Goal: Task Accomplishment & Management: Manage account settings

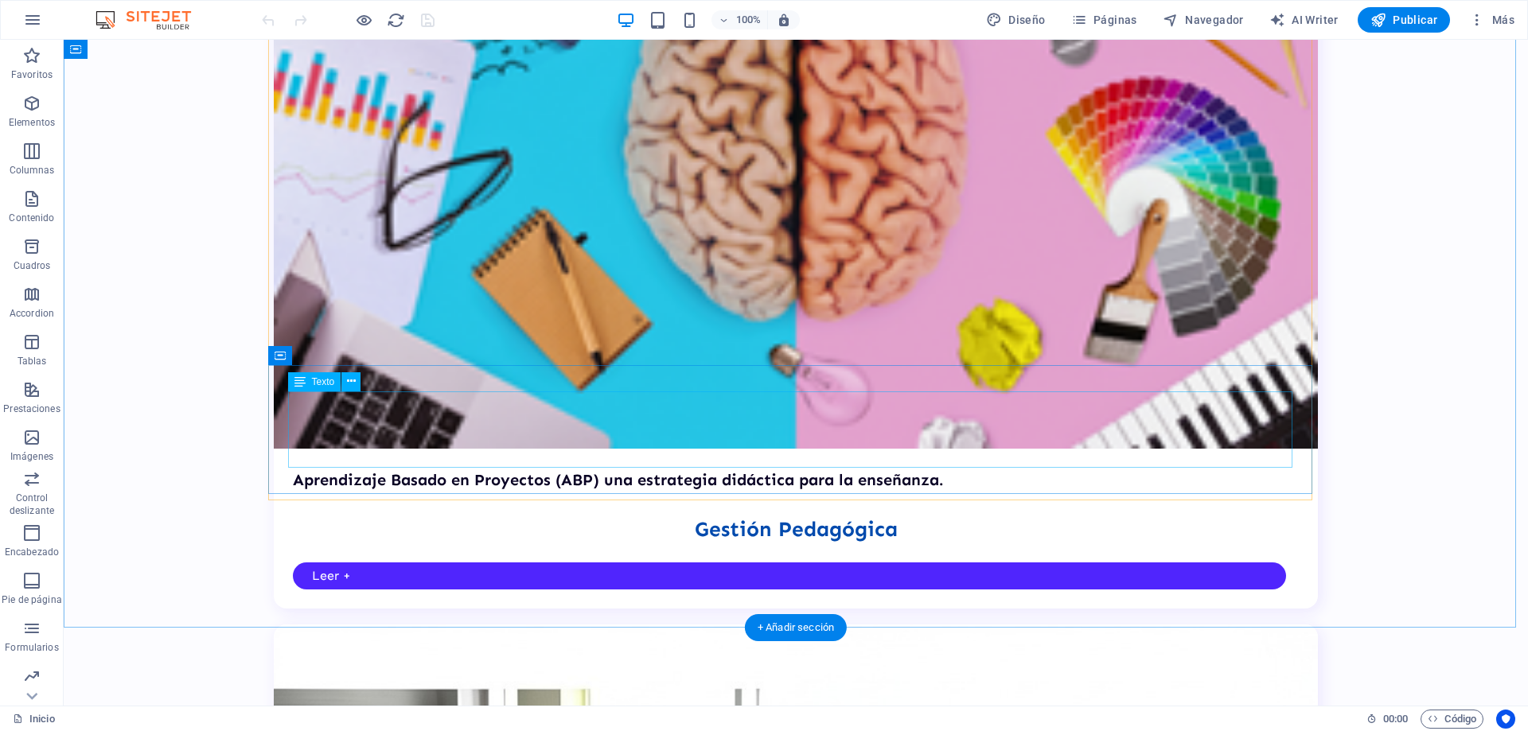
scroll to position [3744, 0]
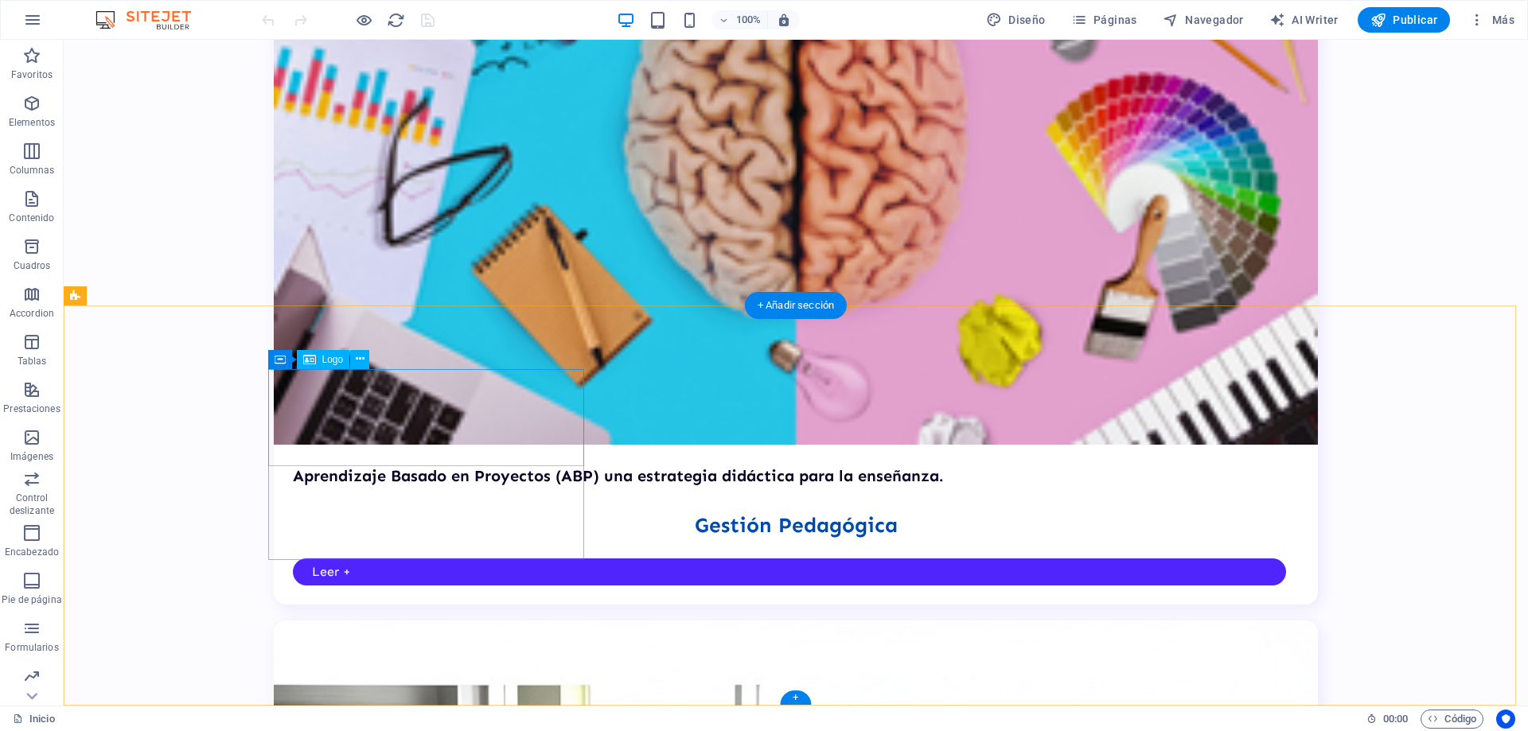
select select "px"
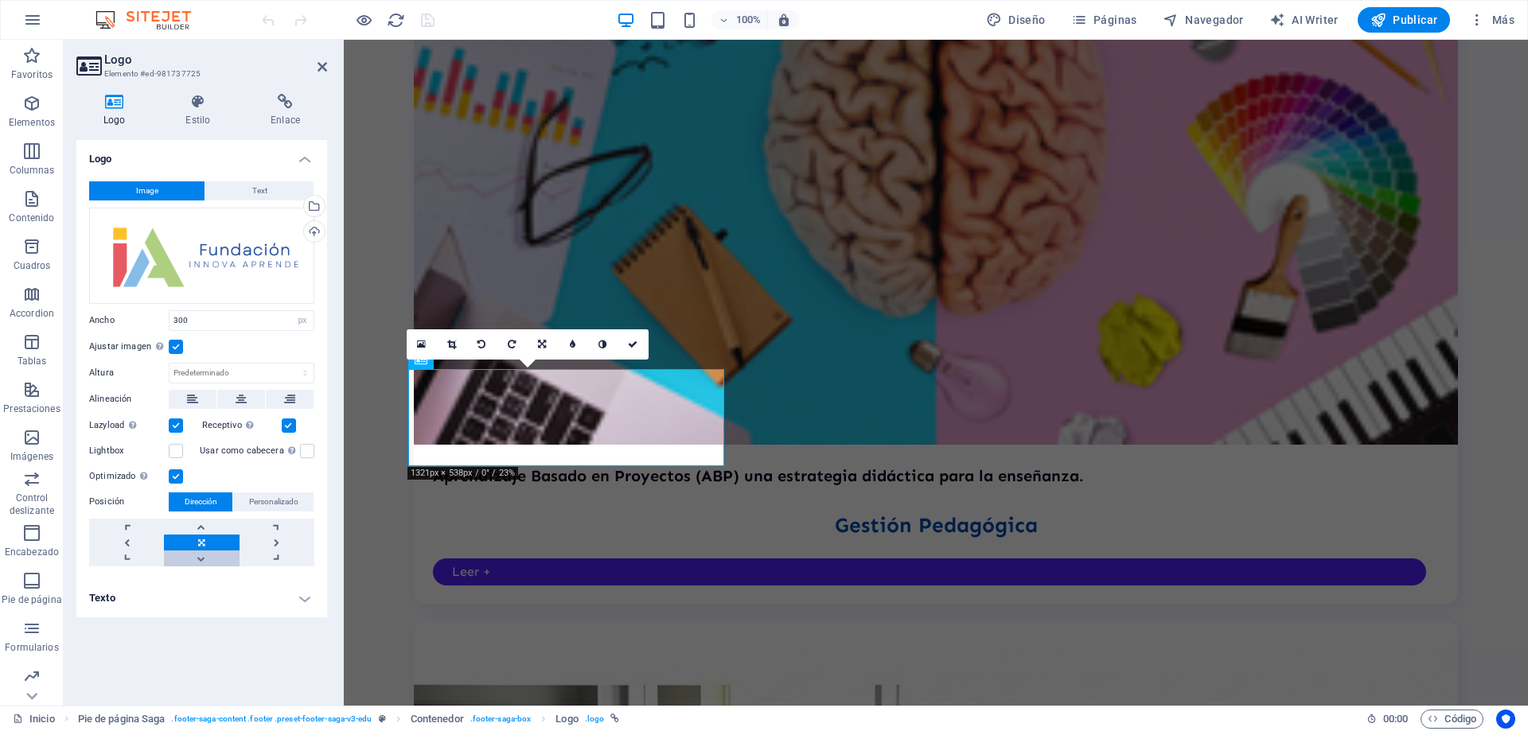
click at [204, 557] on link at bounding box center [201, 559] width 75 height 16
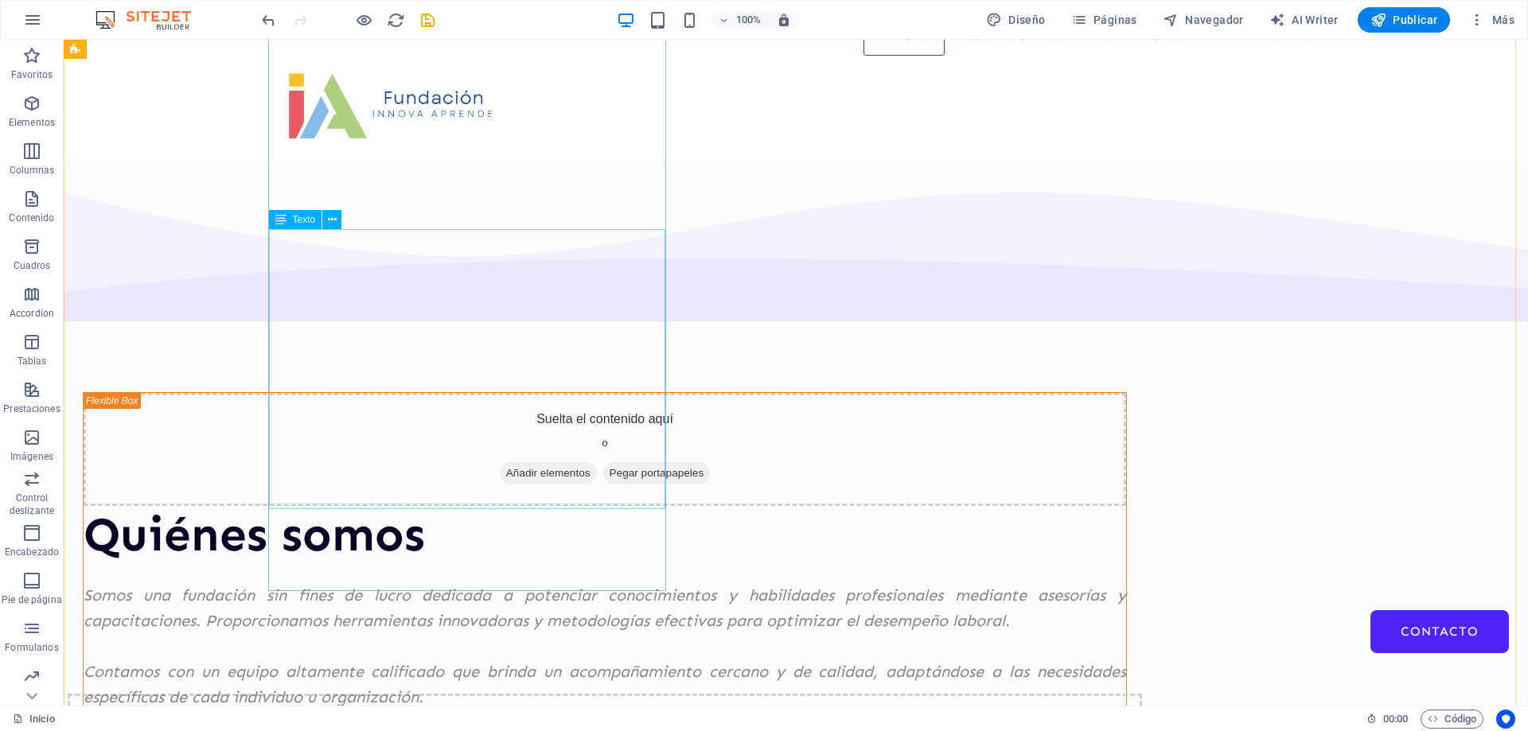
scroll to position [0, 0]
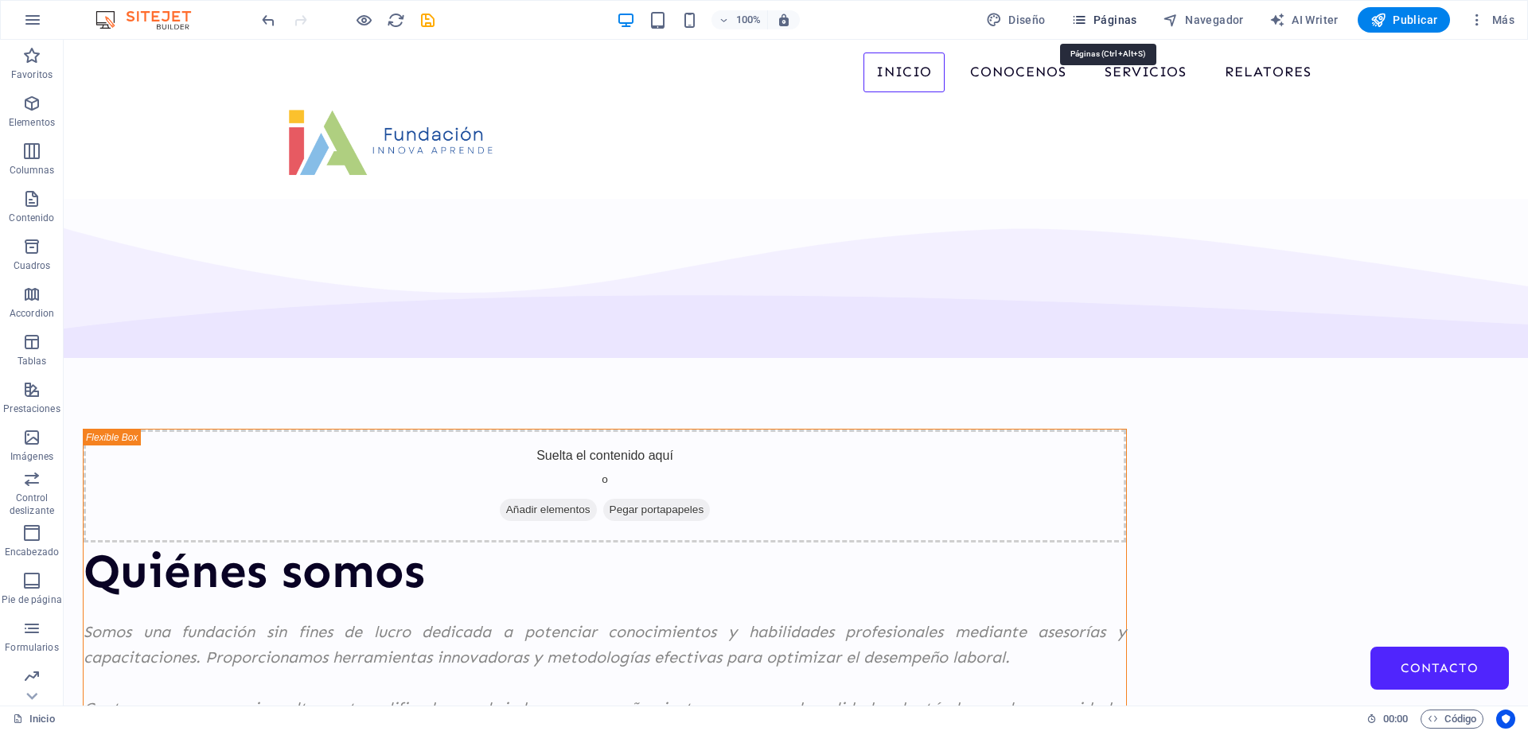
click at [1124, 24] on span "Páginas" at bounding box center [1104, 20] width 66 height 16
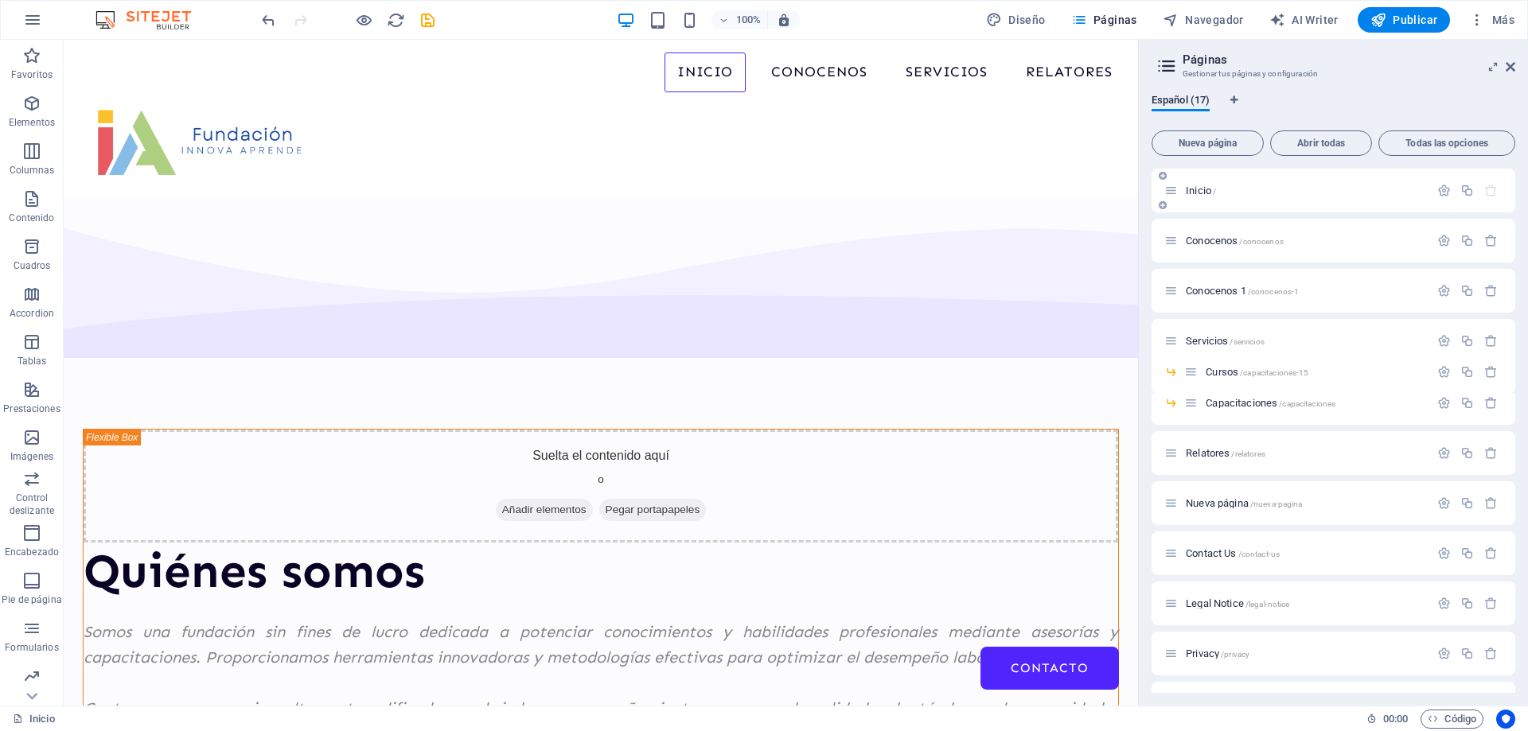
click at [1195, 192] on span "Inicio /" at bounding box center [1201, 191] width 30 height 12
click at [1194, 194] on span "Inicio /" at bounding box center [1201, 191] width 30 height 12
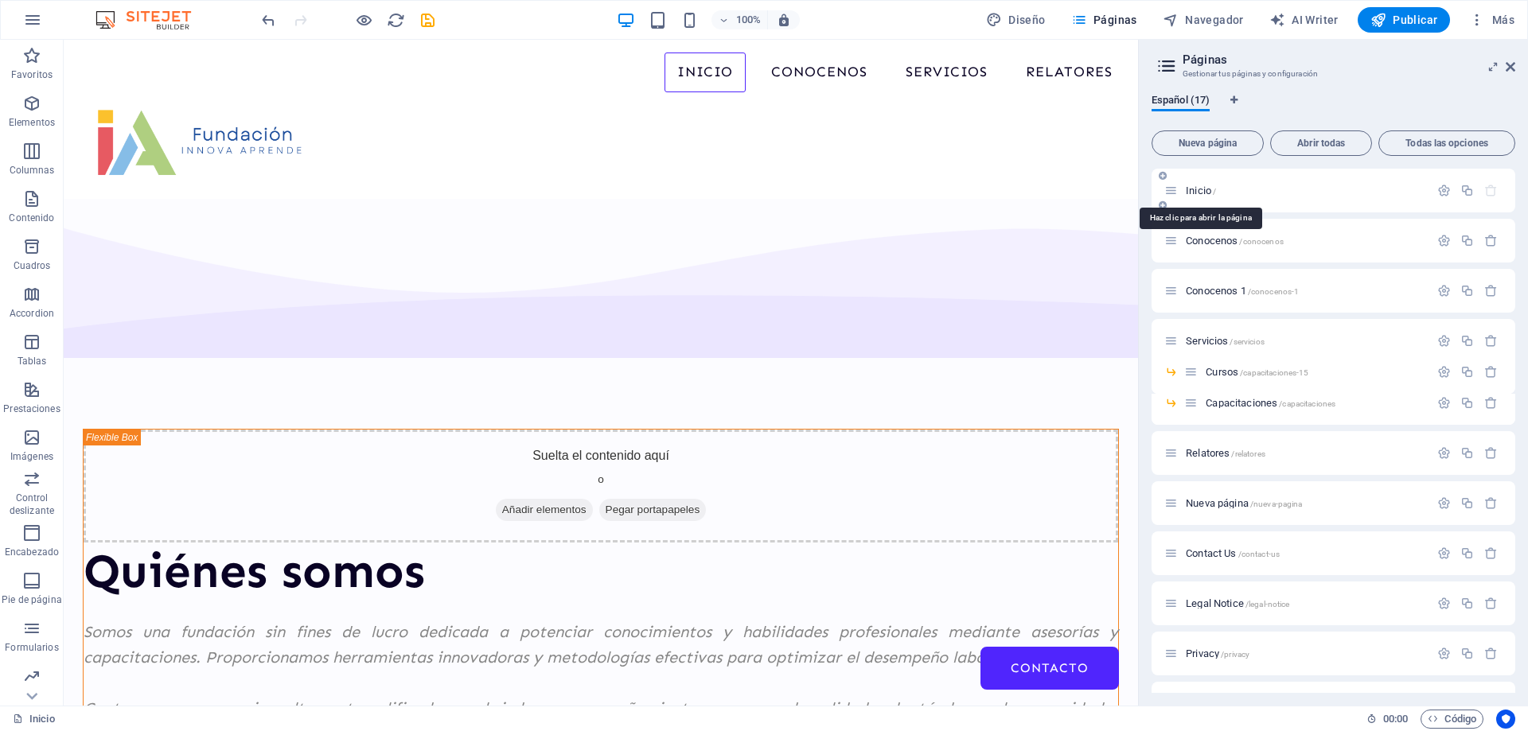
click at [1194, 194] on span "Inicio /" at bounding box center [1201, 191] width 30 height 12
click at [1193, 196] on div "Inicio /" at bounding box center [1296, 190] width 265 height 18
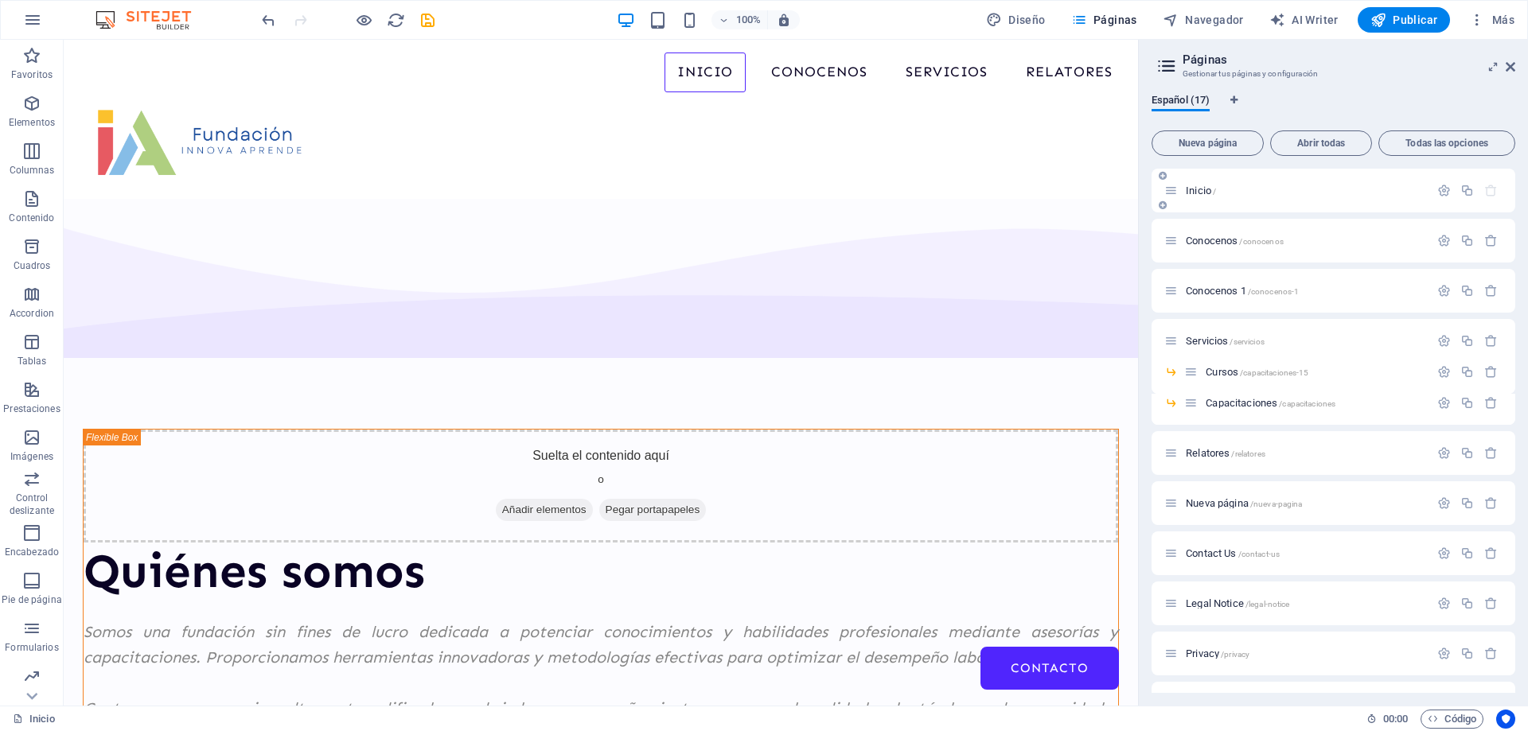
click at [1193, 196] on div "Inicio /" at bounding box center [1296, 190] width 265 height 18
click at [1198, 198] on div "Inicio /" at bounding box center [1296, 190] width 265 height 18
click at [783, 76] on nav "Inicio Conocenos Servicios Cursos Capacitaciones Relatores Contacto" at bounding box center [600, 73] width 1049 height 40
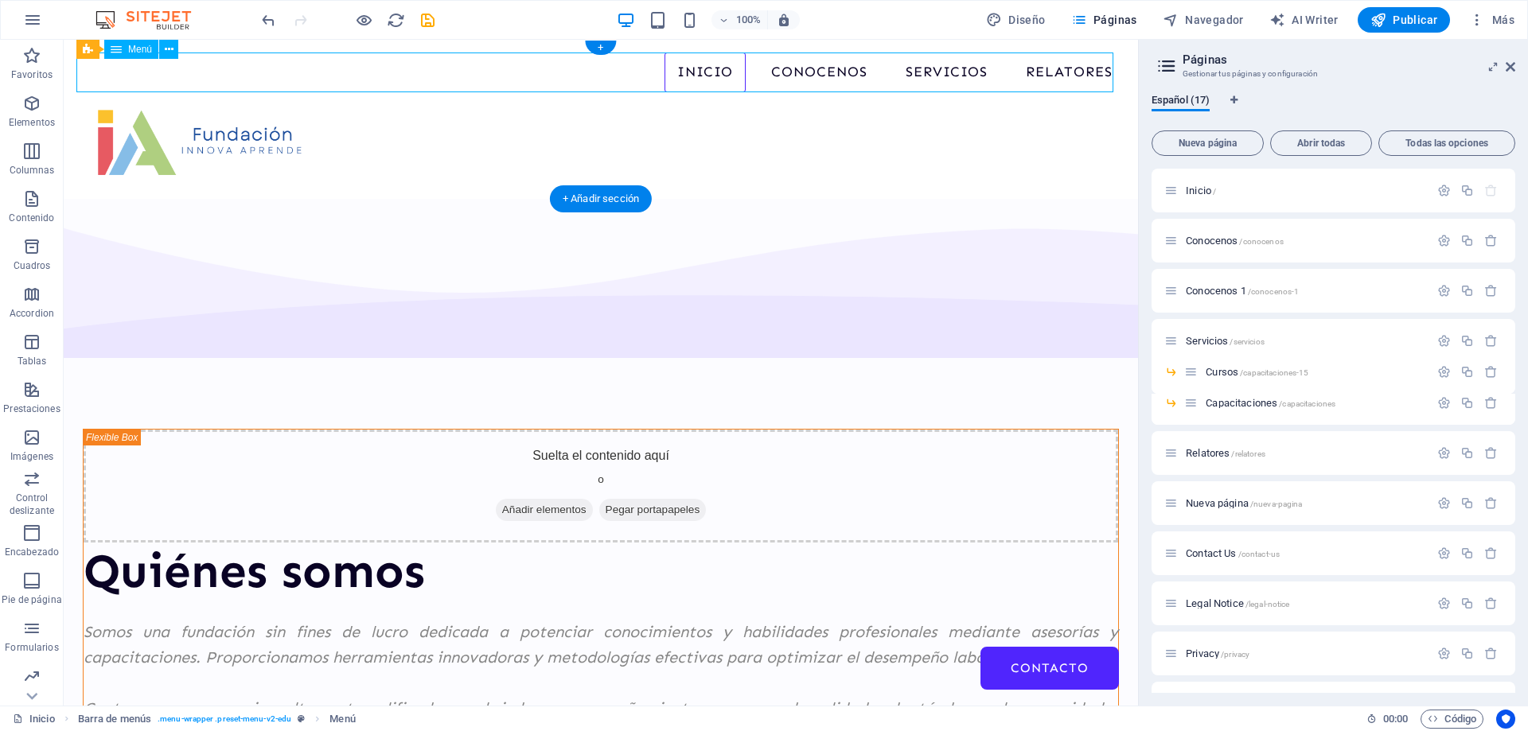
click at [783, 76] on nav "Inicio Conocenos Servicios Cursos Capacitaciones Relatores Contacto" at bounding box center [600, 73] width 1049 height 40
select select
select select "1"
select select
select select "3"
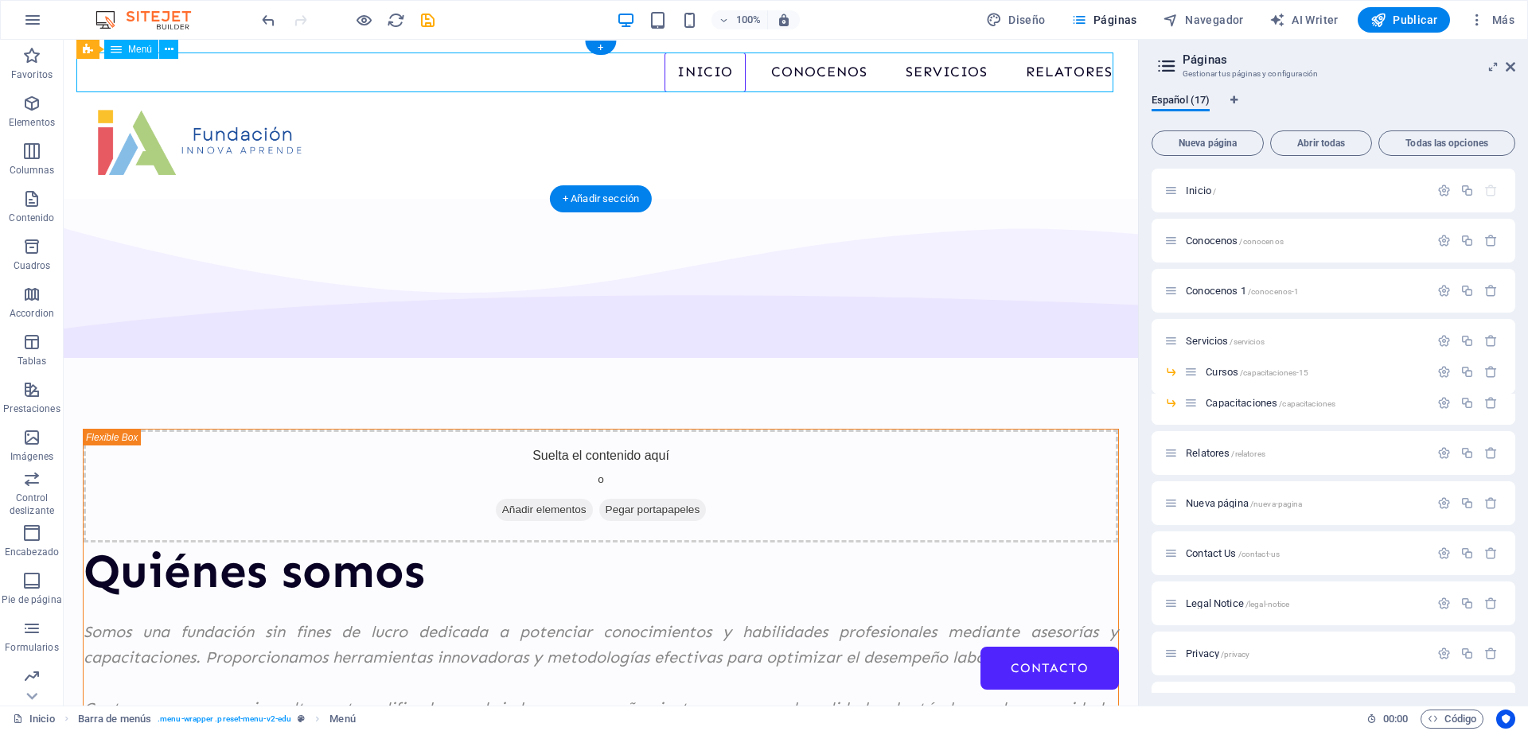
select select
select select "4"
select select
select select "5"
select select
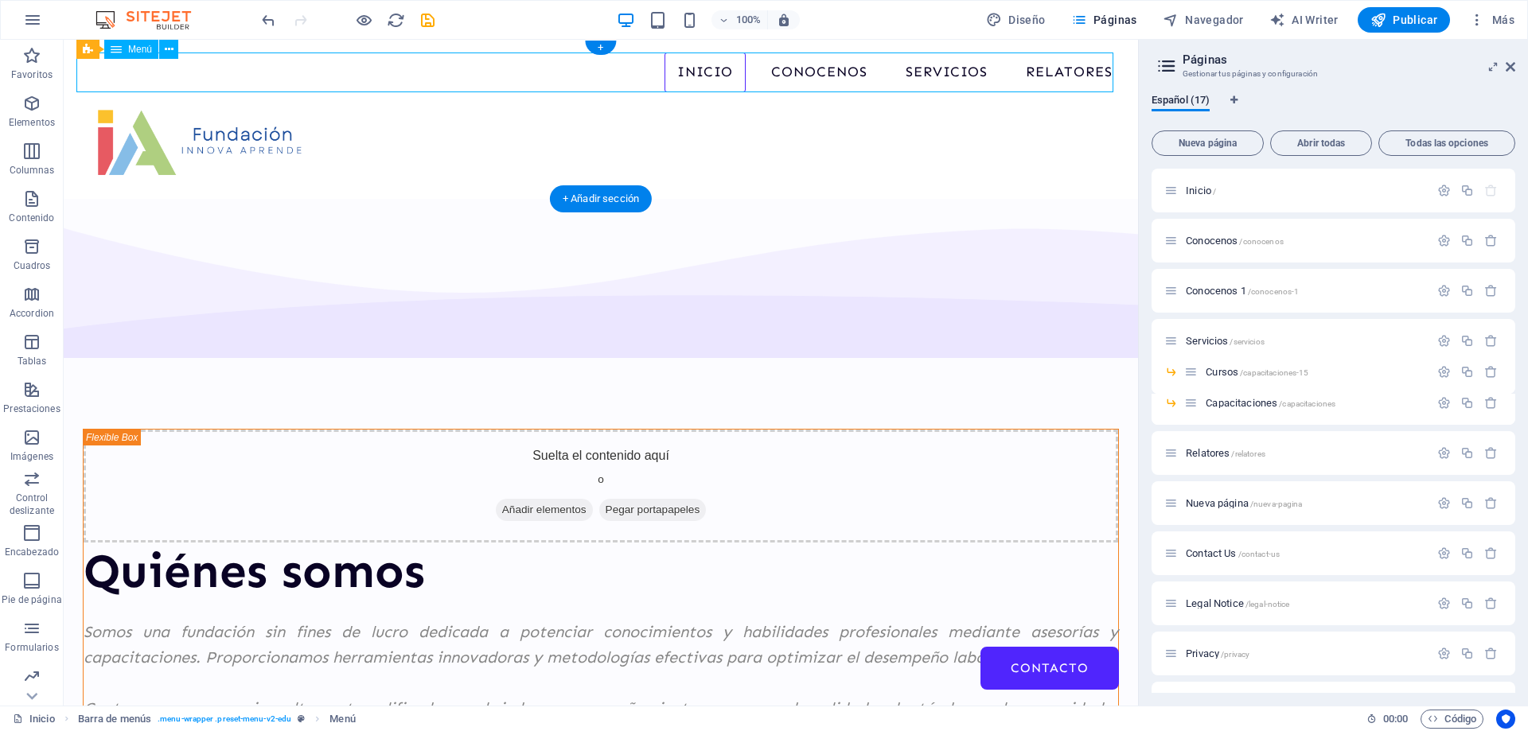
select select "6"
select select
select select "8"
select select
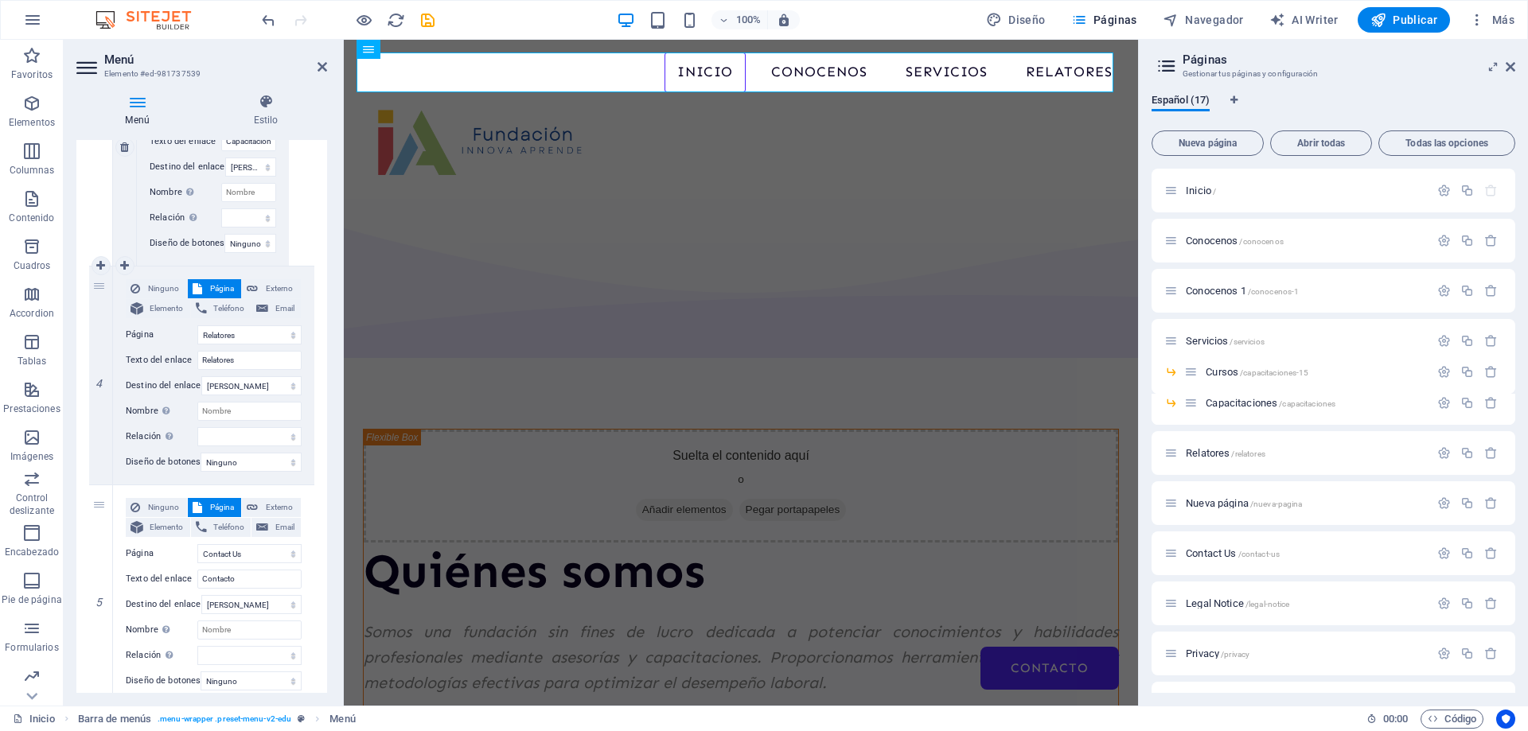
scroll to position [1237, 0]
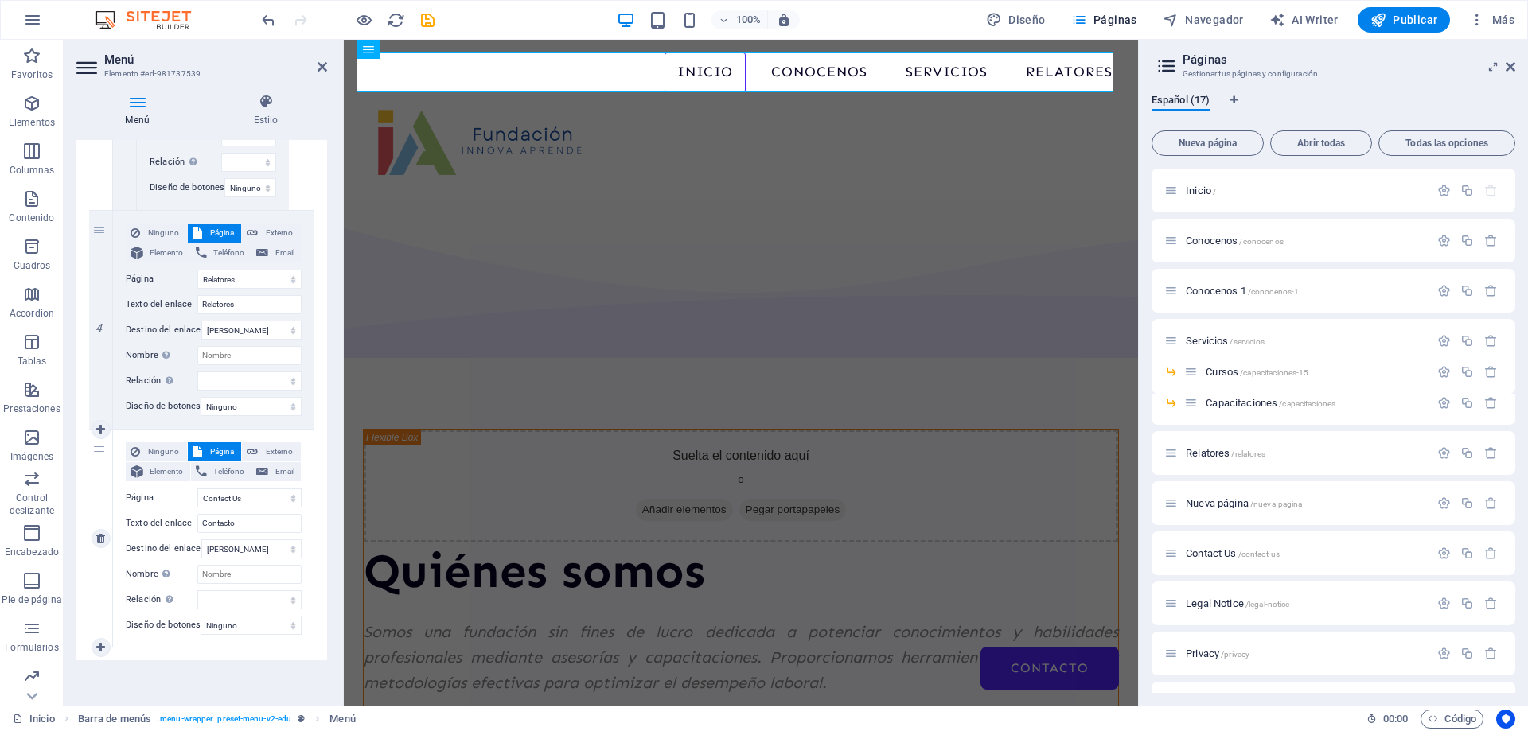
click at [168, 491] on label "Página" at bounding box center [162, 498] width 72 height 19
click at [197, 491] on select "Inicio Conocenos Conocenos 1 Servicios -- Cursos -- Capacitaciones Relatores Nu…" at bounding box center [249, 498] width 104 height 19
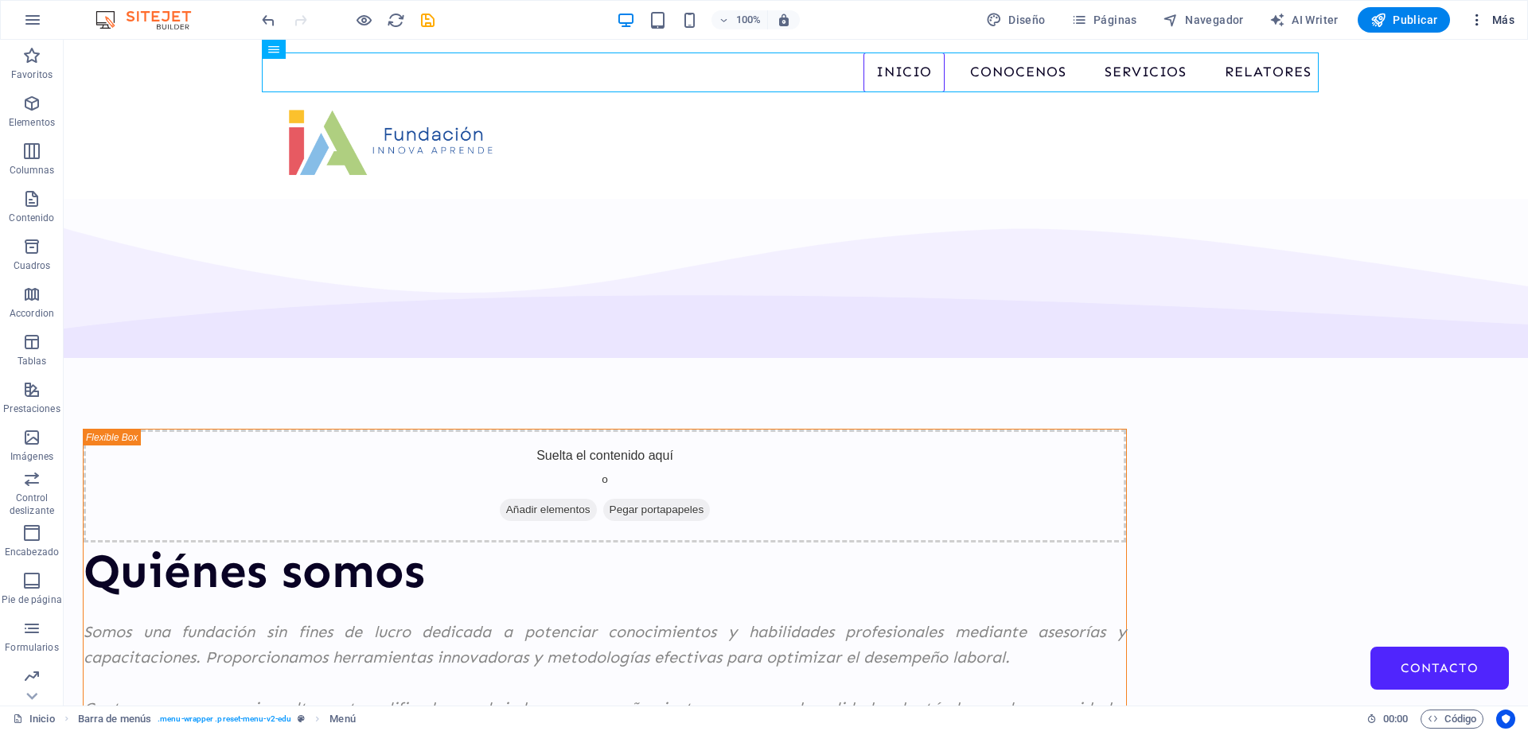
click at [1503, 20] on span "Más" at bounding box center [1491, 20] width 45 height 16
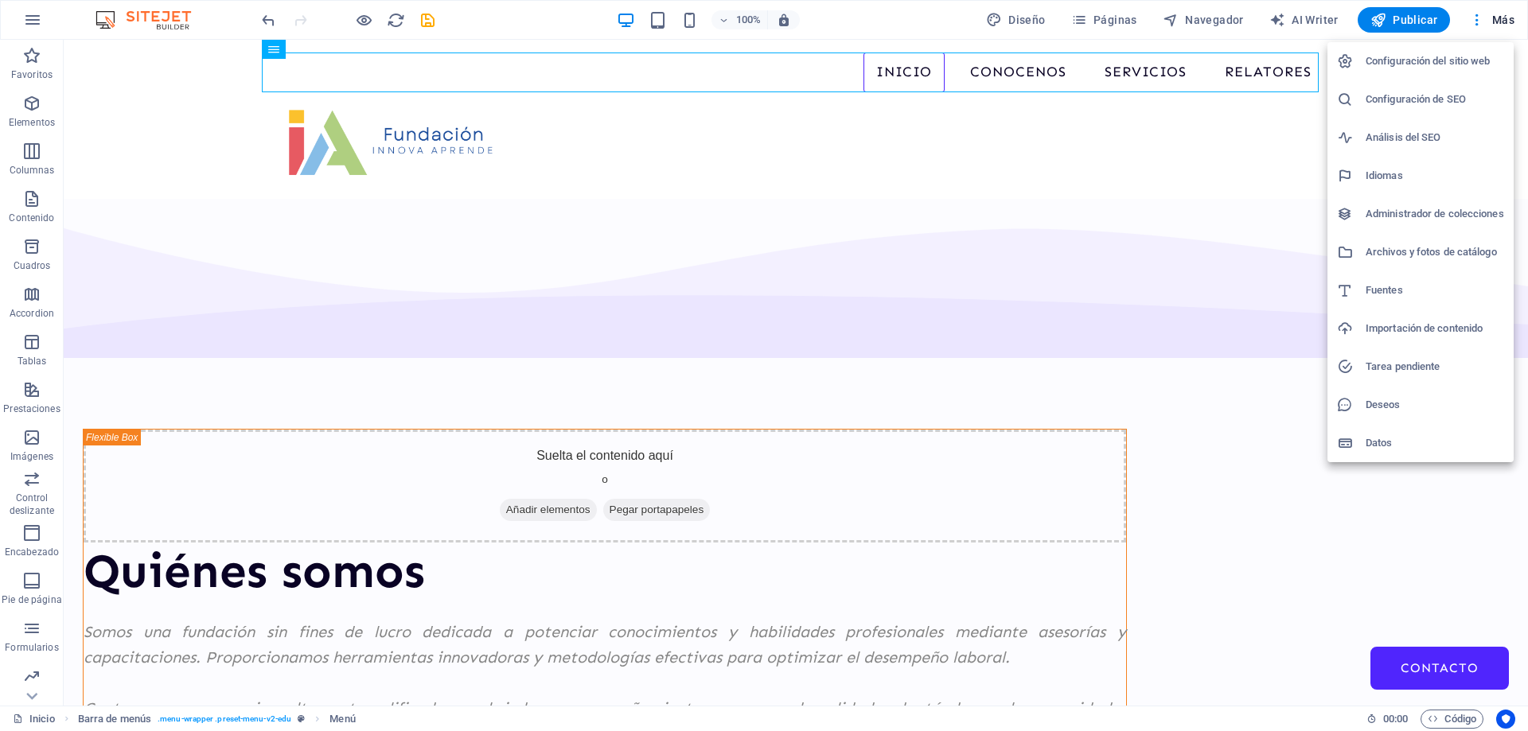
click at [1129, 23] on div at bounding box center [764, 365] width 1528 height 731
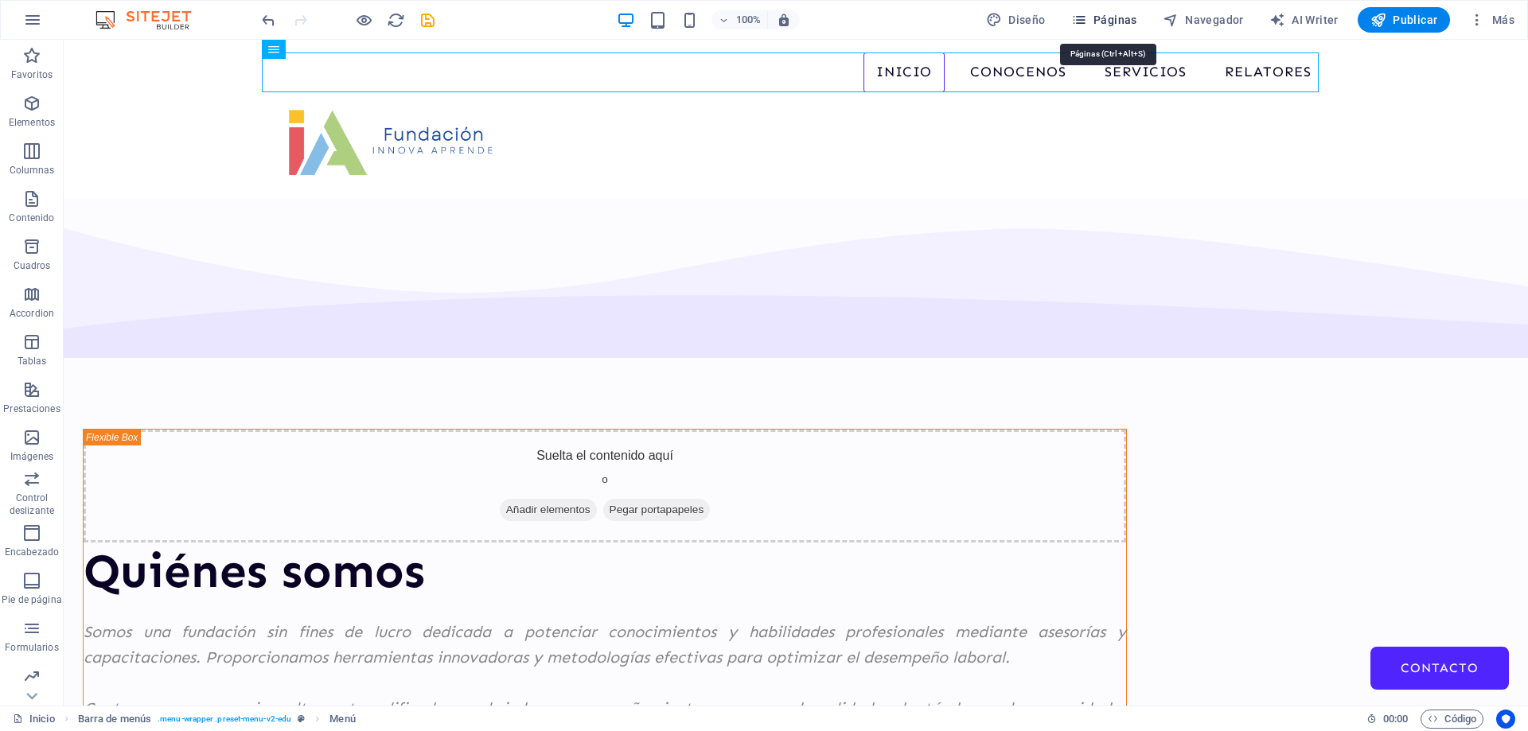
click at [1128, 19] on span "Páginas" at bounding box center [1104, 20] width 66 height 16
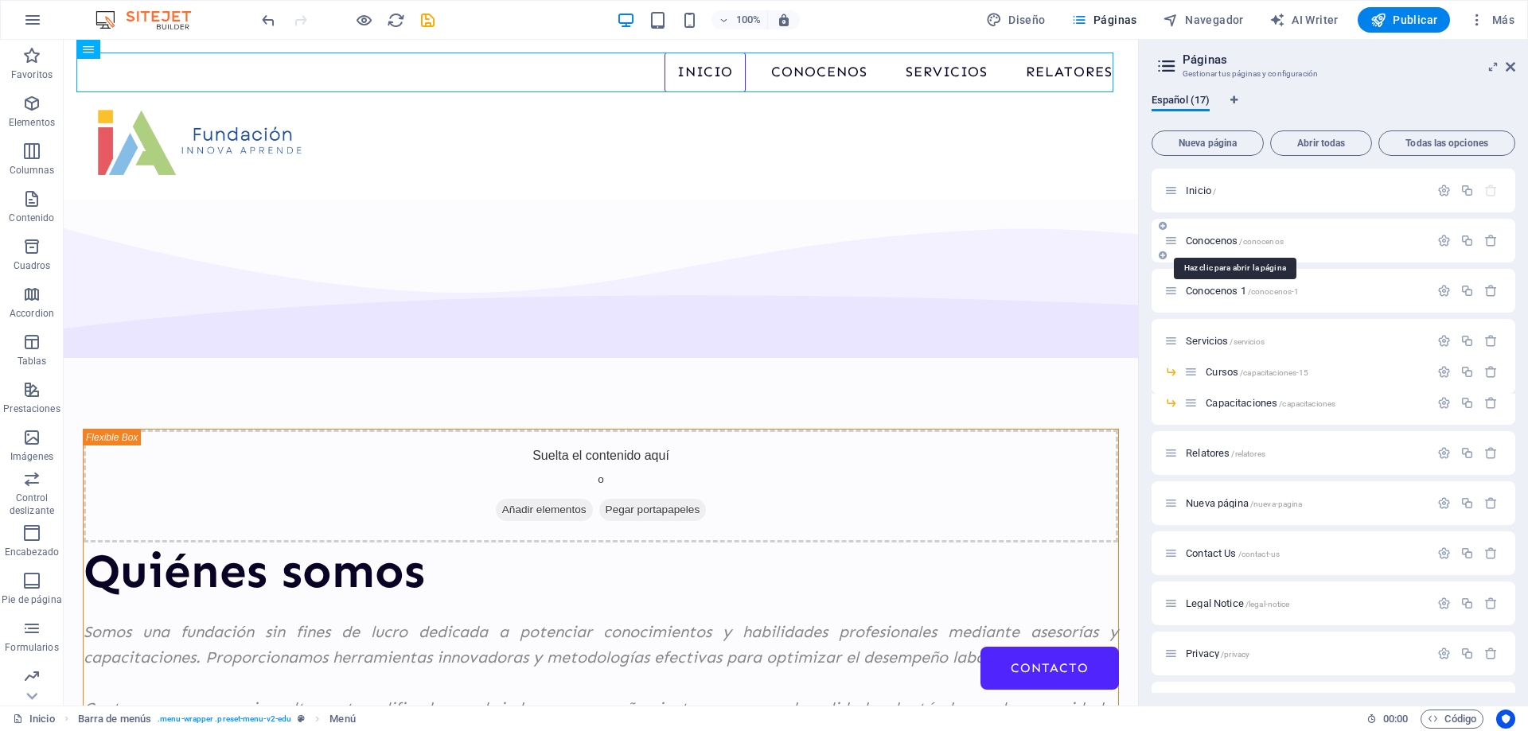
click at [1217, 238] on span "Conocenos /conocenos" at bounding box center [1235, 241] width 98 height 12
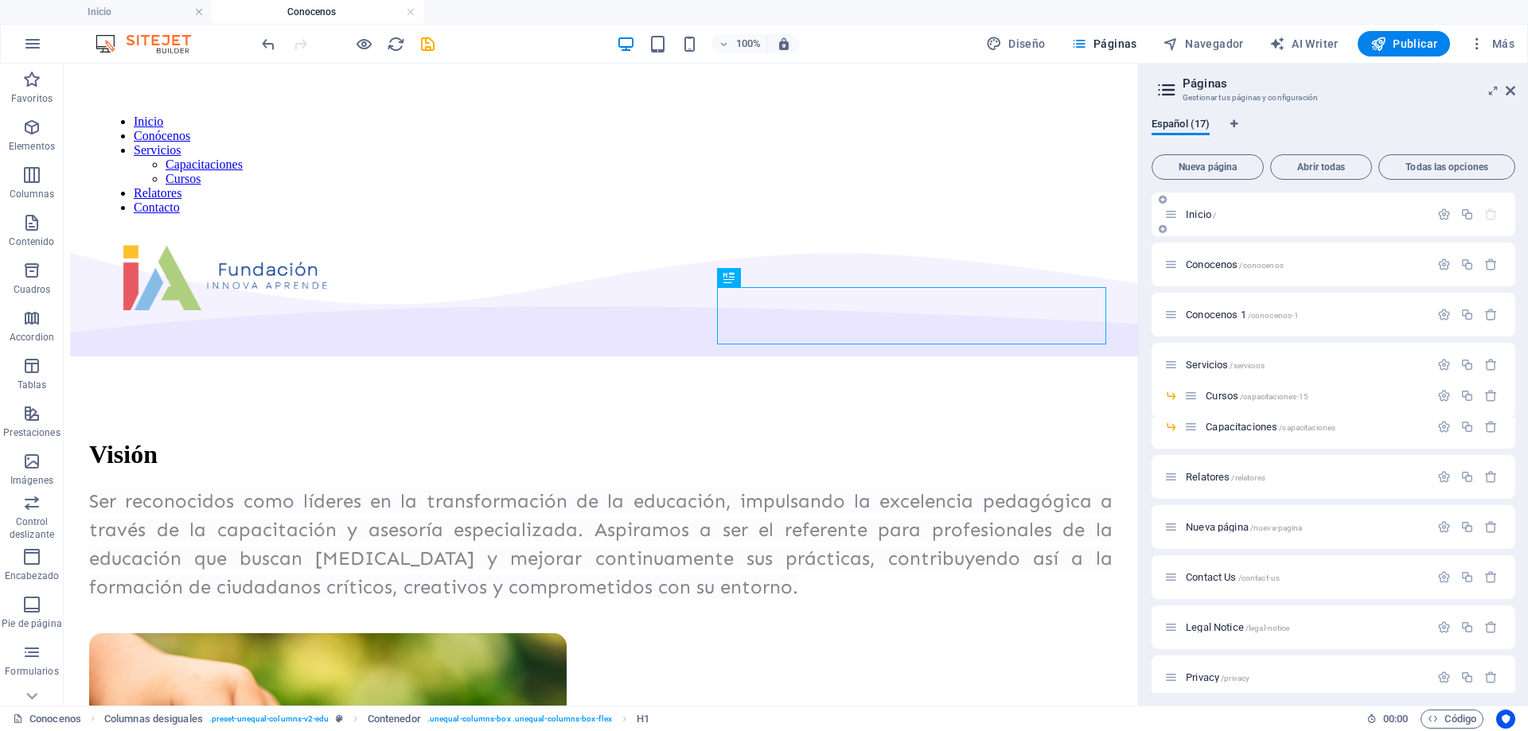
scroll to position [0, 0]
click at [141, 16] on h4 "Inicio" at bounding box center [106, 12] width 212 height 18
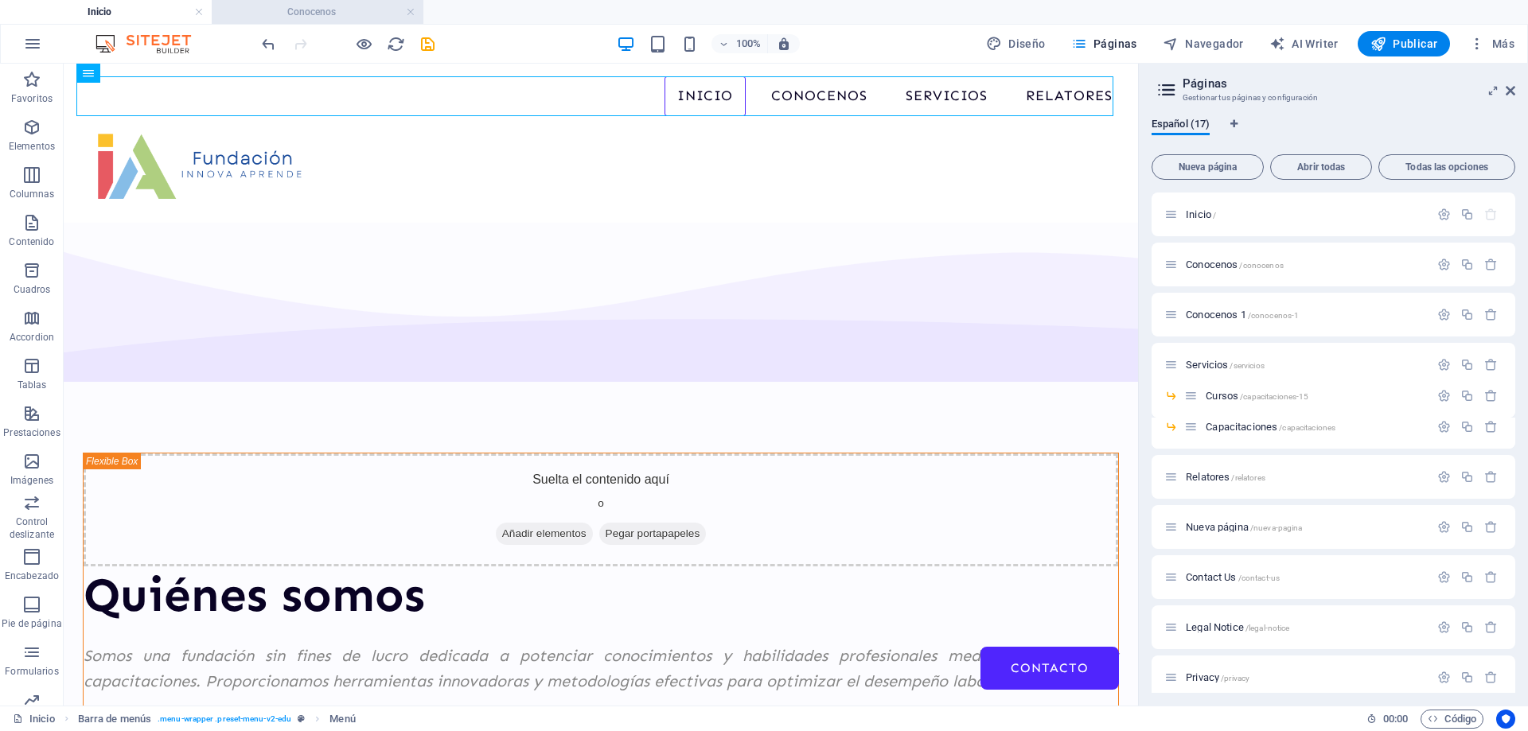
click at [317, 11] on h4 "Conocenos" at bounding box center [318, 12] width 212 height 18
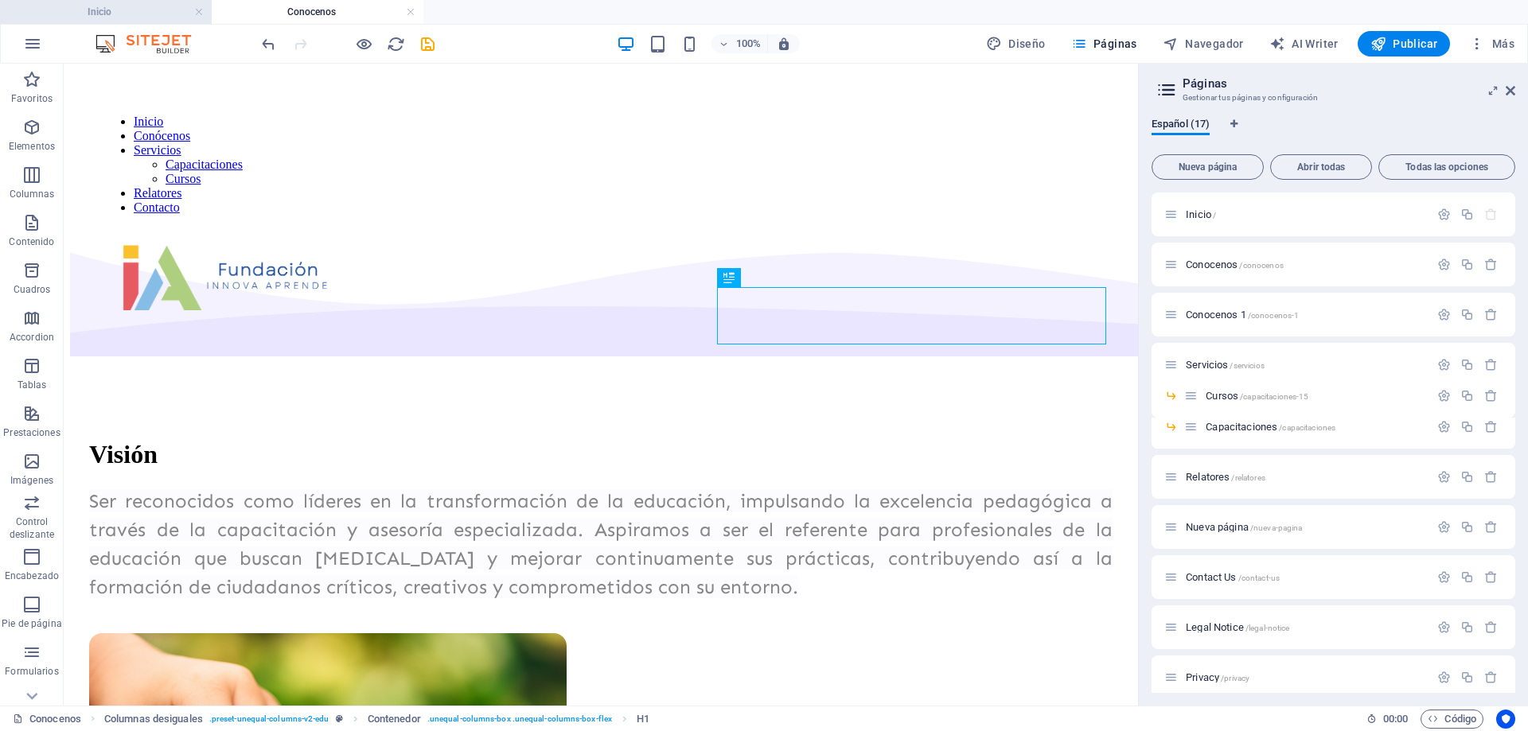
click at [132, 9] on h4 "Inicio" at bounding box center [106, 12] width 212 height 18
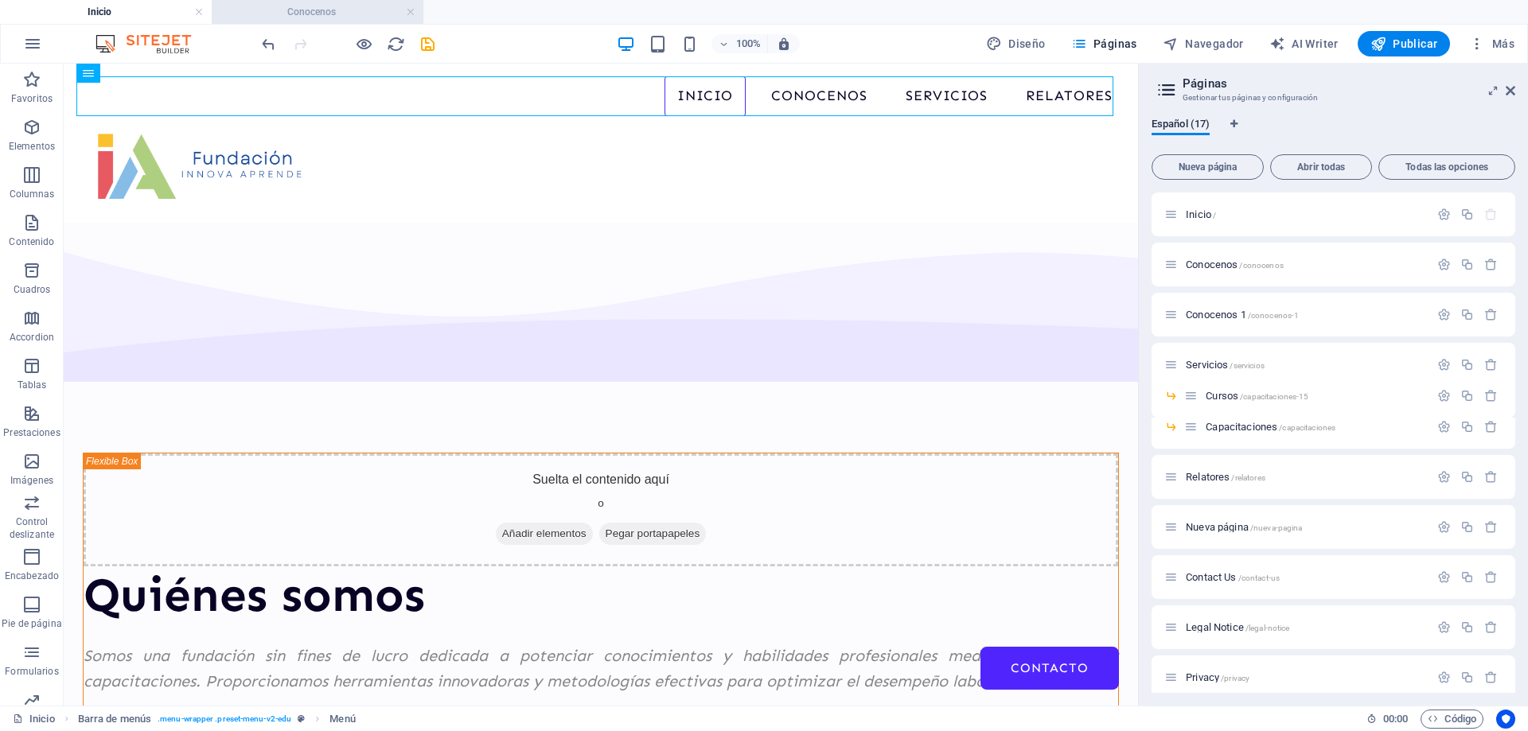
click at [354, 23] on li "Conocenos" at bounding box center [318, 12] width 212 height 24
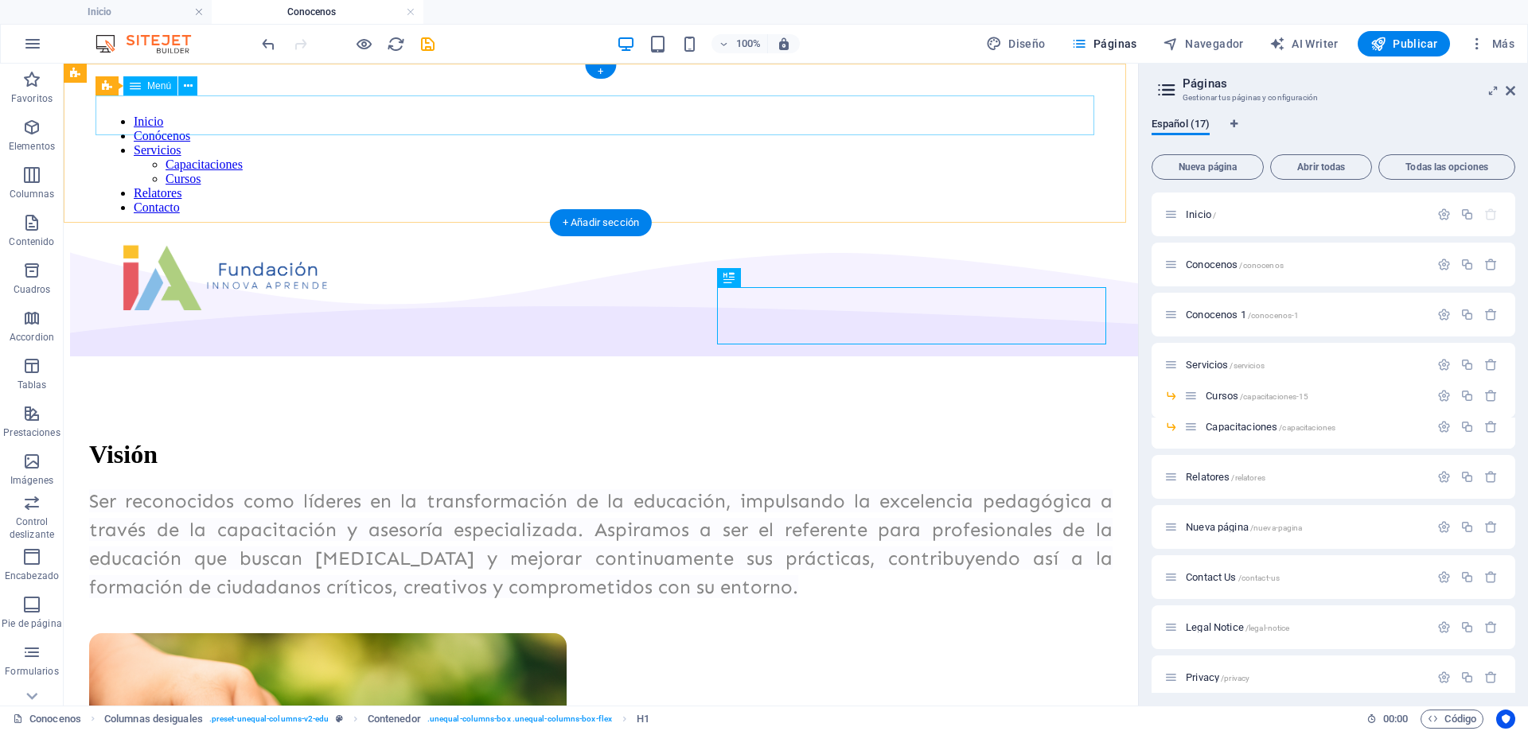
click at [823, 117] on nav "Inicio Conócenos Servicios Capacitaciones Cursos Relatores Contacto" at bounding box center [601, 165] width 998 height 100
select select
select select "1"
select select
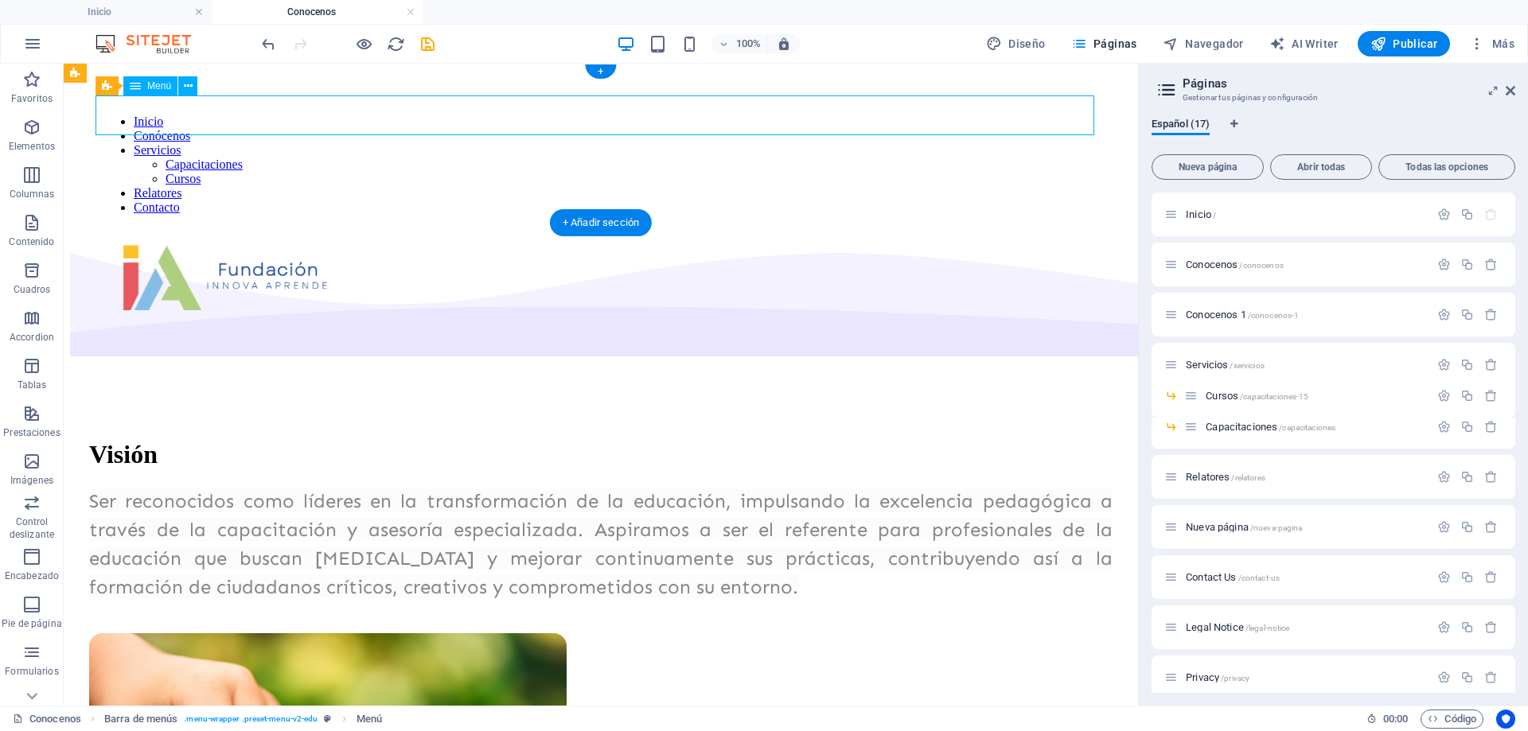
select select "3"
select select
select select "secondary"
select select
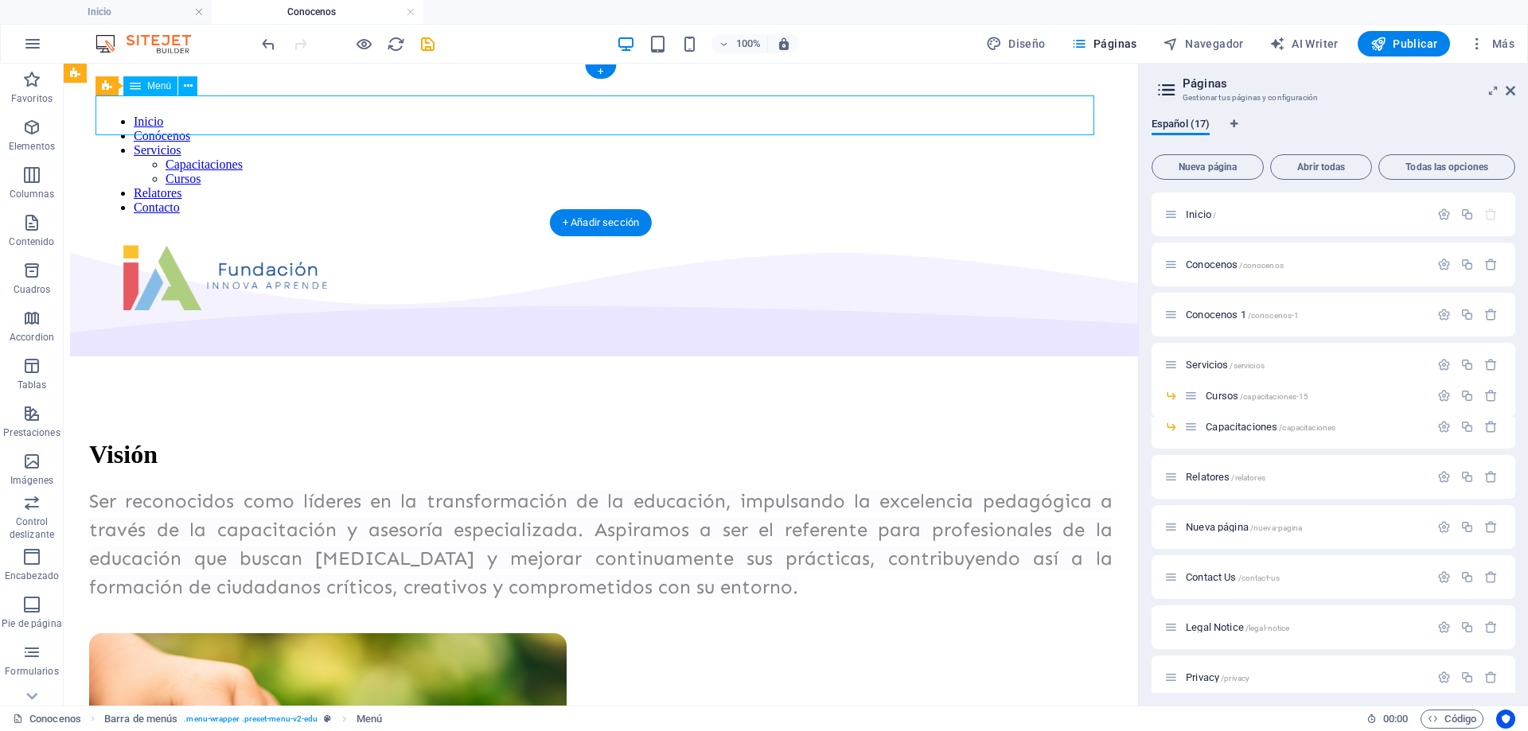
select select "secondary"
select select "6"
select select
select select "8"
select select
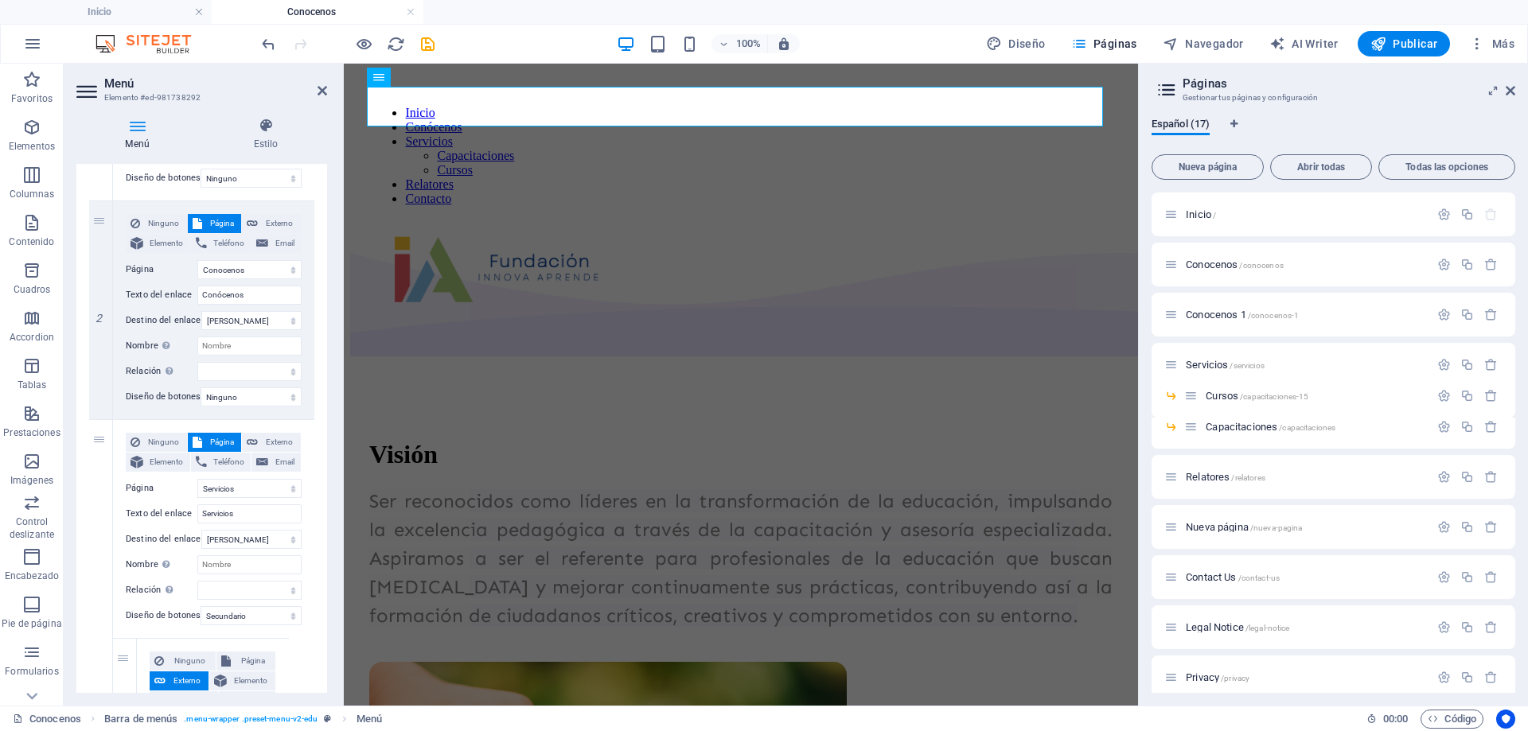
scroll to position [318, 0]
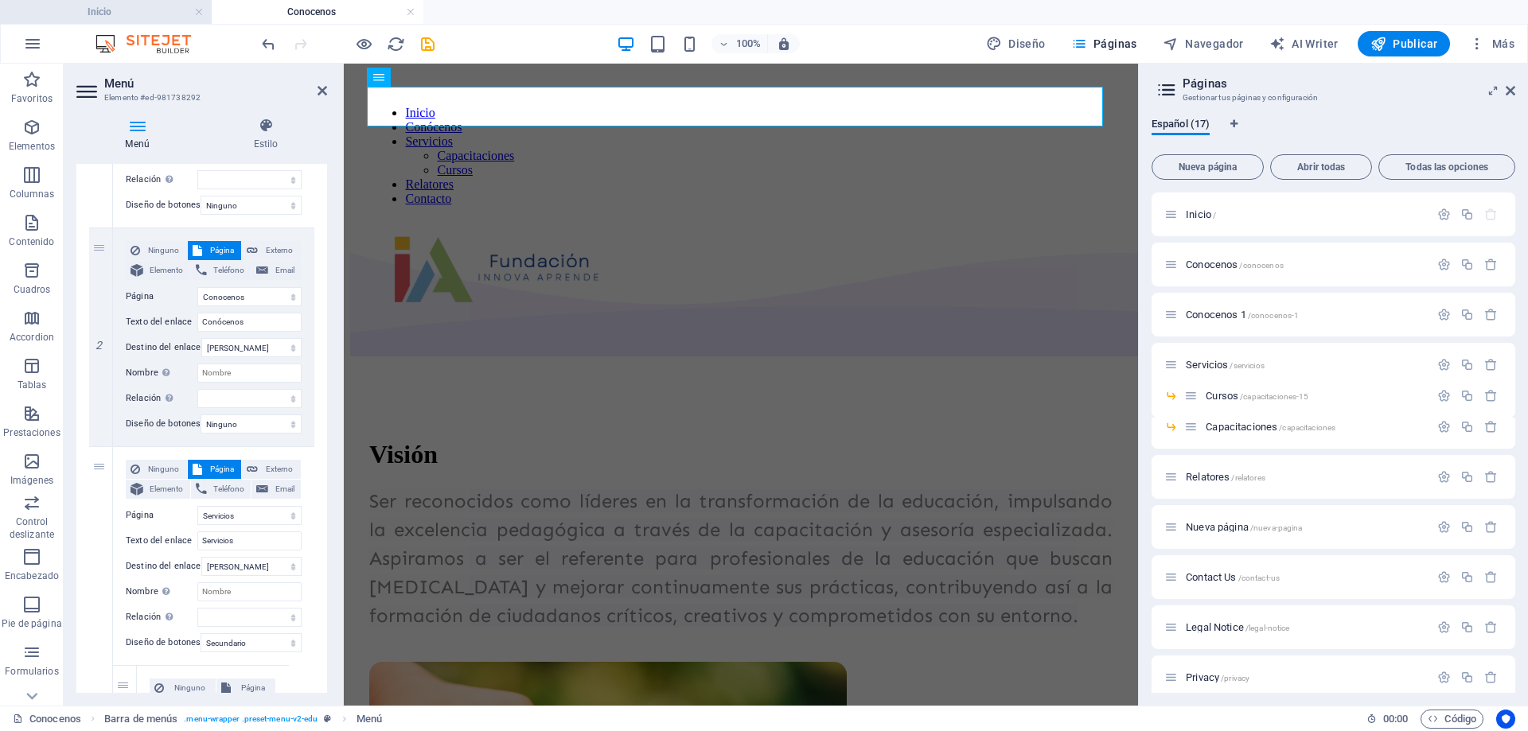
click at [124, 14] on h4 "Inicio" at bounding box center [106, 12] width 212 height 18
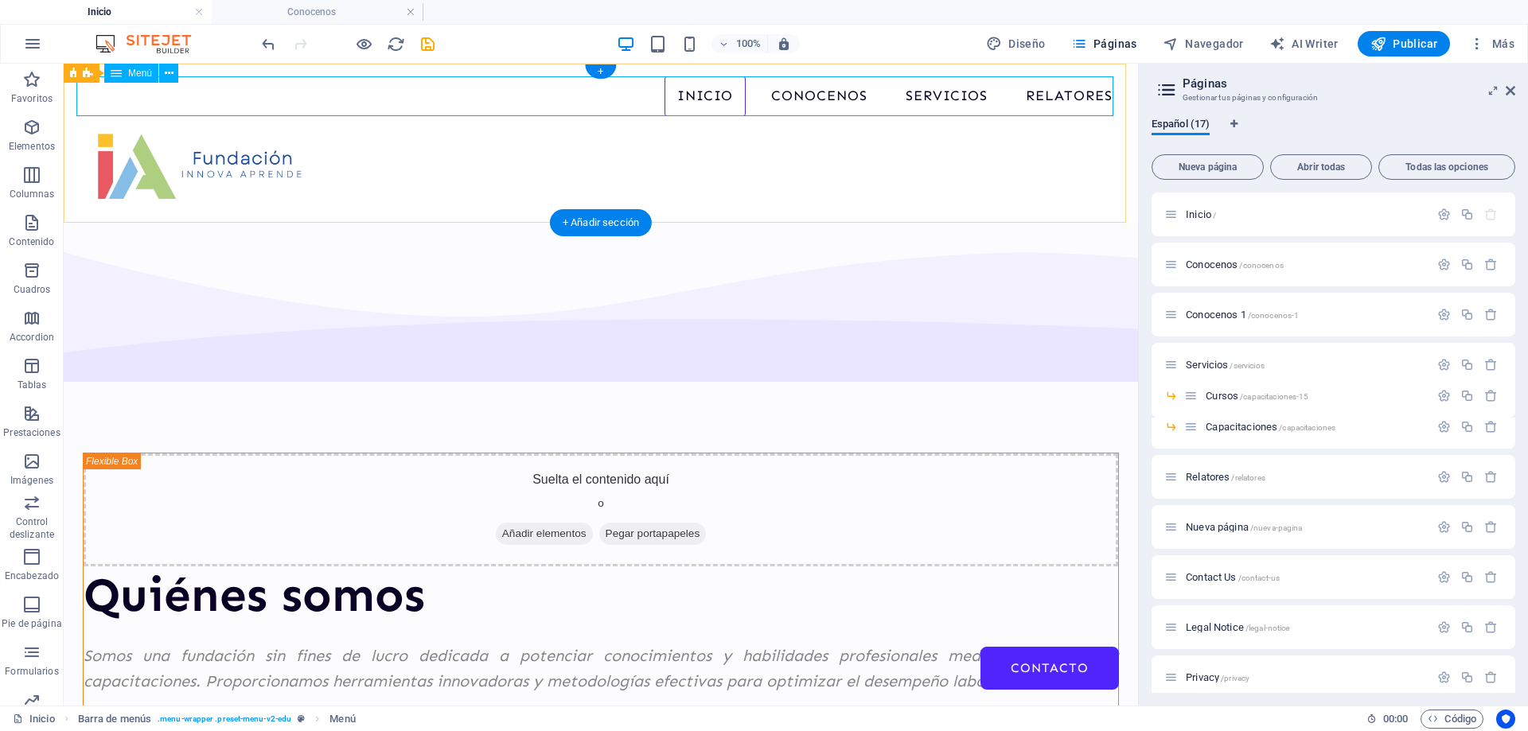
click at [880, 101] on nav "Inicio Conocenos Servicios Cursos Capacitaciones Relatores Contacto" at bounding box center [600, 96] width 1049 height 40
select select
select select "1"
select select
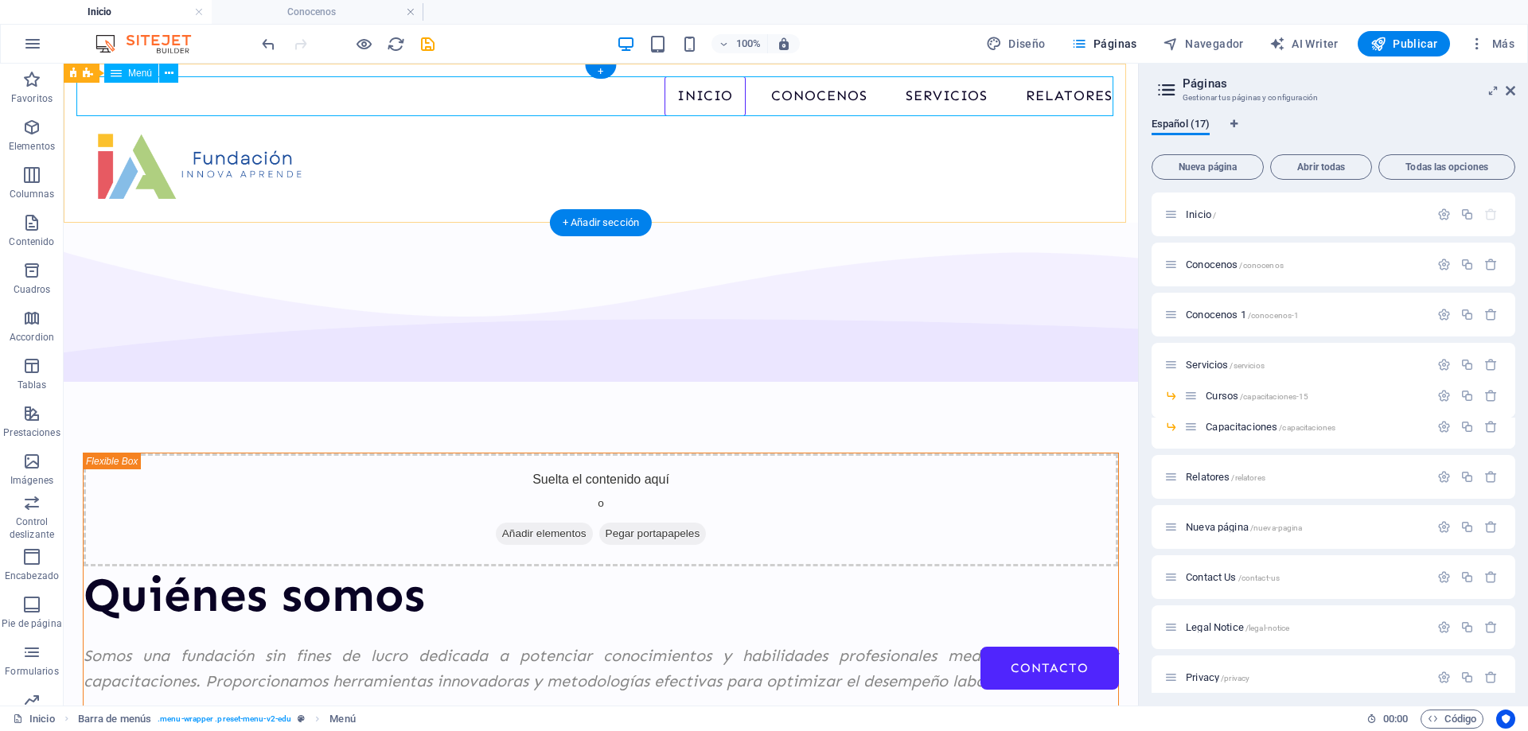
select select "3"
select select
select select "4"
select select
select select "5"
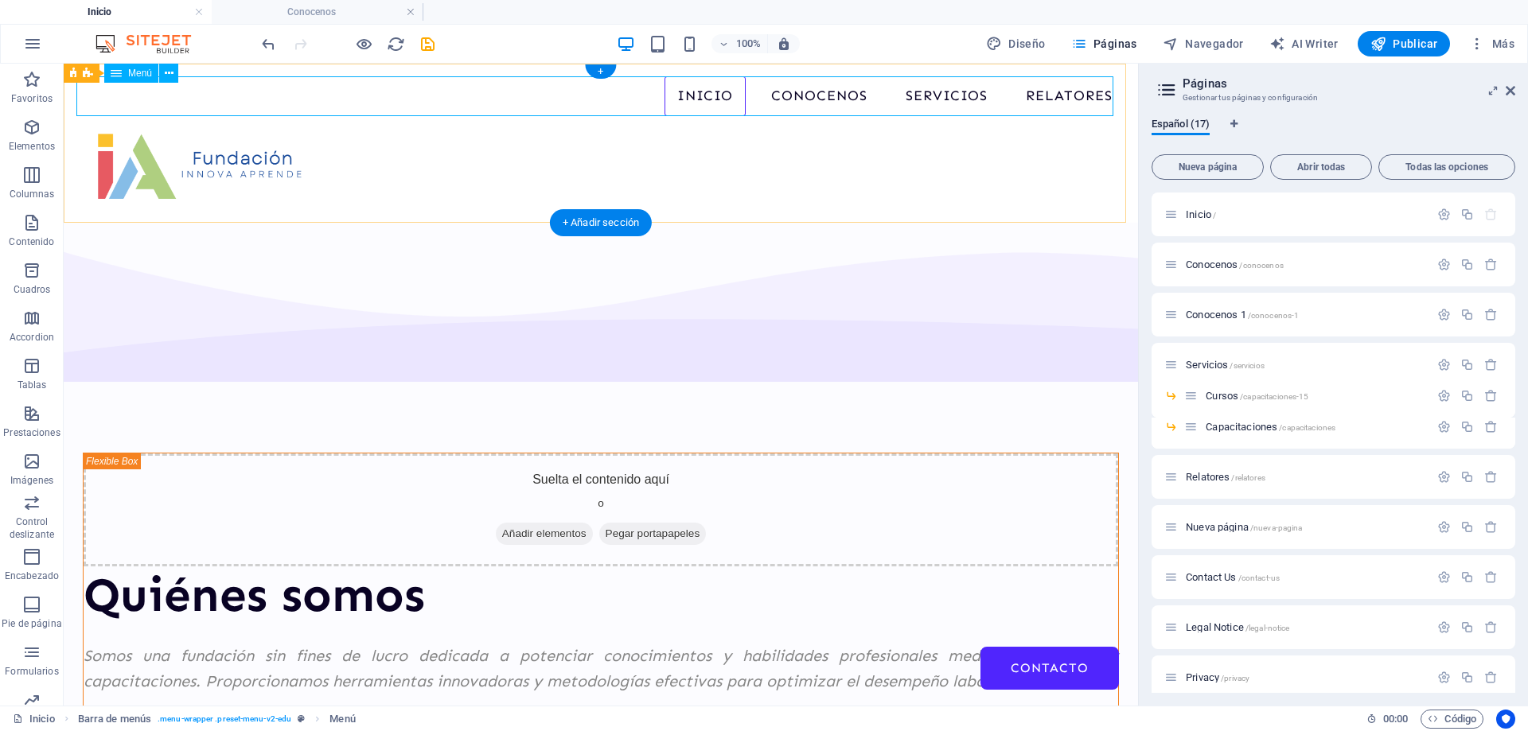
select select
select select "6"
select select
select select "8"
select select
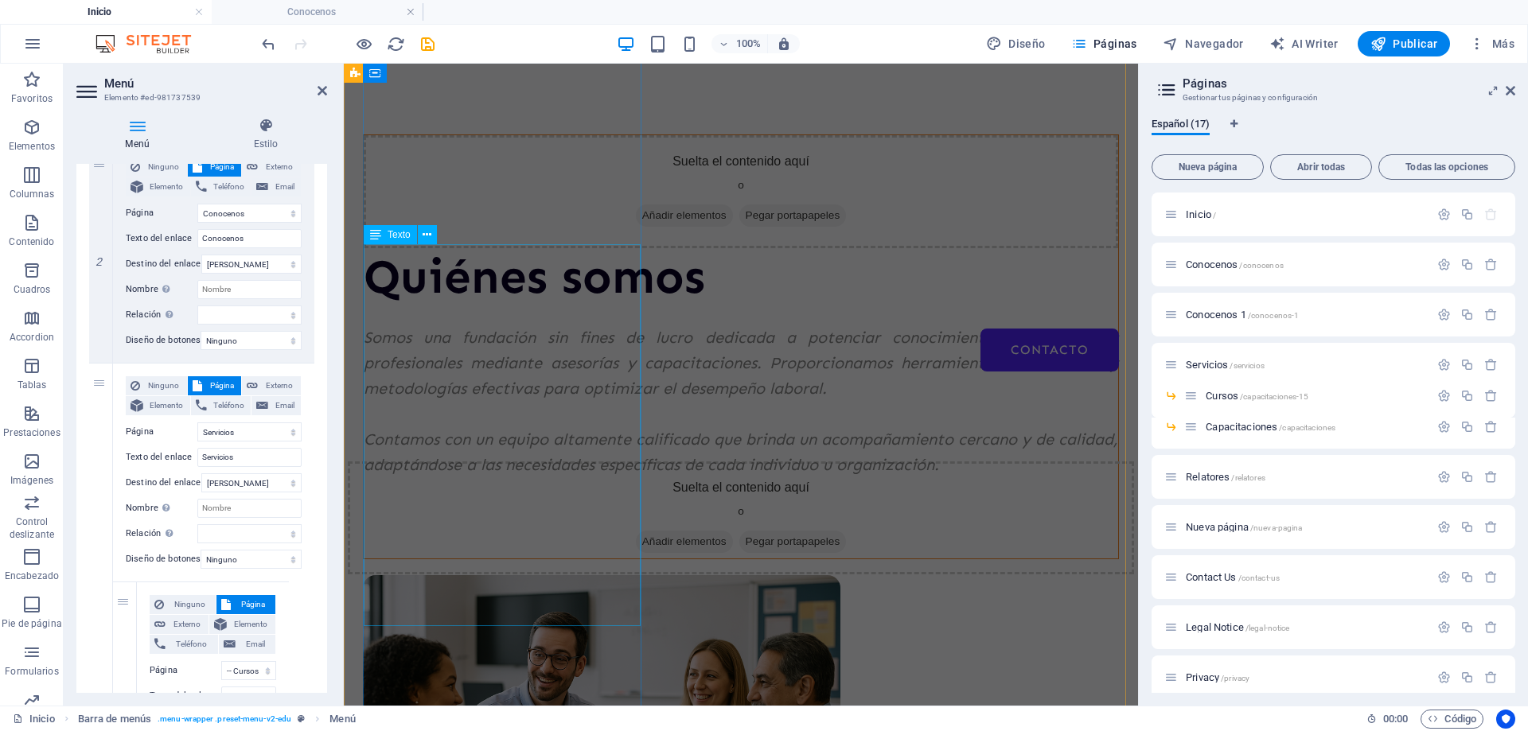
scroll to position [226, 0]
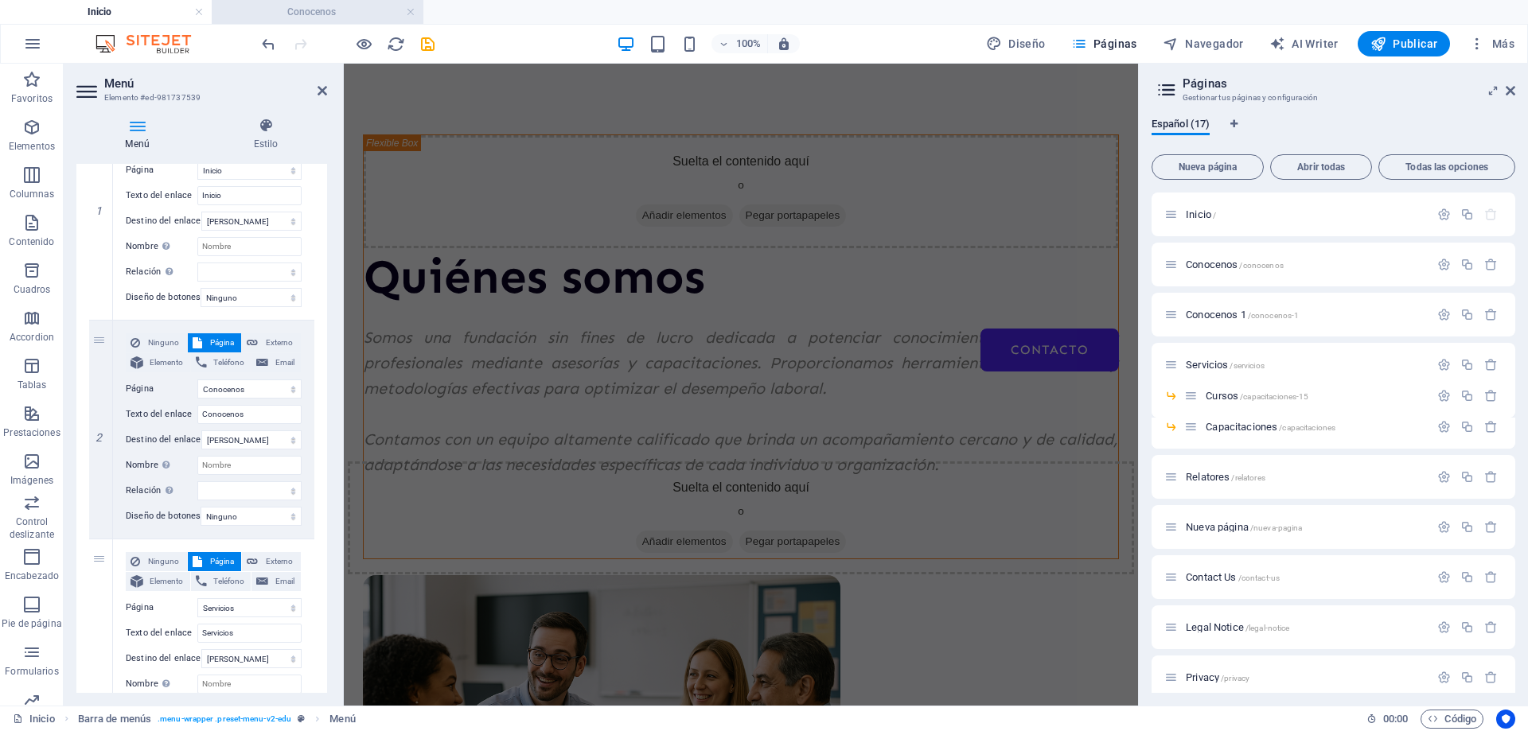
click at [343, 18] on h4 "Conocenos" at bounding box center [318, 12] width 212 height 18
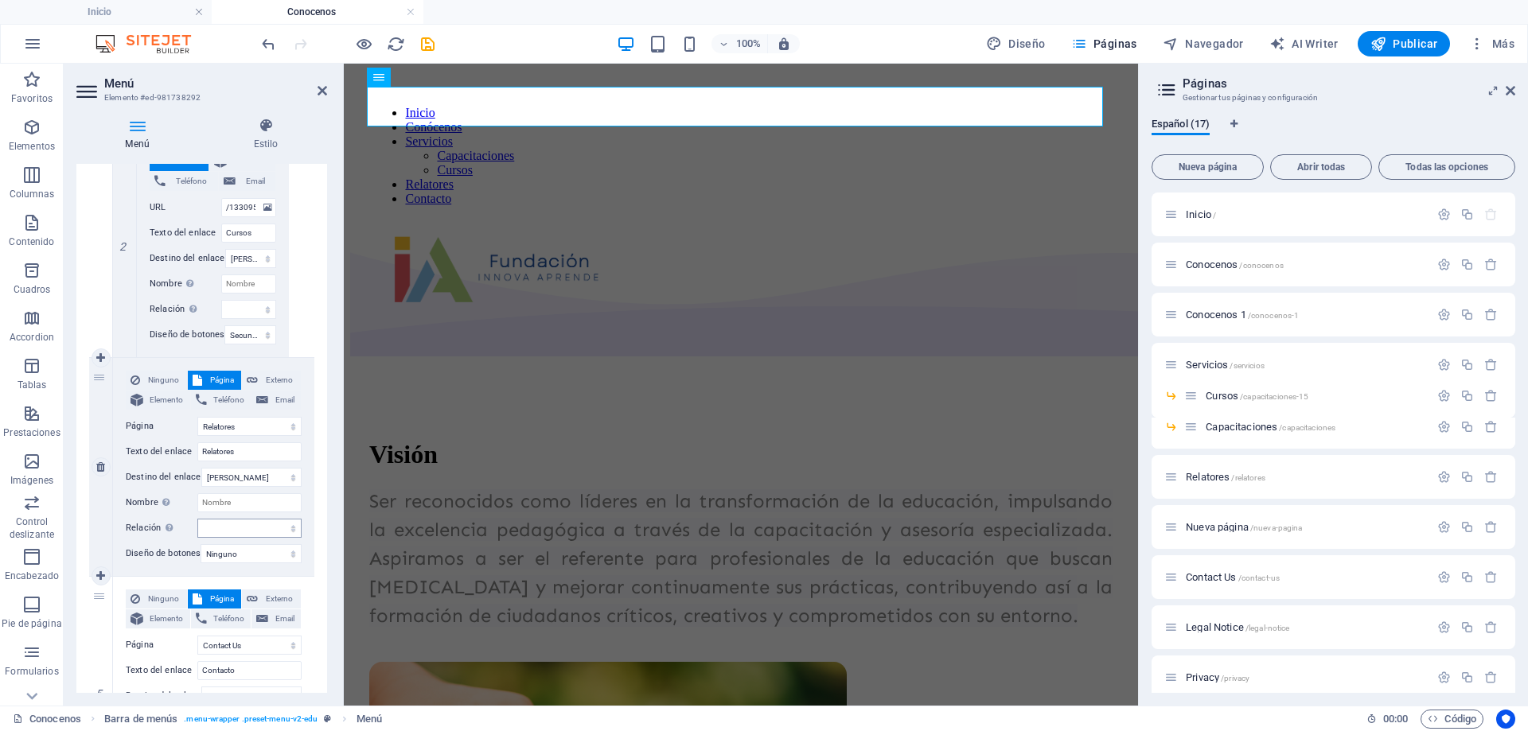
scroll to position [1260, 0]
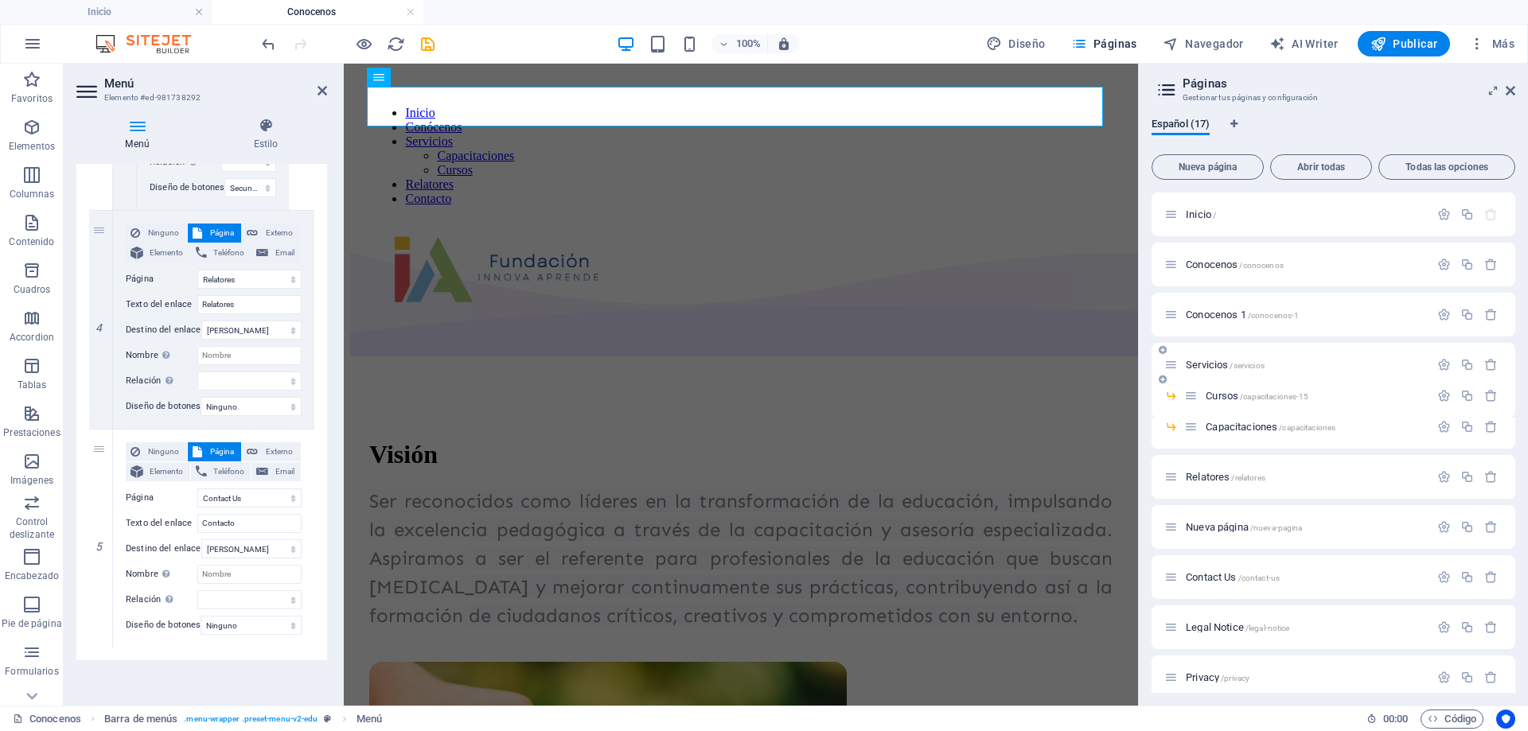
click at [1215, 368] on span "Servicios /servicios" at bounding box center [1225, 365] width 79 height 12
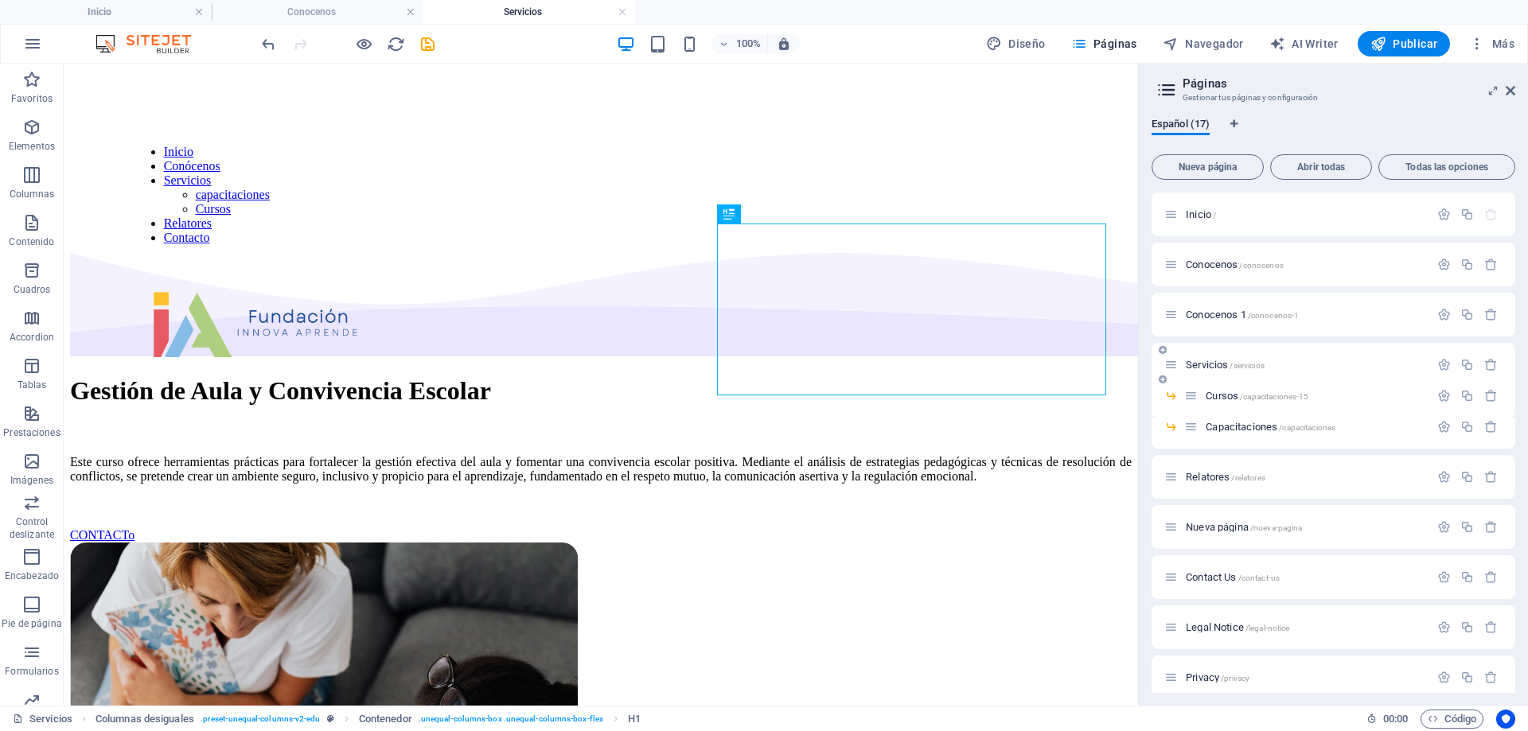
scroll to position [0, 0]
click at [227, 85] on icon at bounding box center [231, 86] width 9 height 17
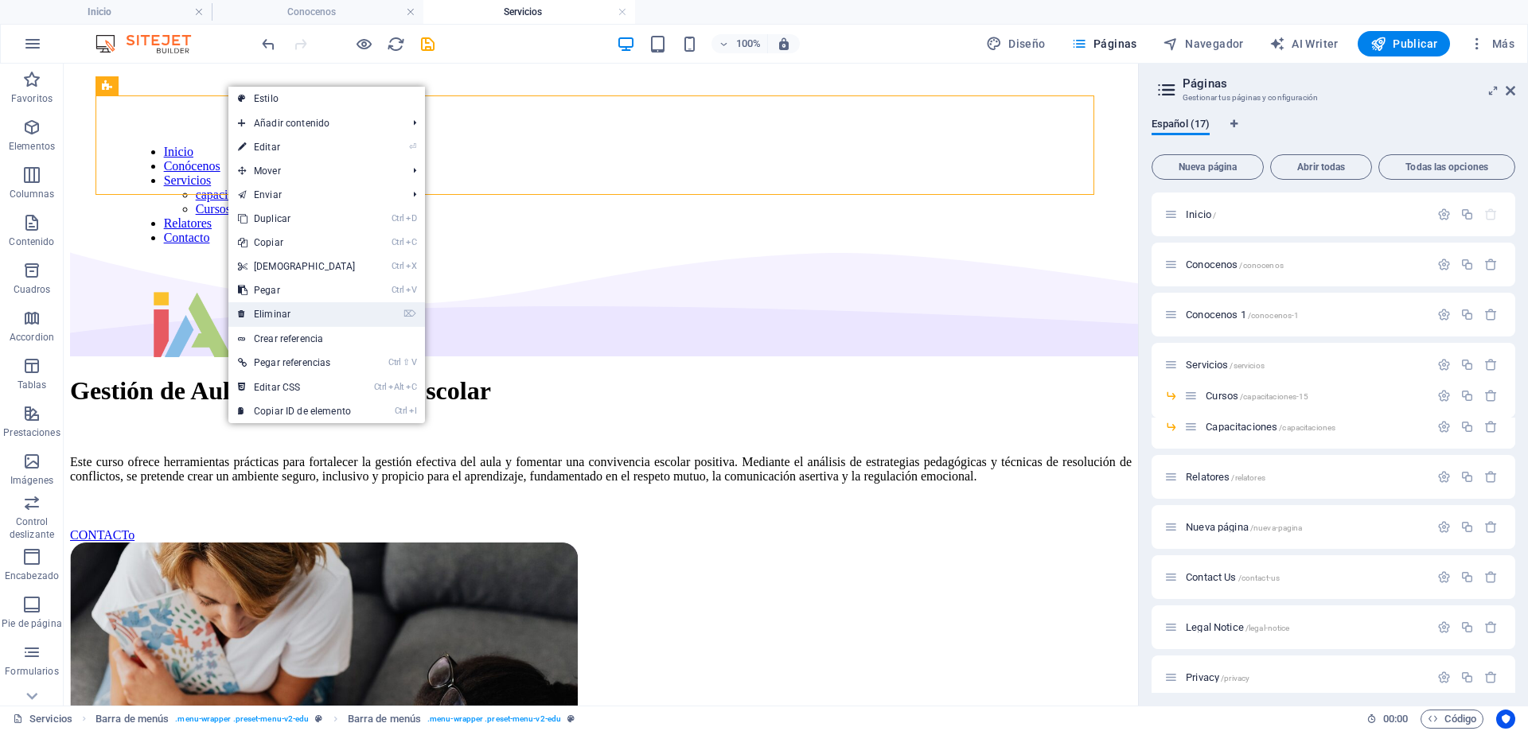
click at [261, 306] on link "⌦ Eliminar" at bounding box center [296, 314] width 137 height 24
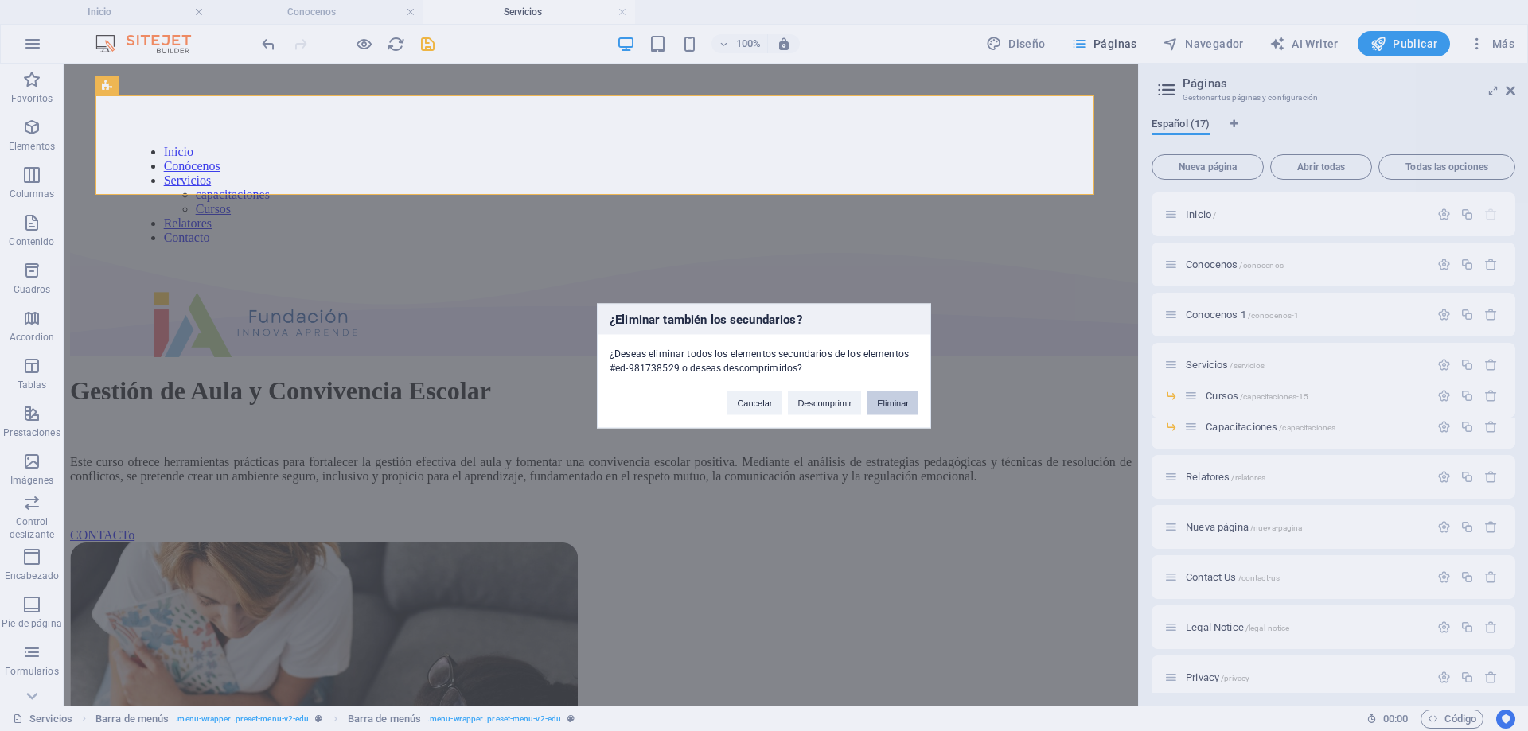
click at [892, 400] on button "Eliminar" at bounding box center [892, 403] width 51 height 24
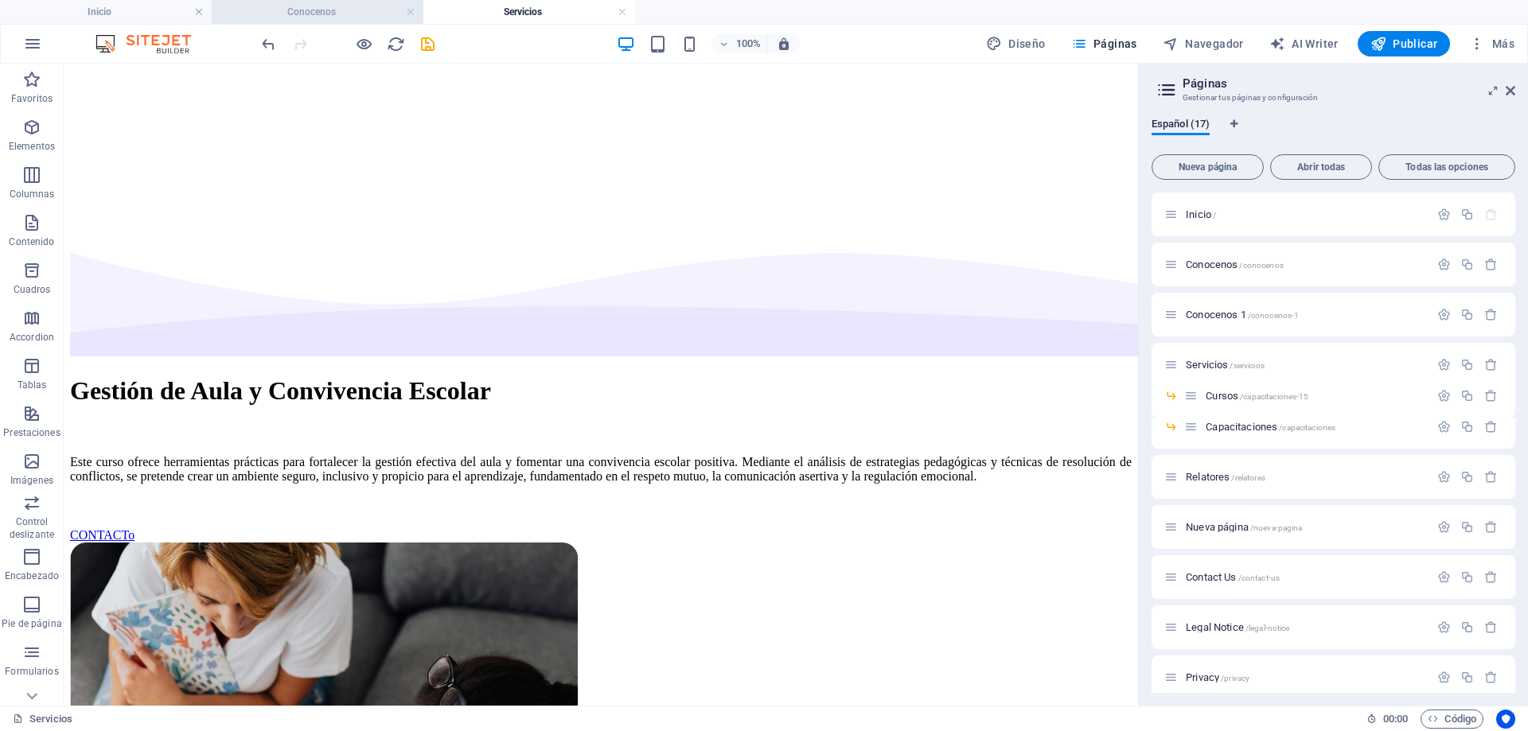
click at [296, 14] on h4 "Conocenos" at bounding box center [318, 12] width 212 height 18
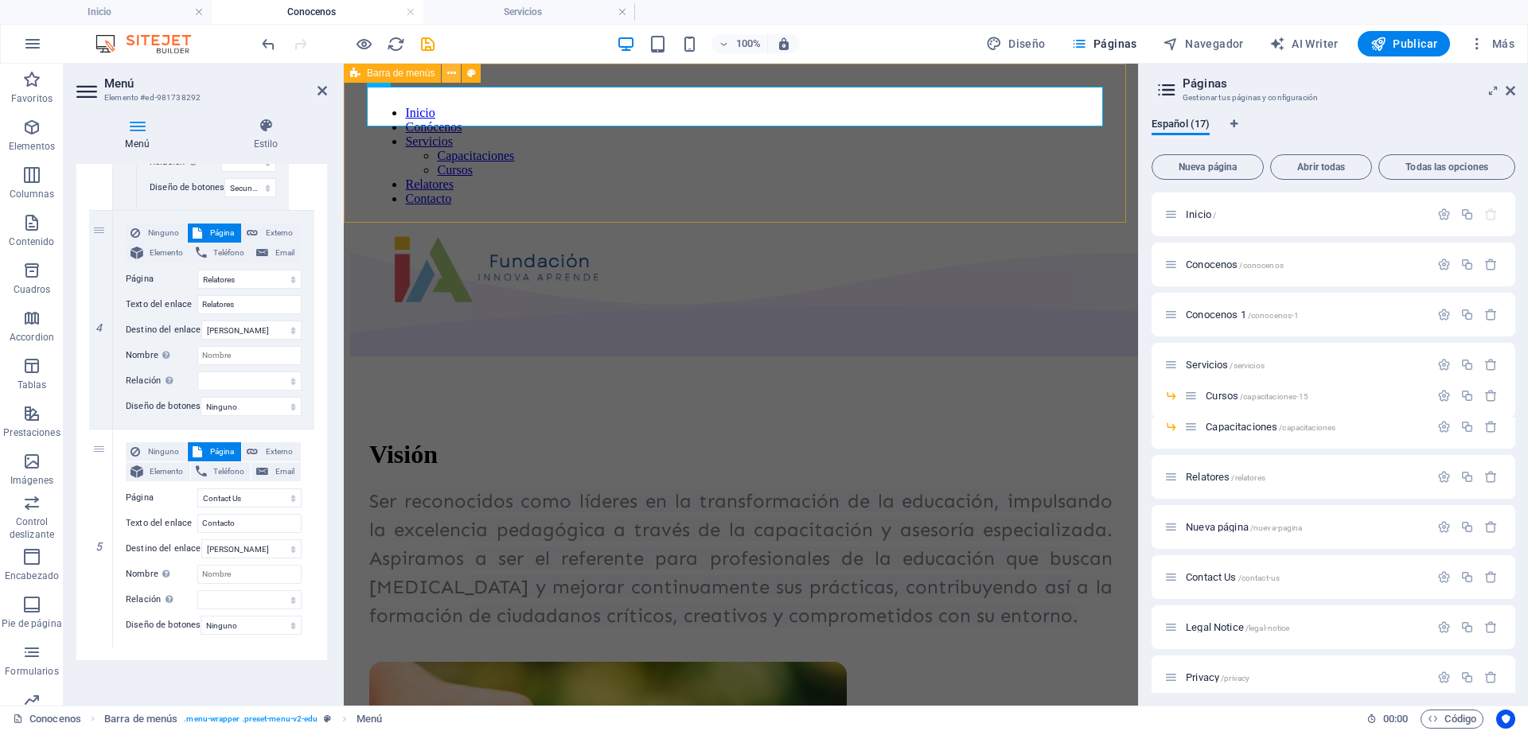
click at [451, 72] on icon at bounding box center [451, 73] width 9 height 17
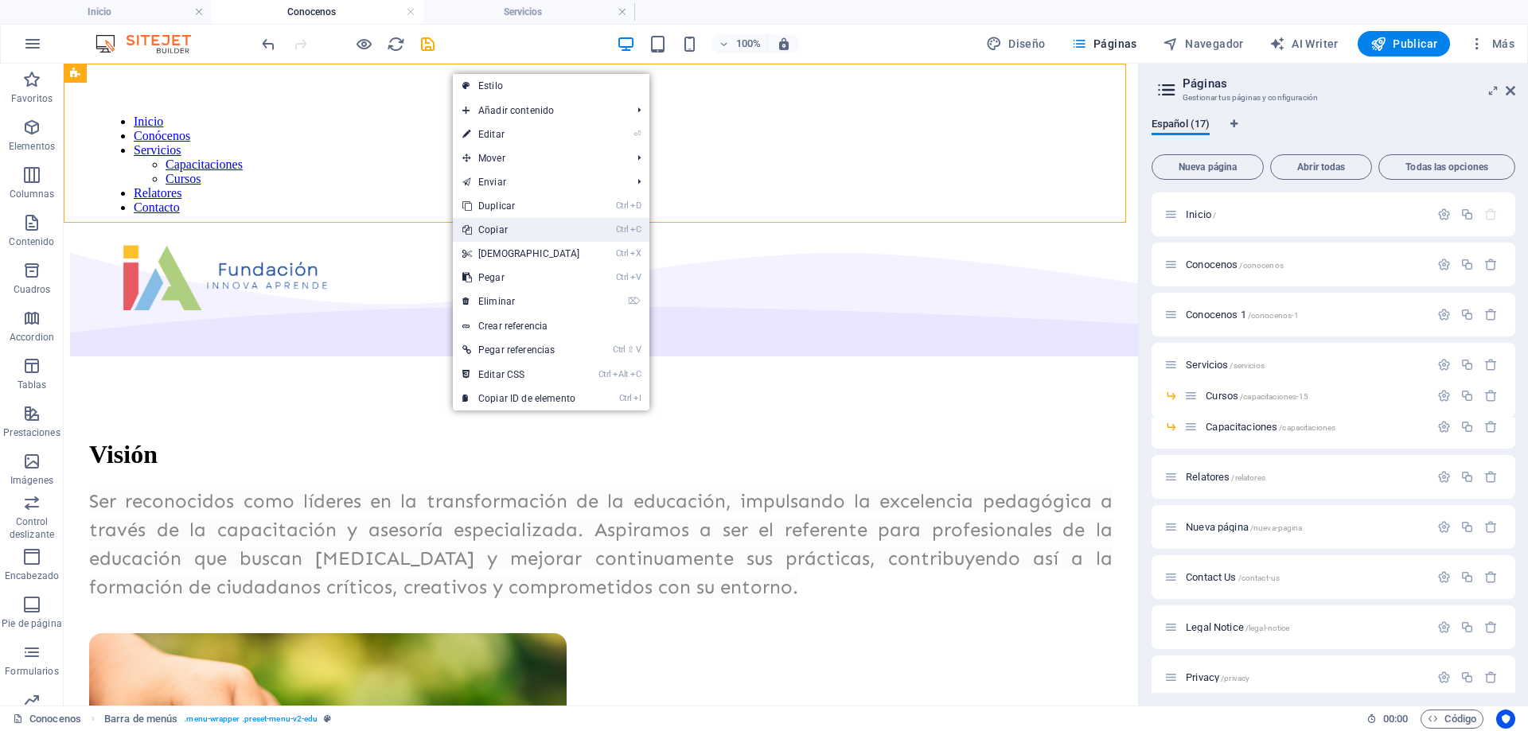
click at [524, 234] on link "Ctrl C Copiar" at bounding box center [521, 230] width 137 height 24
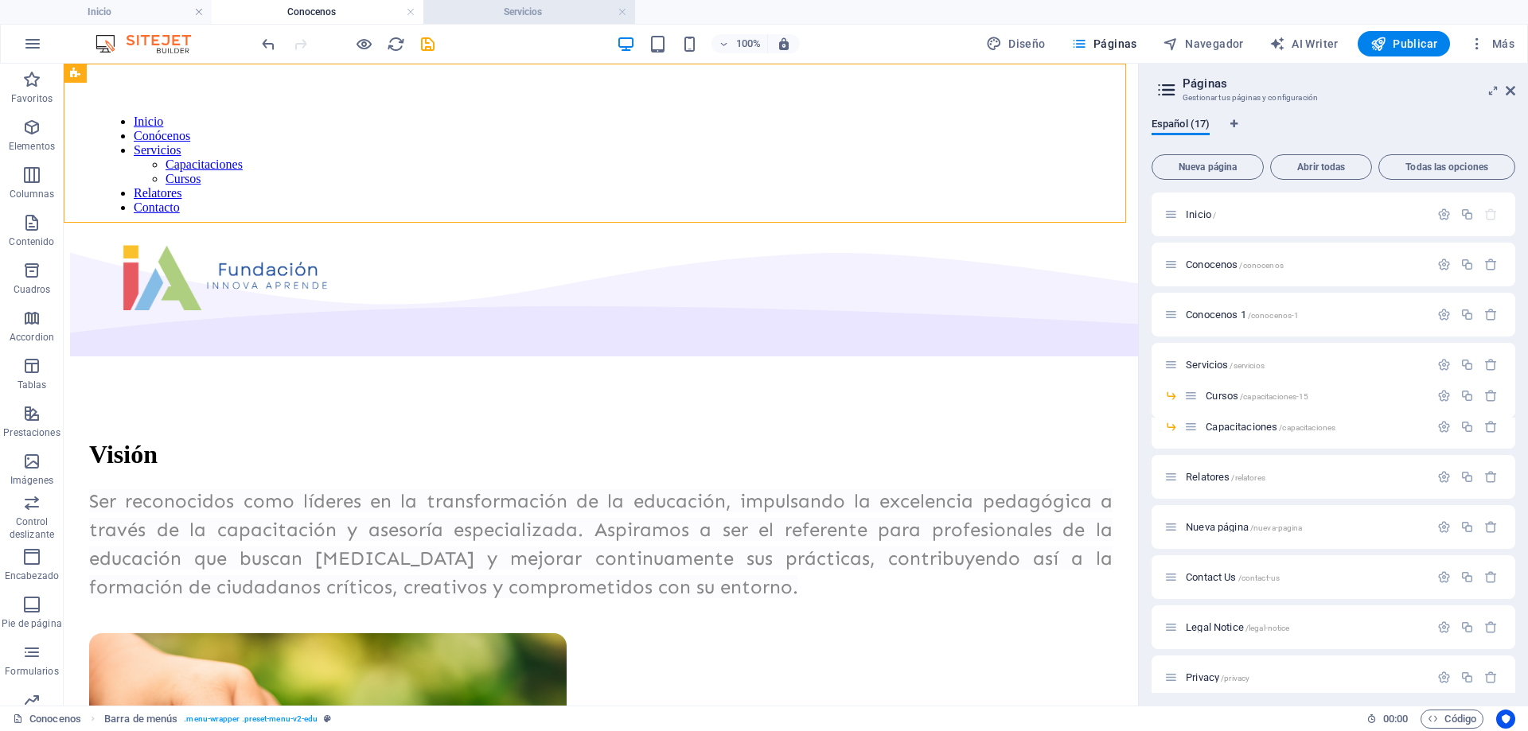
click at [539, 6] on h4 "Servicios" at bounding box center [529, 12] width 212 height 18
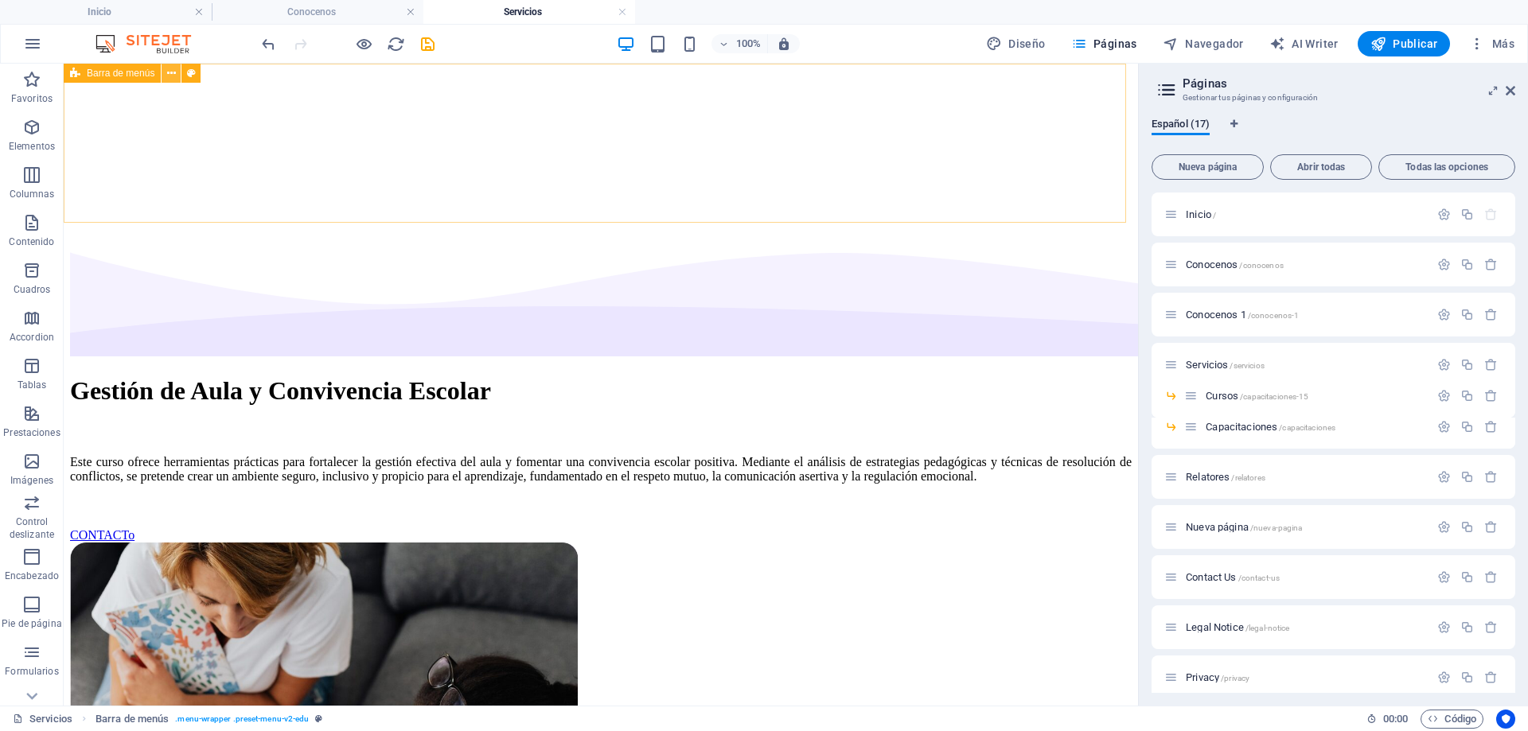
click at [175, 76] on icon at bounding box center [171, 73] width 9 height 17
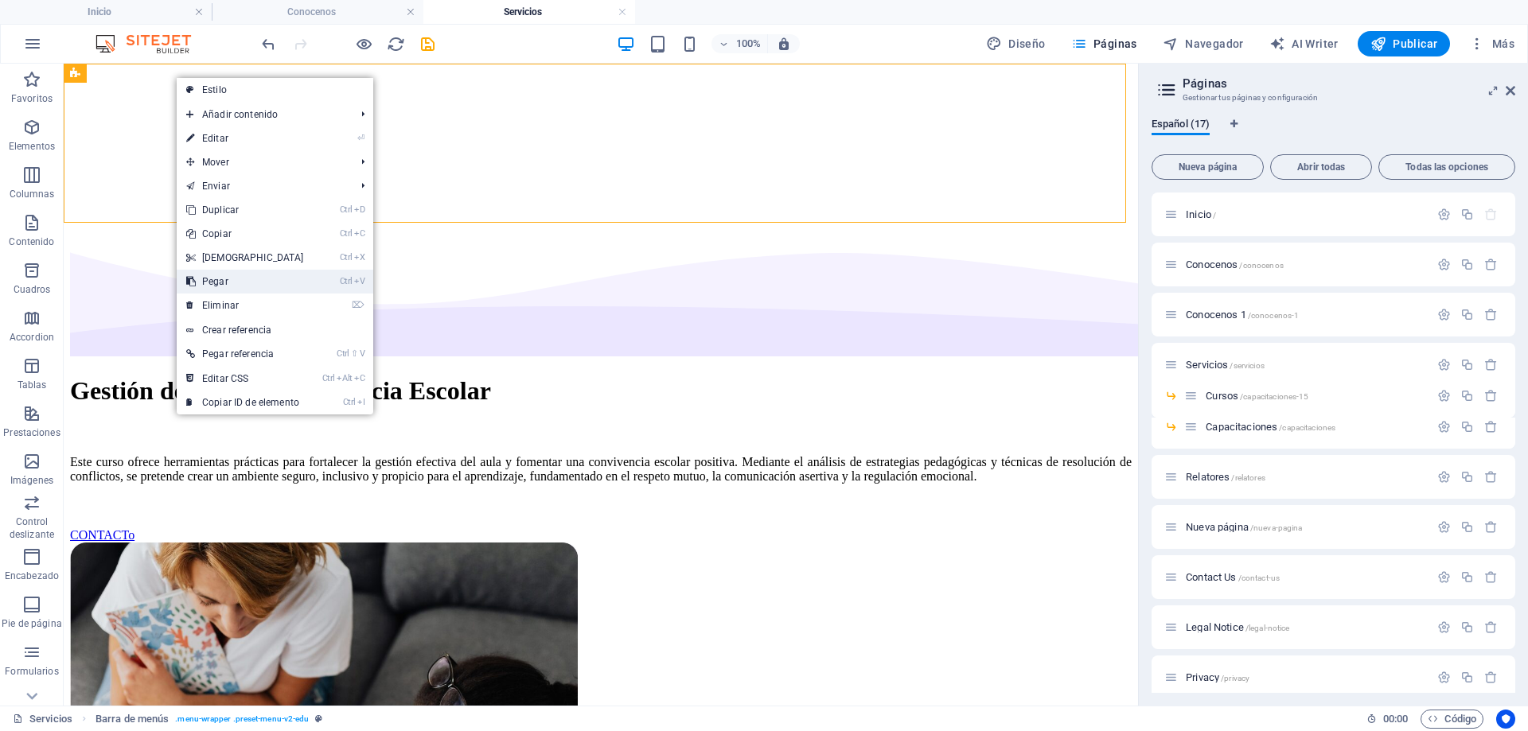
click at [241, 274] on link "Ctrl V Pegar" at bounding box center [245, 282] width 137 height 24
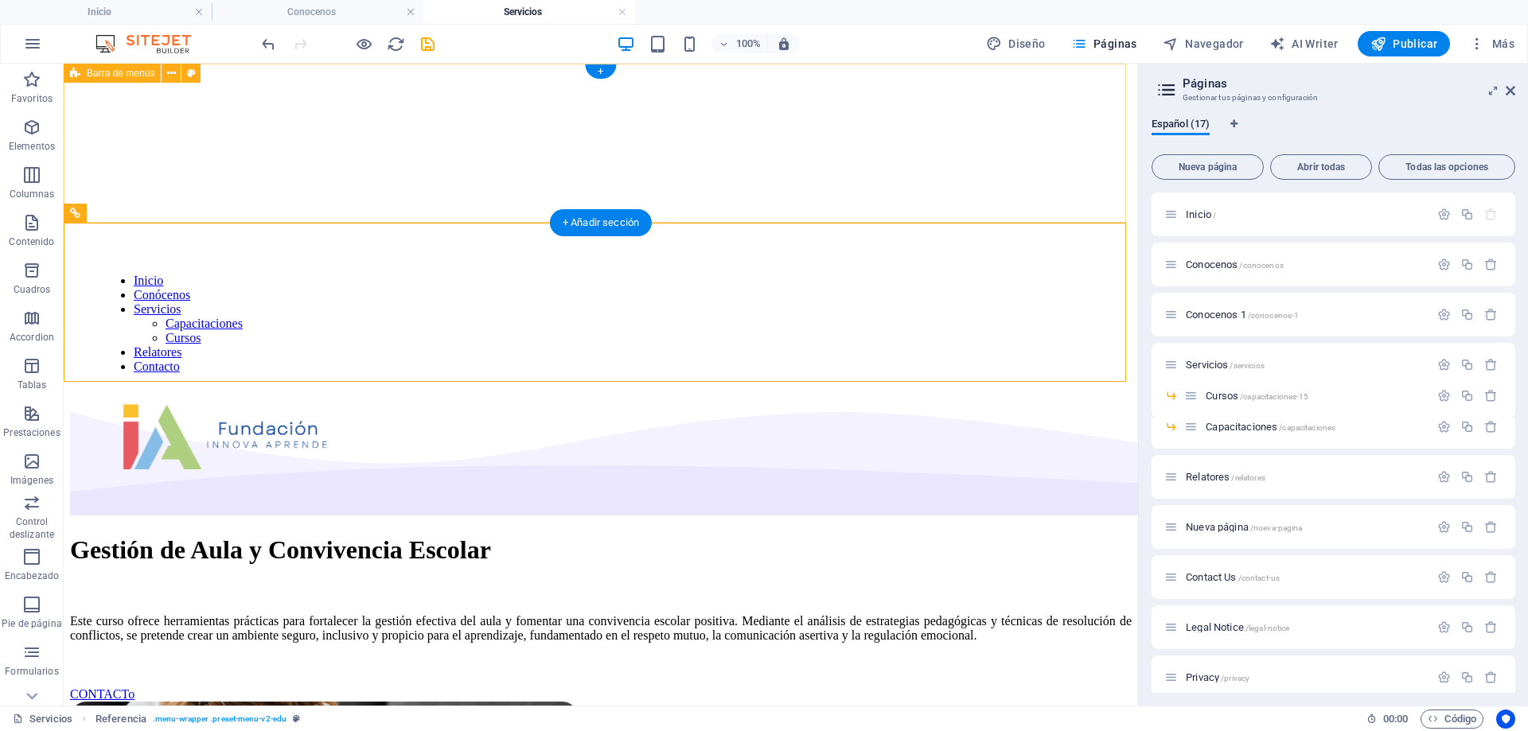
click at [202, 148] on div at bounding box center [601, 149] width 1062 height 159
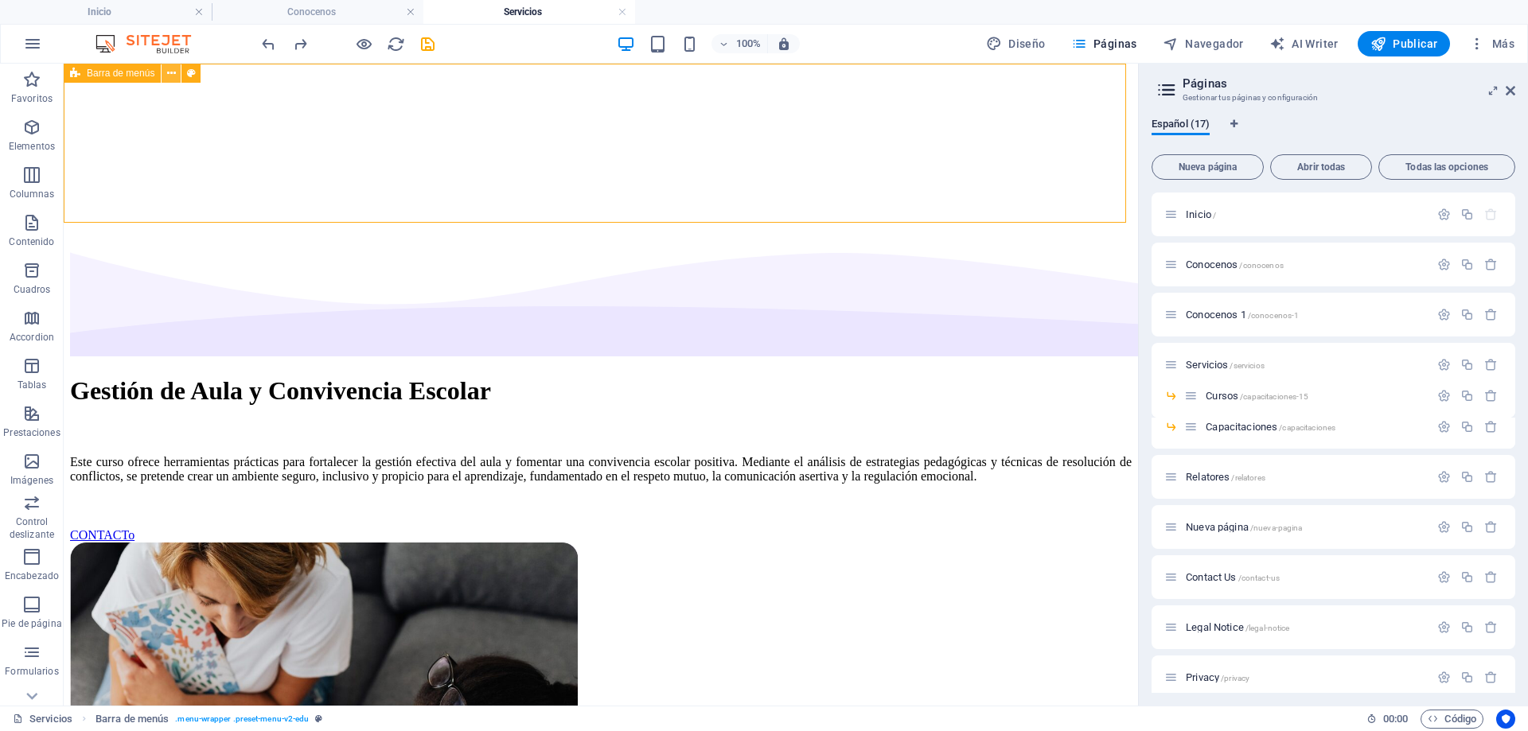
click at [167, 72] on icon at bounding box center [171, 73] width 9 height 17
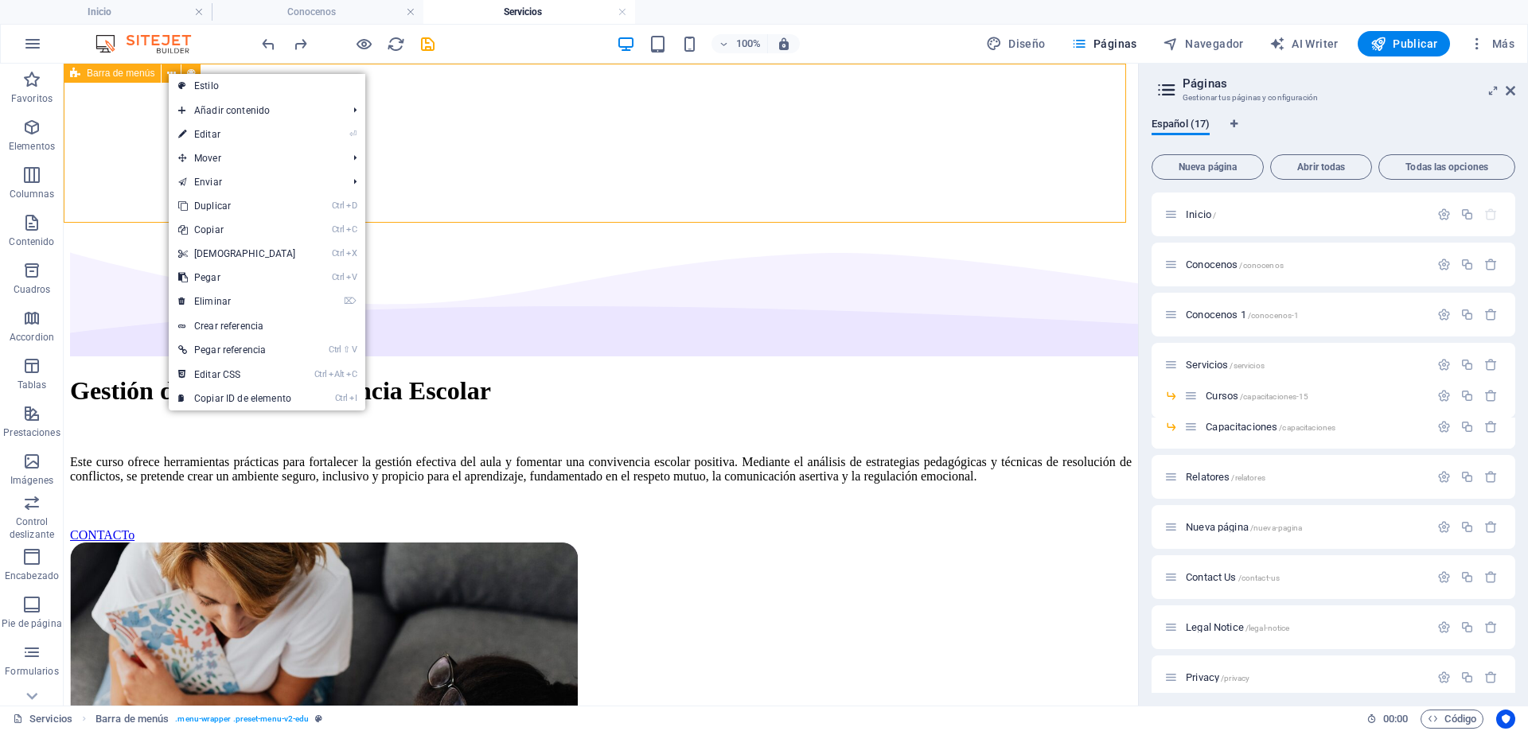
click at [119, 73] on span "Barra de menús" at bounding box center [121, 73] width 68 height 10
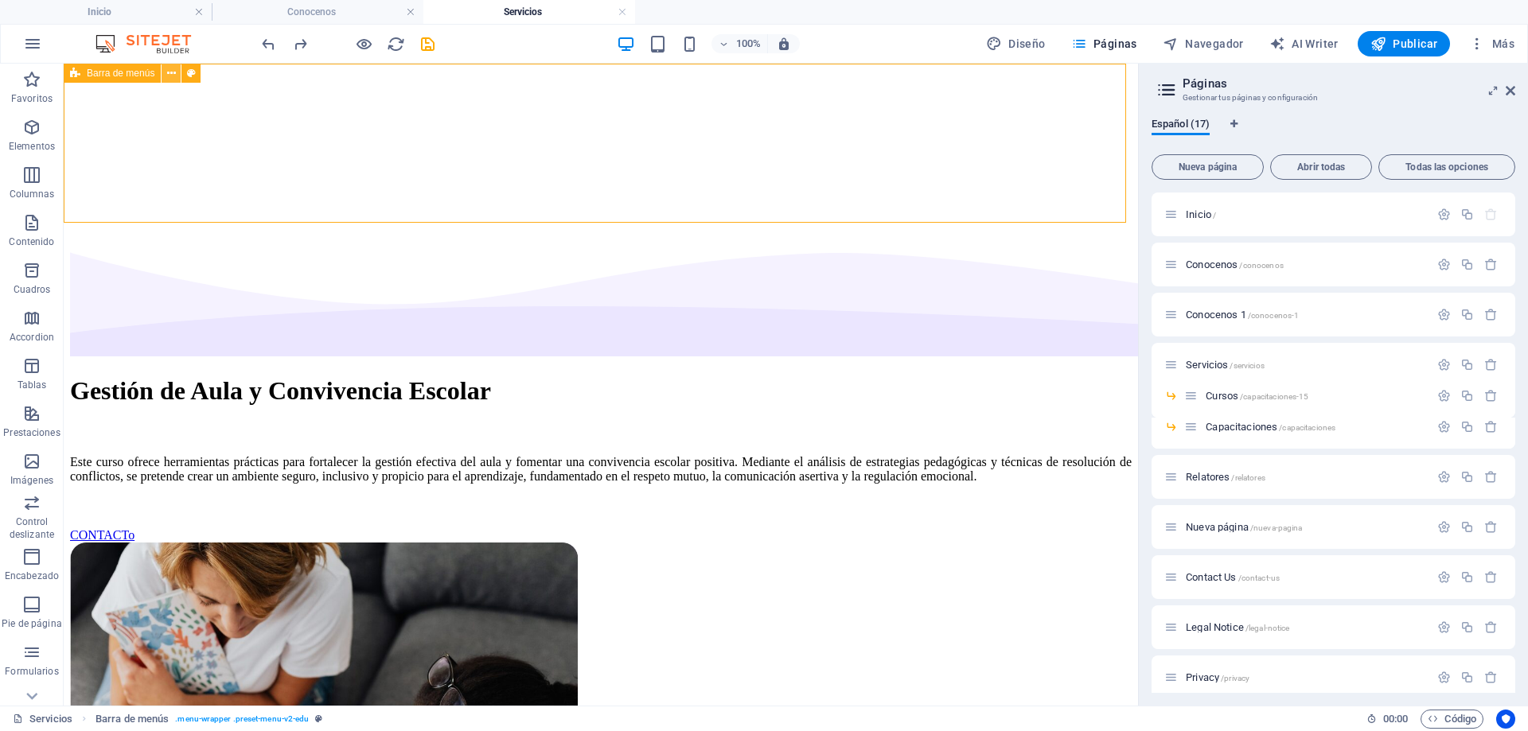
click at [171, 70] on icon at bounding box center [171, 73] width 9 height 17
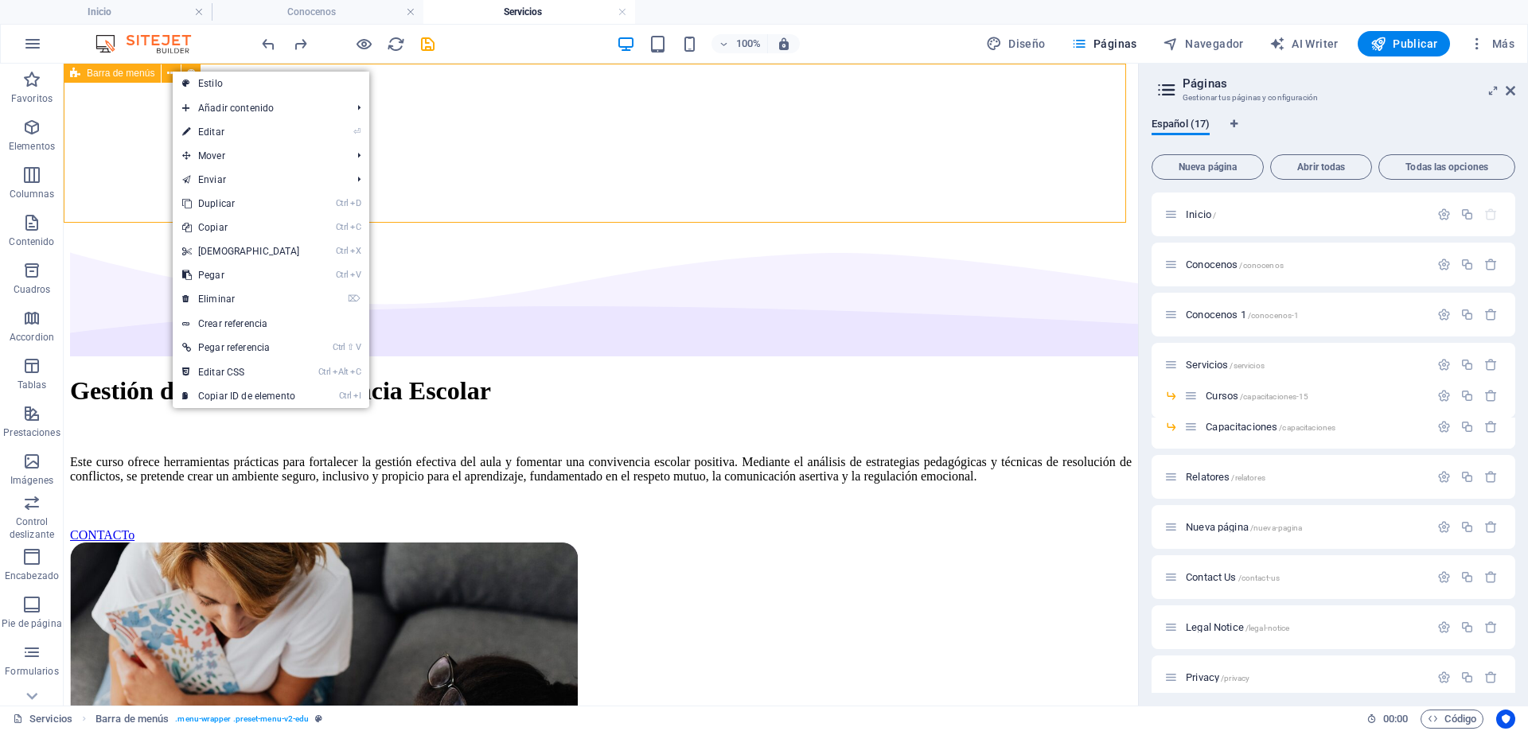
click at [98, 81] on div "Barra de menús" at bounding box center [112, 73] width 97 height 19
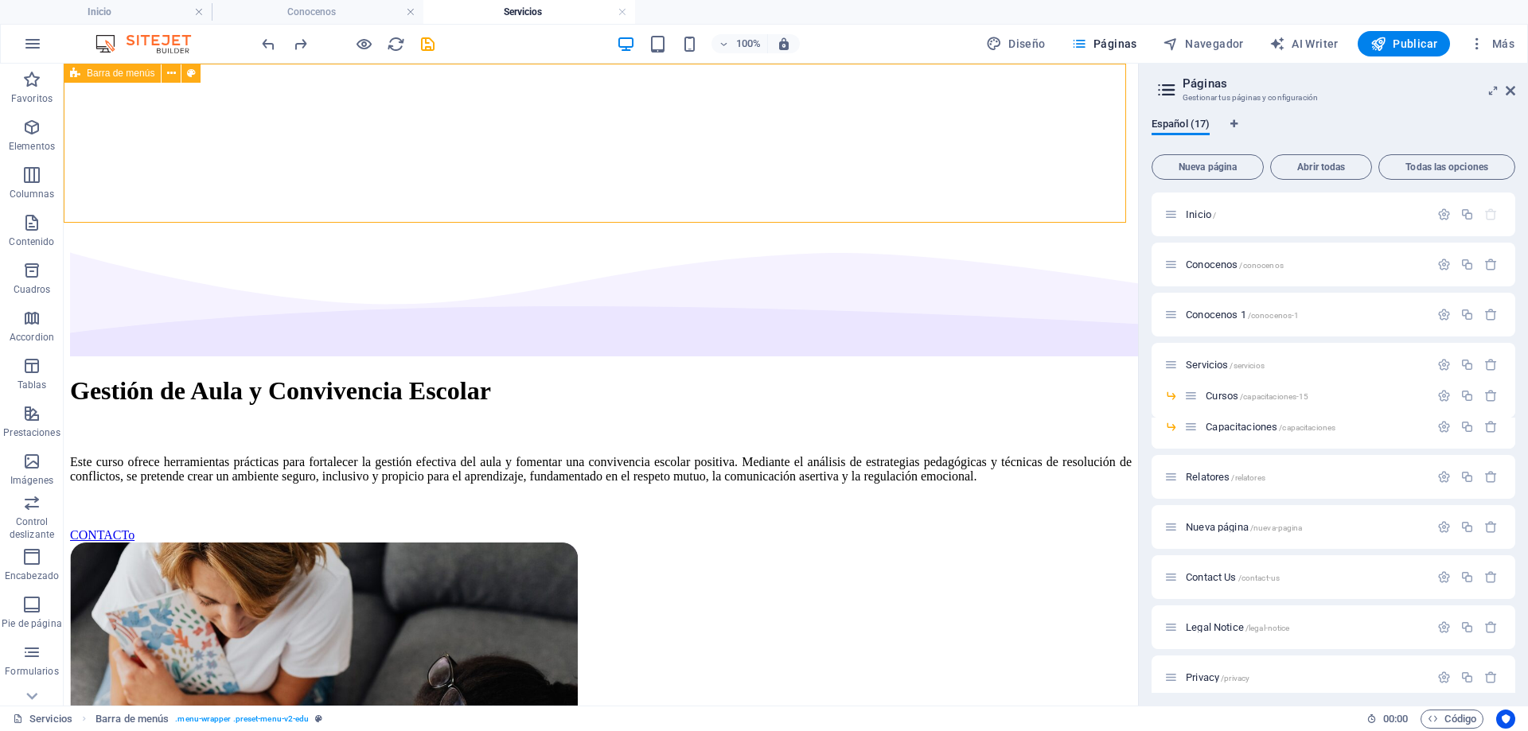
click at [103, 74] on span "Barra de menús" at bounding box center [121, 73] width 68 height 10
select select "px"
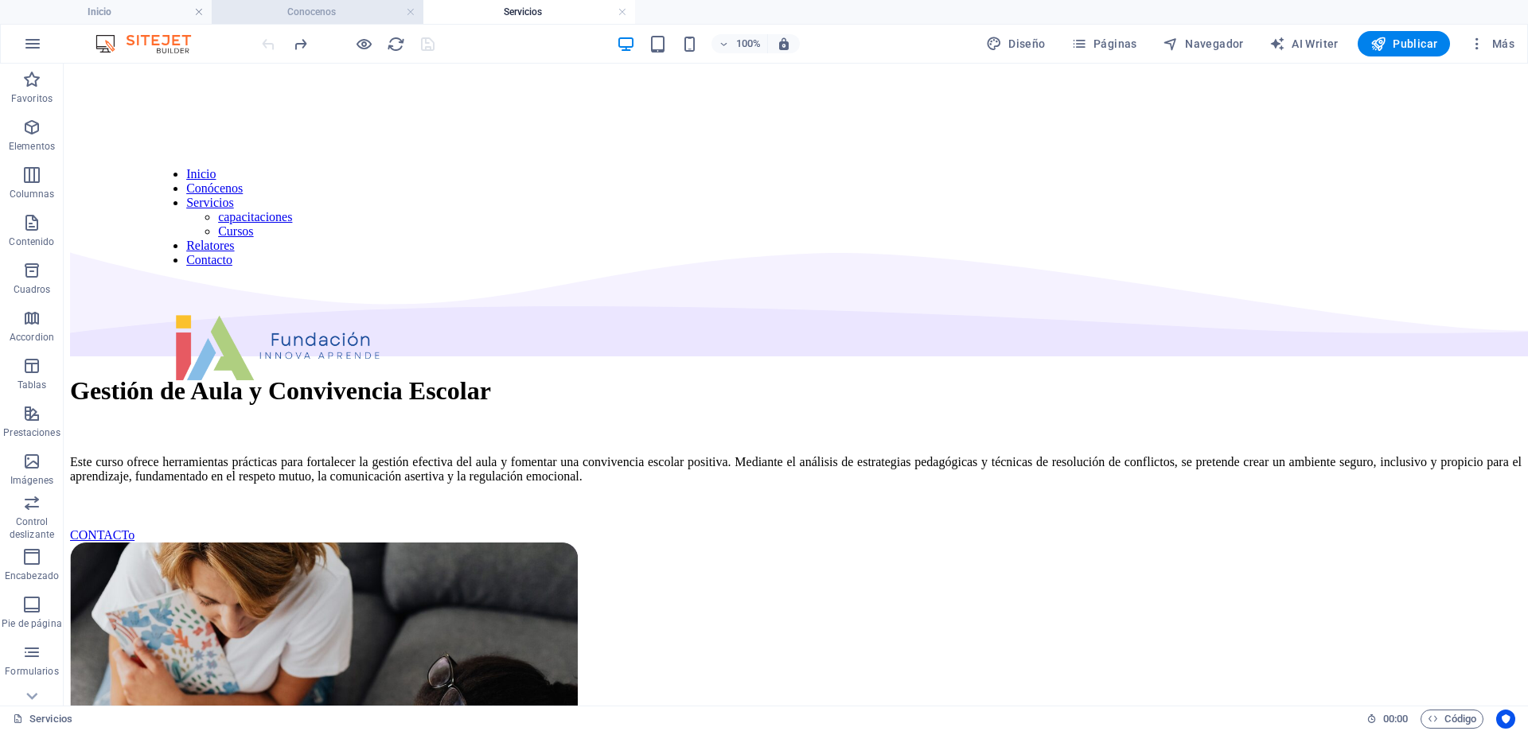
click at [294, 16] on h4 "Conocenos" at bounding box center [318, 12] width 212 height 18
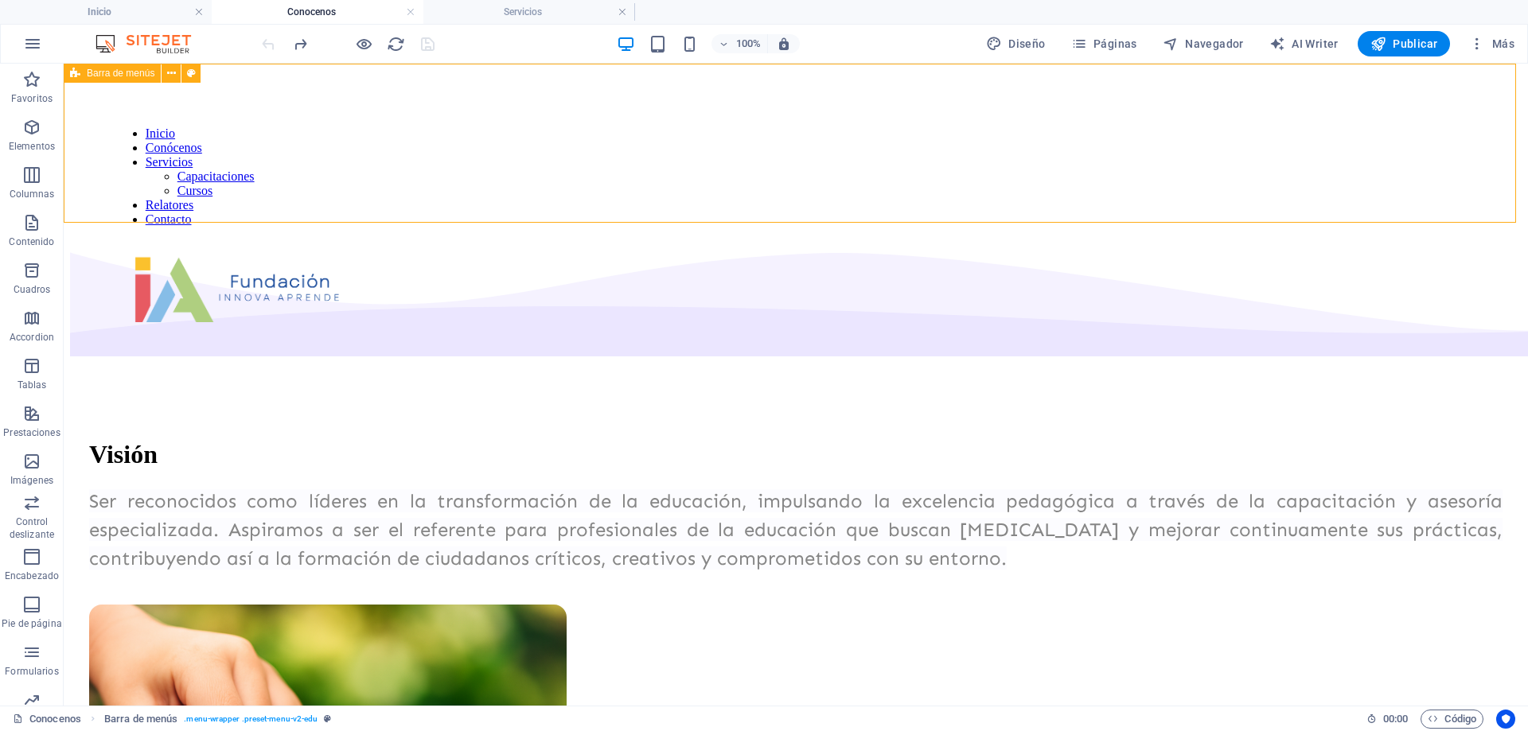
click at [143, 74] on span "Barra de menús" at bounding box center [121, 73] width 68 height 10
click at [169, 72] on icon at bounding box center [171, 73] width 9 height 17
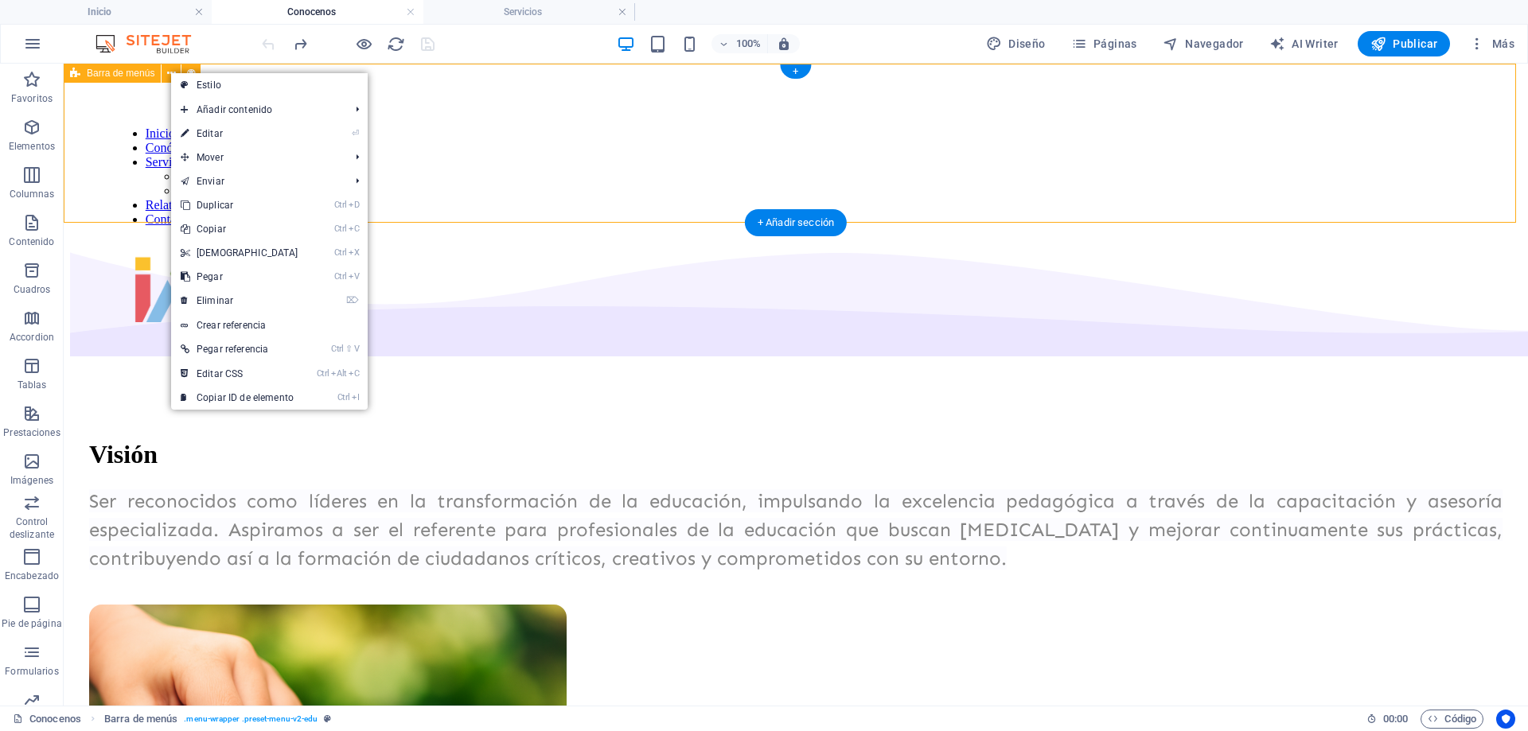
click at [127, 117] on div "Inicio Conócenos Servicios Capacitaciones Cursos Relatores Contacto" at bounding box center [795, 149] width 1451 height 159
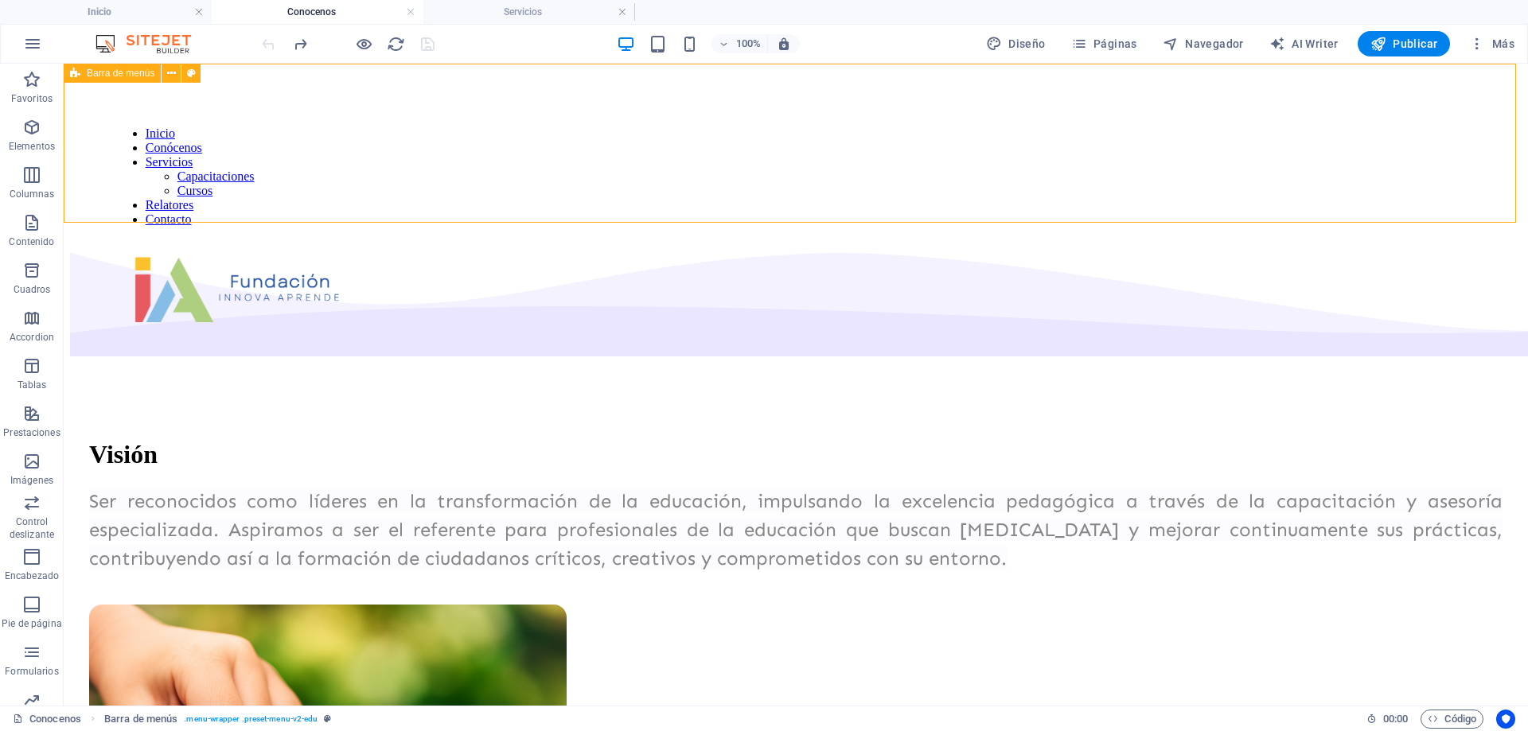
click at [130, 75] on span "Barra de menús" at bounding box center [121, 73] width 68 height 10
click at [134, 69] on span "Barra de menús" at bounding box center [121, 73] width 68 height 10
click at [134, 72] on span "Barra de menús" at bounding box center [121, 73] width 68 height 10
click at [136, 72] on span "Barra de menús" at bounding box center [121, 73] width 68 height 10
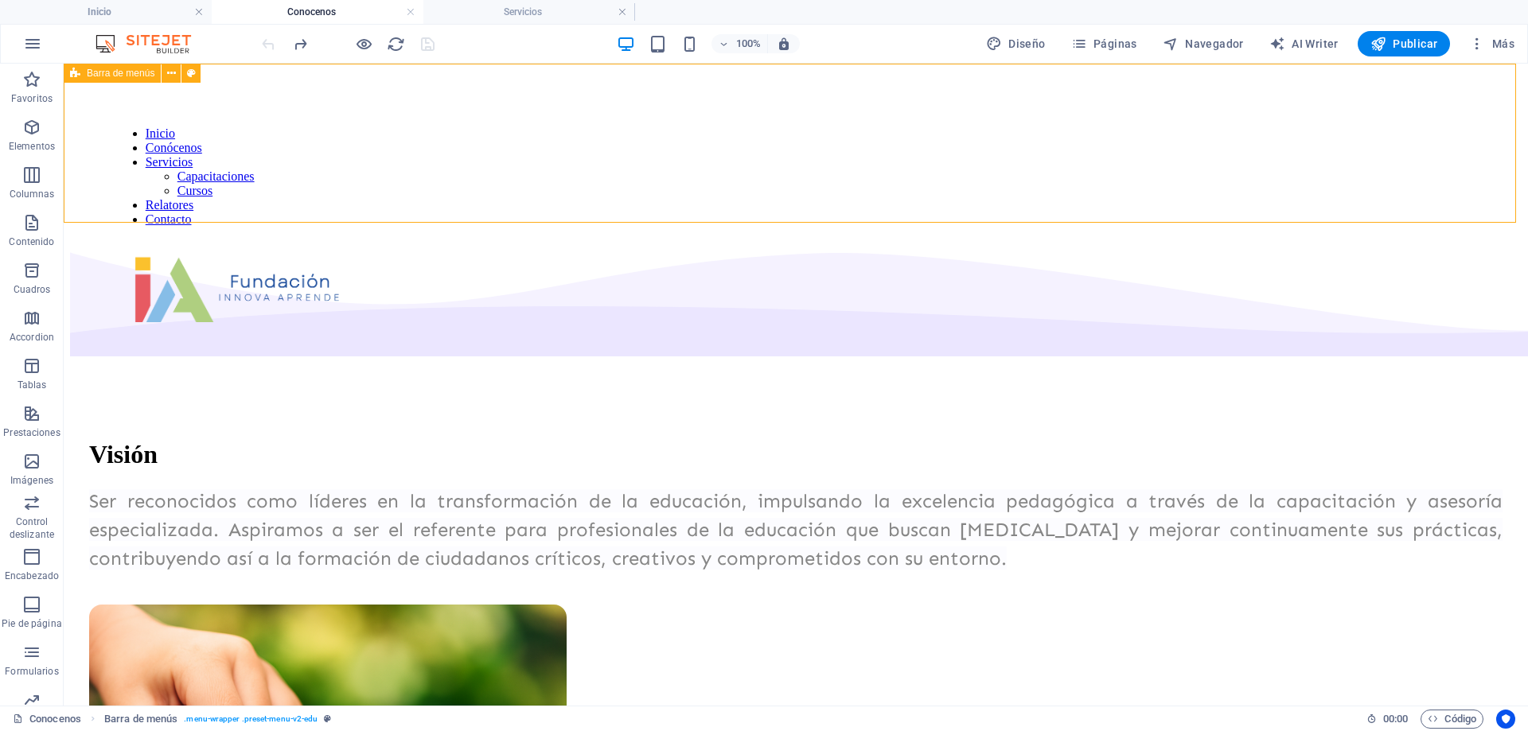
select select "px"
click at [1504, 45] on span "Más" at bounding box center [1491, 44] width 45 height 16
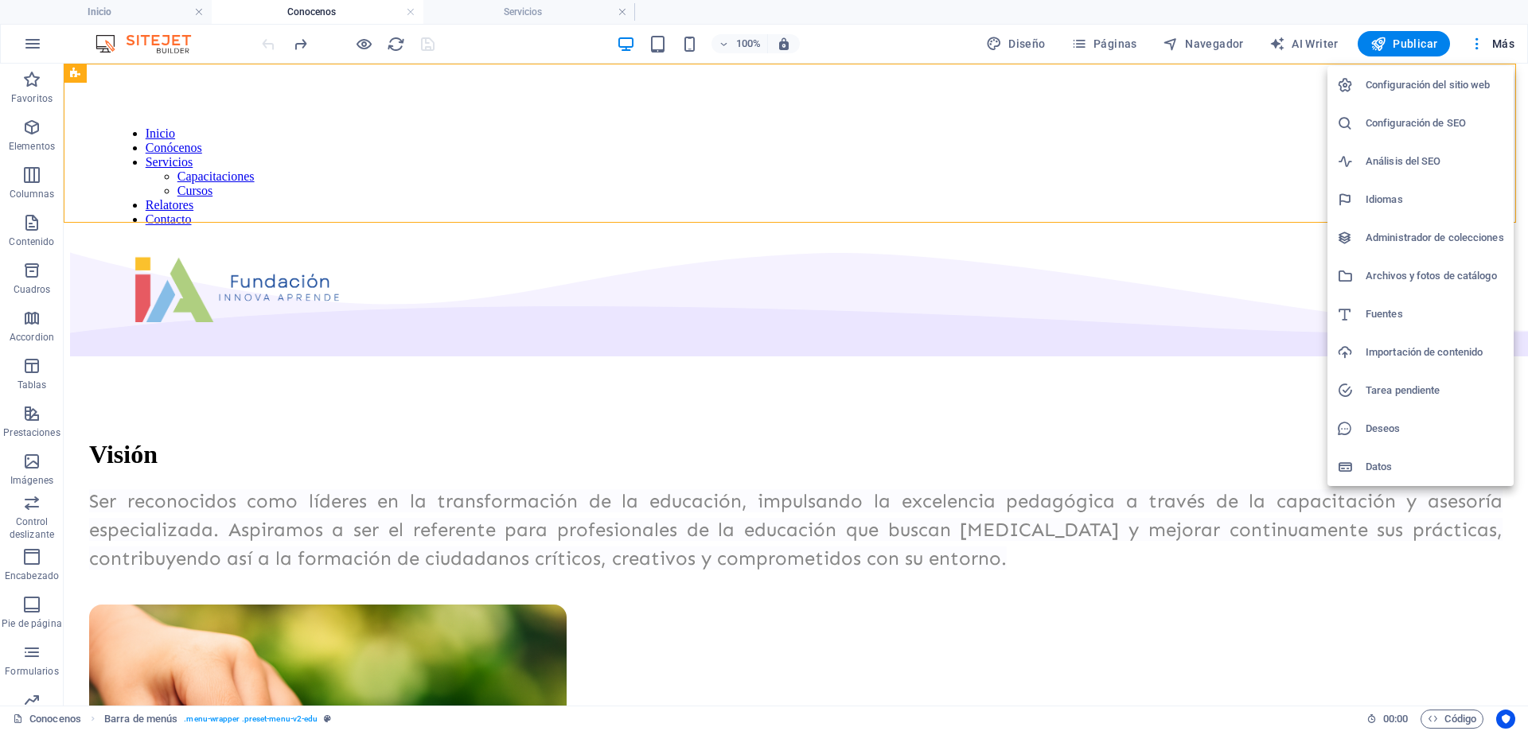
click at [1116, 46] on div at bounding box center [764, 365] width 1528 height 731
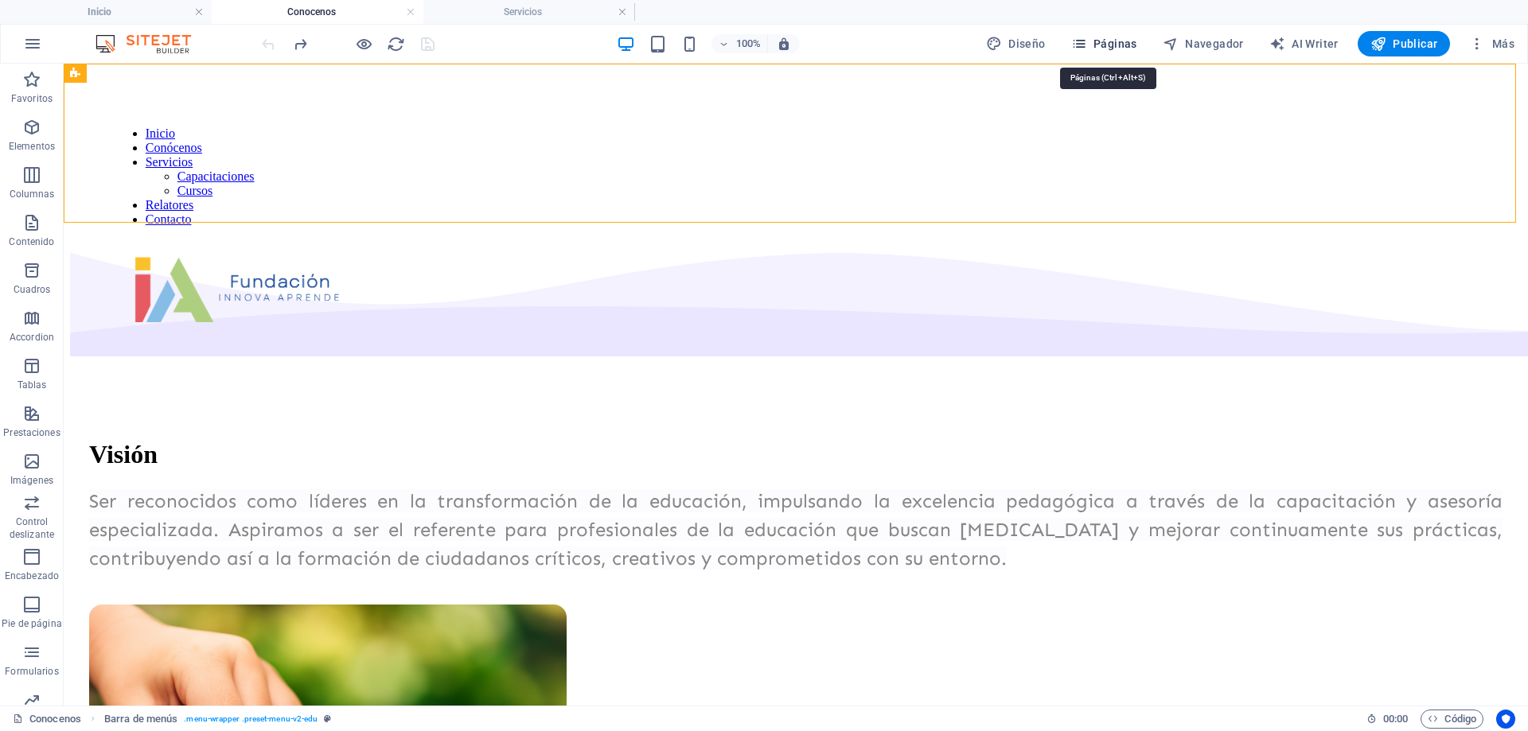
click at [1114, 46] on span "Páginas" at bounding box center [1104, 44] width 66 height 16
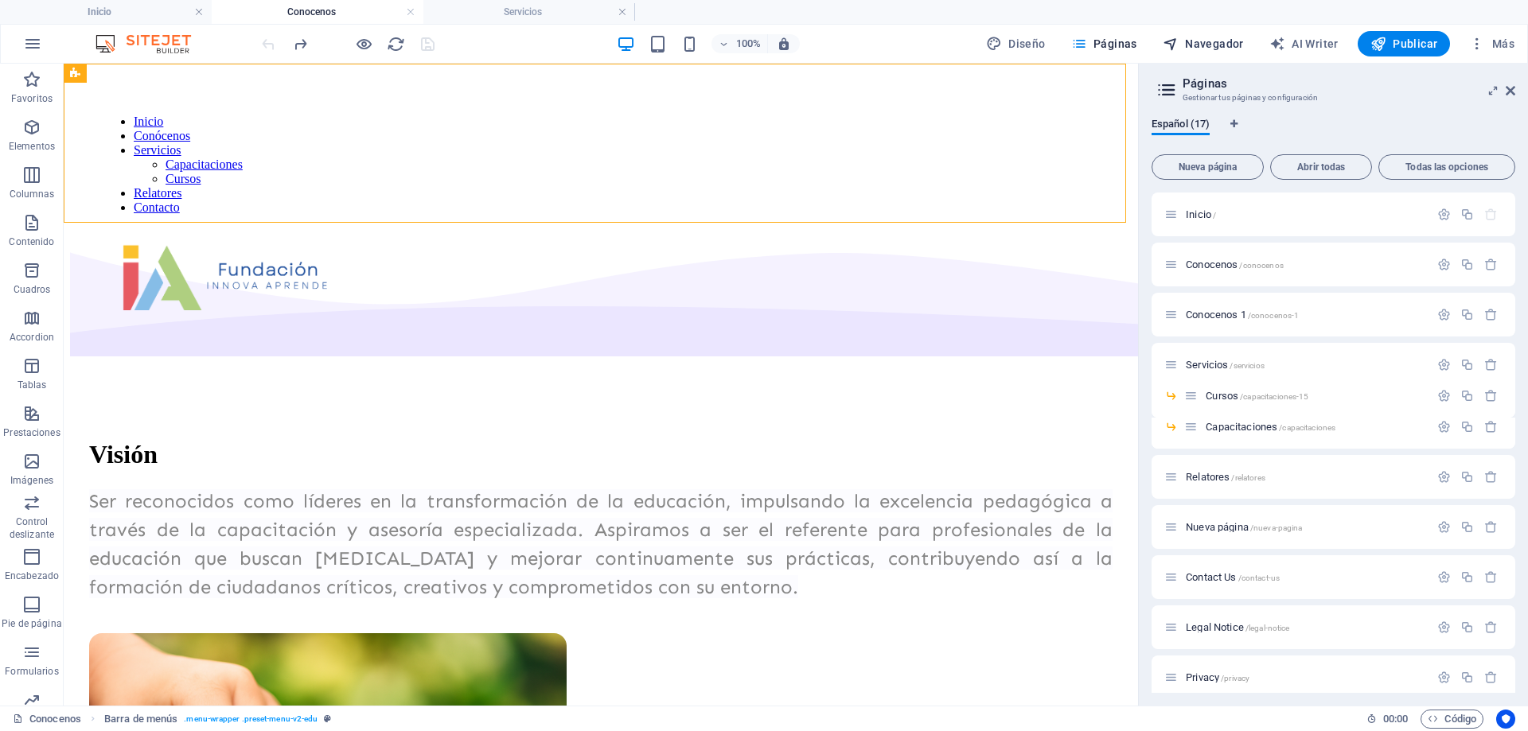
click at [1210, 45] on span "Navegador" at bounding box center [1203, 44] width 81 height 16
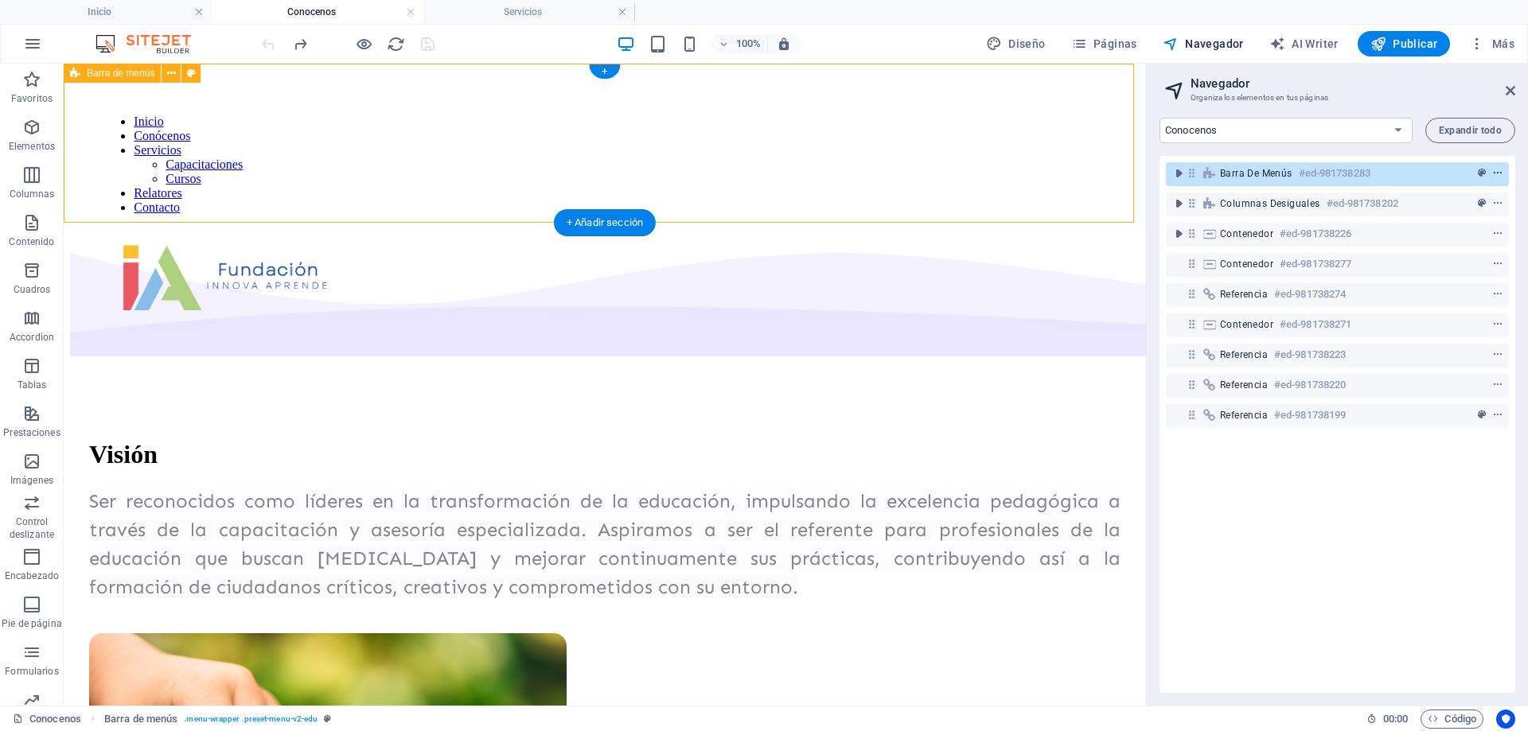
click at [1497, 176] on icon "context-menu" at bounding box center [1497, 173] width 11 height 11
click at [1497, 174] on icon "context-menu" at bounding box center [1497, 173] width 11 height 11
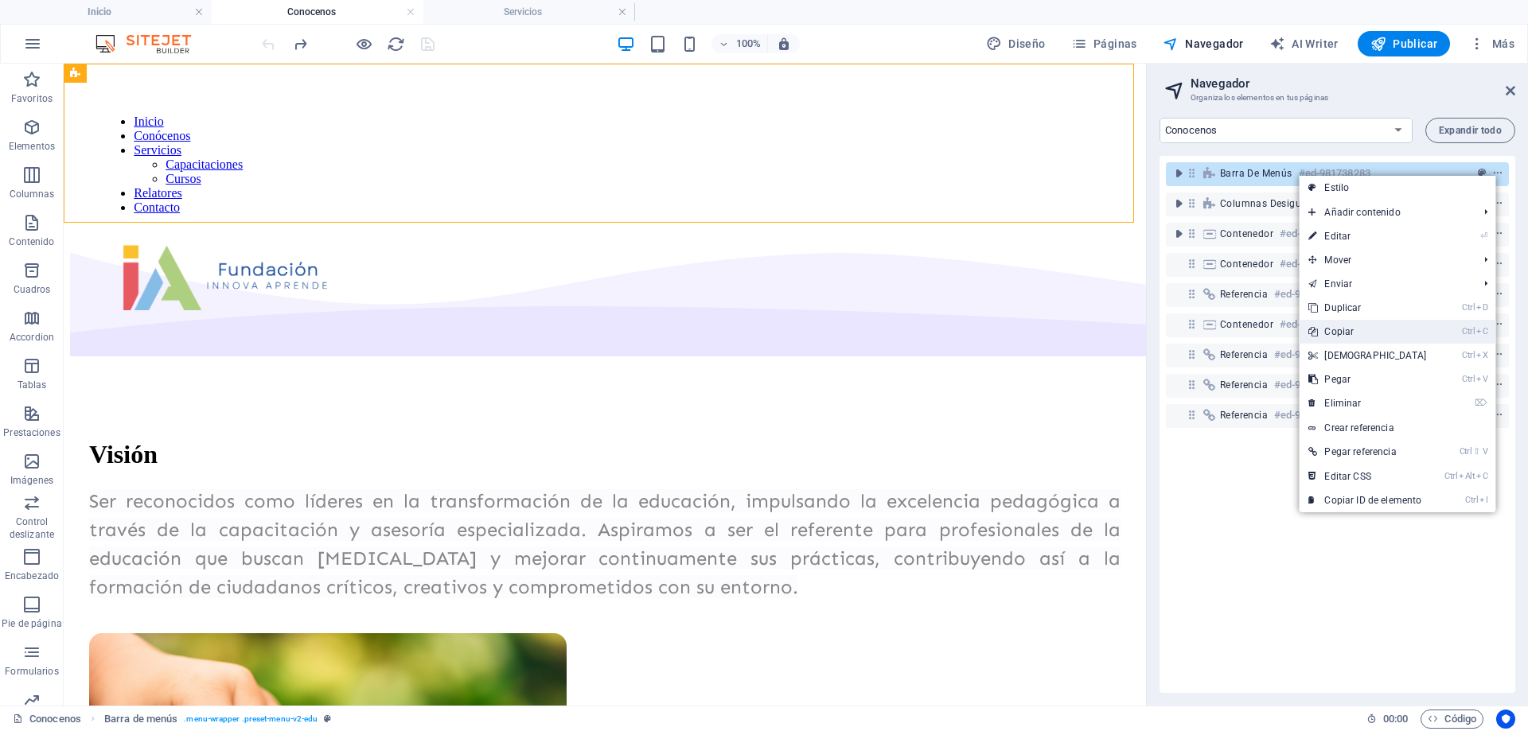
click at [1358, 333] on link "Ctrl C Copiar" at bounding box center [1367, 332] width 137 height 24
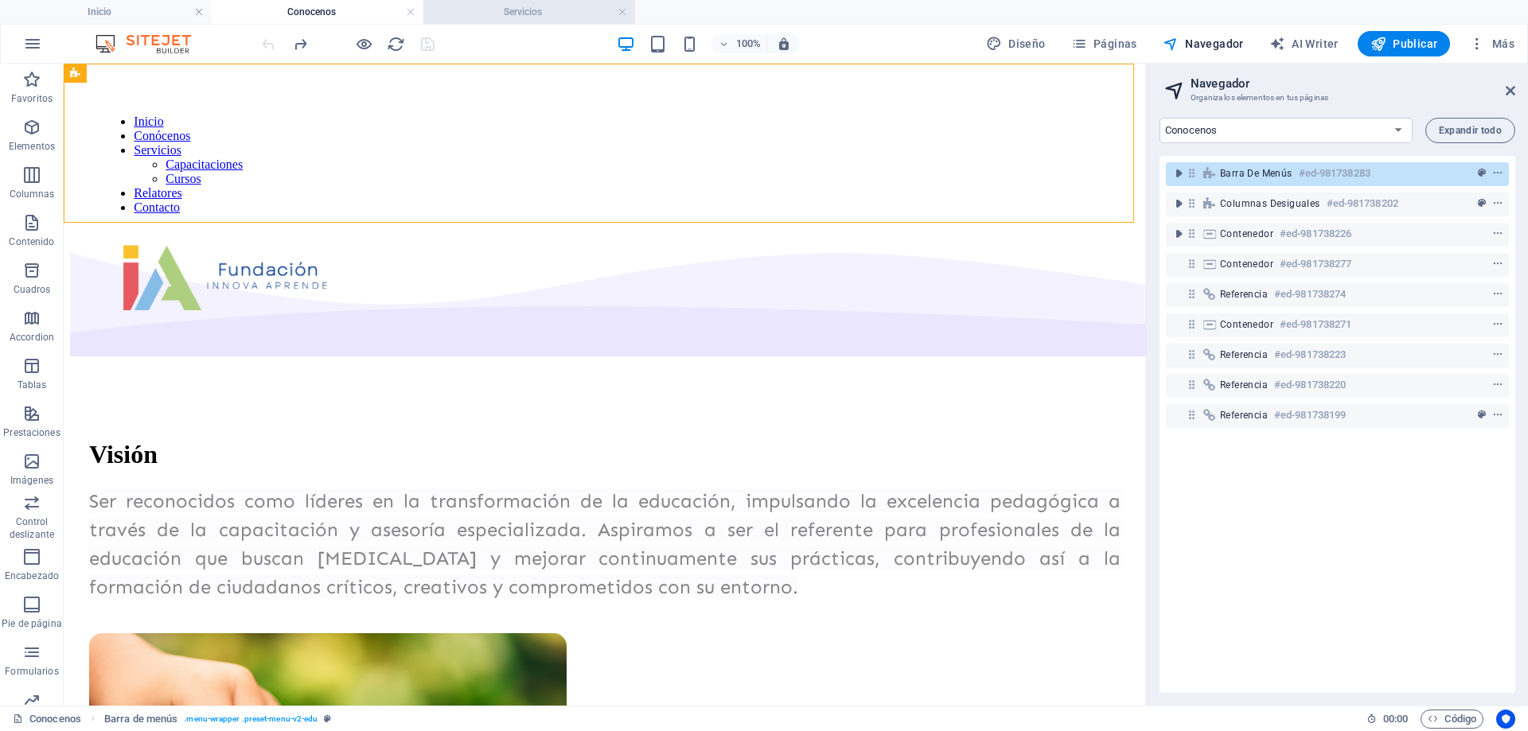
click at [473, 7] on h4 "Servicios" at bounding box center [529, 12] width 212 height 18
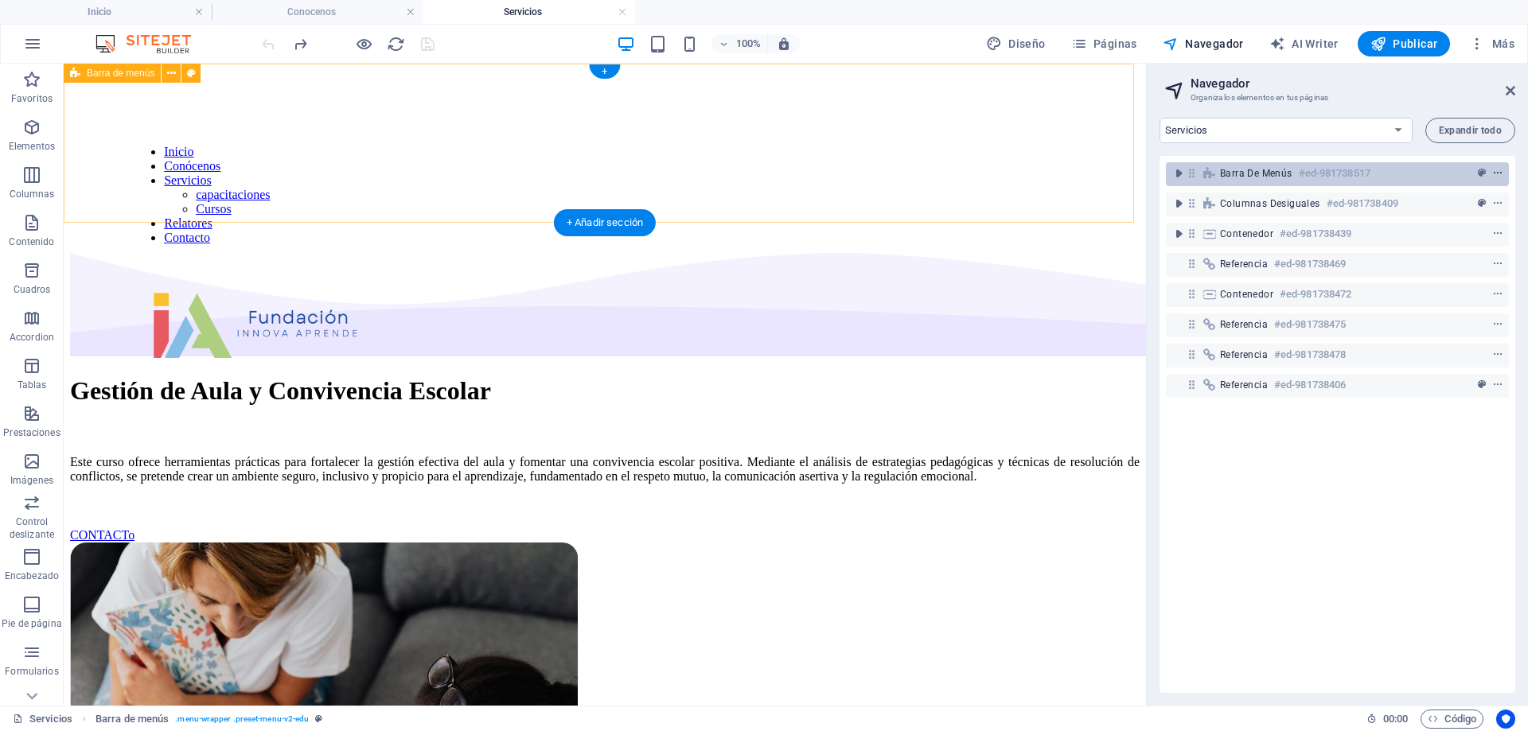
click at [1492, 170] on icon "context-menu" at bounding box center [1497, 173] width 11 height 11
click at [1417, 175] on div "Barra de menús #ed-981738517" at bounding box center [1324, 173] width 209 height 19
click at [1366, 181] on h6 "#ed-981738517" at bounding box center [1335, 173] width 72 height 19
click at [1499, 174] on span "context-menu" at bounding box center [1498, 173] width 16 height 11
click at [1502, 172] on span "context-menu" at bounding box center [1498, 173] width 16 height 11
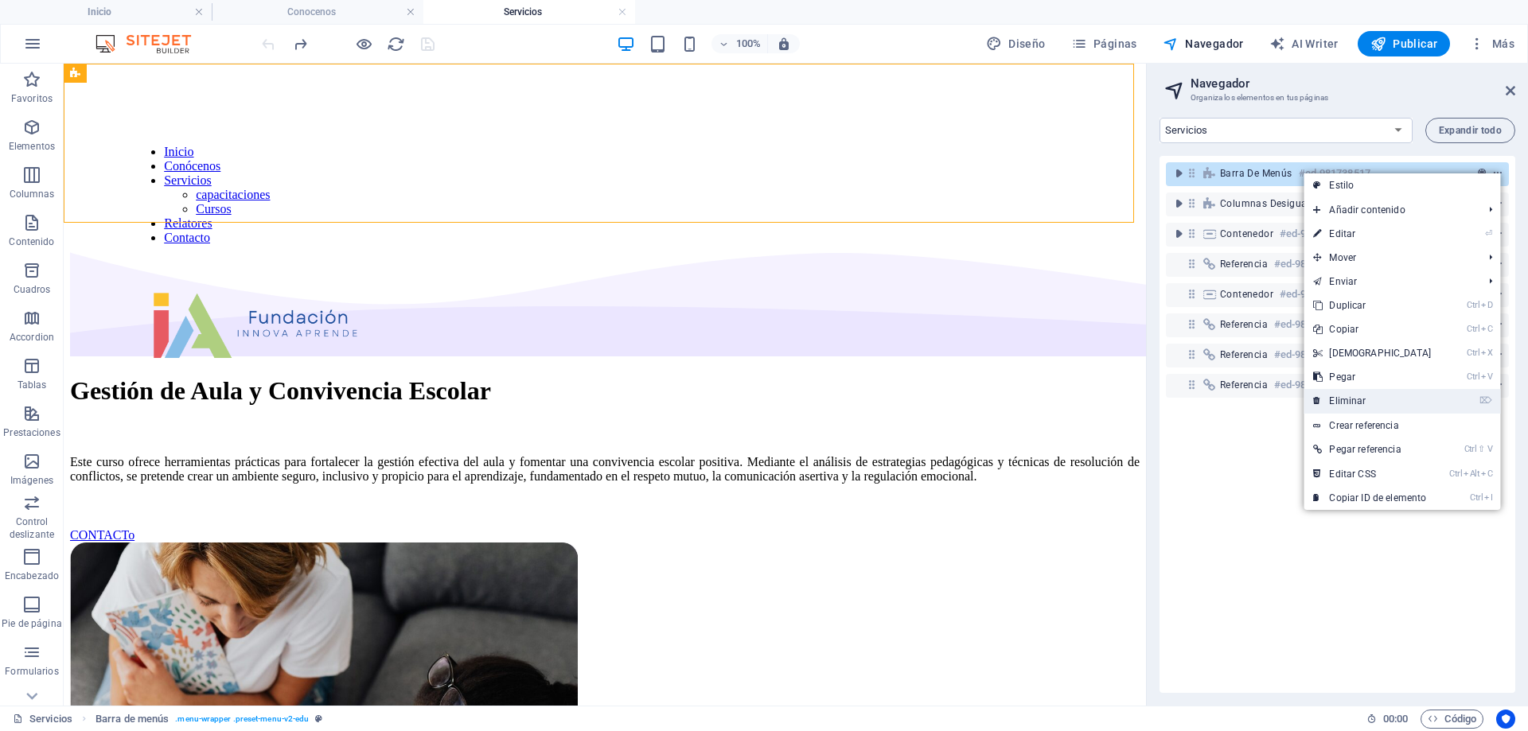
click at [1362, 401] on link "⌦ Eliminar" at bounding box center [1371, 401] width 137 height 24
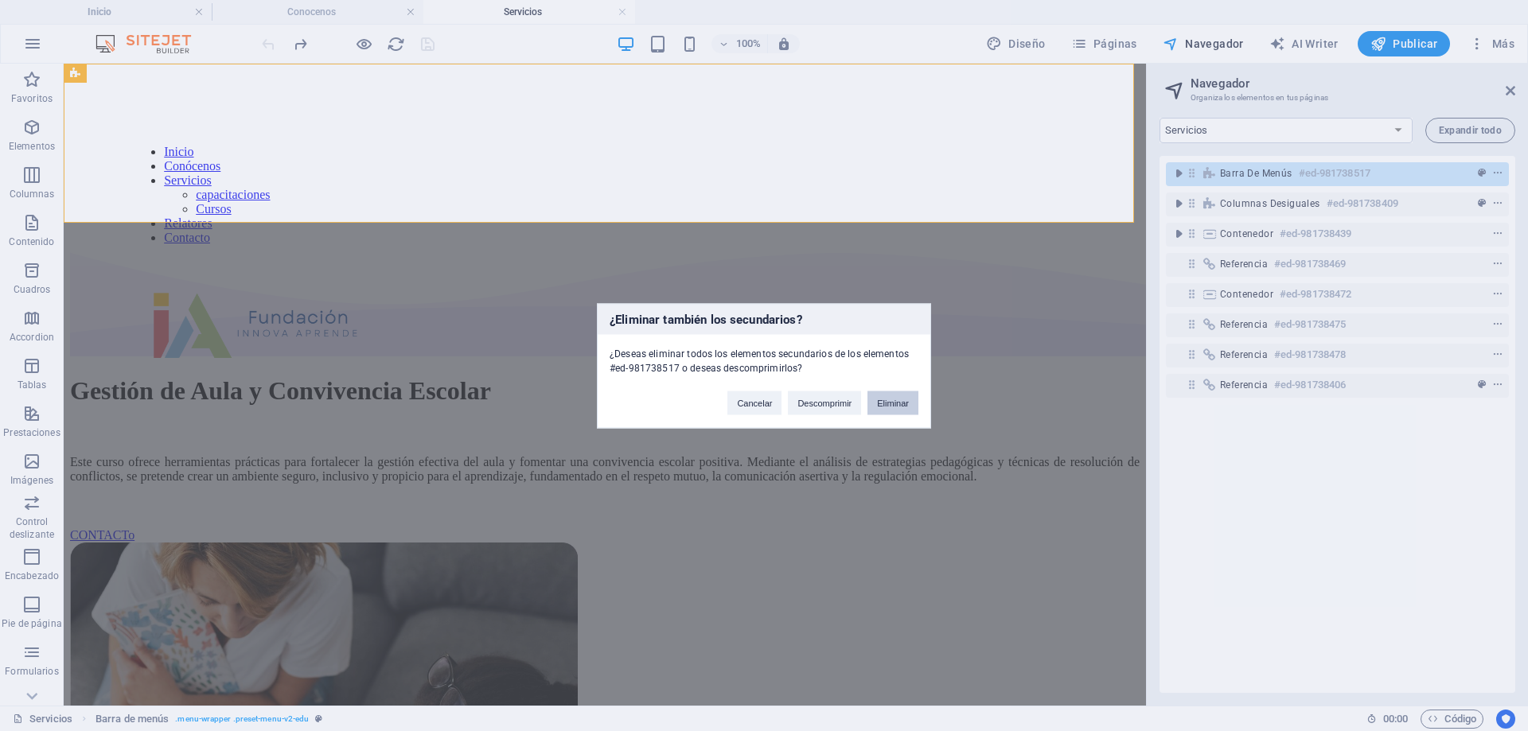
click at [912, 403] on button "Eliminar" at bounding box center [892, 403] width 51 height 24
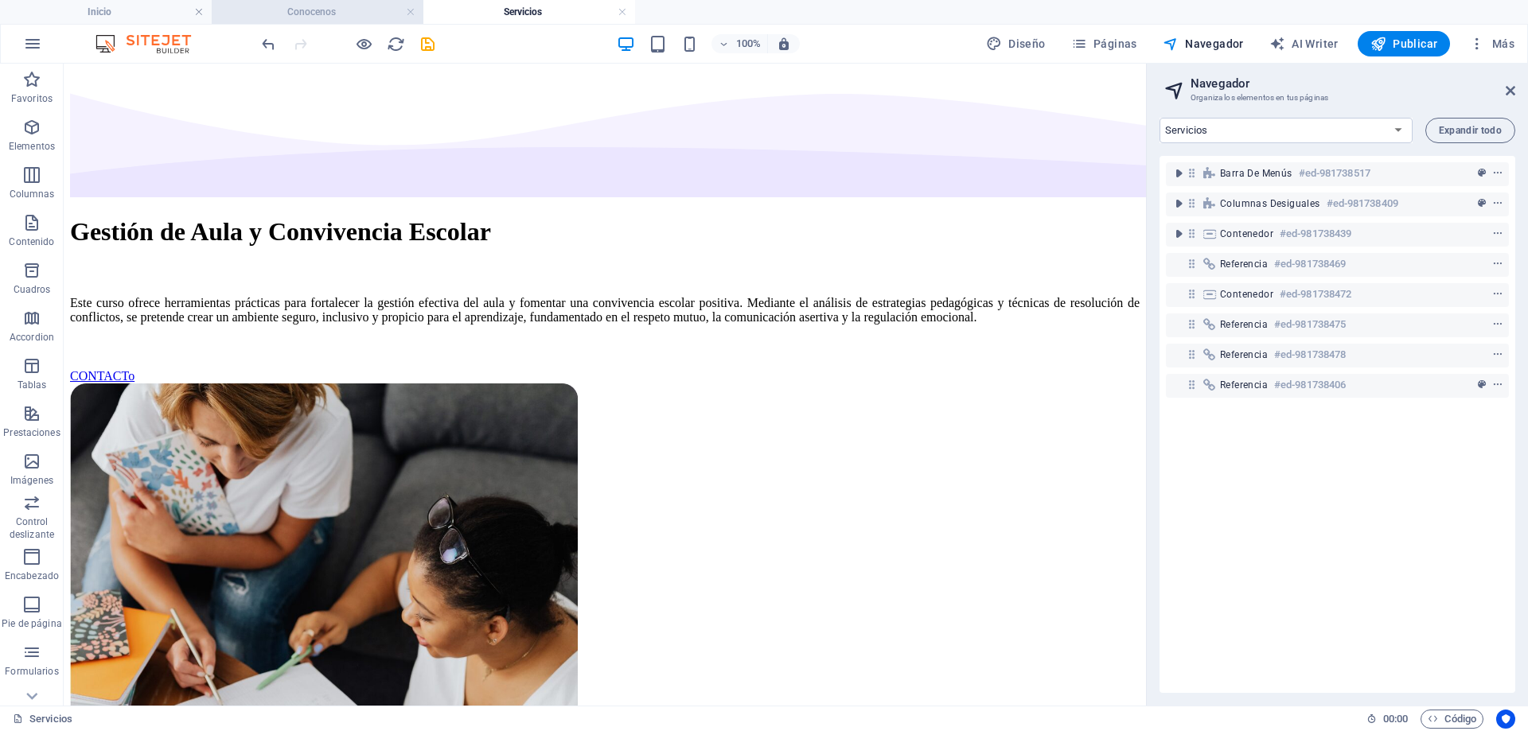
click at [306, 11] on h4 "Conocenos" at bounding box center [318, 12] width 212 height 18
select select "17872015-es"
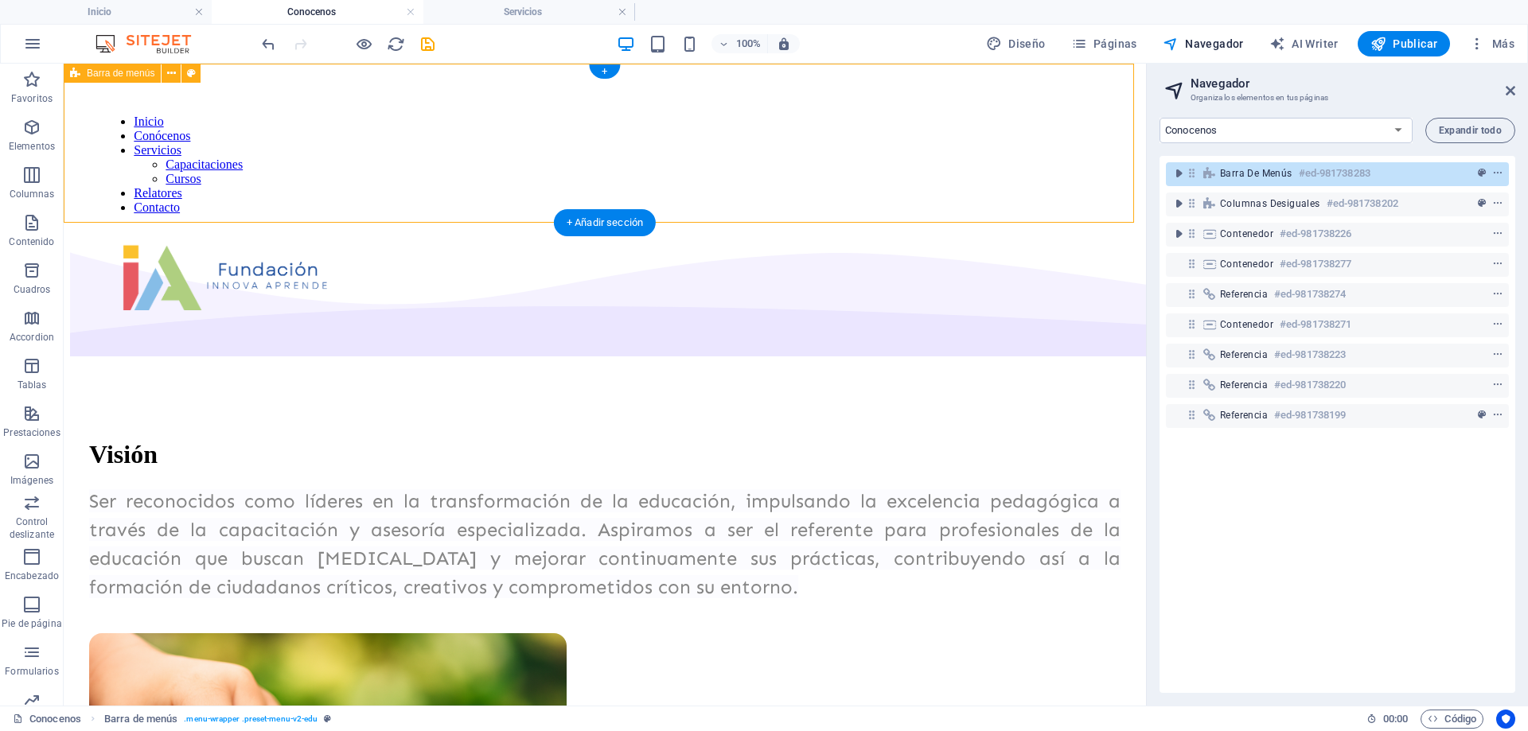
click at [1193, 179] on icon at bounding box center [1192, 173] width 14 height 14
click at [1253, 178] on span "Barra de menús" at bounding box center [1256, 173] width 72 height 13
select select "px"
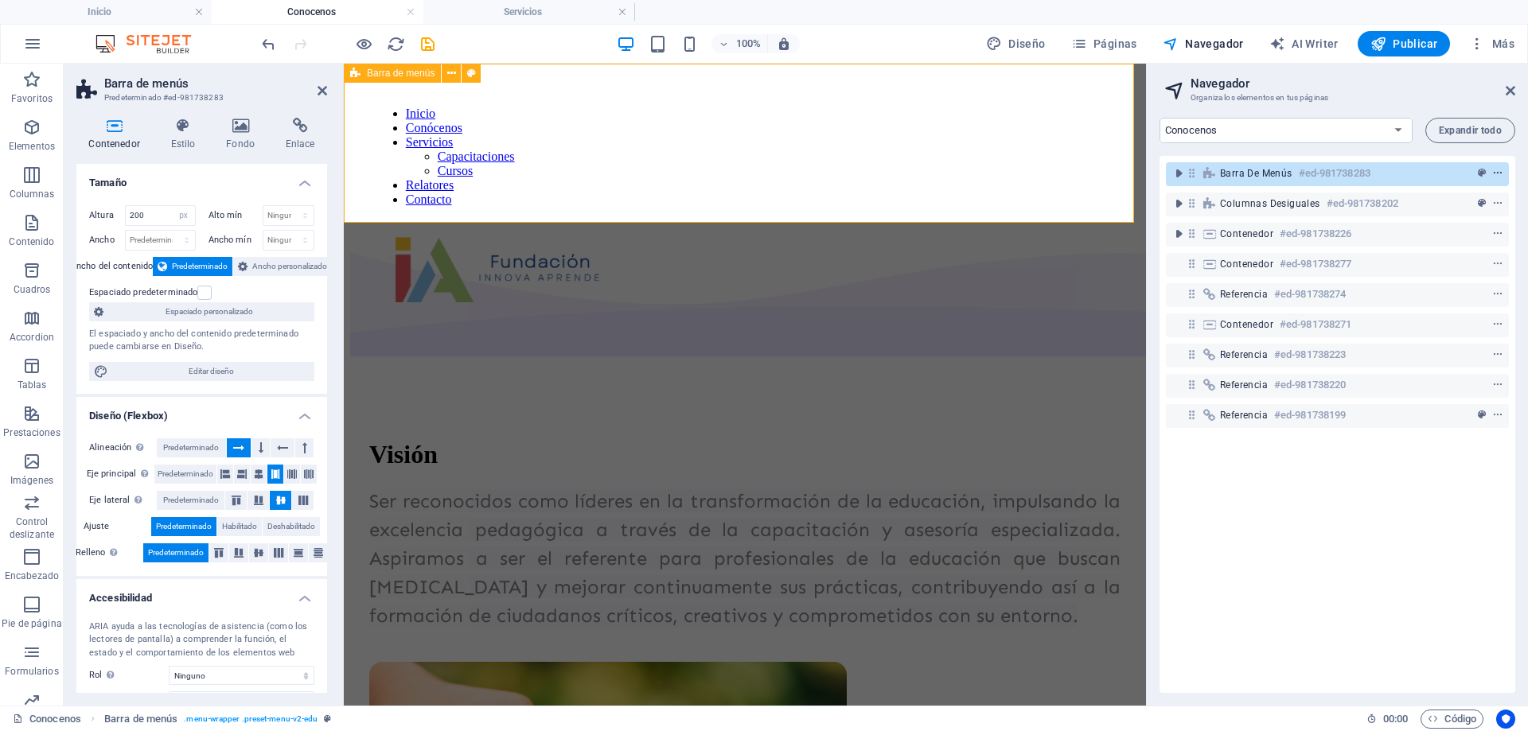
click at [1497, 172] on icon "context-menu" at bounding box center [1497, 173] width 11 height 11
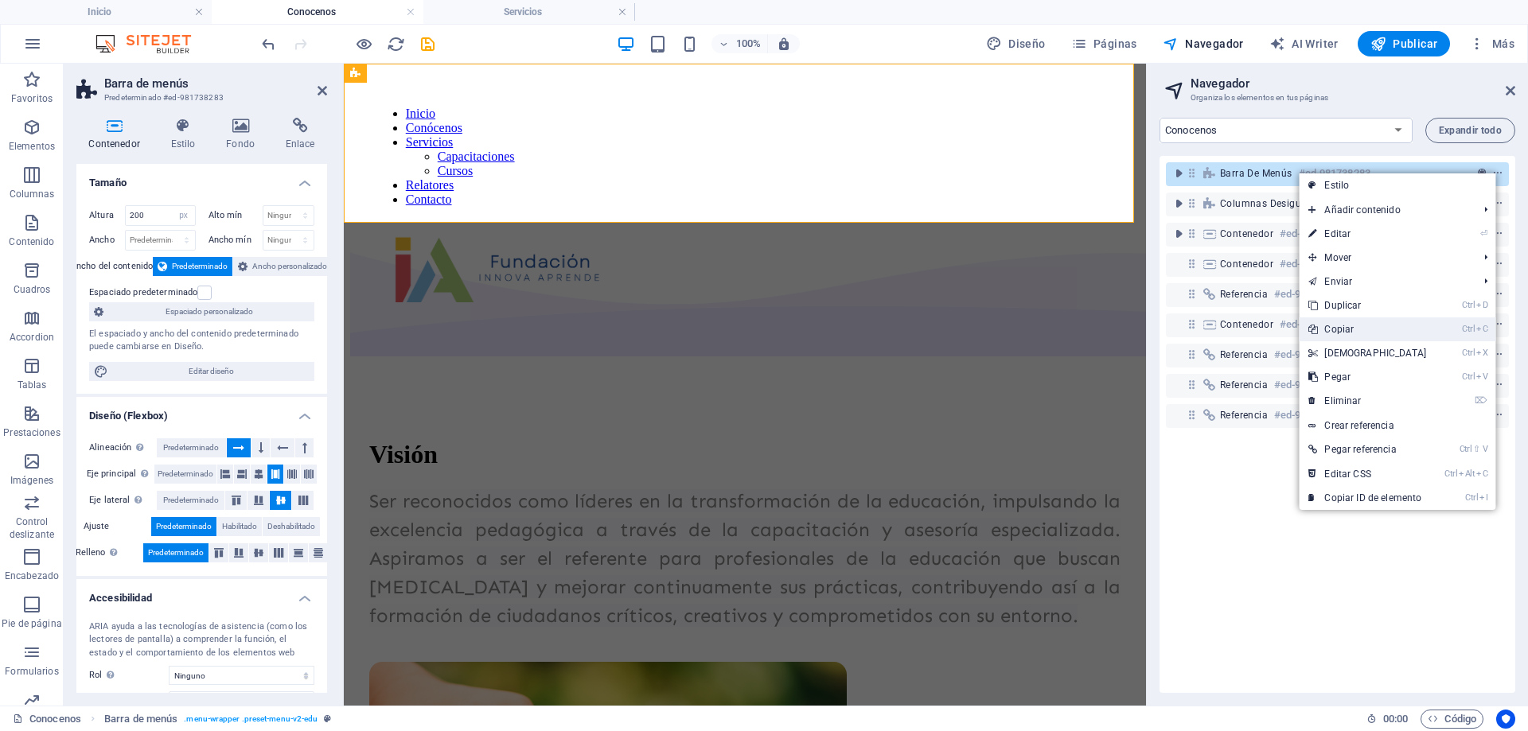
click at [1376, 329] on link "Ctrl C Copiar" at bounding box center [1367, 330] width 137 height 24
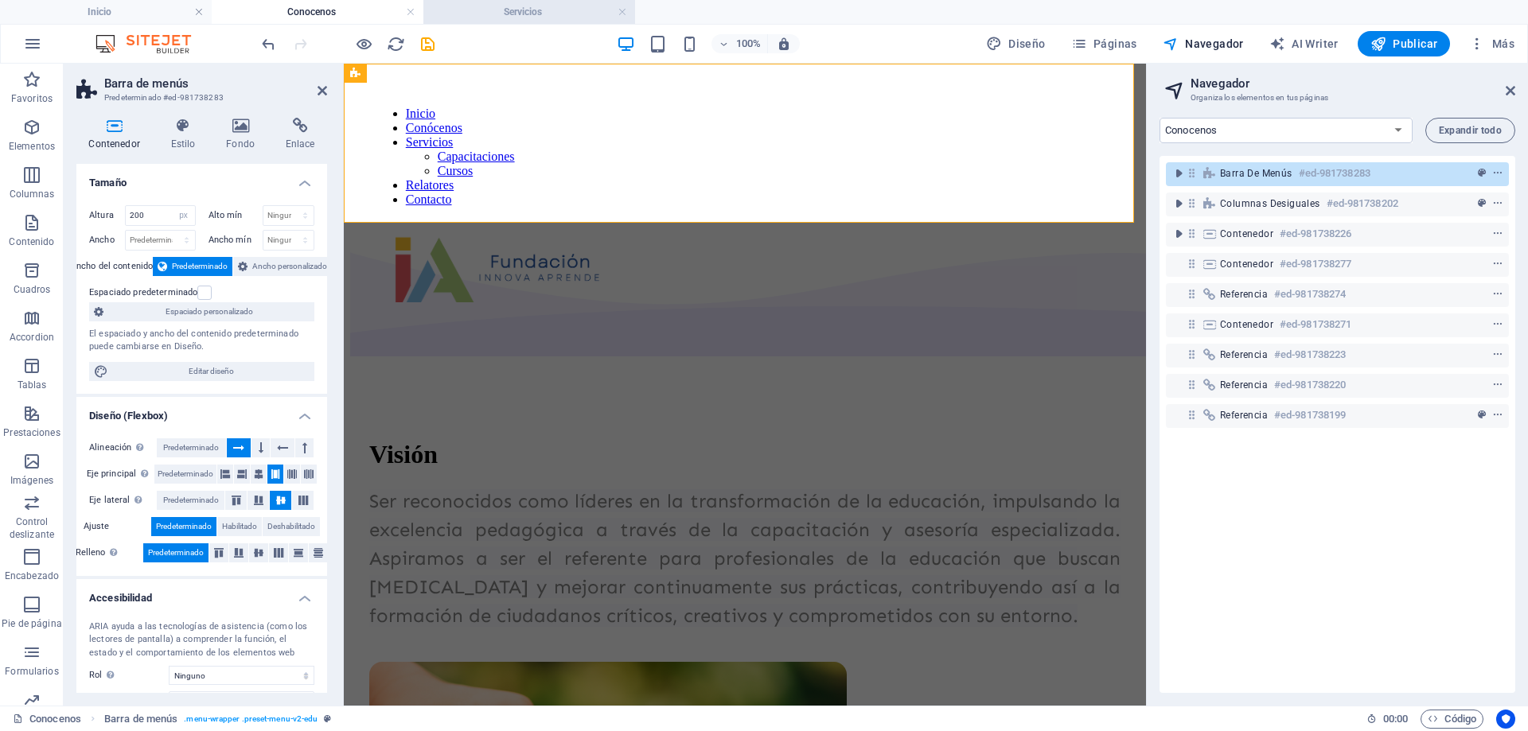
click at [503, 14] on h4 "Servicios" at bounding box center [529, 12] width 212 height 18
select select "17872021-es"
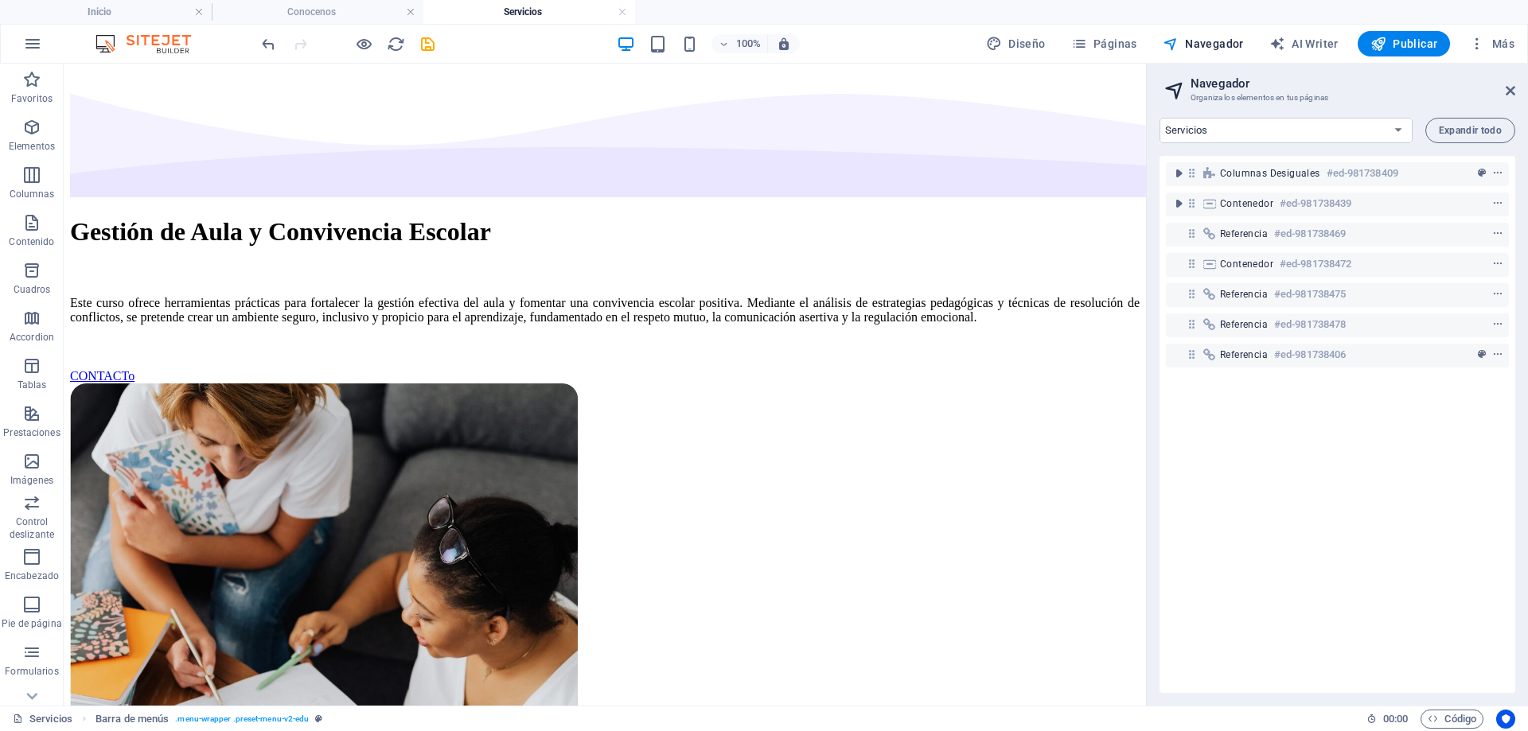
drag, startPoint x: 1272, startPoint y: 442, endPoint x: 1438, endPoint y: 489, distance: 172.0
click at [1438, 489] on div "Columnas desiguales #ed-981738409 Contenedor #ed-981738439 Referencia #ed-98173…" at bounding box center [1337, 424] width 356 height 537
click at [1353, 460] on div "Columnas desiguales #ed-981738409 Contenedor #ed-981738439 Referencia #ed-98173…" at bounding box center [1337, 424] width 356 height 537
drag, startPoint x: 1280, startPoint y: 440, endPoint x: 1416, endPoint y: 476, distance: 140.7
click at [1416, 476] on div "Columnas desiguales #ed-981738409 Contenedor #ed-981738439 Referencia #ed-98173…" at bounding box center [1337, 424] width 356 height 537
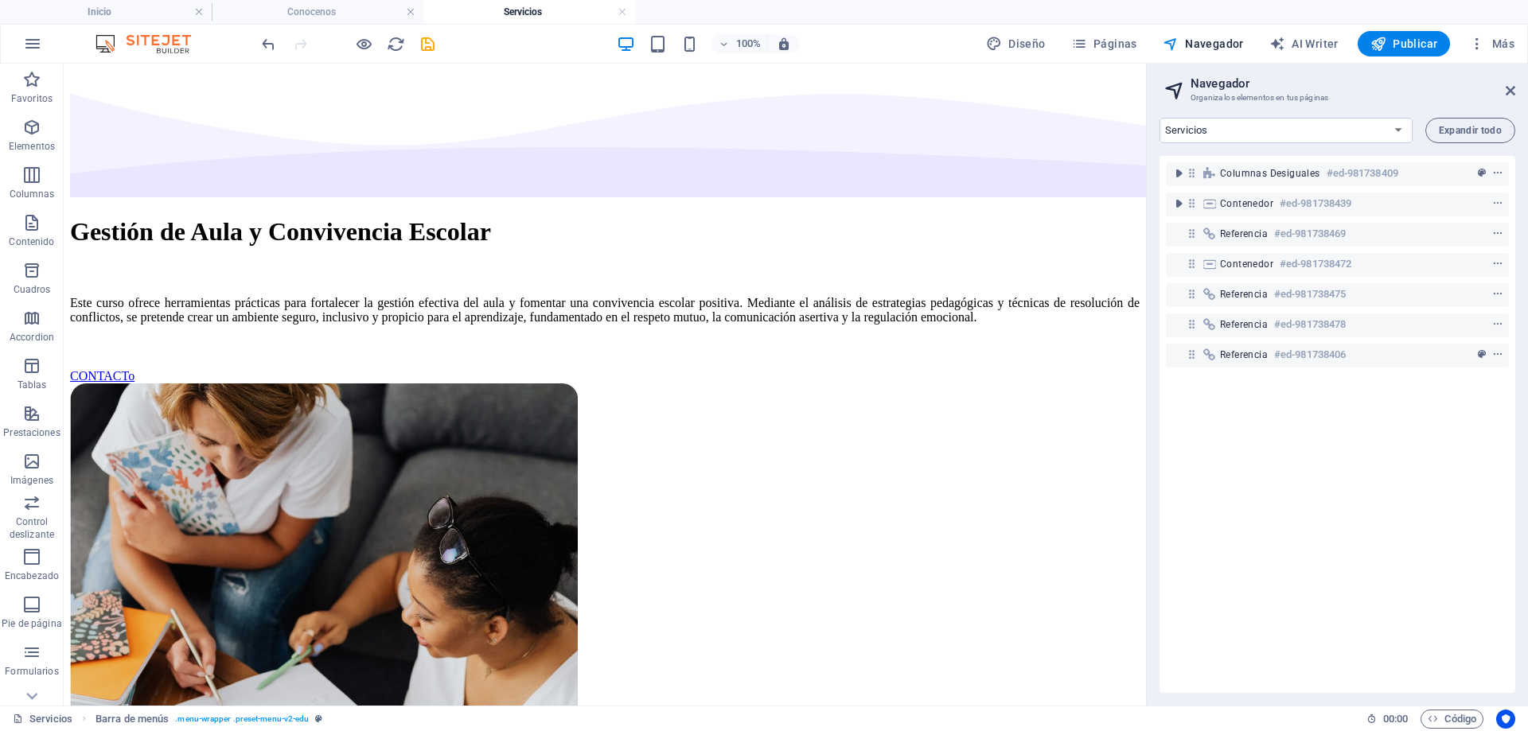
click at [1340, 479] on div "Columnas desiguales #ed-981738409 Contenedor #ed-981738439 Referencia #ed-98173…" at bounding box center [1337, 424] width 356 height 537
click at [1330, 466] on div "Columnas desiguales #ed-981738409 Contenedor #ed-981738439 Referencia #ed-98173…" at bounding box center [1337, 424] width 356 height 537
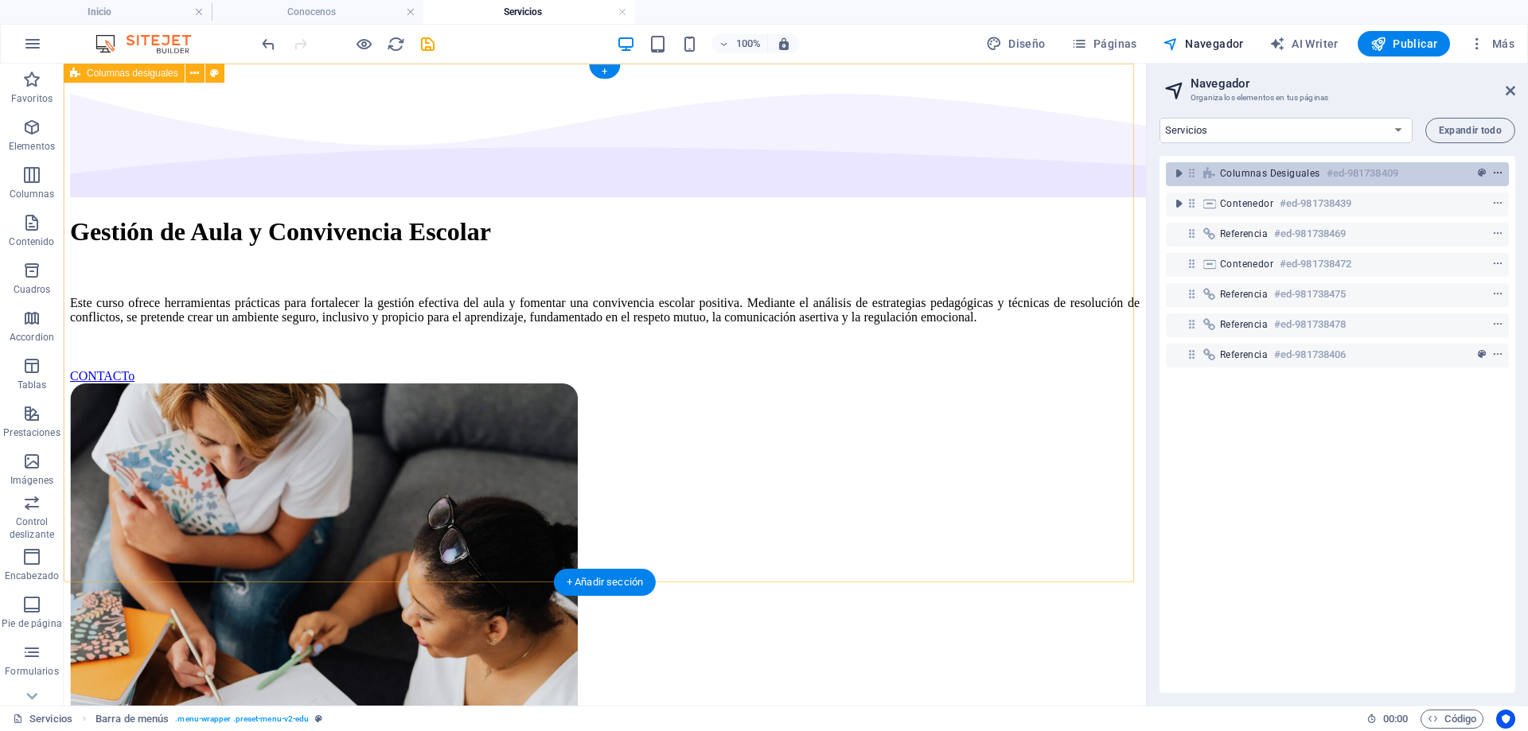
click at [1494, 169] on icon "context-menu" at bounding box center [1497, 173] width 11 height 11
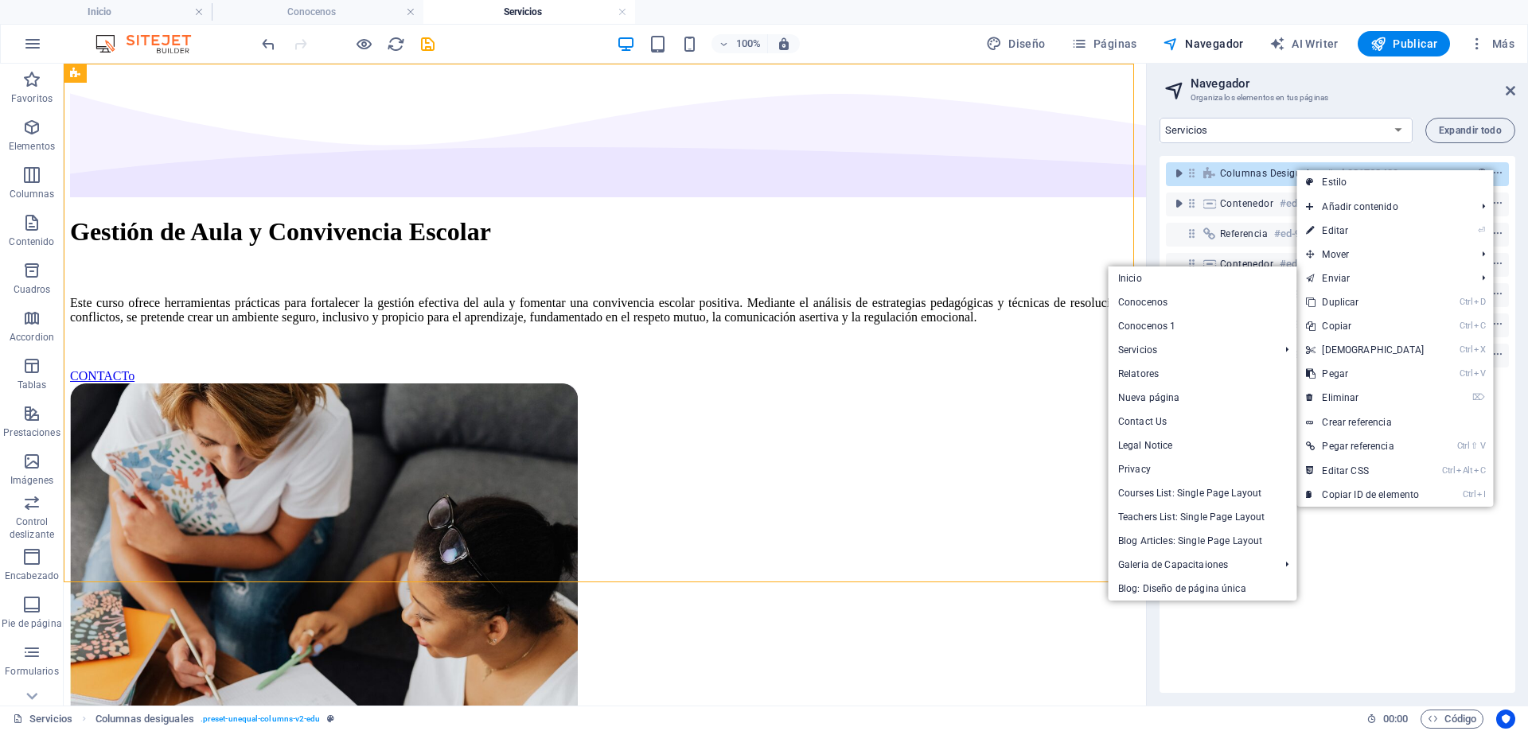
click at [1343, 546] on div "Columnas desiguales #ed-981738409 Contenedor #ed-981738439 Referencia #ed-98173…" at bounding box center [1337, 424] width 356 height 537
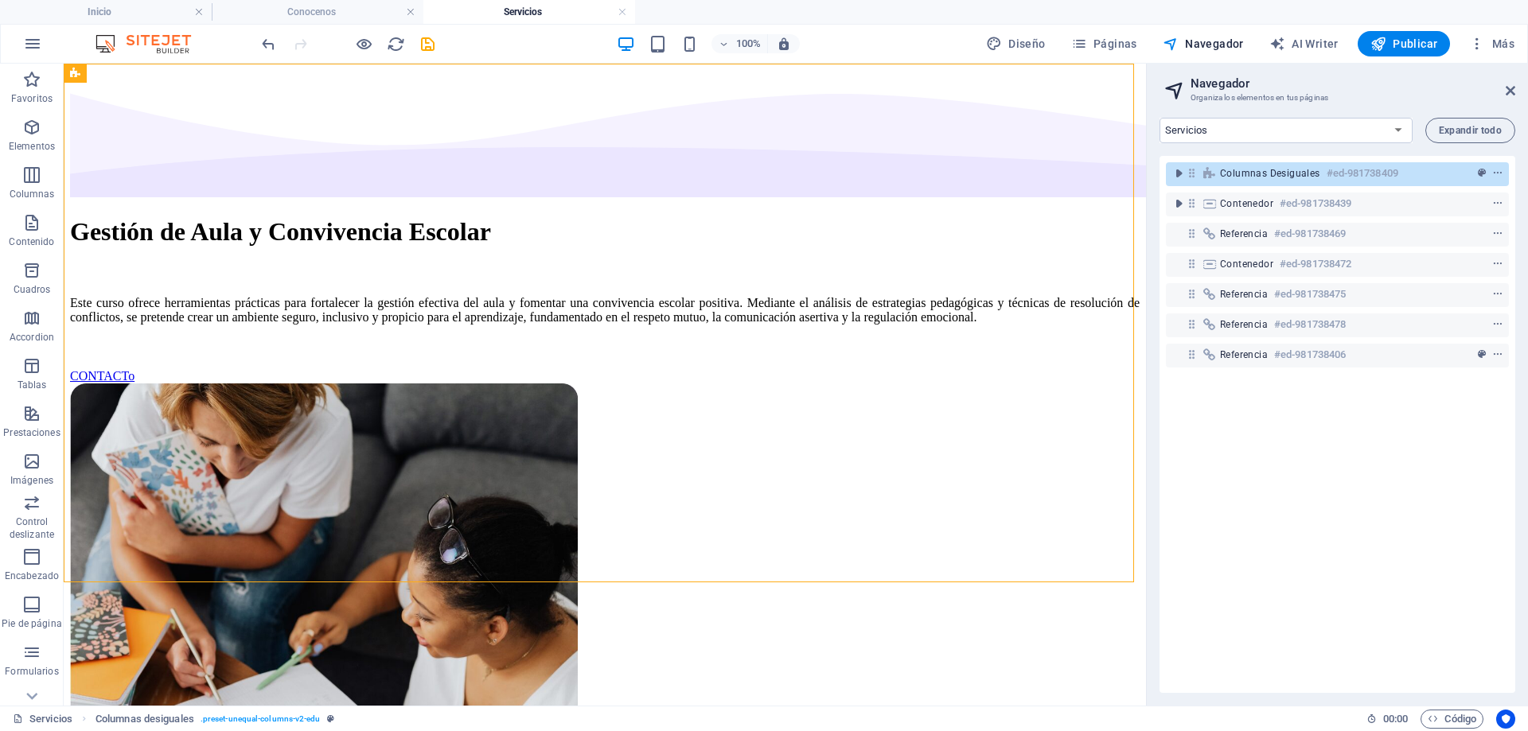
drag, startPoint x: 1330, startPoint y: 427, endPoint x: 1373, endPoint y: 433, distance: 43.4
click at [1373, 433] on div "Columnas desiguales #ed-981738409 Contenedor #ed-981738439 Referencia #ed-98173…" at bounding box center [1337, 424] width 356 height 537
click at [1196, 177] on icon at bounding box center [1192, 173] width 14 height 14
click at [1198, 177] on icon at bounding box center [1192, 173] width 14 height 14
select select "multiple-waves"
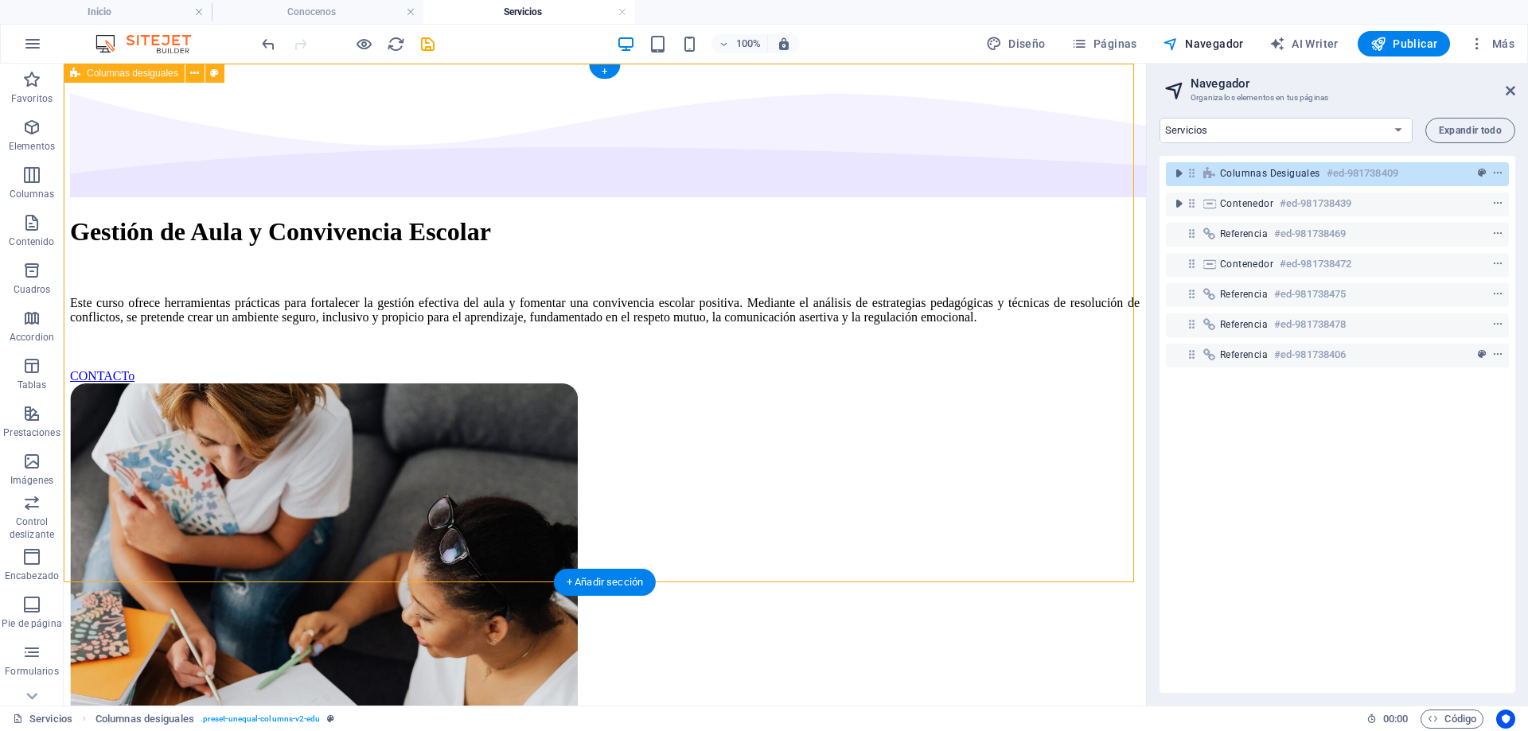
select select "em"
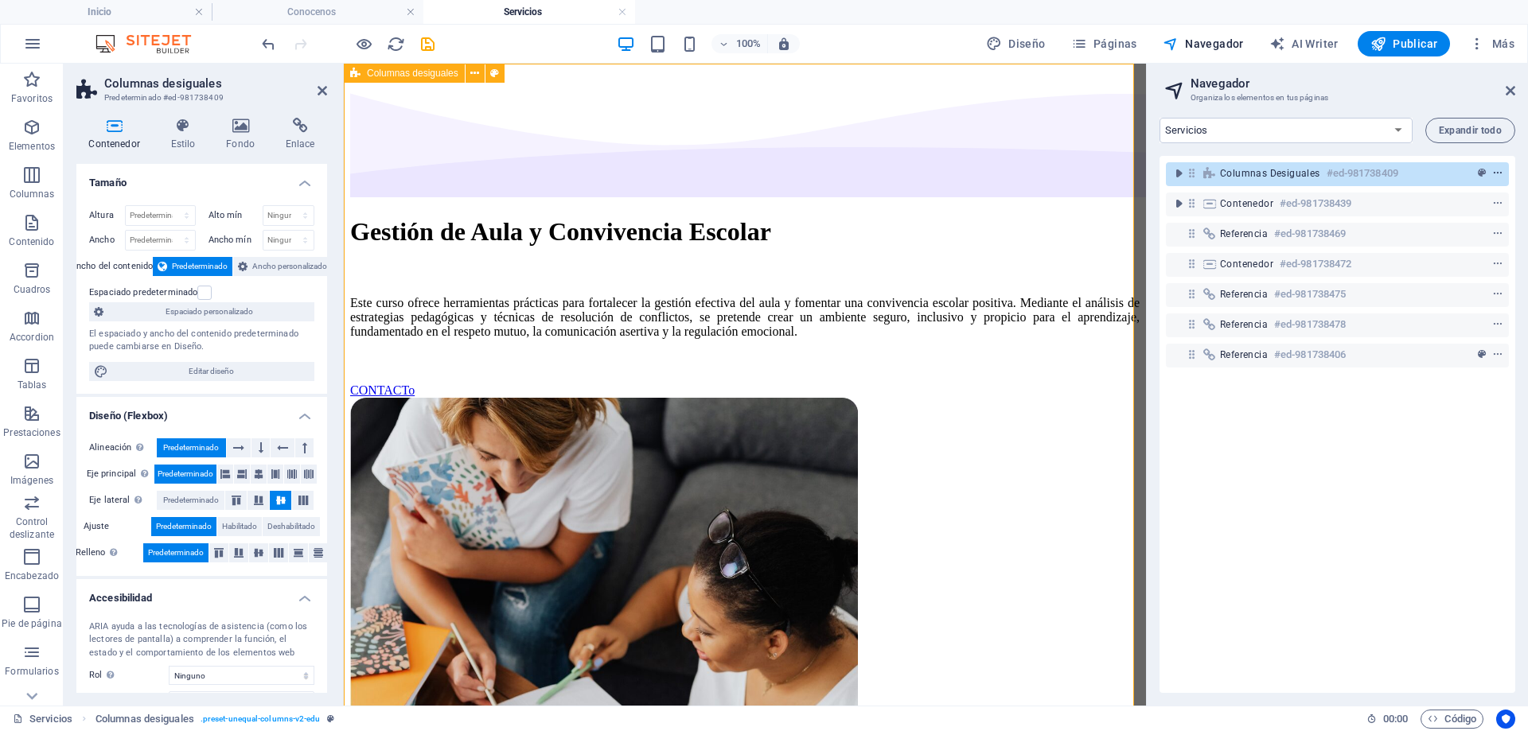
click at [1494, 173] on icon "context-menu" at bounding box center [1497, 173] width 11 height 11
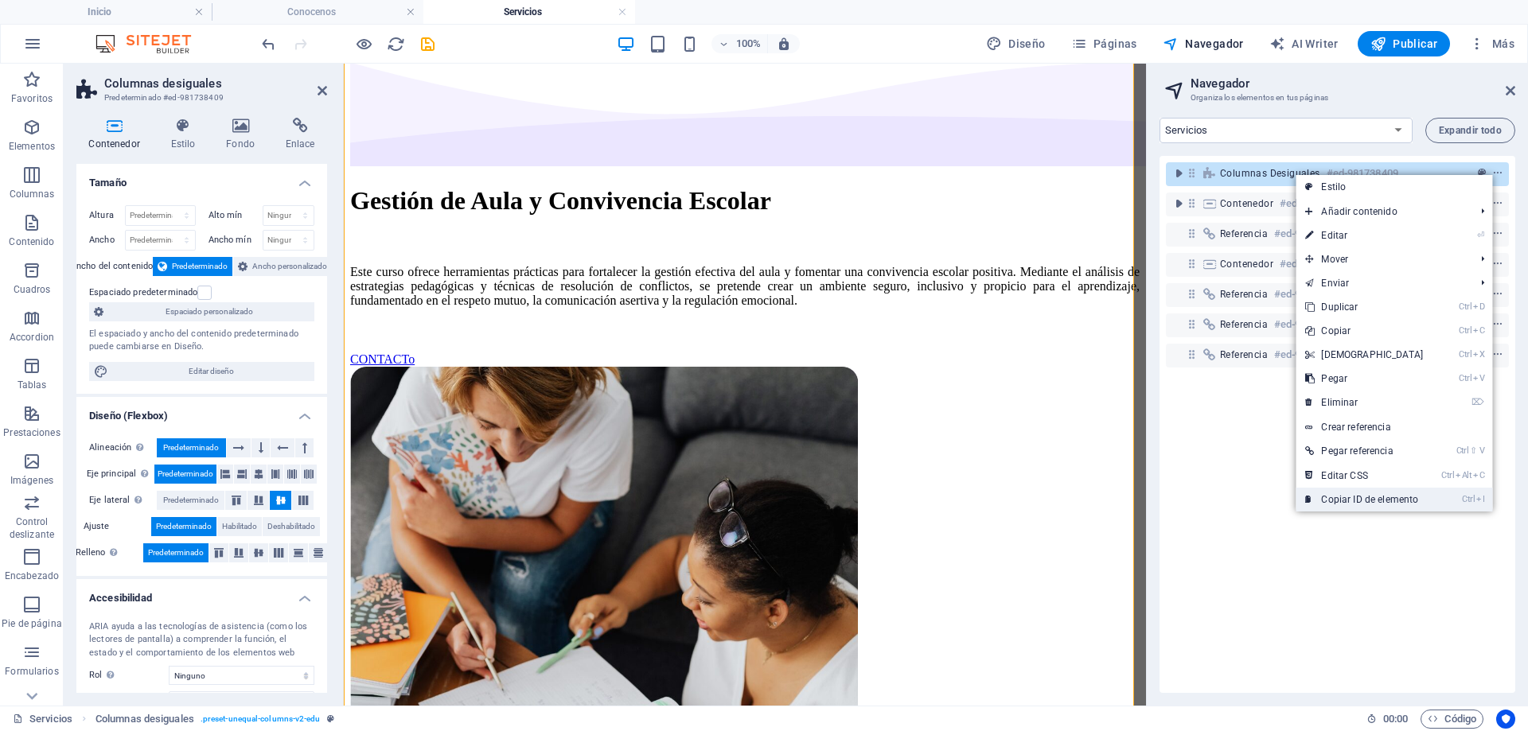
click at [1367, 497] on link "Ctrl I Copiar ID de elemento" at bounding box center [1363, 500] width 137 height 24
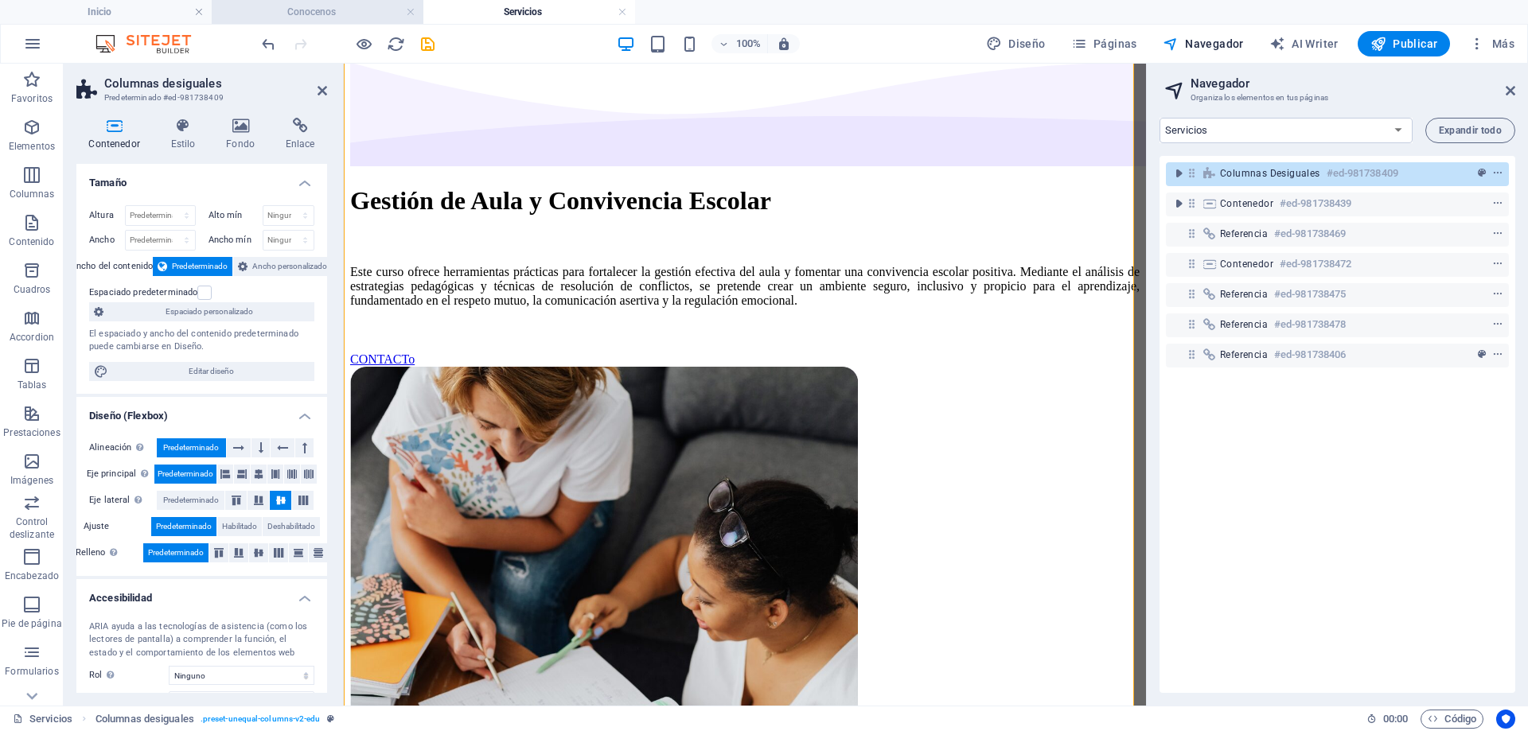
click at [315, 12] on h4 "Conocenos" at bounding box center [318, 12] width 212 height 18
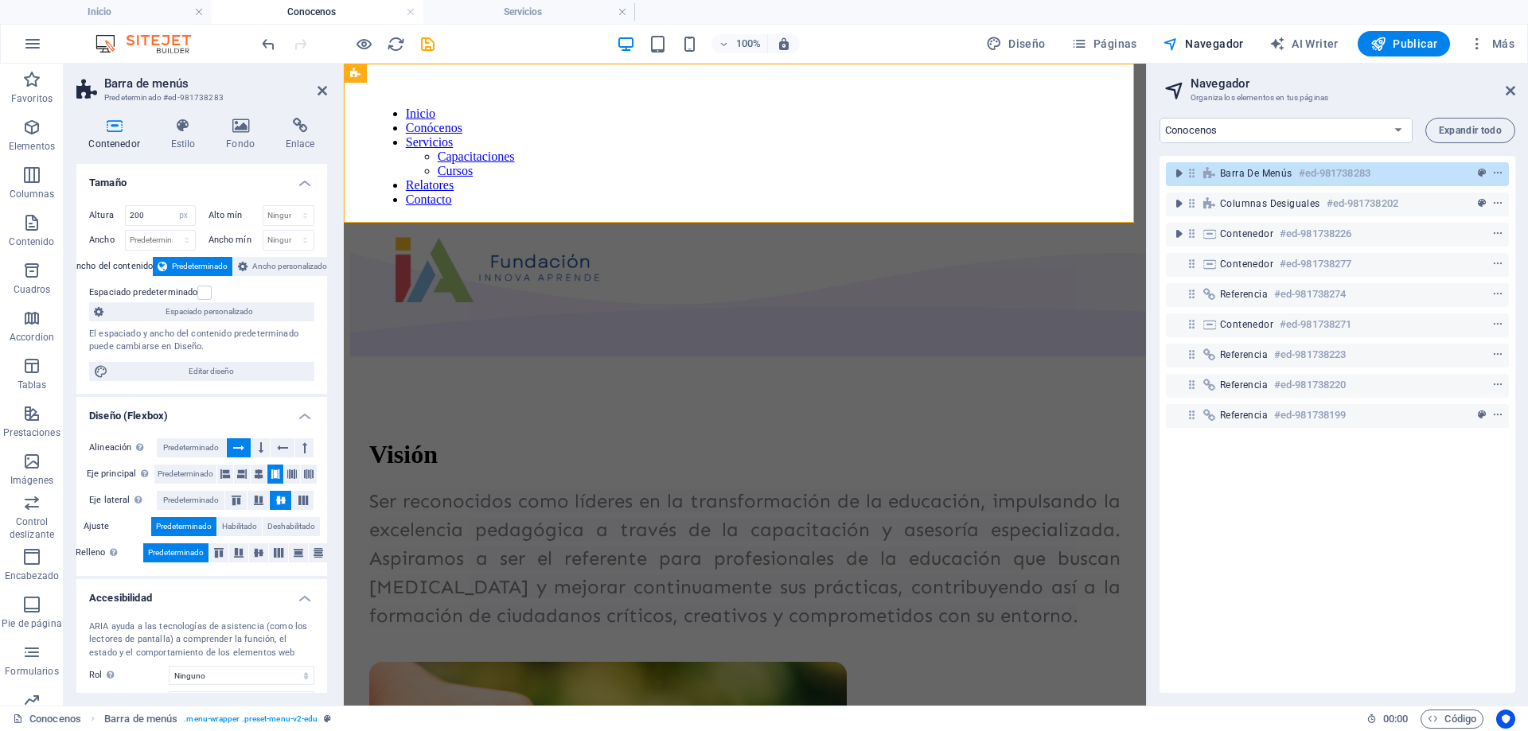
scroll to position [0, 0]
click at [499, 16] on h4 "Servicios" at bounding box center [529, 12] width 212 height 18
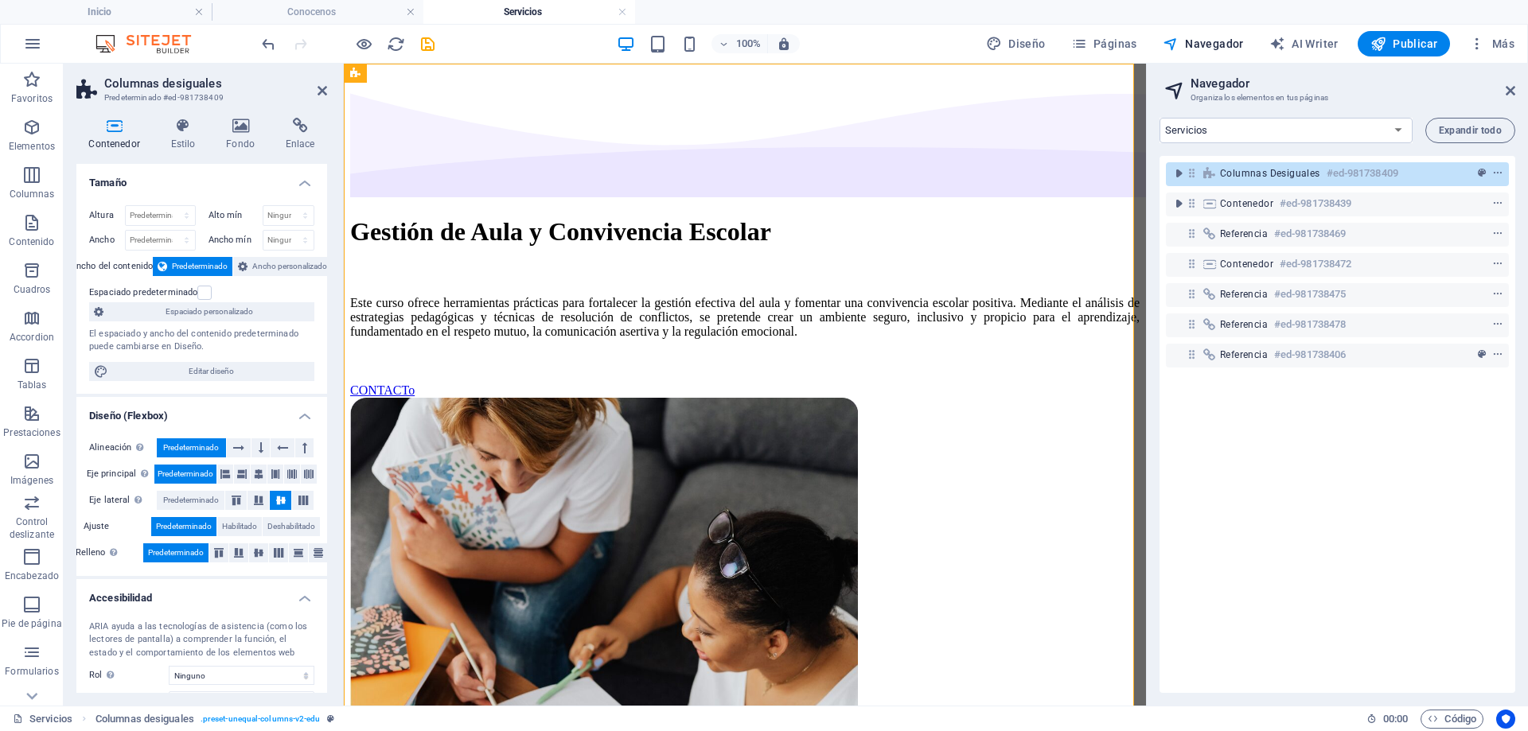
click at [1276, 394] on div "Columnas desiguales #ed-981738409 Contenedor #ed-981738439 Referencia #ed-98173…" at bounding box center [1337, 424] width 356 height 537
drag, startPoint x: 1276, startPoint y: 394, endPoint x: 1330, endPoint y: 410, distance: 55.6
click at [1330, 410] on div "Columnas desiguales #ed-981738409 Contenedor #ed-981738439 Referencia #ed-98173…" at bounding box center [1337, 424] width 356 height 537
click at [1498, 173] on icon "context-menu" at bounding box center [1497, 173] width 11 height 11
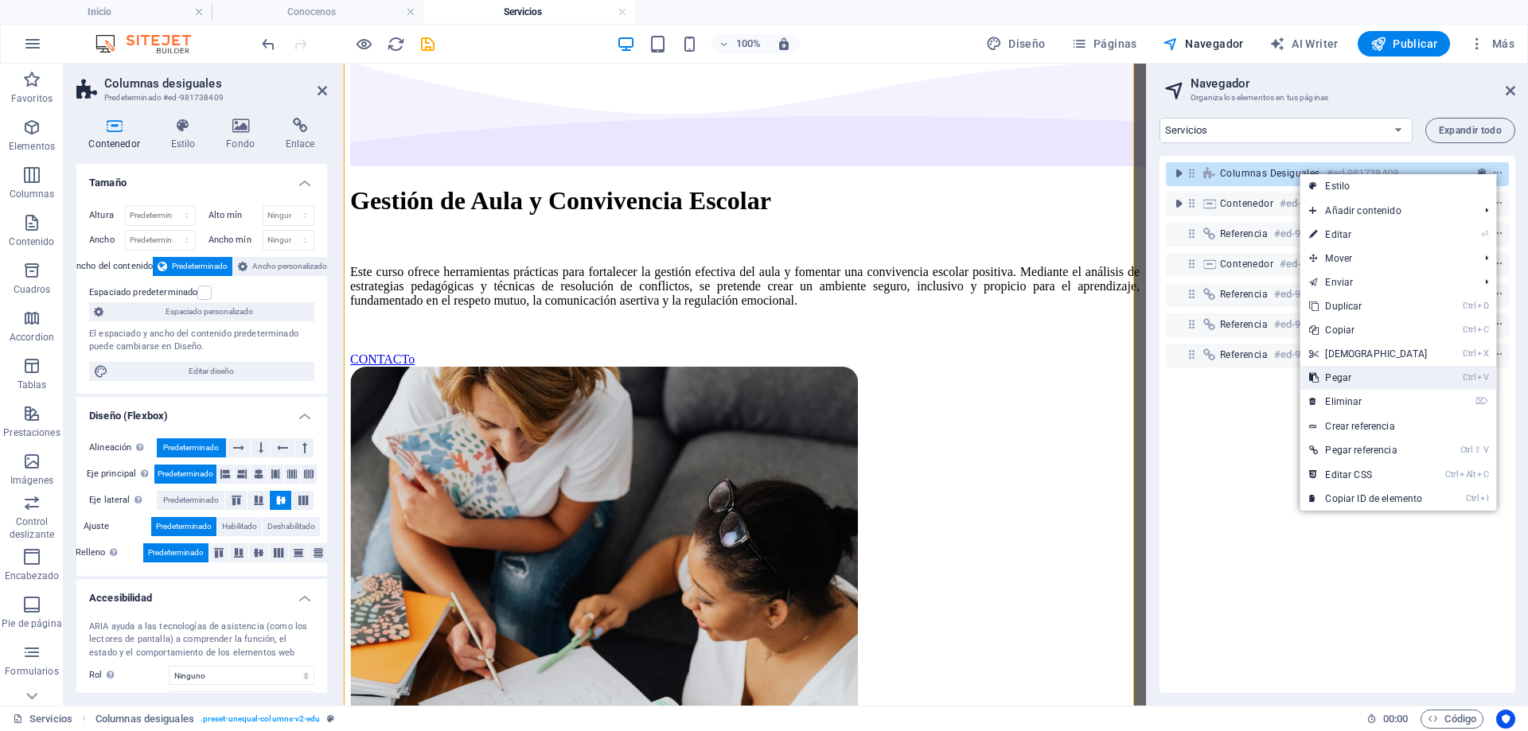
click at [1404, 376] on link "Ctrl V Pegar" at bounding box center [1367, 378] width 137 height 24
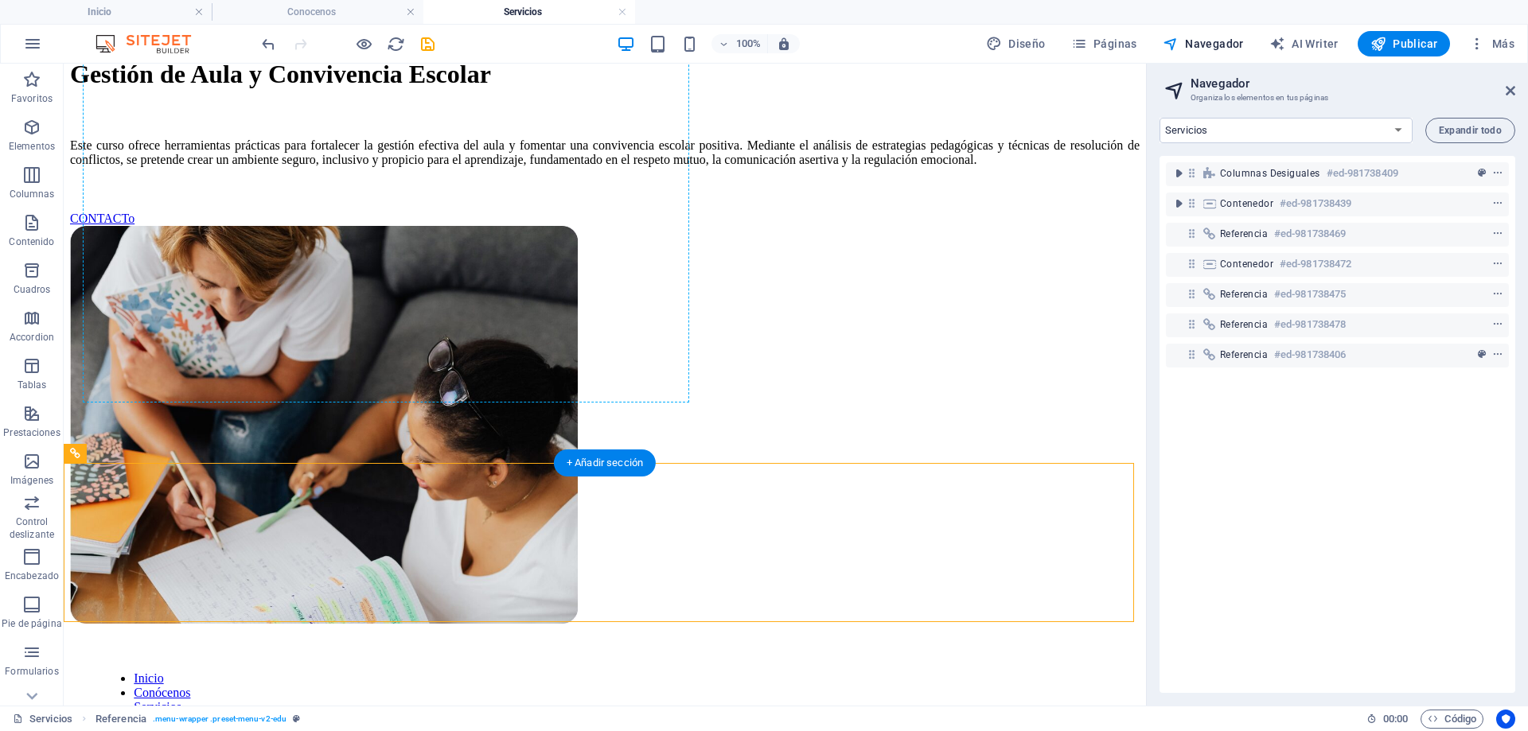
scroll to position [0, 0]
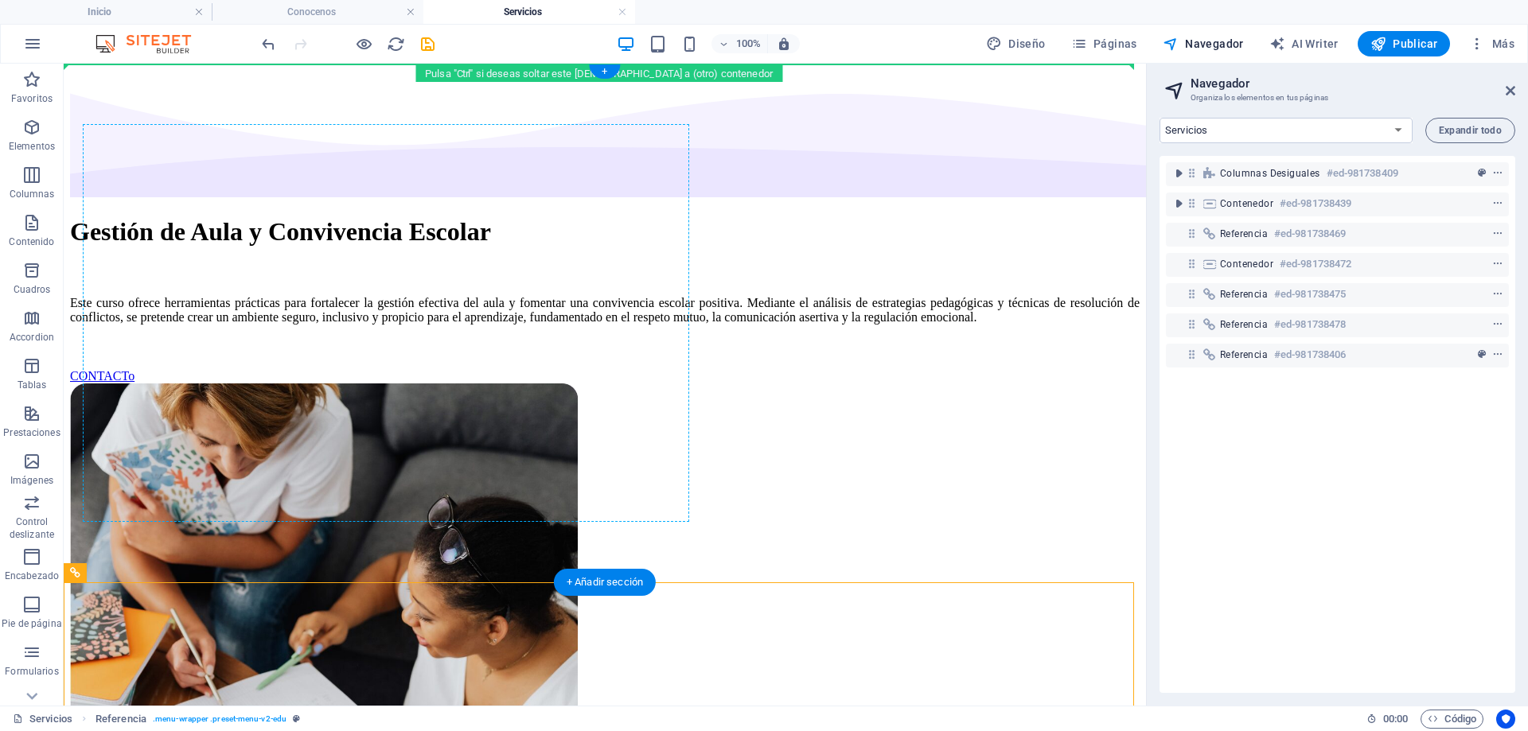
drag, startPoint x: 554, startPoint y: 379, endPoint x: 584, endPoint y: 83, distance: 297.6
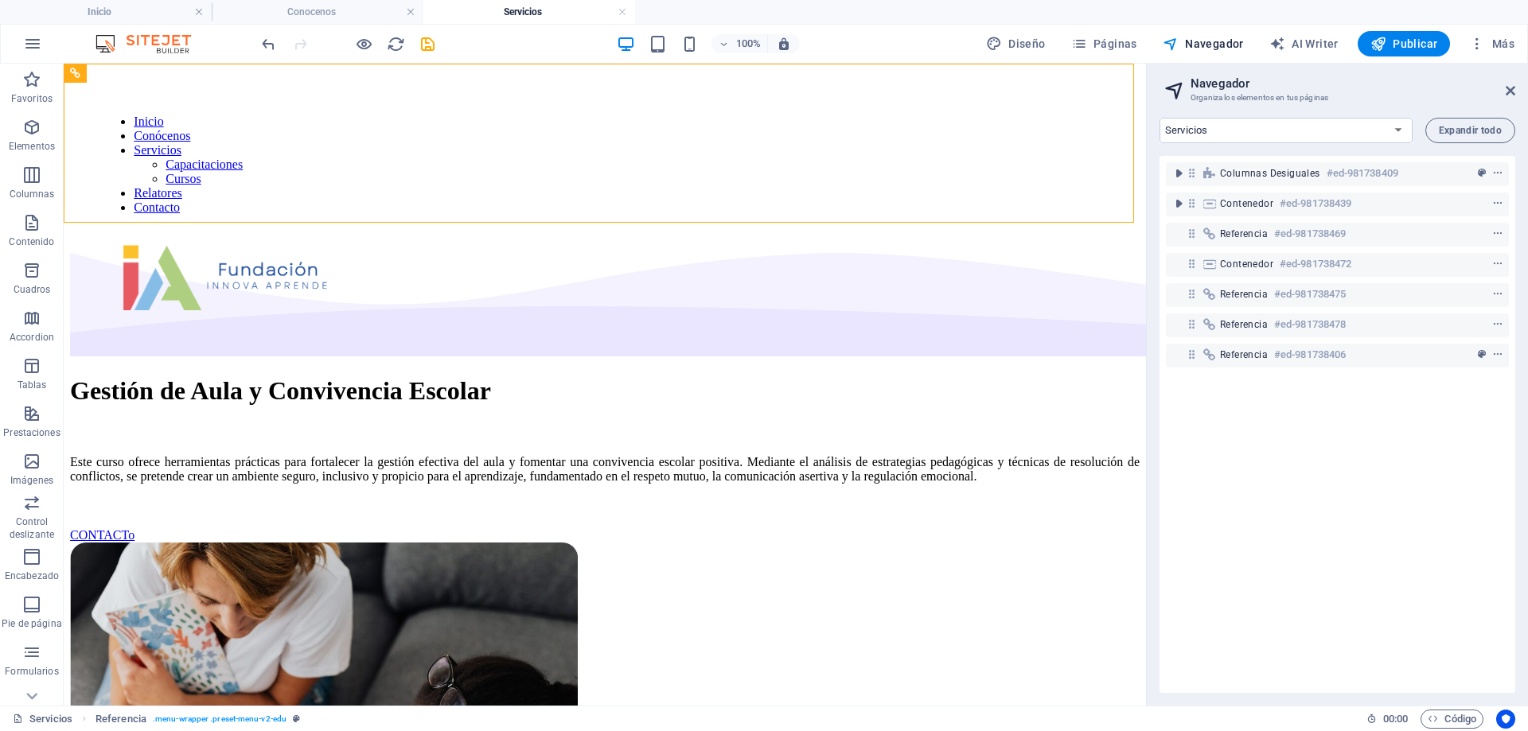
click at [1295, 438] on div "Columnas desiguales #ed-981738409 Contenedor #ed-981738439 Referencia #ed-98173…" at bounding box center [1337, 424] width 356 height 537
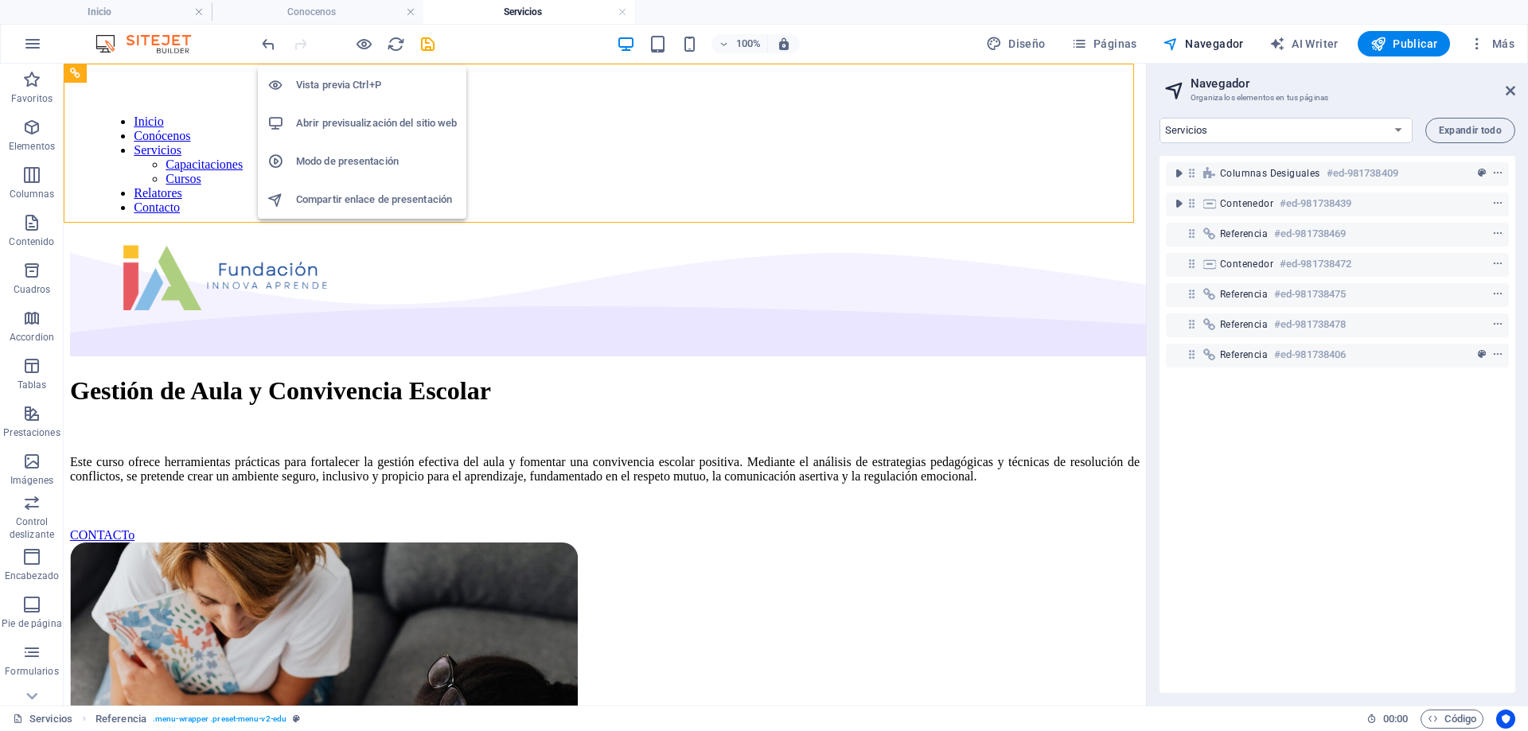
click at [352, 85] on h6 "Vista previa Ctrl+P" at bounding box center [376, 85] width 161 height 19
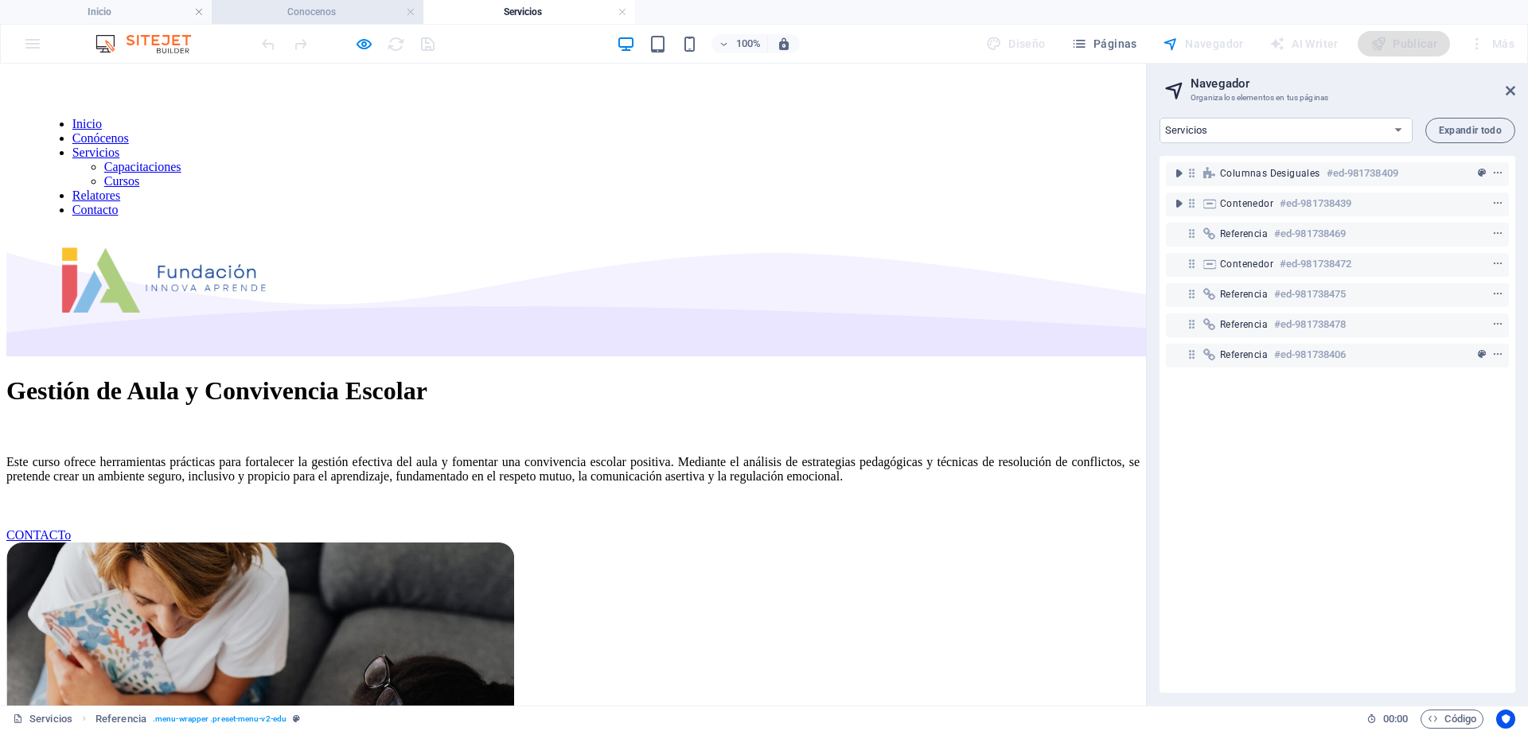
click at [333, 14] on h4 "Conocenos" at bounding box center [318, 12] width 212 height 18
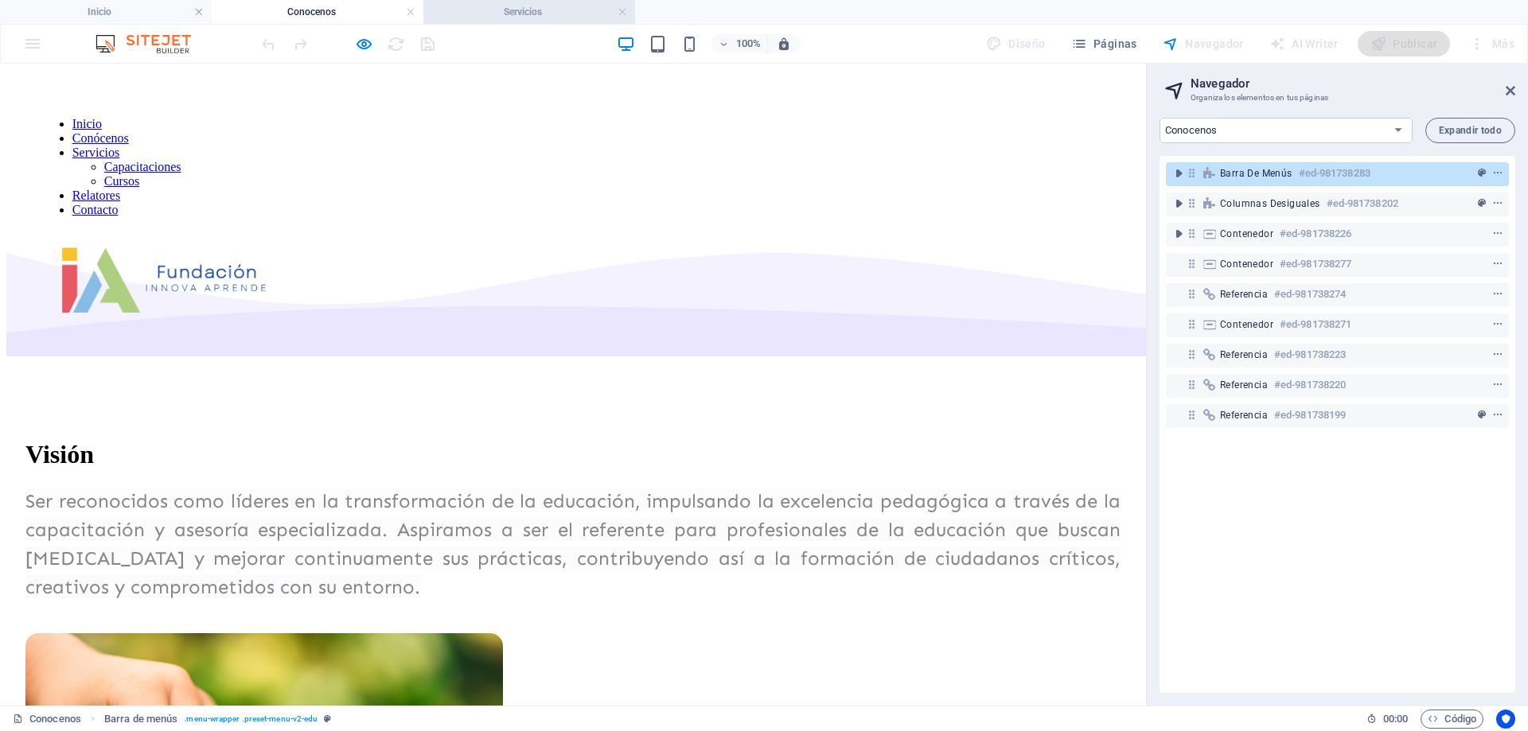
click at [481, 11] on h4 "Servicios" at bounding box center [529, 12] width 212 height 18
select select "17872021-es"
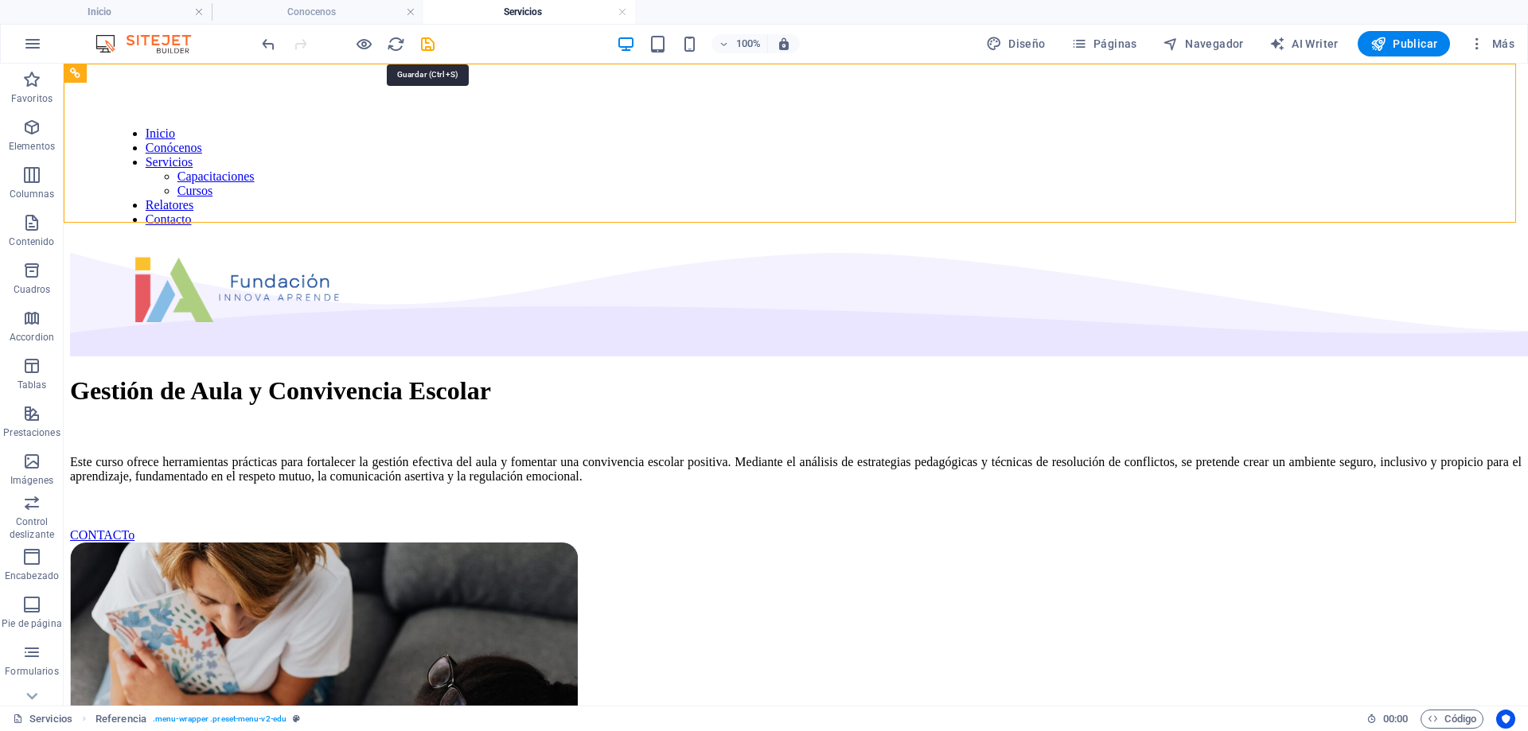
click at [430, 46] on icon "save" at bounding box center [428, 44] width 18 height 18
click at [1386, 42] on icon "button" at bounding box center [1378, 44] width 16 height 16
click at [1429, 41] on span "Publicar" at bounding box center [1404, 44] width 68 height 16
click at [1097, 47] on span "Páginas" at bounding box center [1104, 44] width 66 height 16
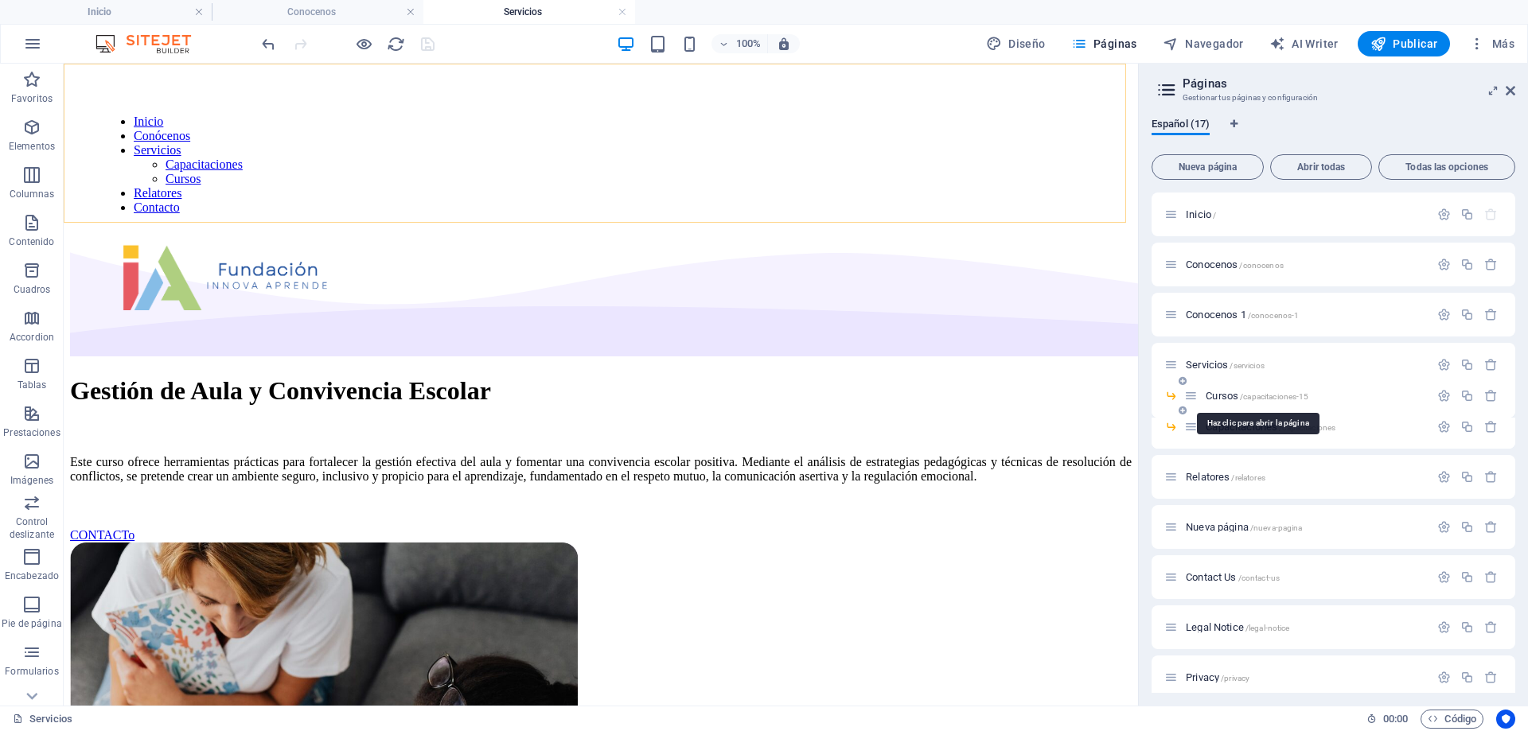
click at [1229, 396] on span "Cursos /capacitaciones-15" at bounding box center [1257, 396] width 103 height 12
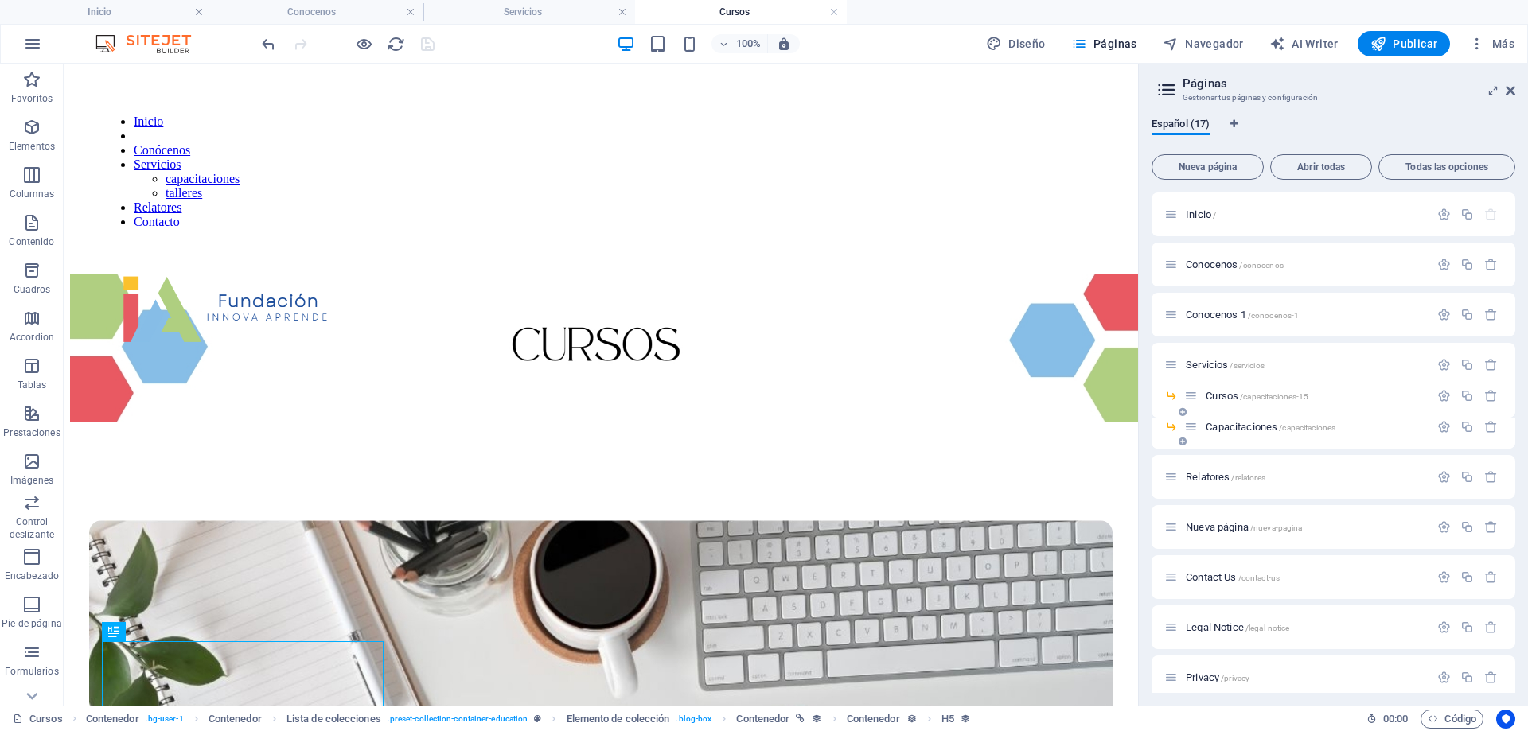
click at [1229, 431] on span "Capacitaciones /capacitaciones" at bounding box center [1271, 427] width 130 height 12
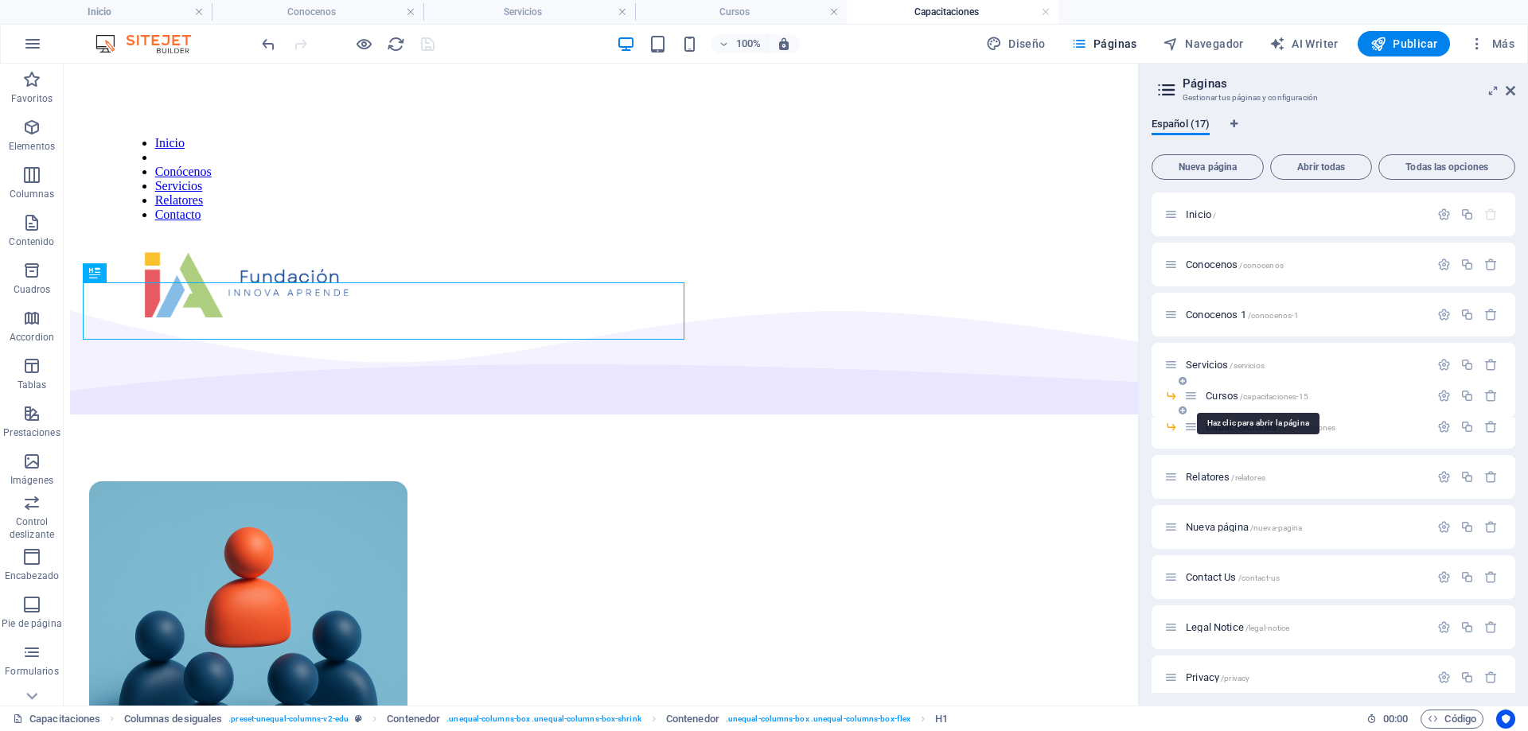
click at [1223, 396] on span "Cursos /capacitaciones-15" at bounding box center [1257, 396] width 103 height 12
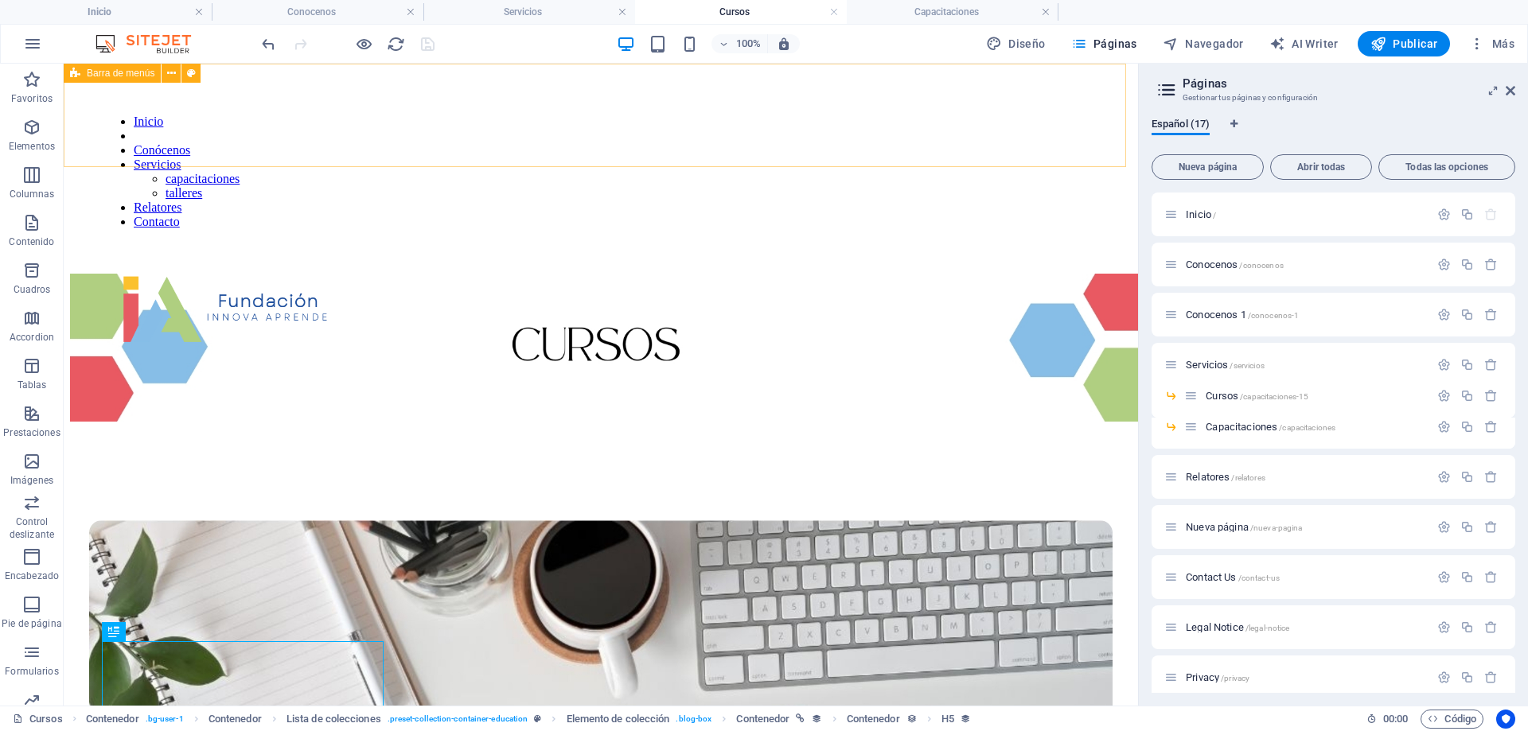
click at [92, 77] on span "Barra de menús" at bounding box center [121, 73] width 68 height 10
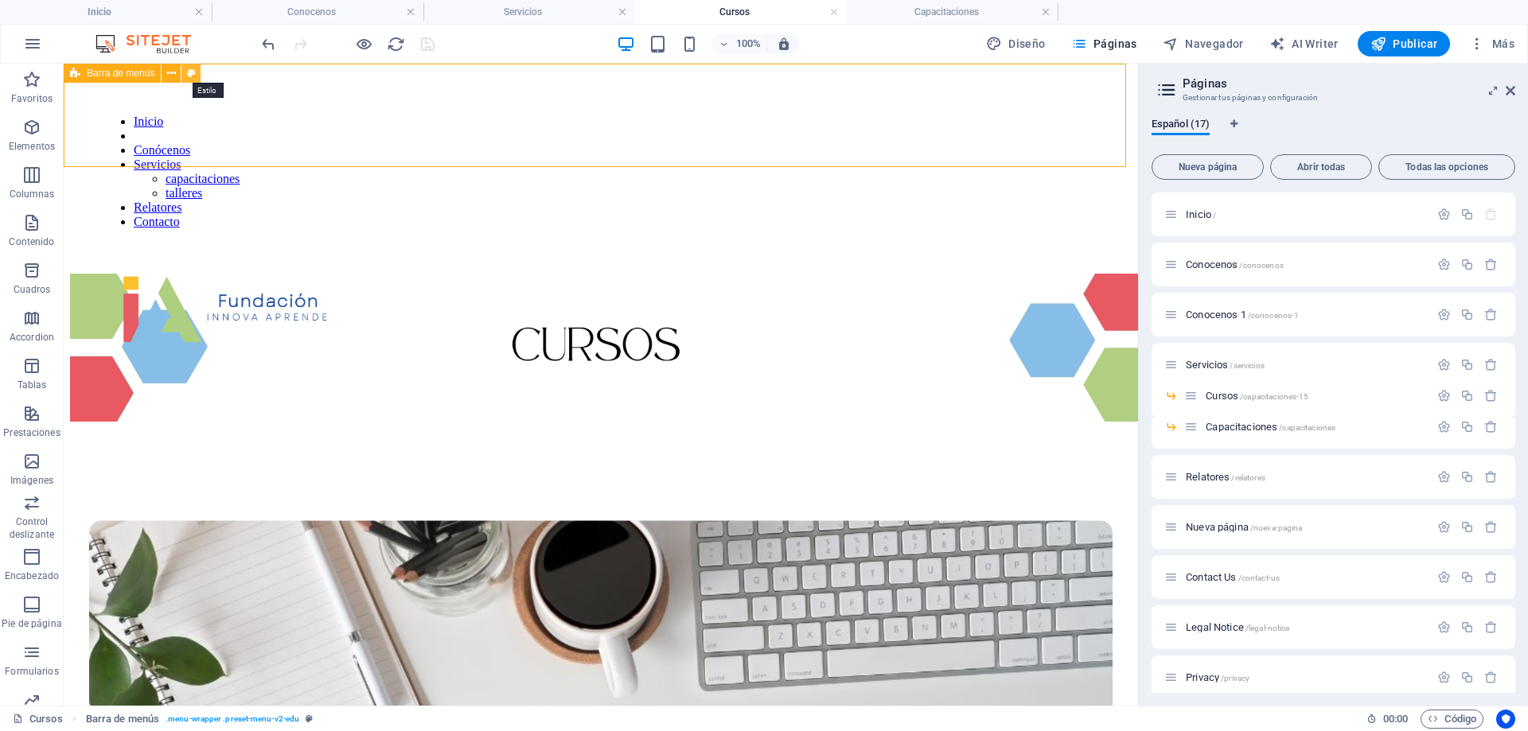
click at [190, 71] on icon at bounding box center [191, 73] width 9 height 17
select select "rem"
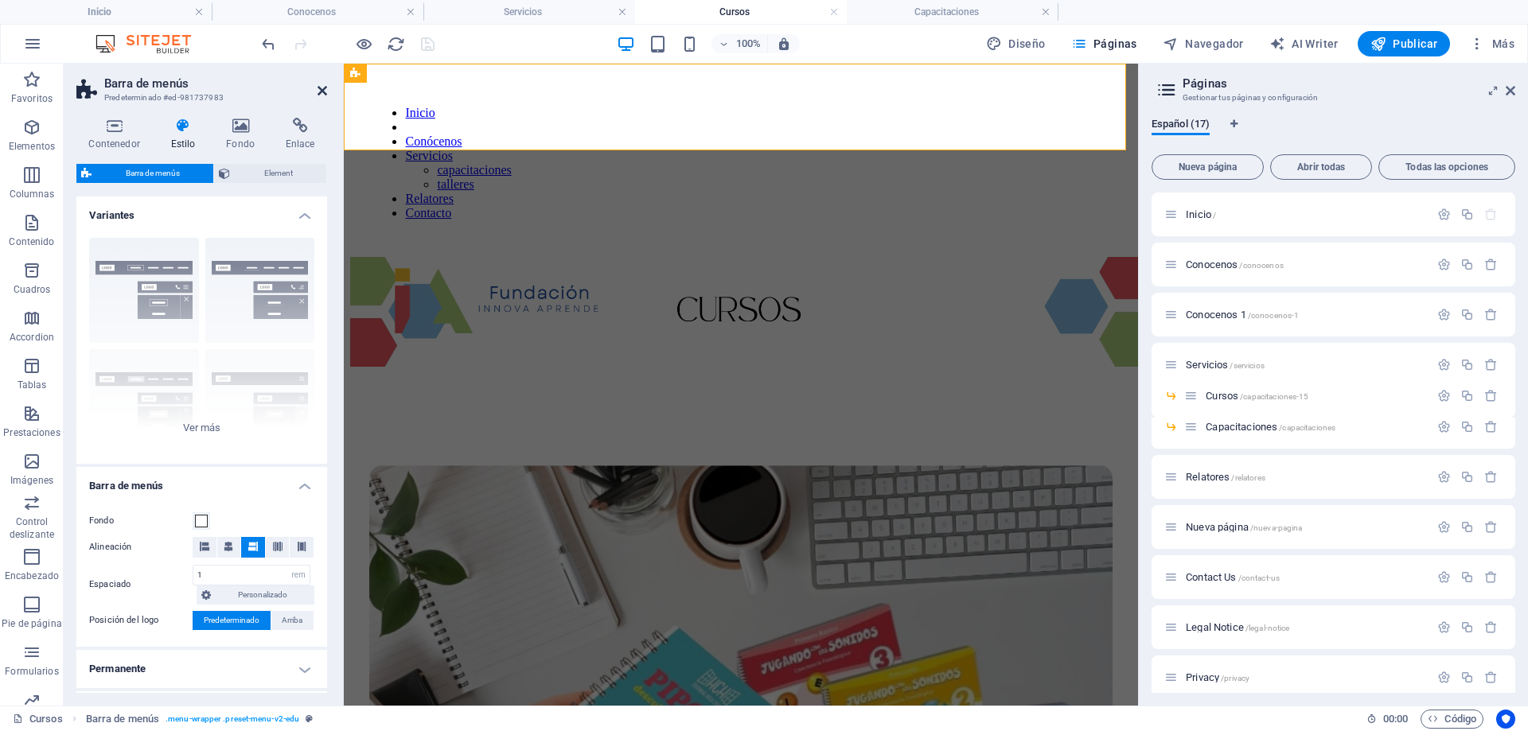
click at [323, 91] on icon at bounding box center [323, 90] width 10 height 13
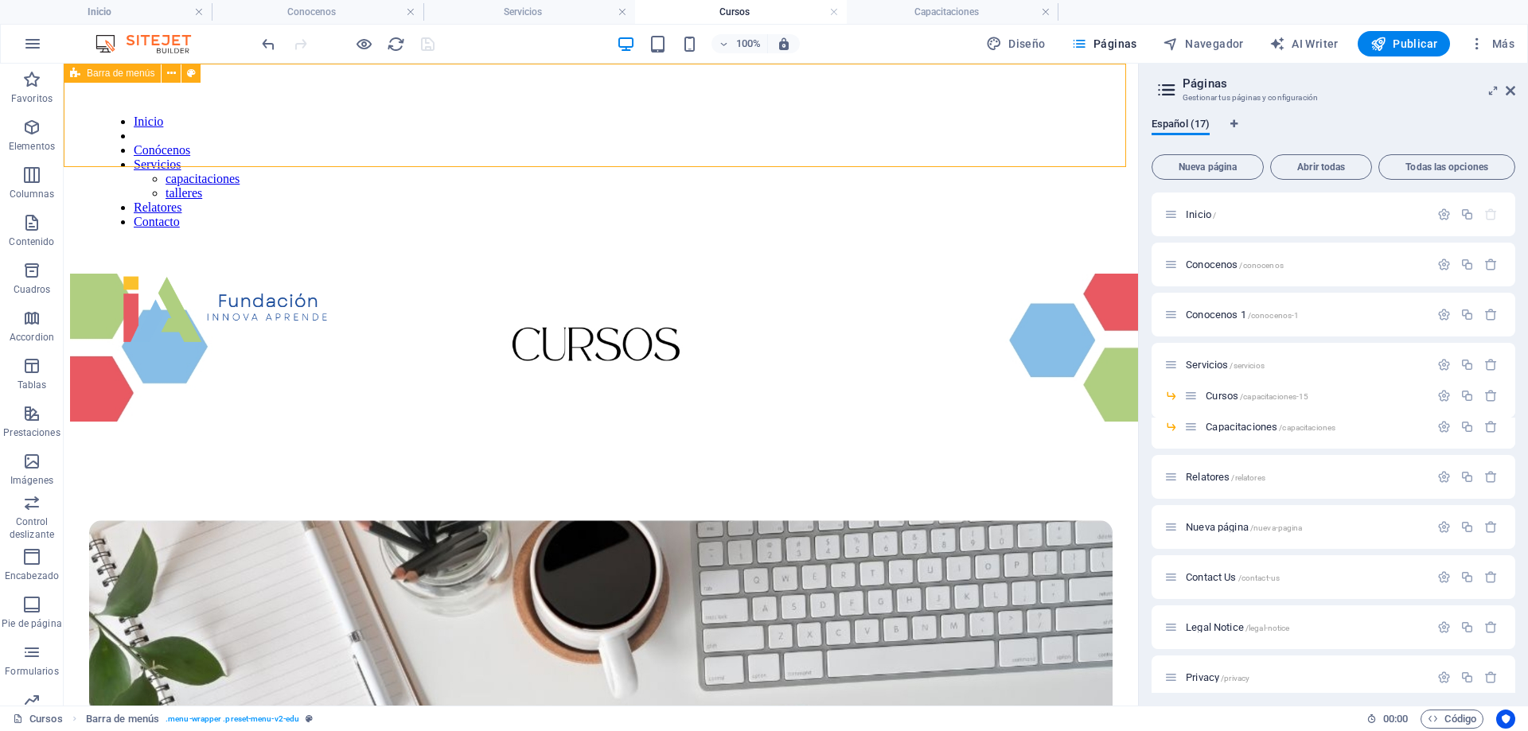
click at [86, 71] on div "Barra de menús" at bounding box center [112, 73] width 97 height 19
click at [173, 80] on icon at bounding box center [171, 73] width 9 height 17
click at [1202, 45] on span "Navegador" at bounding box center [1203, 44] width 81 height 16
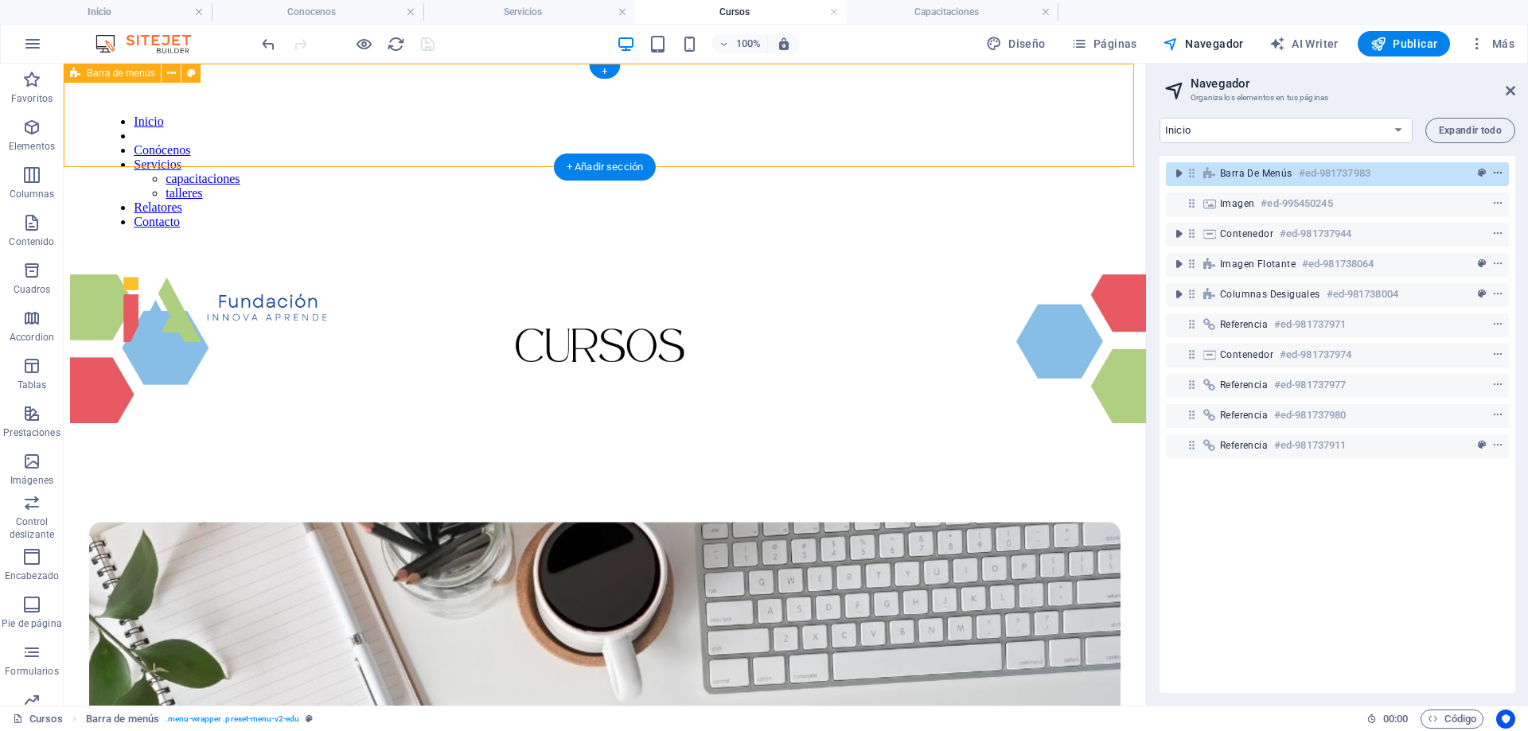
click at [1494, 174] on icon "context-menu" at bounding box center [1497, 173] width 11 height 11
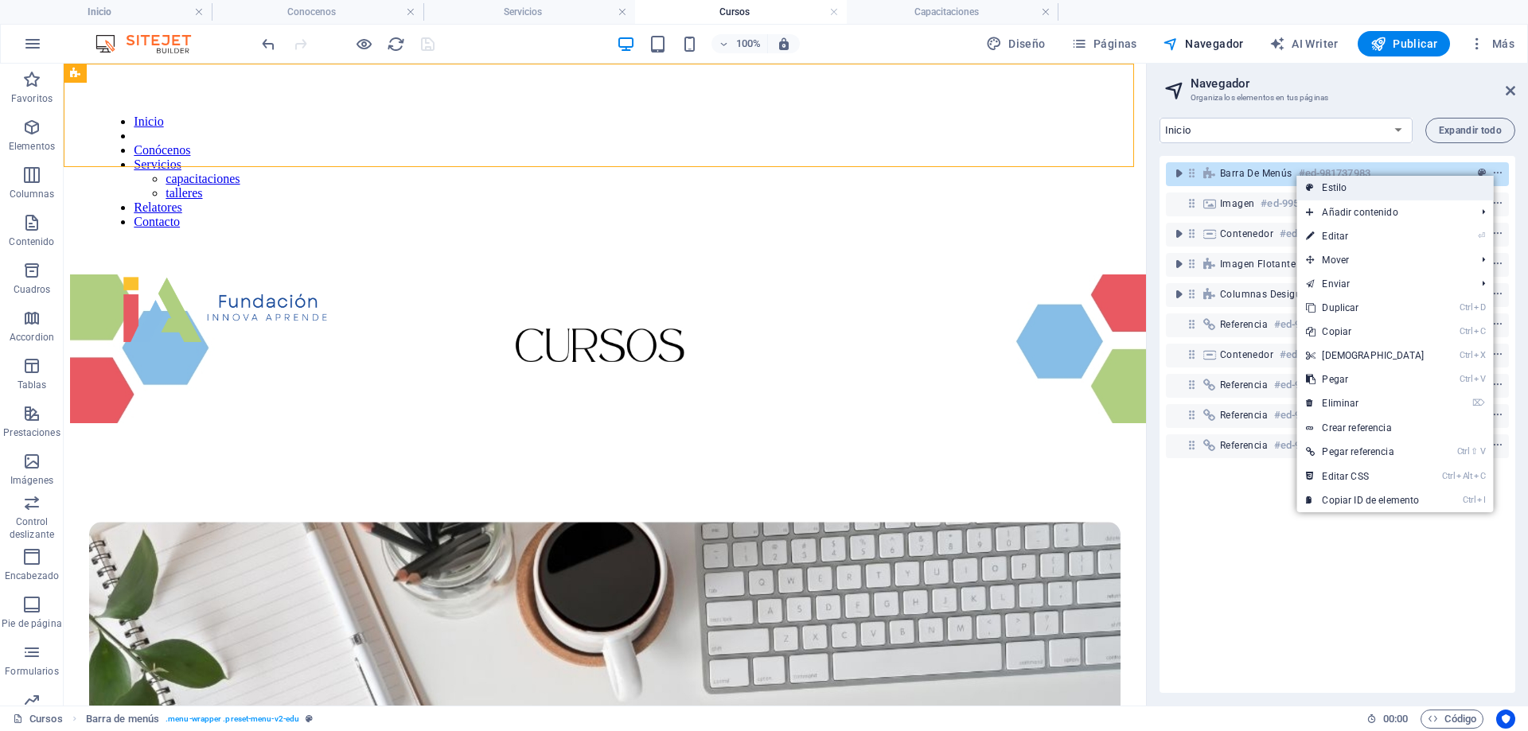
click at [1408, 185] on link "Estilo" at bounding box center [1394, 188] width 197 height 24
select select "rem"
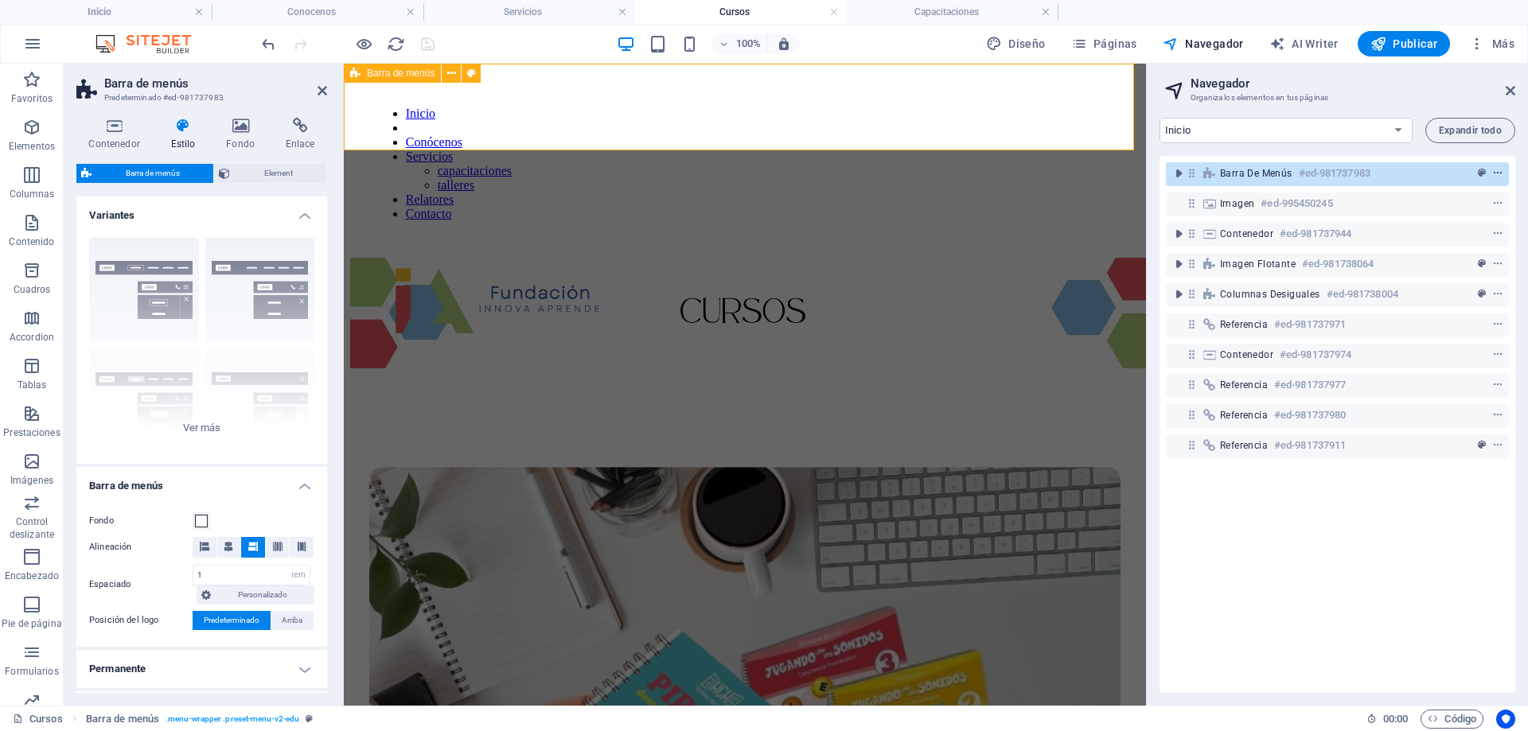
click at [1490, 171] on span "context-menu" at bounding box center [1498, 173] width 16 height 11
click at [1492, 176] on icon "context-menu" at bounding box center [1497, 173] width 11 height 11
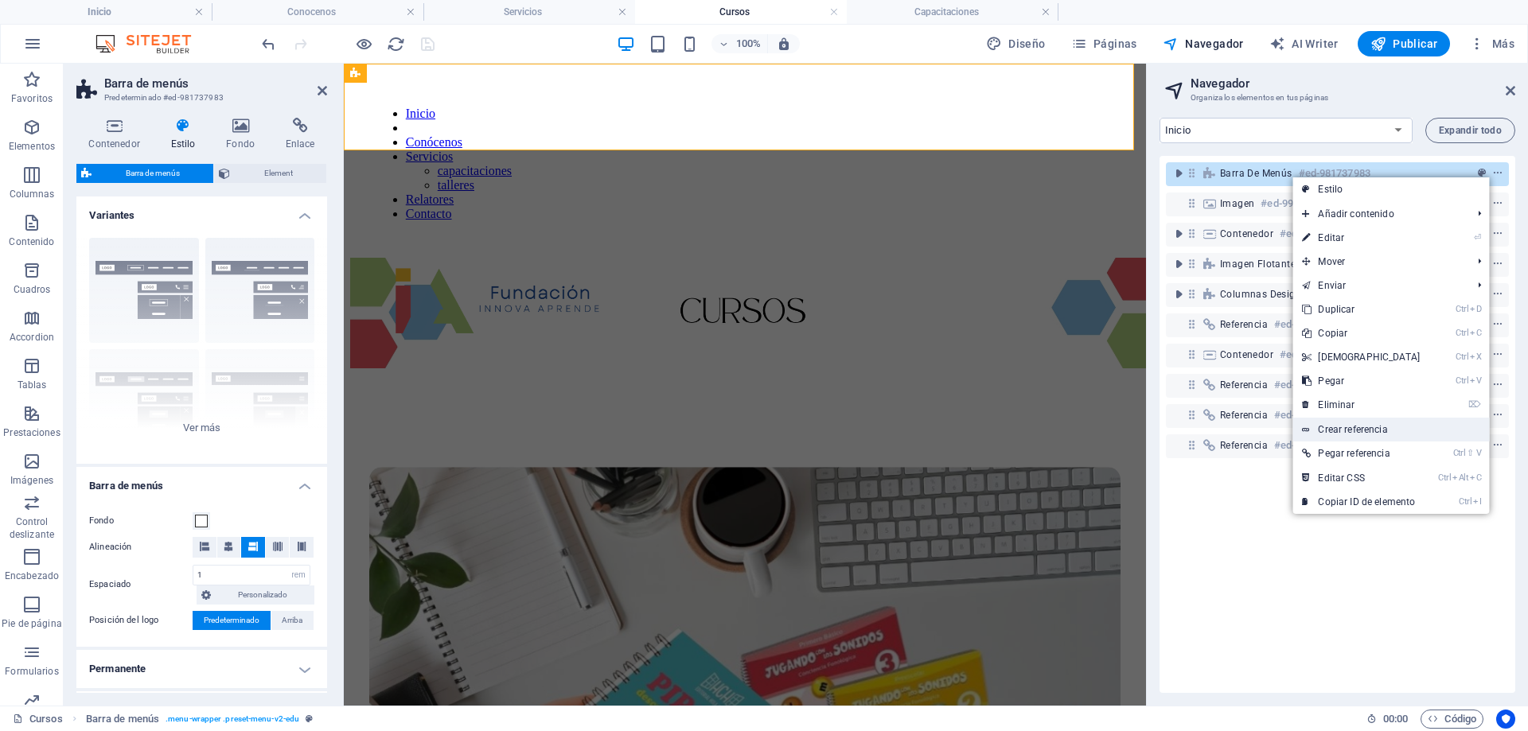
click at [1362, 425] on link "Crear referencia" at bounding box center [1390, 430] width 197 height 24
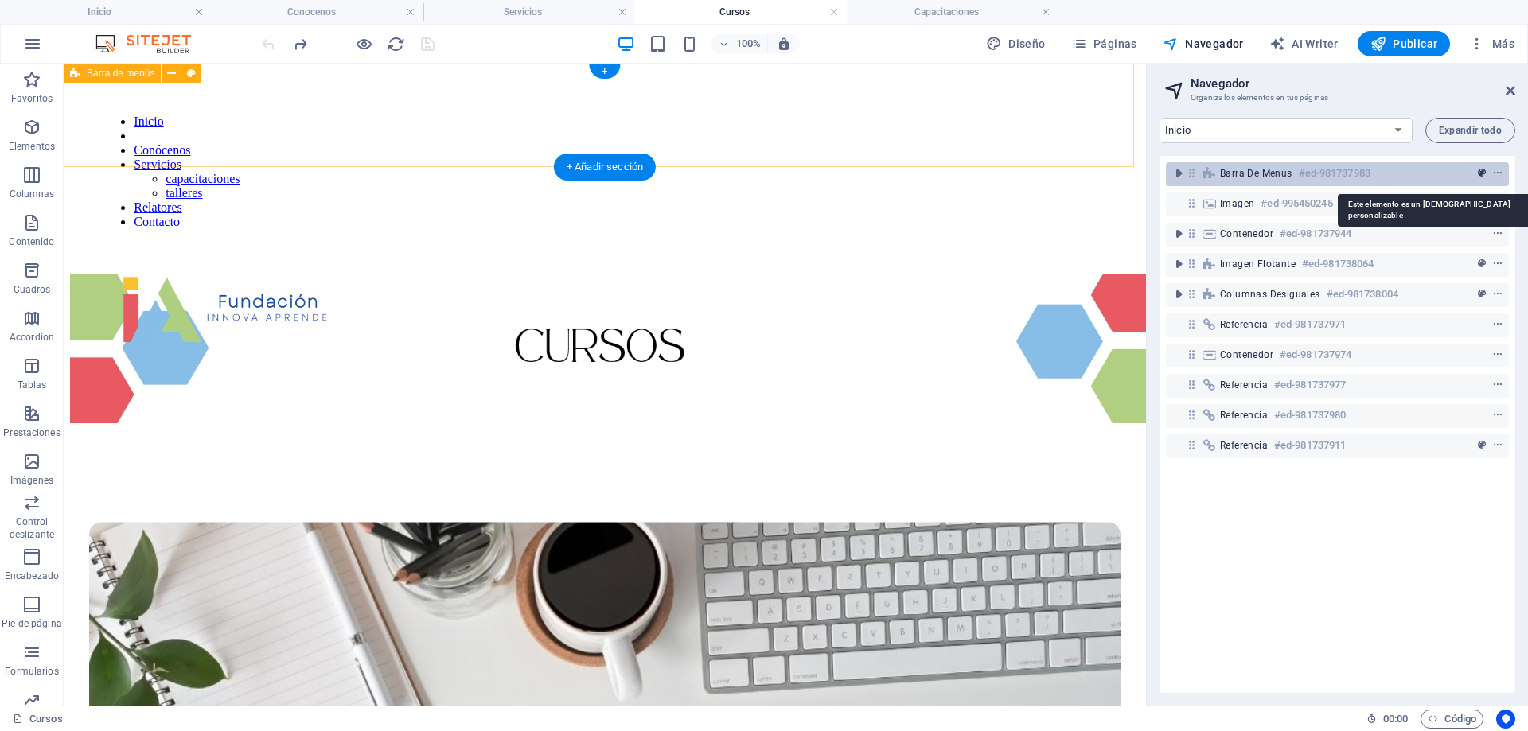
click at [1486, 169] on span "preset" at bounding box center [1482, 173] width 16 height 11
select select "rem"
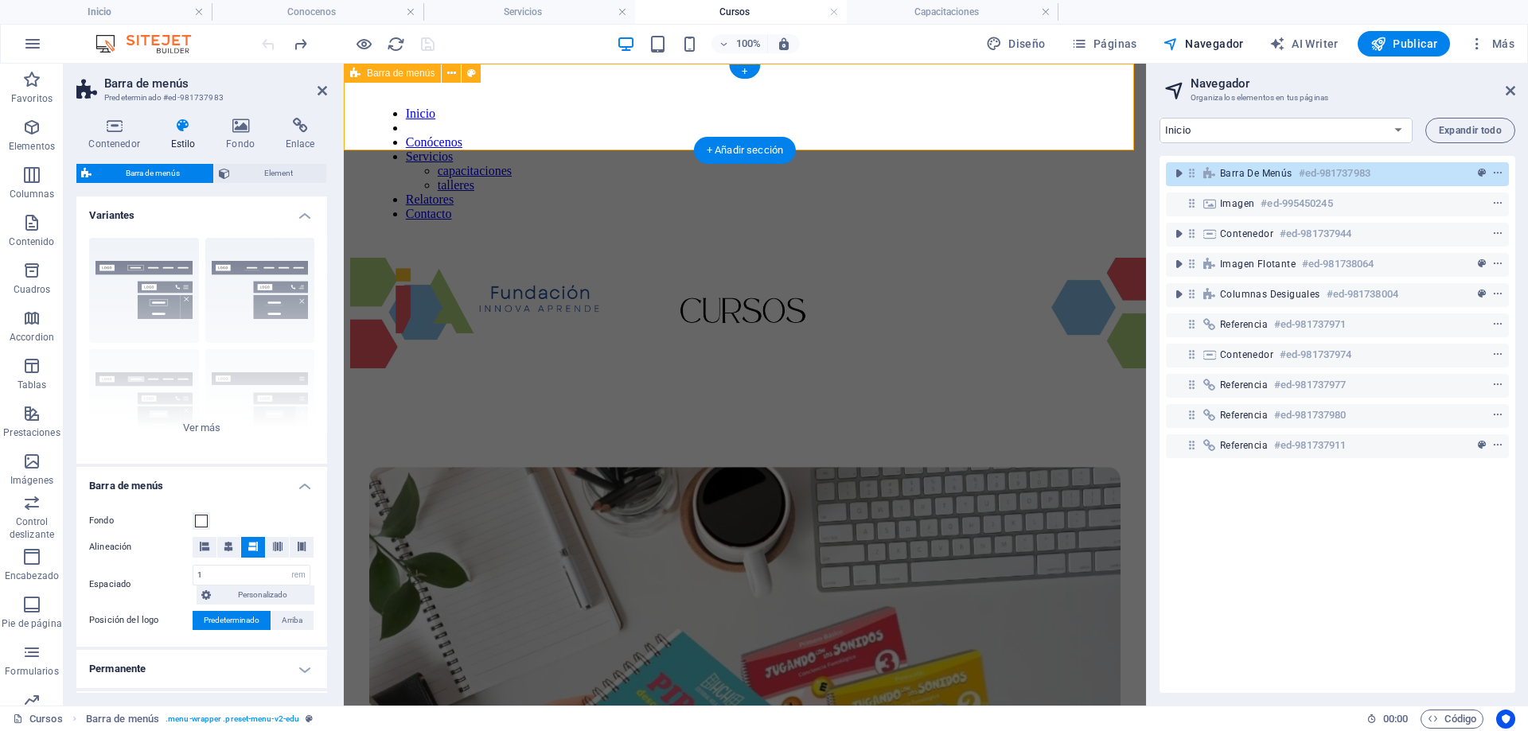
click at [1194, 175] on icon at bounding box center [1192, 173] width 14 height 14
click at [1260, 614] on div "Barra de menús #ed-981737983 Imagen #ed-995450245 Contenedor #ed-981737944 Imag…" at bounding box center [1337, 424] width 356 height 537
click at [366, 75] on div "Barra de menús" at bounding box center [392, 73] width 97 height 19
click at [1492, 172] on icon "context-menu" at bounding box center [1497, 173] width 11 height 11
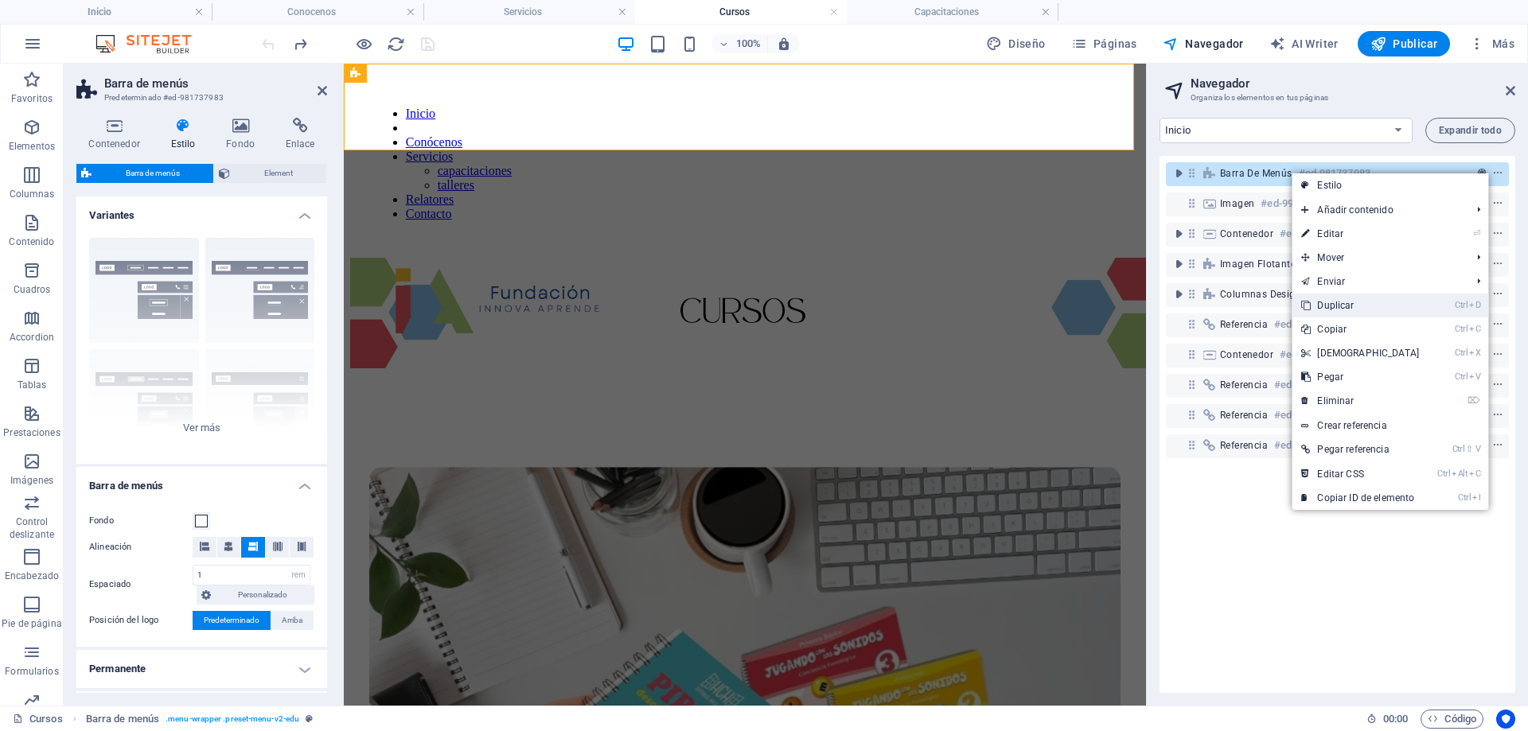
click at [1386, 306] on link "Ctrl D Duplicar" at bounding box center [1360, 306] width 137 height 24
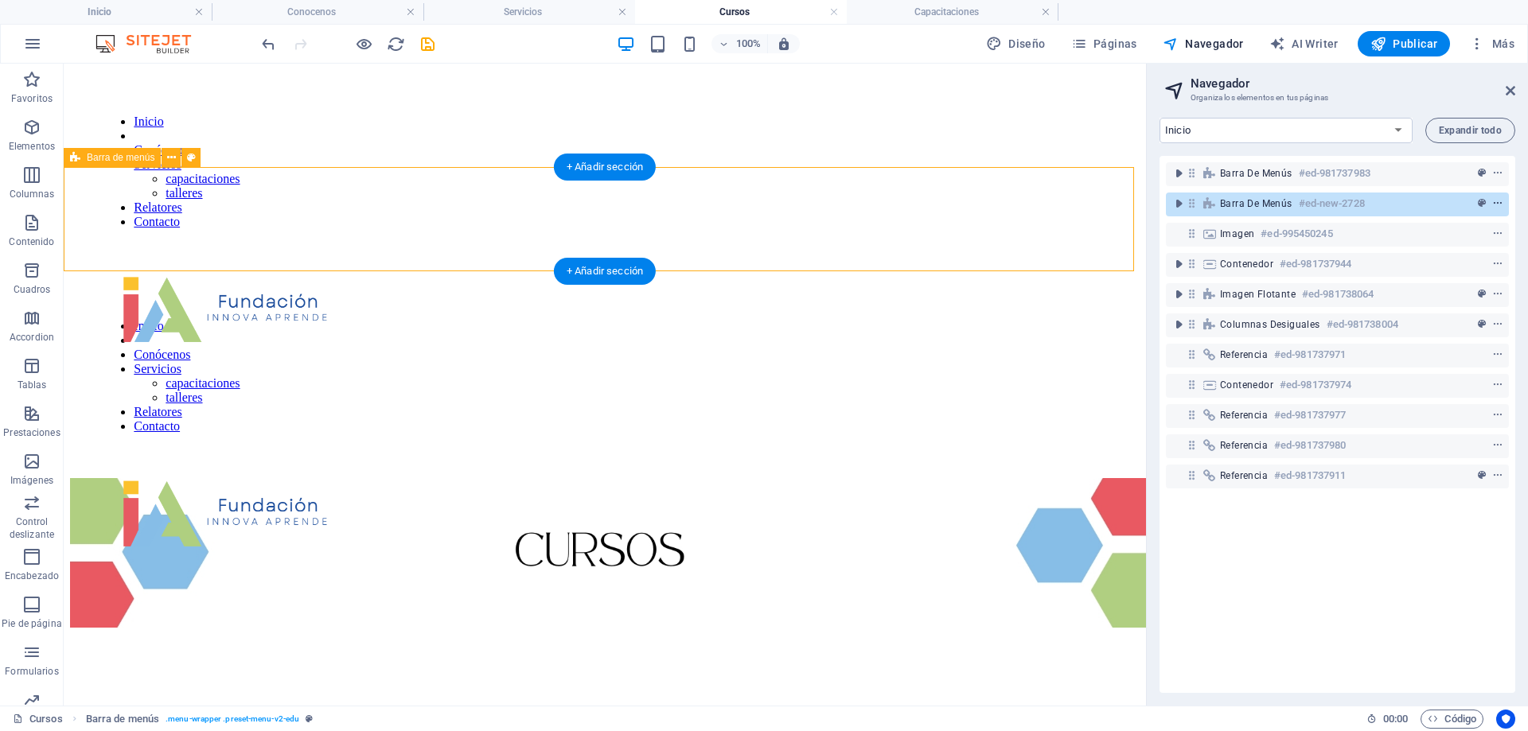
click at [1493, 203] on icon "context-menu" at bounding box center [1497, 203] width 11 height 11
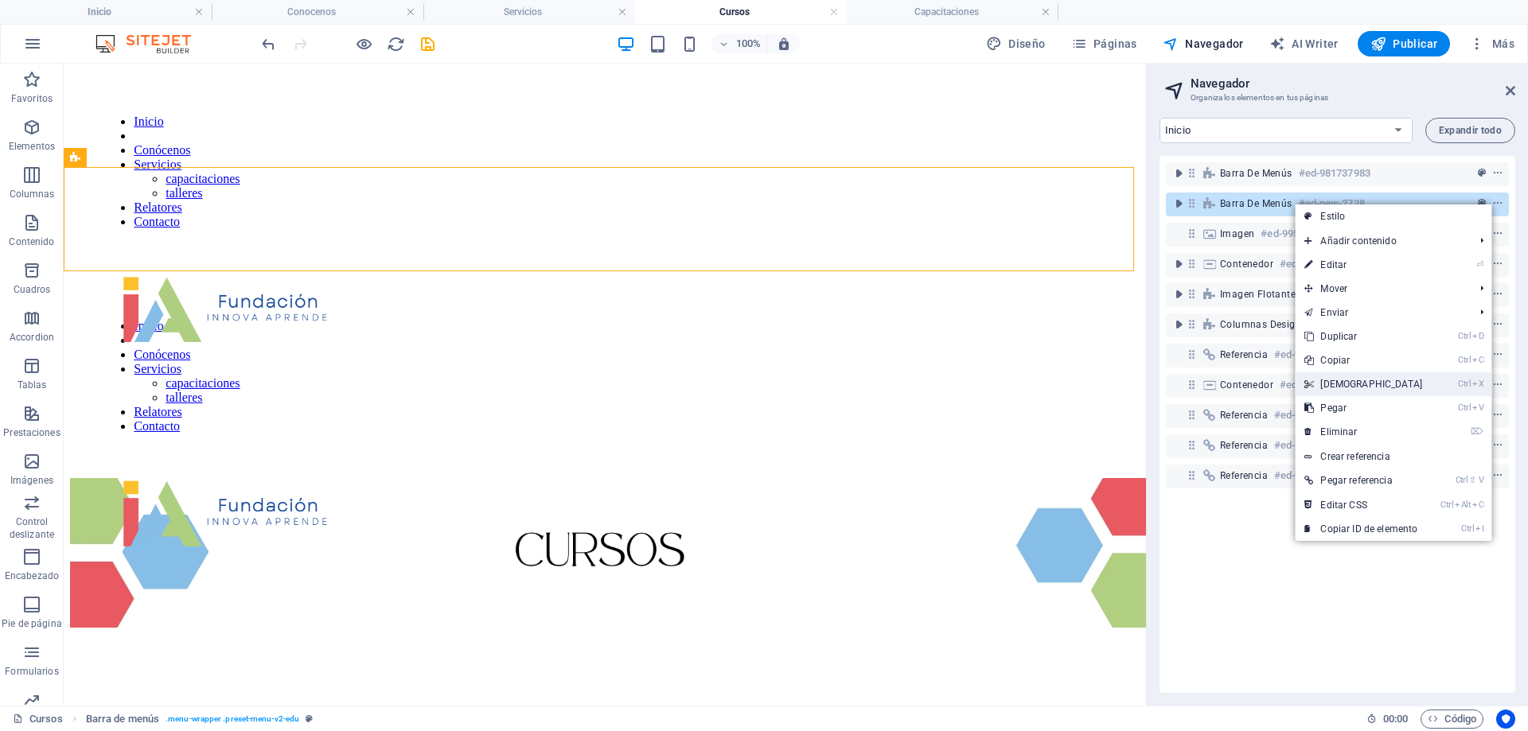
click at [1372, 386] on link "Ctrl X Cortar" at bounding box center [1363, 384] width 137 height 24
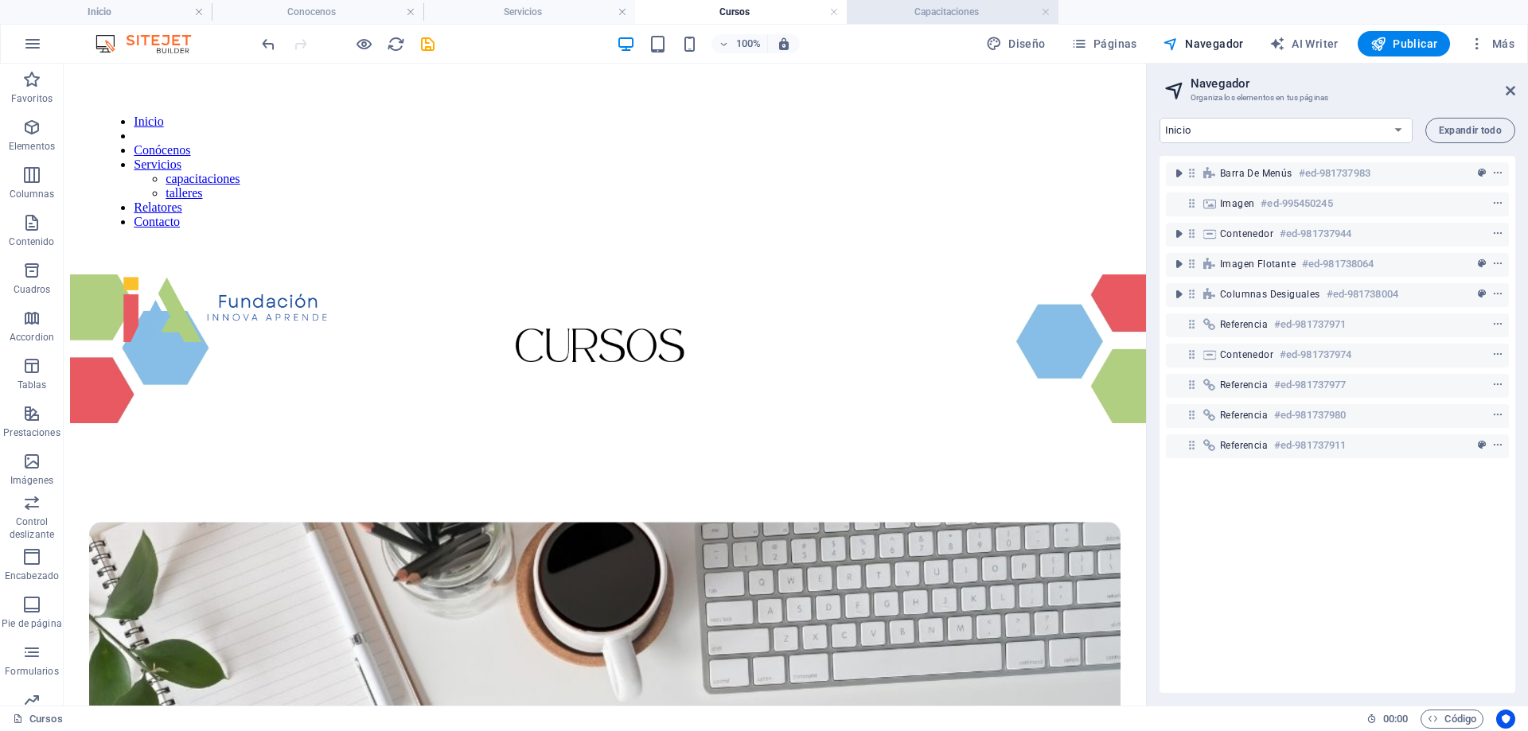
click at [882, 18] on h4 "Capacitaciones" at bounding box center [953, 12] width 212 height 18
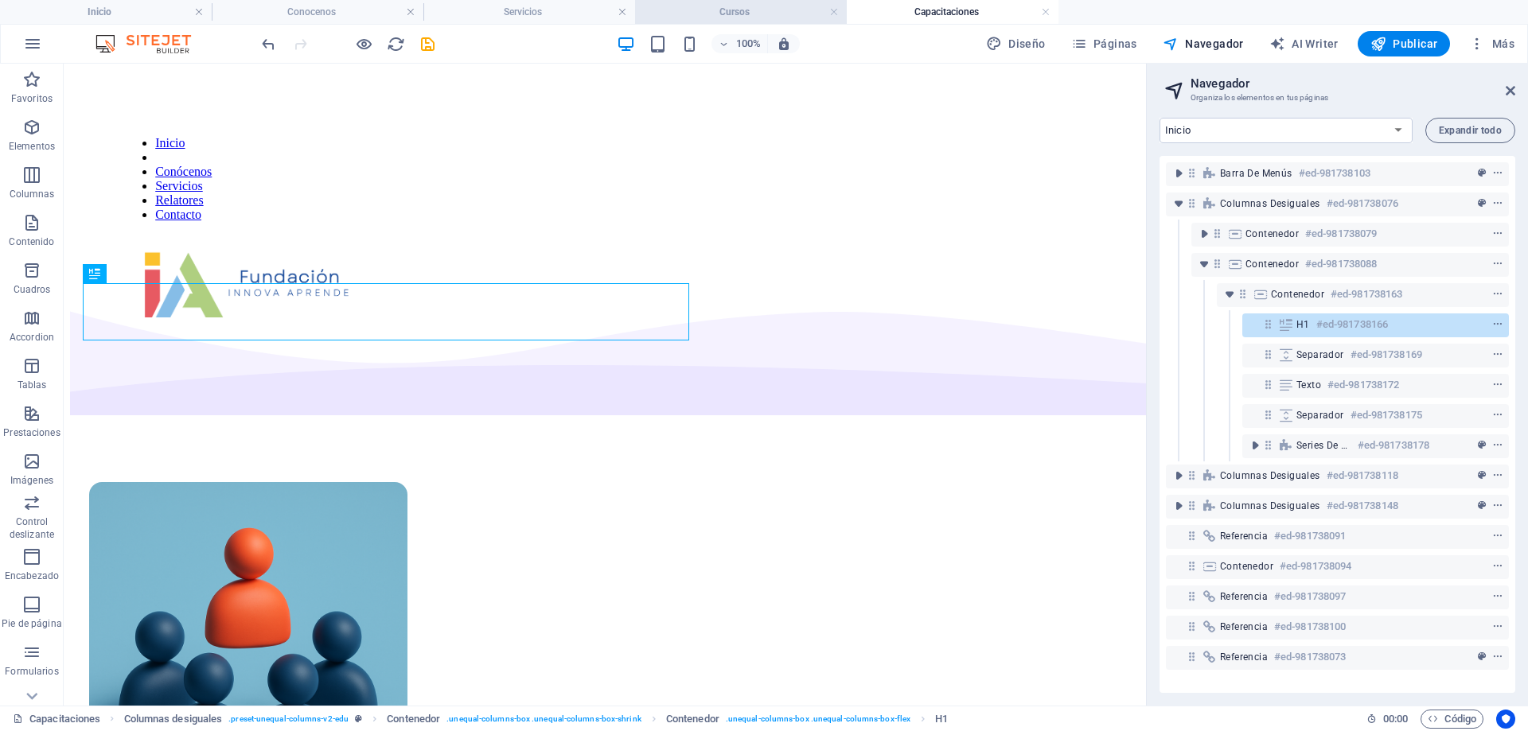
drag, startPoint x: 1260, startPoint y: 686, endPoint x: 769, endPoint y: 15, distance: 831.8
click at [769, 15] on h4 "Cursos" at bounding box center [741, 12] width 212 height 18
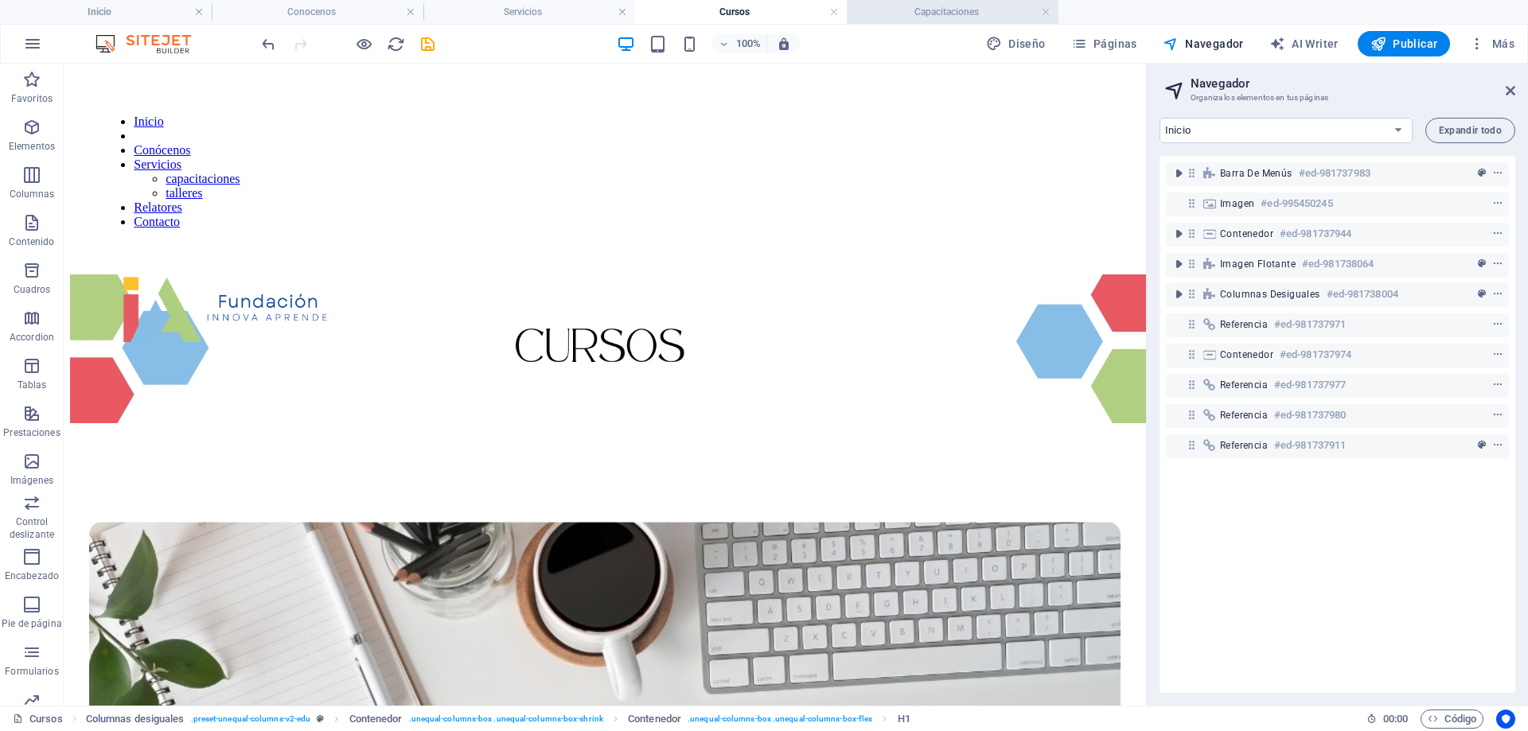
click at [875, 11] on h4 "Capacitaciones" at bounding box center [953, 12] width 212 height 18
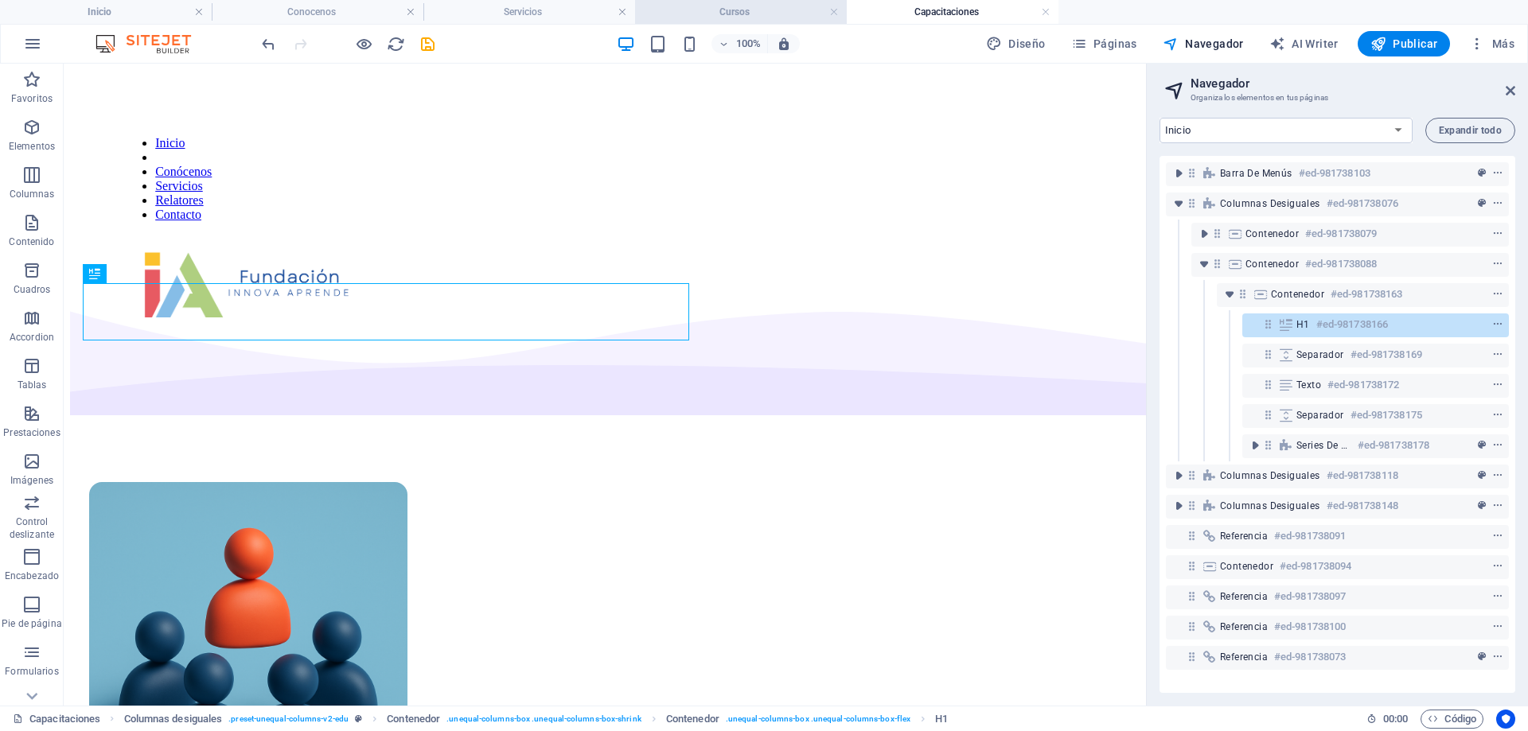
click at [774, 13] on h4 "Cursos" at bounding box center [741, 12] width 212 height 18
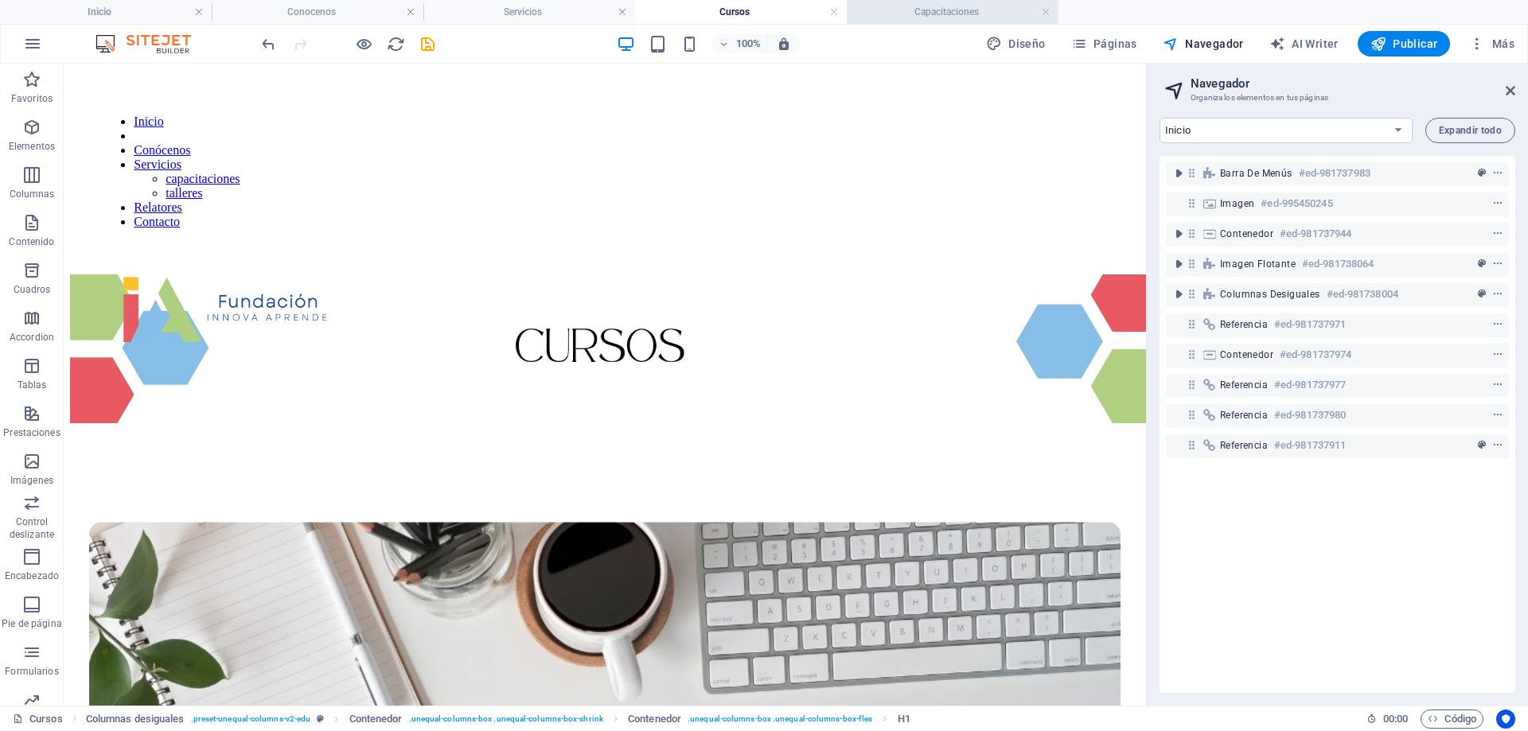
click at [949, 17] on h4 "Capacitaciones" at bounding box center [953, 12] width 212 height 18
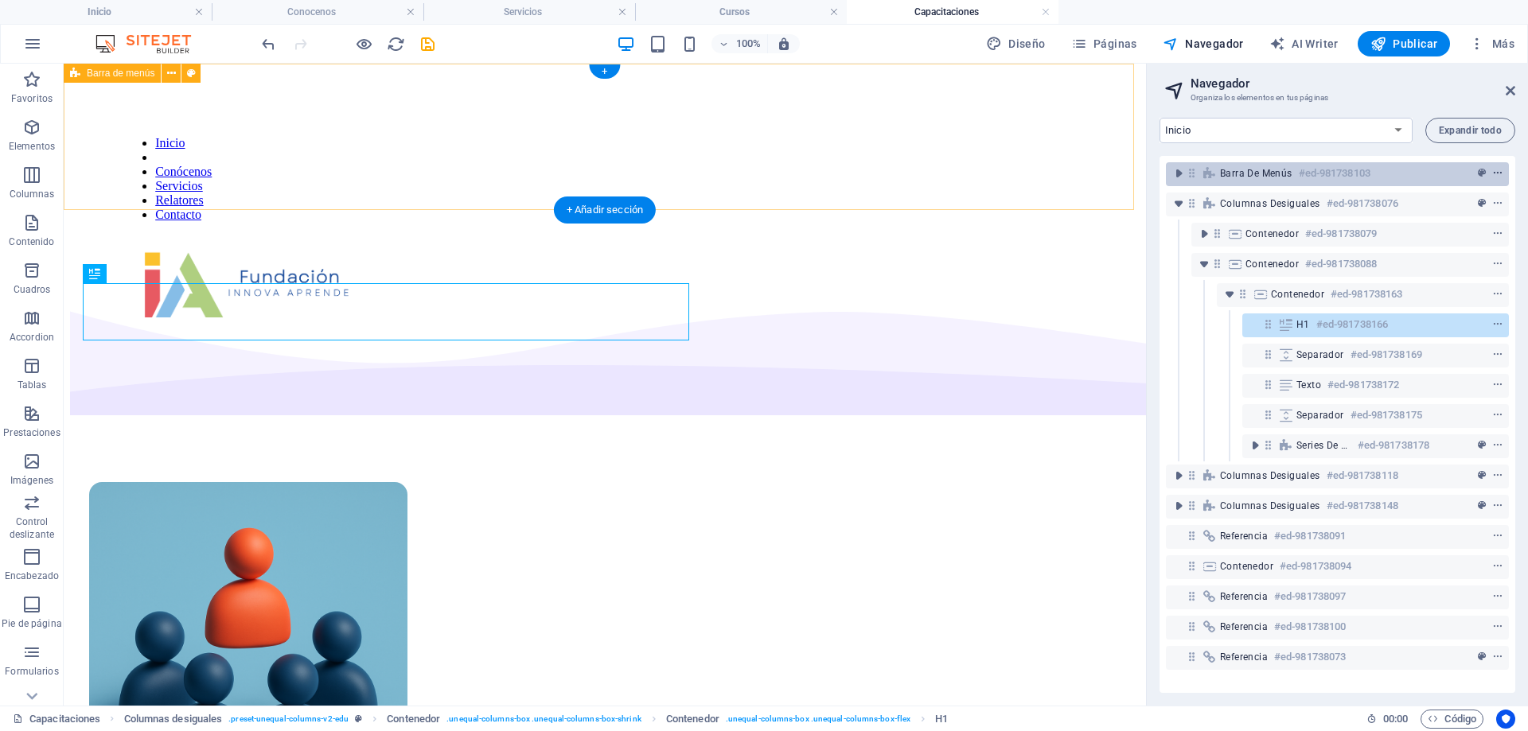
click at [1498, 173] on icon "context-menu" at bounding box center [1497, 173] width 11 height 11
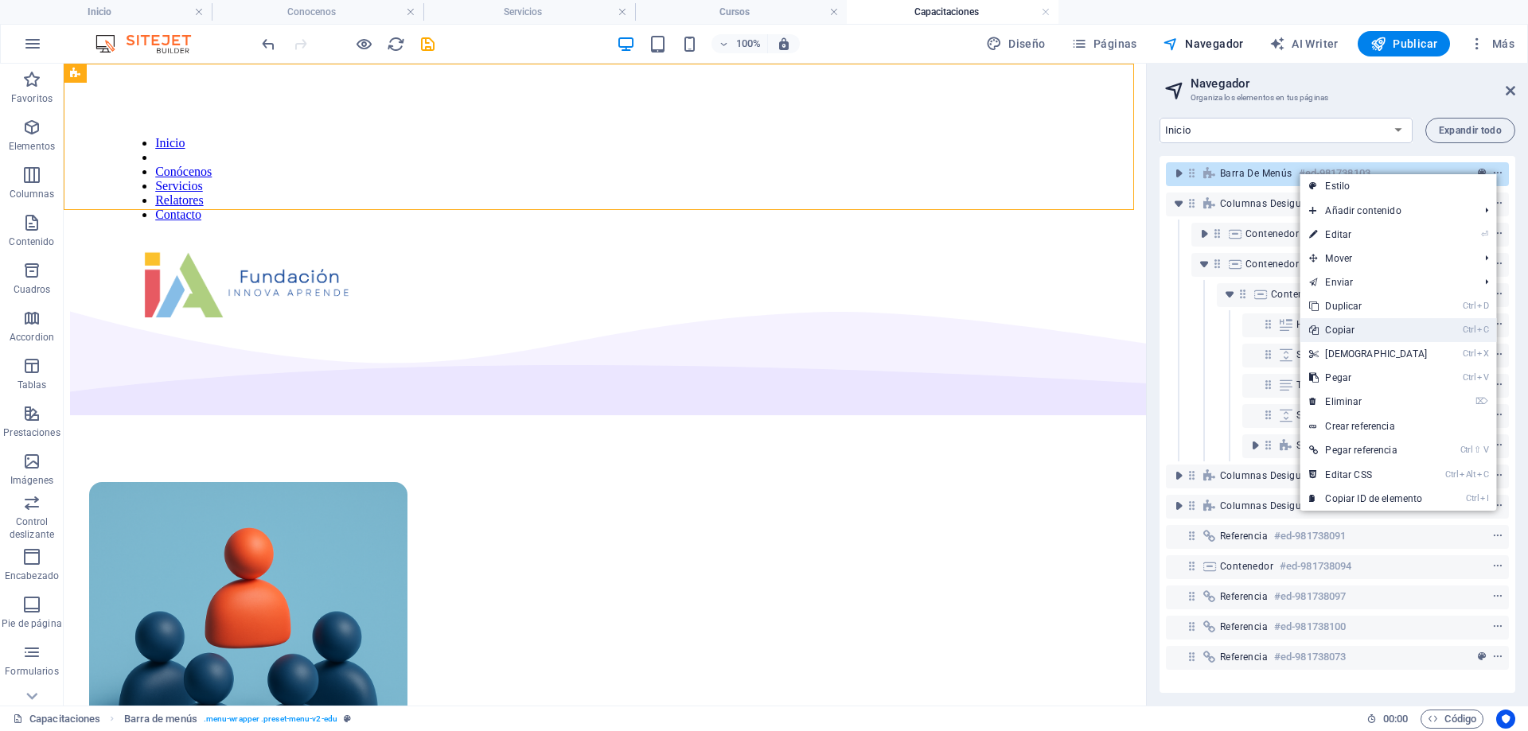
click at [1431, 333] on link "Ctrl C Copiar" at bounding box center [1367, 330] width 137 height 24
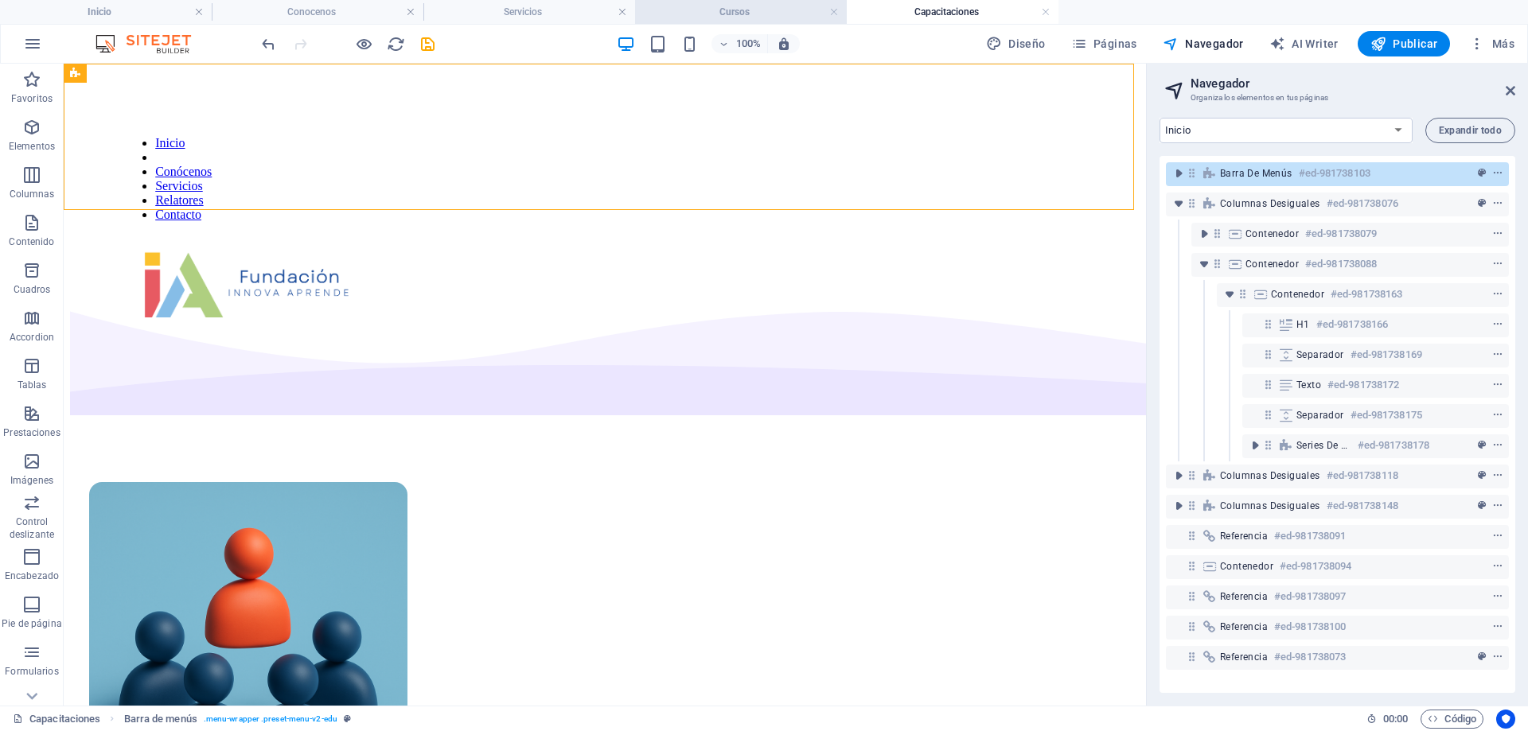
click at [745, 18] on h4 "Cursos" at bounding box center [741, 12] width 212 height 18
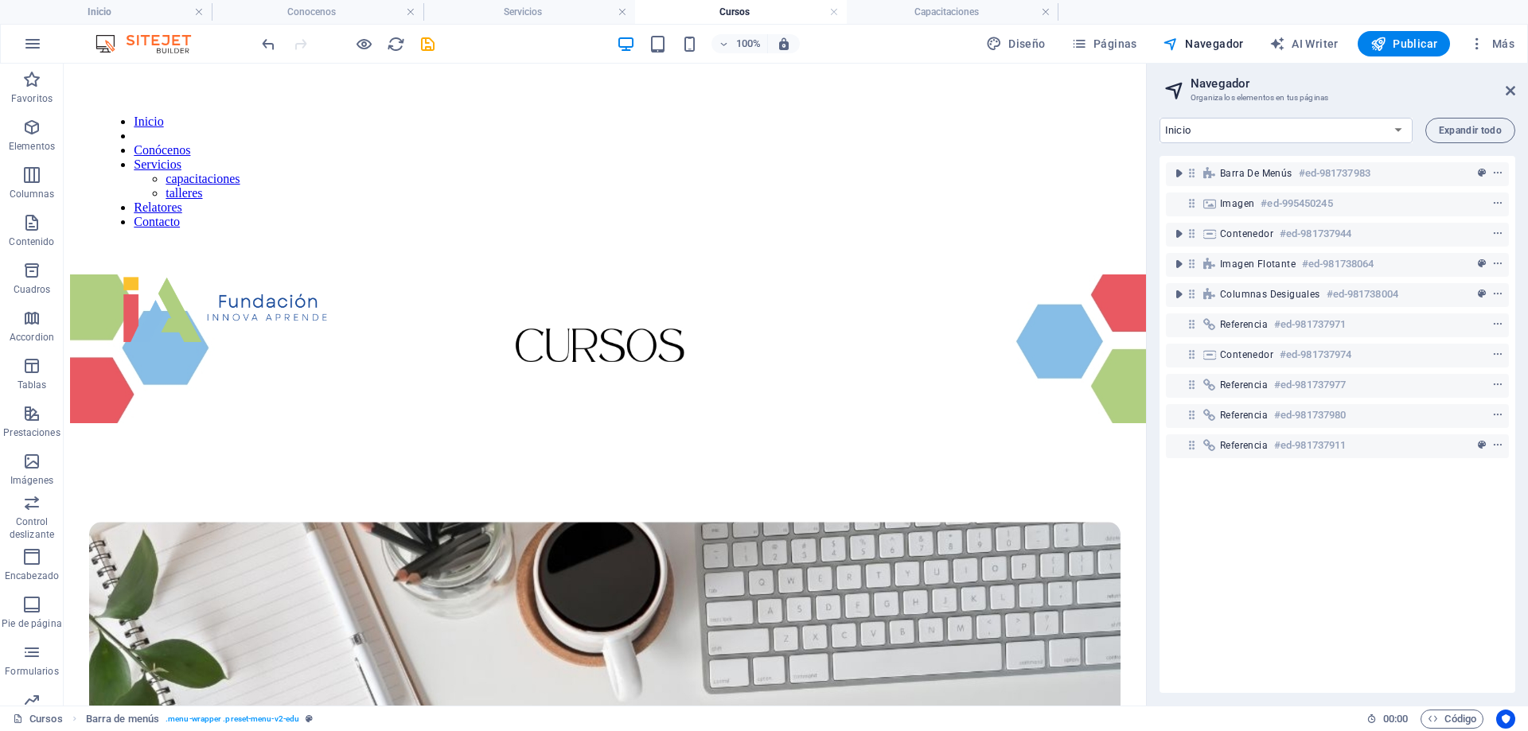
click at [1285, 513] on div "Barra de menús #ed-981737983 Imagen #ed-995450245 Contenedor #ed-981737944 Imag…" at bounding box center [1337, 424] width 356 height 537
click at [1295, 480] on div "Barra de menús #ed-981737983 Imagen #ed-995450245 Contenedor #ed-981737944 Imag…" at bounding box center [1337, 424] width 356 height 537
click at [1335, 516] on div "Barra de menús #ed-981737983 Imagen #ed-995450245 Contenedor #ed-981737944 Imag…" at bounding box center [1337, 424] width 356 height 537
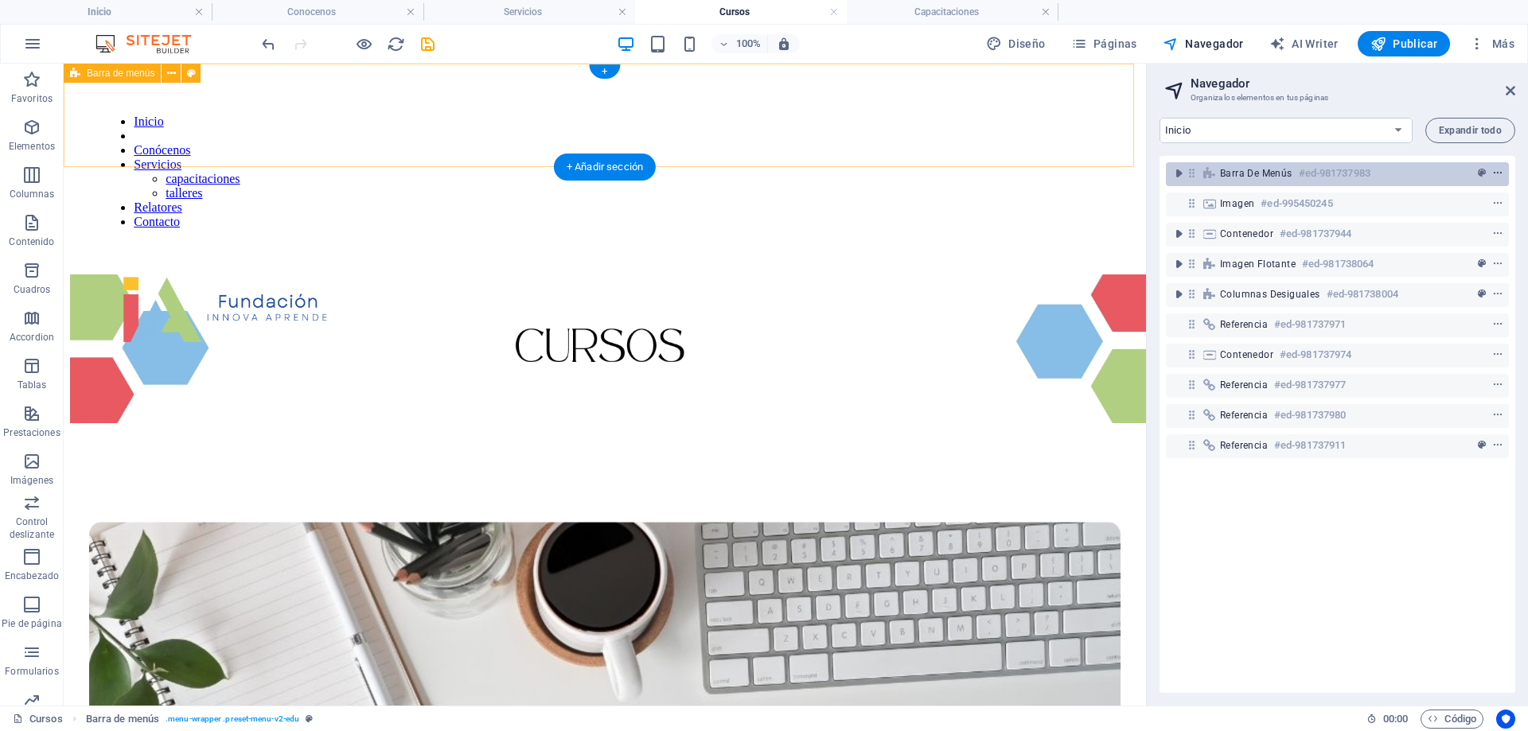
click at [1497, 172] on icon "context-menu" at bounding box center [1497, 173] width 11 height 11
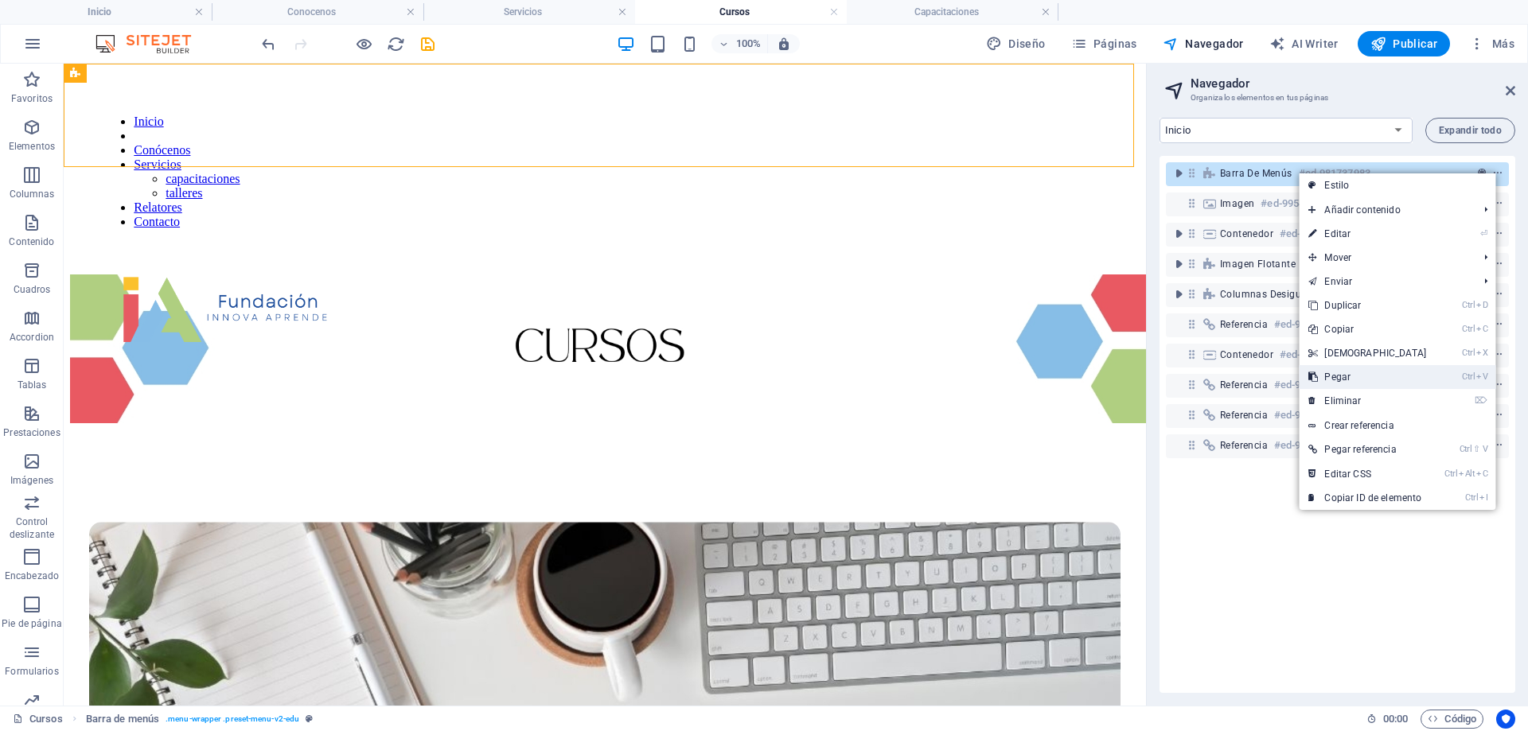
click at [1346, 376] on link "Ctrl V Pegar" at bounding box center [1367, 377] width 137 height 24
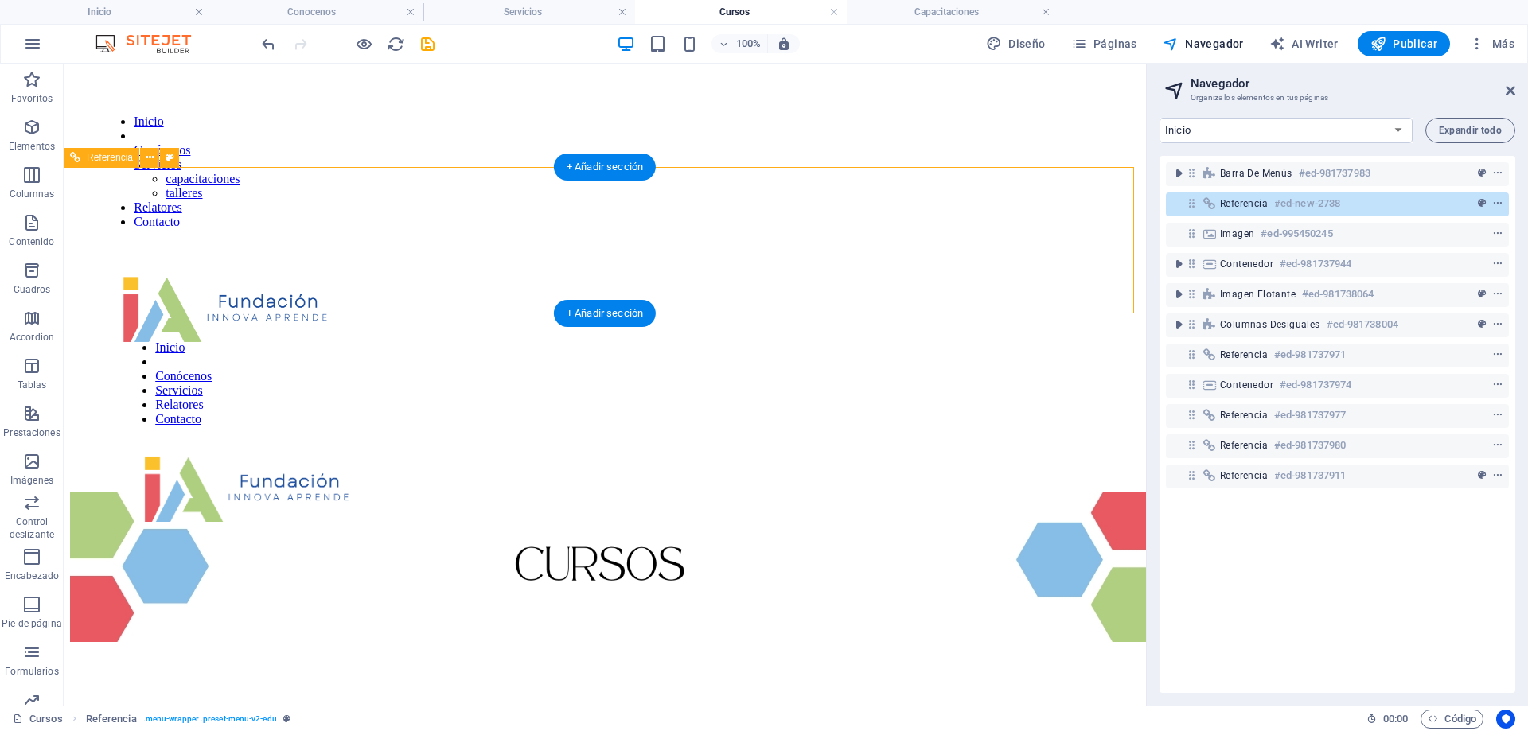
drag, startPoint x: 1239, startPoint y: 203, endPoint x: 1181, endPoint y: 208, distance: 58.4
click at [1173, 209] on div "Referencia #ed-new-2738" at bounding box center [1337, 205] width 343 height 24
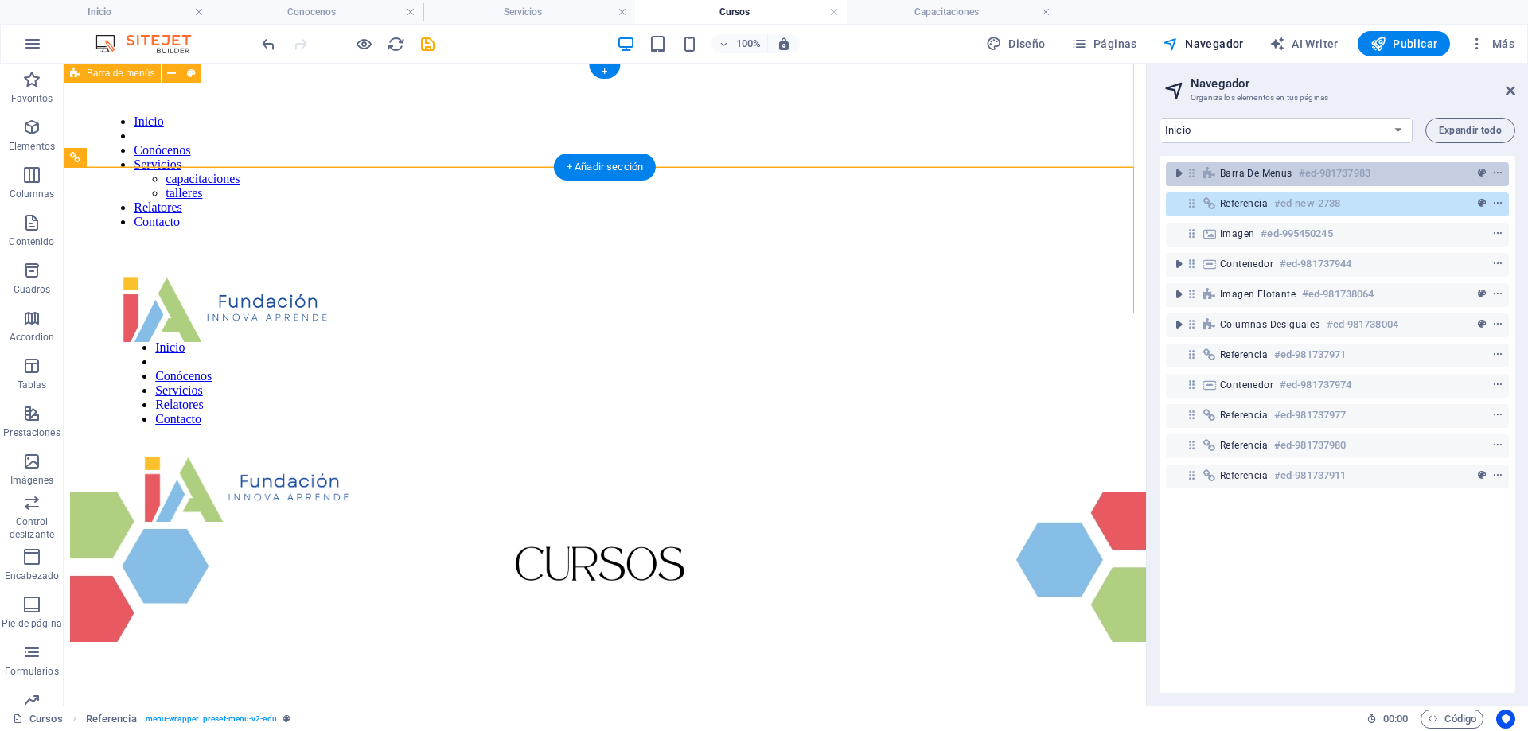
drag, startPoint x: 1182, startPoint y: 208, endPoint x: 1190, endPoint y: 172, distance: 37.5
click at [1190, 172] on div "Barra de menús #ed-981737983 Referencia #ed-new-2738 Imagen #ed-995450245 Conte…" at bounding box center [1337, 424] width 356 height 537
drag, startPoint x: 1232, startPoint y: 205, endPoint x: 1244, endPoint y: 172, distance: 34.7
click at [1244, 172] on div "Barra de menús #ed-981737983 Referencia #ed-new-2738 Imagen #ed-995450245 Conte…" at bounding box center [1337, 424] width 356 height 537
click at [1292, 173] on span "Barra de menús" at bounding box center [1256, 173] width 72 height 13
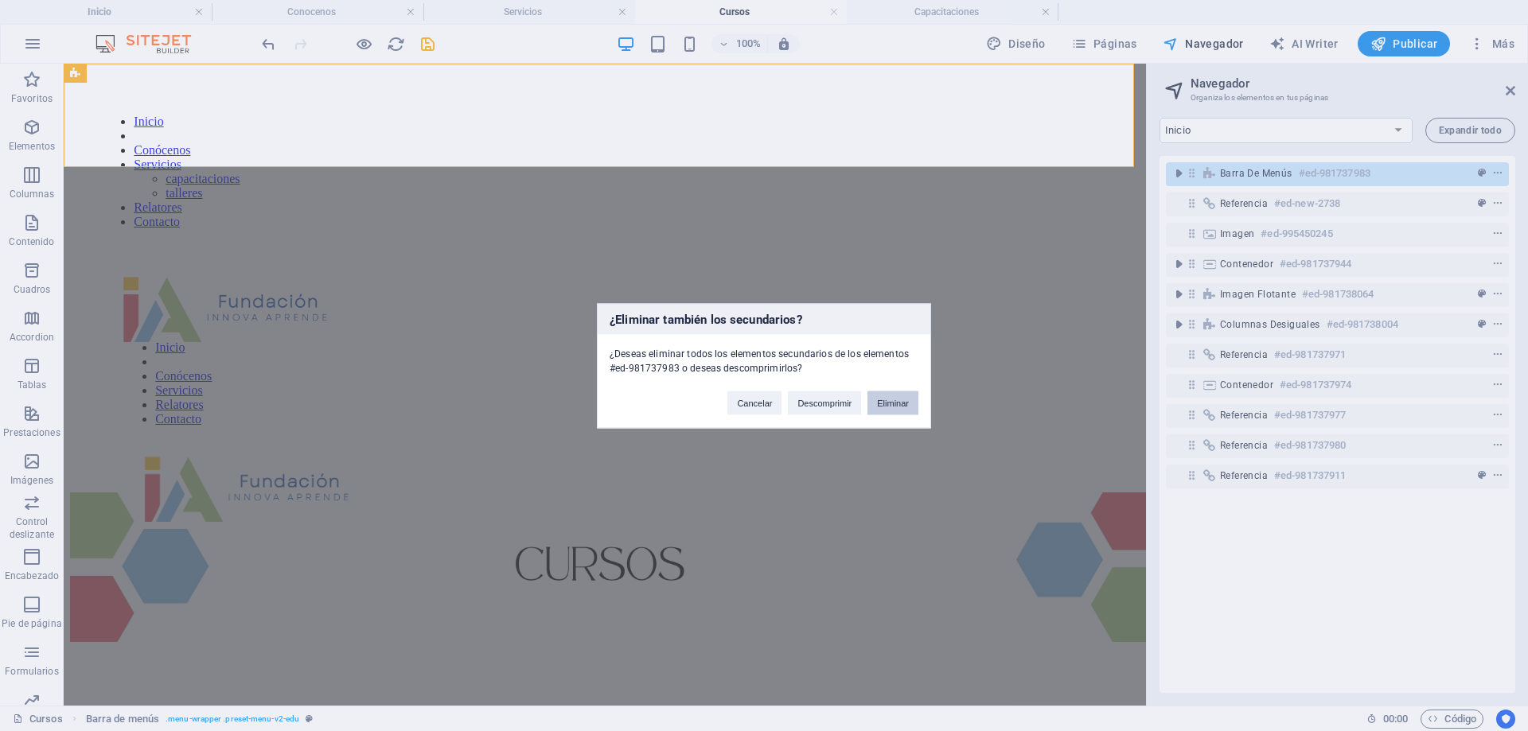
click at [894, 405] on button "Eliminar" at bounding box center [892, 403] width 51 height 24
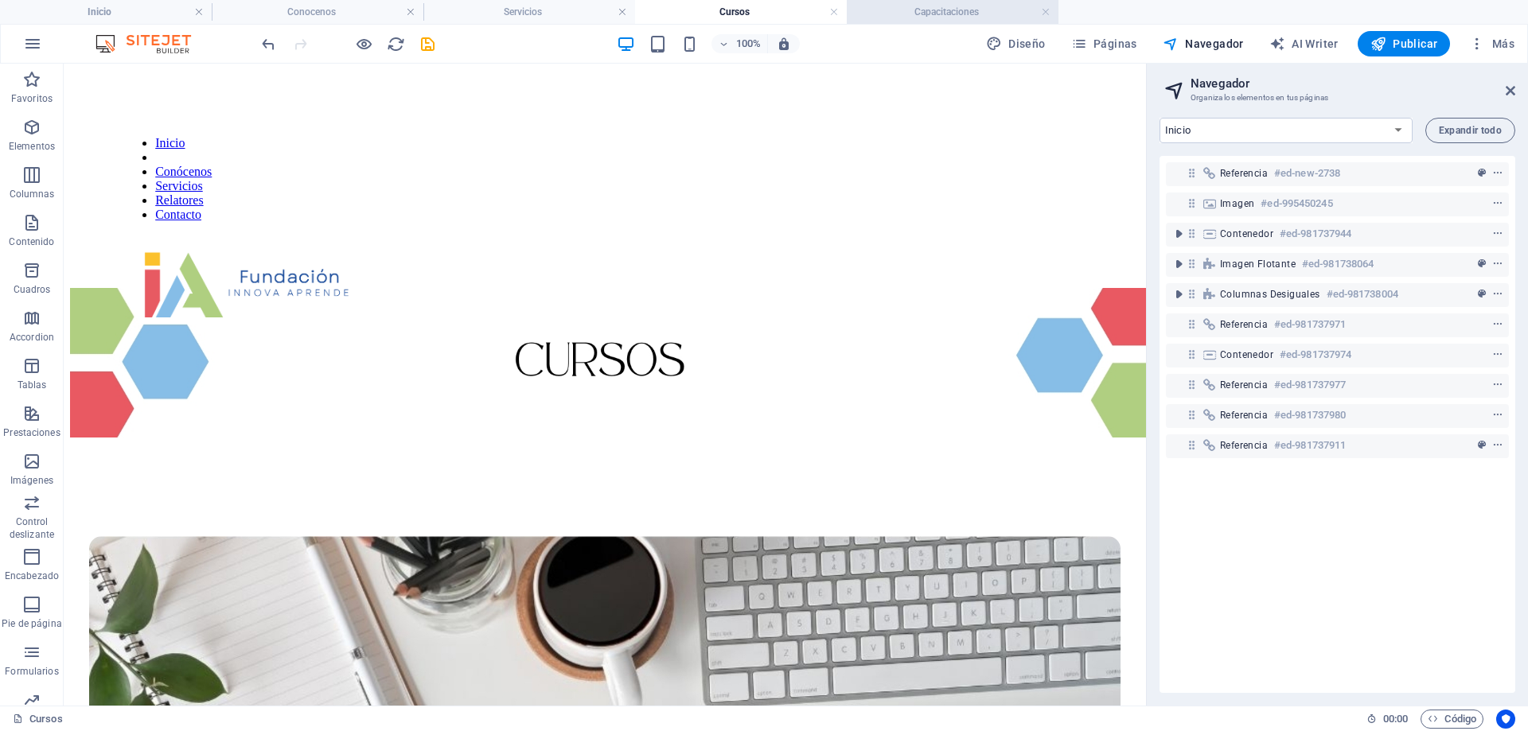
click at [926, 15] on h4 "Capacitaciones" at bounding box center [953, 12] width 212 height 18
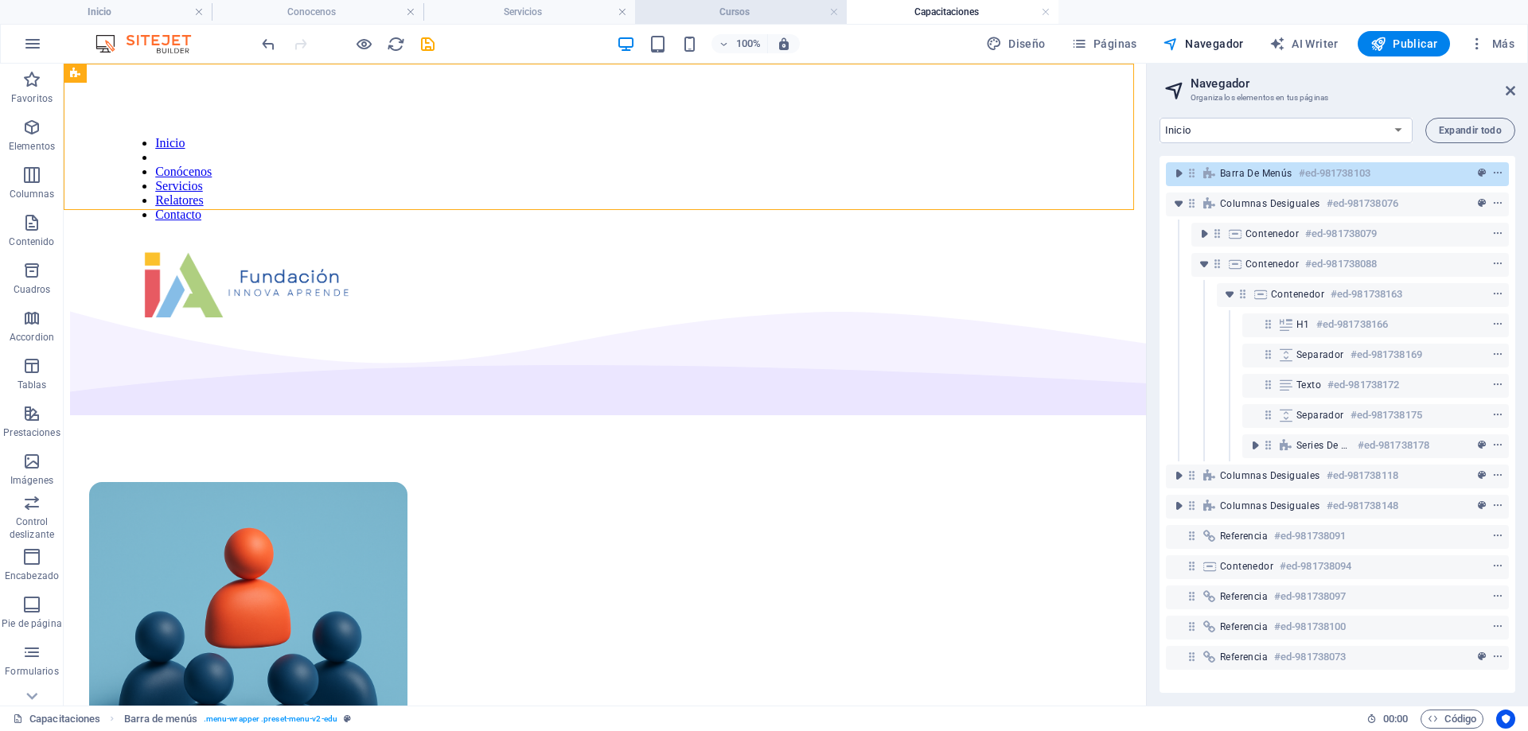
click at [775, 15] on h4 "Cursos" at bounding box center [741, 12] width 212 height 18
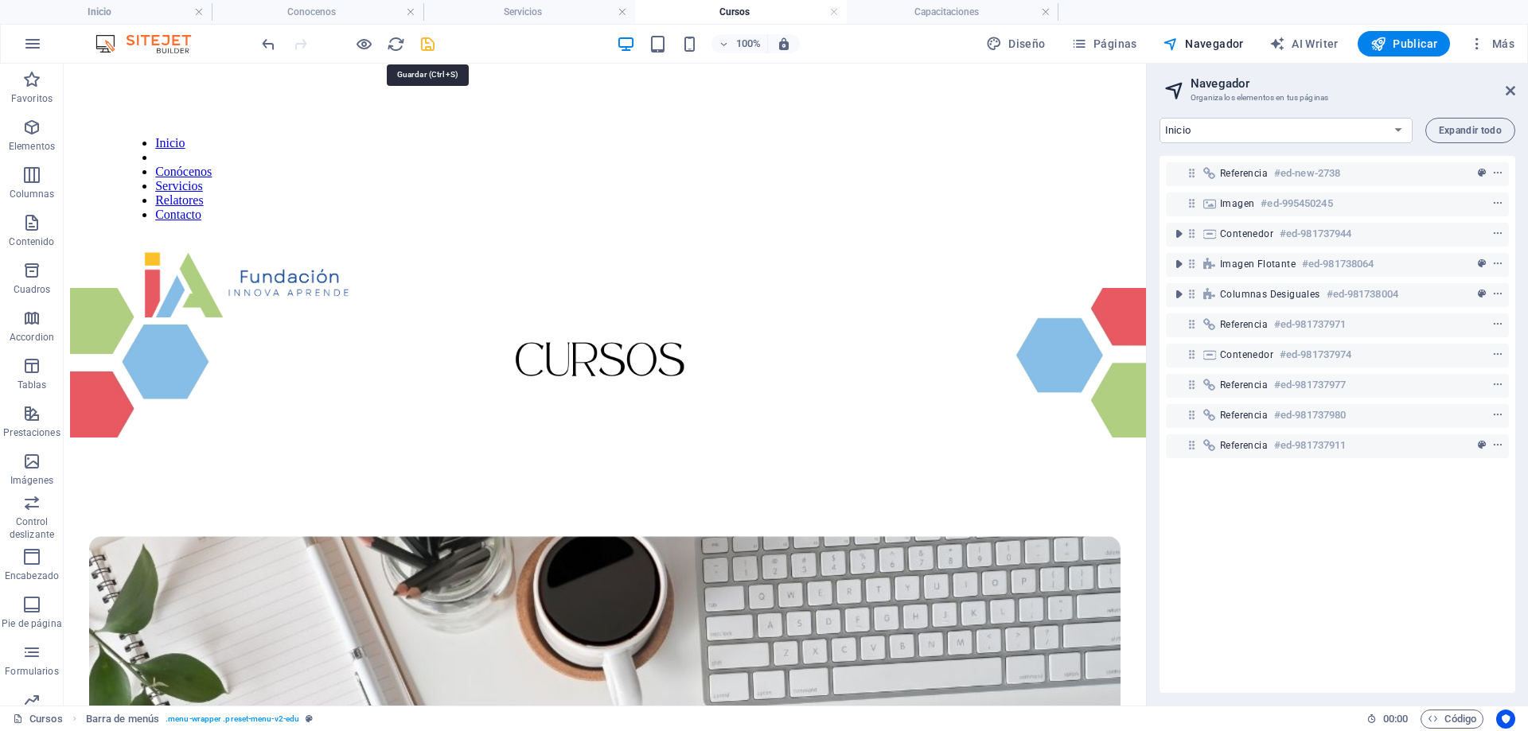
click at [427, 39] on icon "save" at bounding box center [428, 44] width 18 height 18
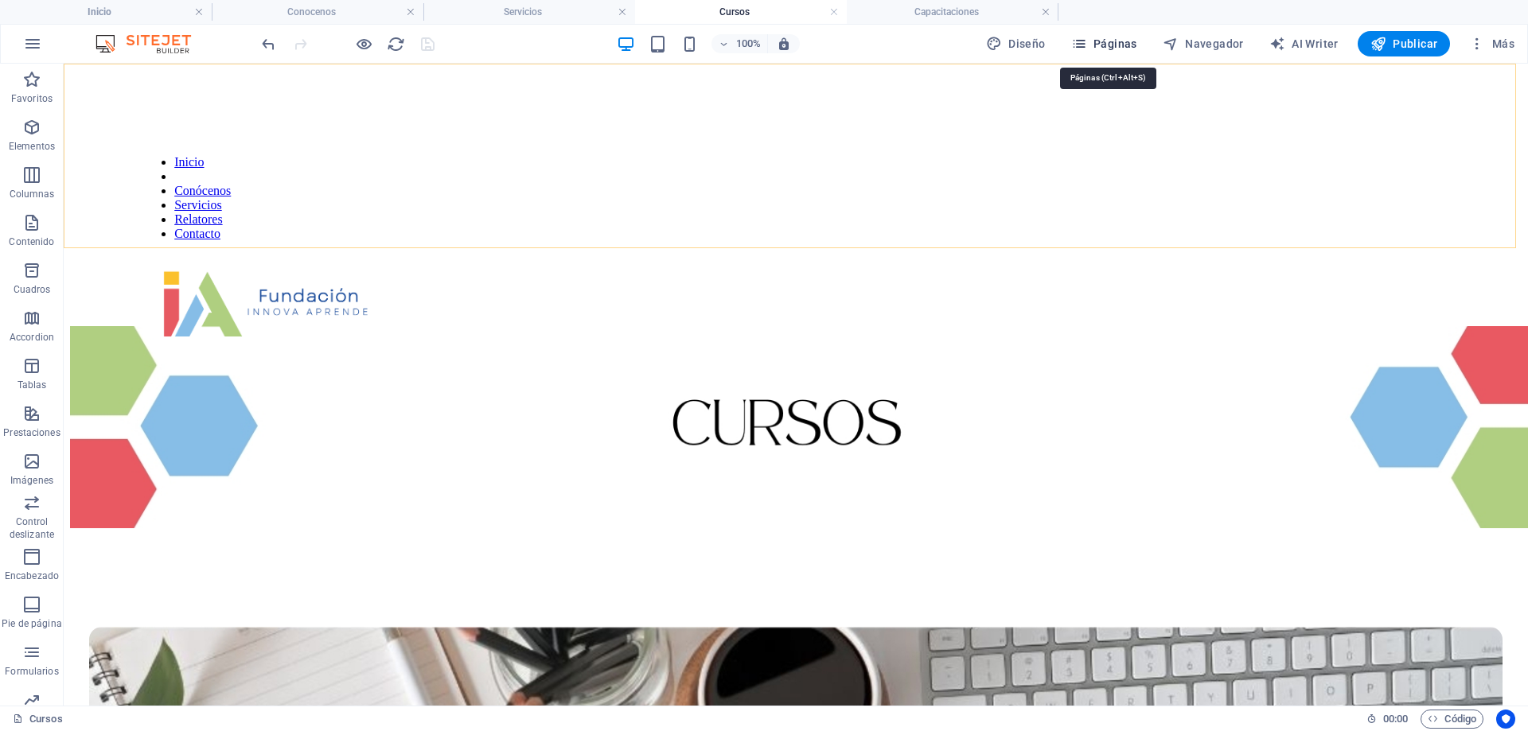
click at [1109, 41] on span "Páginas" at bounding box center [1104, 44] width 66 height 16
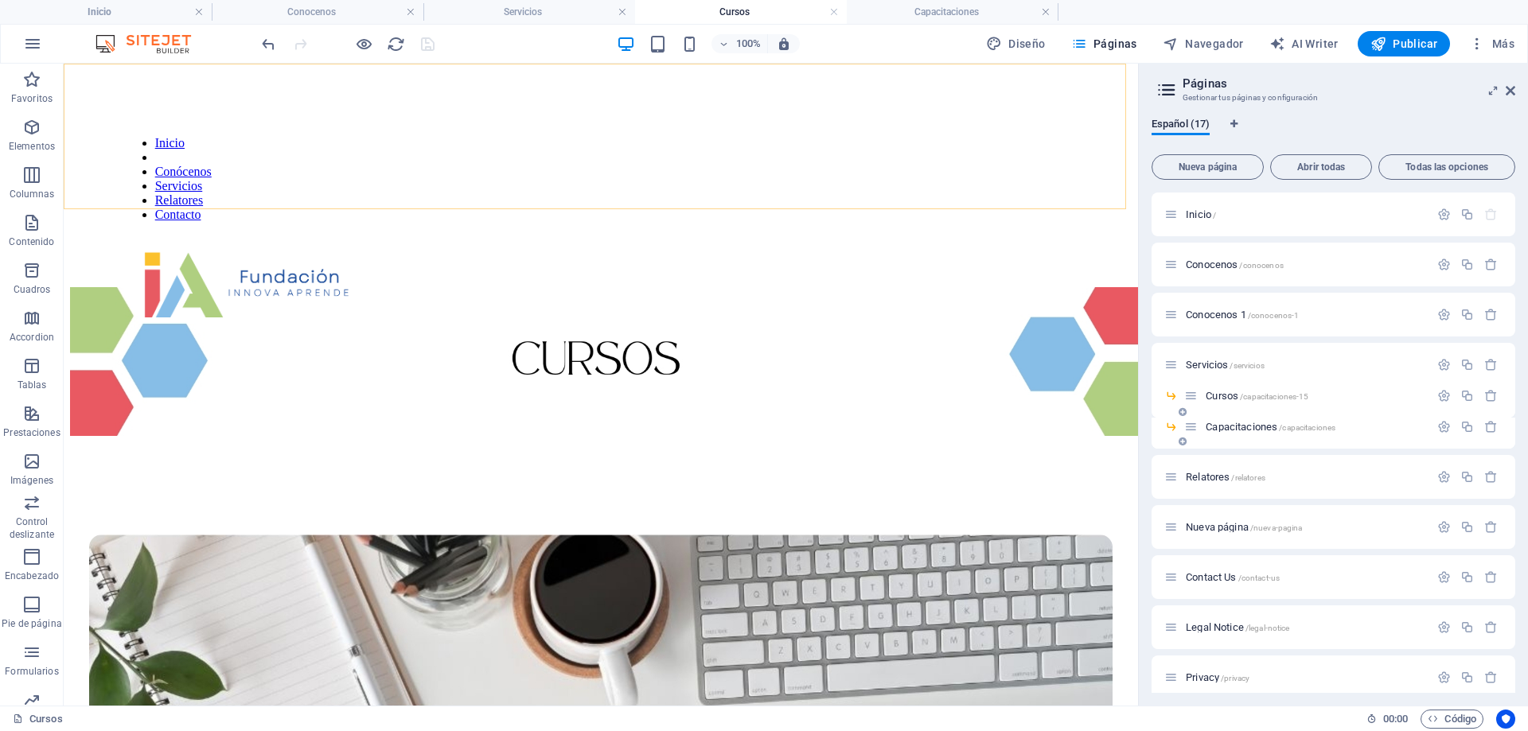
click at [1237, 431] on span "Capacitaciones /capacitaciones" at bounding box center [1271, 427] width 130 height 12
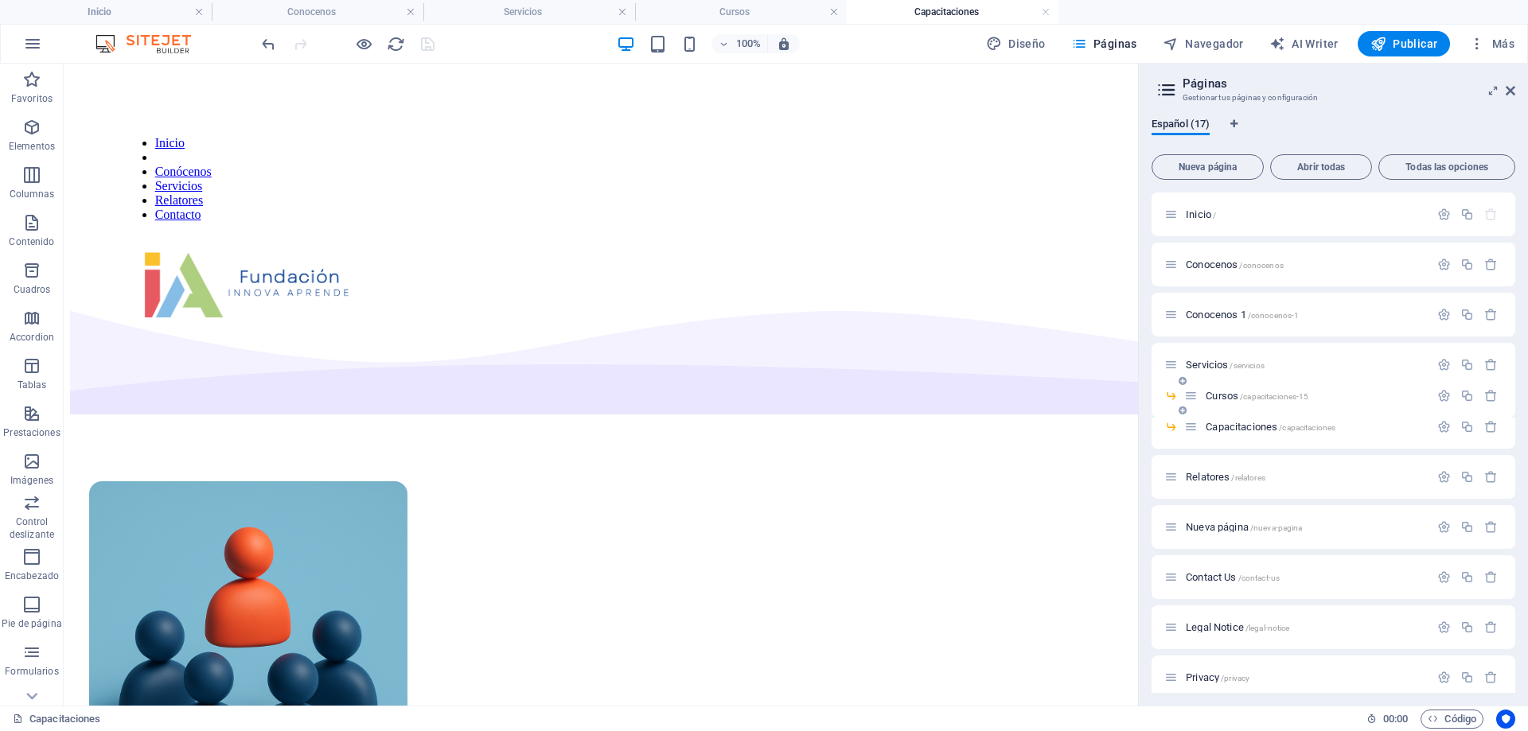
click at [1225, 395] on span "Cursos /capacitaciones-15" at bounding box center [1257, 396] width 103 height 12
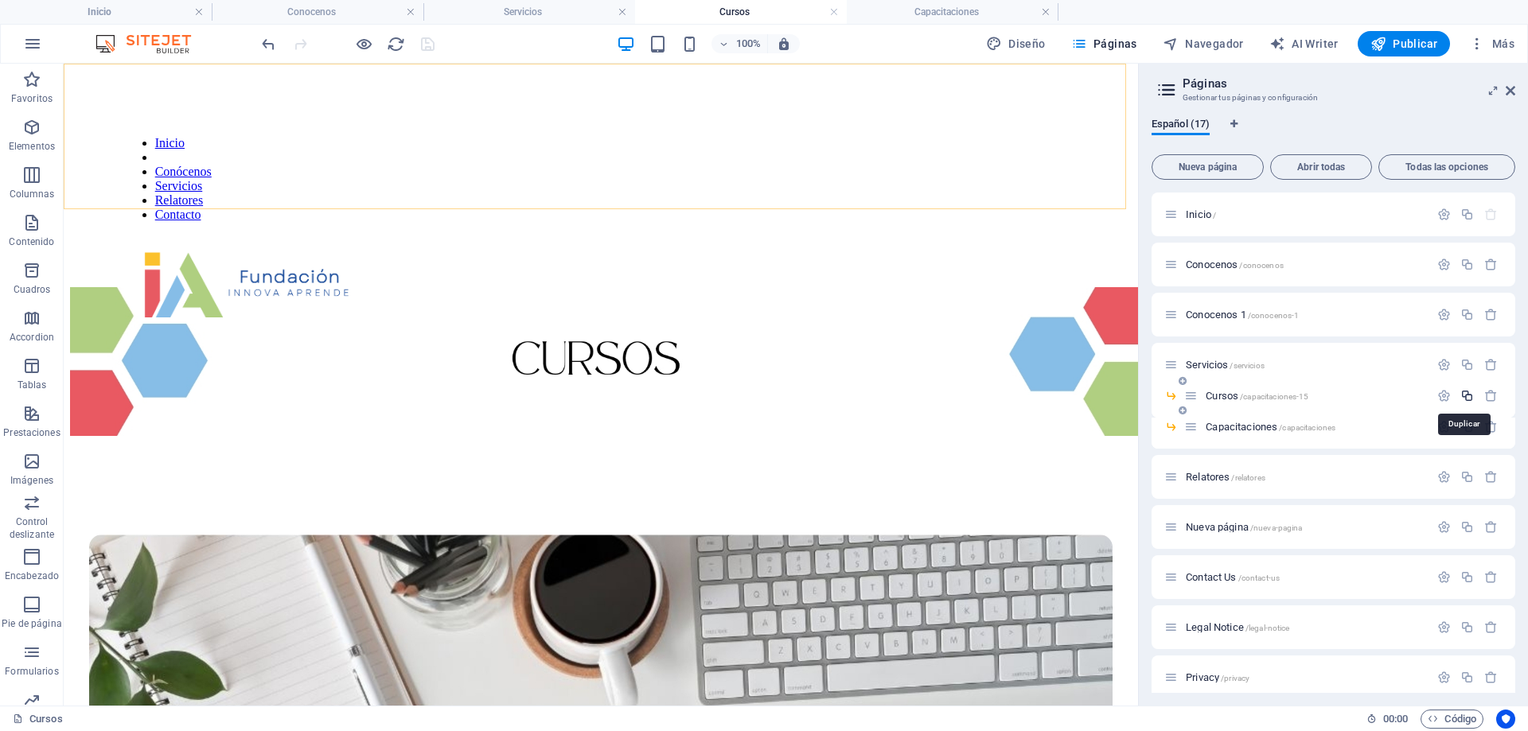
click at [1462, 394] on icon "button" at bounding box center [1467, 396] width 14 height 14
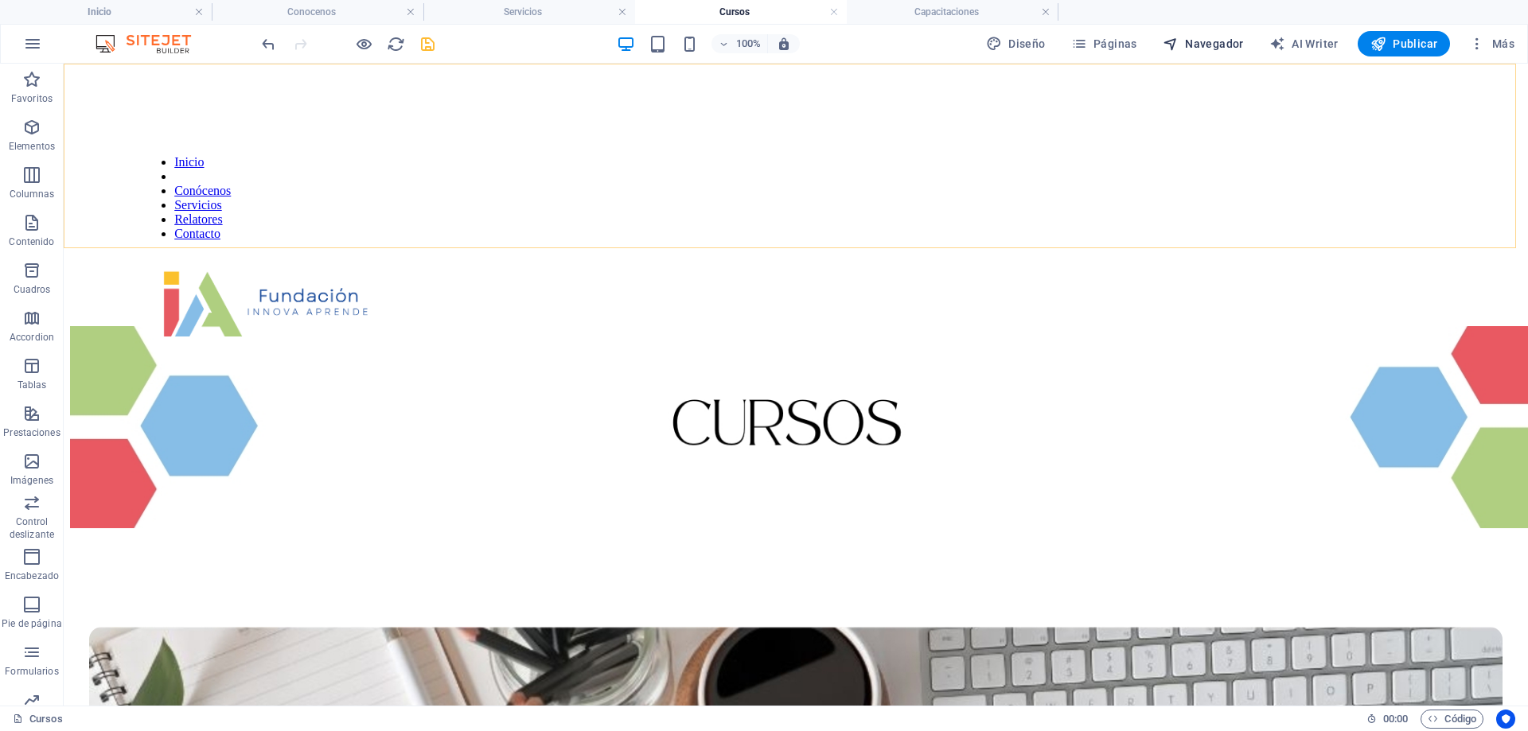
click at [1218, 48] on span "Navegador" at bounding box center [1203, 44] width 81 height 16
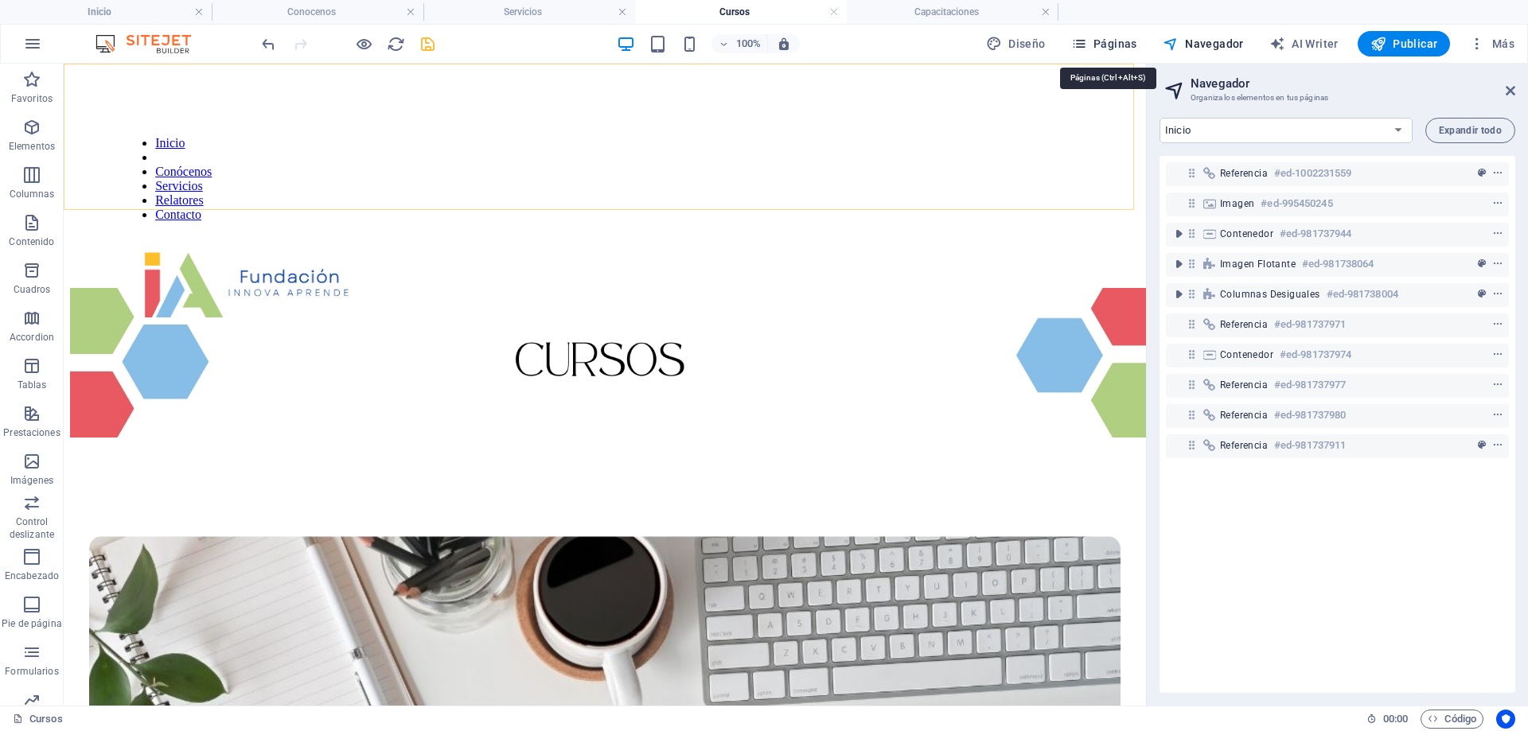
click at [1112, 43] on span "Páginas" at bounding box center [1104, 44] width 66 height 16
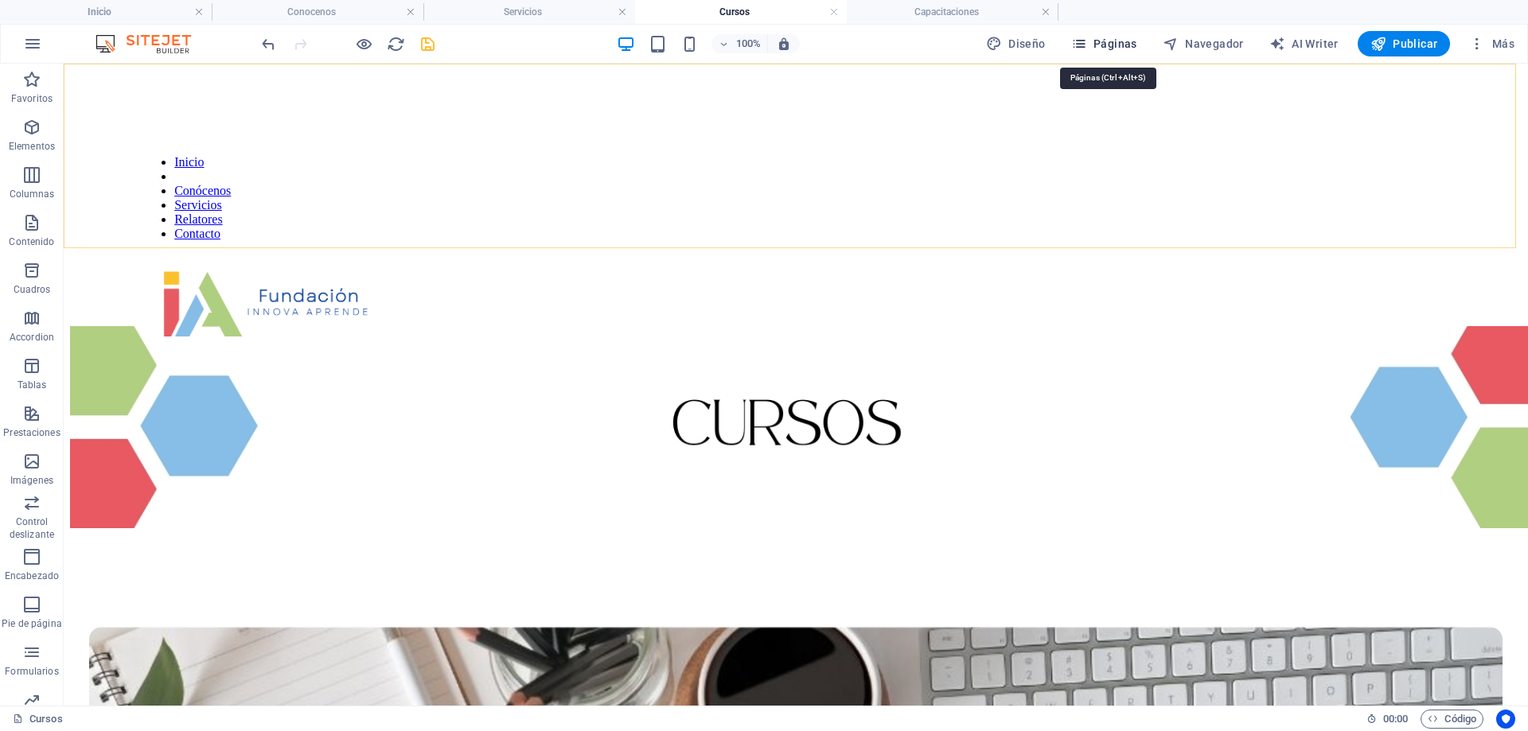
click at [1106, 45] on span "Páginas" at bounding box center [1104, 44] width 66 height 16
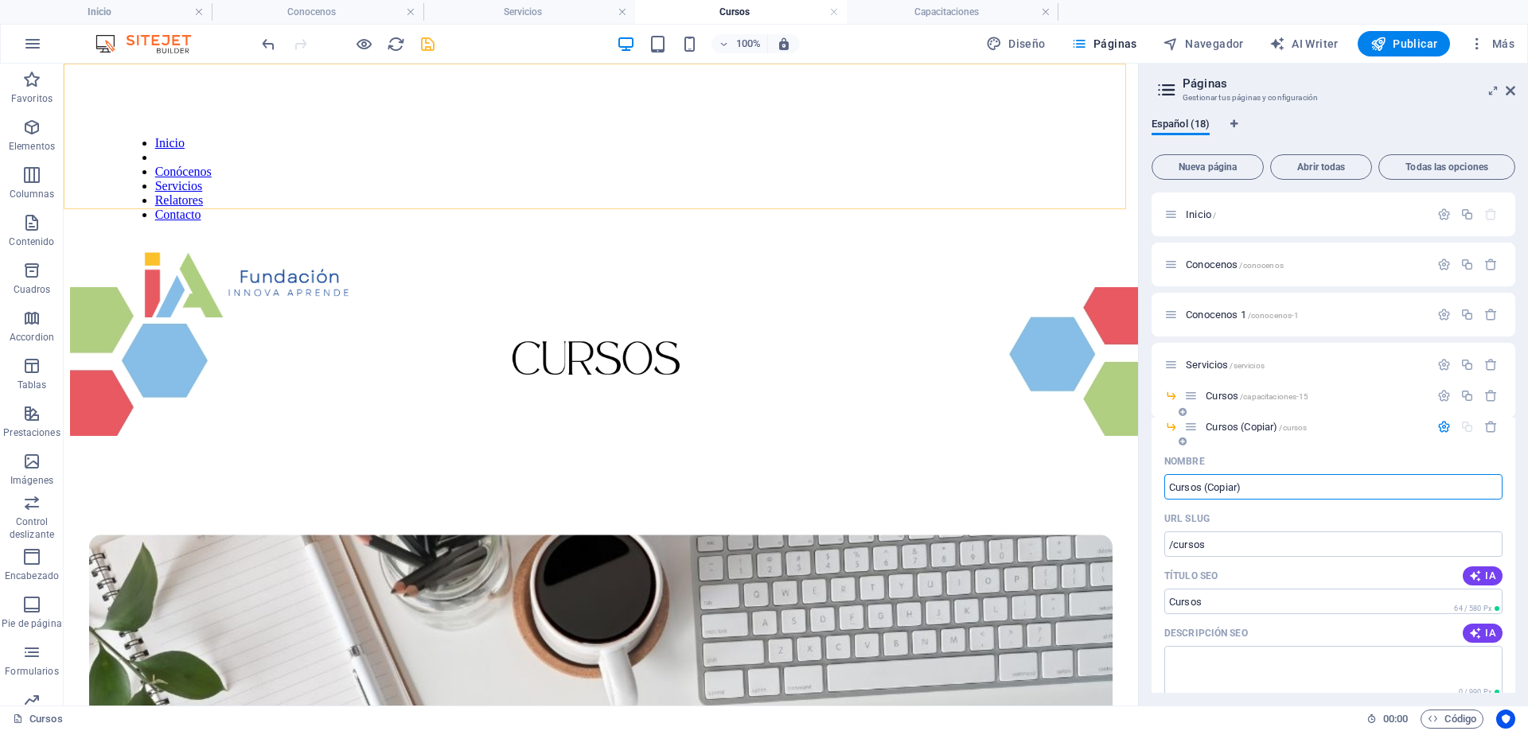
click at [1362, 489] on input "Cursos (Copiar)" at bounding box center [1333, 486] width 338 height 25
drag, startPoint x: 1358, startPoint y: 486, endPoint x: 1163, endPoint y: 496, distance: 194.4
click at [1163, 496] on div "Nombre Cursos (Copiar) ​ URL SLUG /cursos ​ Título SEO IA Cursos ​ 64 / 580 Px …" at bounding box center [1333, 737] width 364 height 577
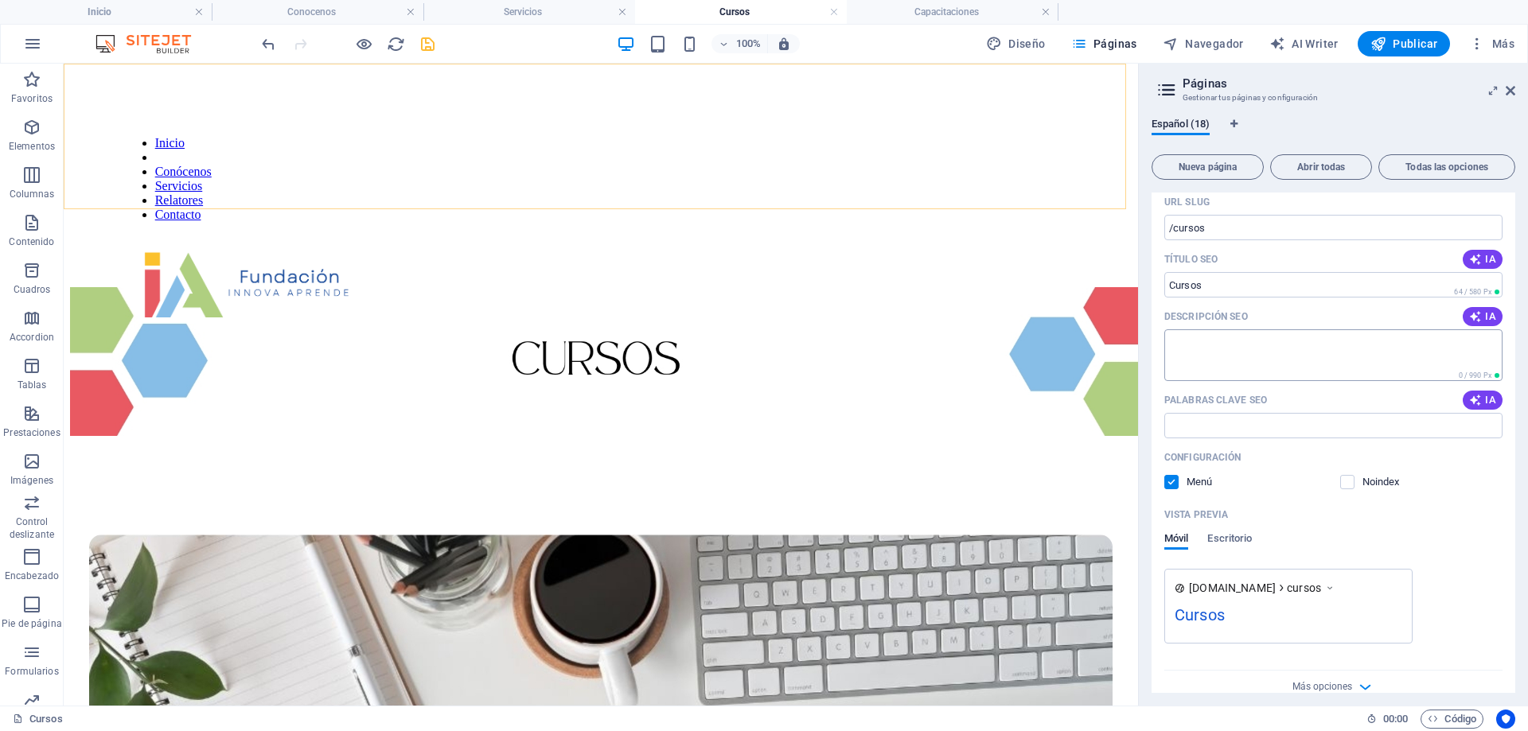
scroll to position [80, 0]
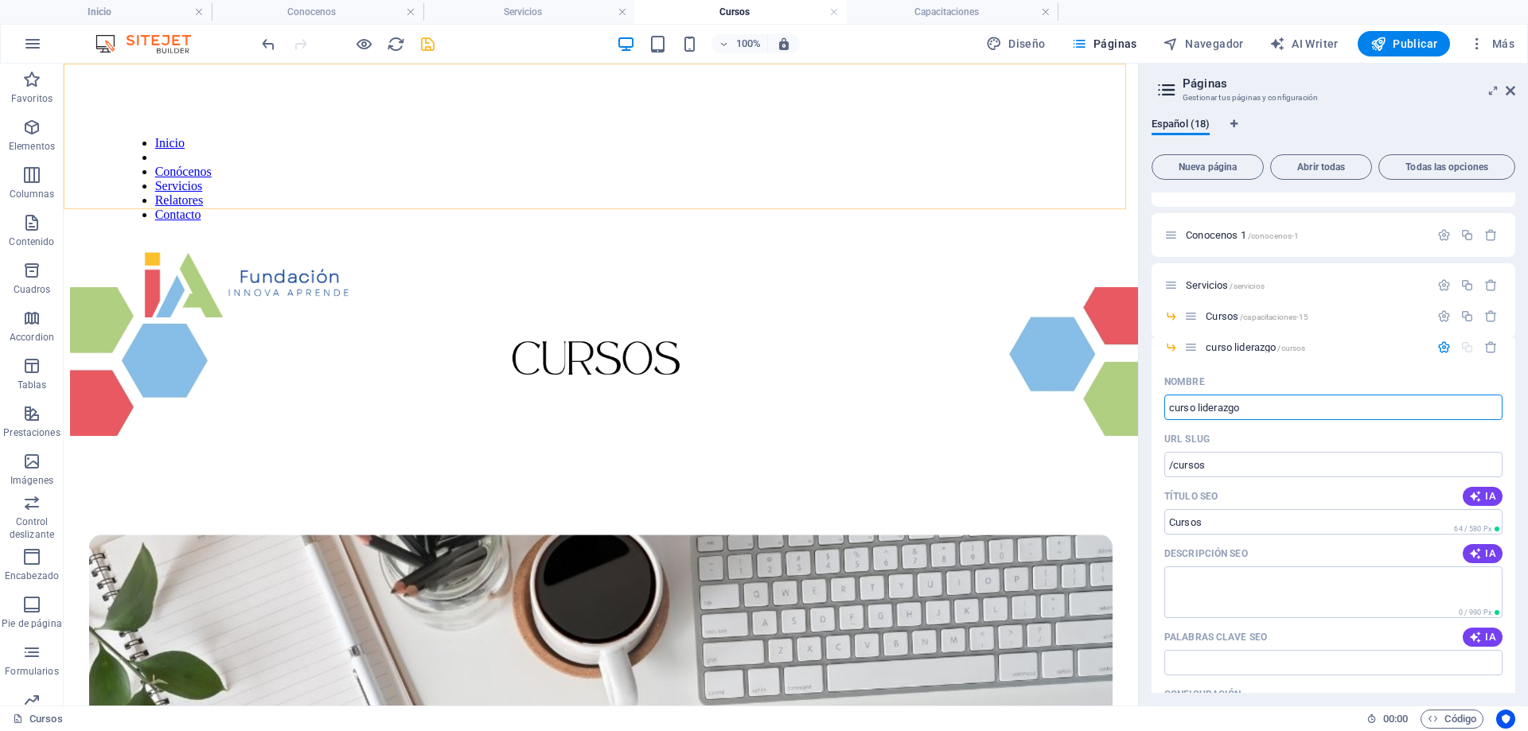
drag, startPoint x: 1296, startPoint y: 411, endPoint x: 1150, endPoint y: 400, distance: 146.8
click at [1150, 400] on div "Español (18) Nueva página Abrir todas Todas las opciones Inicio / Conocenos /co…" at bounding box center [1333, 405] width 389 height 601
type input "cursoliderazgo"
click at [1221, 318] on span "Cursos /capacitaciones-15" at bounding box center [1257, 316] width 103 height 12
click at [1239, 349] on span "cursoliderazgo /cursos" at bounding box center [1254, 347] width 97 height 12
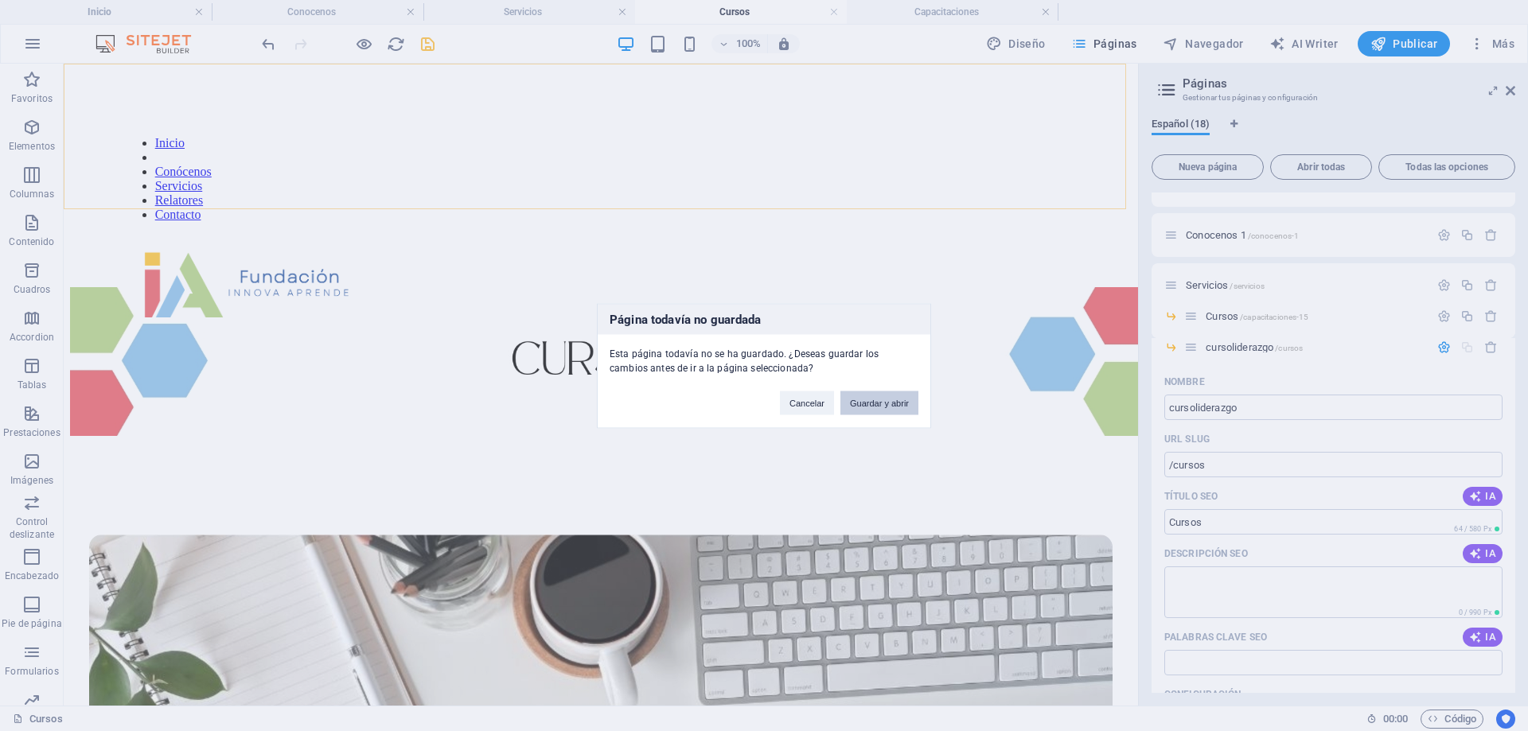
click at [908, 408] on button "Guardar y abrir" at bounding box center [879, 403] width 78 height 24
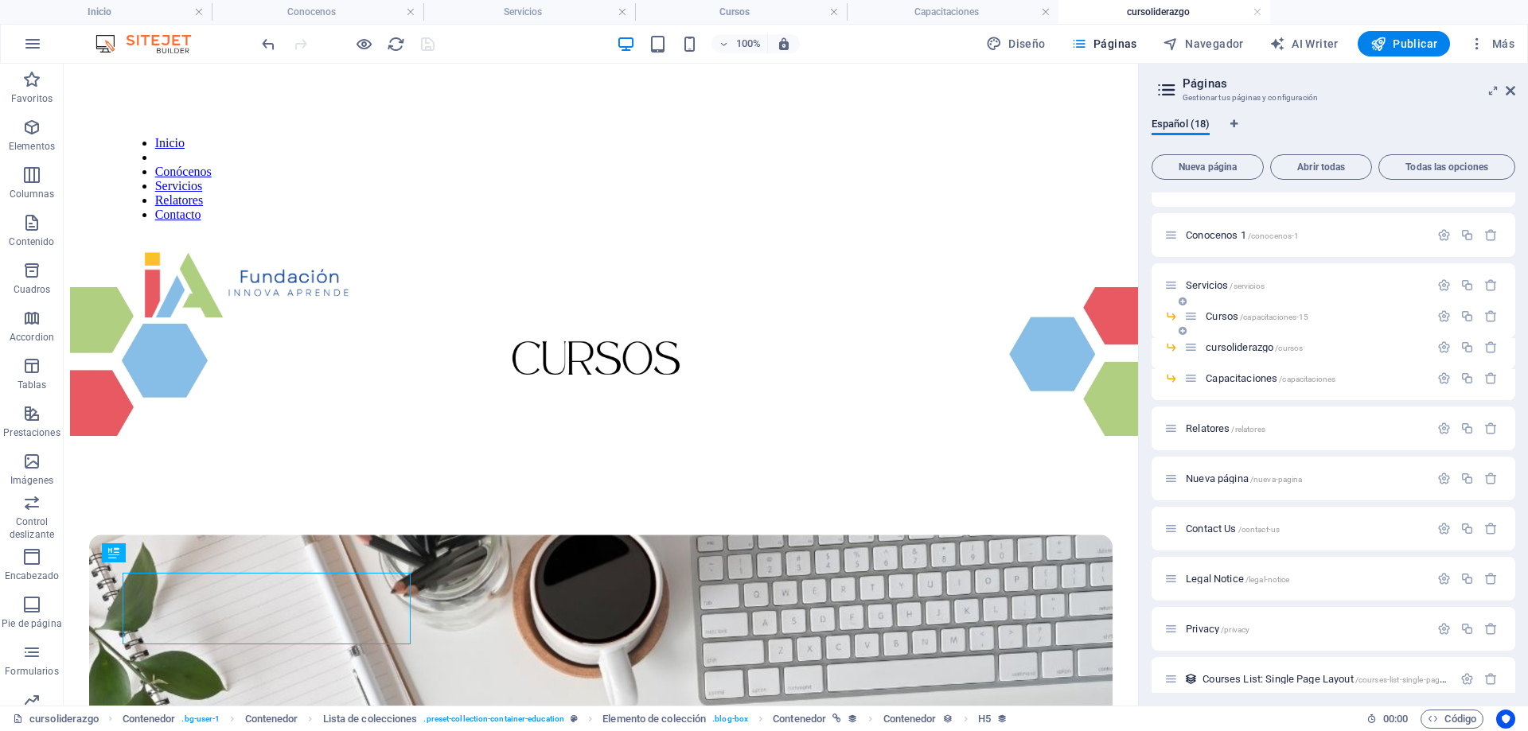
scroll to position [0, 0]
drag, startPoint x: 1206, startPoint y: 349, endPoint x: 1267, endPoint y: 394, distance: 75.6
click at [1267, 394] on div "Inicio / Conocenos /conocenos Conocenos 1 /conocenos-1 Servicios /servicios Cur…" at bounding box center [1333, 523] width 364 height 820
drag, startPoint x: 1224, startPoint y: 381, endPoint x: 1231, endPoint y: 354, distance: 28.0
click at [1231, 354] on div "Inicio / Conocenos /conocenos Conocenos 1 /conocenos-1 Servicios /servicios Cur…" at bounding box center [1333, 523] width 364 height 820
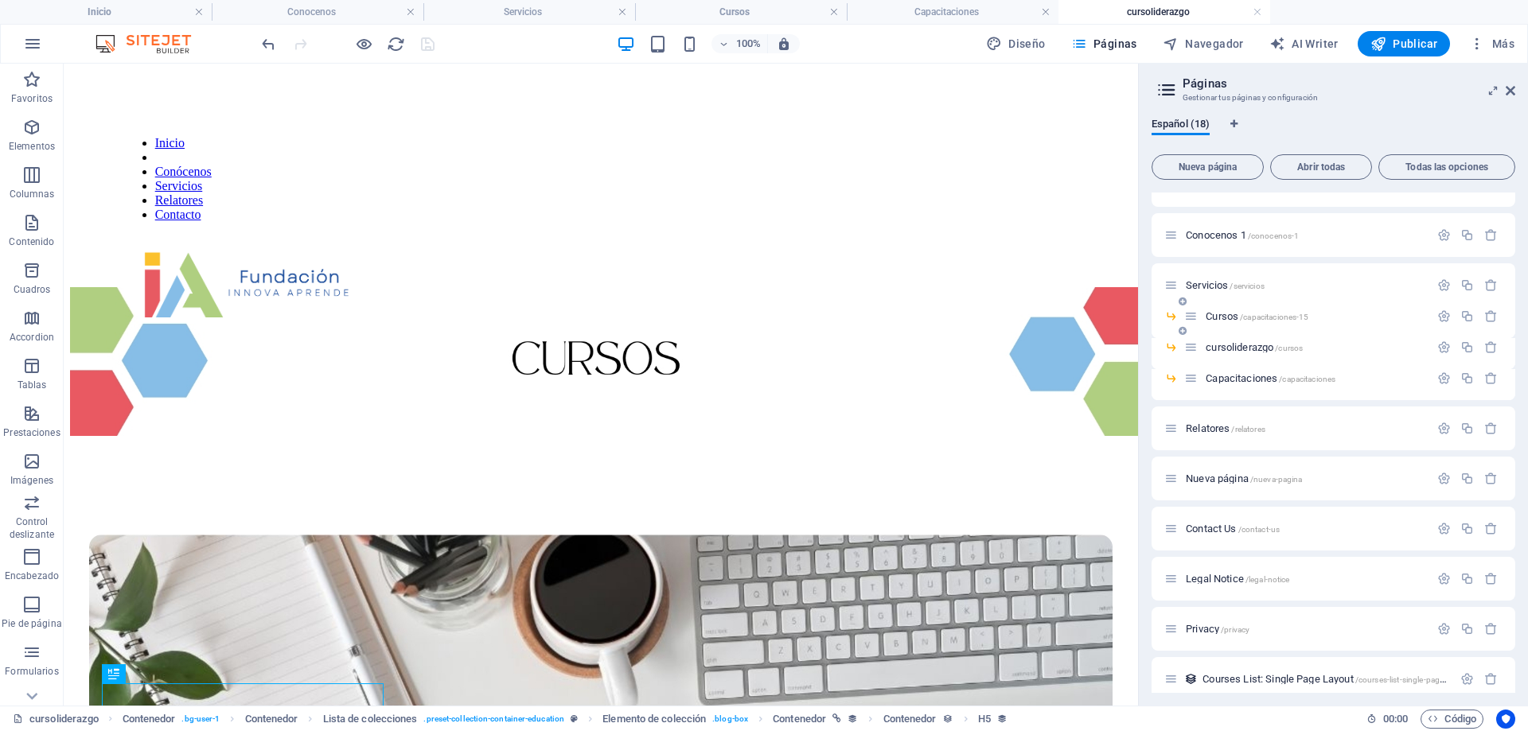
drag, startPoint x: 1246, startPoint y: 379, endPoint x: 1256, endPoint y: 337, distance: 42.7
click at [1256, 337] on div "Inicio / Conocenos /conocenos Conocenos 1 /conocenos-1 Servicios /servicios Cur…" at bounding box center [1333, 523] width 364 height 820
drag, startPoint x: 1202, startPoint y: 346, endPoint x: 1318, endPoint y: 349, distance: 116.2
click at [1318, 349] on div "cursoliderazgo /cursos" at bounding box center [1315, 347] width 228 height 10
drag, startPoint x: 1220, startPoint y: 349, endPoint x: 1249, endPoint y: 353, distance: 29.6
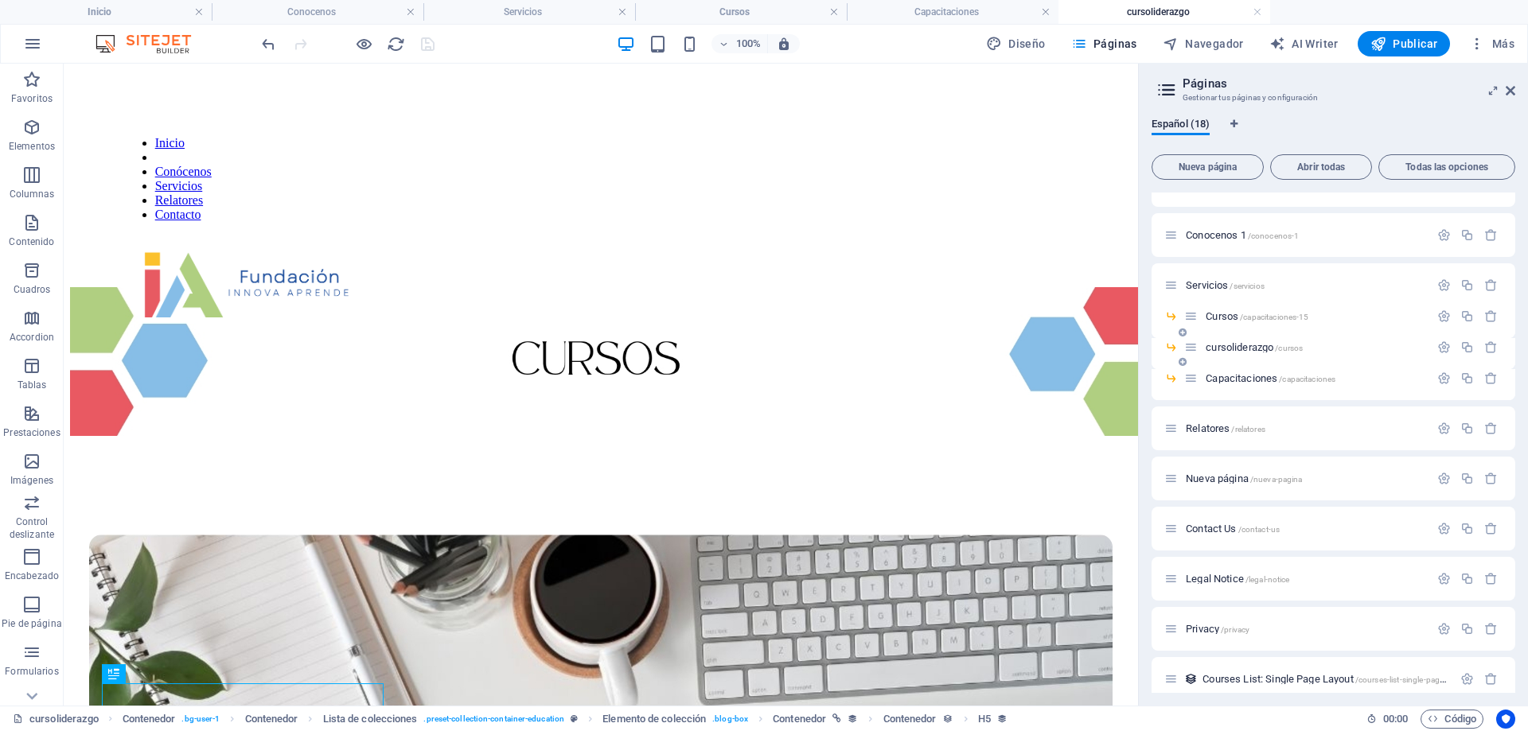
click at [1249, 353] on div "cursoliderazgo /cursos" at bounding box center [1306, 347] width 245 height 18
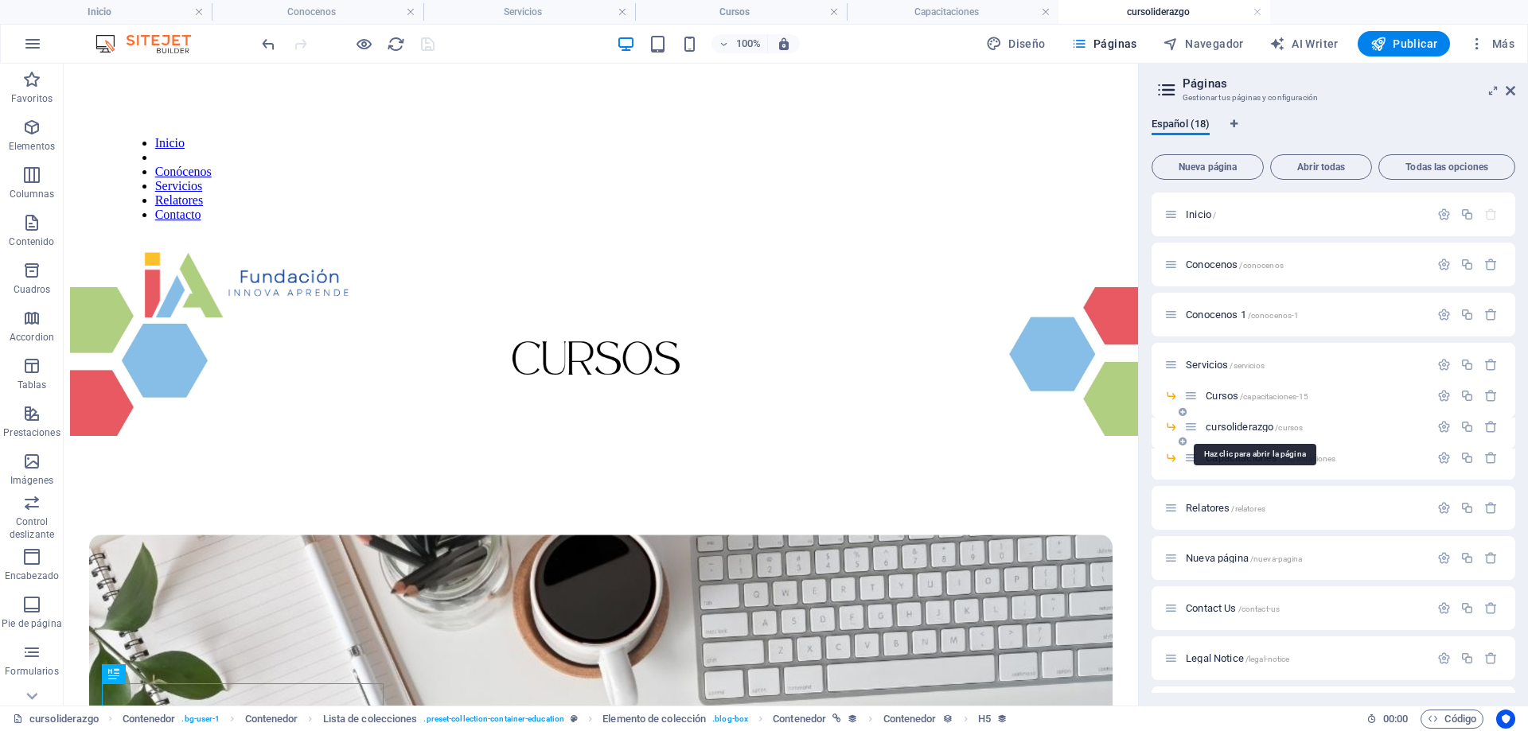
drag, startPoint x: 1206, startPoint y: 424, endPoint x: 1264, endPoint y: 425, distance: 57.3
click at [1264, 425] on span "cursoliderazgo /cursos" at bounding box center [1254, 427] width 97 height 12
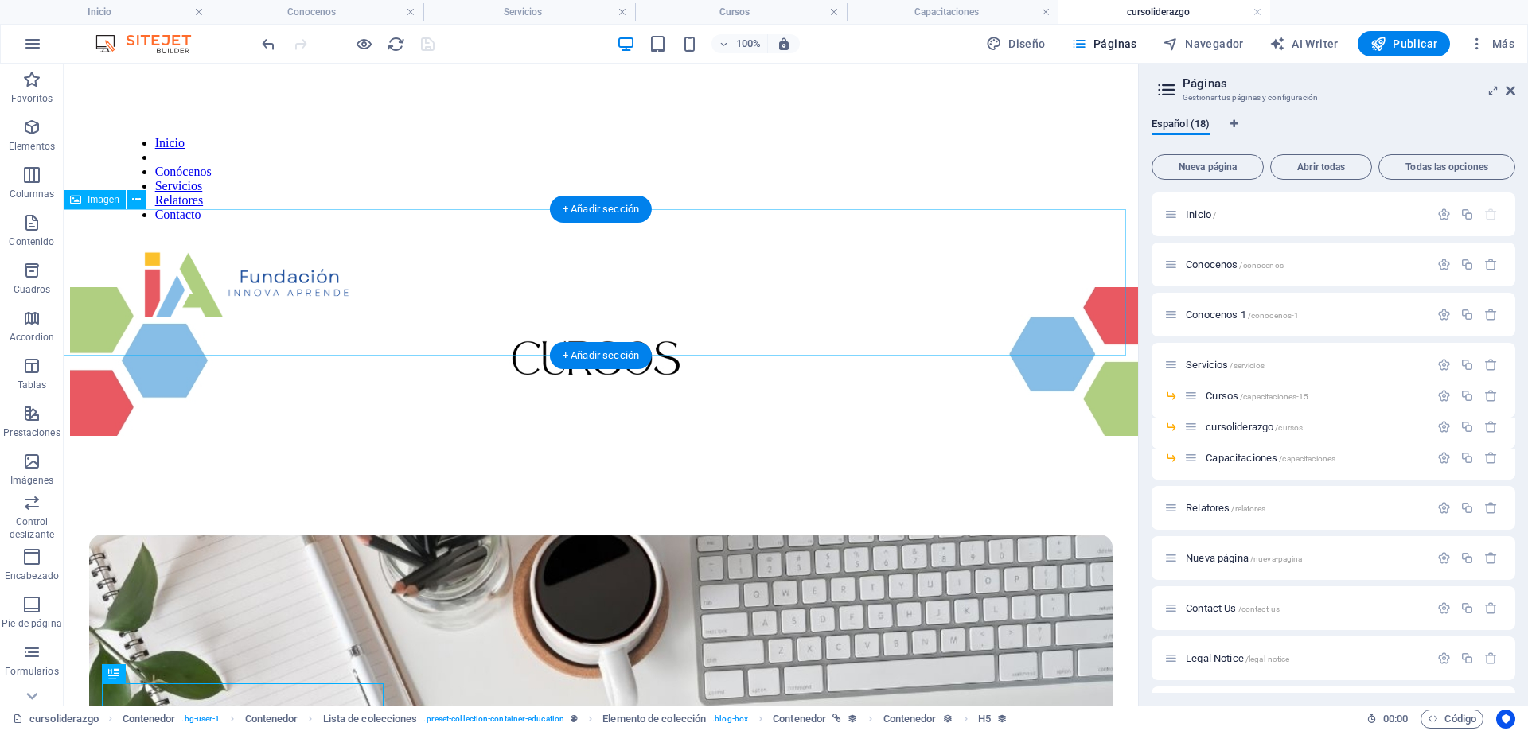
click at [847, 296] on figure at bounding box center [601, 362] width 1062 height 151
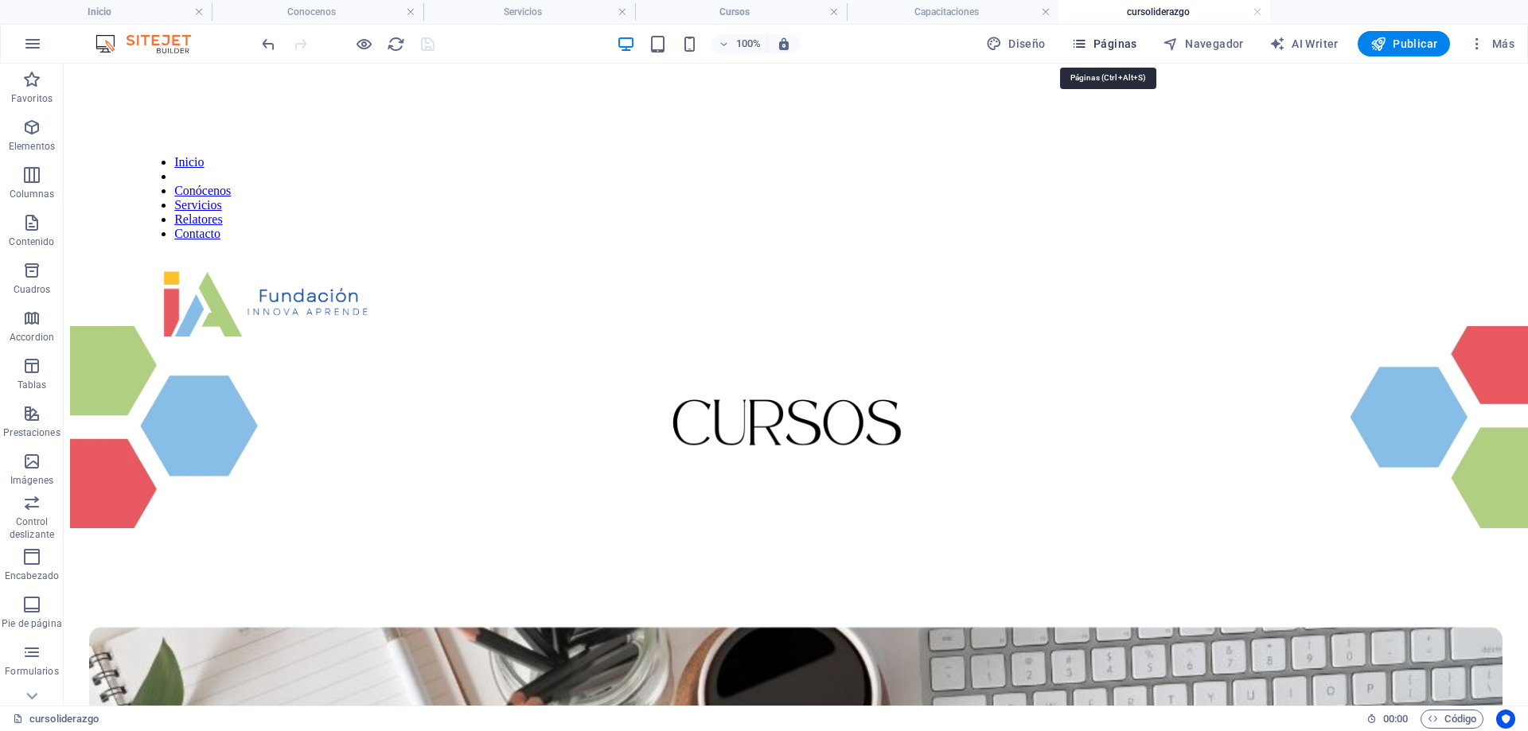
click at [1101, 41] on span "Páginas" at bounding box center [1104, 44] width 66 height 16
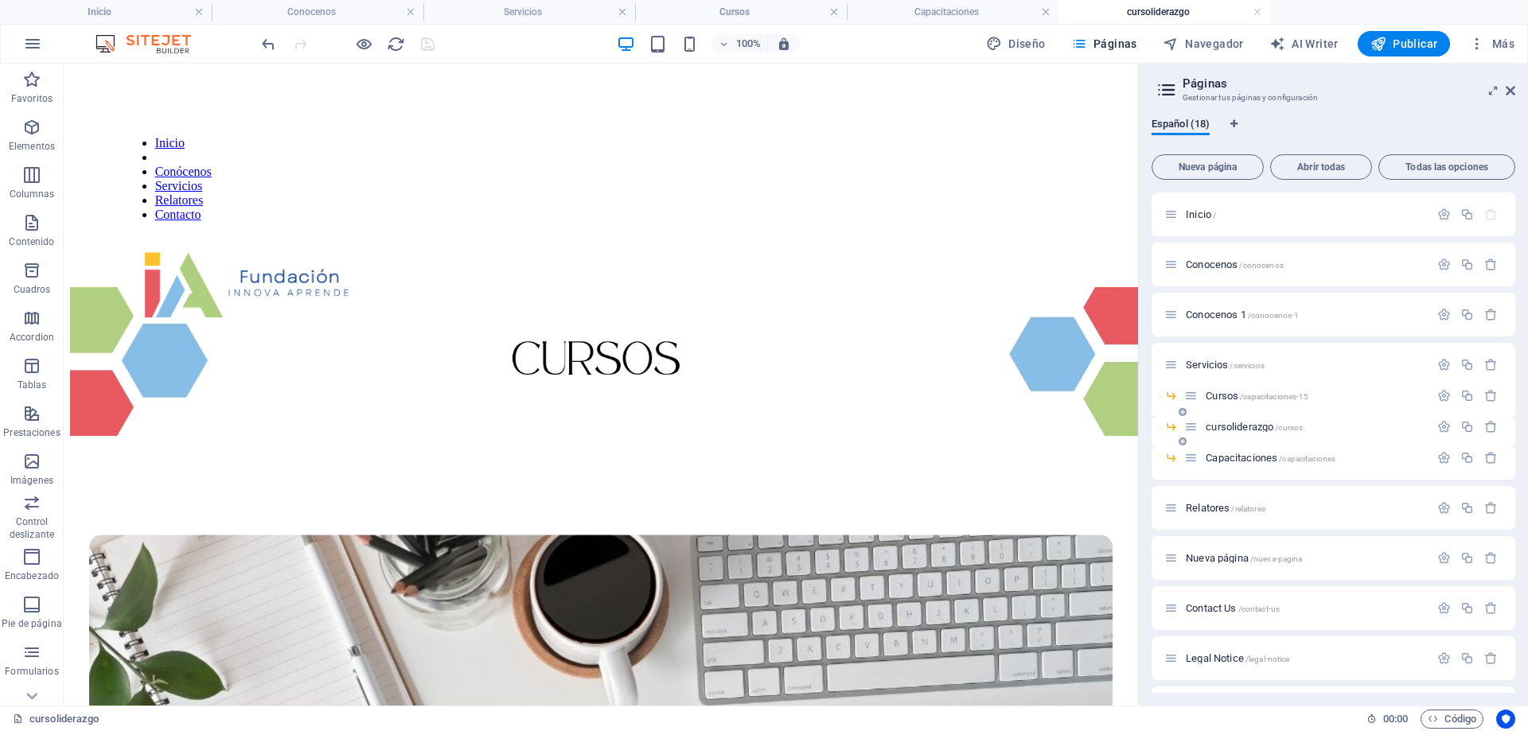
drag, startPoint x: 1229, startPoint y: 424, endPoint x: 1433, endPoint y: 419, distance: 203.8
click at [1433, 419] on div "cursoliderazgo /cursos" at bounding box center [1333, 433] width 364 height 31
drag, startPoint x: 1243, startPoint y: 427, endPoint x: 1183, endPoint y: 431, distance: 59.8
click at [1183, 431] on div "cursoliderazgo /cursos" at bounding box center [1333, 433] width 364 height 31
drag, startPoint x: 1193, startPoint y: 429, endPoint x: 1191, endPoint y: 472, distance: 43.0
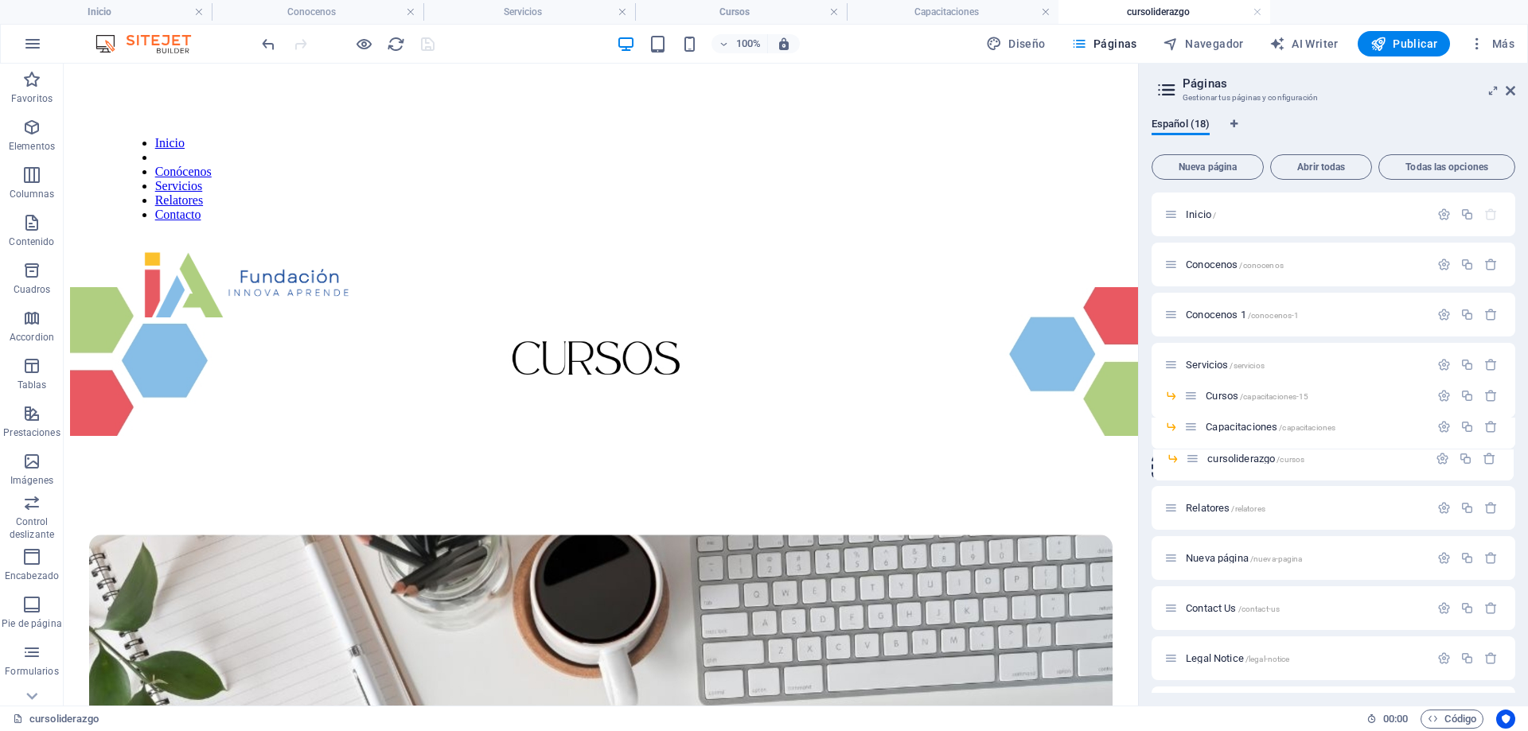
click at [1192, 462] on div "Inicio / Conocenos /conocenos Conocenos 1 /conocenos-1 Servicios /servicios Cur…" at bounding box center [1333, 603] width 364 height 820
drag, startPoint x: 1190, startPoint y: 461, endPoint x: 1247, endPoint y: 444, distance: 59.7
click at [1247, 444] on div "Inicio / Conocenos /conocenos Conocenos 1 /conocenos-1 Servicios /servicios Cur…" at bounding box center [1333, 587] width 364 height 789
click at [1443, 460] on icon "button" at bounding box center [1444, 458] width 14 height 14
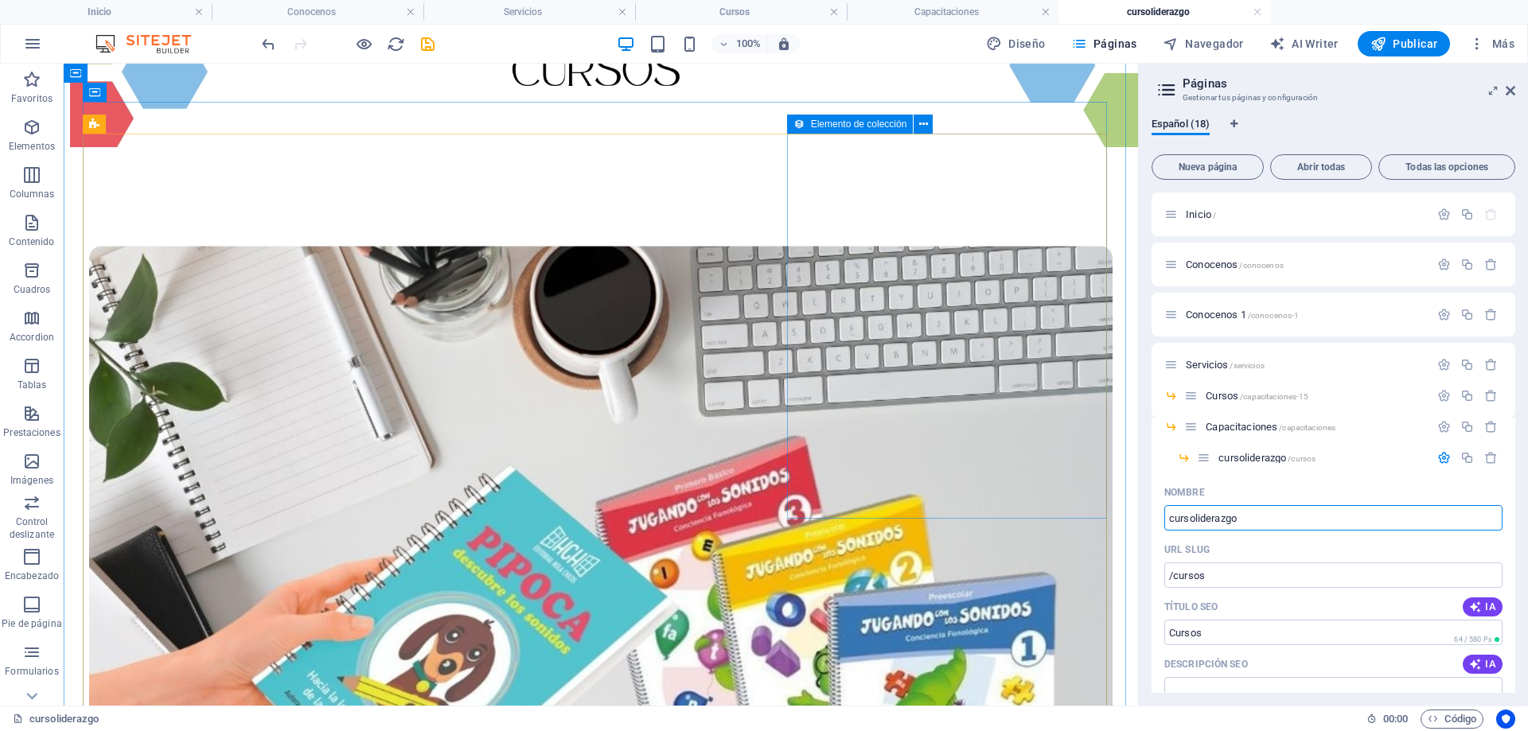
scroll to position [239, 0]
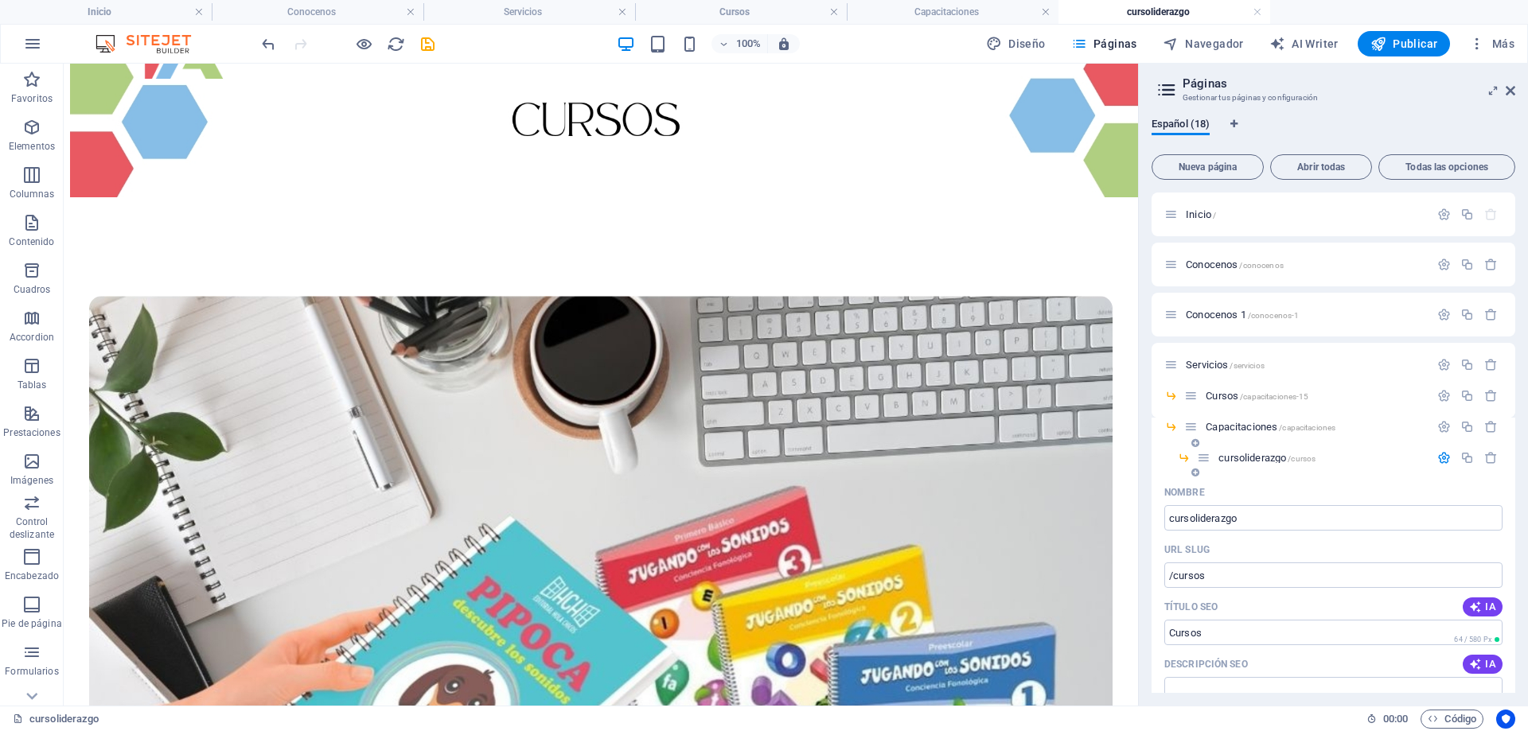
drag, startPoint x: 1270, startPoint y: 458, endPoint x: 1203, endPoint y: 465, distance: 67.2
click at [1203, 465] on div "cursoliderazgo /cursos" at bounding box center [1313, 458] width 232 height 18
drag, startPoint x: 1205, startPoint y: 460, endPoint x: 1200, endPoint y: 467, distance: 8.6
click at [1206, 464] on div "Inicio / Conocenos /conocenos Conocenos 1 /conocenos-1 Servicios /servicios Cur…" at bounding box center [1333, 587] width 364 height 789
click at [423, 49] on icon "save" at bounding box center [428, 44] width 18 height 18
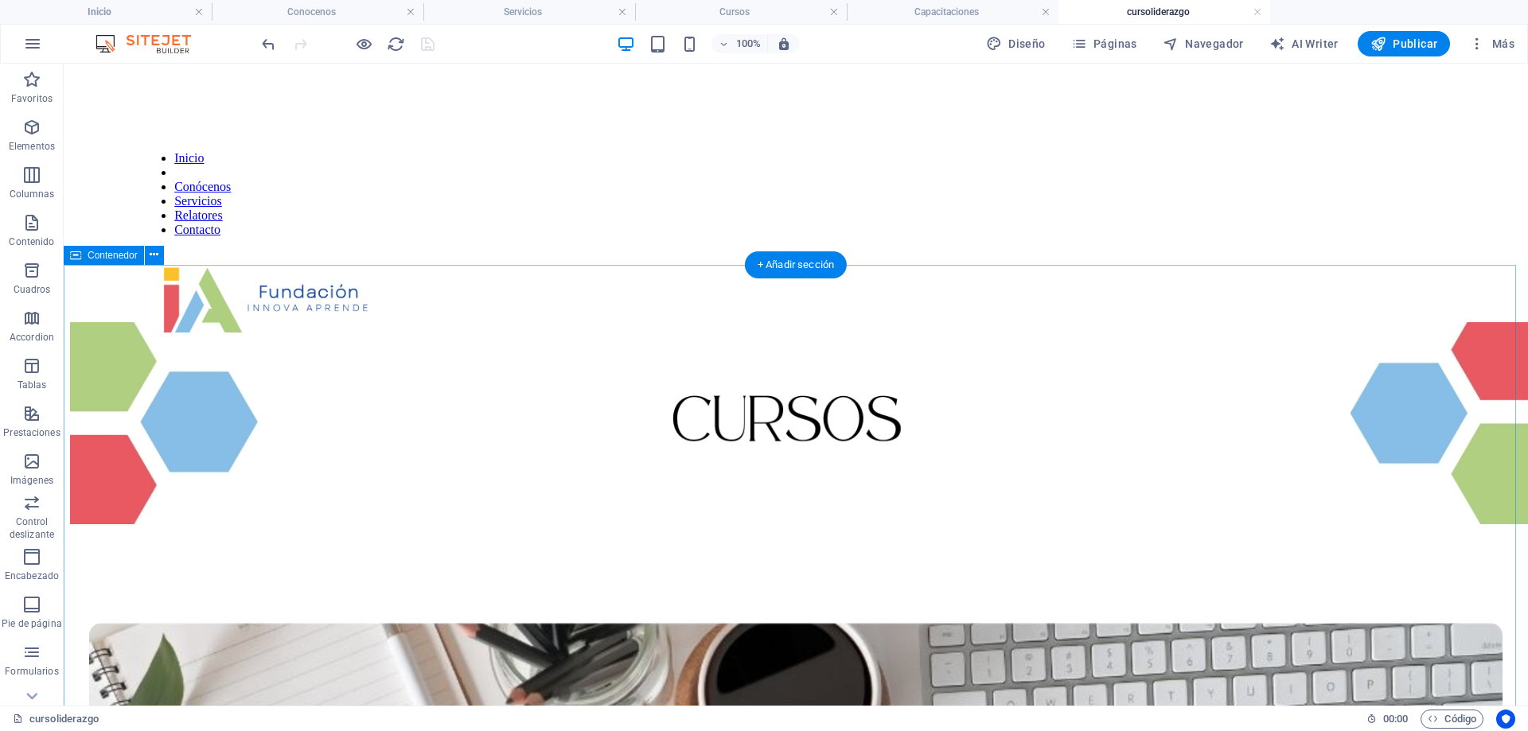
scroll to position [0, 0]
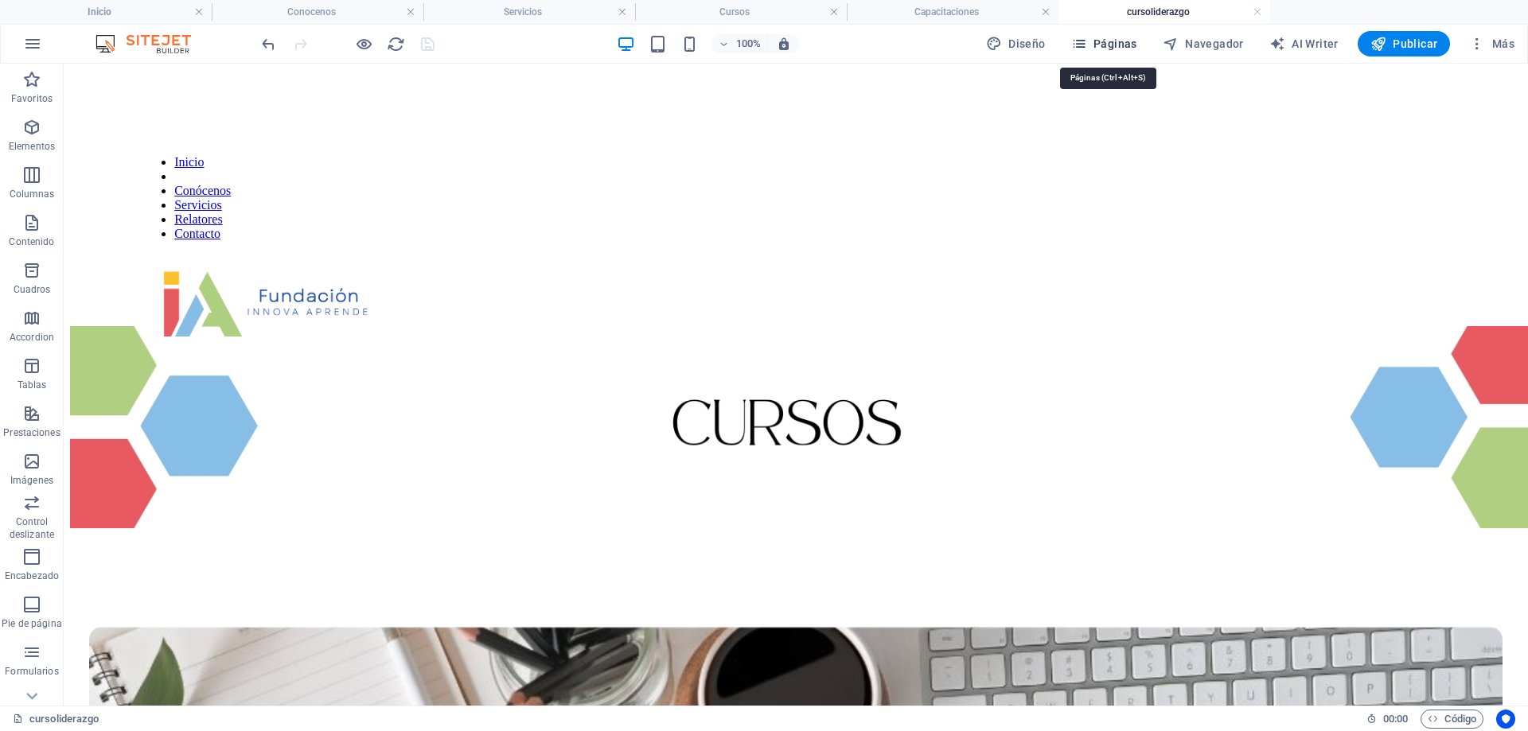
click at [1112, 49] on span "Páginas" at bounding box center [1104, 44] width 66 height 16
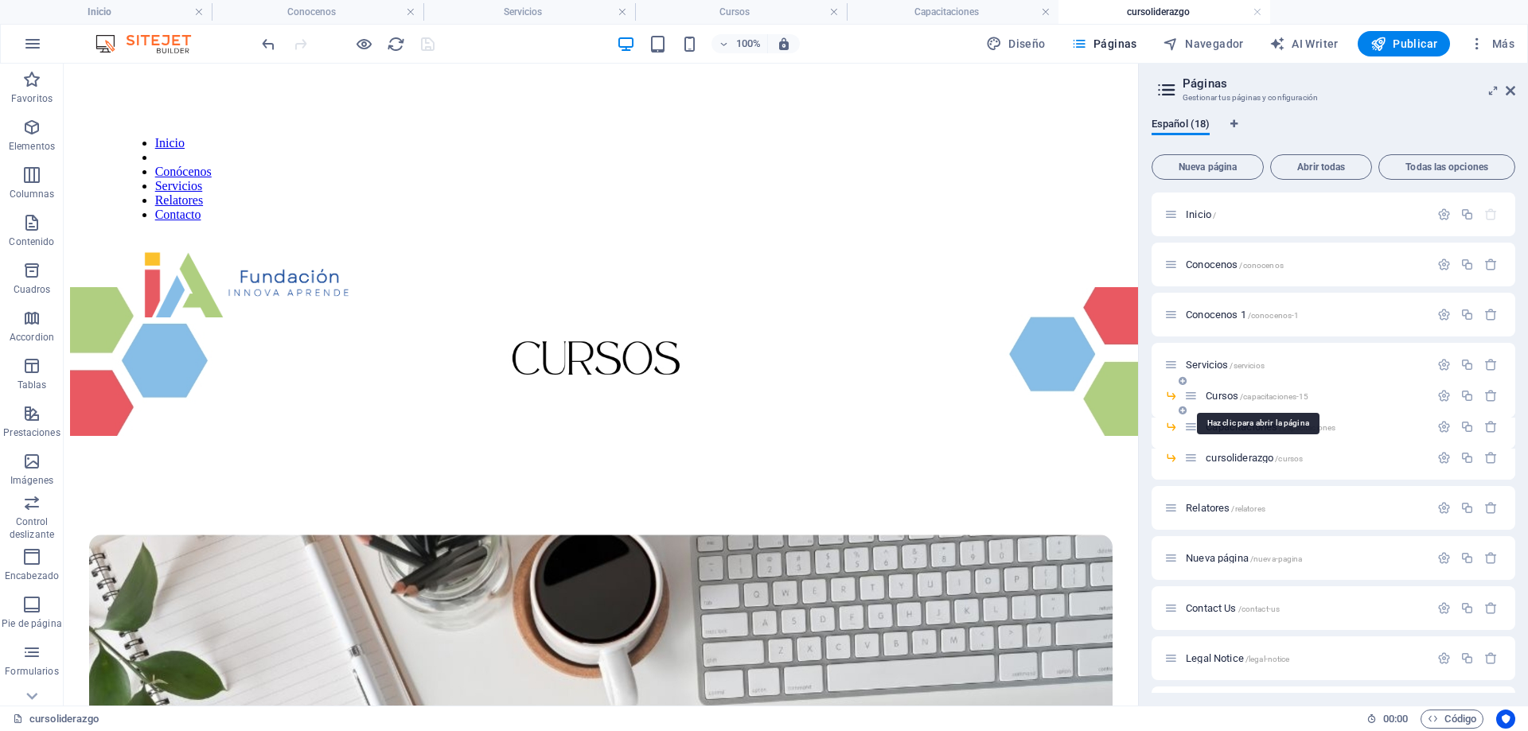
click at [1216, 395] on span "Cursos /capacitaciones-15" at bounding box center [1257, 396] width 103 height 12
click at [1225, 431] on span "Capacitaciones /capacitaciones" at bounding box center [1271, 427] width 130 height 12
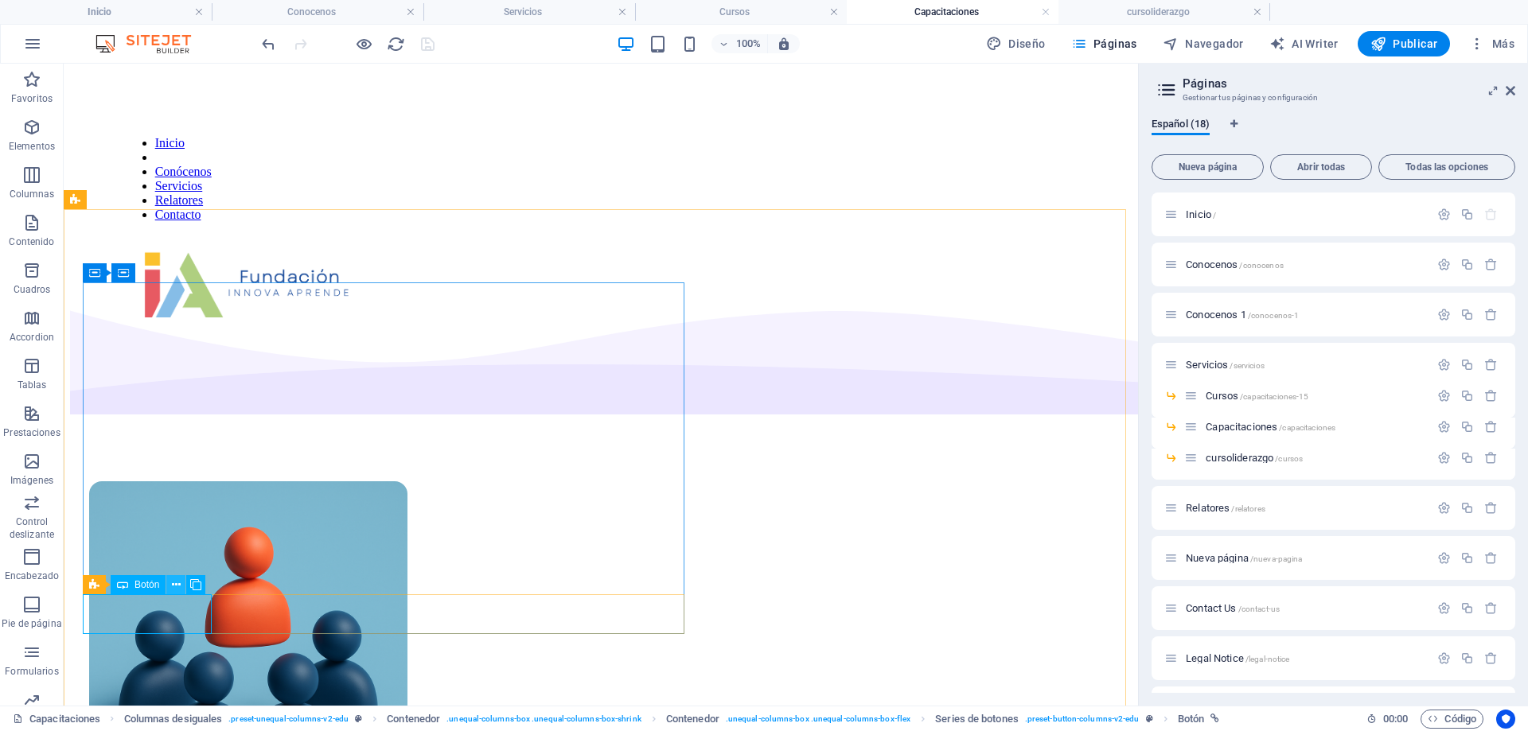
click at [179, 585] on icon at bounding box center [176, 585] width 9 height 17
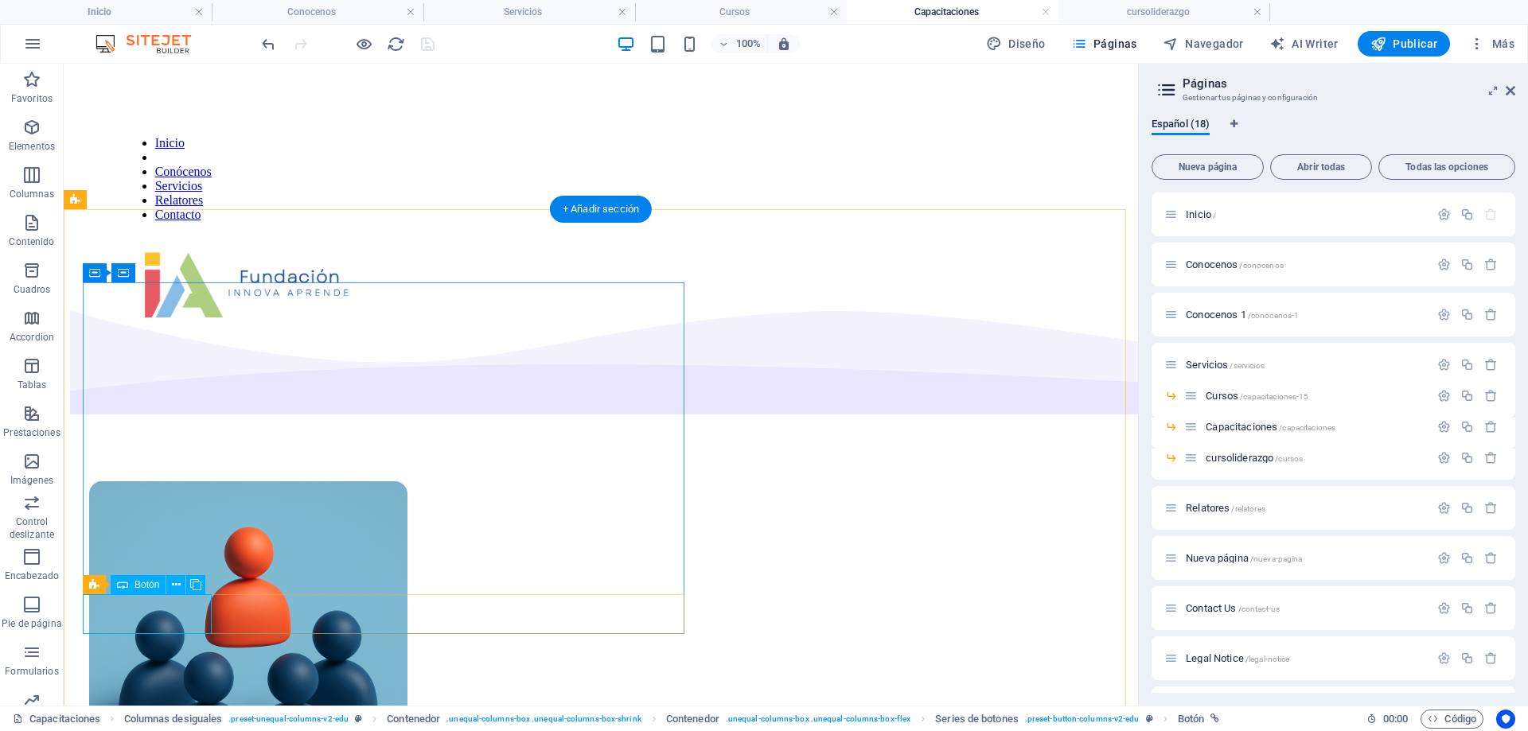
select select "px"
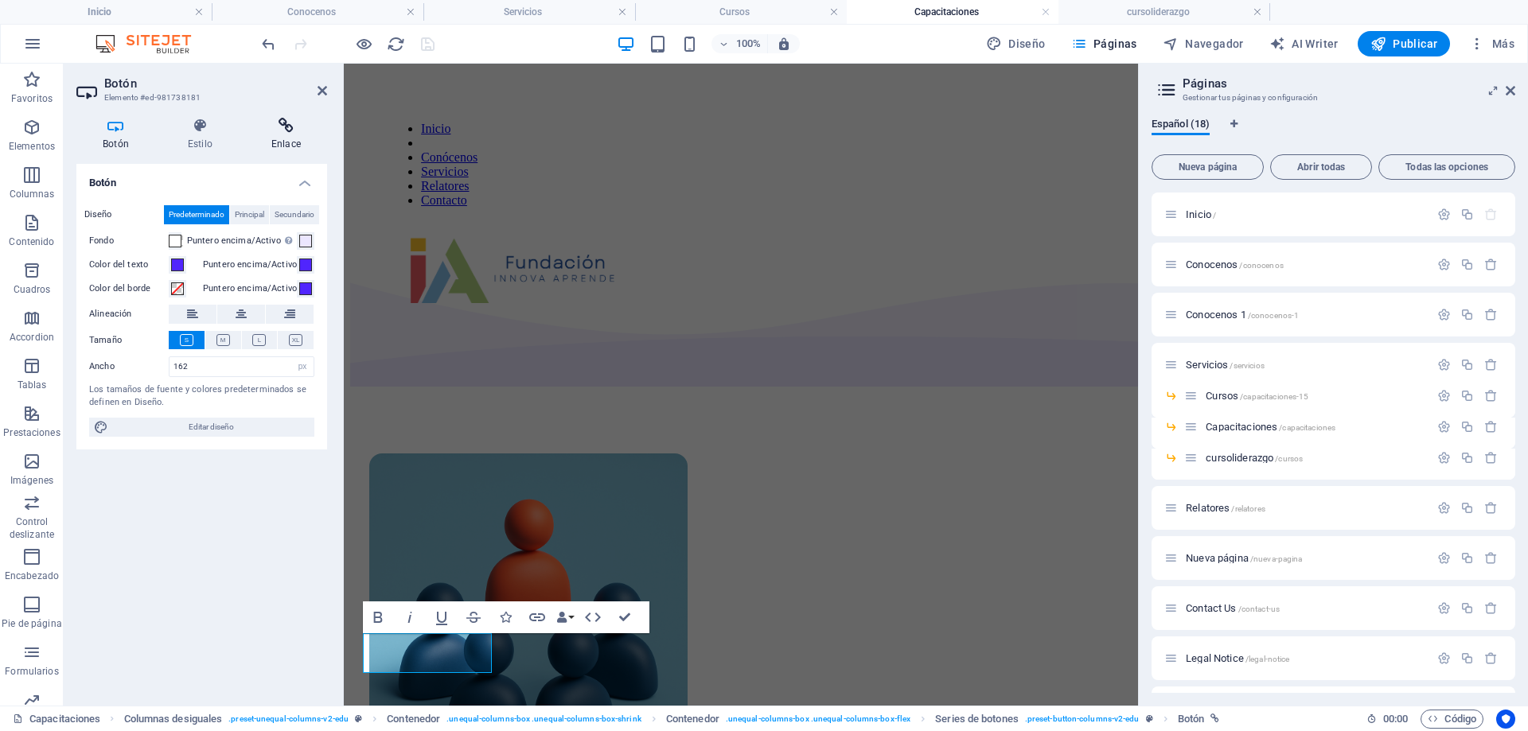
click at [284, 141] on h4 "Enlace" at bounding box center [286, 134] width 82 height 33
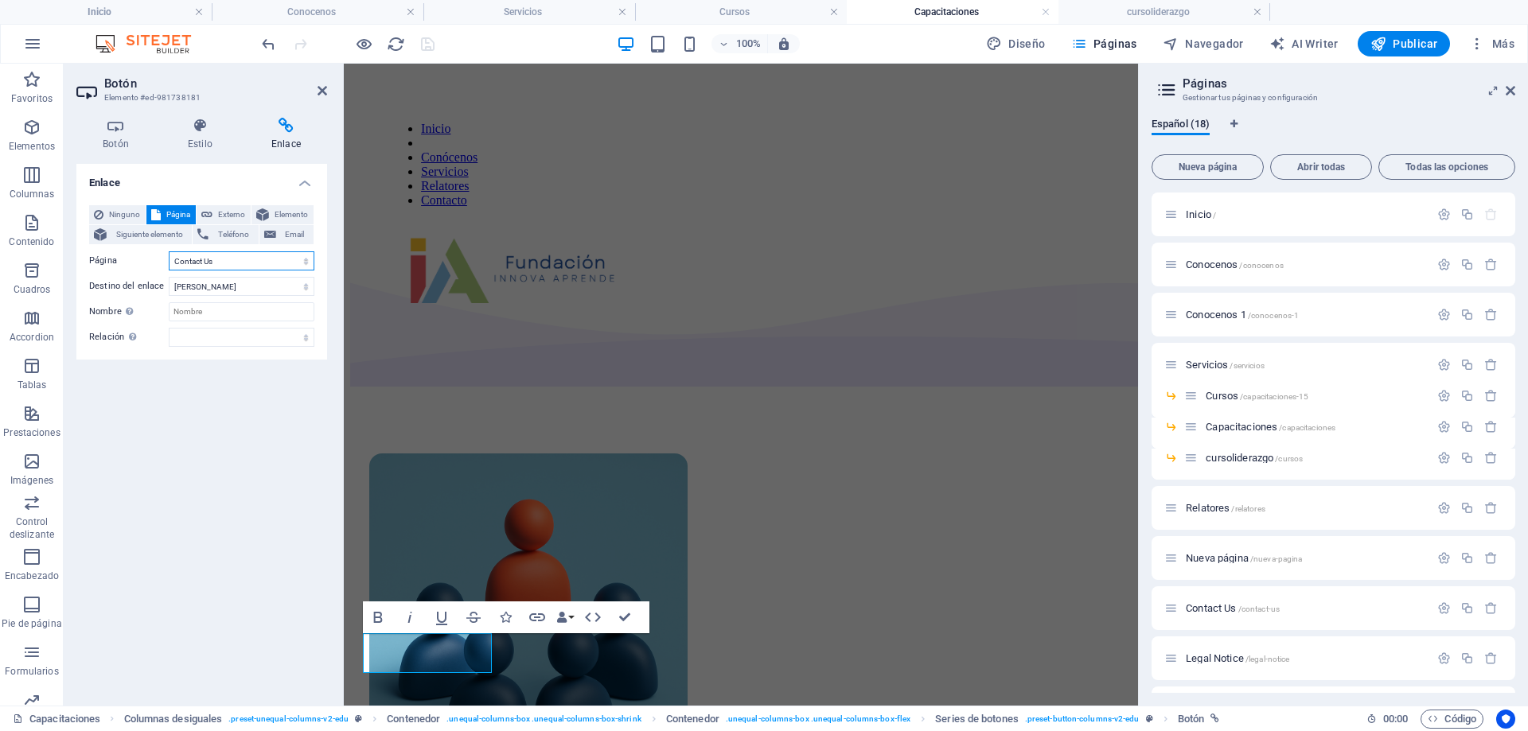
click at [271, 263] on select "Inicio Conocenos Conocenos 1 Servicios -- Cursos -- Capacitaciones -- cursolide…" at bounding box center [242, 260] width 146 height 19
select select "6"
click at [169, 251] on select "Inicio Conocenos Conocenos 1 Servicios -- Cursos -- Capacitaciones -- cursolide…" at bounding box center [242, 260] width 146 height 19
click at [236, 315] on input "Nombre Una descripción adicional del enlace no debería ser igual al texto del e…" at bounding box center [242, 311] width 146 height 19
click at [430, 41] on icon "save" at bounding box center [428, 44] width 18 height 18
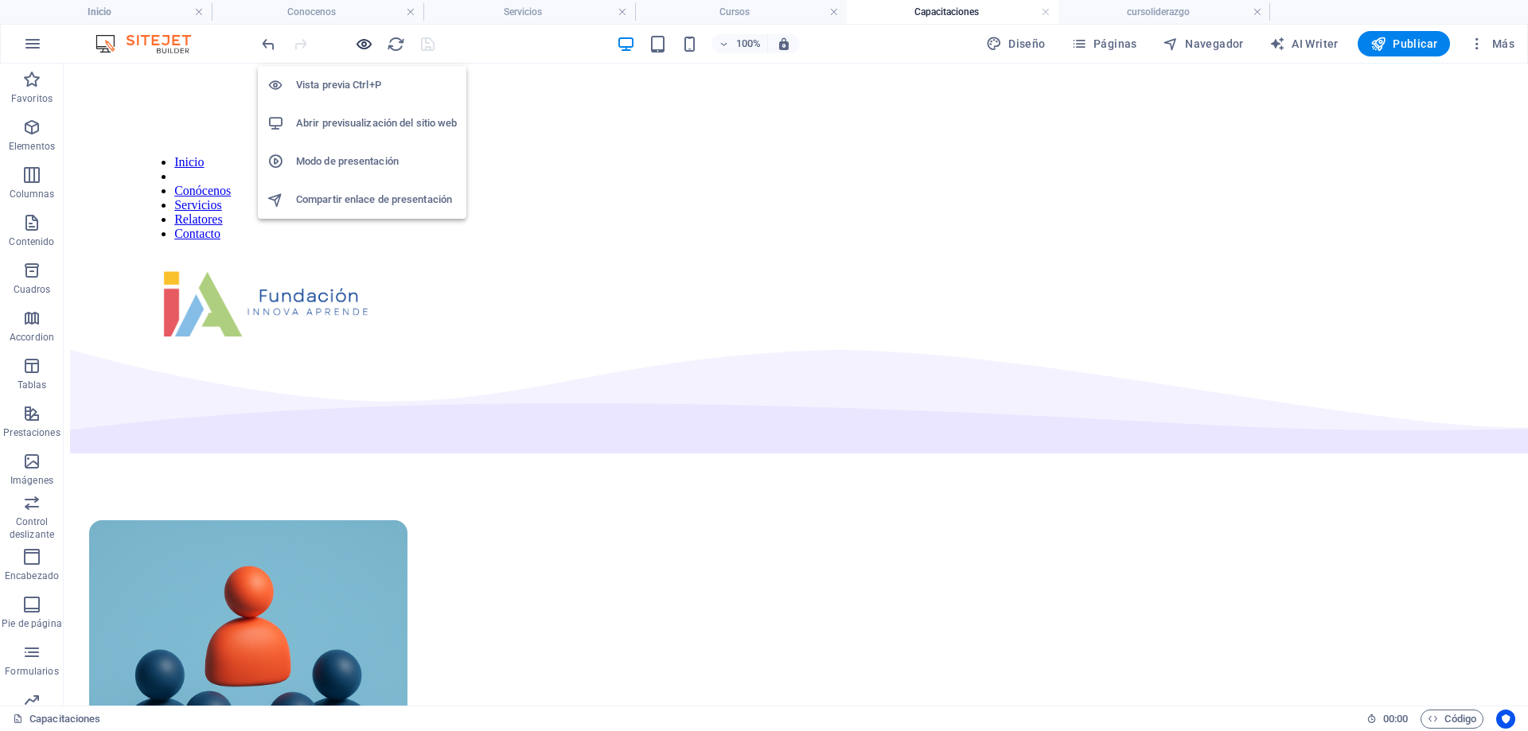
click at [356, 44] on icon "button" at bounding box center [364, 44] width 18 height 18
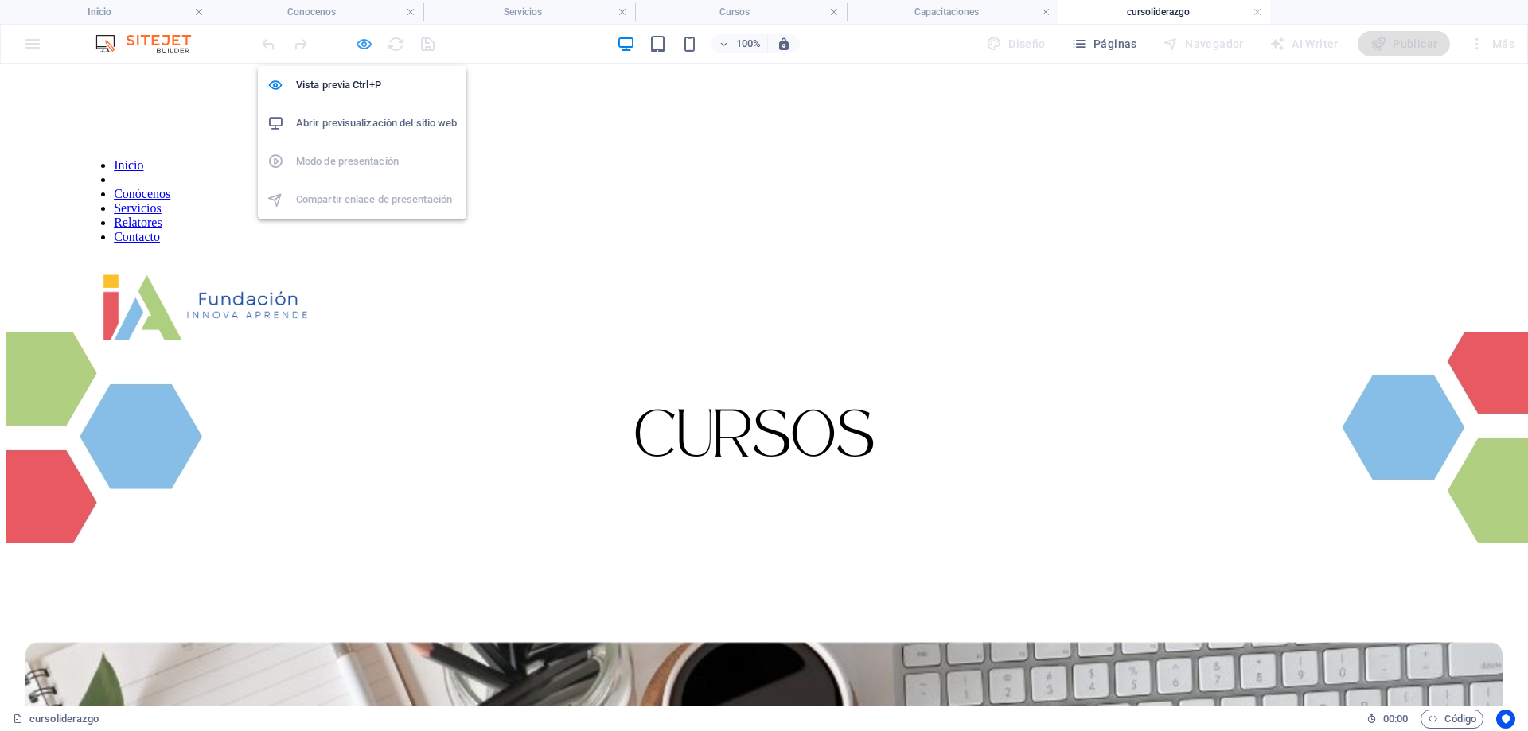
click at [360, 46] on icon "button" at bounding box center [364, 44] width 18 height 18
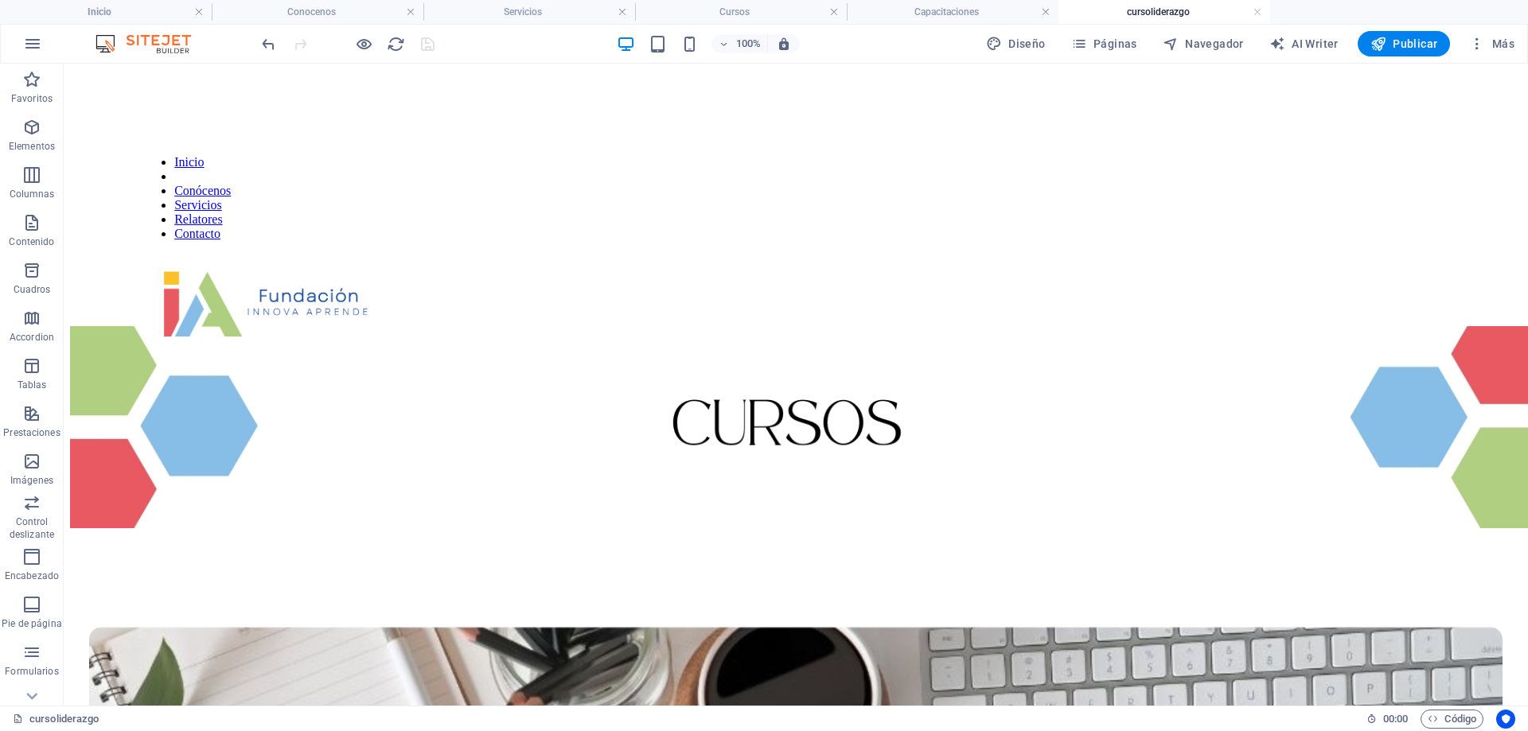
click at [759, 7] on h4 "Cursos" at bounding box center [741, 12] width 212 height 18
click at [963, 7] on h4 "Capacitaciones" at bounding box center [953, 12] width 212 height 18
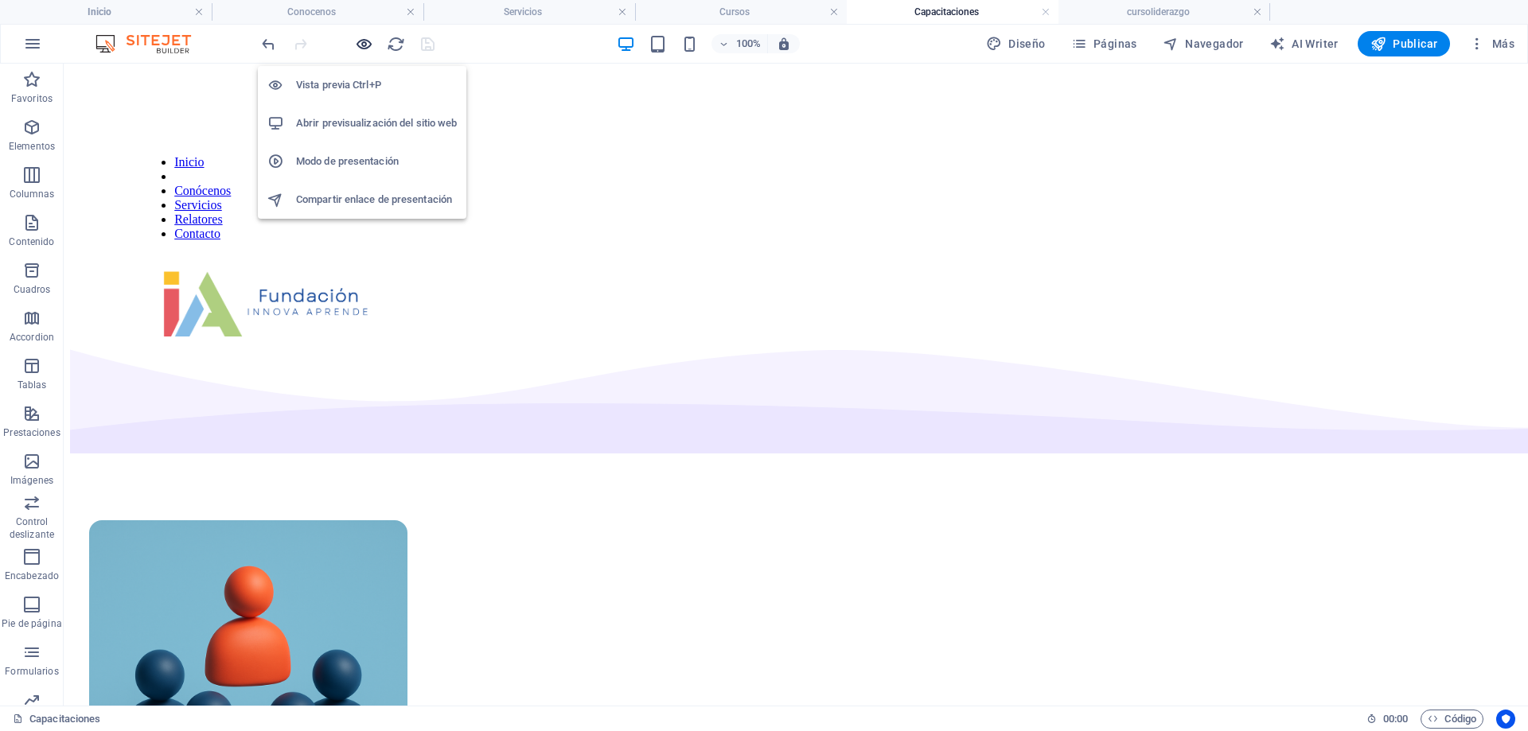
click at [360, 42] on icon "button" at bounding box center [364, 44] width 18 height 18
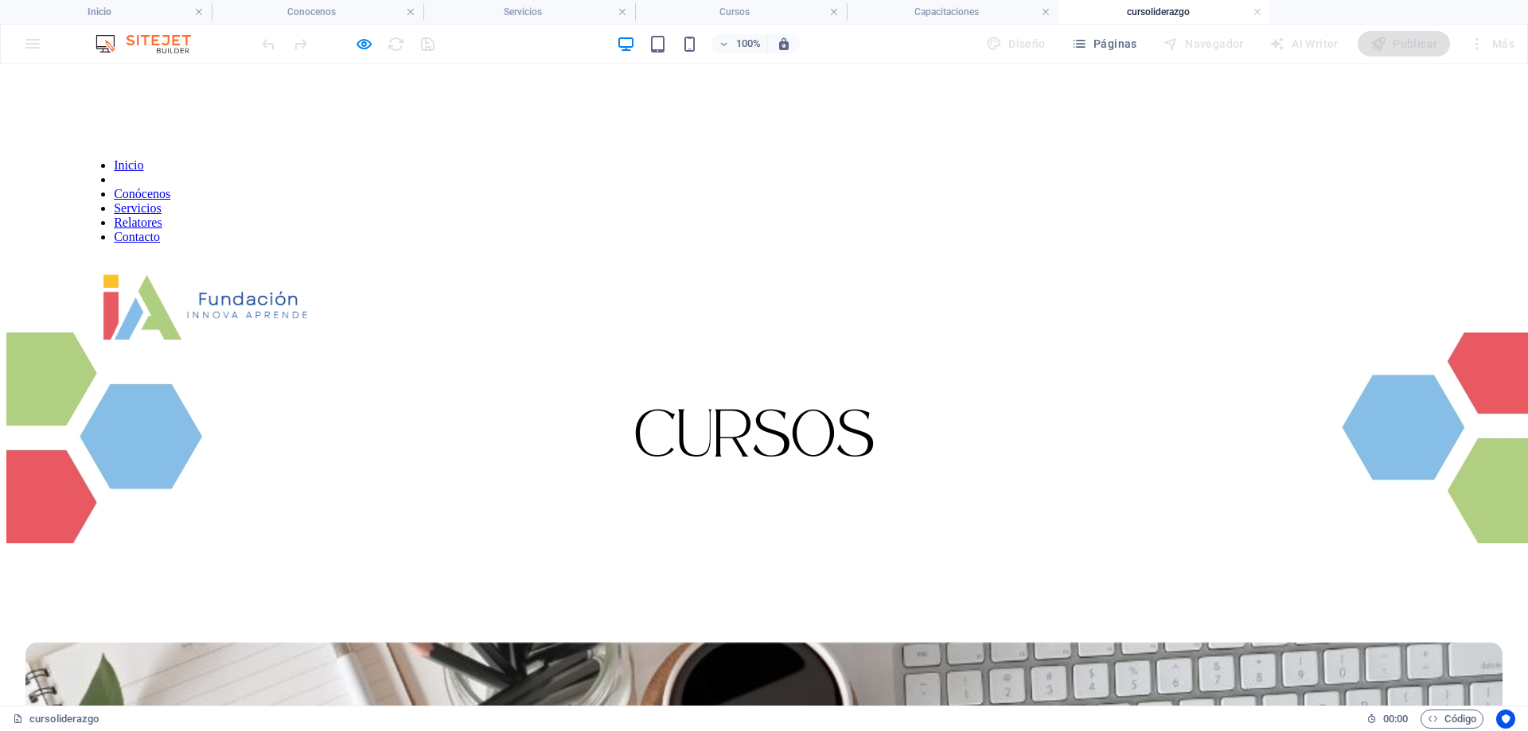
scroll to position [318, 0]
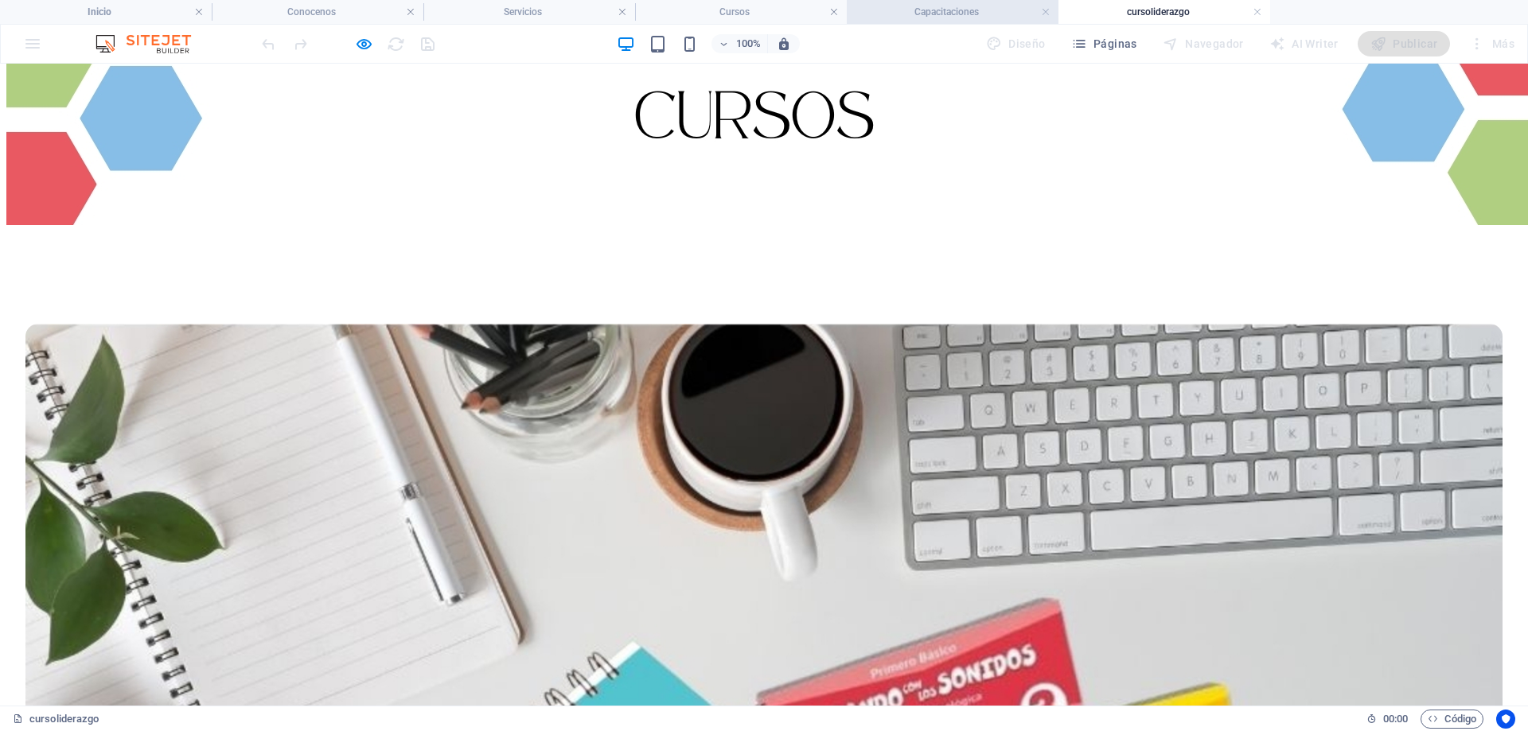
click at [945, 7] on h4 "Capacitaciones" at bounding box center [953, 12] width 212 height 18
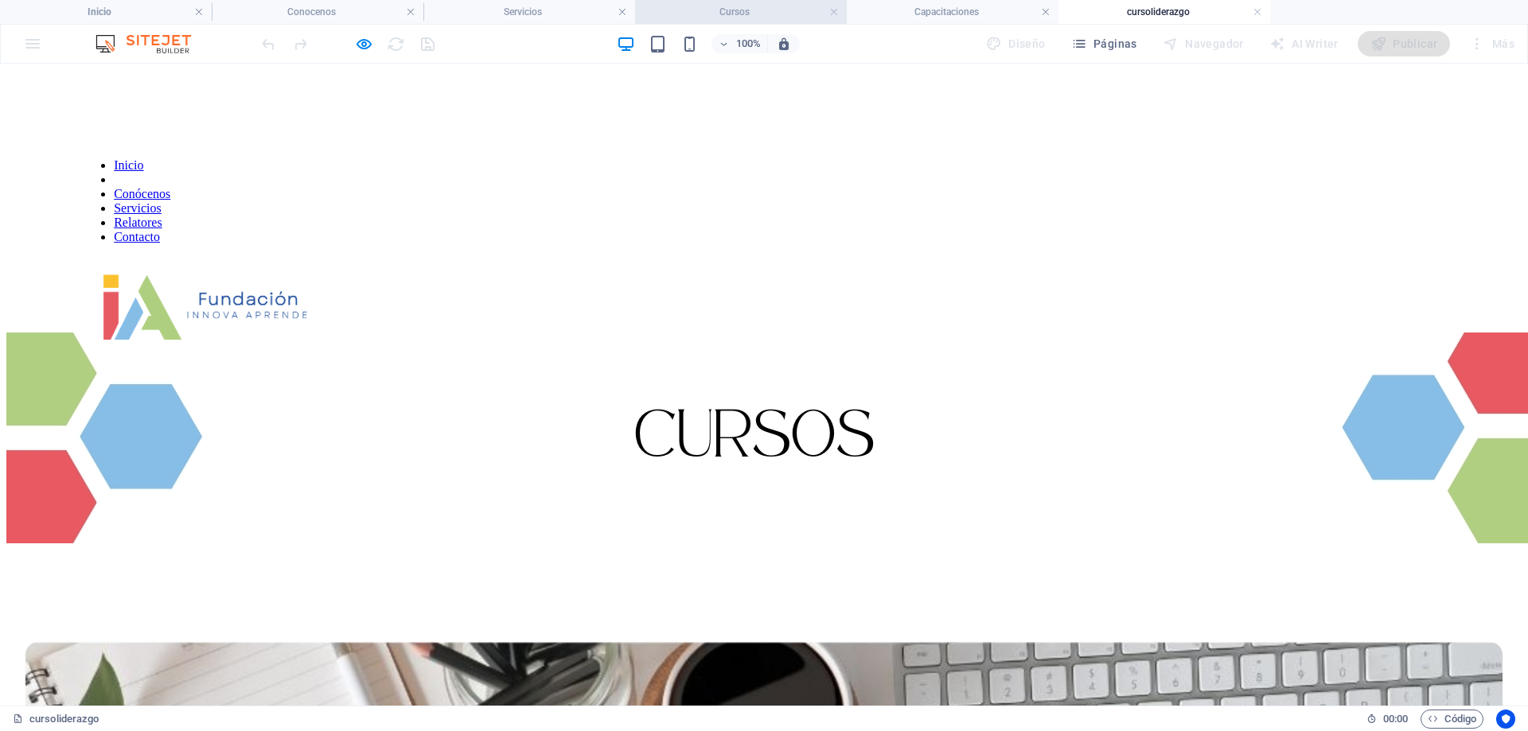
click at [741, 15] on h4 "Cursos" at bounding box center [741, 12] width 212 height 18
click at [904, 18] on h4 "Capacitaciones" at bounding box center [953, 12] width 212 height 18
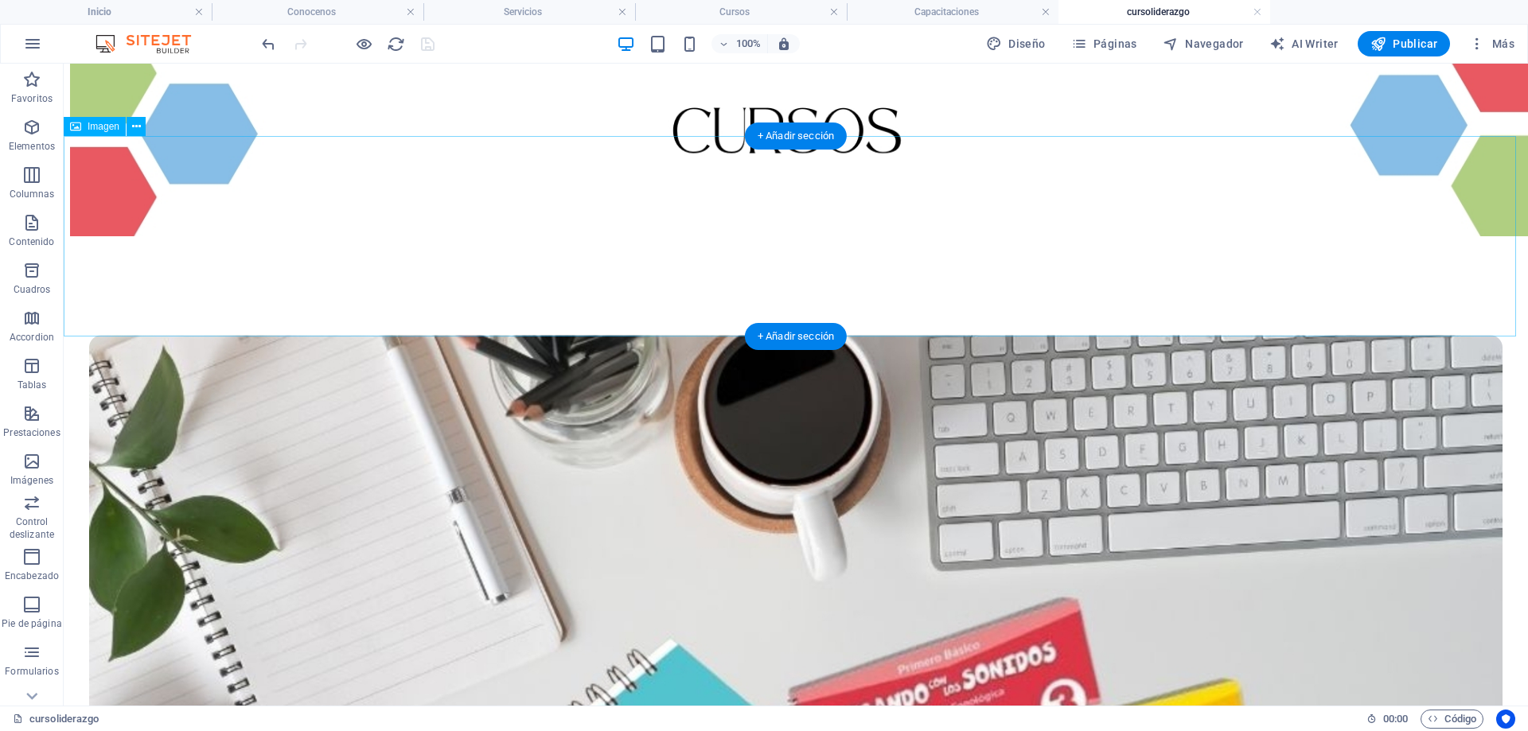
scroll to position [318, 0]
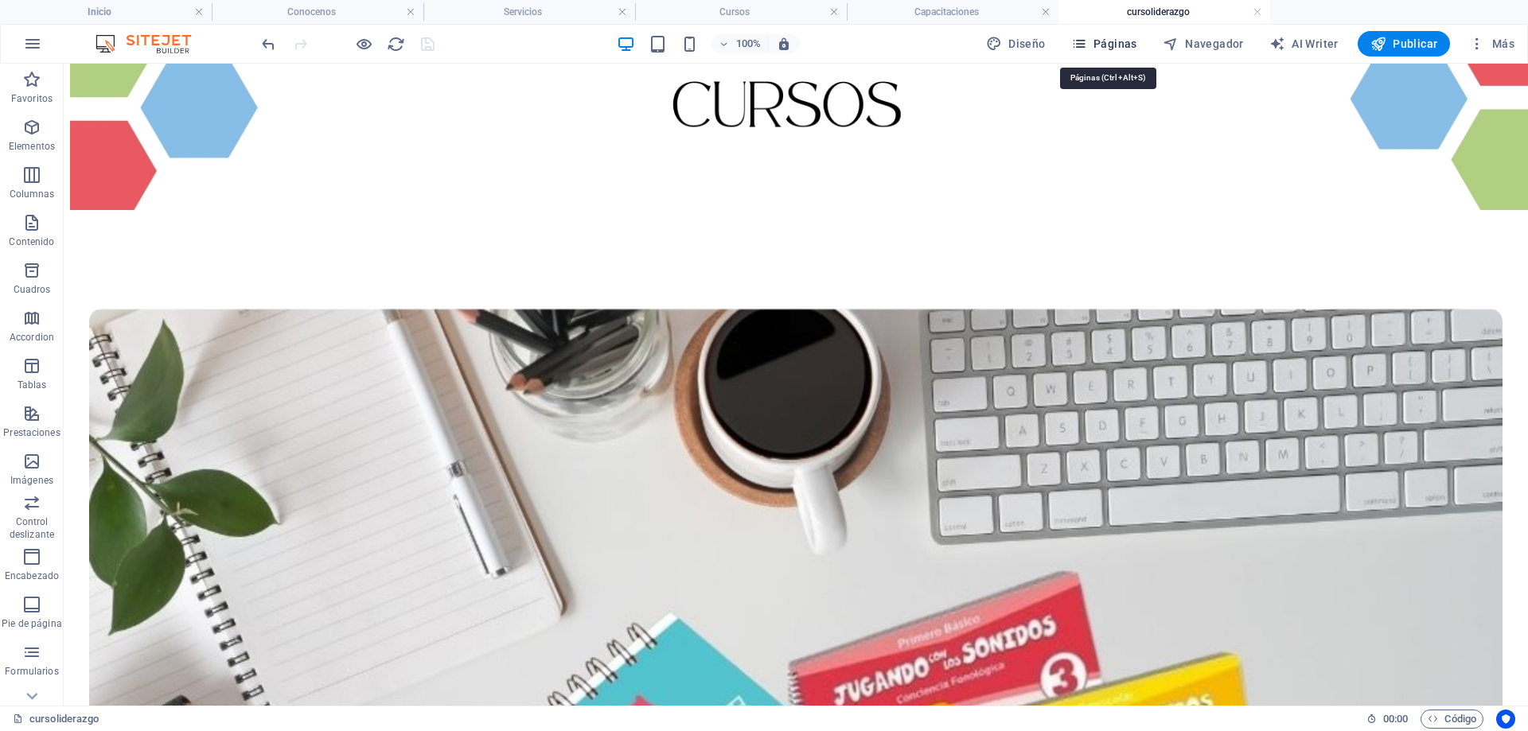
click at [1114, 47] on span "Páginas" at bounding box center [1104, 44] width 66 height 16
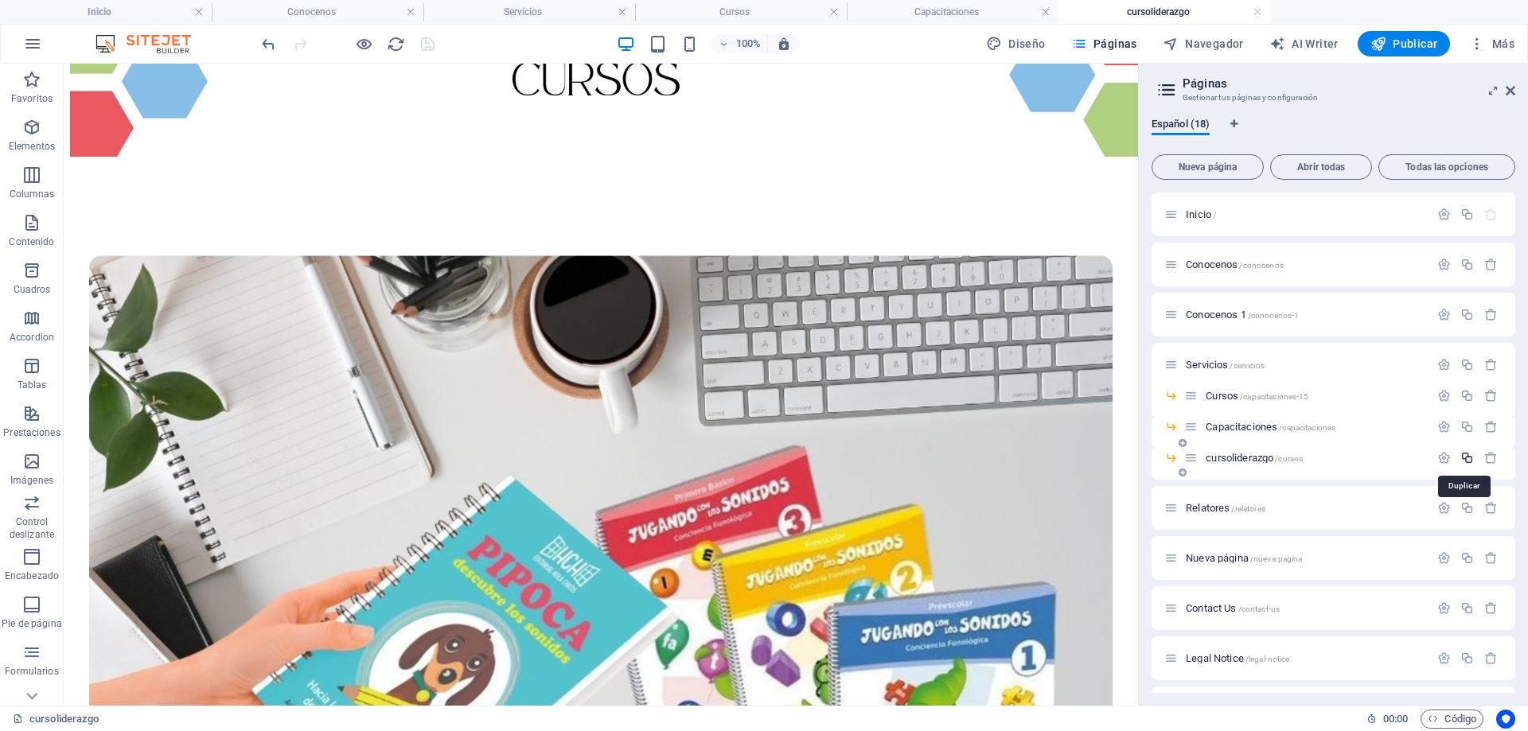
click at [1469, 459] on icon "button" at bounding box center [1467, 458] width 14 height 14
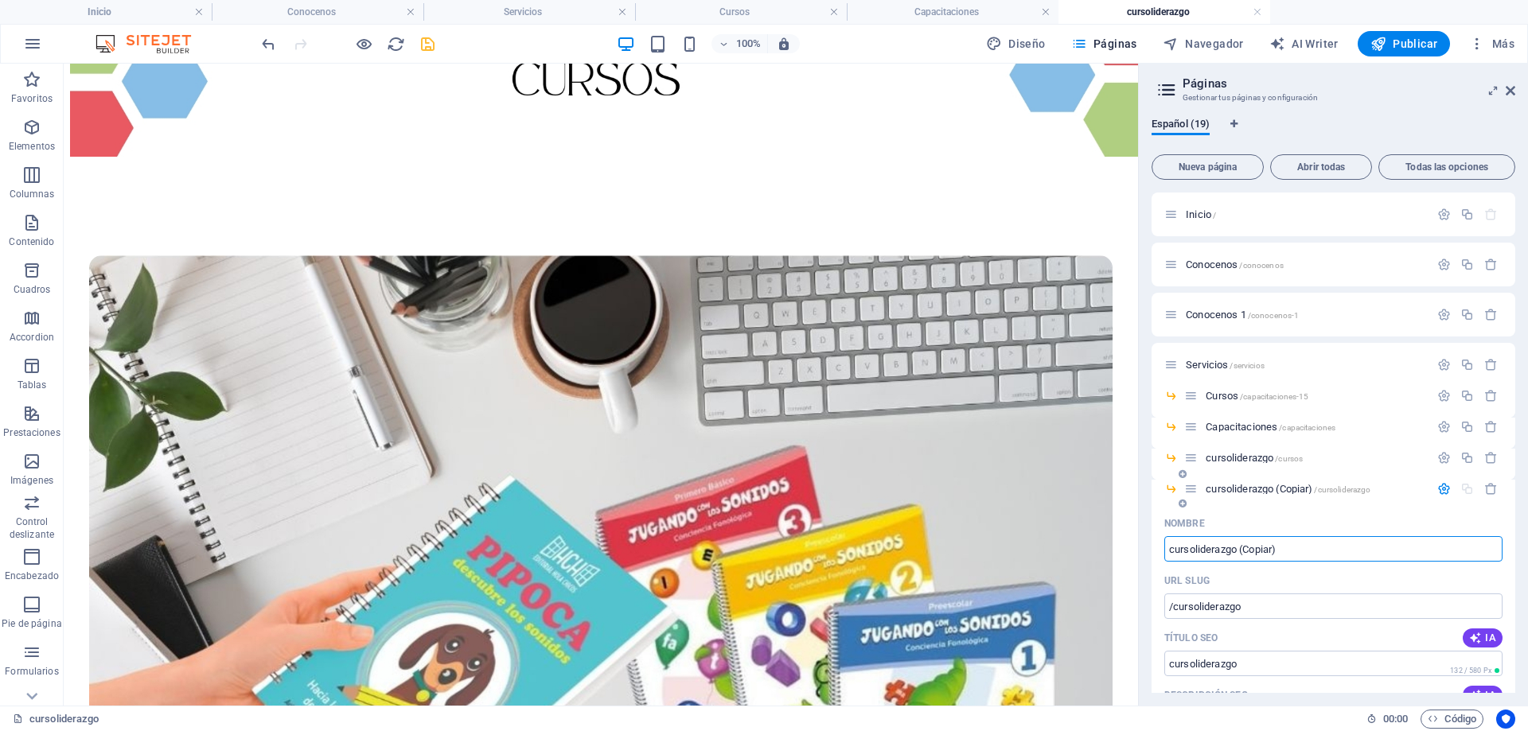
click at [1199, 549] on input "cursoliderazgo (Copiar)" at bounding box center [1333, 548] width 338 height 25
drag, startPoint x: 1253, startPoint y: 612, endPoint x: 1130, endPoint y: 553, distance: 136.0
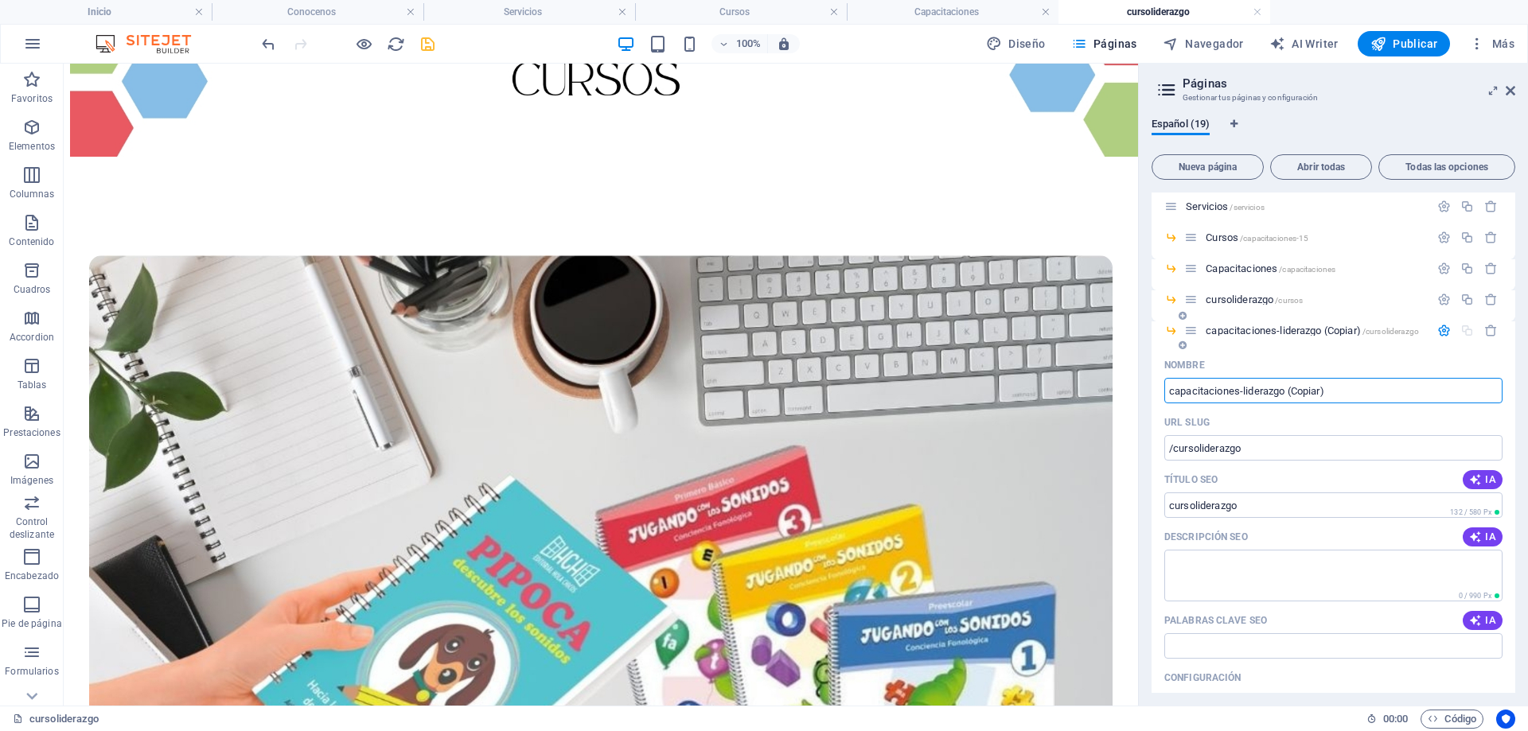
scroll to position [159, 0]
type input "capacitaciones-liderazgo (Copiar)"
click at [1241, 299] on span "cursoliderazgo /cursos" at bounding box center [1254, 299] width 97 height 12
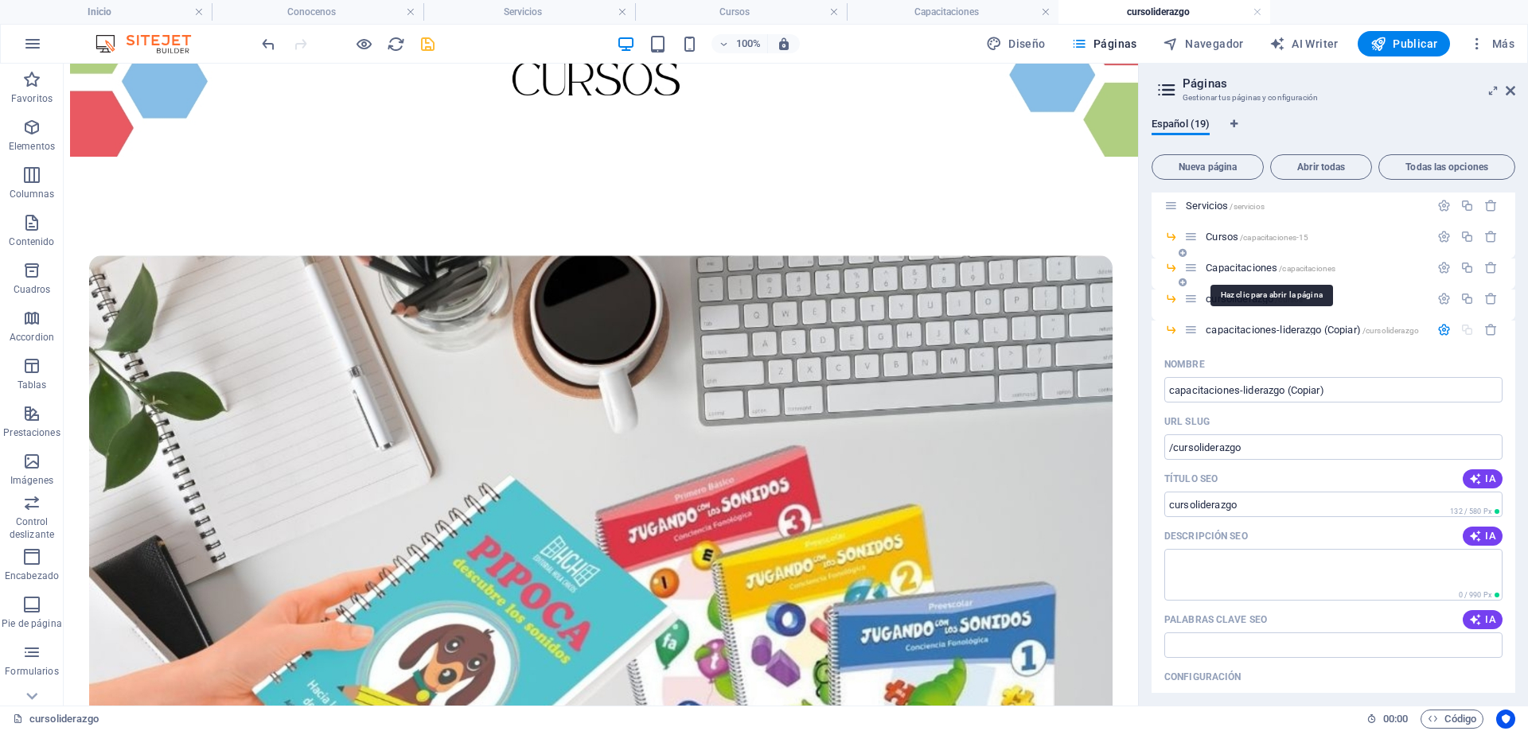
click at [1241, 271] on span "Capacitaciones /capacitaciones" at bounding box center [1271, 268] width 130 height 12
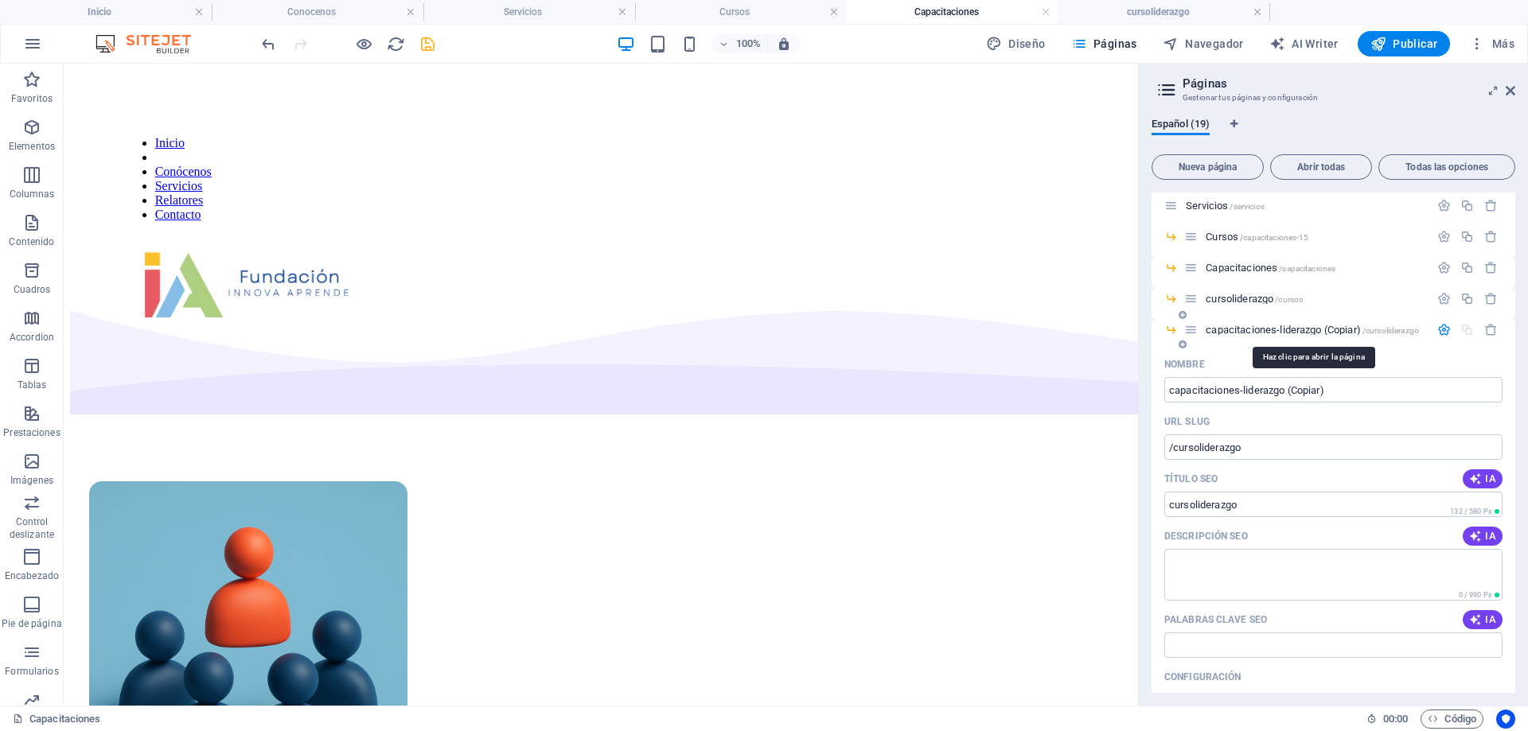
click at [1251, 328] on span "capacitaciones-liderazgo (Copiar) /cursoliderazgo" at bounding box center [1312, 330] width 213 height 12
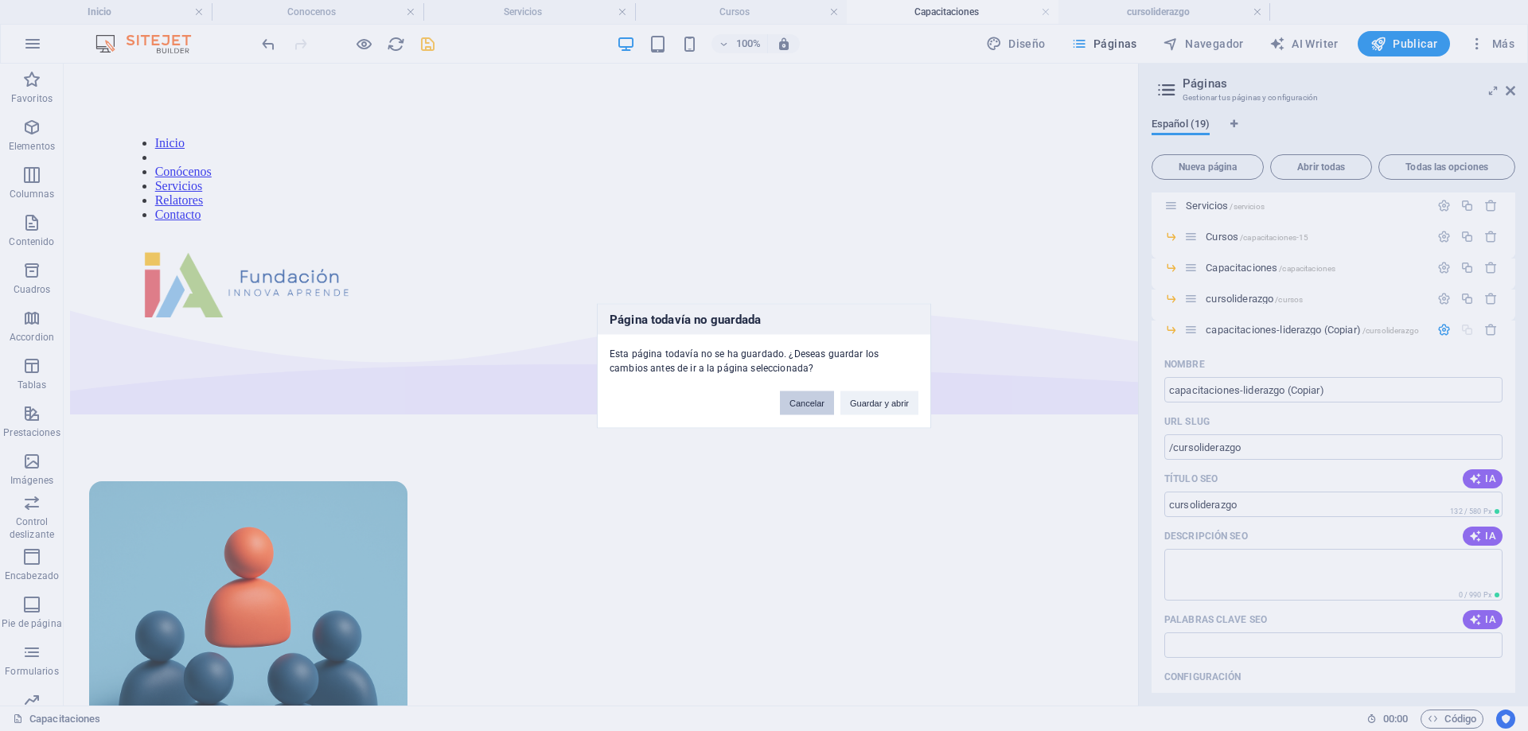
click at [809, 403] on button "Cancelar" at bounding box center [807, 403] width 54 height 24
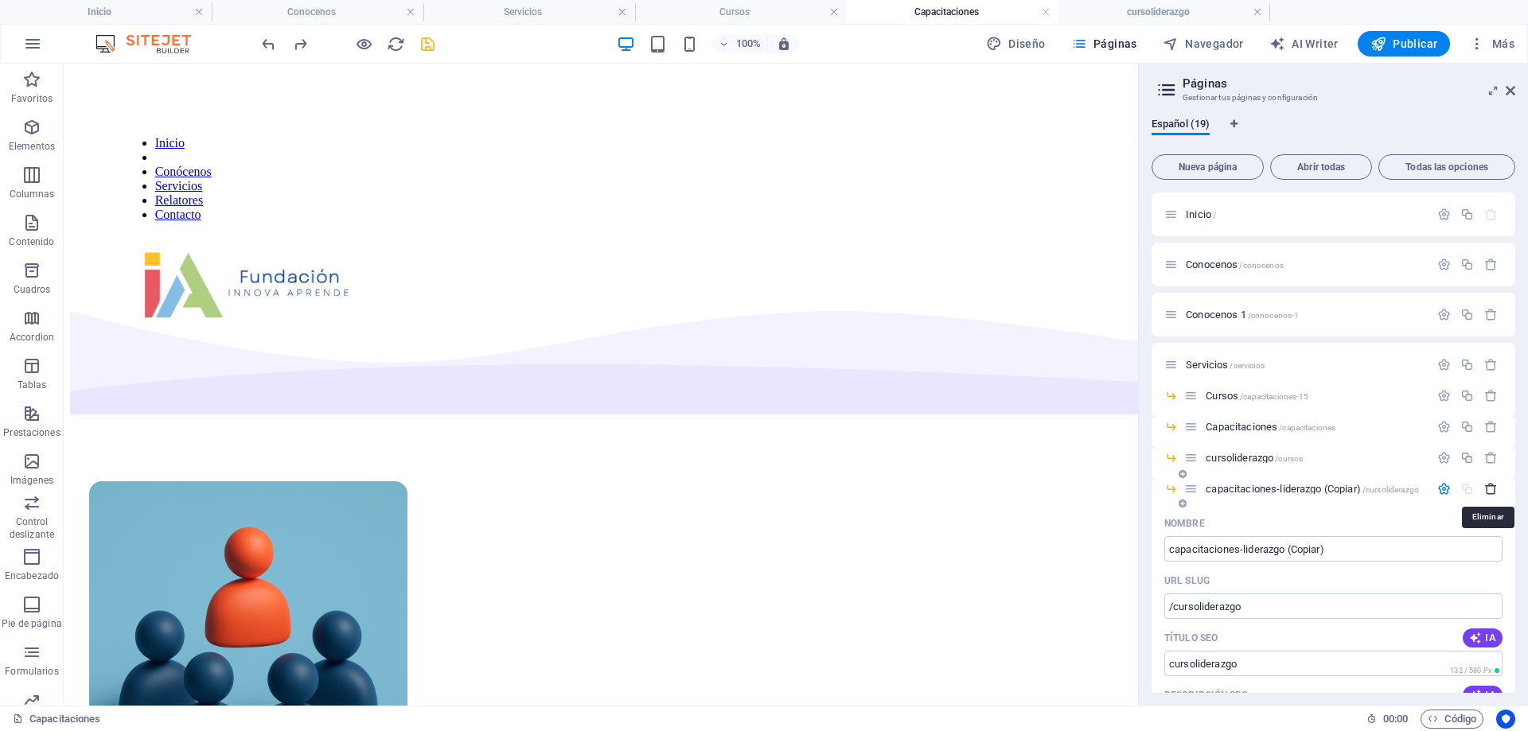
click at [1489, 488] on icon "button" at bounding box center [1491, 489] width 14 height 14
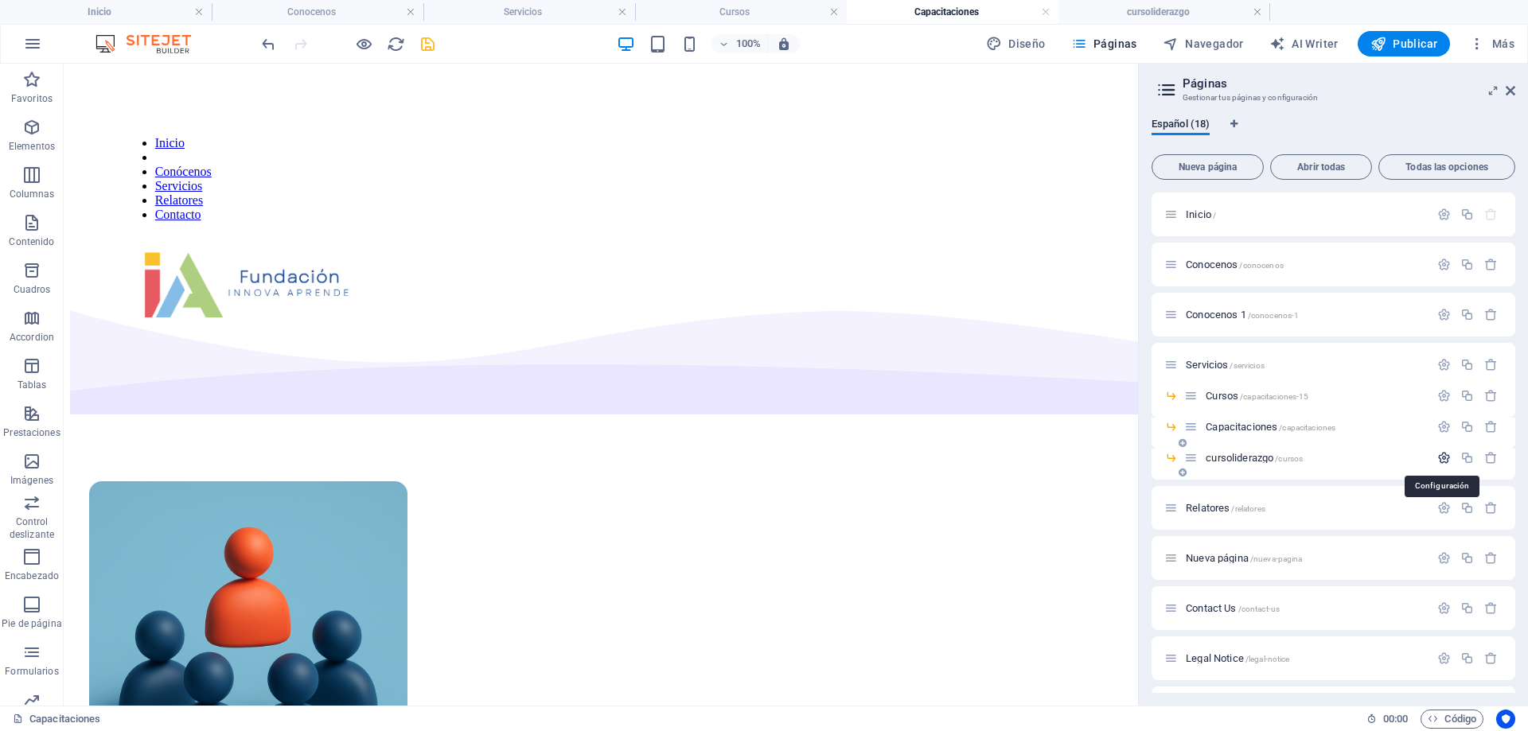
click at [1439, 455] on icon "button" at bounding box center [1444, 458] width 14 height 14
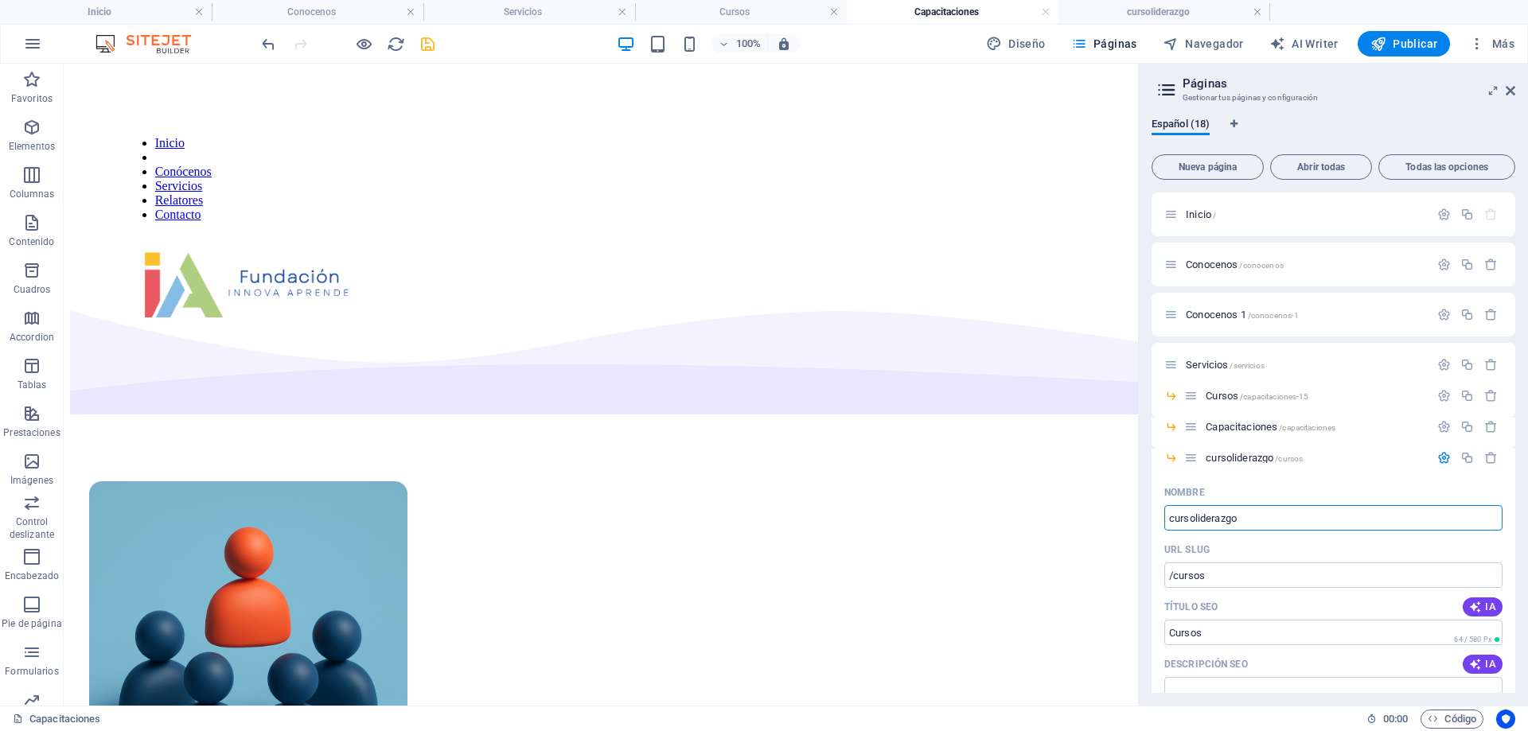
drag, startPoint x: 1257, startPoint y: 582, endPoint x: 1112, endPoint y: 518, distance: 158.5
type input "capacitaciones-liderazgo"
click at [1254, 579] on input "/cursos" at bounding box center [1333, 575] width 338 height 25
click at [1260, 629] on input "Cursos" at bounding box center [1333, 632] width 338 height 25
click at [1245, 424] on span "Capacitaciones /capacitaciones" at bounding box center [1271, 427] width 130 height 12
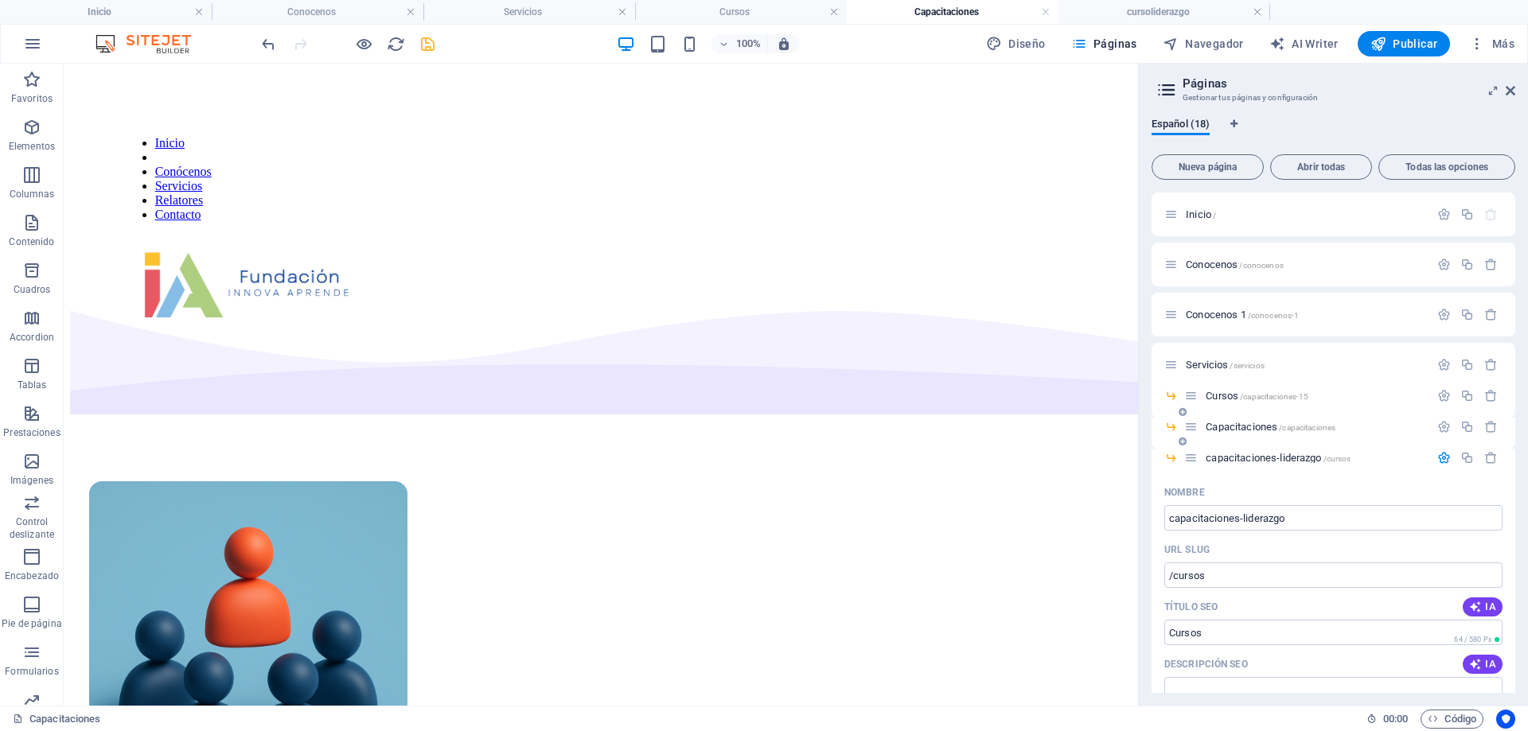
click at [1245, 424] on span "Capacitaciones /capacitaciones" at bounding box center [1271, 427] width 130 height 12
click at [1442, 458] on icon "button" at bounding box center [1444, 458] width 14 height 14
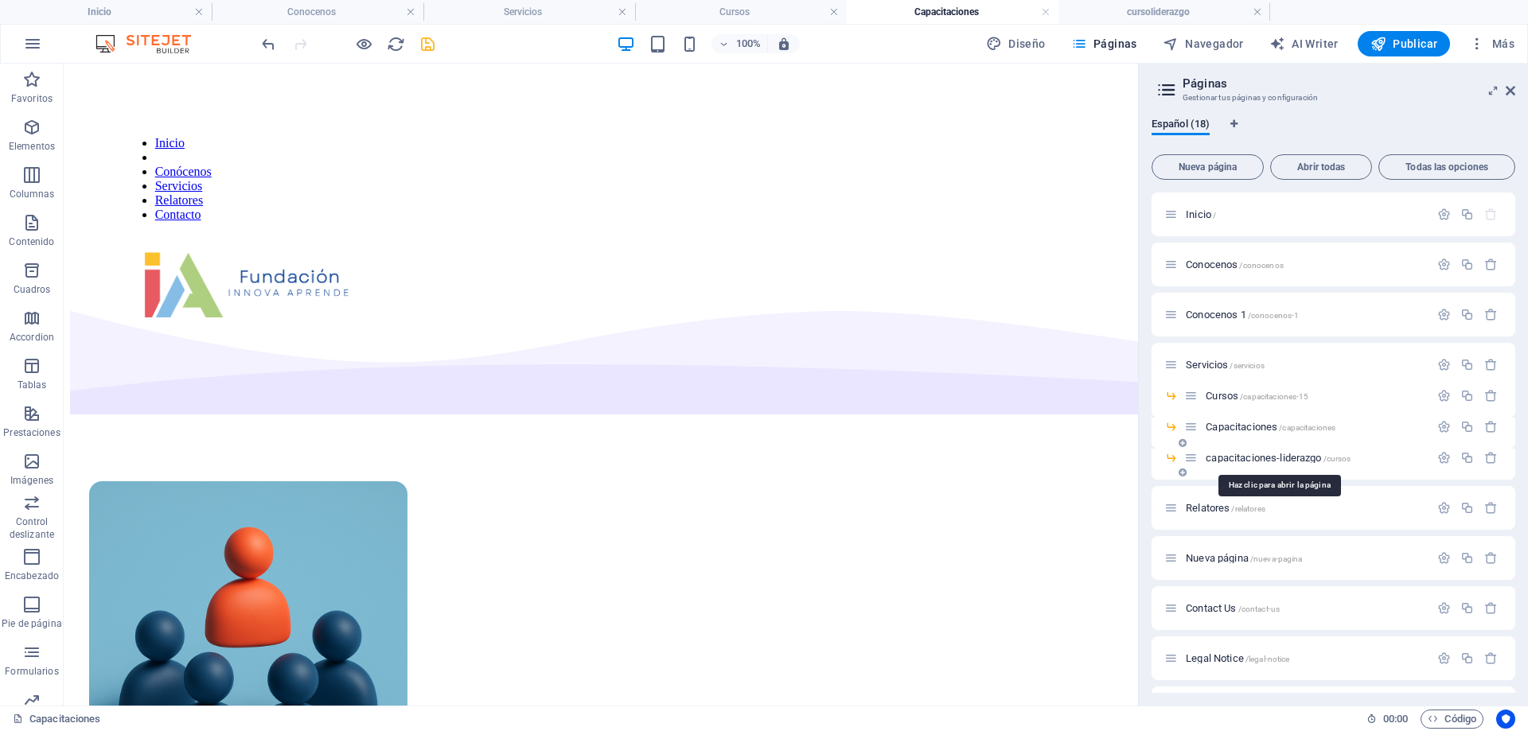
click at [1274, 460] on span "capacitaciones-liderazgo /cursos" at bounding box center [1278, 458] width 145 height 12
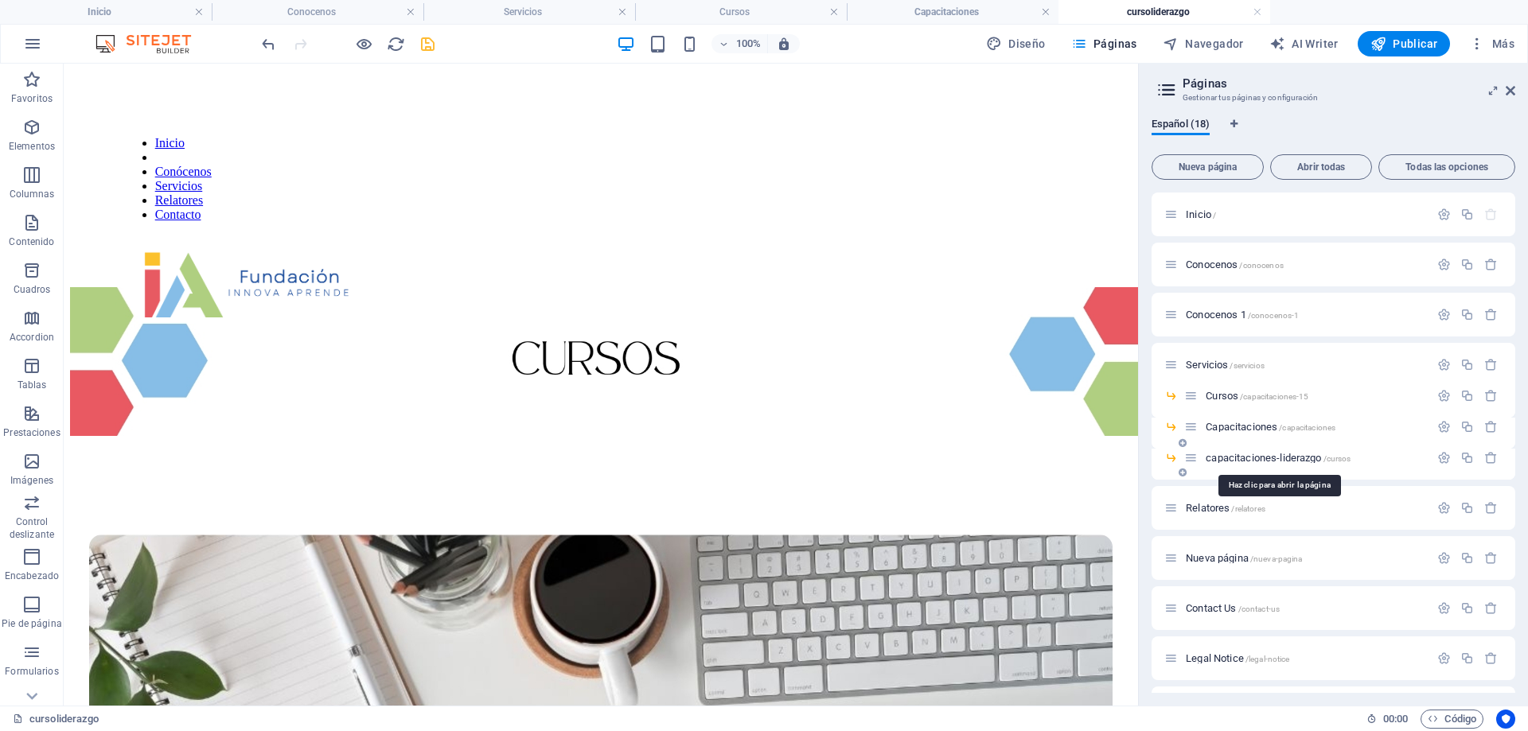
scroll to position [279, 0]
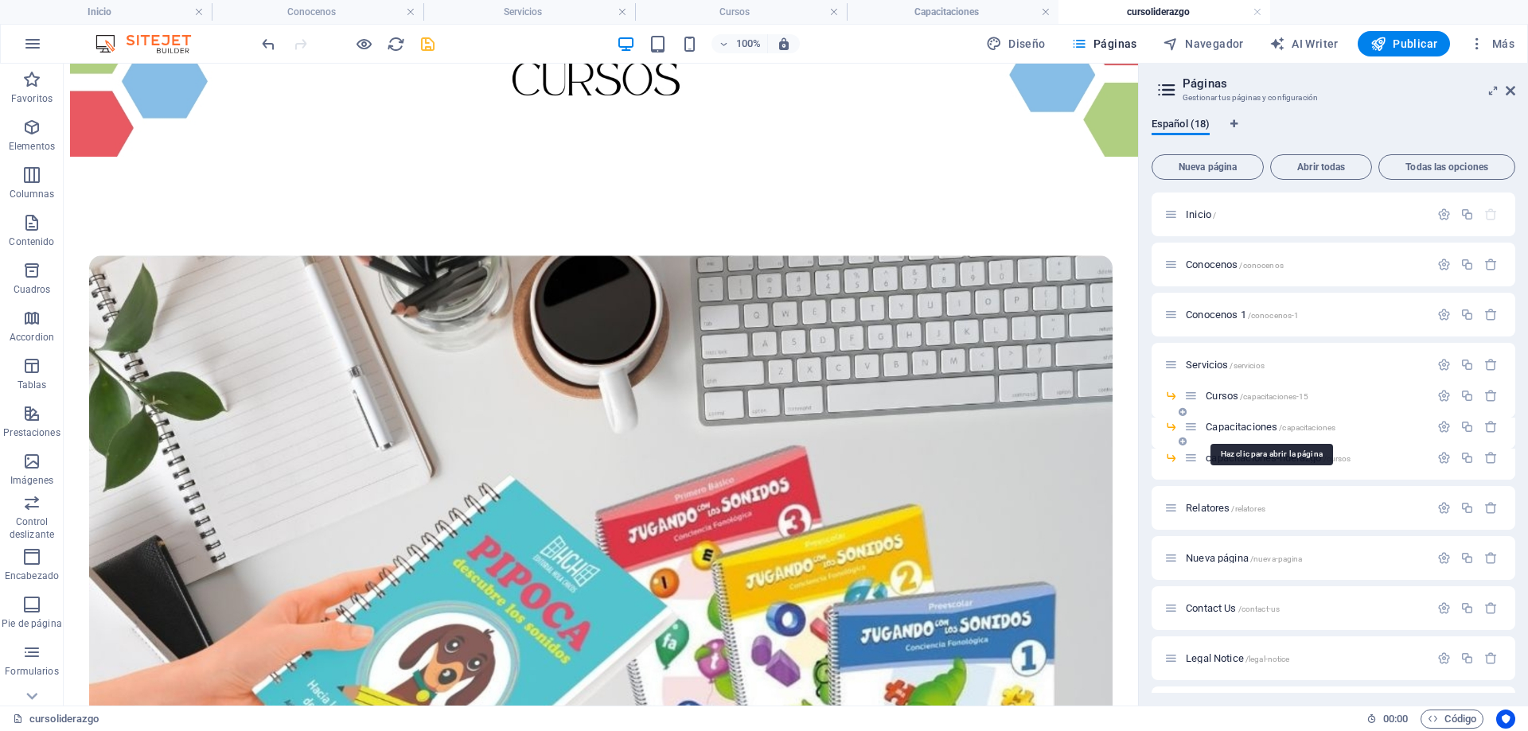
click at [1235, 429] on span "Capacitaciones /capacitaciones" at bounding box center [1271, 427] width 130 height 12
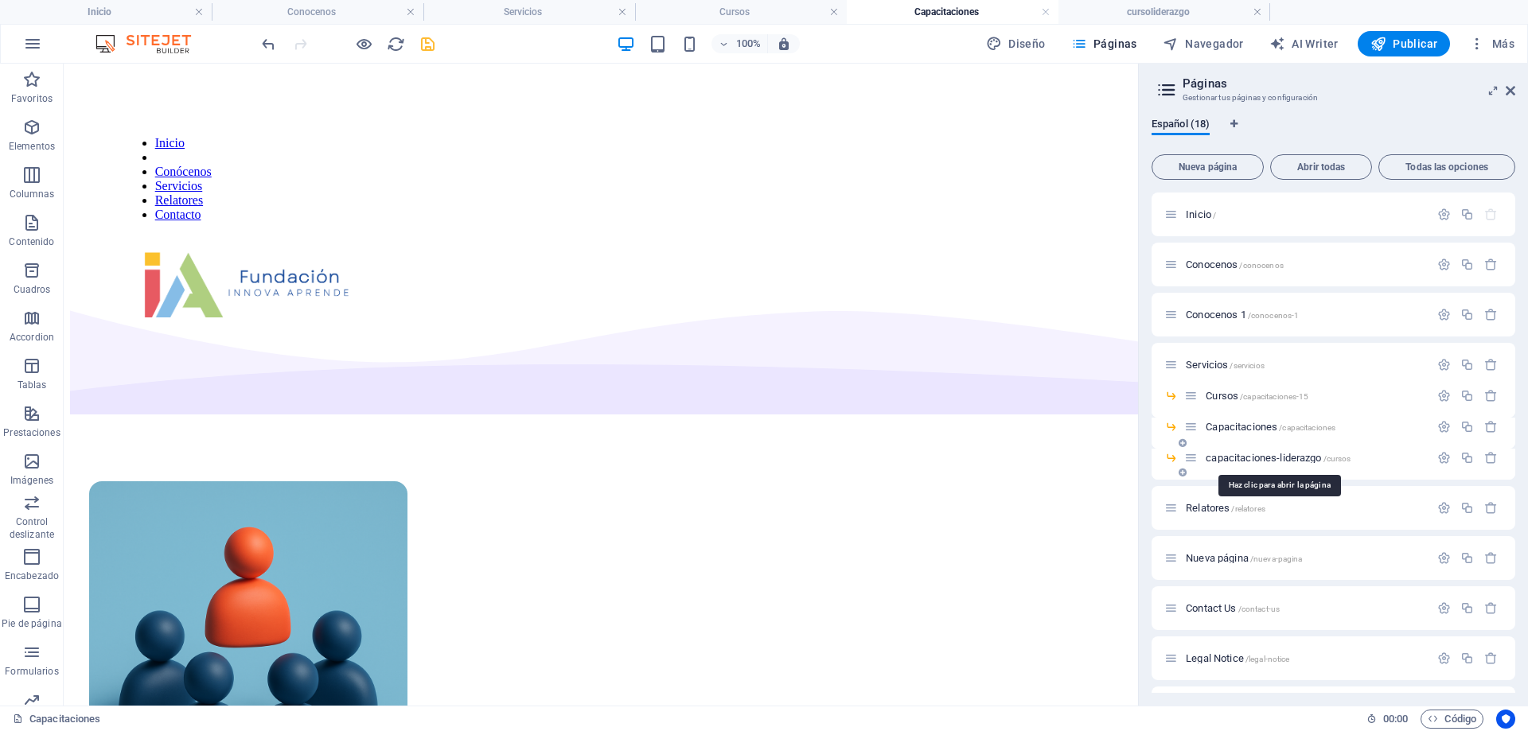
click at [1260, 458] on span "capacitaciones-liderazgo /cursos" at bounding box center [1278, 458] width 145 height 12
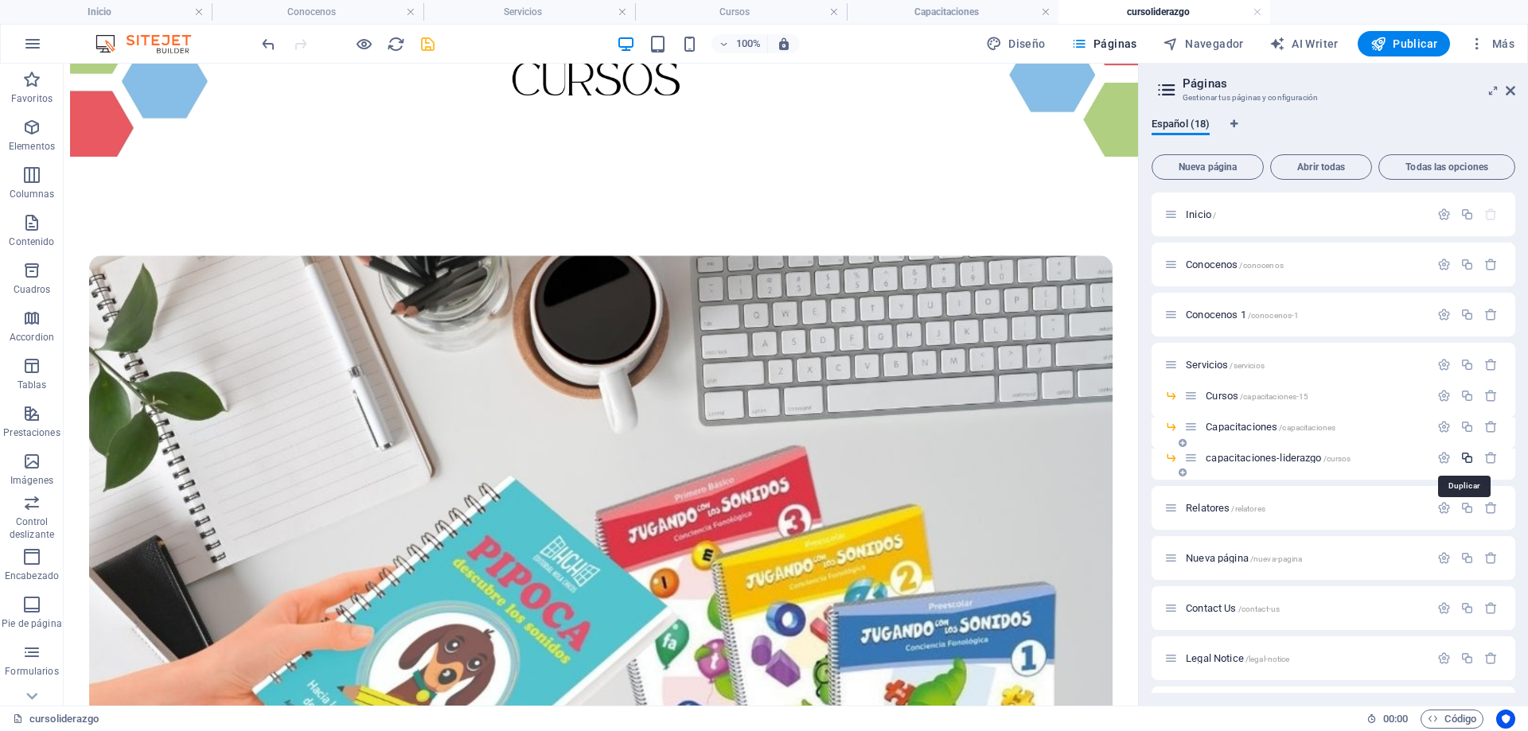
click at [1467, 454] on icon "button" at bounding box center [1467, 458] width 14 height 14
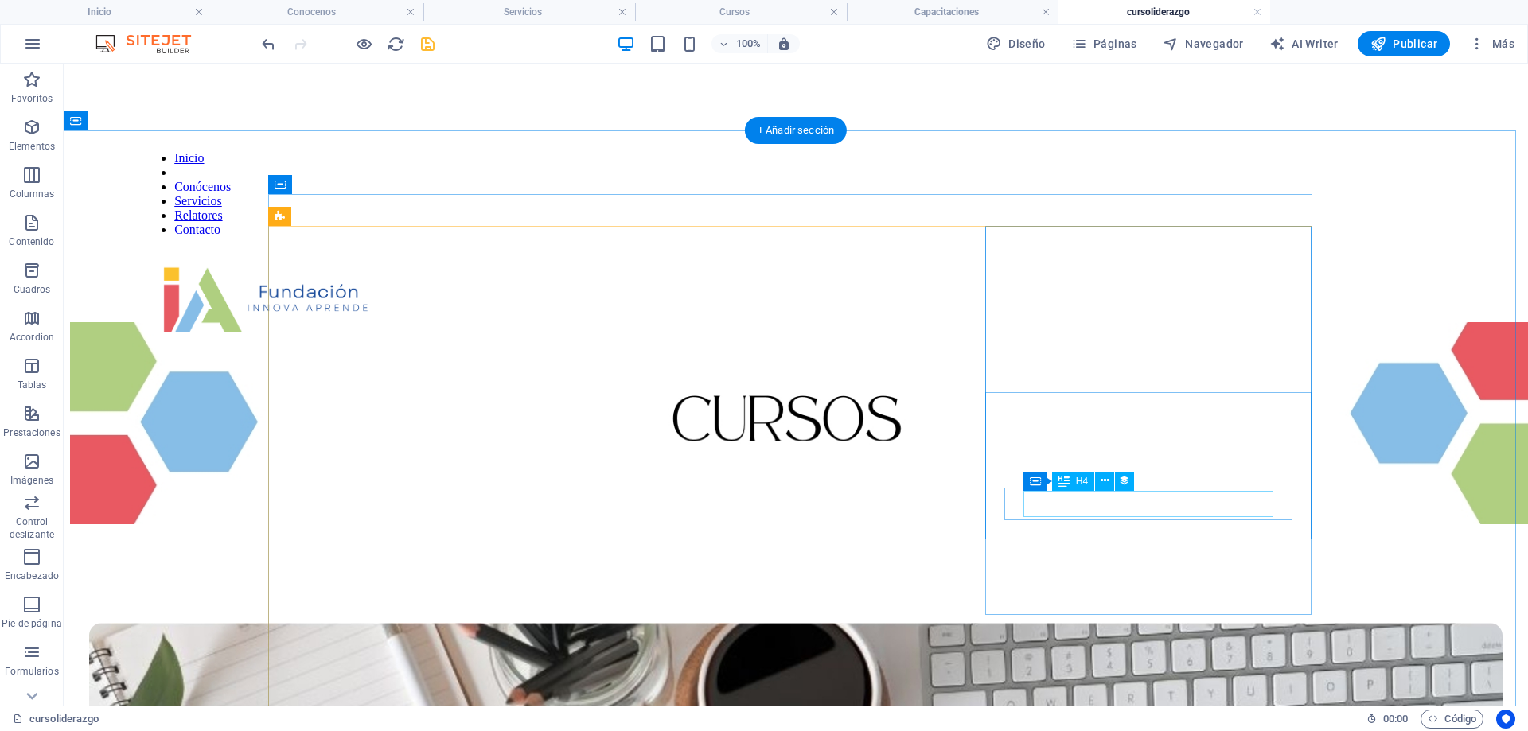
scroll to position [0, 0]
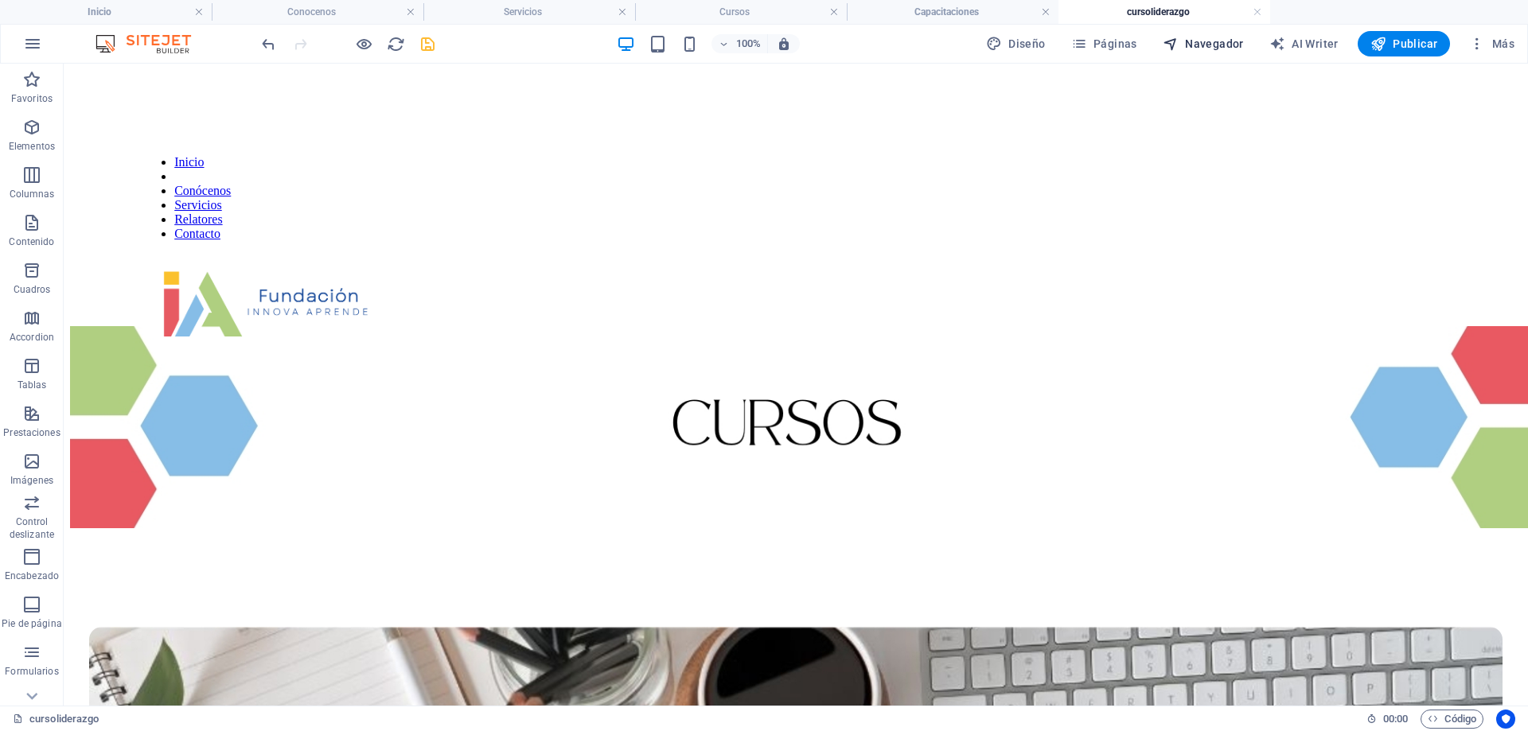
click at [1215, 39] on span "Navegador" at bounding box center [1203, 44] width 81 height 16
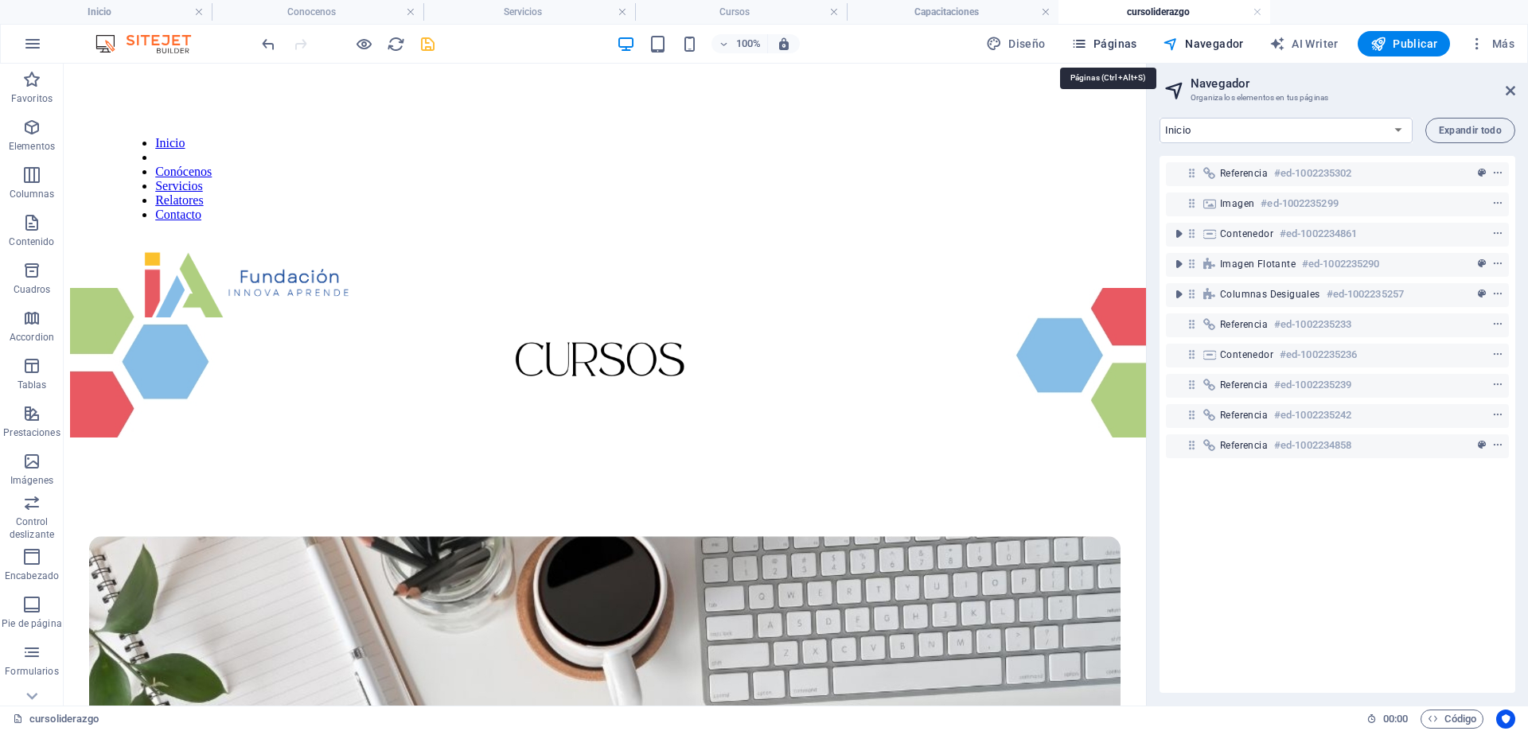
click at [1103, 39] on span "Páginas" at bounding box center [1104, 44] width 66 height 16
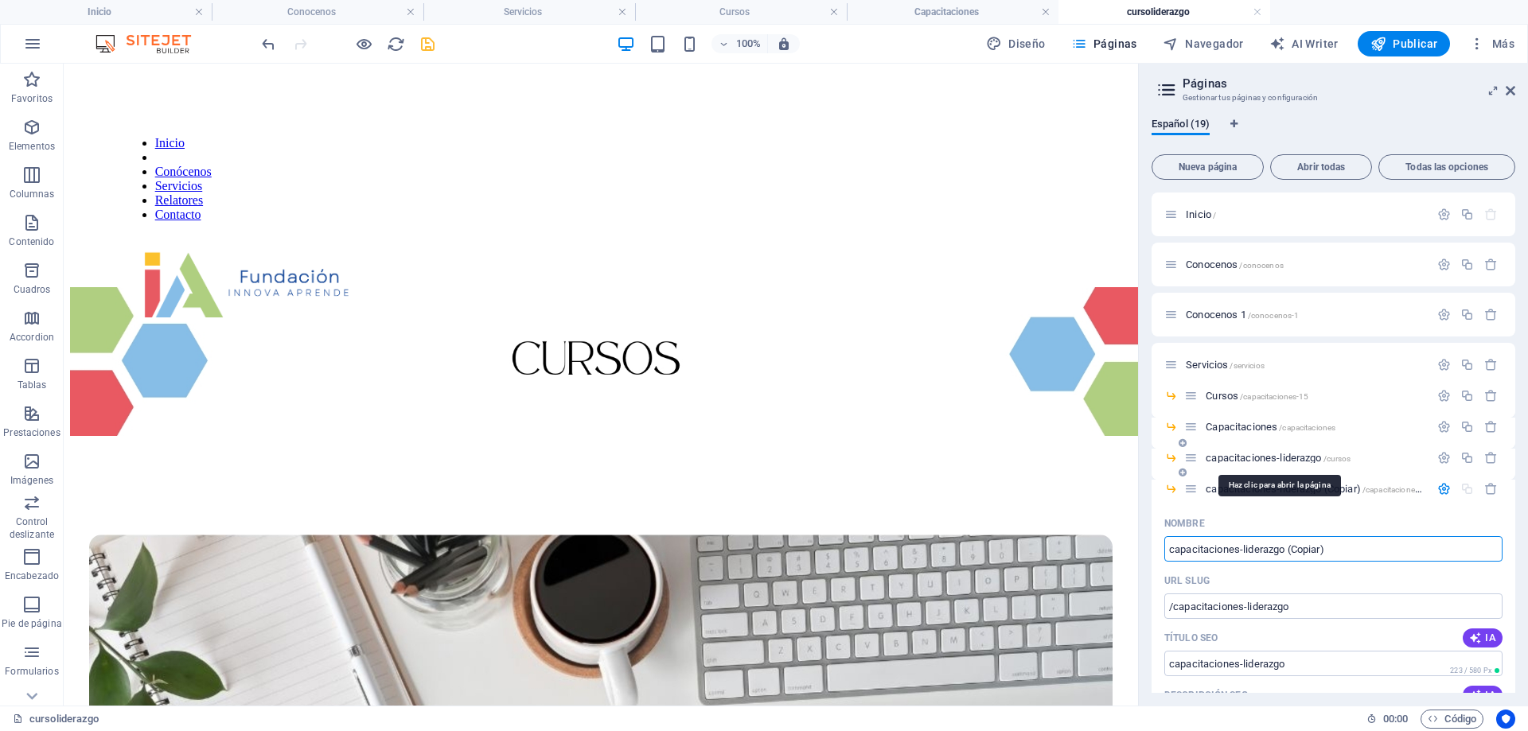
click at [1245, 458] on span "capacitaciones-liderazgo /cursos" at bounding box center [1278, 458] width 145 height 12
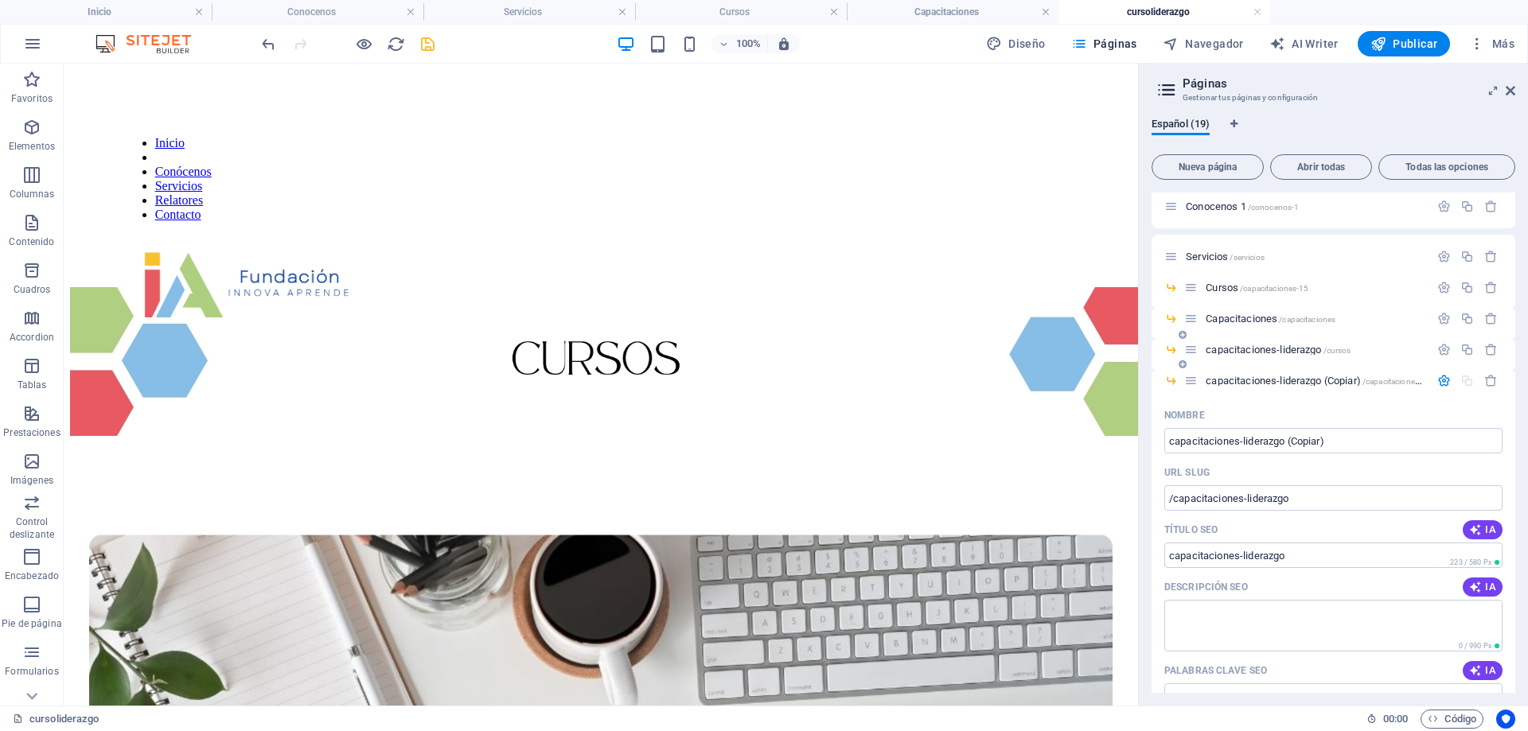
scroll to position [80, 0]
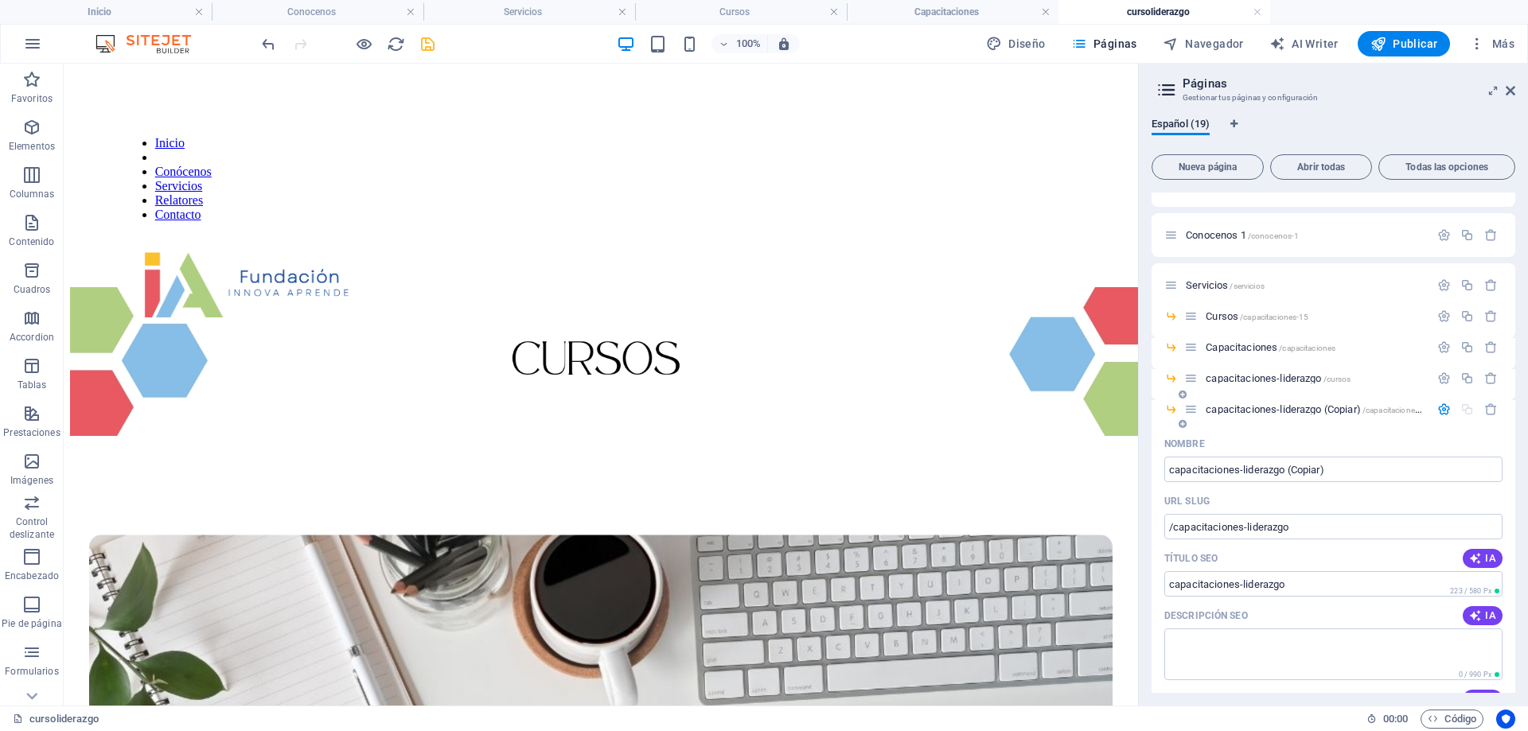
click at [1437, 409] on icon "button" at bounding box center [1444, 410] width 14 height 14
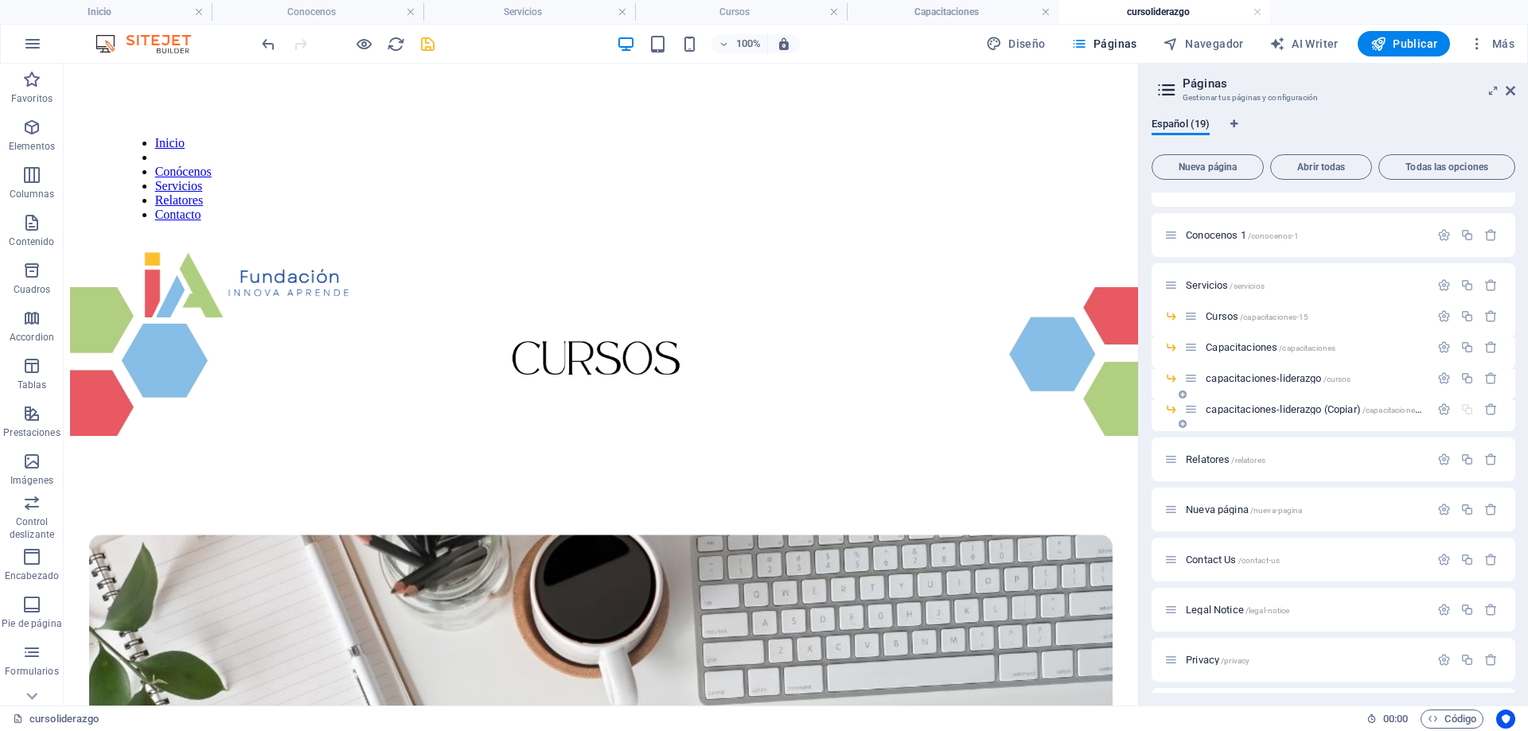
click at [1274, 407] on span "capacitaciones-liderazgo (Copiar) /capacitaciones-liderazgo" at bounding box center [1330, 409] width 248 height 12
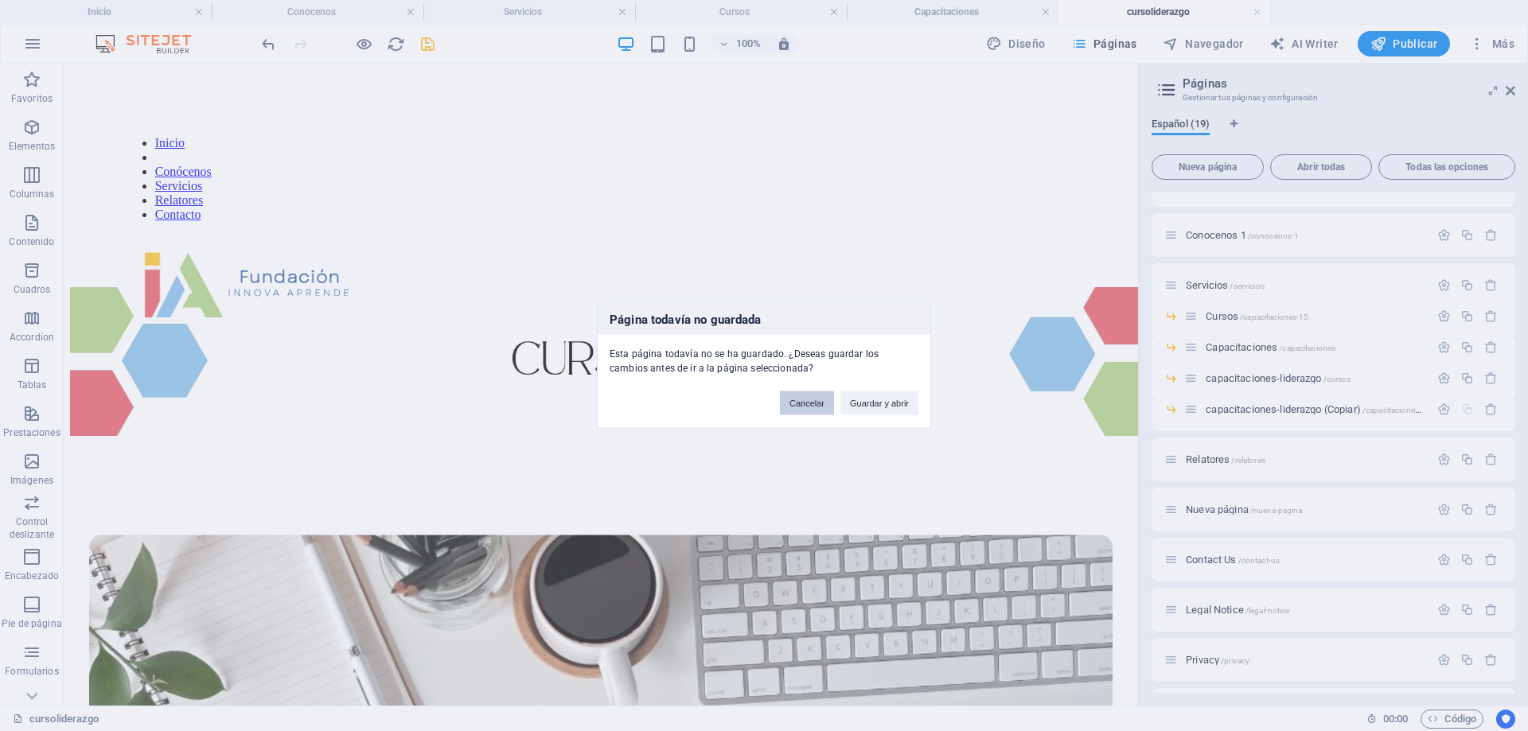
click at [820, 403] on button "Cancelar" at bounding box center [807, 403] width 54 height 24
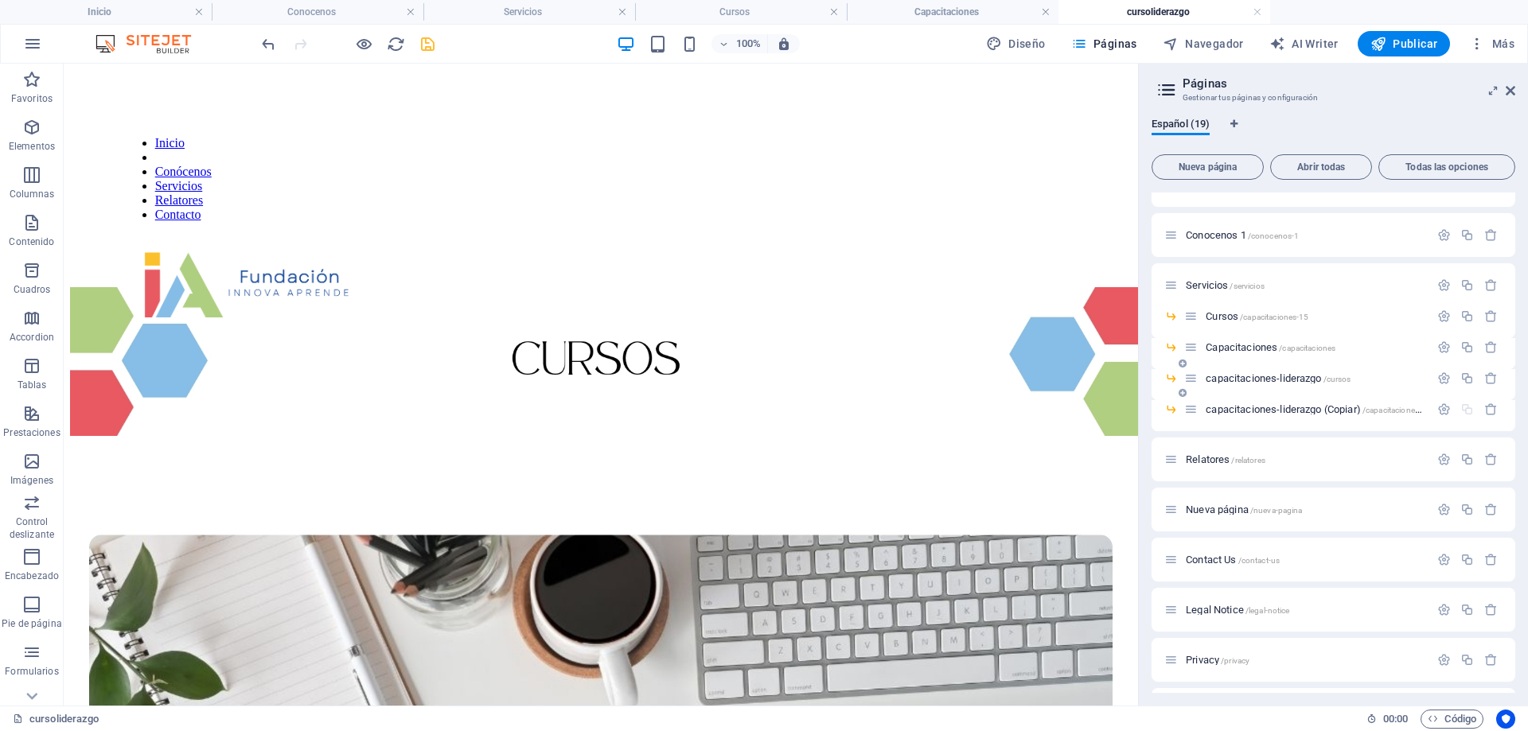
click at [1298, 378] on span "capacitaciones-liderazgo /cursos" at bounding box center [1278, 378] width 145 height 12
click at [1468, 383] on icon "button" at bounding box center [1467, 379] width 14 height 14
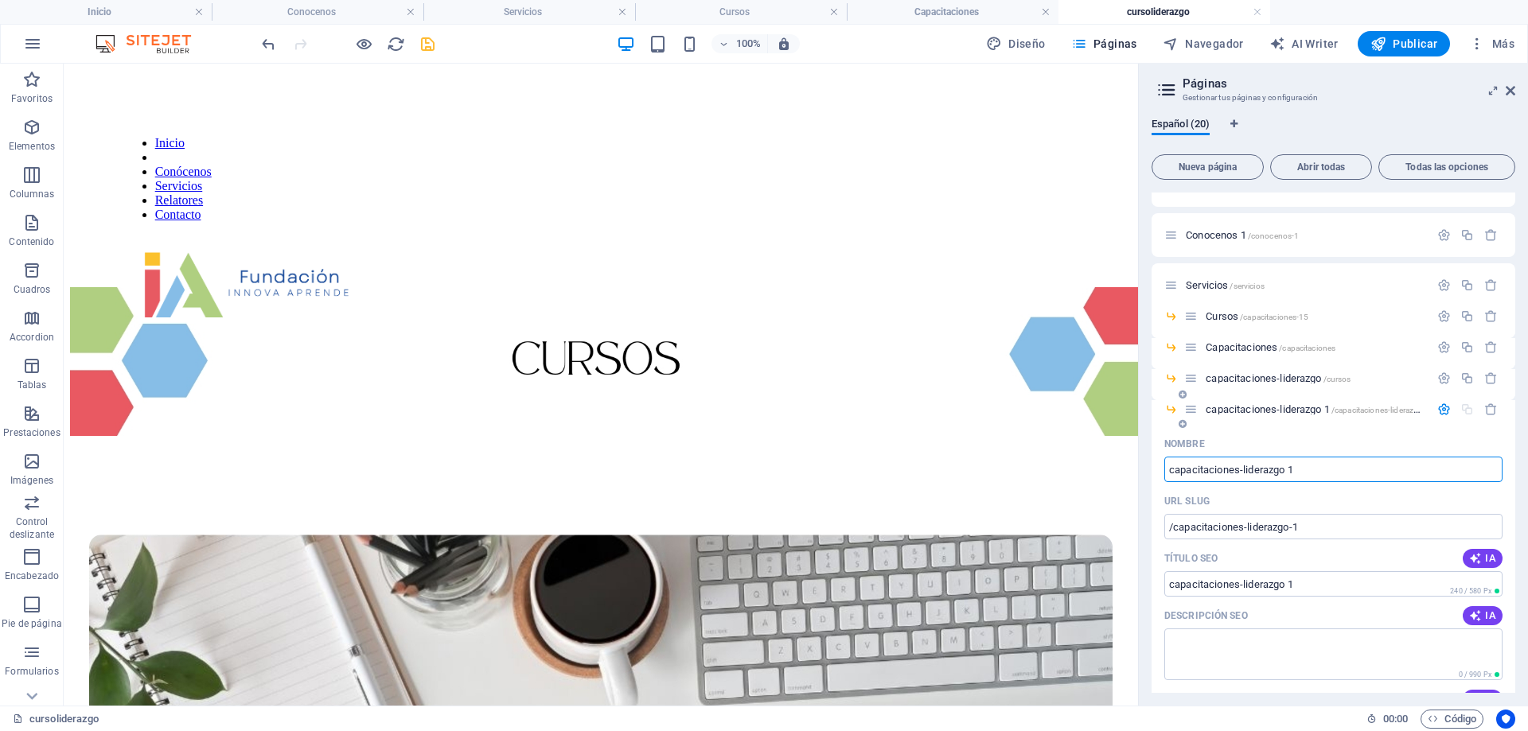
click at [1330, 469] on input "capacitaciones-liderazgo 1" at bounding box center [1333, 469] width 338 height 25
click at [1333, 465] on input "capacitaciones-liderazgo 1" at bounding box center [1333, 469] width 338 height 25
drag, startPoint x: 1333, startPoint y: 465, endPoint x: 1252, endPoint y: 473, distance: 81.6
click at [1252, 473] on input "capacitaciones-liderazgo 1" at bounding box center [1333, 469] width 338 height 25
type input "capacitaciones-ge"
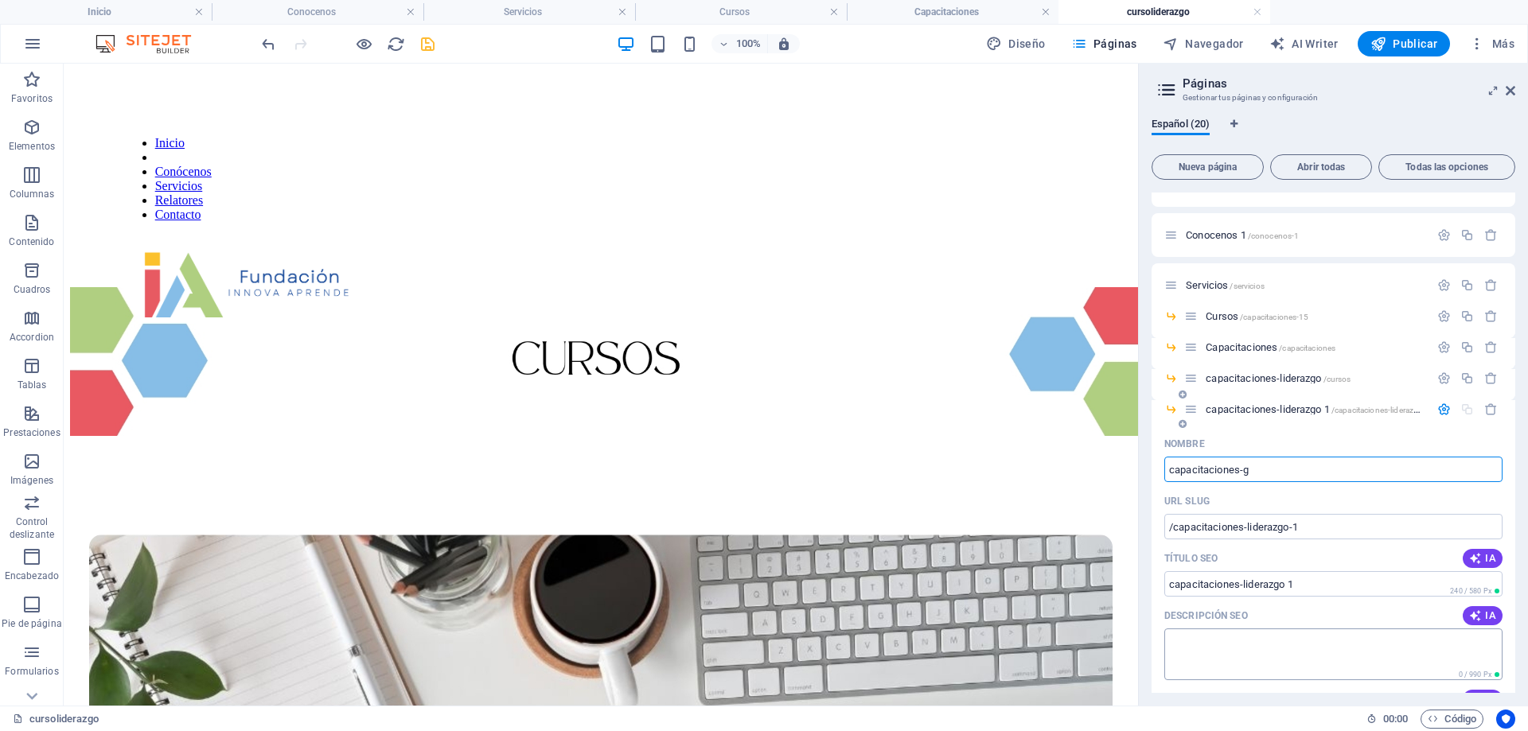
type input "/capacitaciones-g"
type input "capacitaciones-g"
type input "capacitaciones-gestion"
type input "/capacitaciones-gestion"
type input "capacitaciones-gestion"
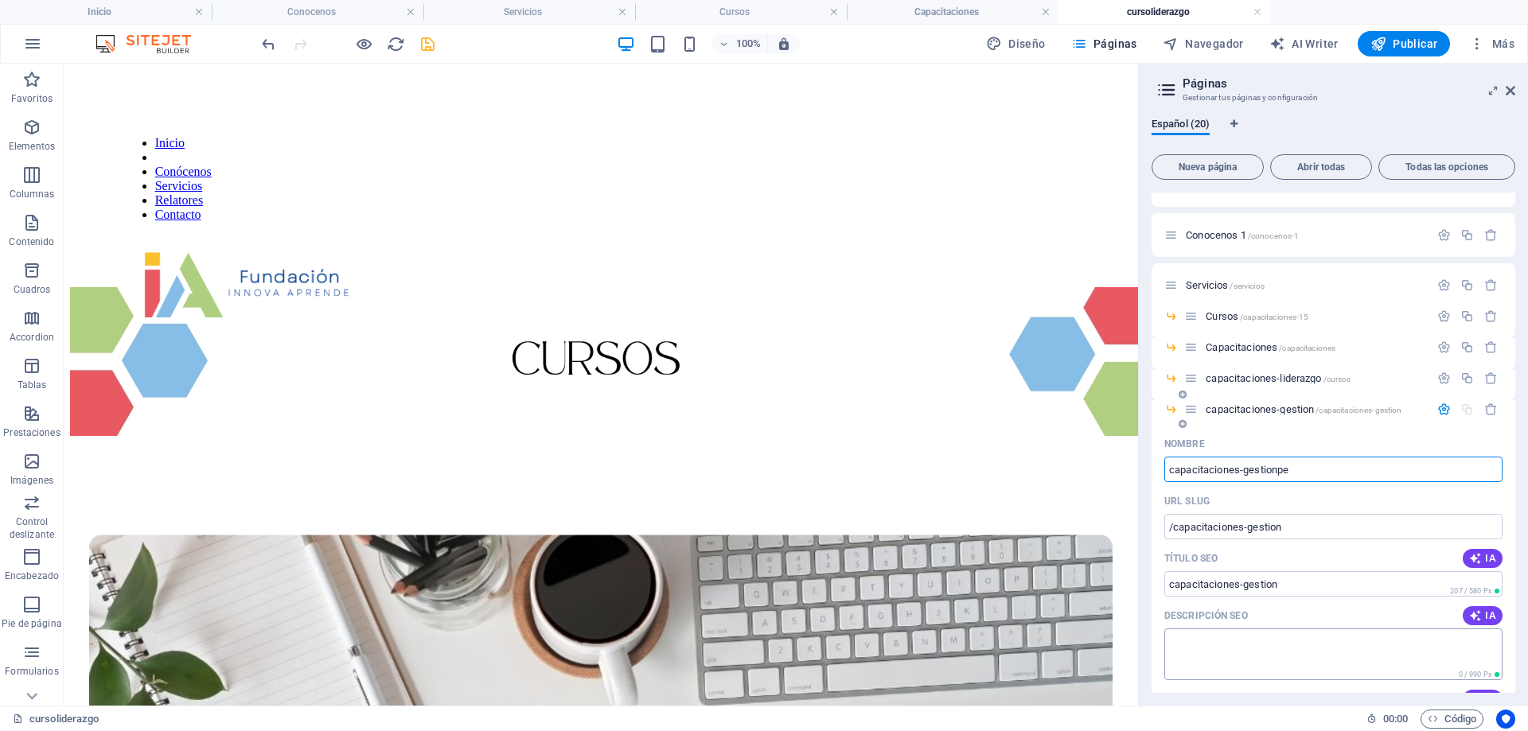
type input "capacitaciones-gestionped"
type input "/capacitaciones-gestionpeg"
type input "capacitaciones-gestionpeg"
type input "capacitaciones-gestionpedagog"
type input "/capacitaciones-gestionpedago"
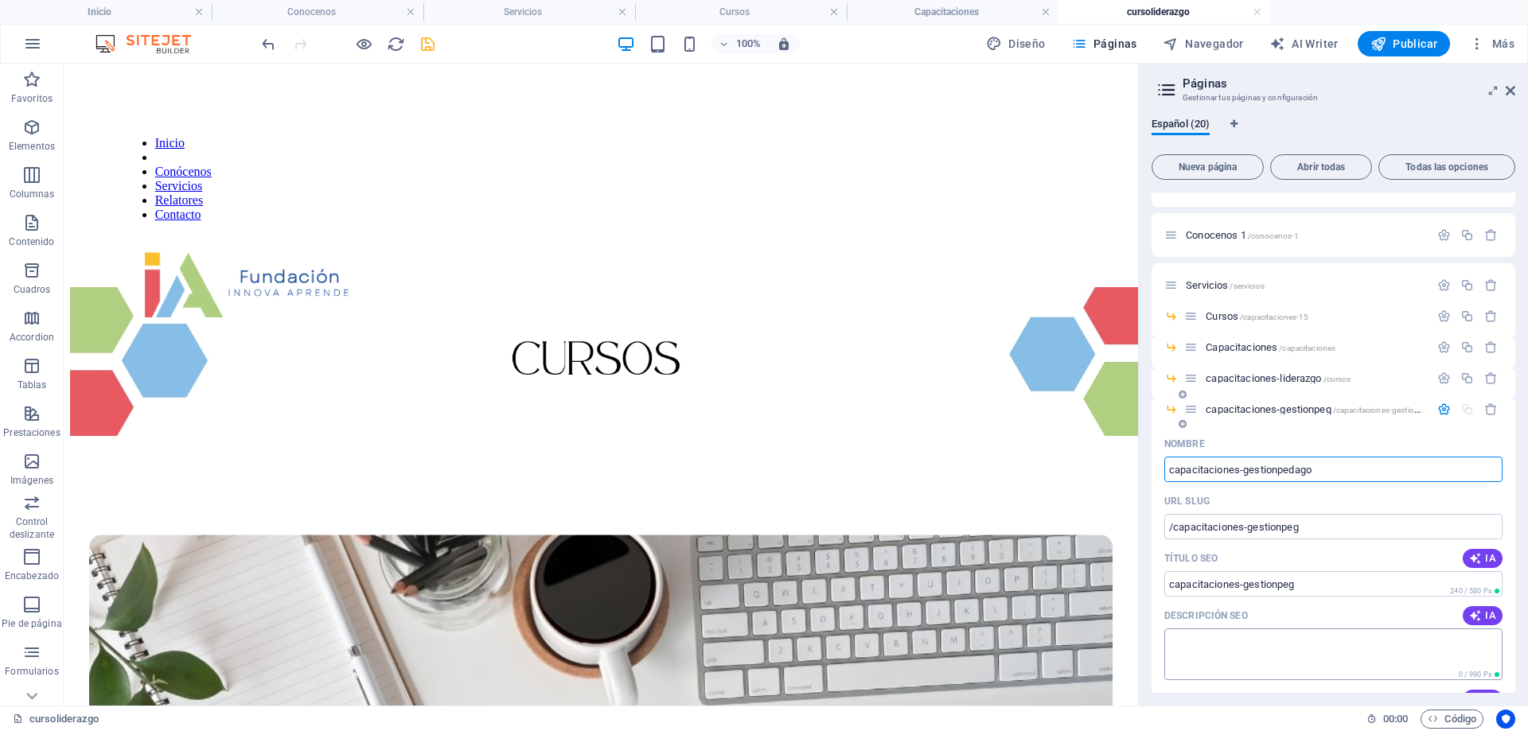
type input "capacitaciones-gestionpedago"
type input "capacitaciones-gestionpedagogica"
type input "/capacitaciones-gestionpedagogica"
type input "capacitaciones-gestionpedagogica"
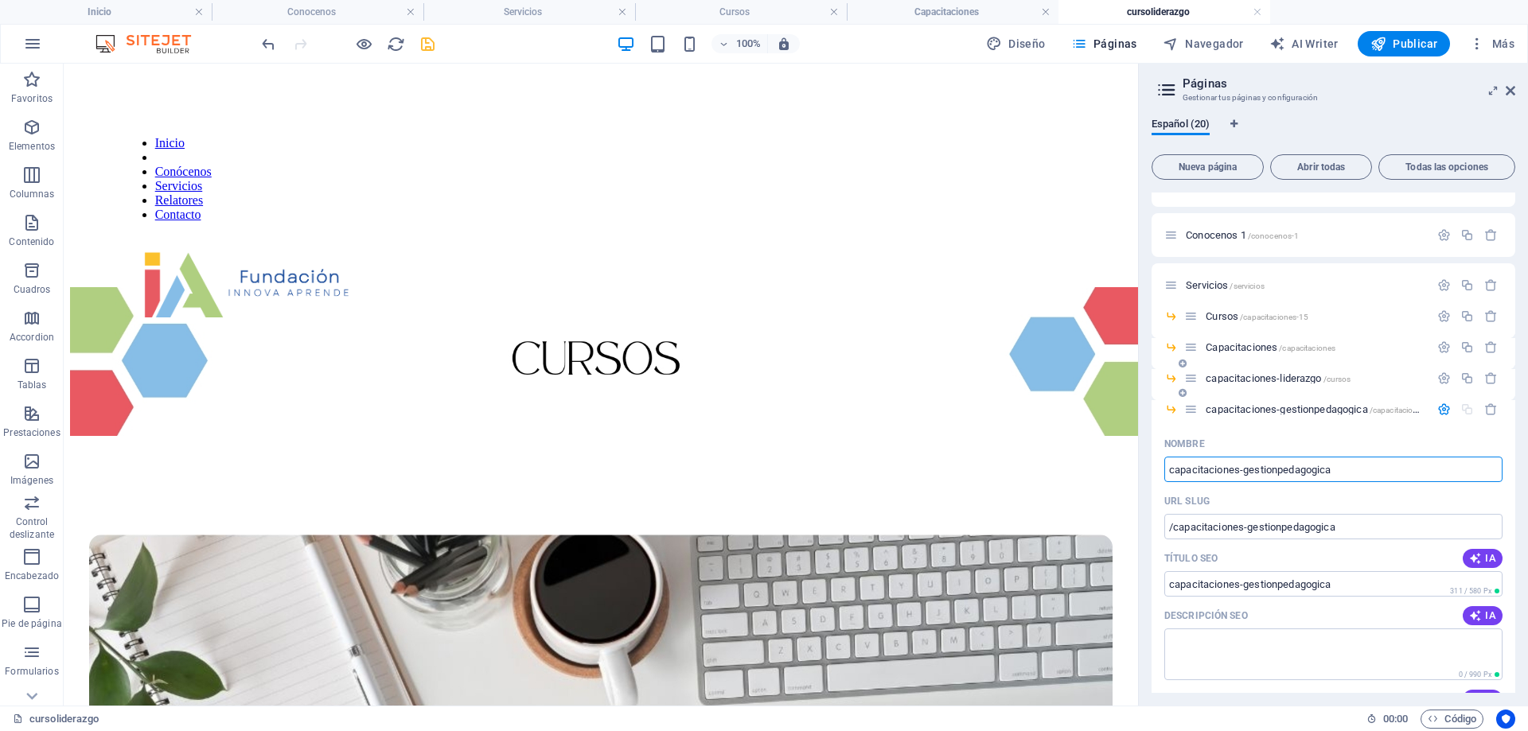
click at [1279, 380] on span "capacitaciones-liderazgo /cursos" at bounding box center [1278, 378] width 145 height 12
click at [1443, 403] on icon "button" at bounding box center [1444, 410] width 14 height 14
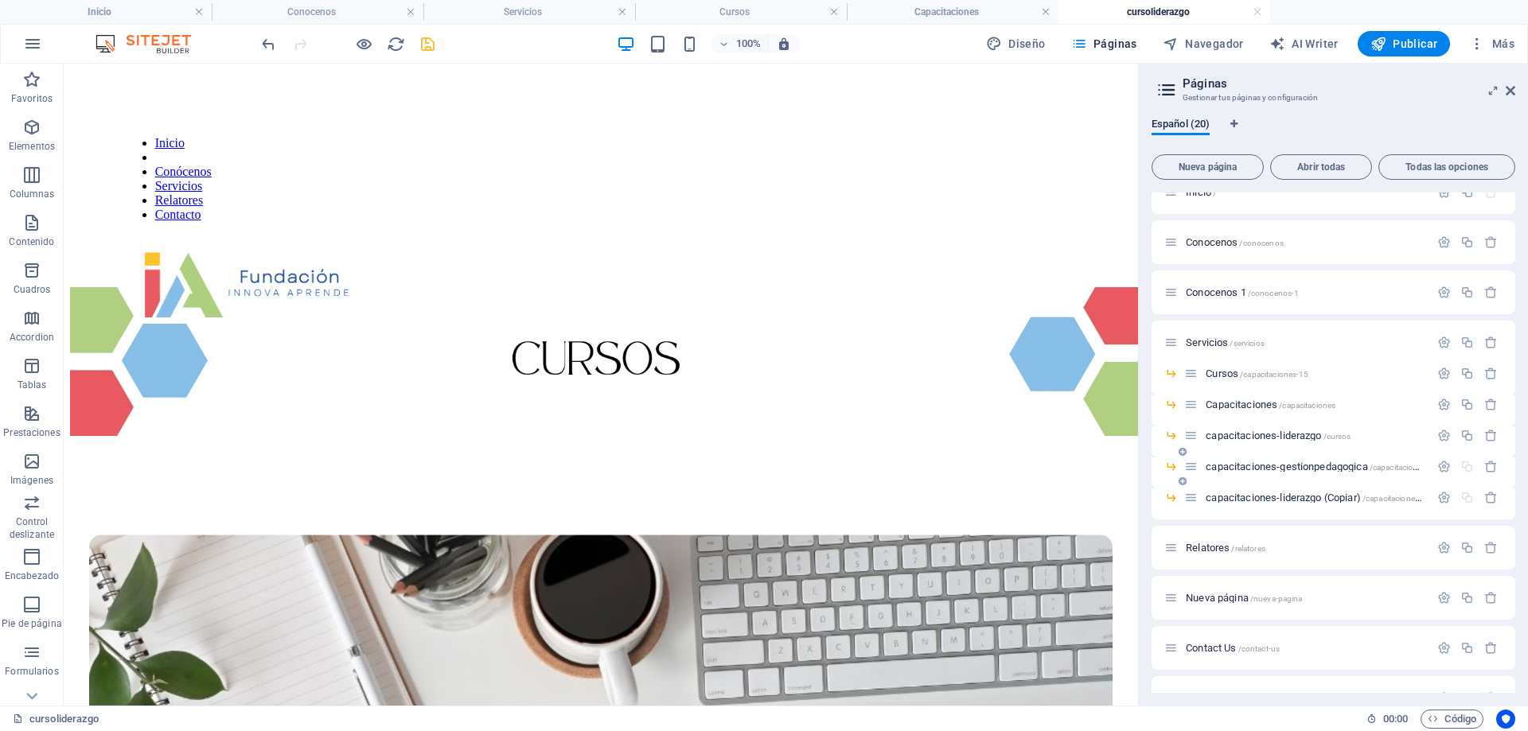
scroll to position [0, 0]
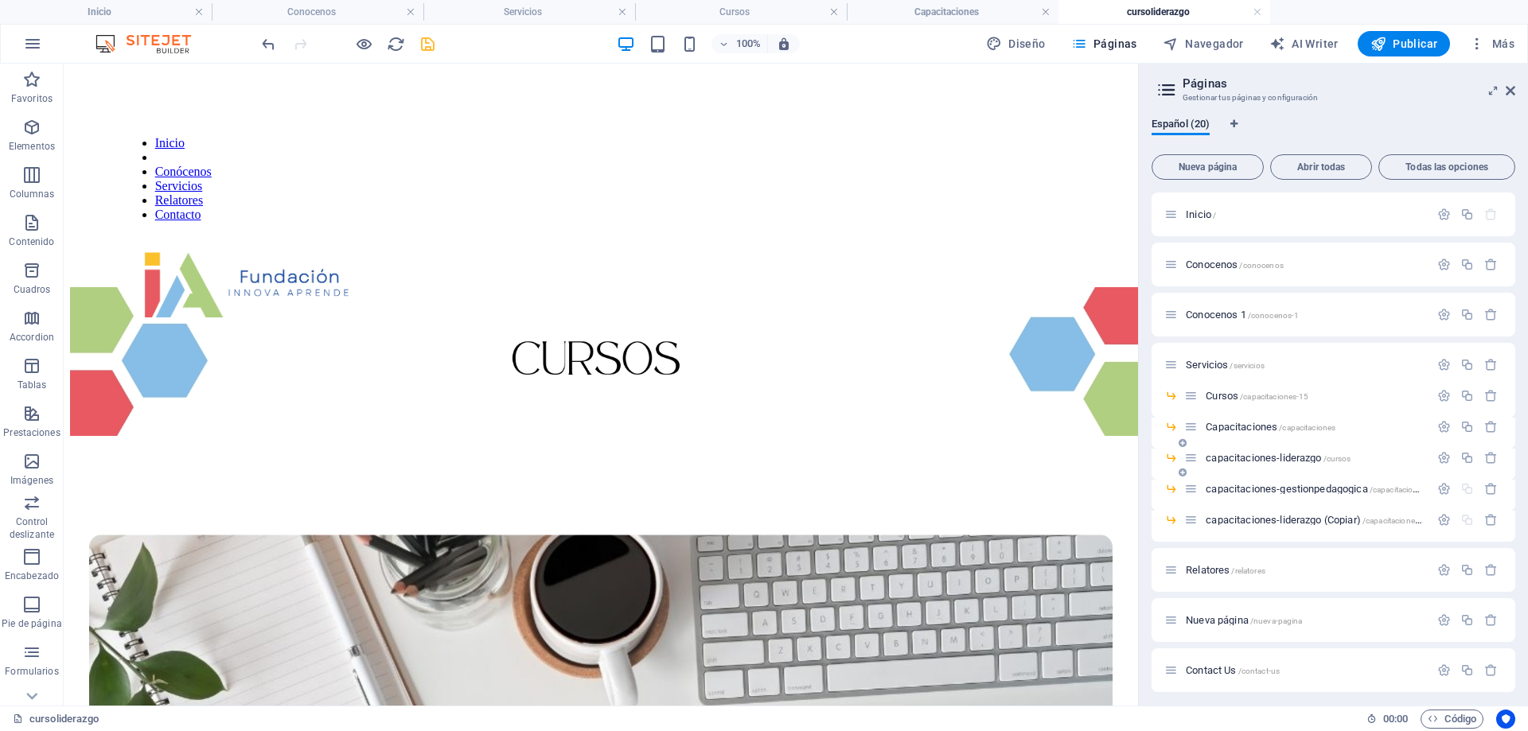
drag, startPoint x: 1243, startPoint y: 456, endPoint x: 1245, endPoint y: 465, distance: 8.9
click at [1245, 465] on div "capacitaciones-liderazgo /cursos" at bounding box center [1306, 458] width 245 height 18
drag, startPoint x: 1192, startPoint y: 490, endPoint x: 1188, endPoint y: 529, distance: 39.2
click at [1190, 530] on div "Inicio / Conocenos /conocenos Conocenos 1 /conocenos-1 Servicios /servicios Cur…" at bounding box center [1333, 634] width 364 height 882
drag, startPoint x: 1191, startPoint y: 524, endPoint x: 1146, endPoint y: 528, distance: 45.5
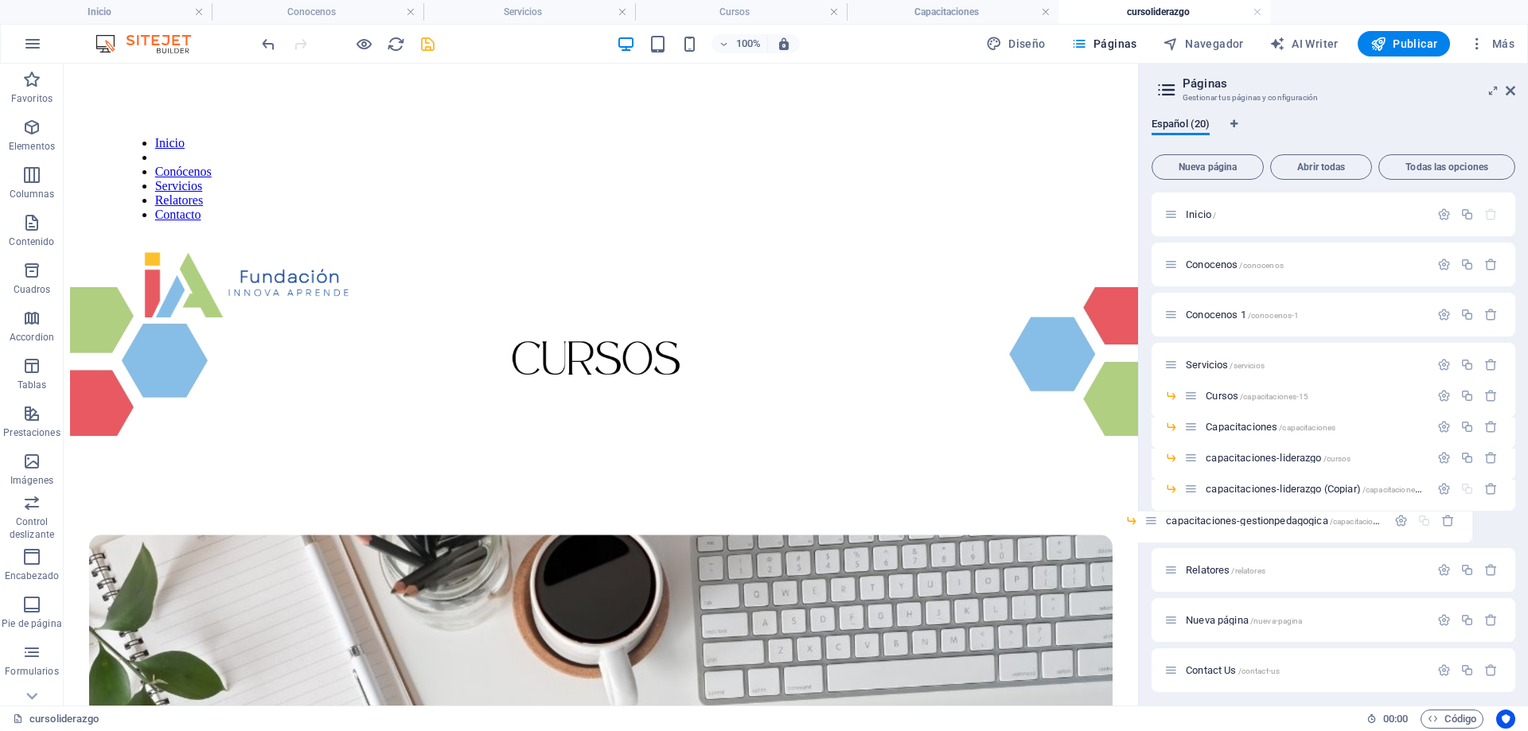
click at [1147, 527] on div "Español (20) Nueva página Abrir todas Todas las opciones Inicio / Conocenos /co…" at bounding box center [1333, 405] width 389 height 601
click at [1443, 499] on div "capacitaciones-liderazgo (Copiar) /capacitaciones-liderazgo" at bounding box center [1333, 495] width 364 height 31
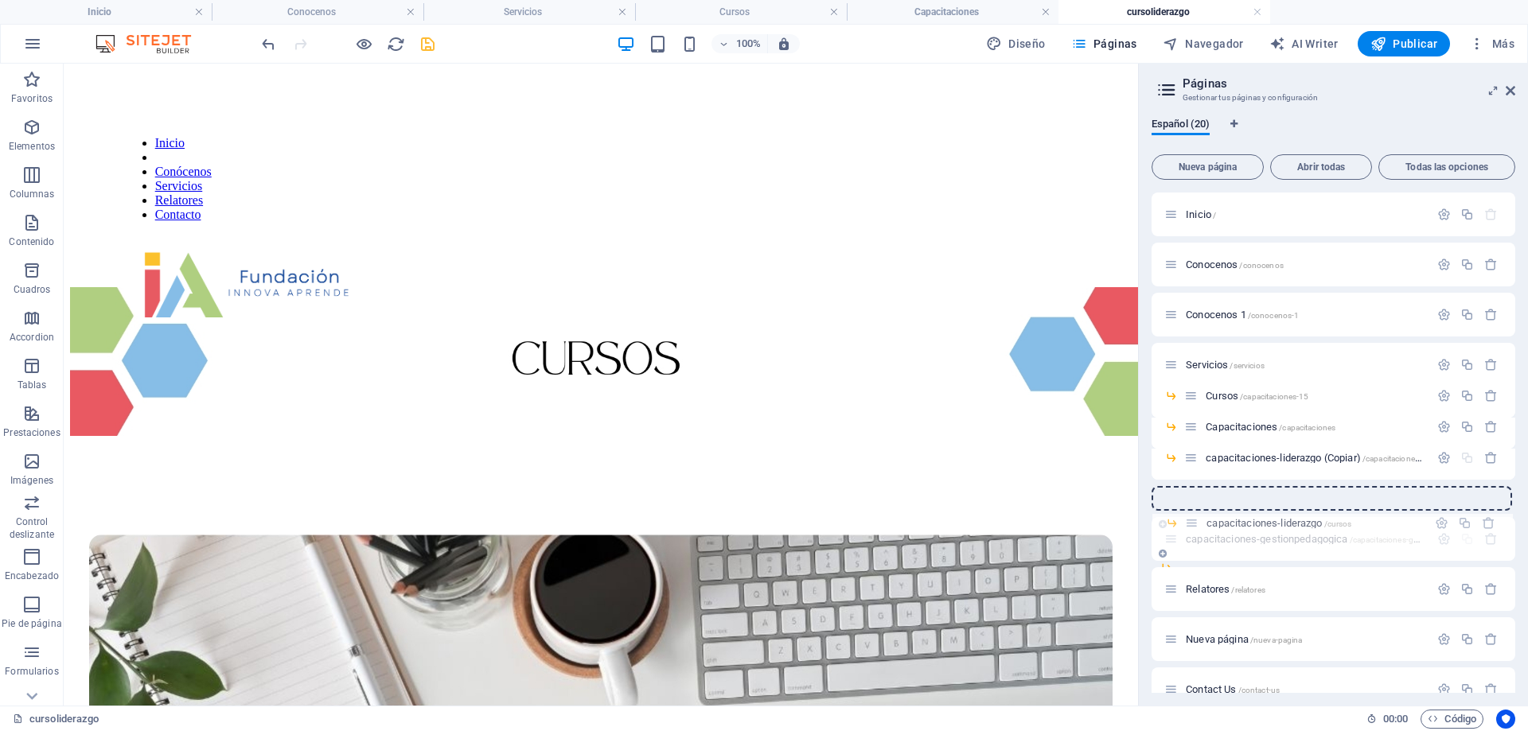
drag, startPoint x: 1194, startPoint y: 459, endPoint x: 1194, endPoint y: 528, distance: 68.4
click at [1194, 528] on div "Inicio / Conocenos /conocenos Conocenos 1 /conocenos-1 Servicios /servicios Cur…" at bounding box center [1333, 628] width 364 height 870
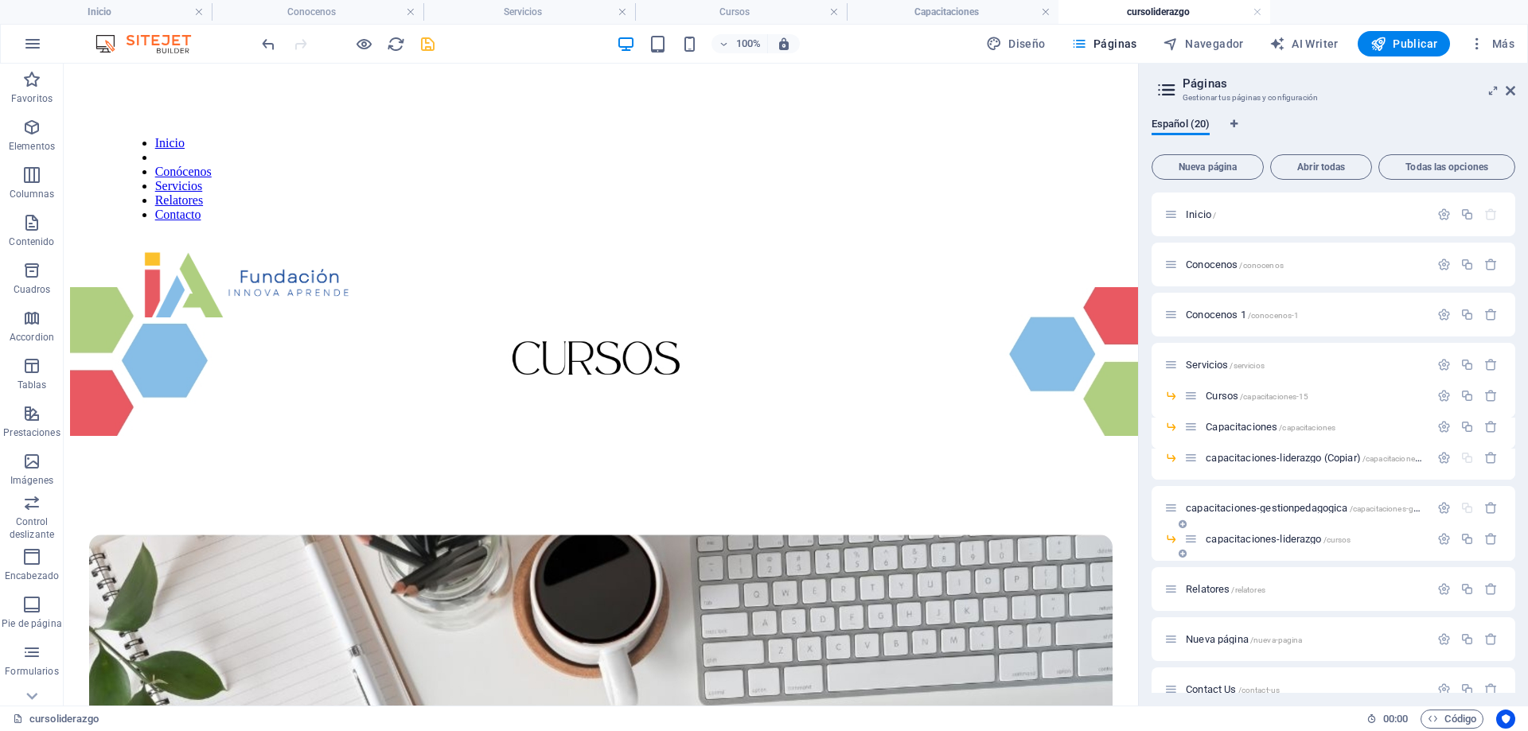
drag, startPoint x: 1247, startPoint y: 535, endPoint x: 1206, endPoint y: 547, distance: 42.5
click at [1207, 547] on div "capacitaciones-liderazgo /cursos" at bounding box center [1306, 539] width 245 height 18
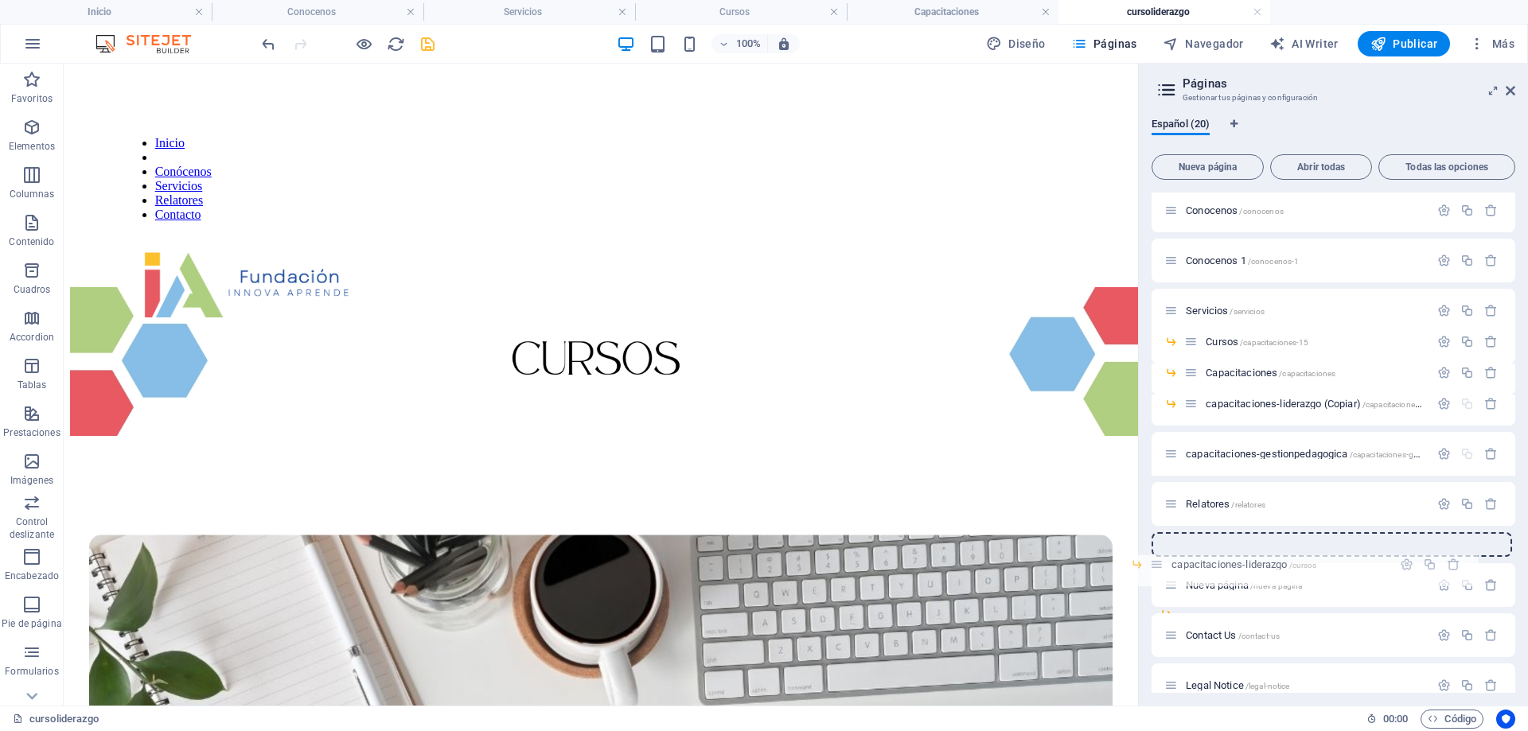
scroll to position [63, 0]
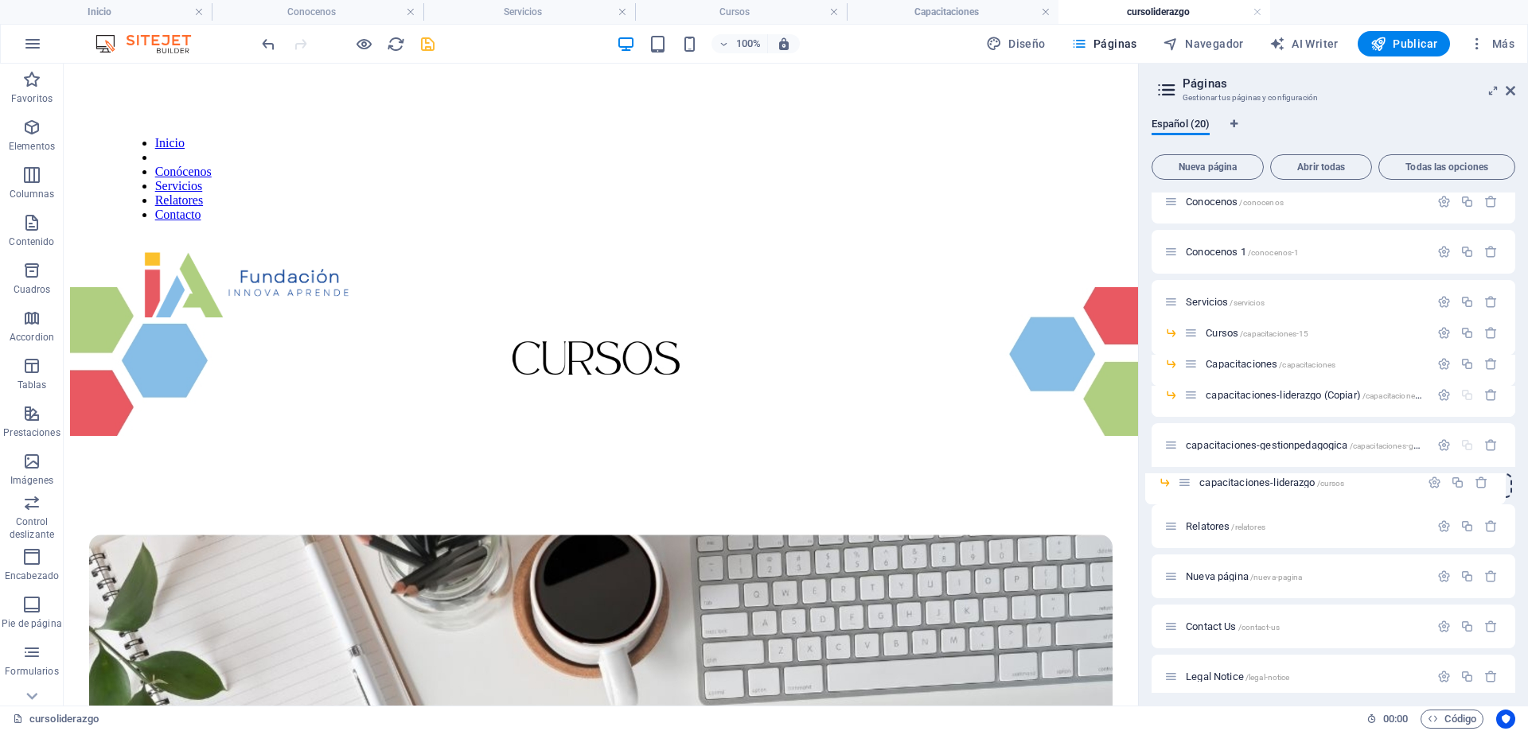
drag, startPoint x: 1197, startPoint y: 536, endPoint x: 1186, endPoint y: 480, distance: 57.4
click at [1186, 480] on div "Inicio / Conocenos /conocenos Conocenos 1 /conocenos-1 Servicios /servicios Cur…" at bounding box center [1333, 580] width 364 height 901
click at [1444, 392] on icon "button" at bounding box center [1444, 395] width 14 height 14
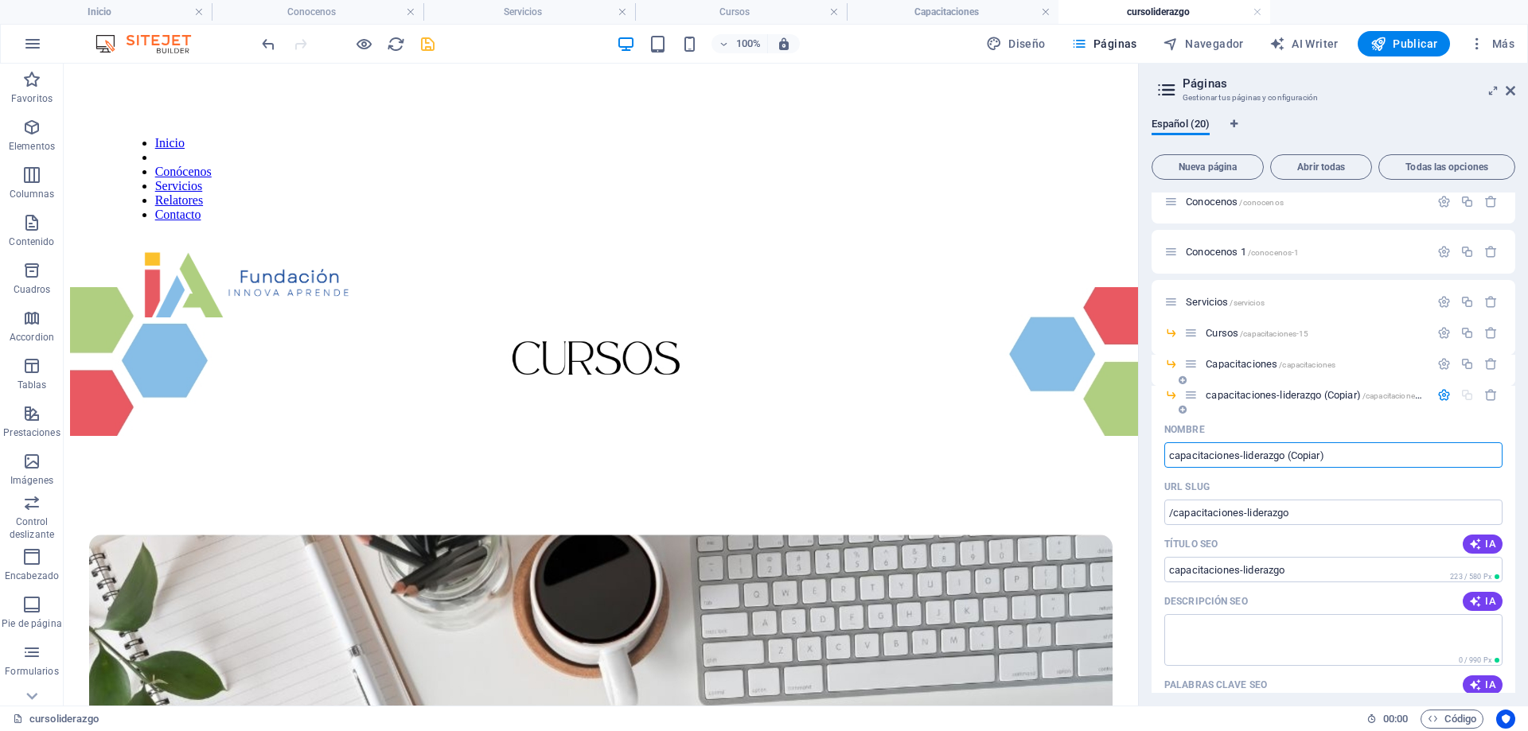
click at [1249, 455] on input "capacitaciones-liderazgo (Copiar)" at bounding box center [1333, 454] width 338 height 25
drag, startPoint x: 1321, startPoint y: 457, endPoint x: 1423, endPoint y: 466, distance: 102.2
click at [1423, 466] on input "capacitaciones-liderazgo (Copiar)" at bounding box center [1333, 454] width 338 height 25
type input "capacitaciones-formacionconvivencia"
click at [1238, 358] on div "Capacitaciones /capacitaciones" at bounding box center [1306, 364] width 245 height 18
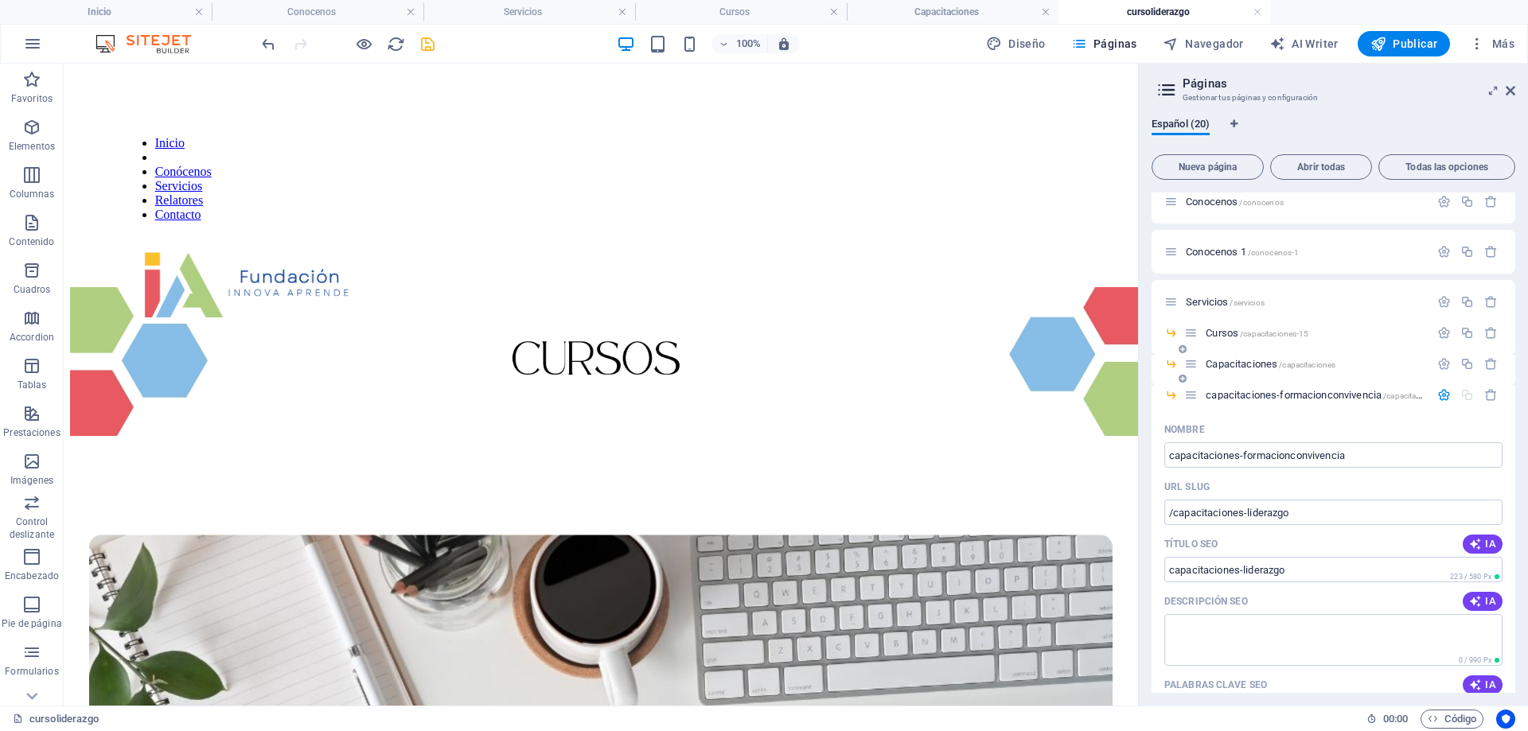
click at [1237, 366] on span "Capacitaciones /capacitaciones" at bounding box center [1271, 364] width 130 height 12
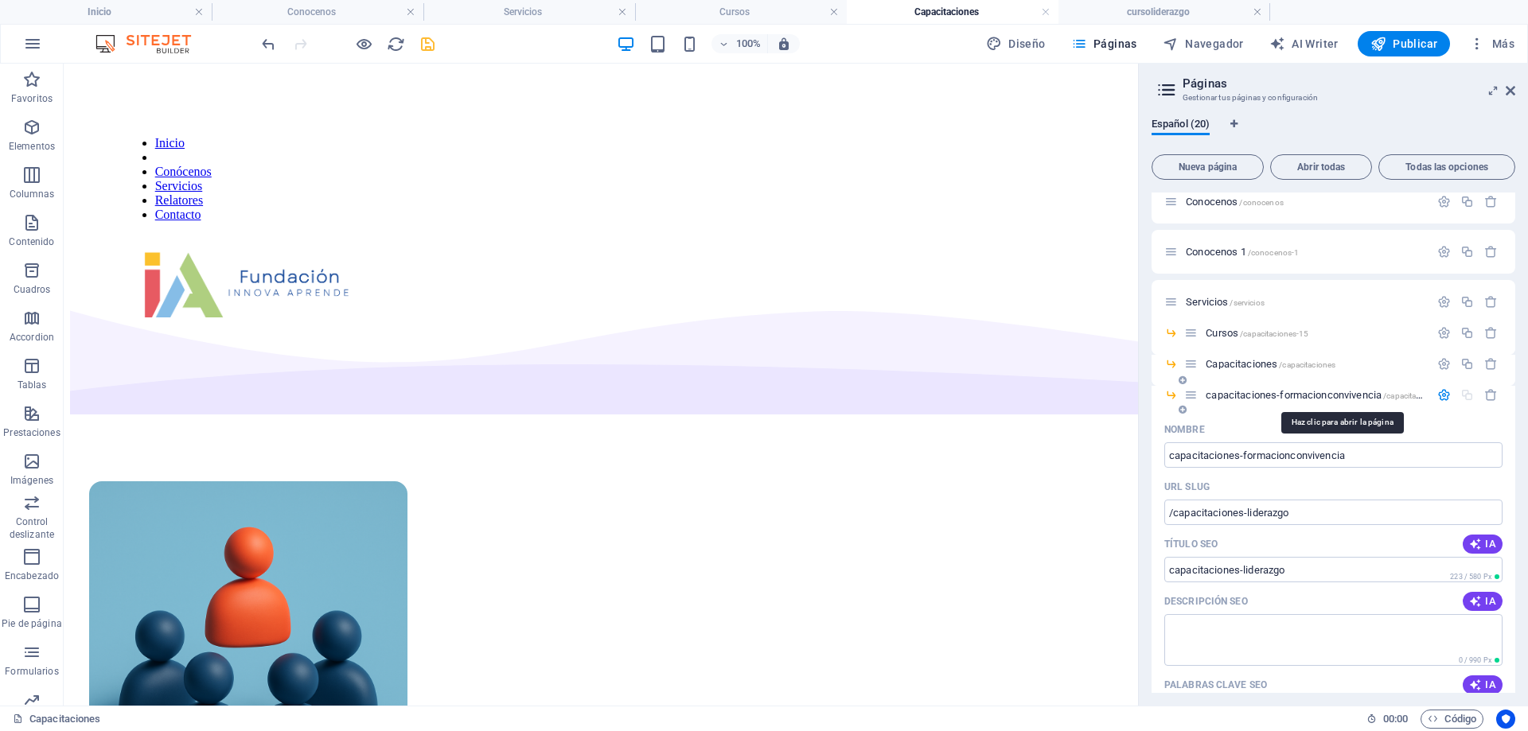
click at [1261, 396] on span "capacitaciones-formacionconvivencia /capacitaciones-liderazgo" at bounding box center [1340, 395] width 269 height 12
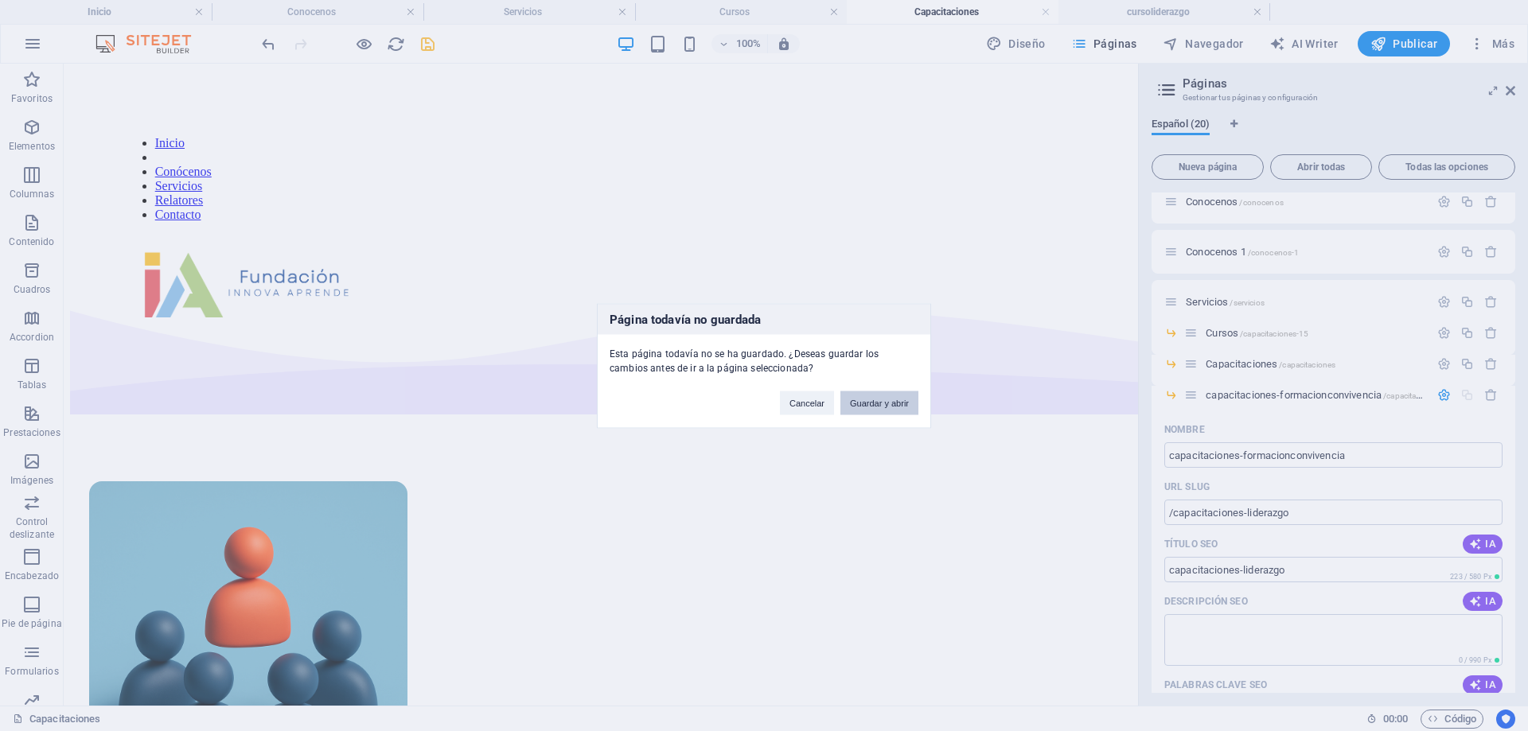
click at [903, 410] on button "Guardar y abrir" at bounding box center [879, 403] width 78 height 24
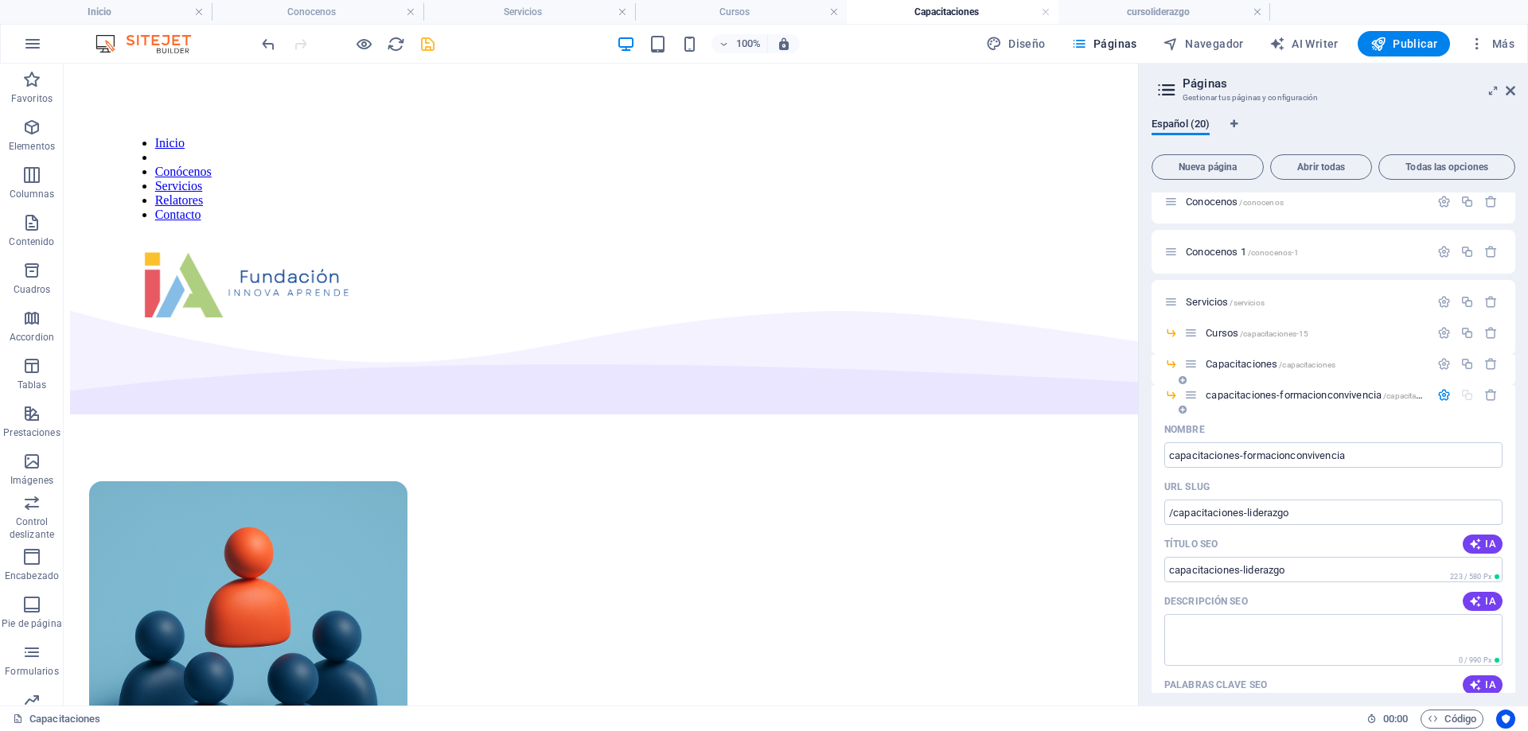
click at [1437, 396] on icon "button" at bounding box center [1444, 395] width 14 height 14
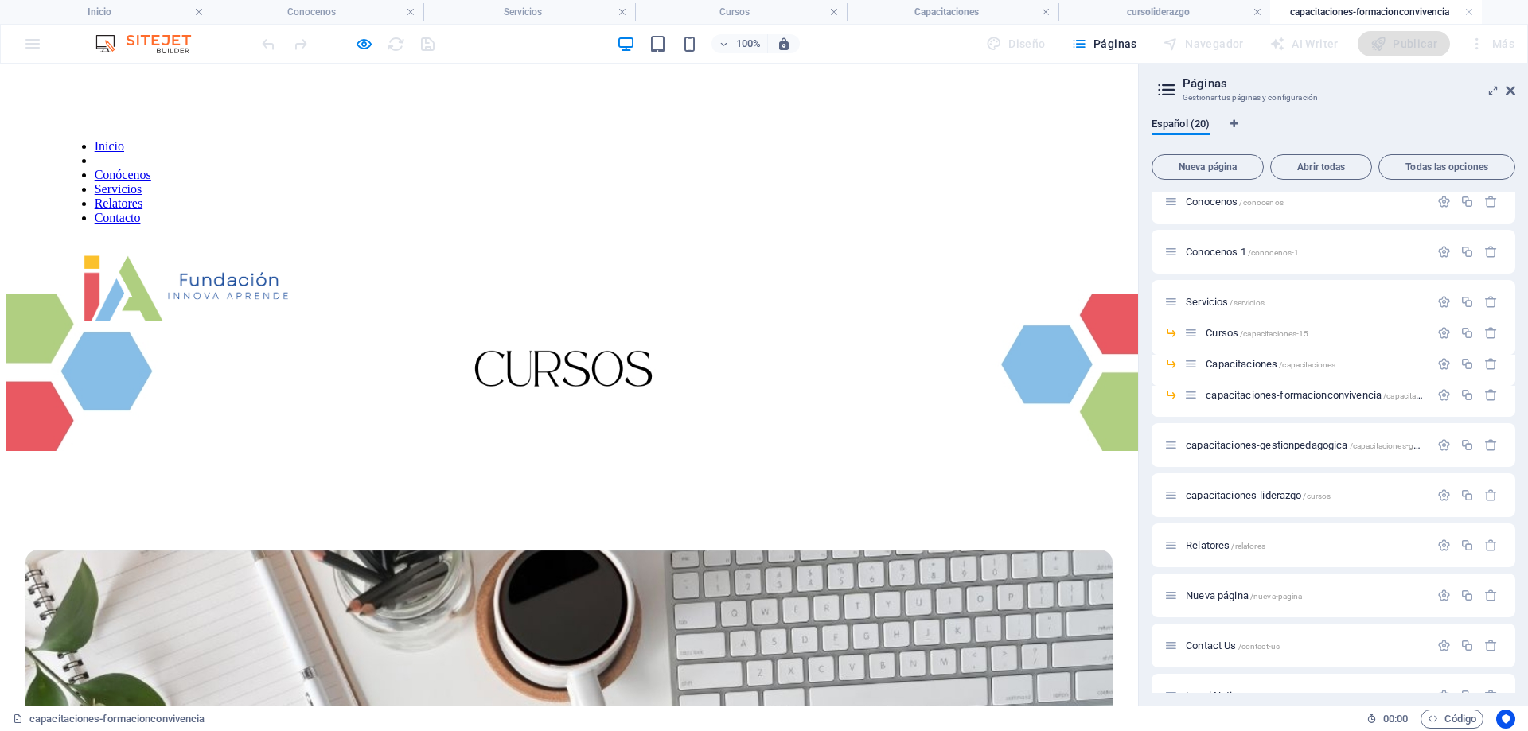
scroll to position [0, 0]
click at [1442, 399] on icon "button" at bounding box center [1444, 395] width 14 height 14
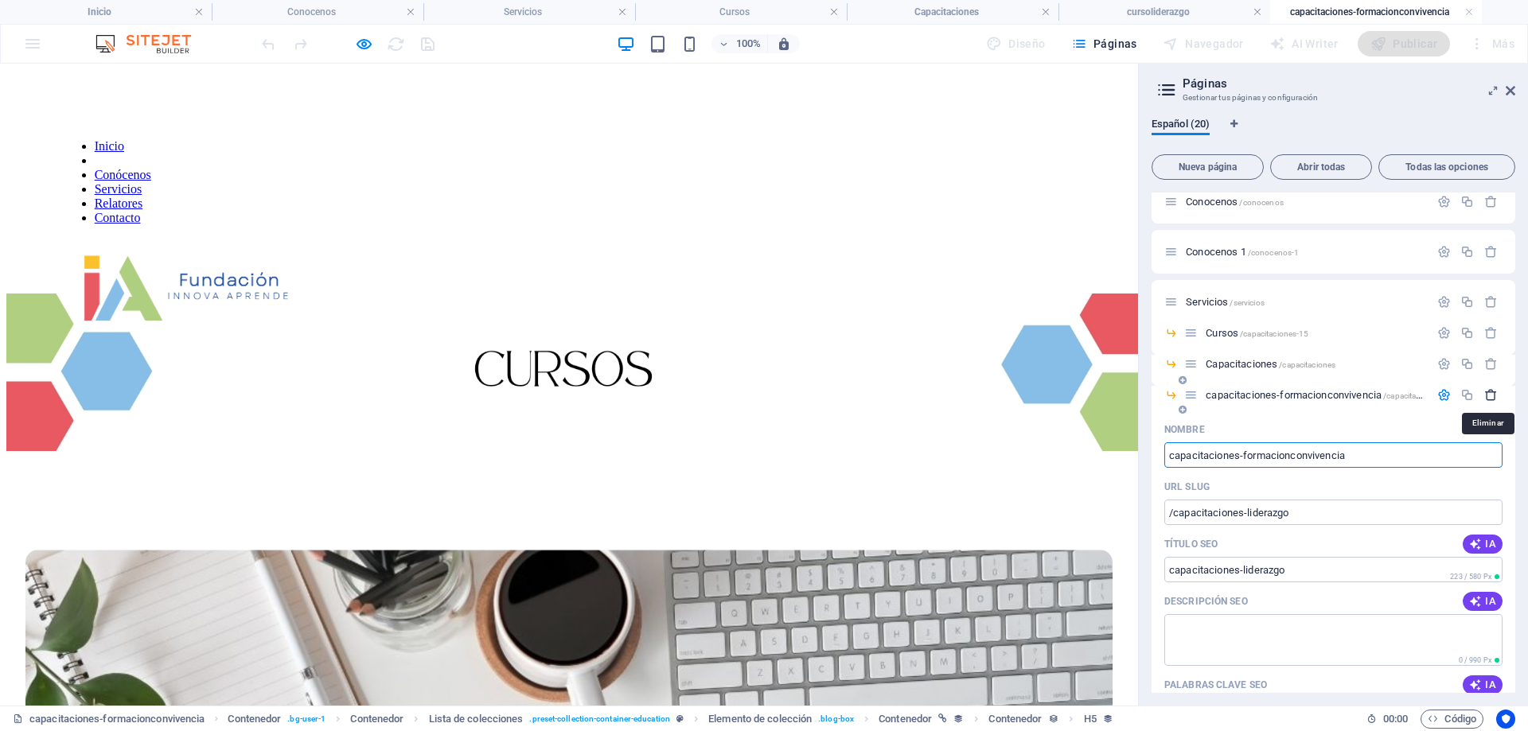
click at [1486, 399] on icon "button" at bounding box center [1491, 395] width 14 height 14
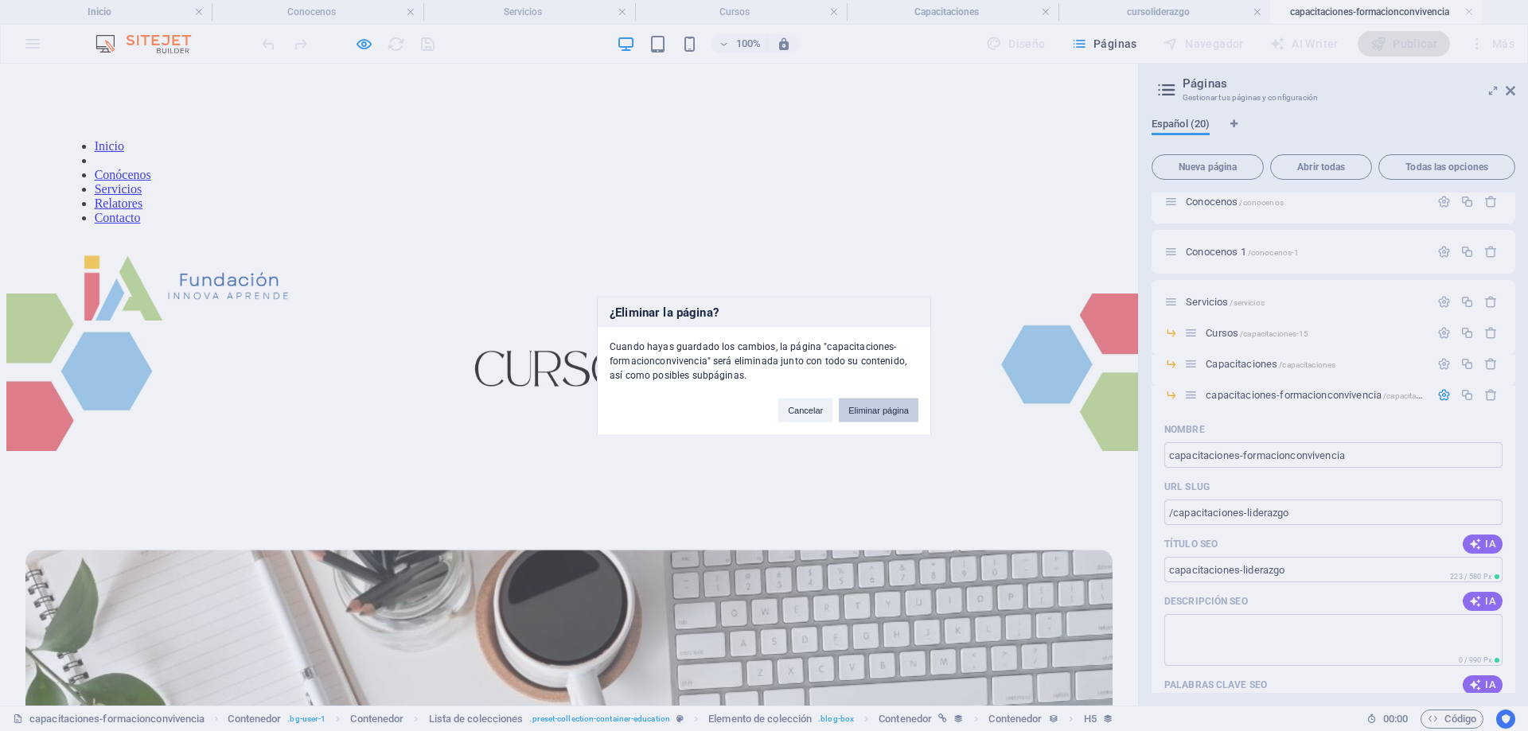
click at [905, 411] on button "Eliminar página" at bounding box center [879, 410] width 80 height 24
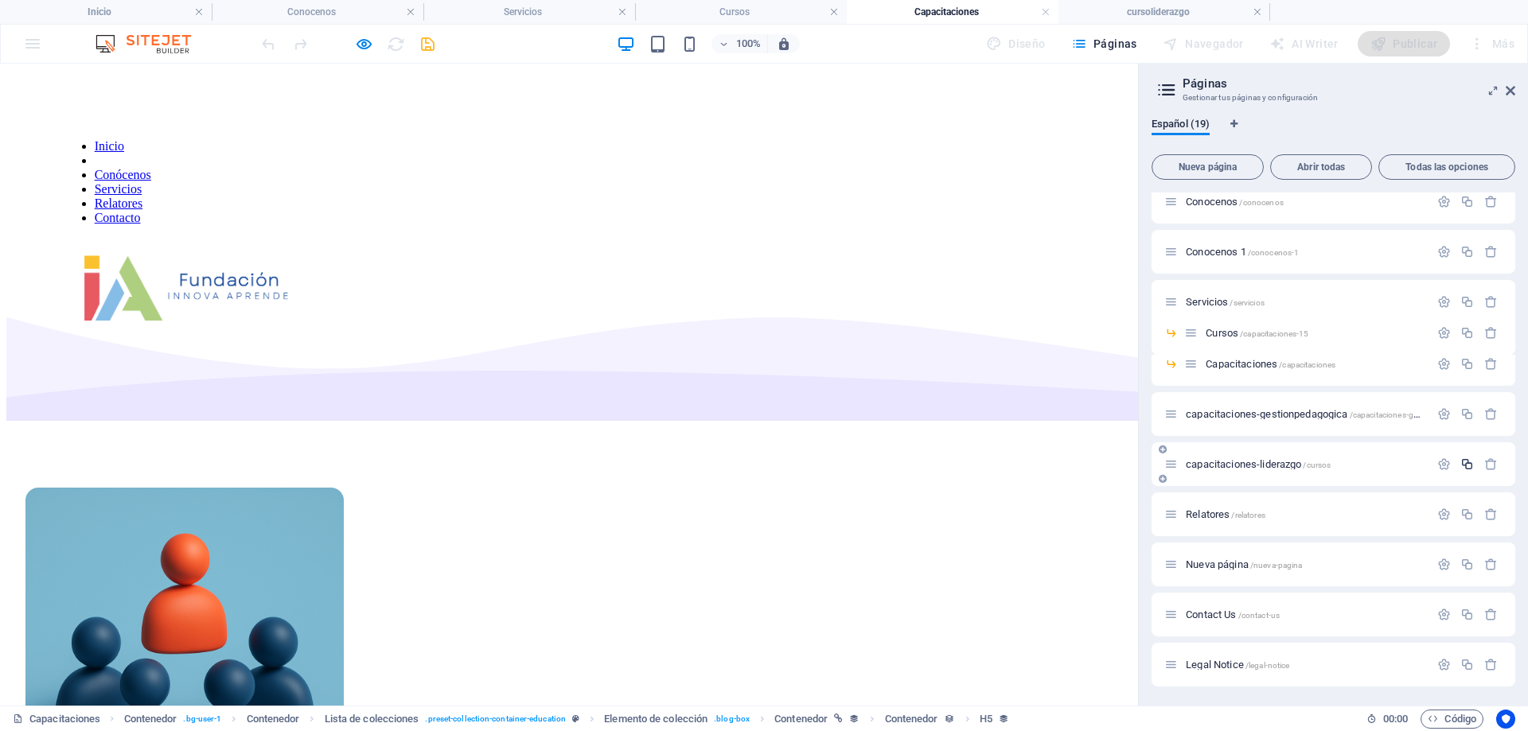
click at [1469, 462] on icon "button" at bounding box center [1467, 465] width 14 height 14
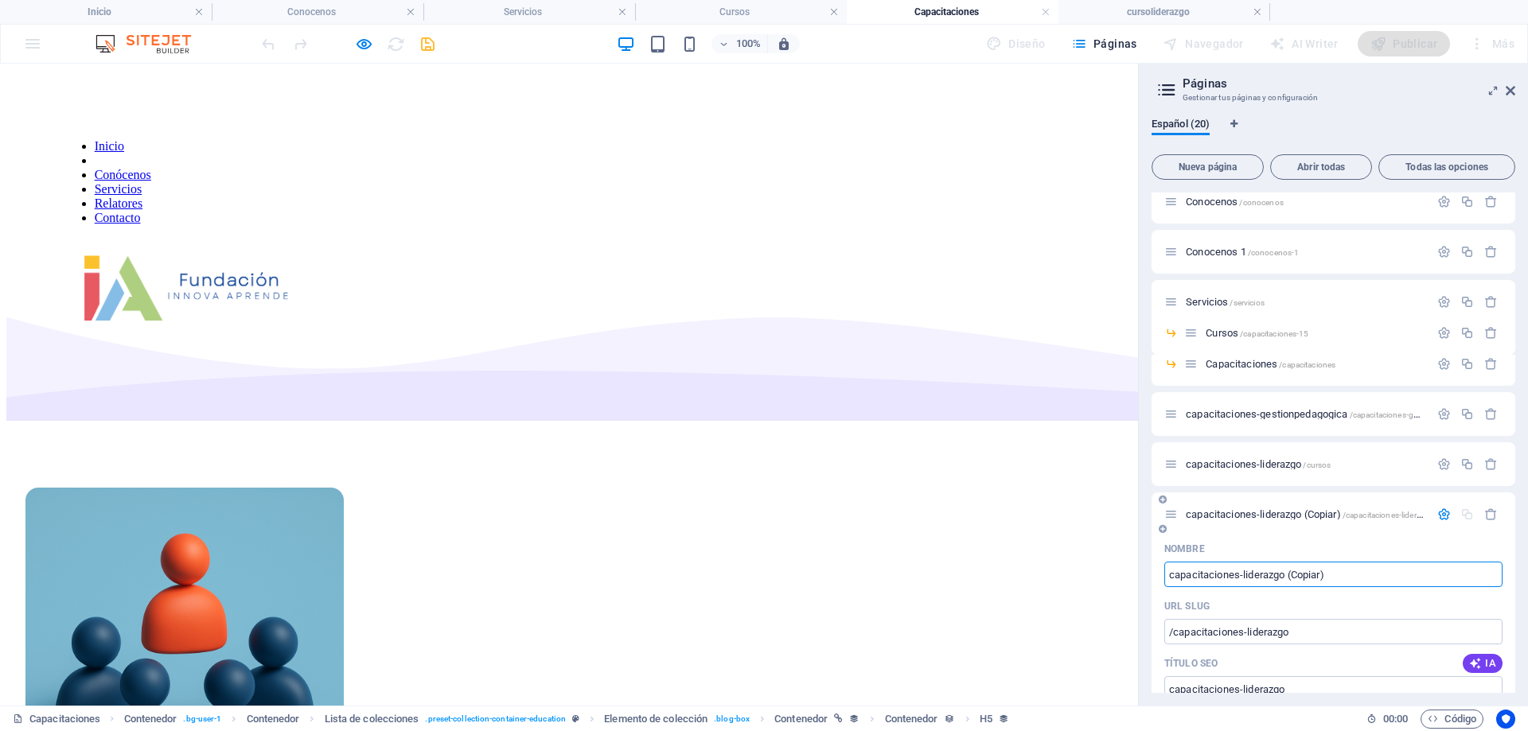
click at [1245, 575] on input "capacitaciones-liderazgo (Copiar)" at bounding box center [1333, 574] width 338 height 25
drag, startPoint x: 1244, startPoint y: 575, endPoint x: 1439, endPoint y: 576, distance: 195.0
click at [1439, 576] on input "capacitaciones-liderazgo (Copiar)" at bounding box center [1333, 574] width 338 height 25
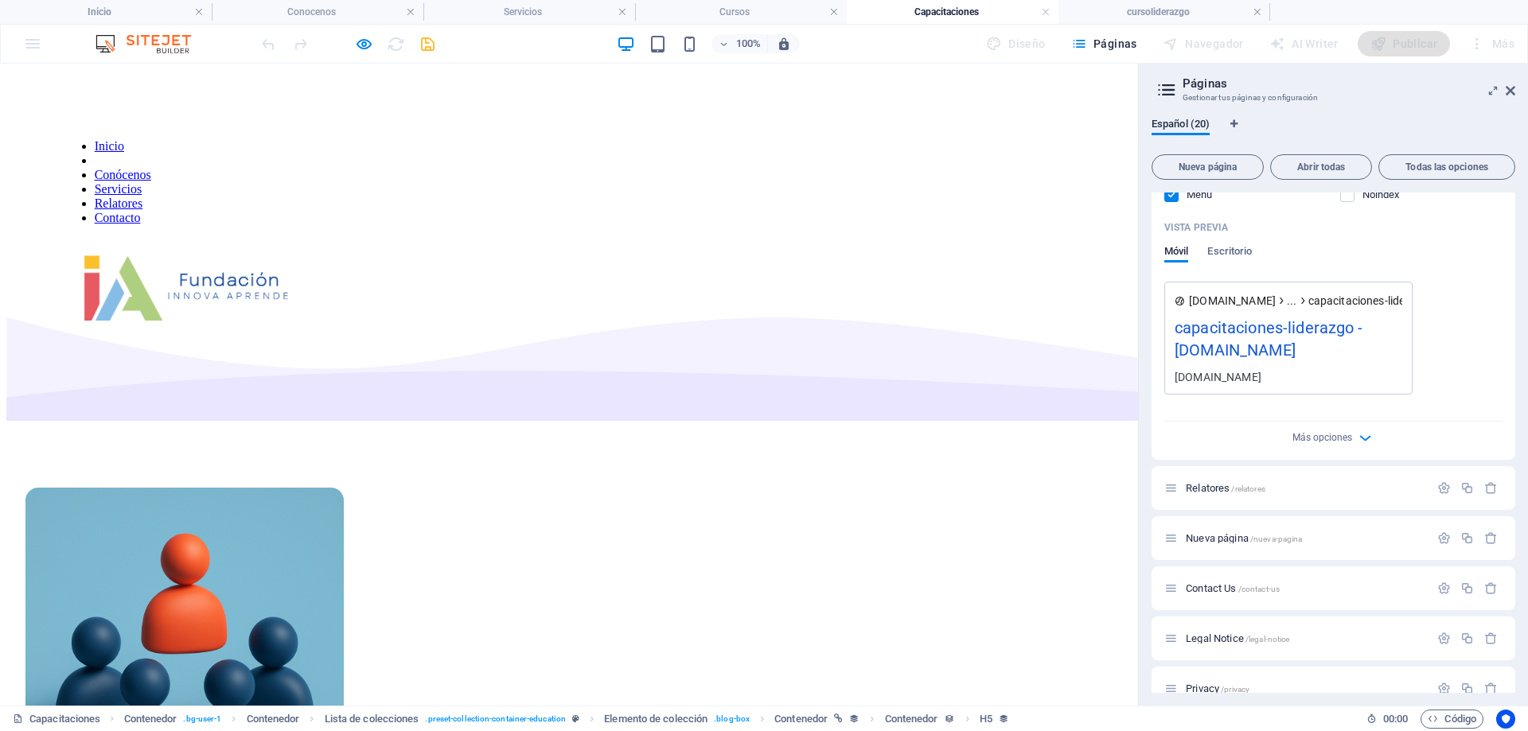
scroll to position [779, 0]
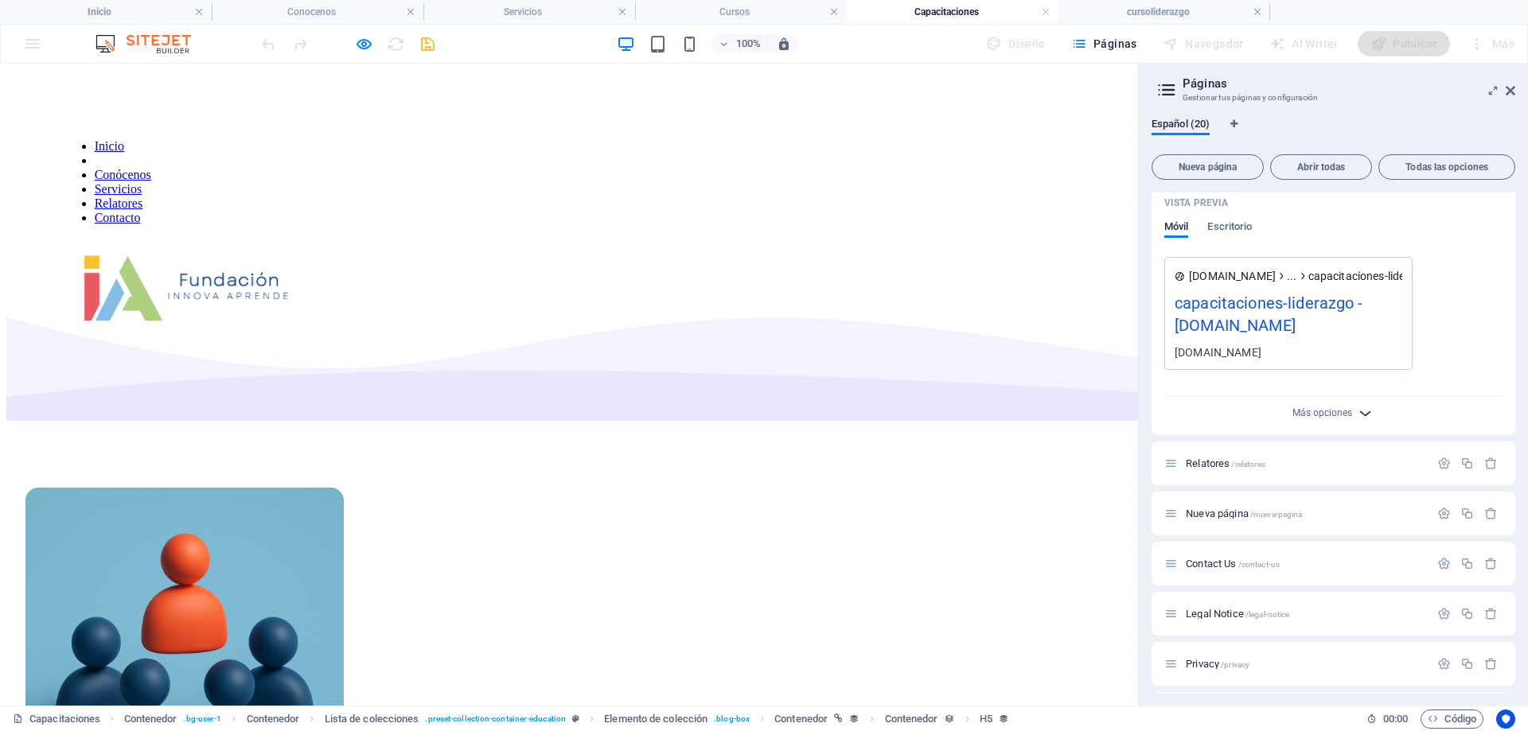
type input "capacitaciones-gestionpedagogica"
click at [1358, 416] on icon "button" at bounding box center [1365, 413] width 18 height 18
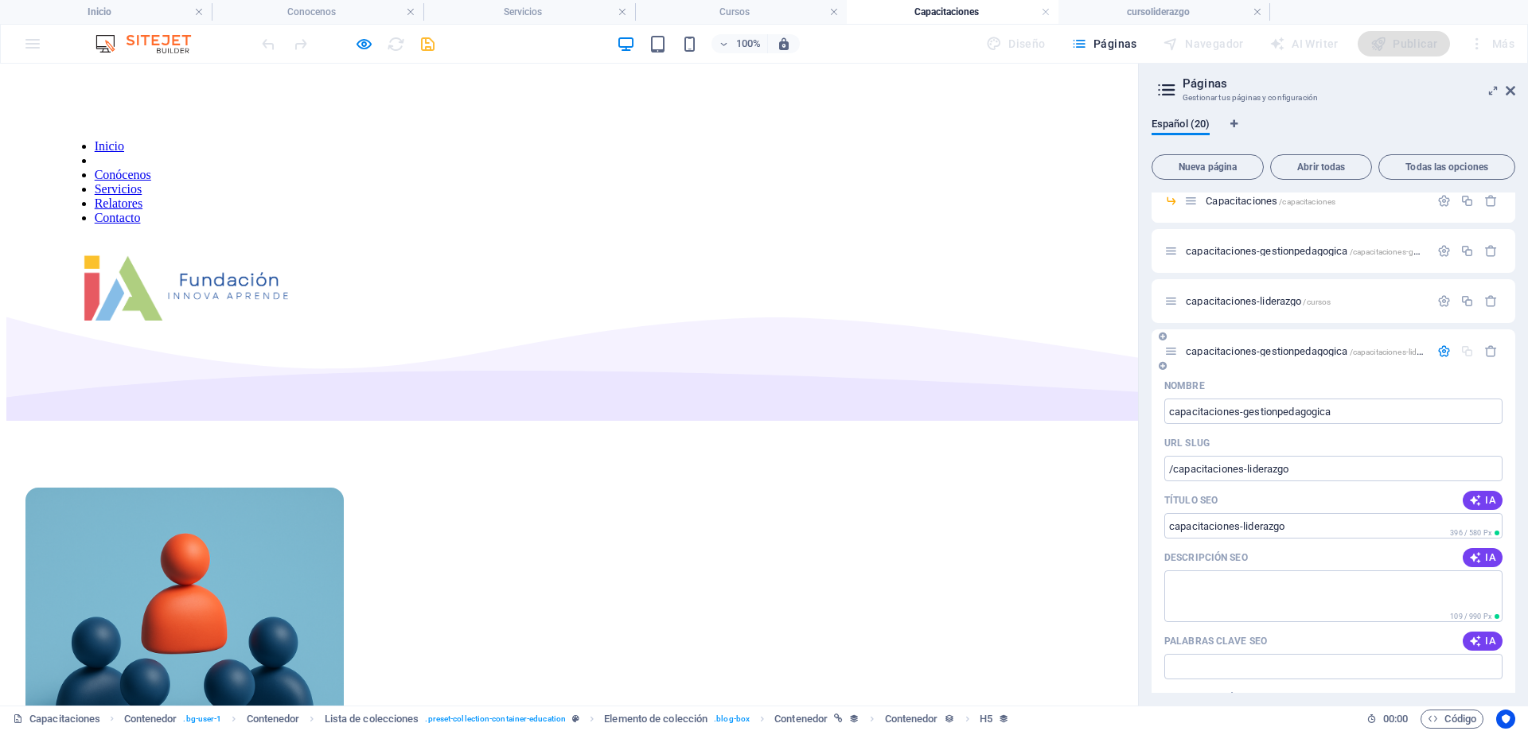
scroll to position [142, 0]
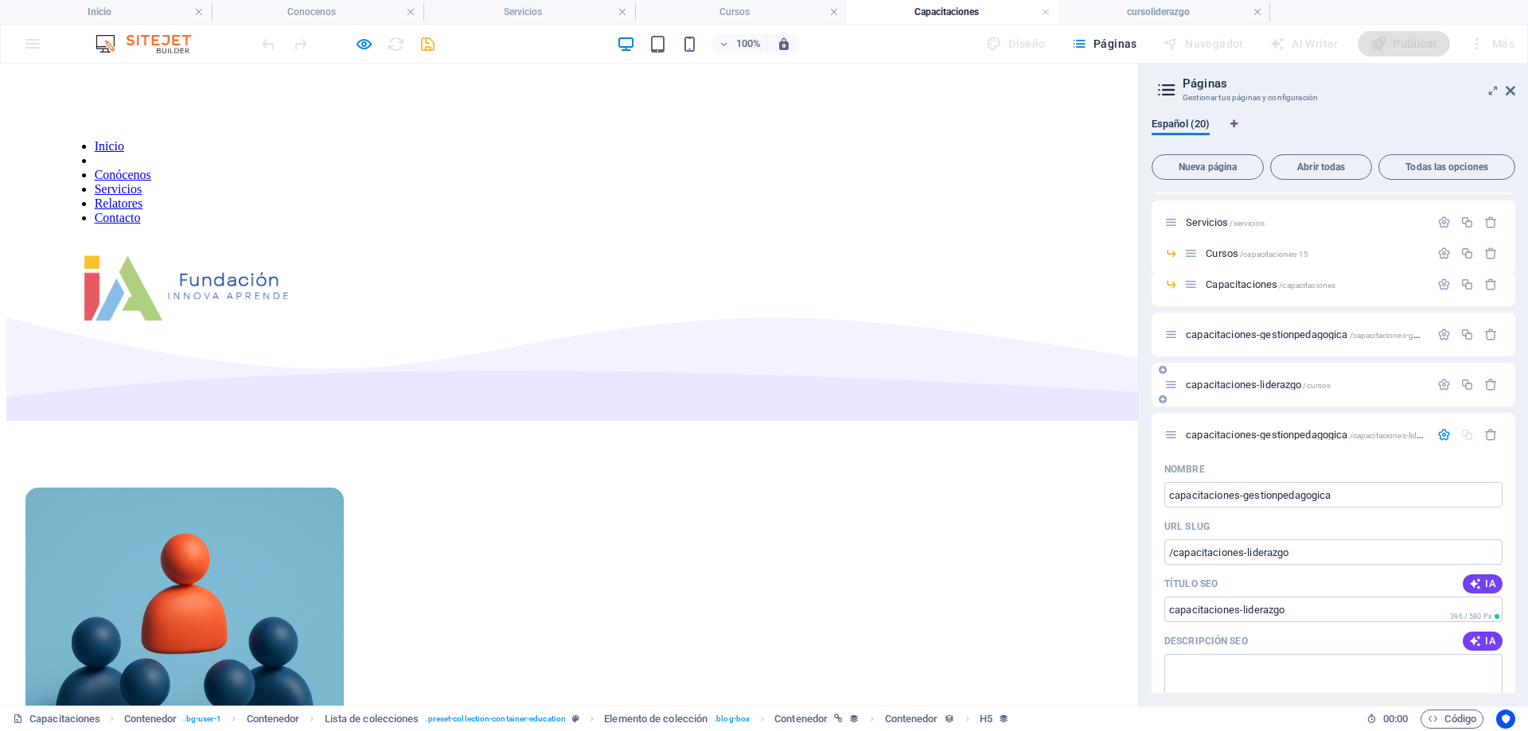
click at [1266, 383] on span "capacitaciones-liderazgo /cursos" at bounding box center [1258, 385] width 145 height 12
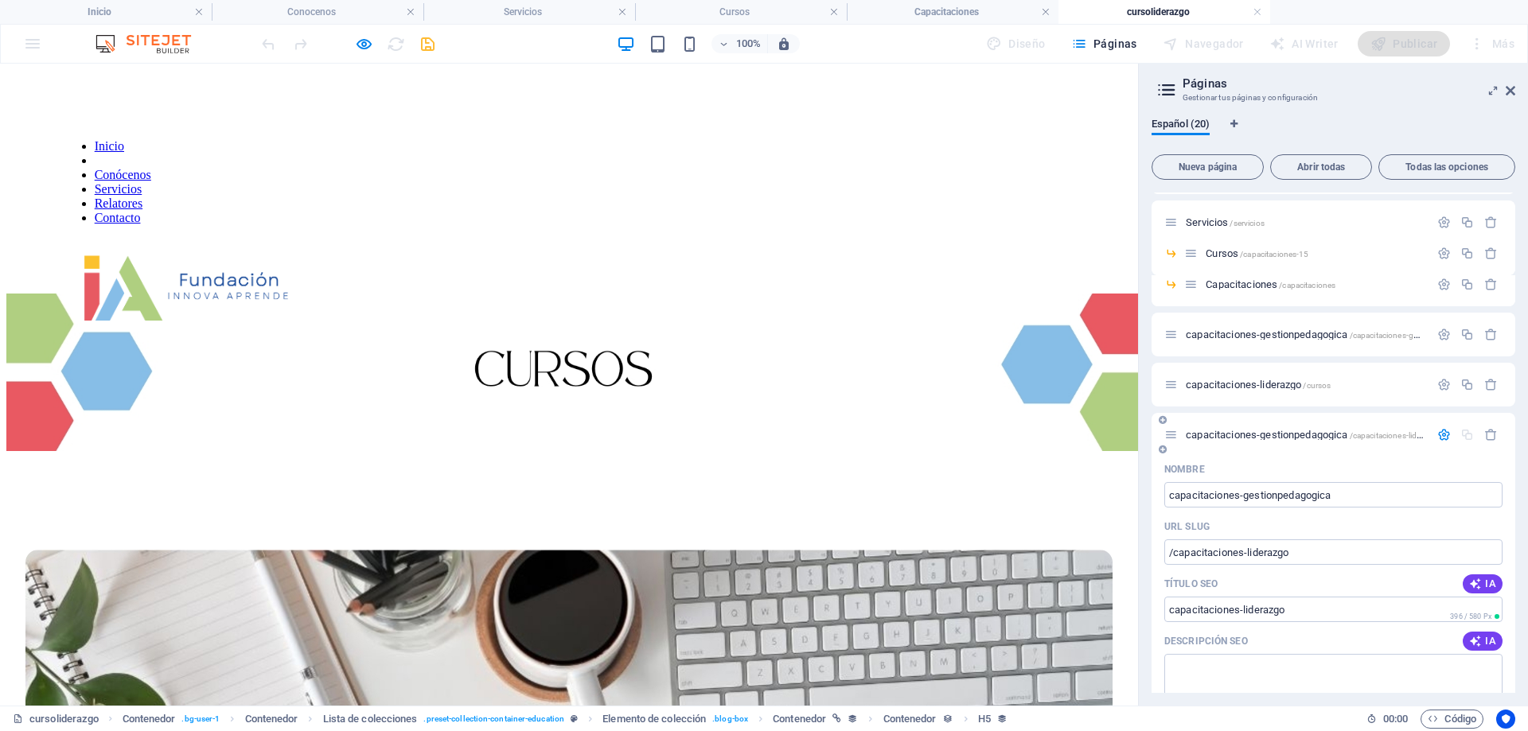
click at [1443, 433] on icon "button" at bounding box center [1444, 435] width 14 height 14
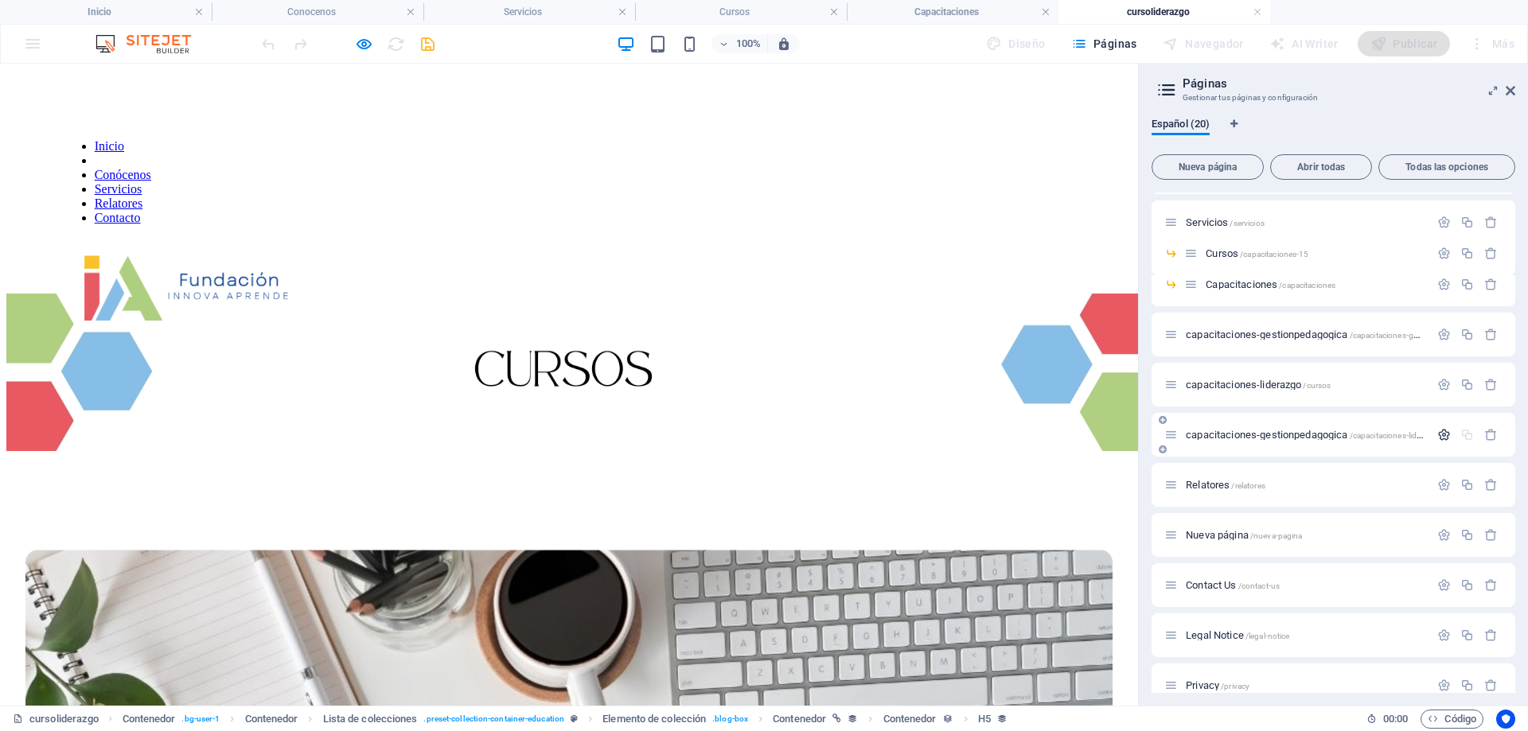
click at [1443, 433] on icon "button" at bounding box center [1444, 435] width 14 height 14
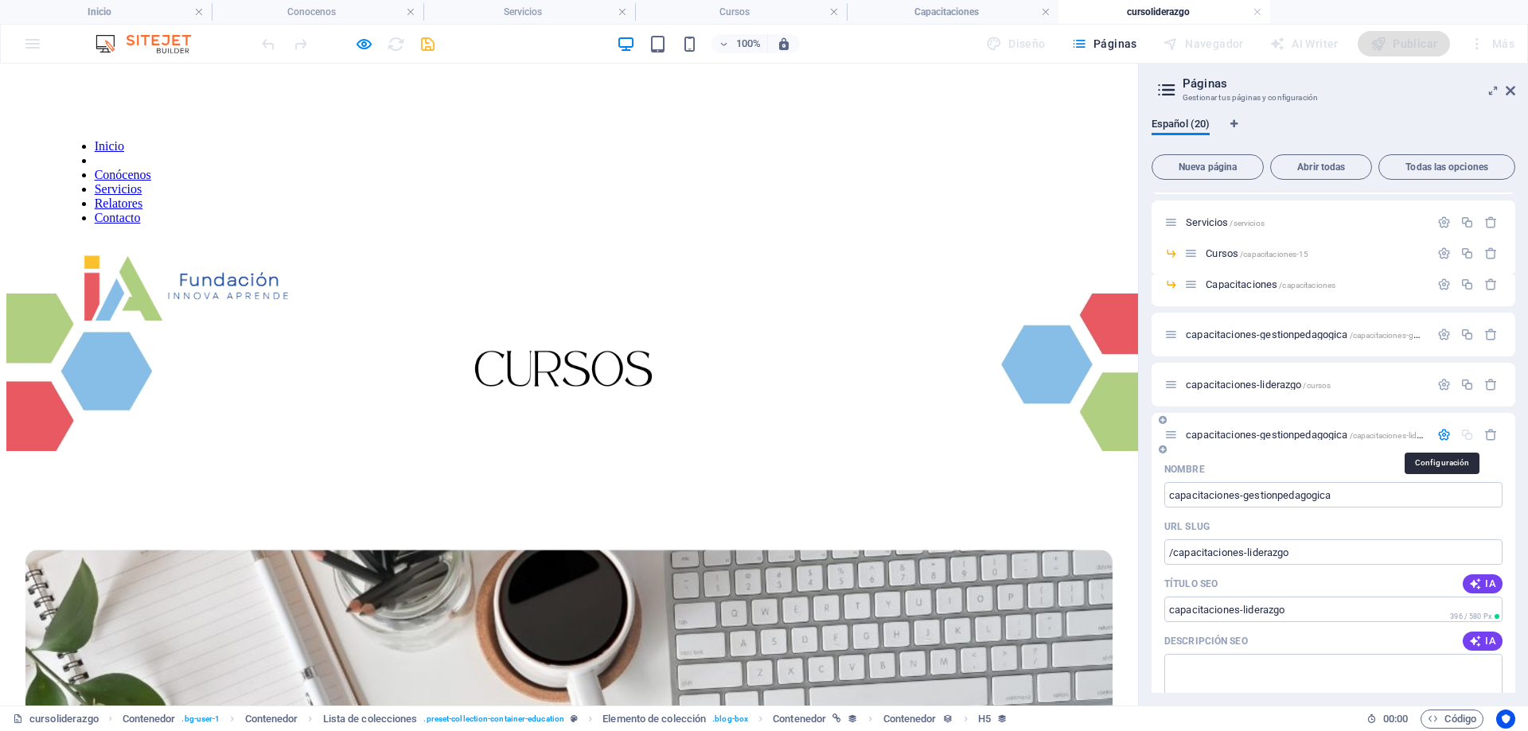
click at [1443, 433] on icon "button" at bounding box center [1444, 435] width 14 height 14
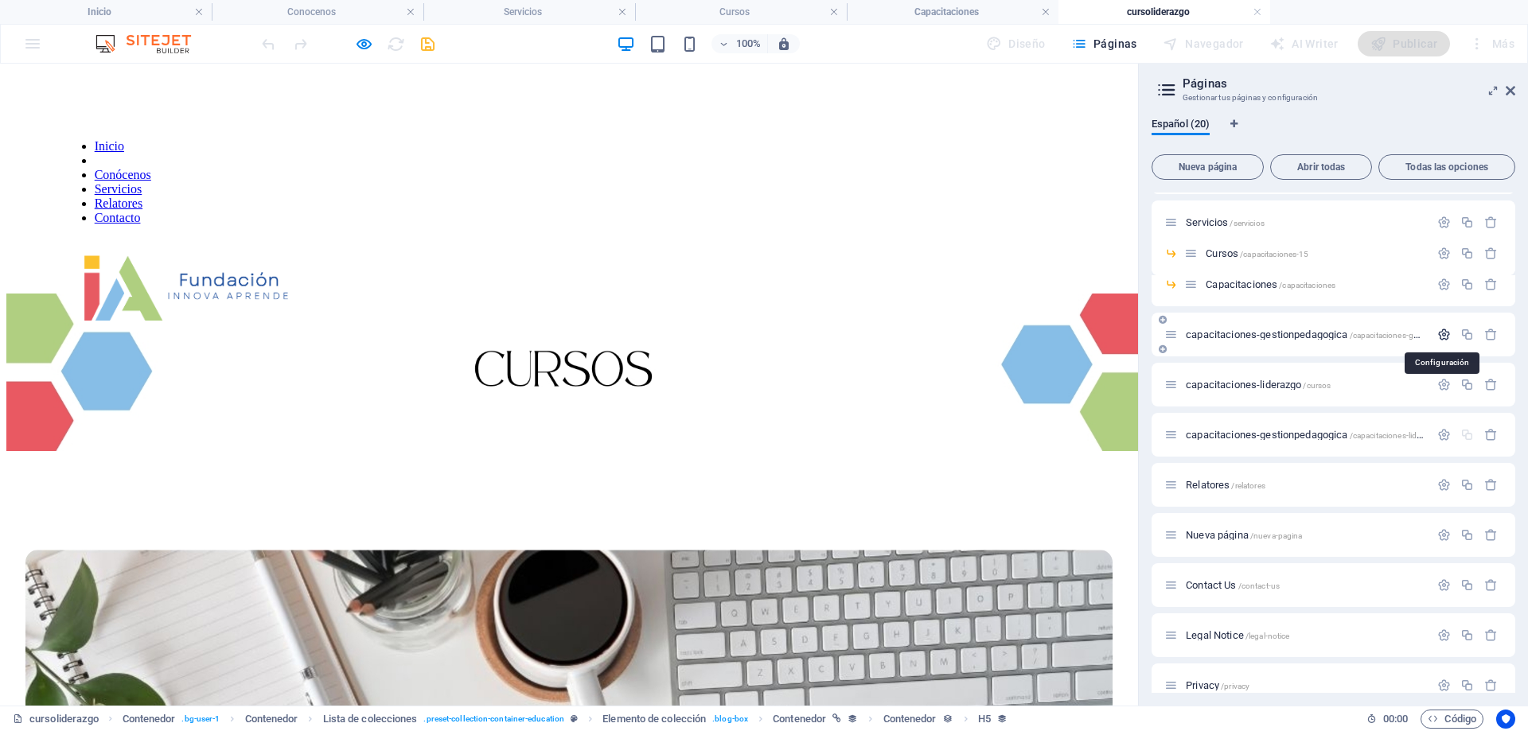
click at [1443, 336] on icon "button" at bounding box center [1444, 335] width 14 height 14
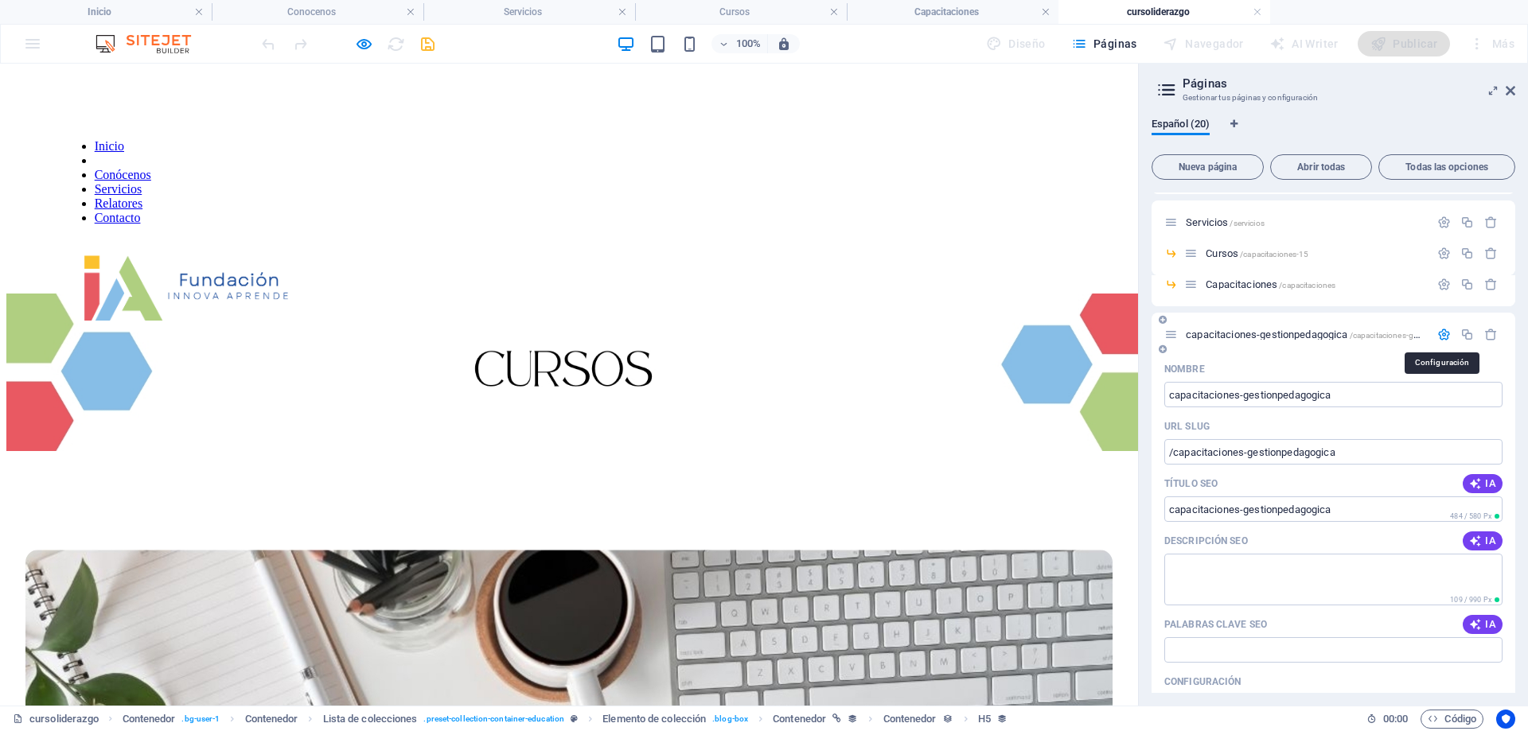
click at [1443, 336] on icon "button" at bounding box center [1444, 335] width 14 height 14
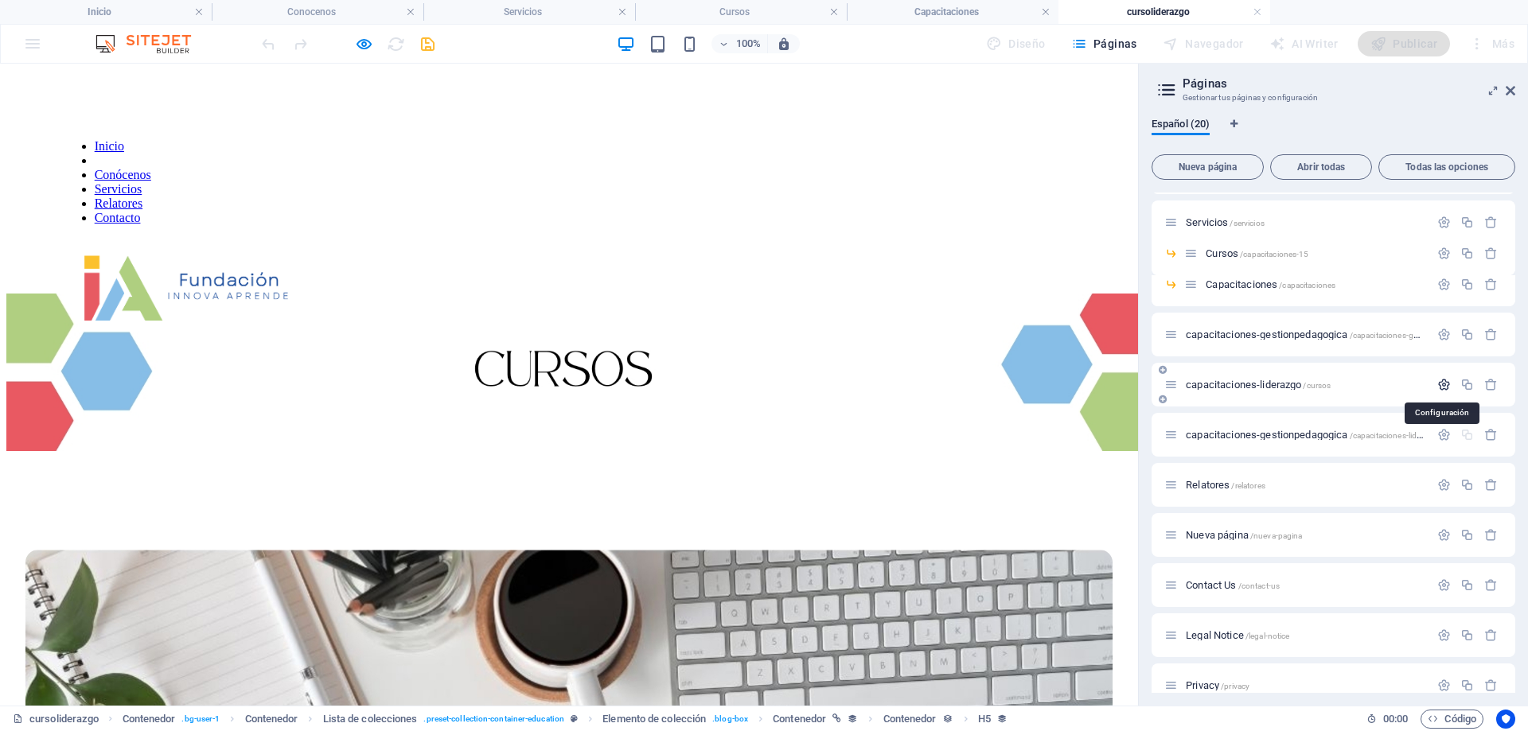
click at [1440, 385] on icon "button" at bounding box center [1444, 385] width 14 height 14
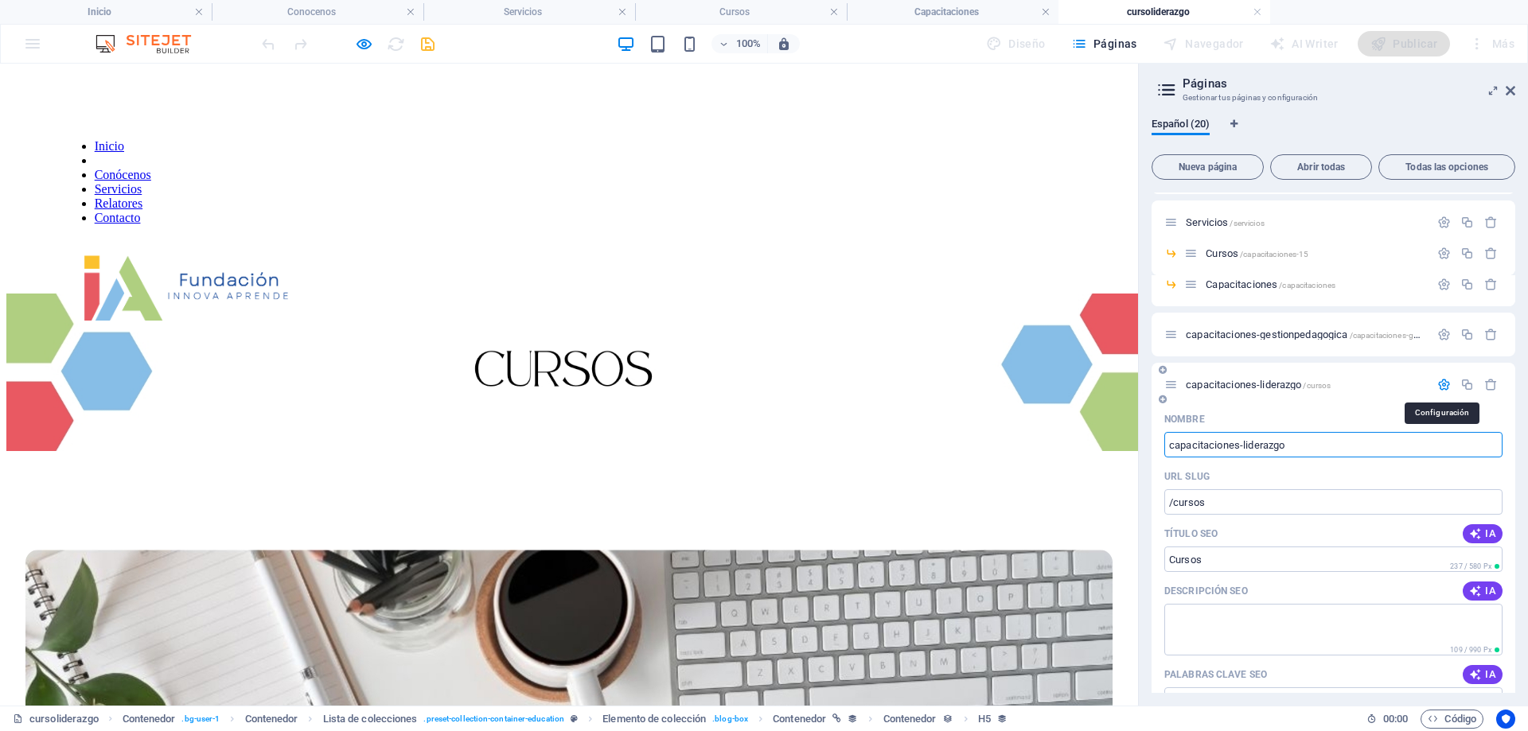
click at [1440, 385] on icon "button" at bounding box center [1444, 385] width 14 height 14
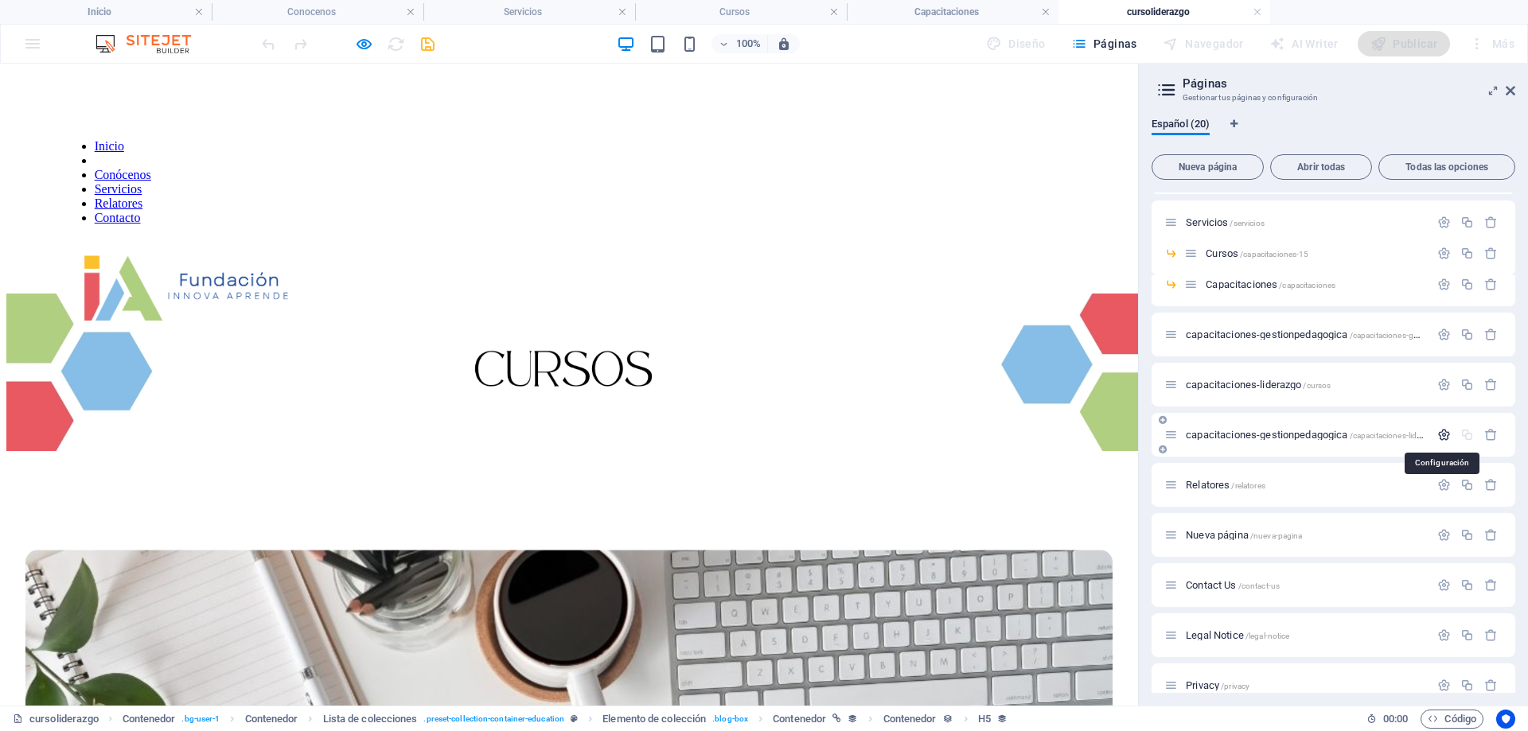
click at [1444, 434] on icon "button" at bounding box center [1444, 435] width 14 height 14
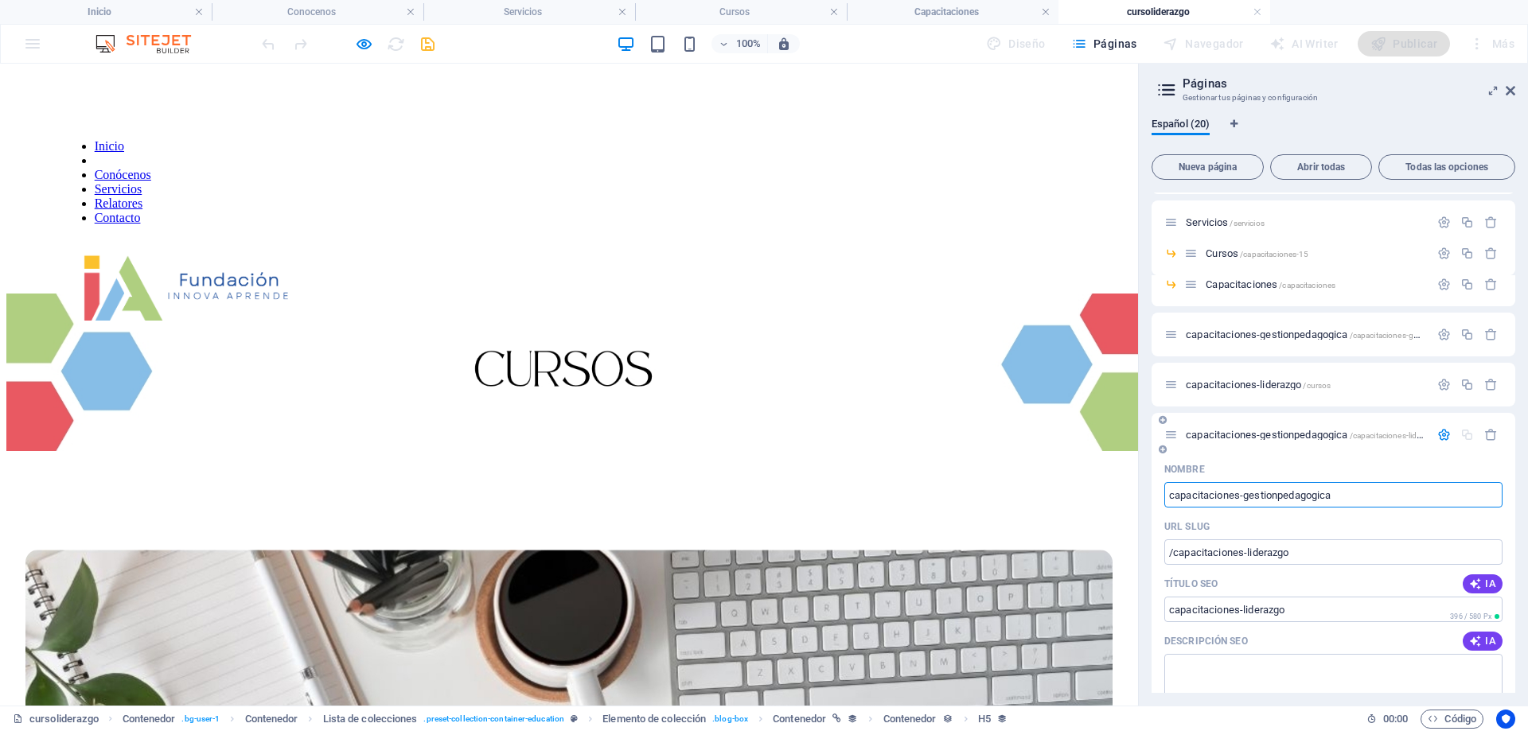
click at [1390, 502] on input "capacitaciones-gestionpedagogica" at bounding box center [1333, 494] width 338 height 25
drag, startPoint x: 1391, startPoint y: 498, endPoint x: 1253, endPoint y: 502, distance: 137.7
click at [1247, 497] on input "capacitaciones-gestionpedagogica" at bounding box center [1333, 494] width 338 height 25
type input "capacitaciones-formacionyconvivencia"
click at [1323, 543] on input "/capacitaciones-liderazgo" at bounding box center [1333, 552] width 338 height 25
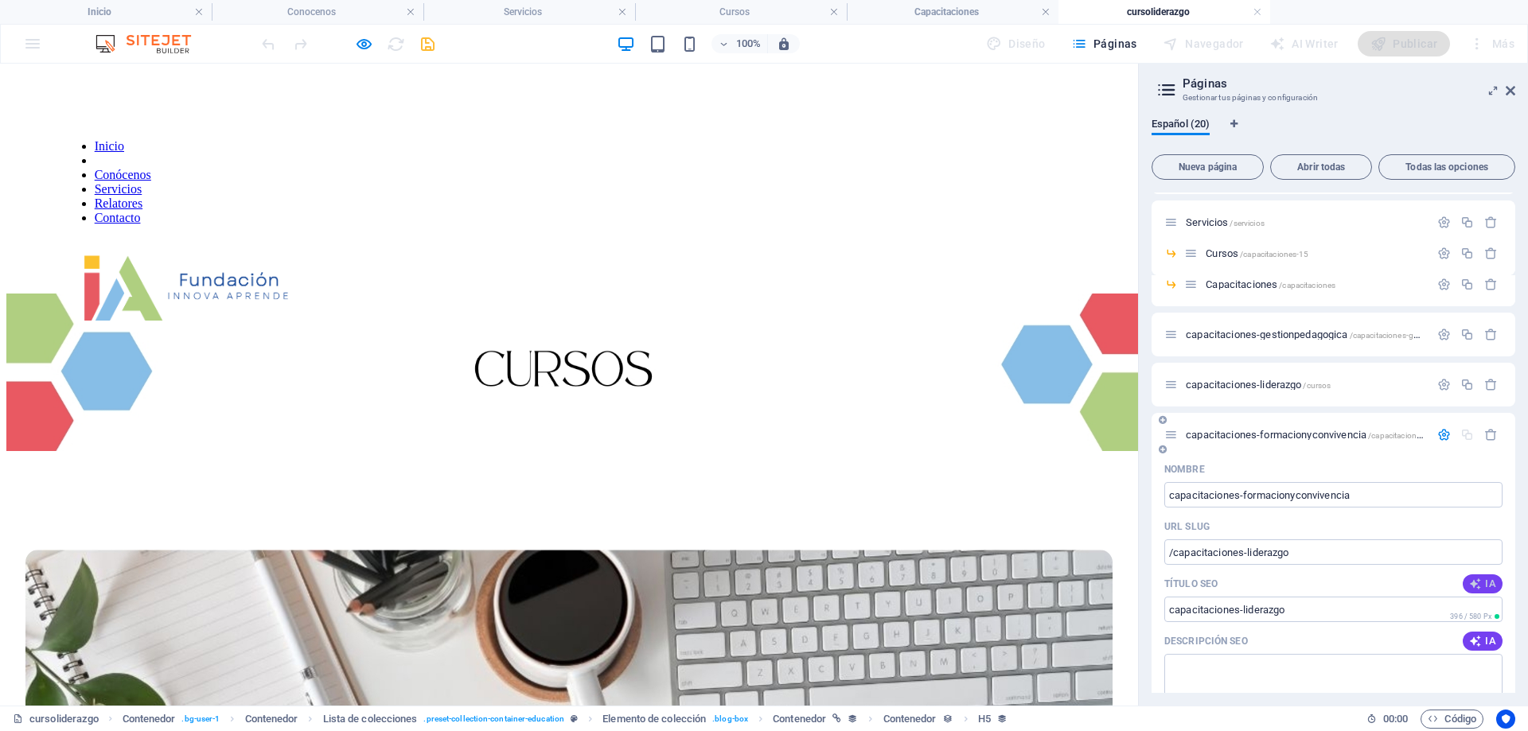
click at [1471, 588] on icon "button" at bounding box center [1475, 584] width 13 height 13
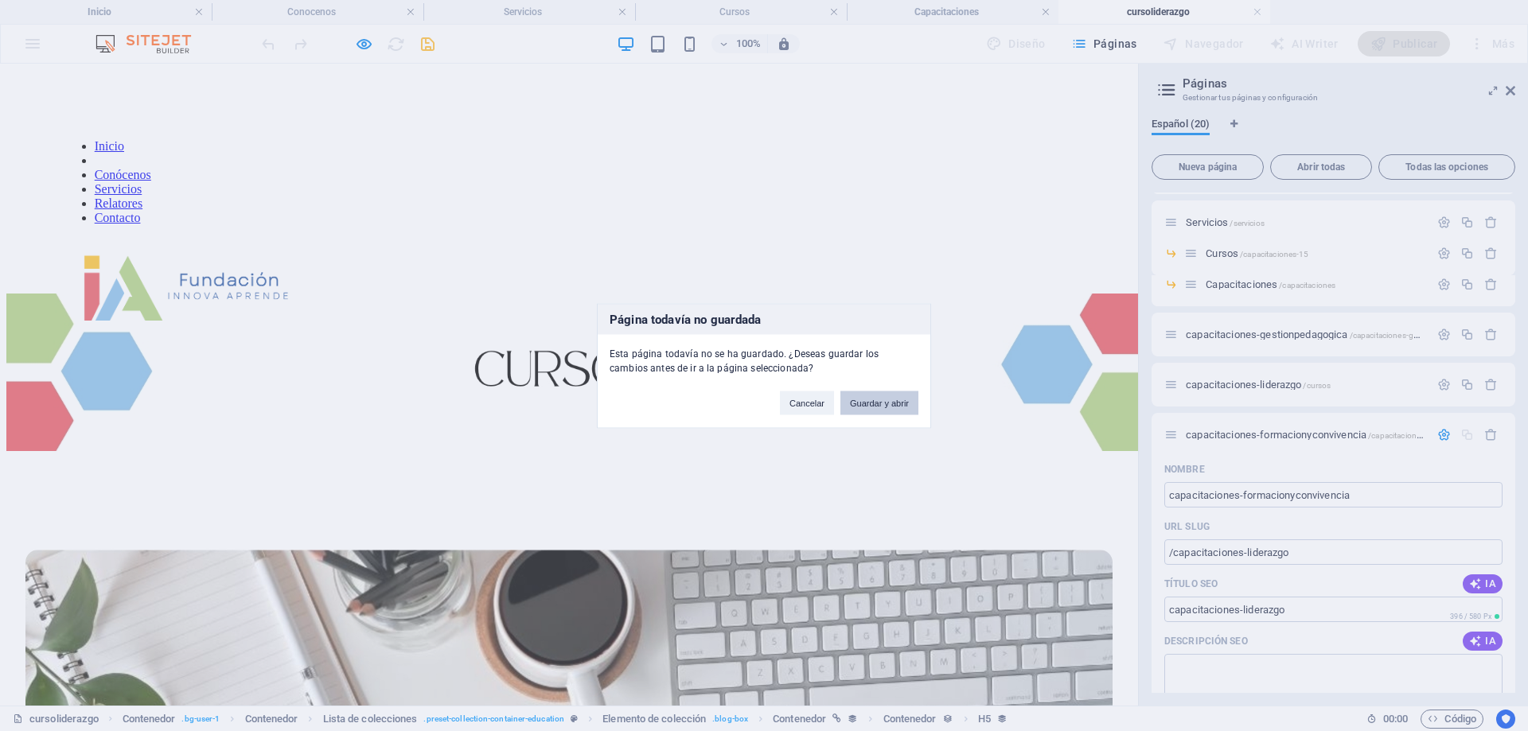
click at [865, 402] on button "Guardar y abrir" at bounding box center [879, 403] width 78 height 24
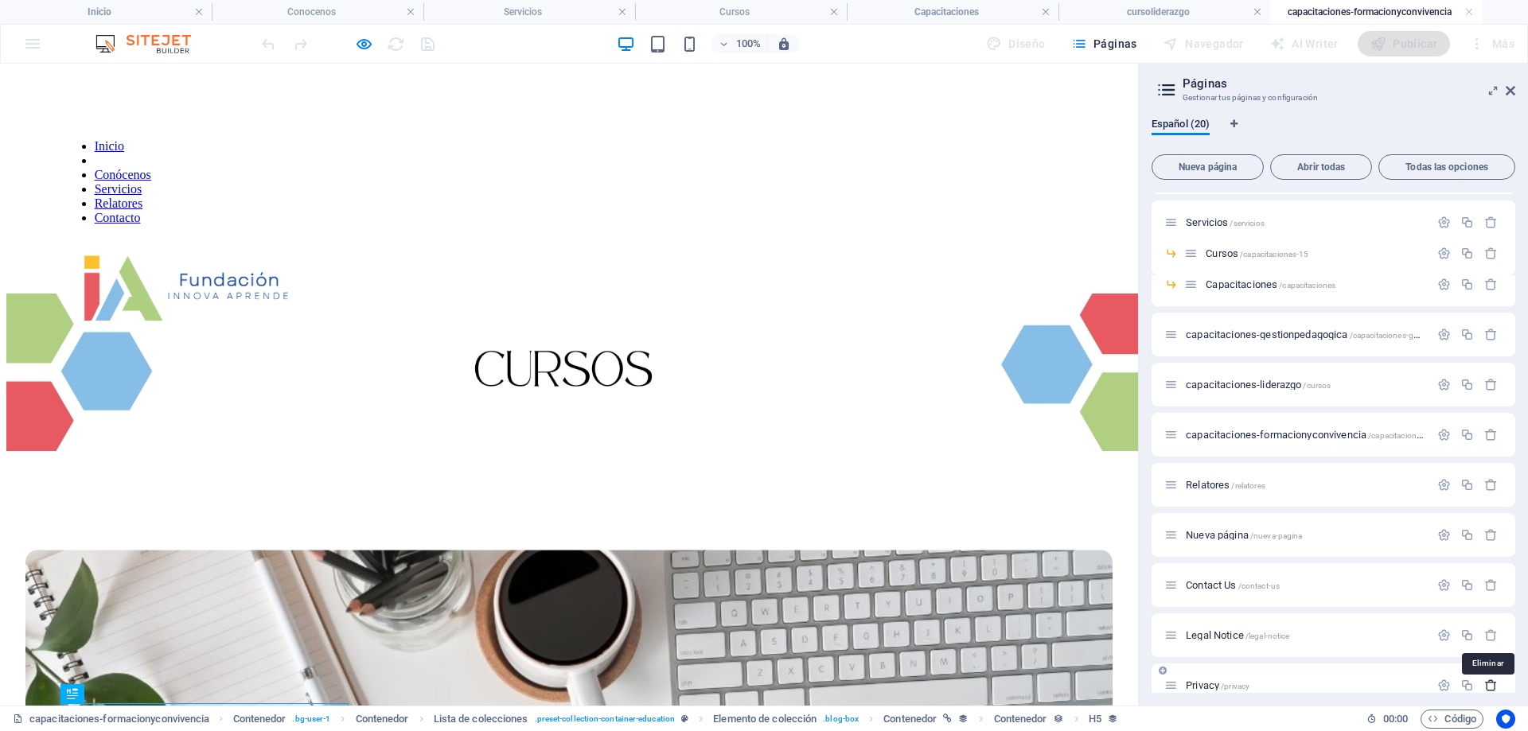
scroll to position [0, 0]
click at [1256, 437] on span "capacitaciones-formacionyconvivencia /capacitaciones-liderazgo" at bounding box center [1323, 435] width 275 height 12
click at [1442, 430] on icon "button" at bounding box center [1444, 435] width 14 height 14
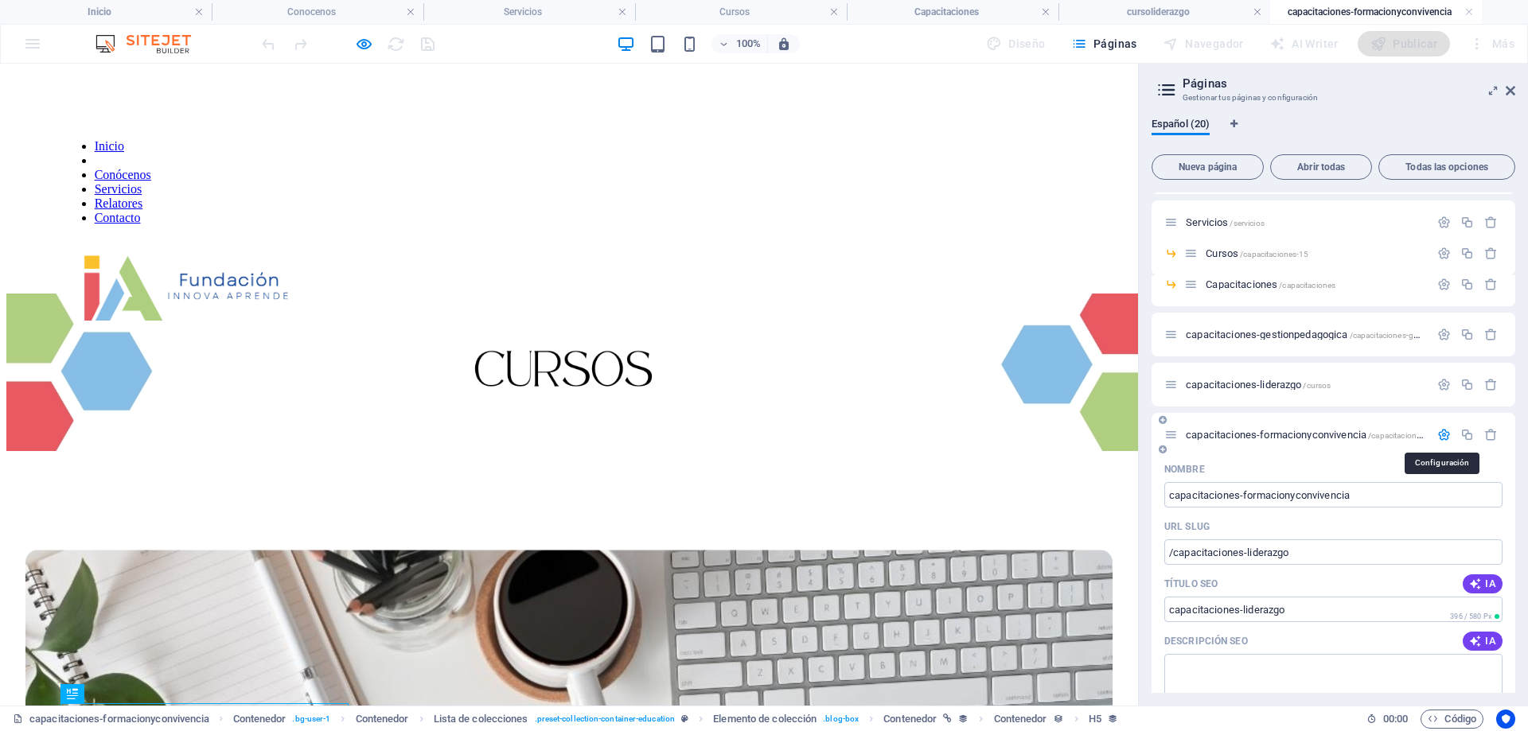
click at [1442, 430] on icon "button" at bounding box center [1444, 435] width 14 height 14
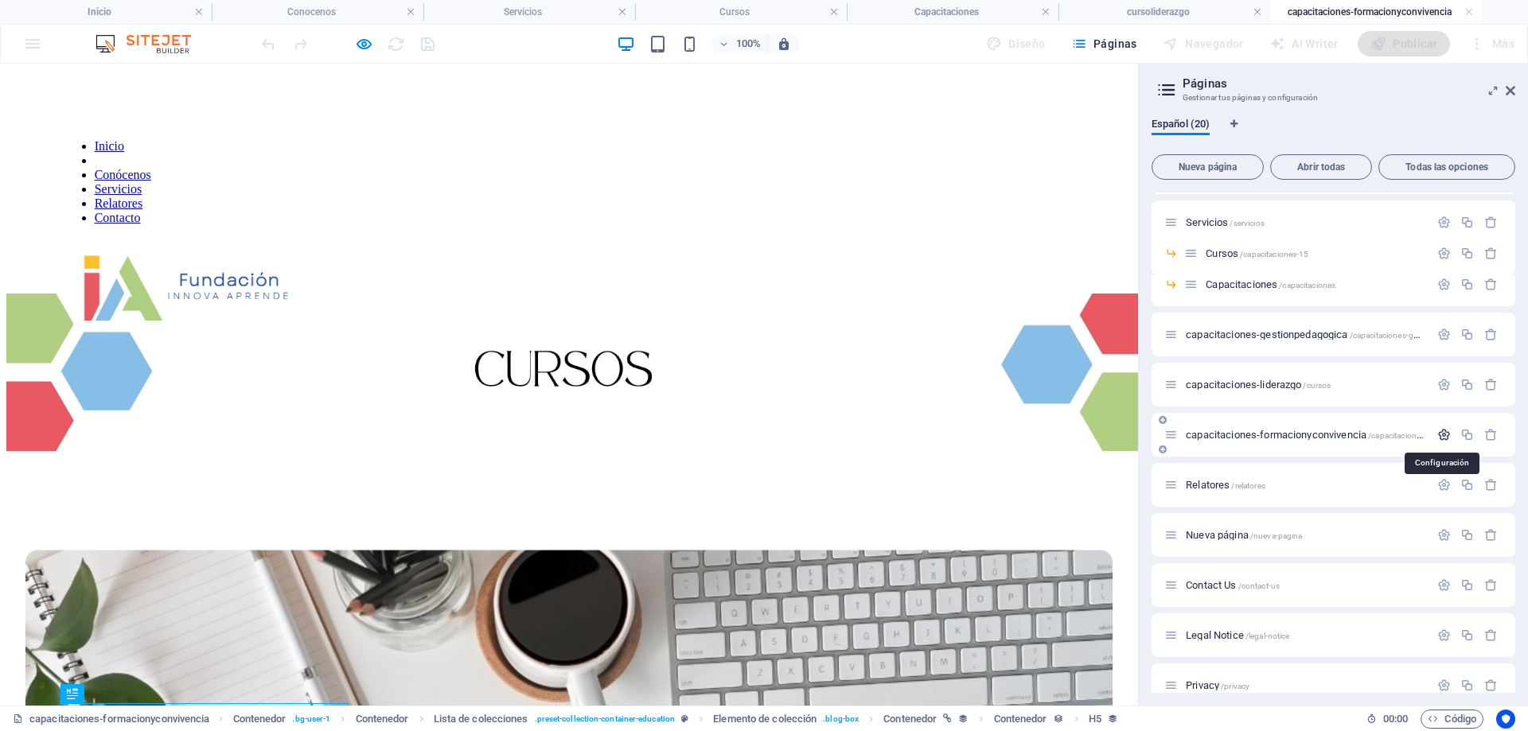
click at [1442, 430] on icon "button" at bounding box center [1444, 435] width 14 height 14
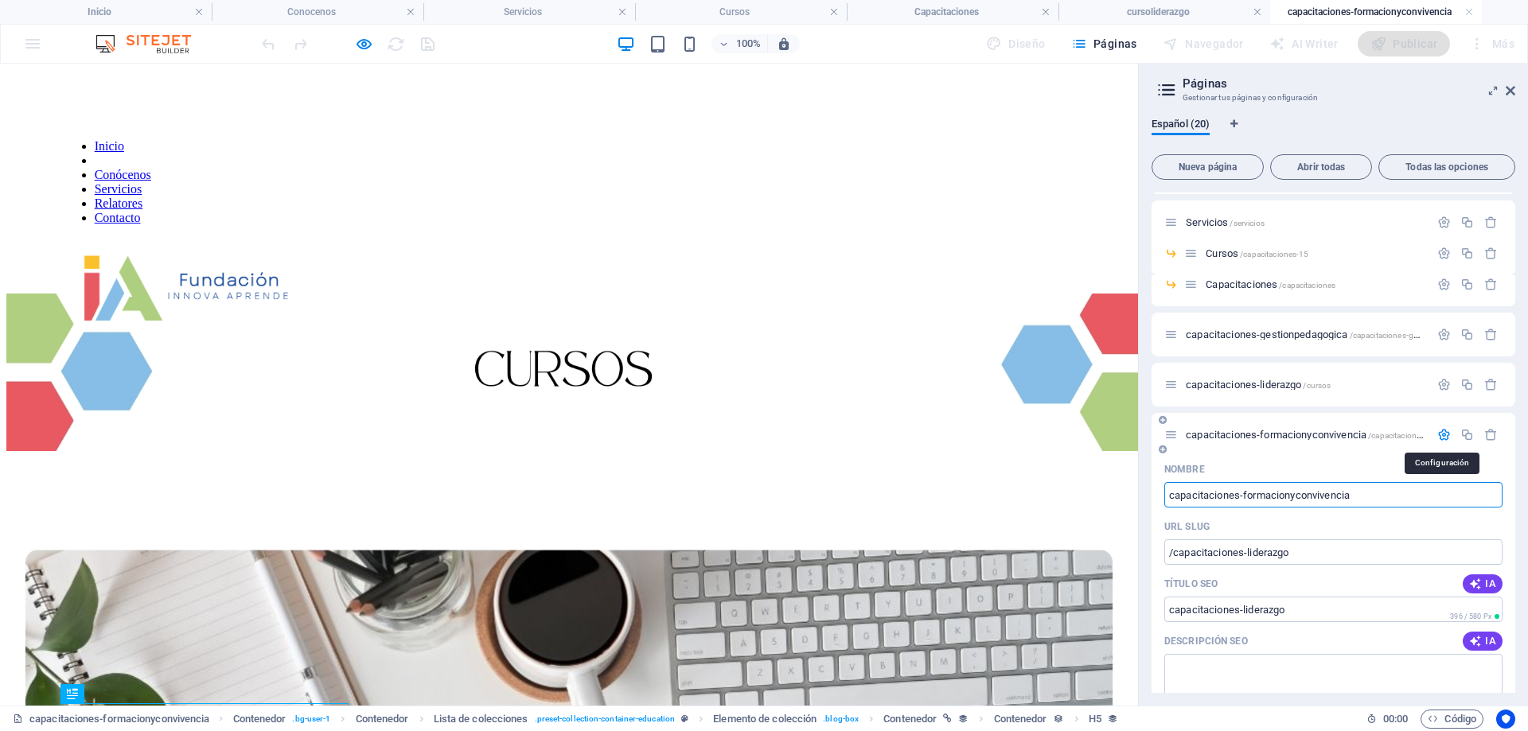
click at [1442, 430] on icon "button" at bounding box center [1444, 435] width 14 height 14
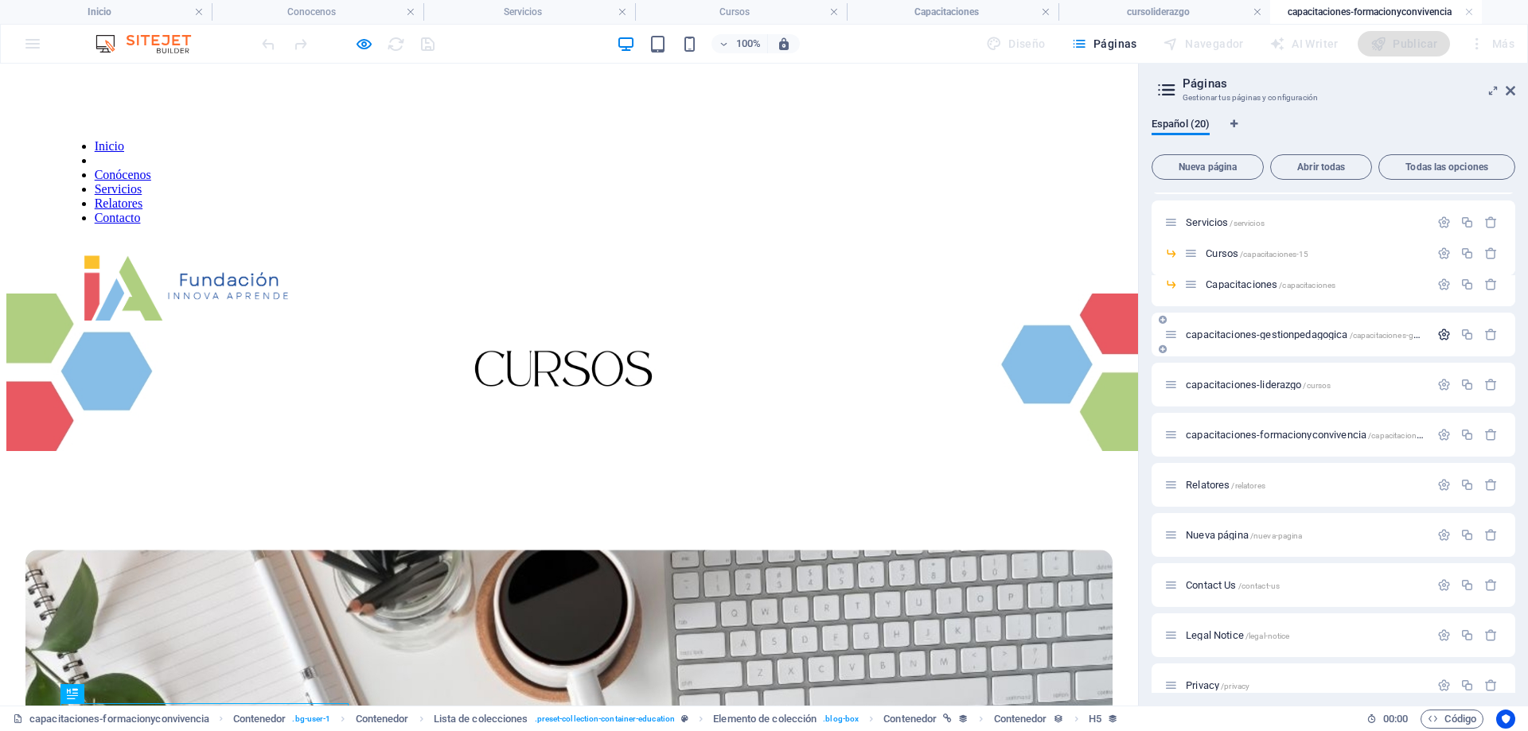
click at [1438, 333] on icon "button" at bounding box center [1444, 335] width 14 height 14
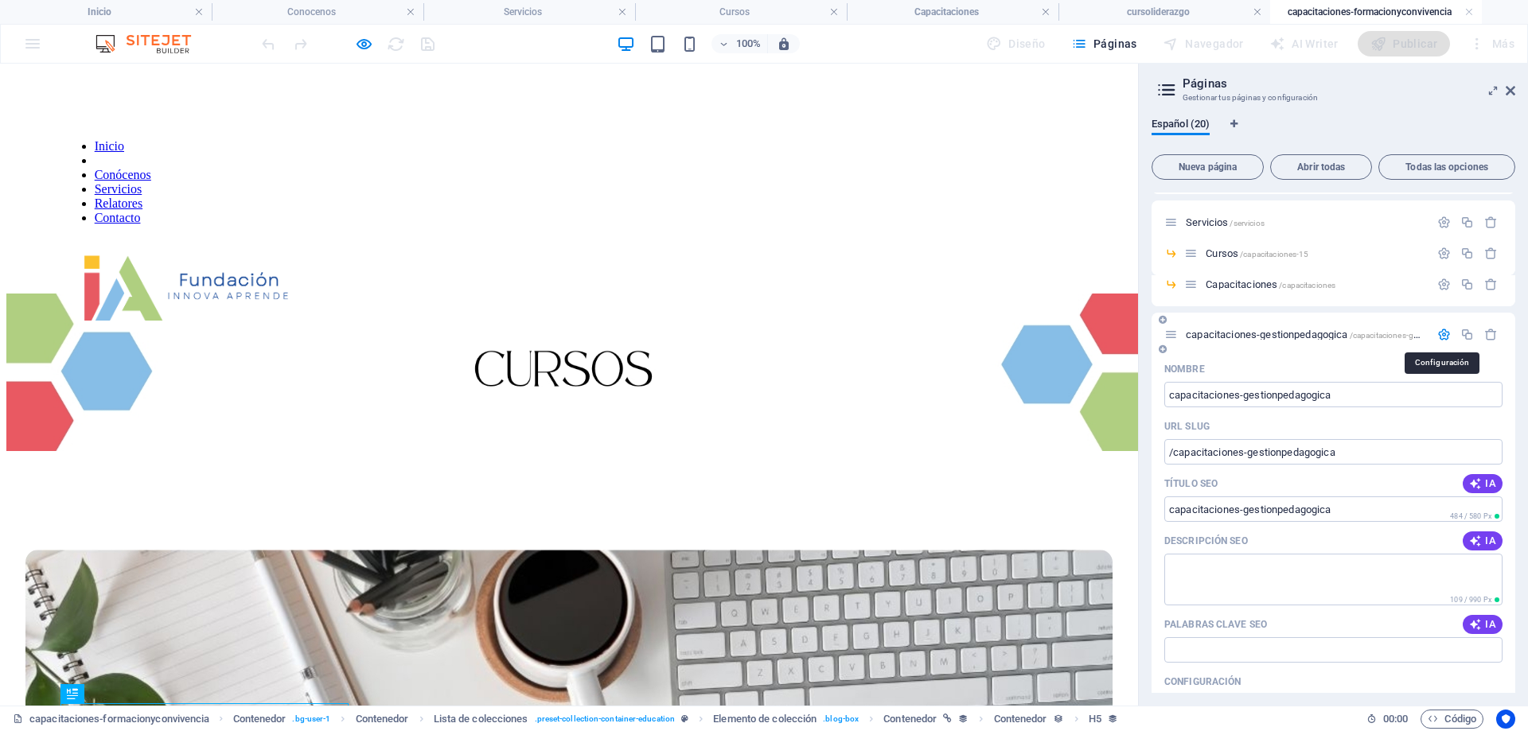
click at [1438, 333] on icon "button" at bounding box center [1444, 335] width 14 height 14
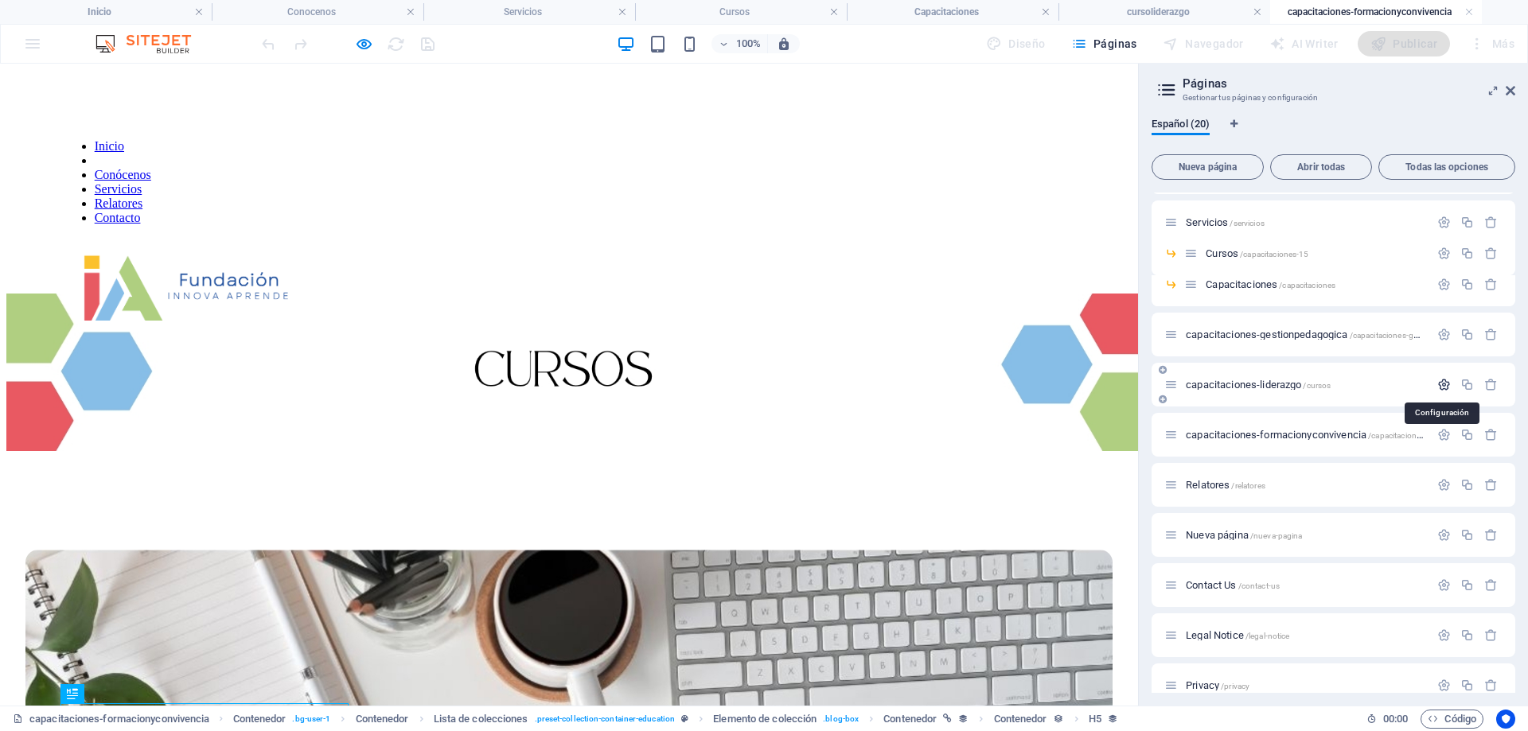
click at [1443, 381] on icon "button" at bounding box center [1444, 385] width 14 height 14
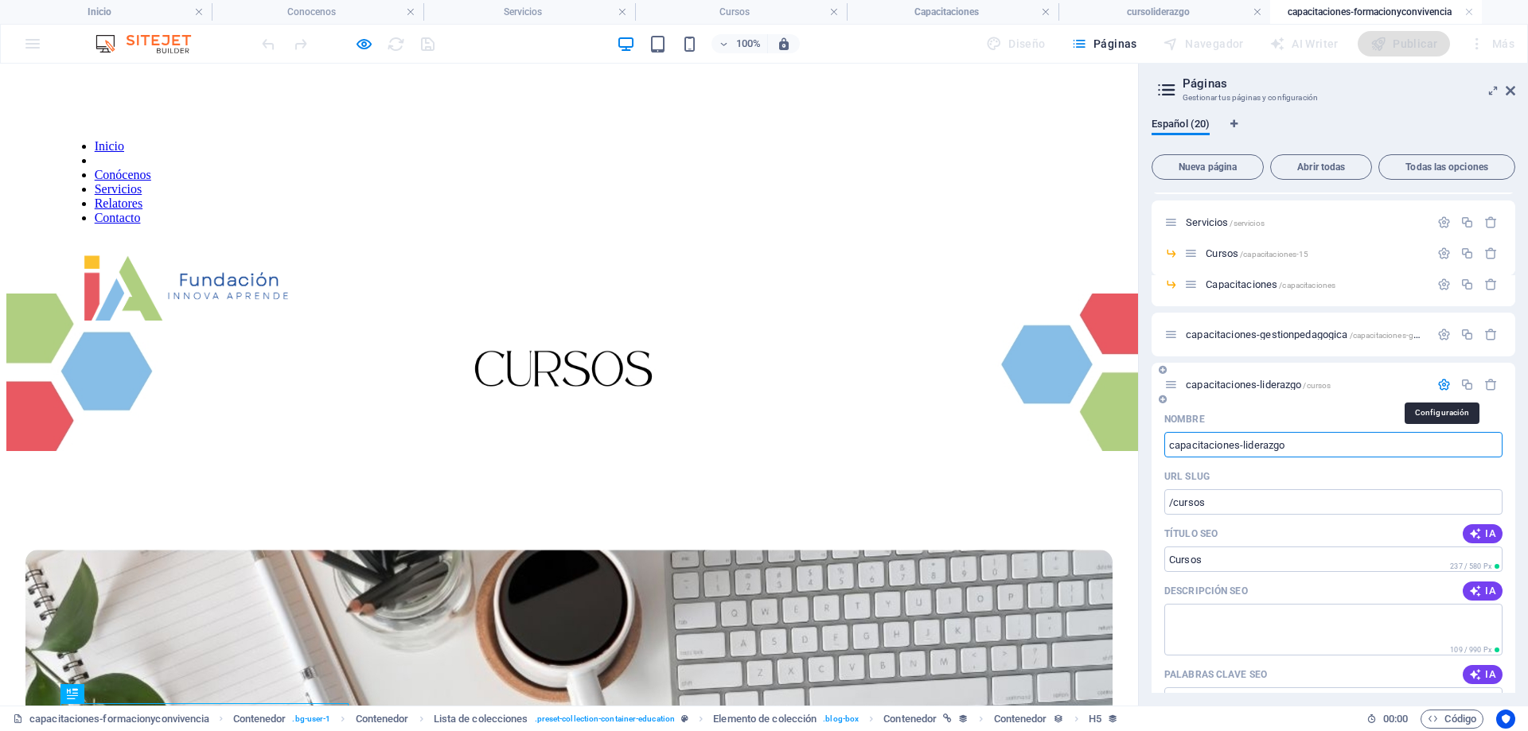
click at [1443, 381] on icon "button" at bounding box center [1444, 385] width 14 height 14
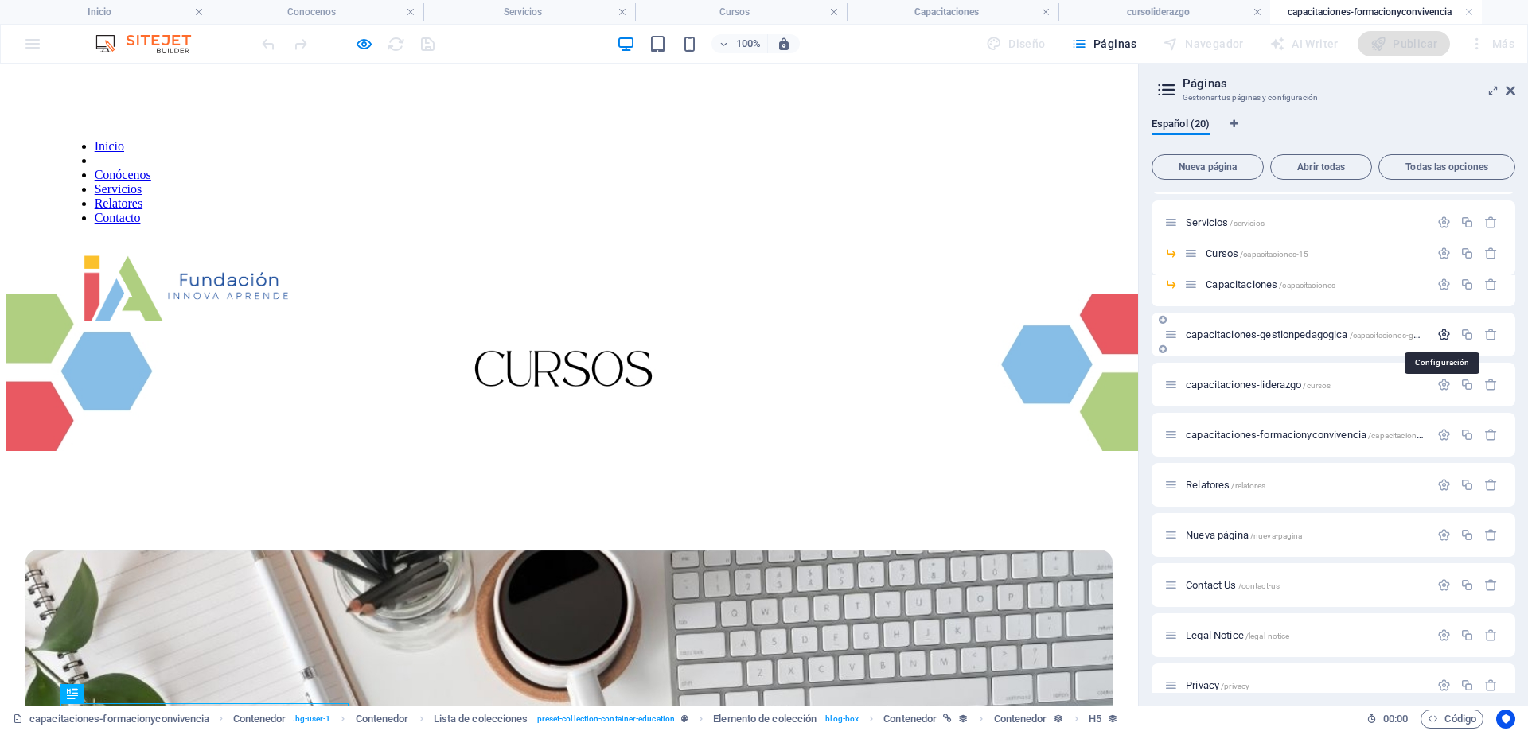
click at [1437, 331] on icon "button" at bounding box center [1444, 335] width 14 height 14
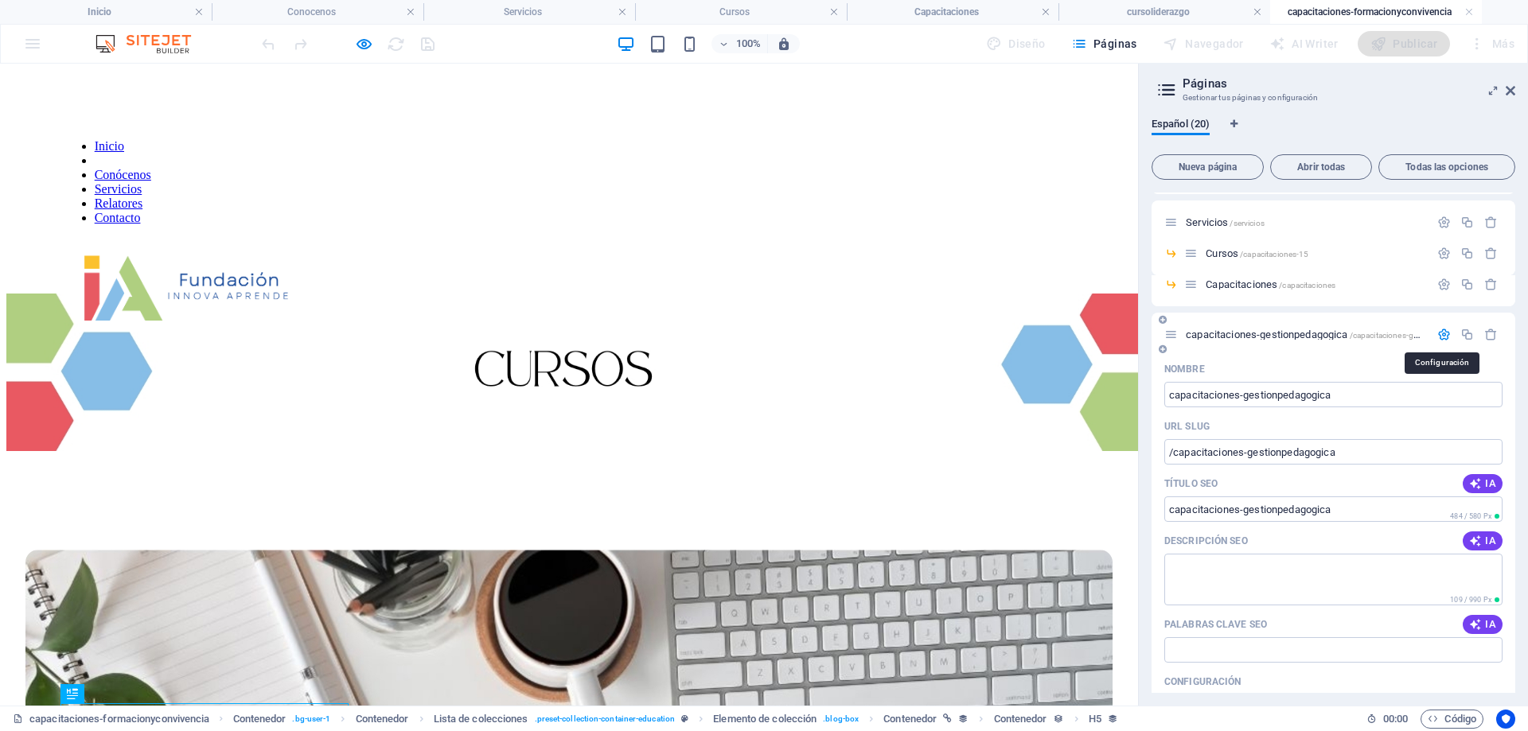
click at [1447, 334] on icon "button" at bounding box center [1444, 335] width 14 height 14
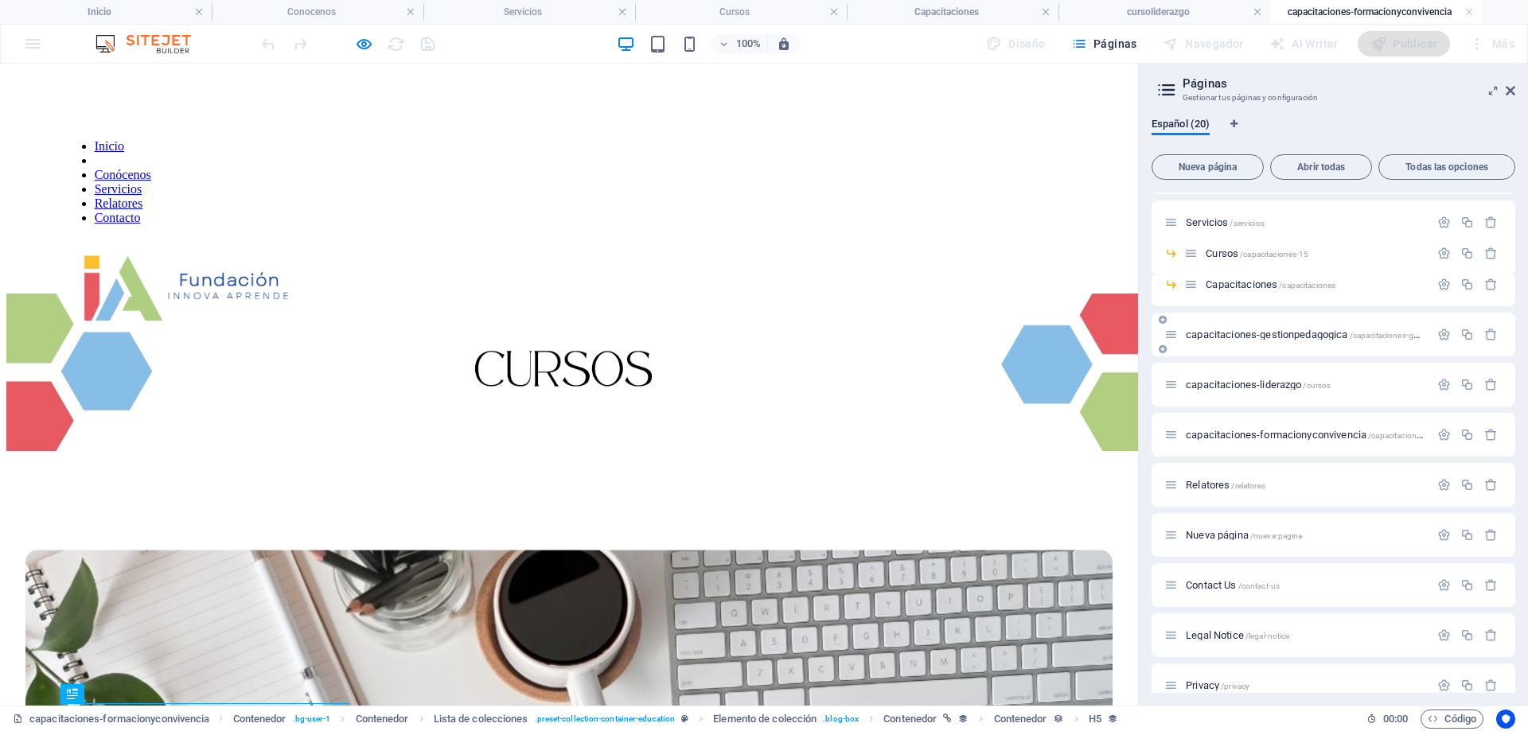
click at [1163, 320] on icon at bounding box center [1163, 320] width 8 height 10
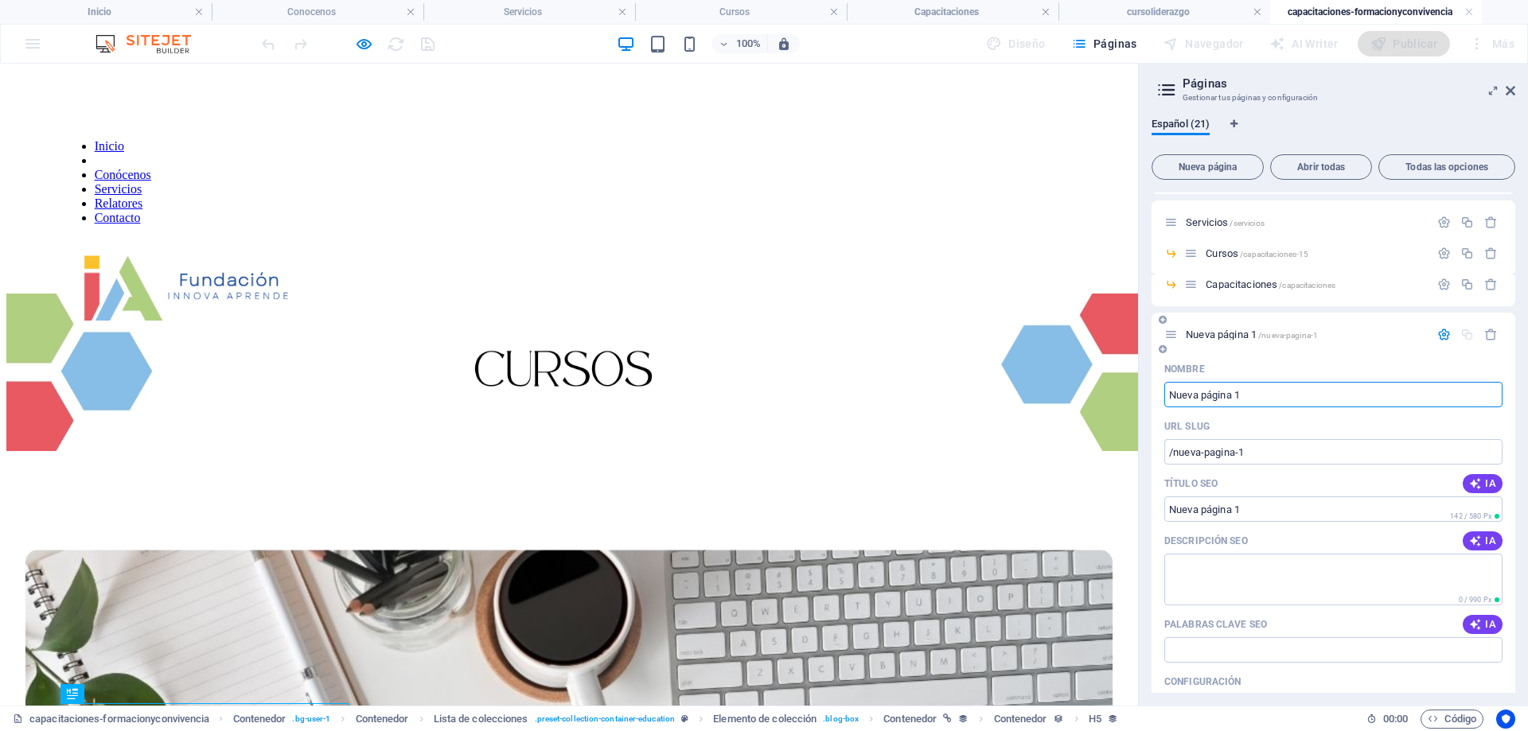
scroll to position [448, 0]
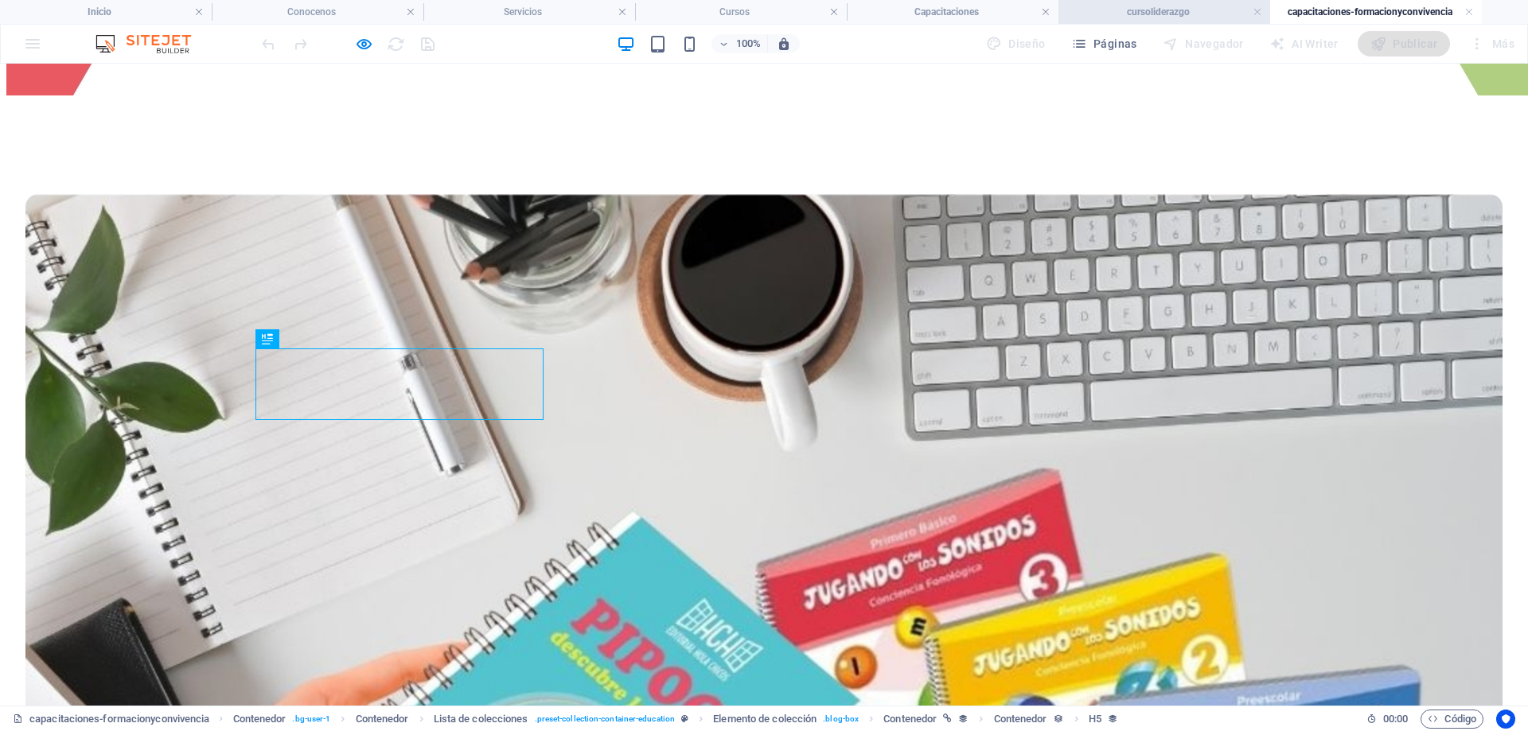
click at [1178, 14] on h4 "cursoliderazgo" at bounding box center [1164, 12] width 212 height 18
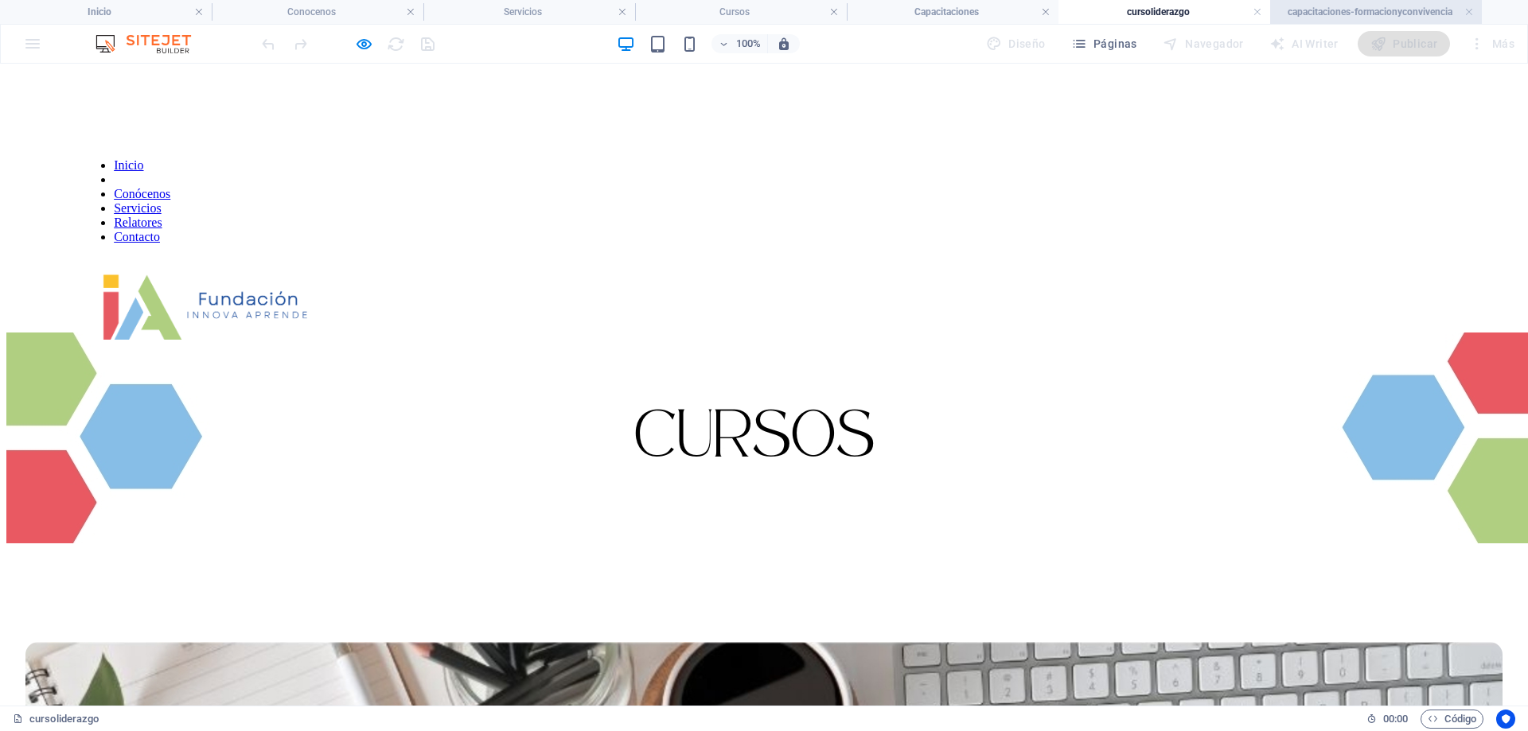
click at [1335, 14] on h4 "capacitaciones-formacionyconvivencia" at bounding box center [1376, 12] width 212 height 18
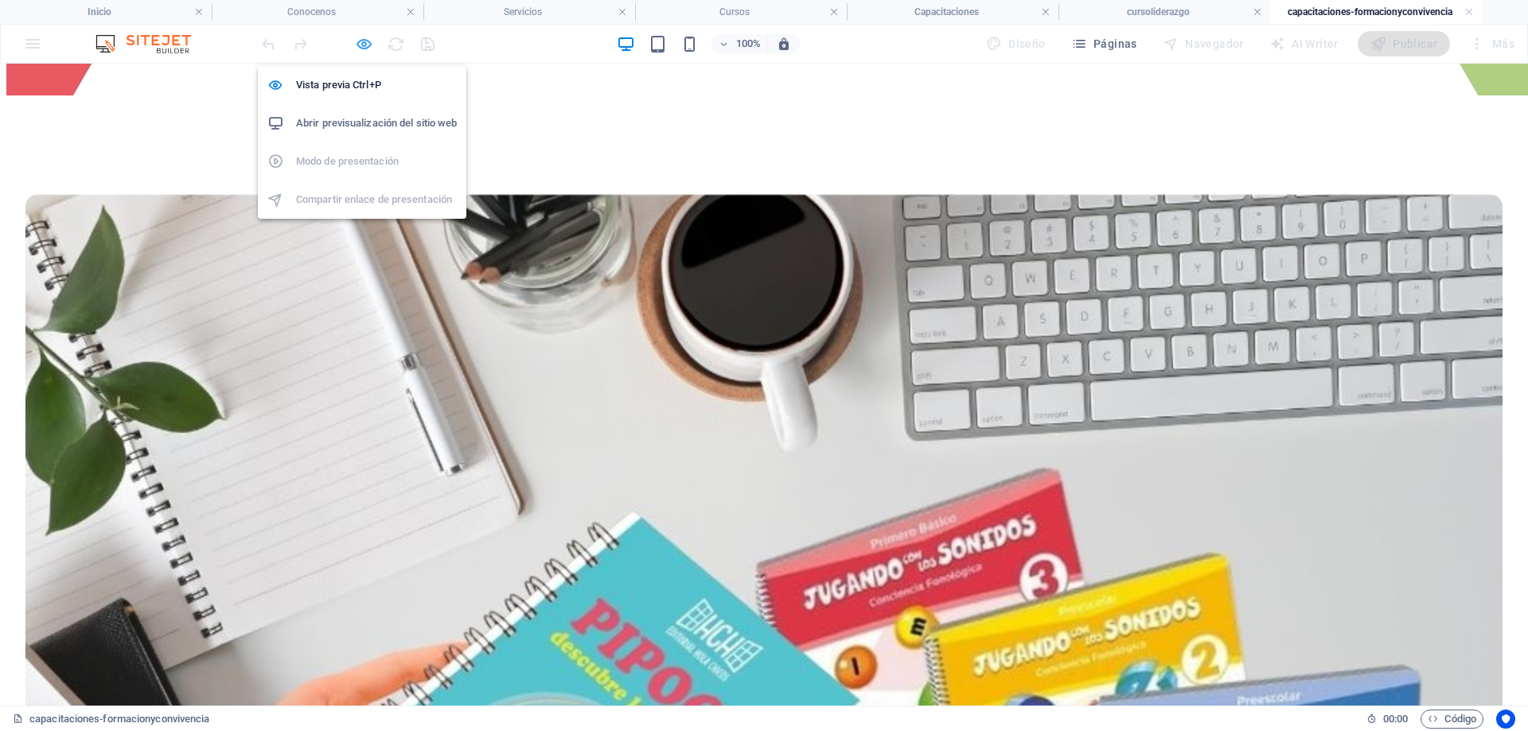
click at [364, 49] on icon "button" at bounding box center [364, 44] width 18 height 18
click at [354, 93] on h6 "Vista previa Ctrl+P" at bounding box center [376, 85] width 161 height 19
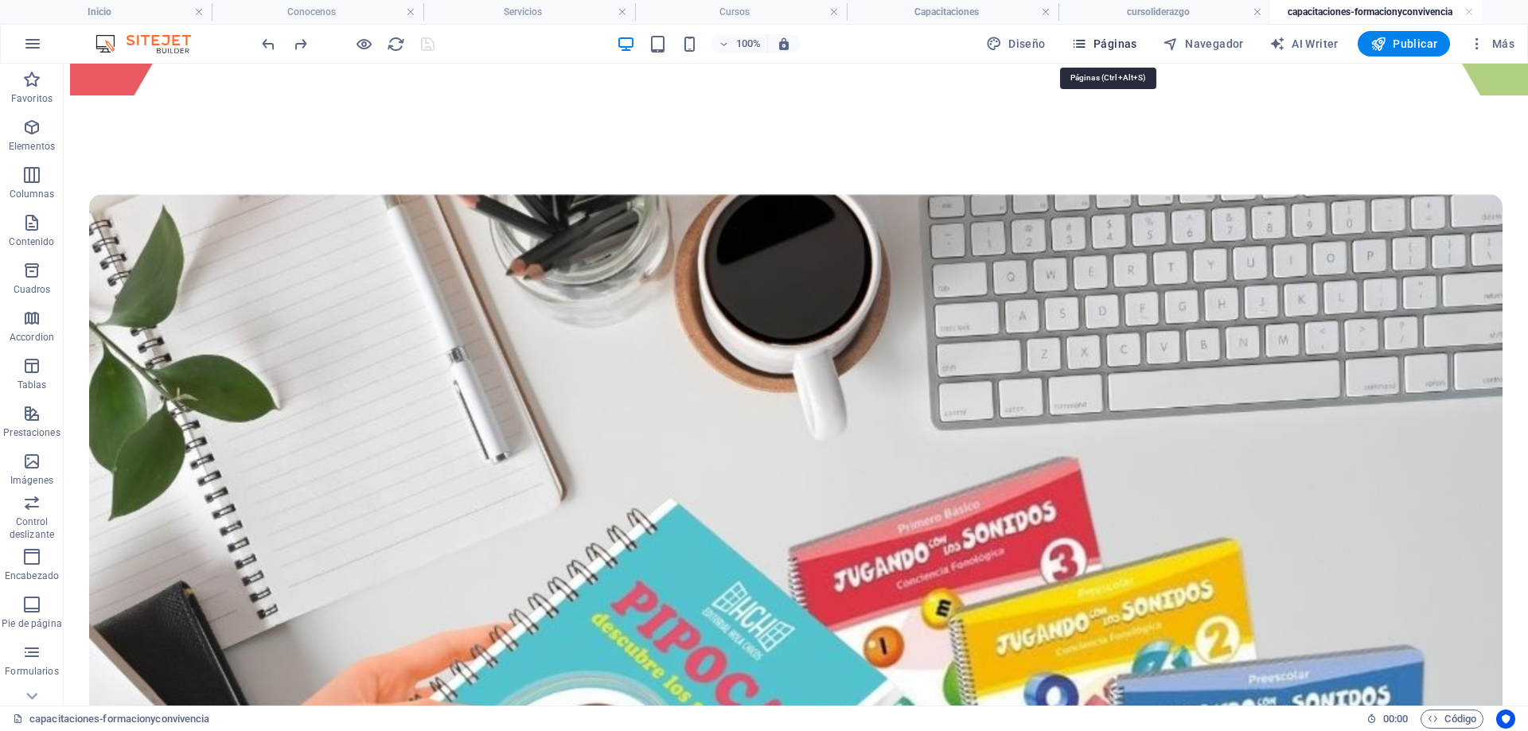
click at [1116, 45] on span "Páginas" at bounding box center [1104, 44] width 66 height 16
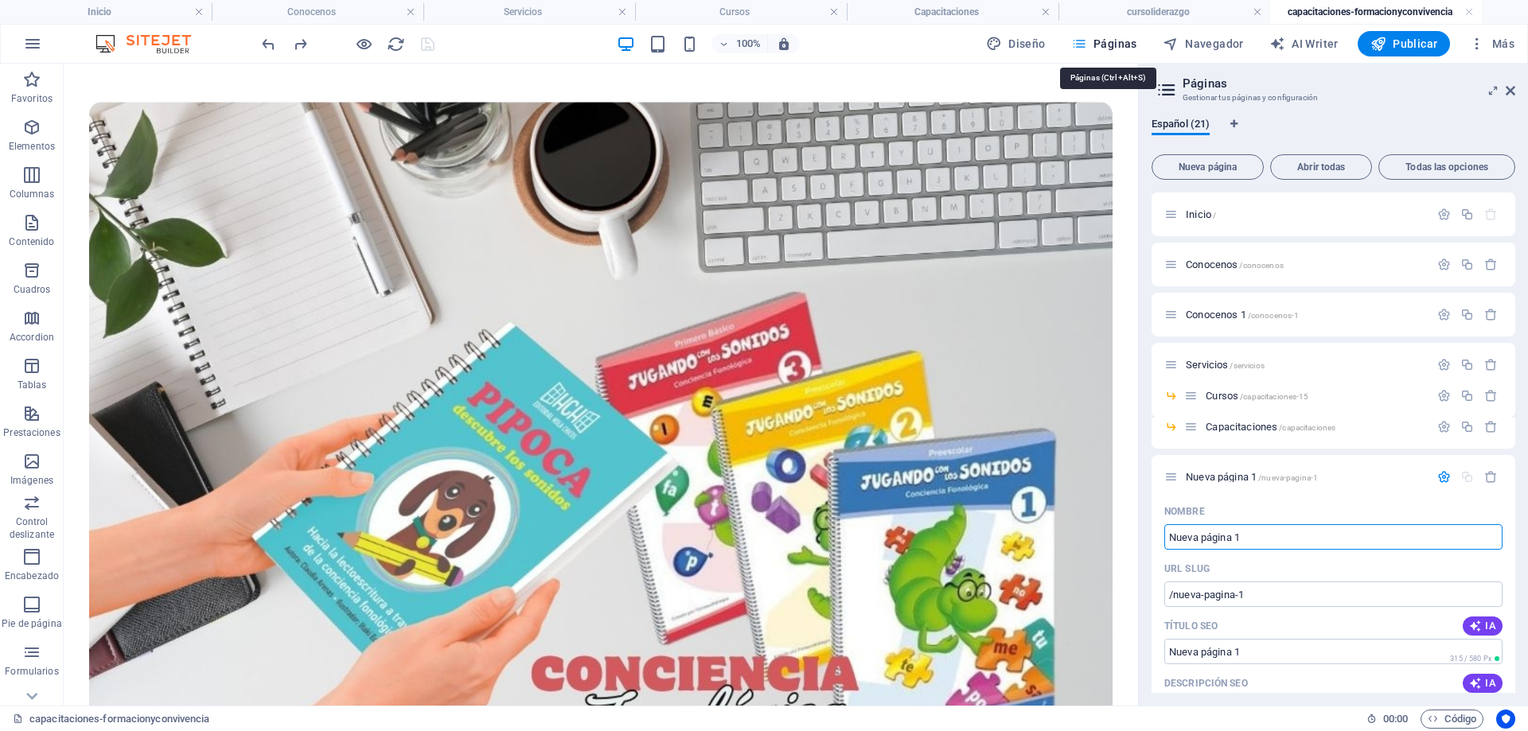
scroll to position [340, 0]
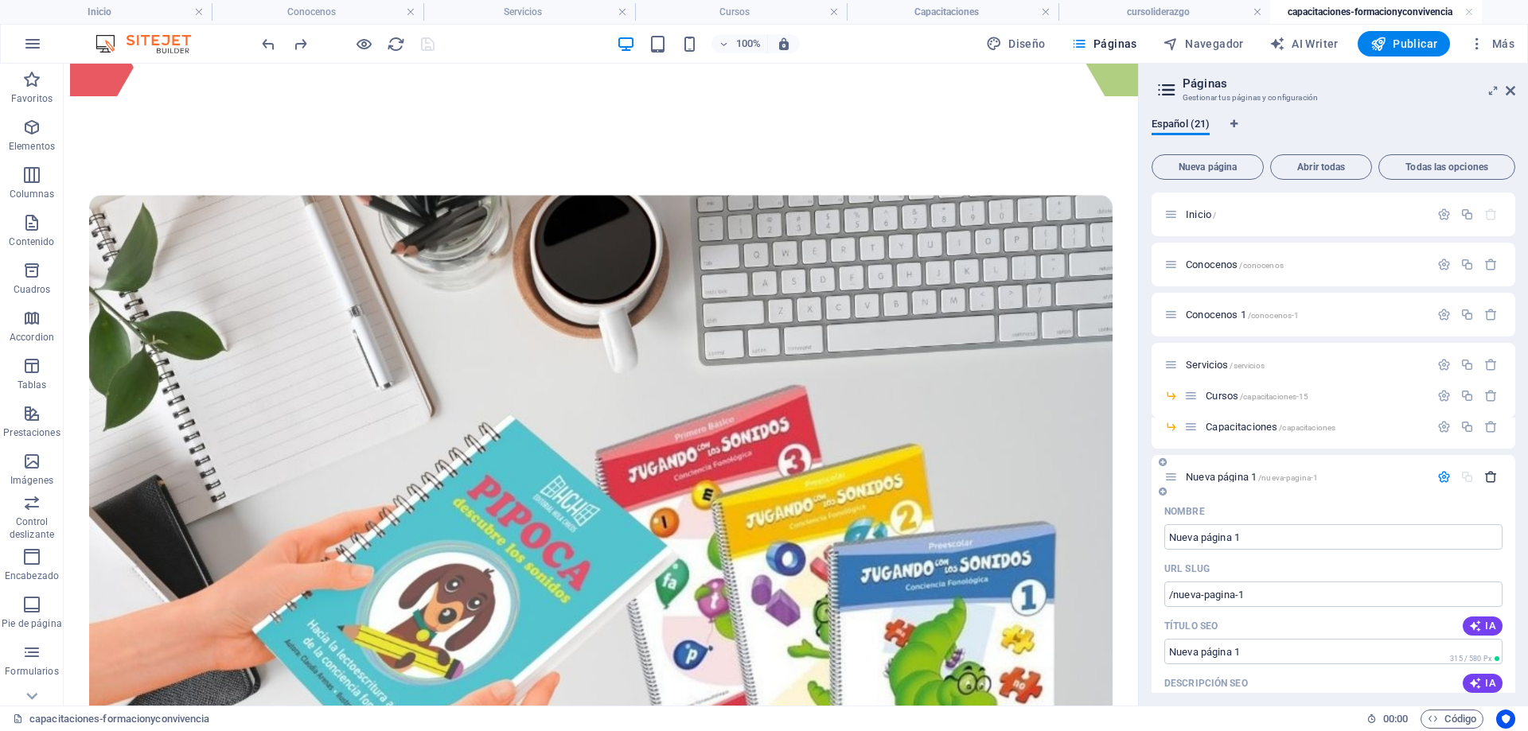
click at [1490, 476] on icon "button" at bounding box center [1491, 477] width 14 height 14
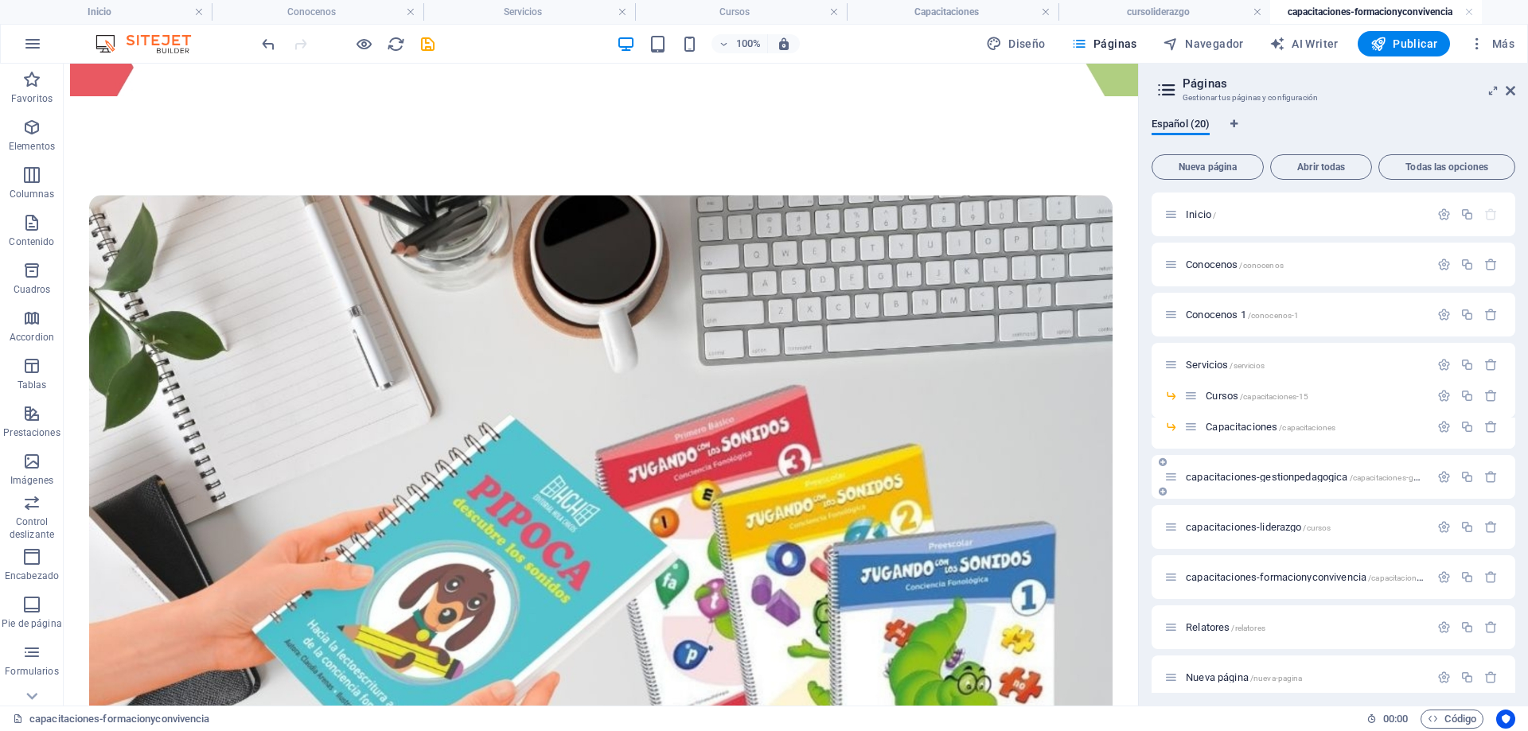
click at [1276, 477] on span "capacitaciones-gestionpedagogica /capacitaciones-gestionpedagogica" at bounding box center [1332, 477] width 292 height 12
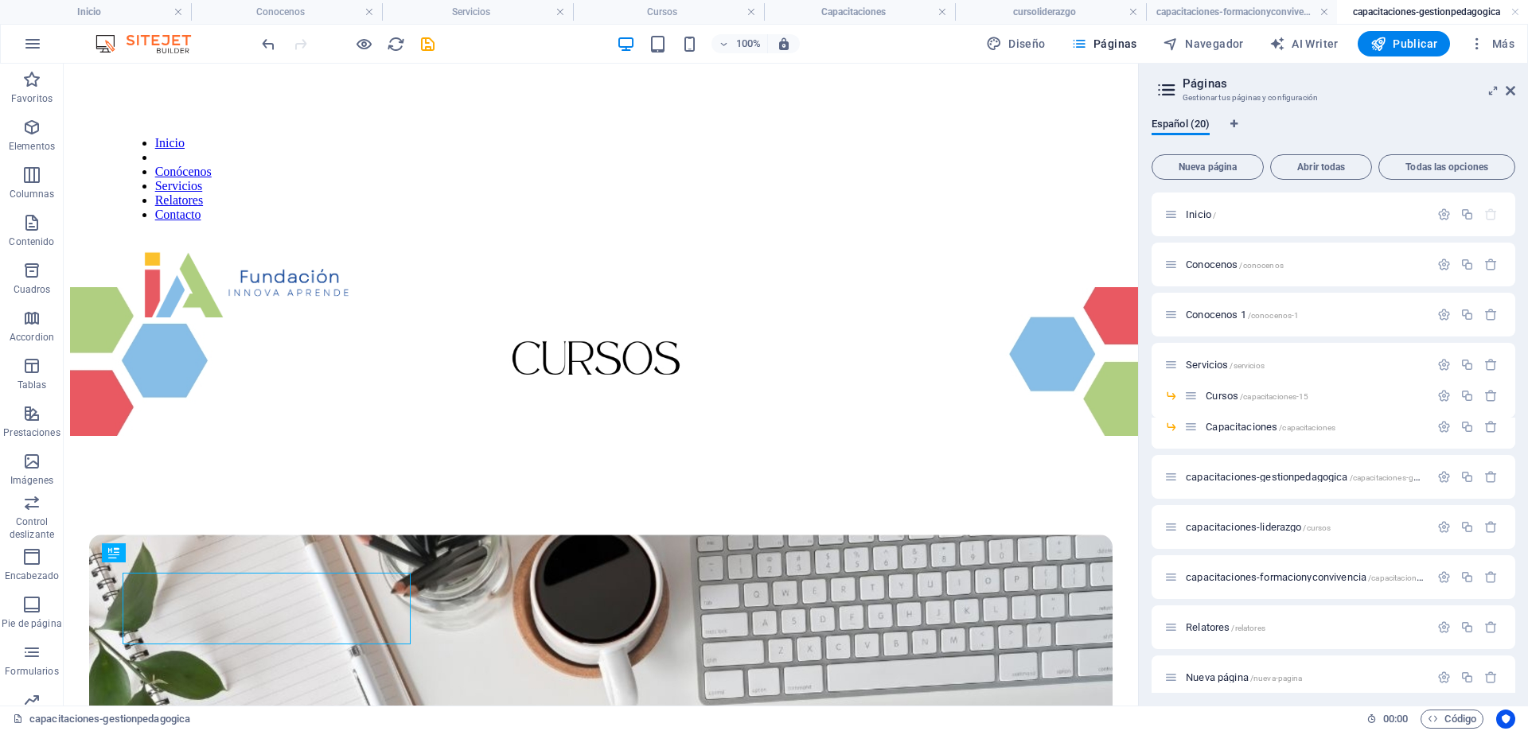
scroll to position [0, 0]
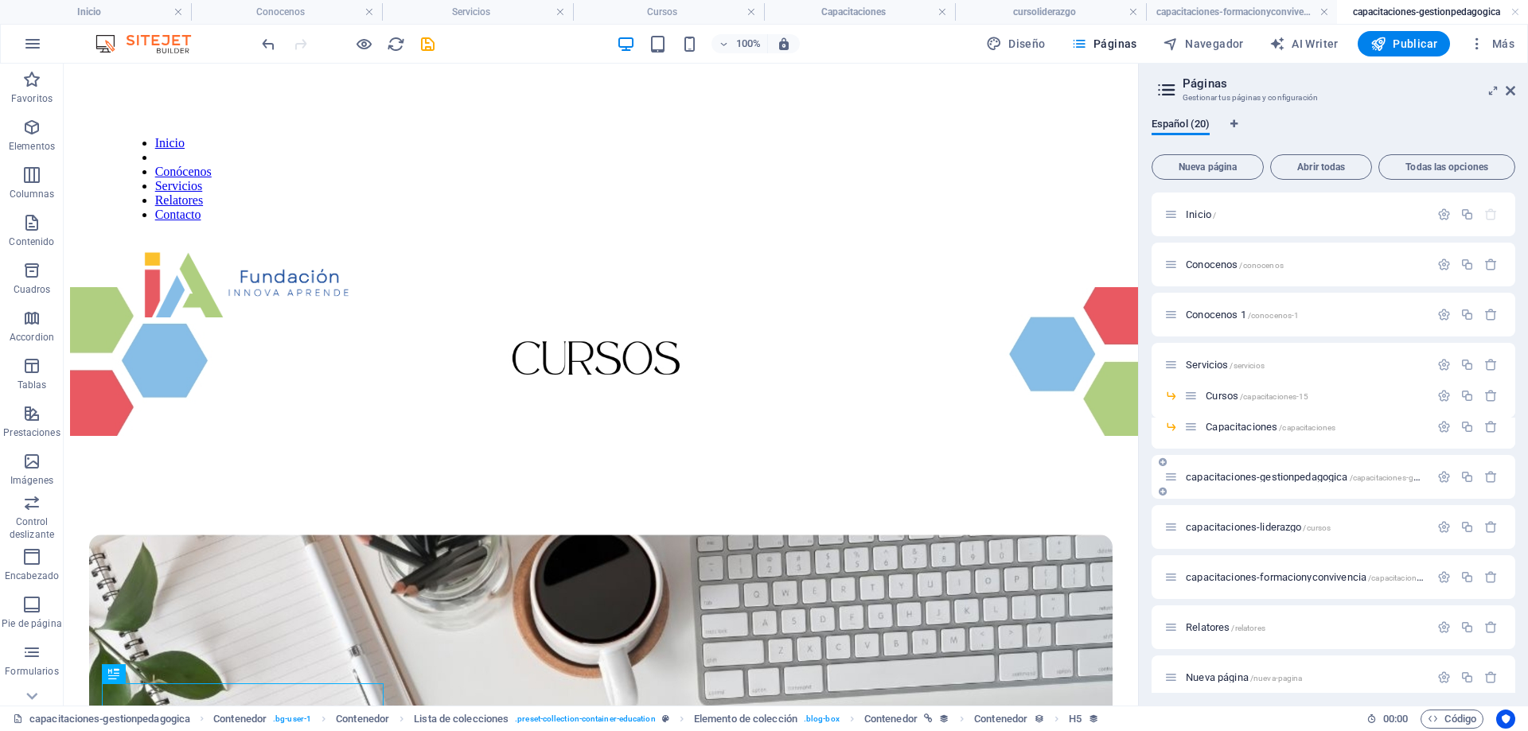
click at [1263, 478] on span "capacitaciones-gestionpedagogica /capacitaciones-gestionpedagogica" at bounding box center [1332, 477] width 292 height 12
click at [1161, 493] on icon at bounding box center [1163, 492] width 8 height 10
click at [1492, 575] on icon "button" at bounding box center [1491, 578] width 14 height 14
click at [1292, 485] on div "capacitaciones-gestionpedagogica /capacitaciones-gestionpedagogica" at bounding box center [1296, 477] width 265 height 18
click at [1460, 477] on icon "button" at bounding box center [1467, 477] width 14 height 14
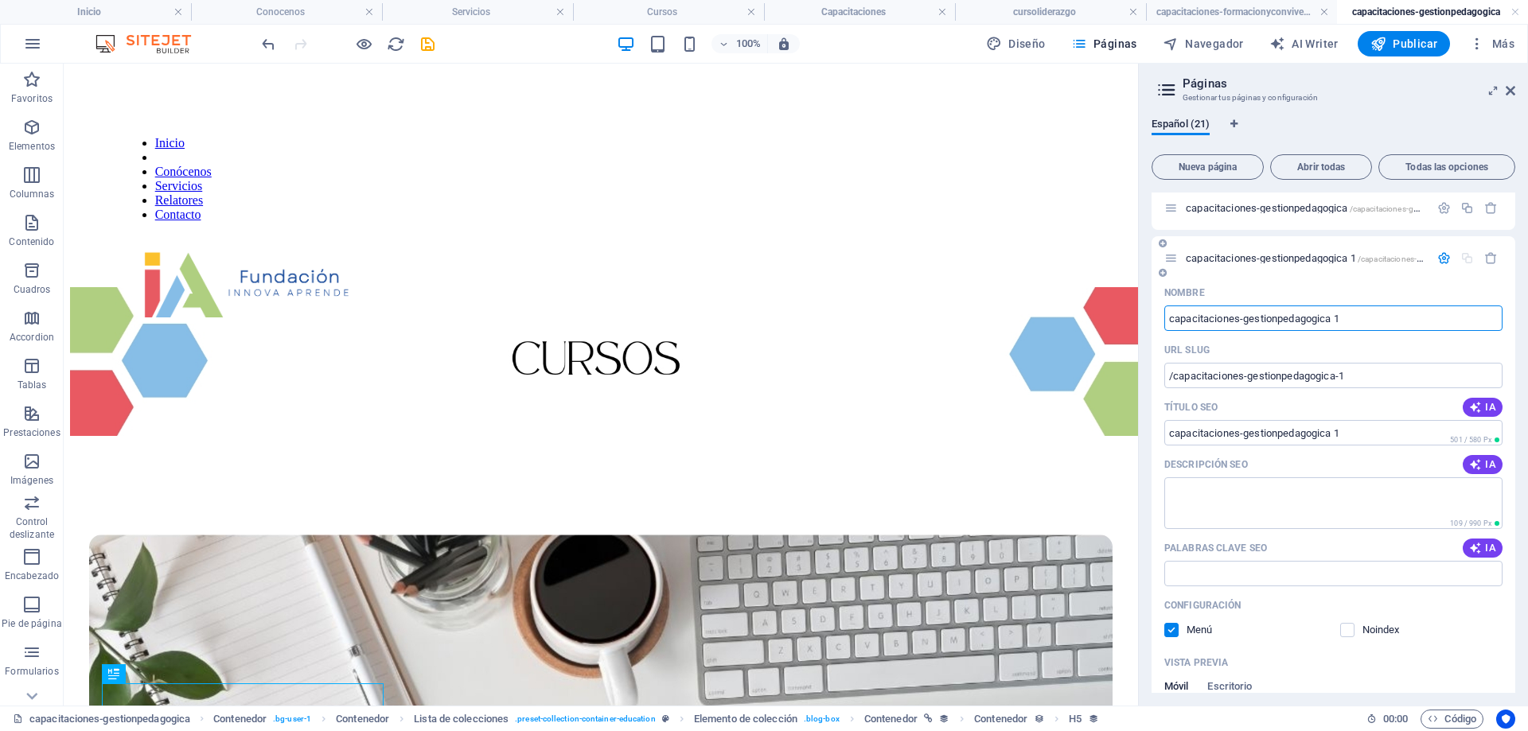
scroll to position [80, 0]
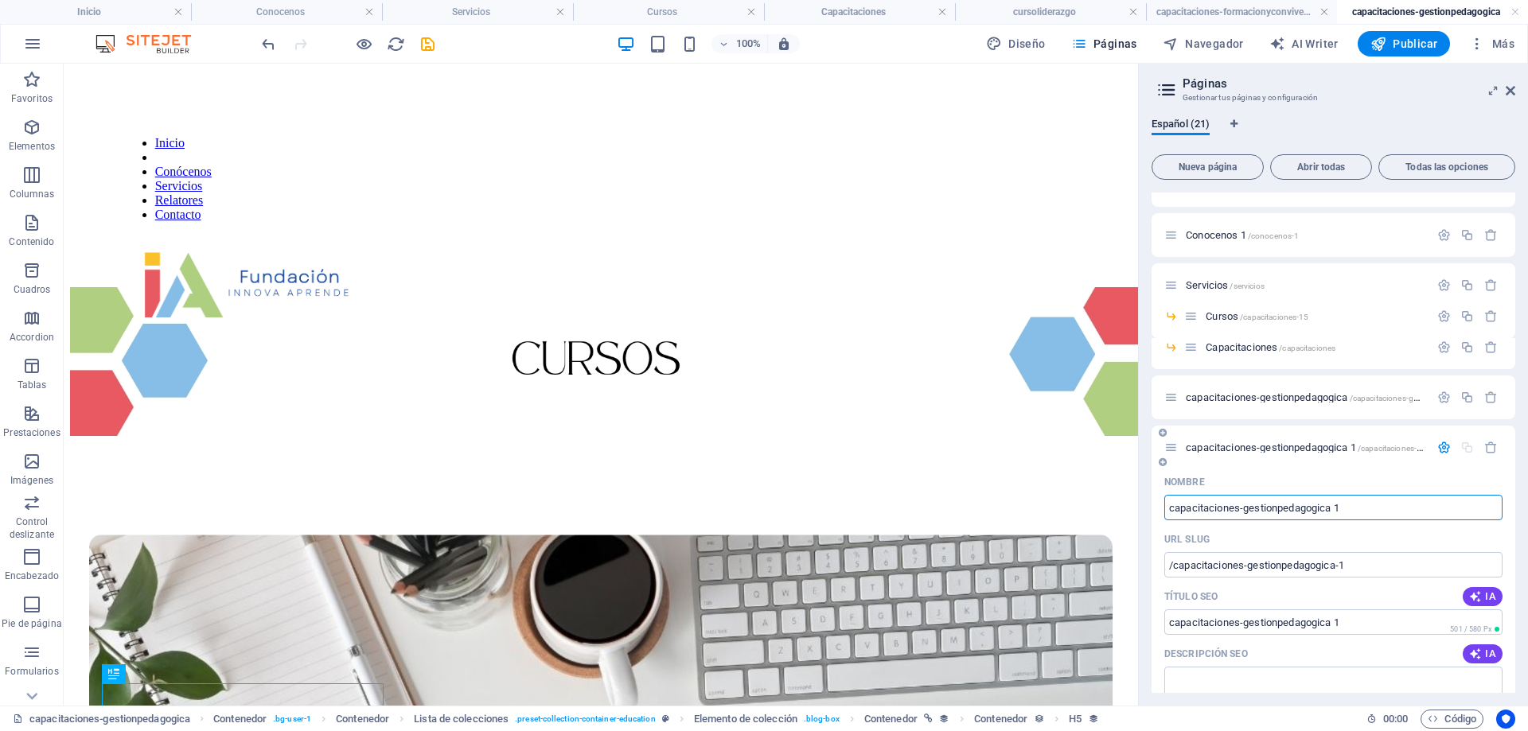
click at [1370, 503] on input "capacitaciones-gestionpedagogica 1" at bounding box center [1333, 507] width 338 height 25
type input "capacitaciones-gestionpedagogica"
type input "/capacitaciones-gestionpedagogica-21"
type input "capacitaciones-gestionpedagogica"
type input "capacitaciones-gestionpedago"
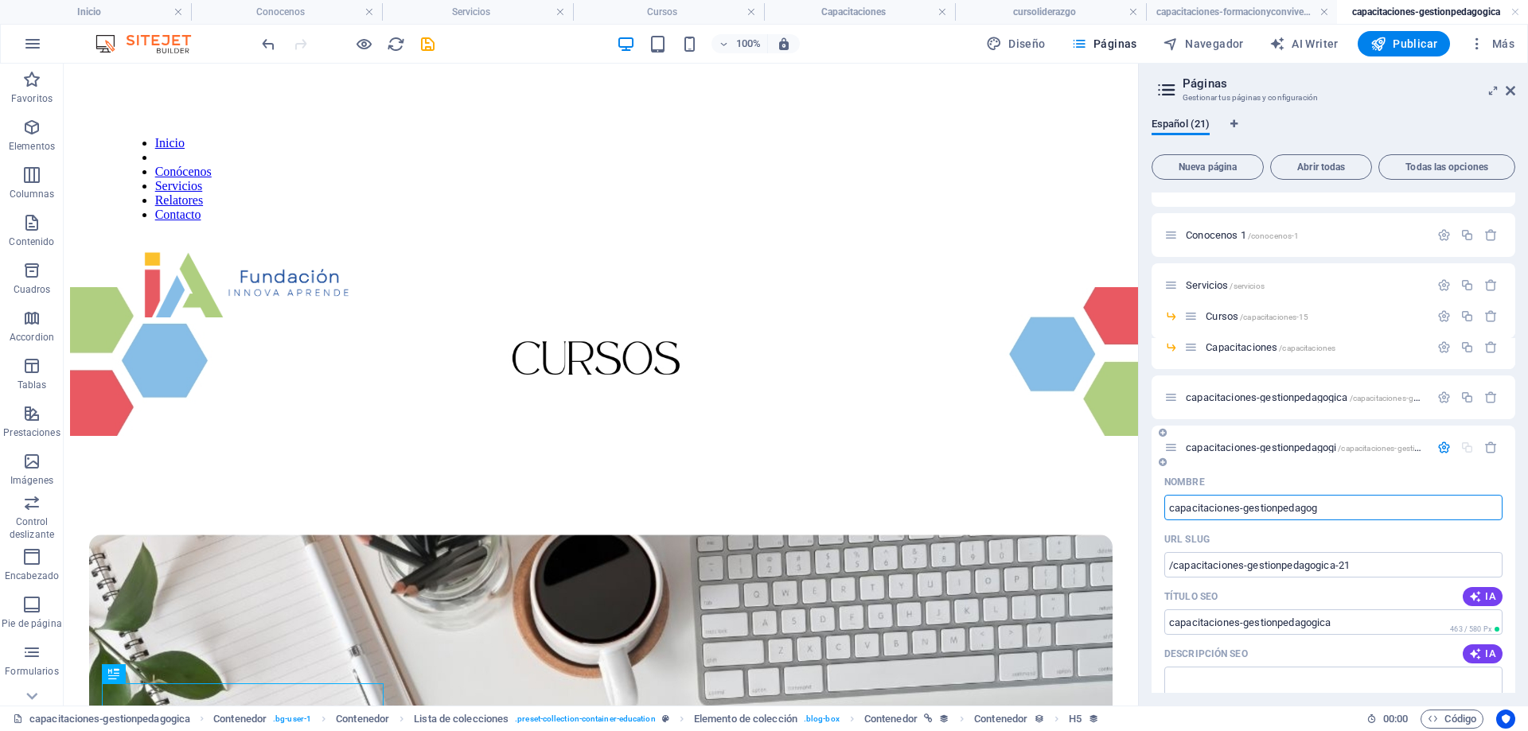
type input "capacitaciones-gestionpedagogi"
type input "capacitaciones-gestionpedago"
type input "capacitaciones-gestionpedag"
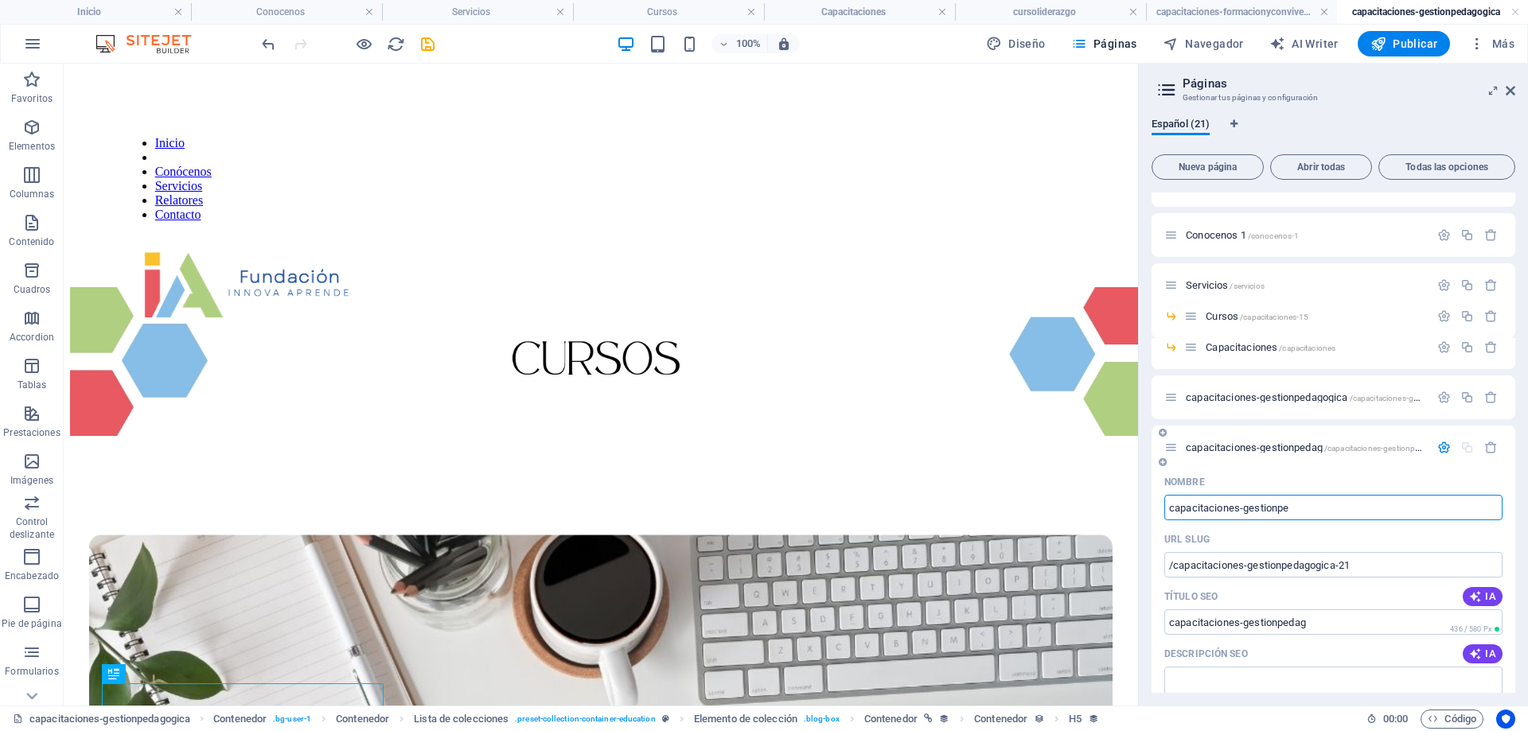
type input "capacitaciones-gestionpe"
type input "capacitaciones-ge"
type input "capacitaciones-ges"
type input "capacitaciones-ge"
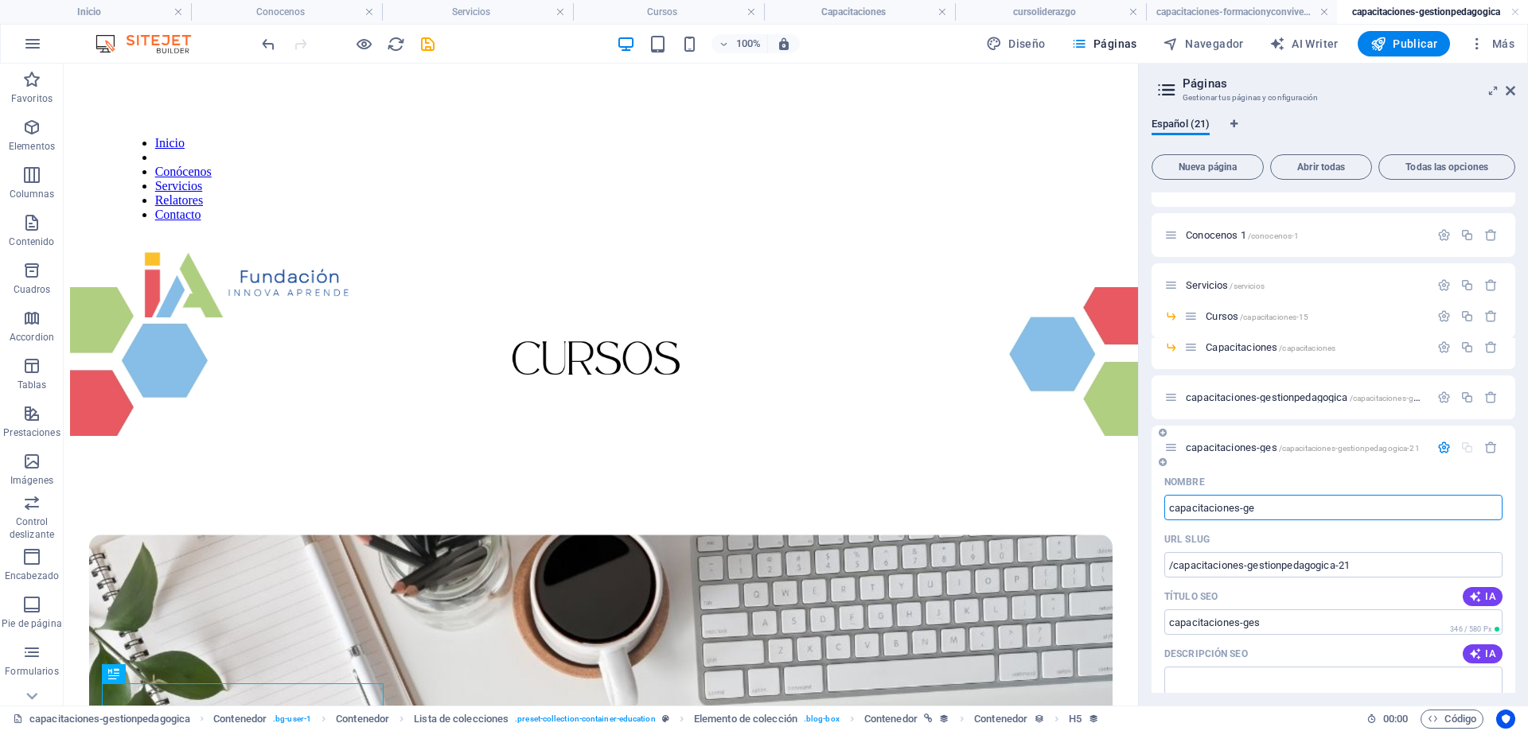
type input "capacitaciones-ge"
type input "capacitaciones-g"
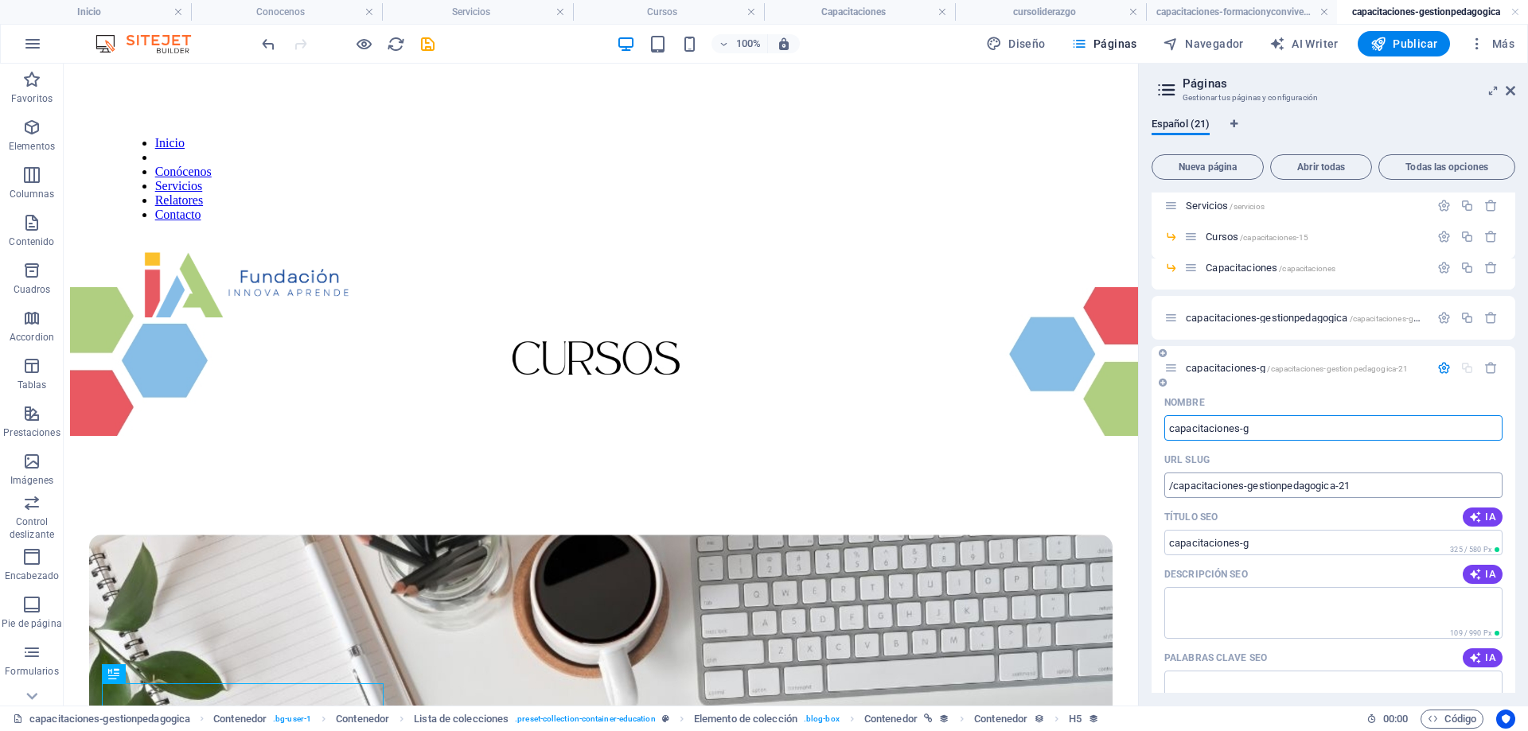
scroll to position [433, 0]
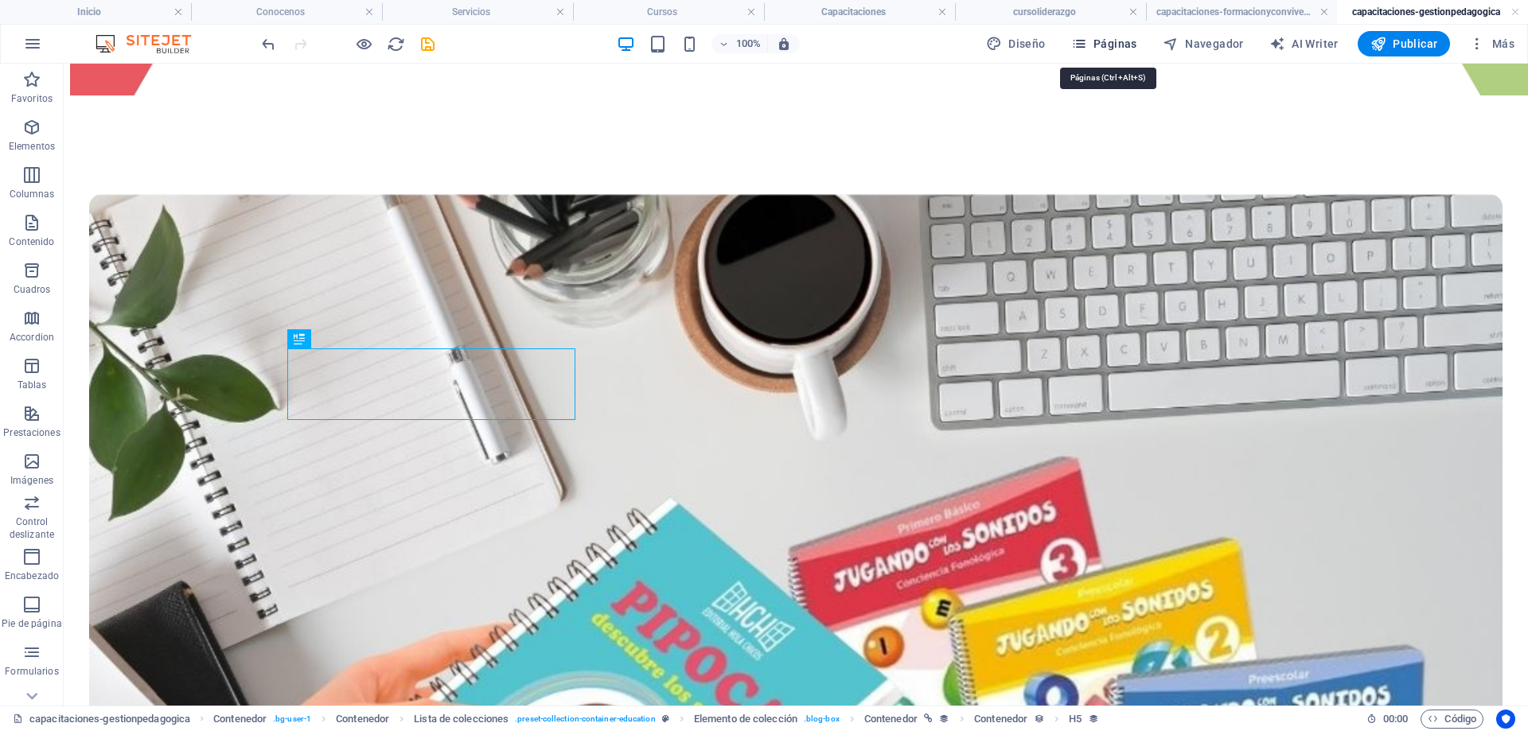
click at [1087, 41] on icon "button" at bounding box center [1079, 44] width 16 height 16
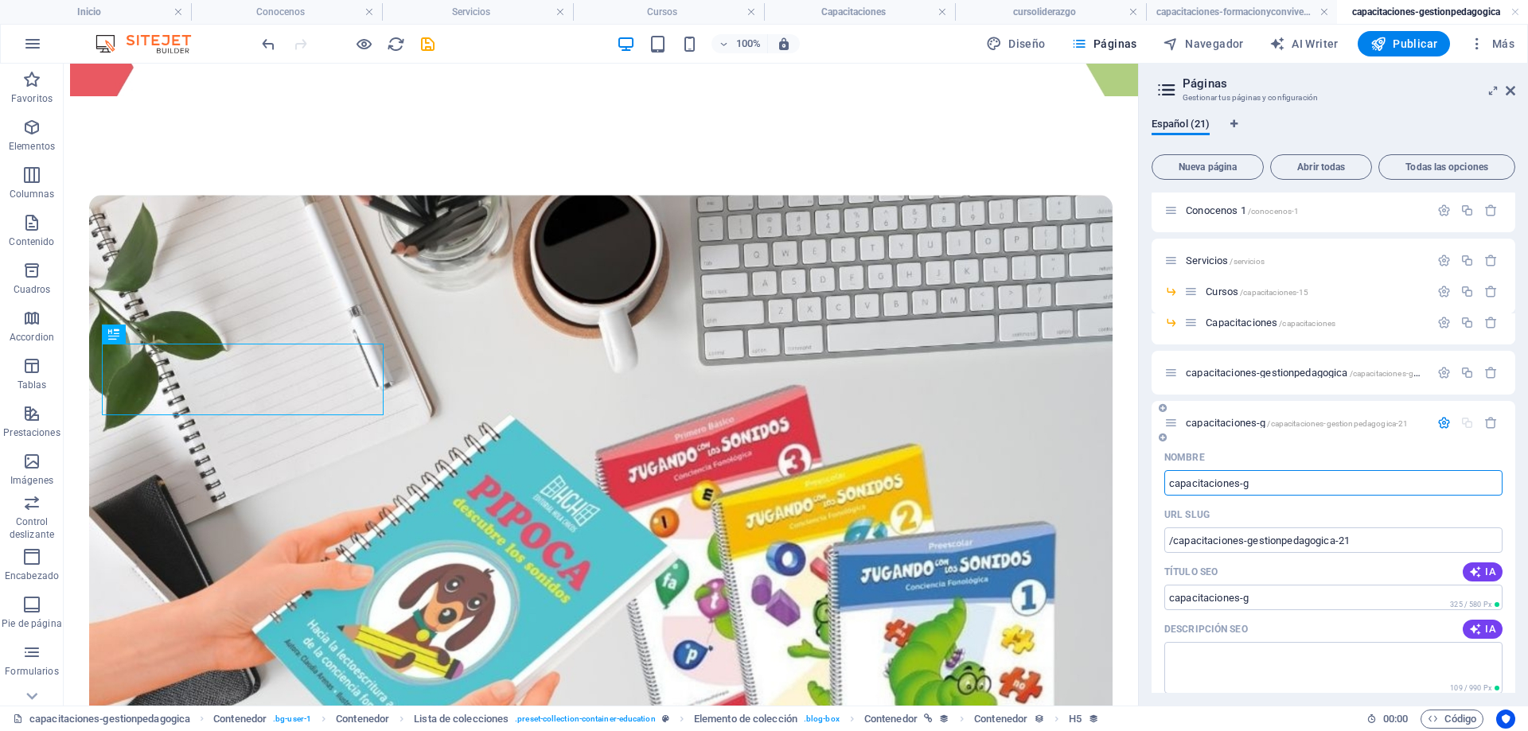
scroll to position [80, 0]
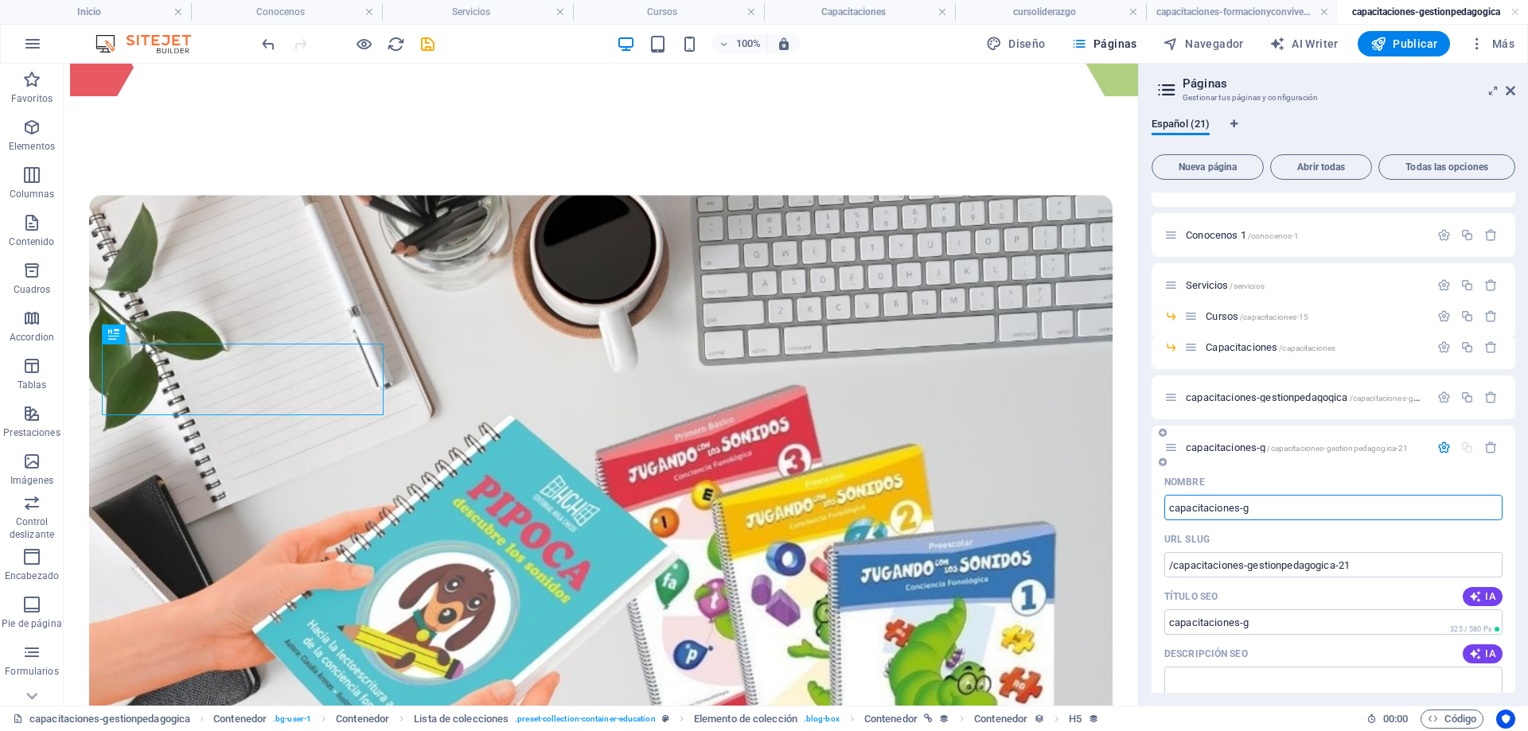
click at [1321, 505] on input "capacitaciones-g" at bounding box center [1333, 507] width 338 height 25
drag, startPoint x: 1284, startPoint y: 501, endPoint x: 1245, endPoint y: 509, distance: 39.0
click at [1245, 509] on input "capacitaciones-g" at bounding box center [1333, 507] width 338 height 25
type input "capacitaciones-for"
type input "capacitaciones-fo"
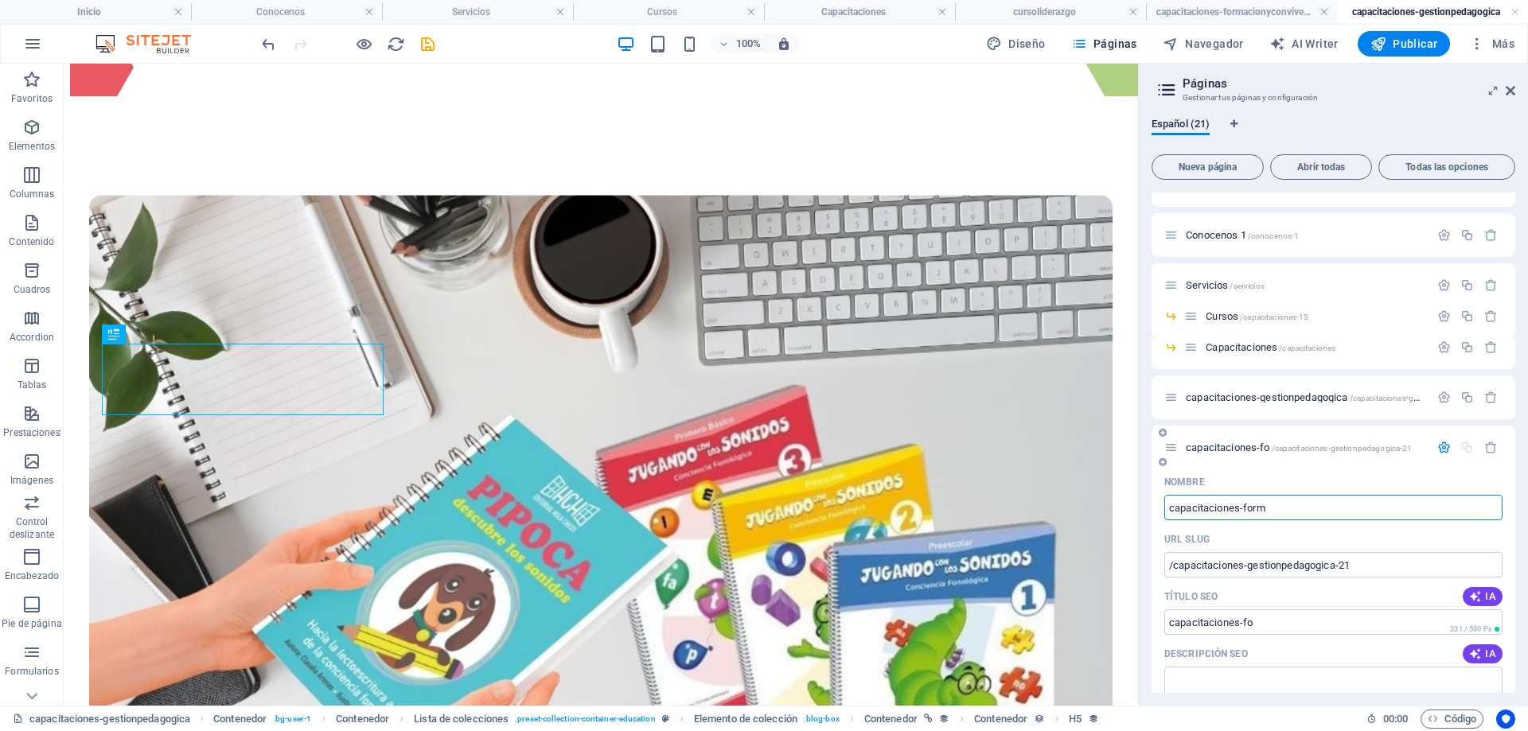
type input "capacitaciones-forma"
type input "capacitaciones-form"
type input "capacitaciones-formacion"
type input "capacitaciones-formacion-cpm"
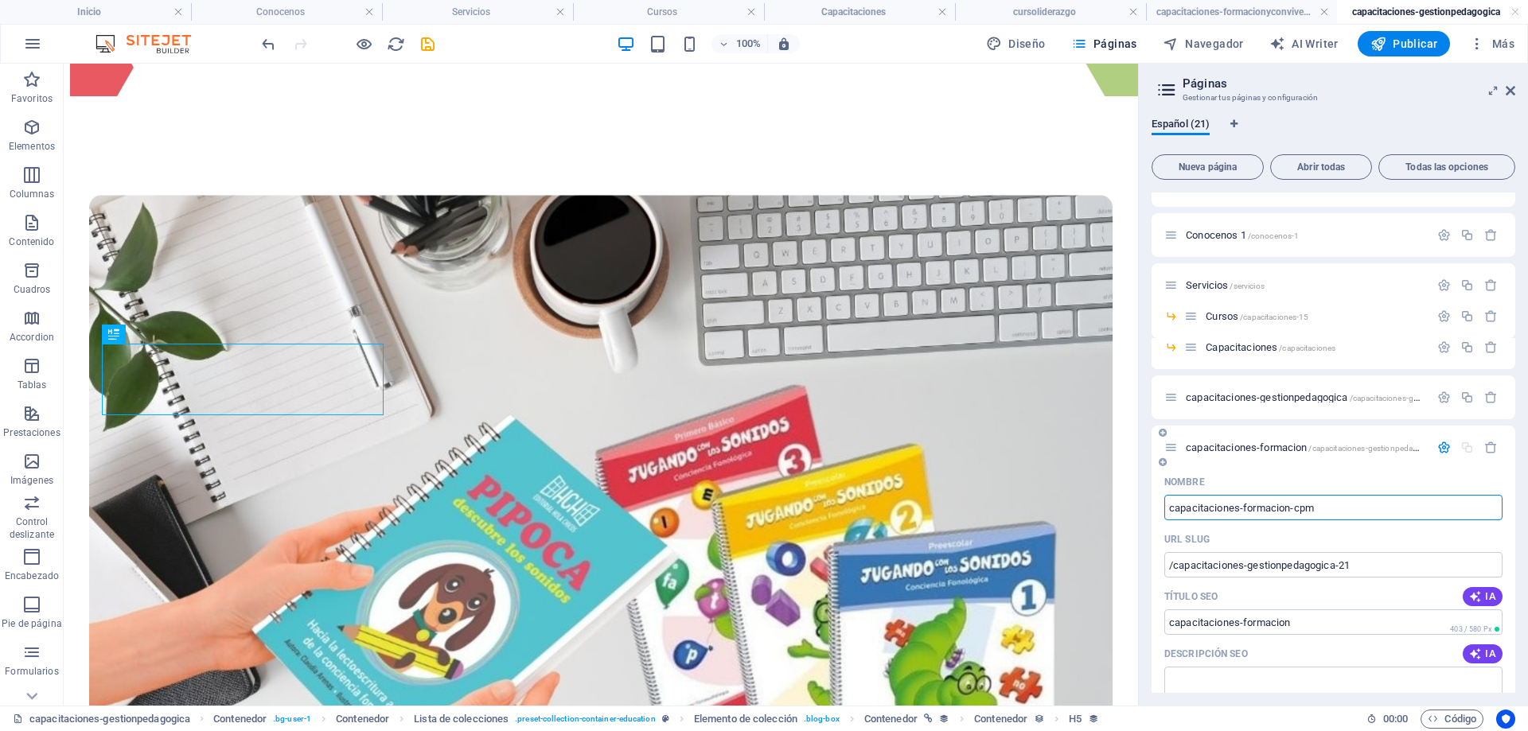
type input "capacitaciones-formacion-cpm"
type input "capacitaciones-formacion-con"
type input "capacitaciones-formacion-convivencia"
type input "capacitaciones-formacion-convivenc"
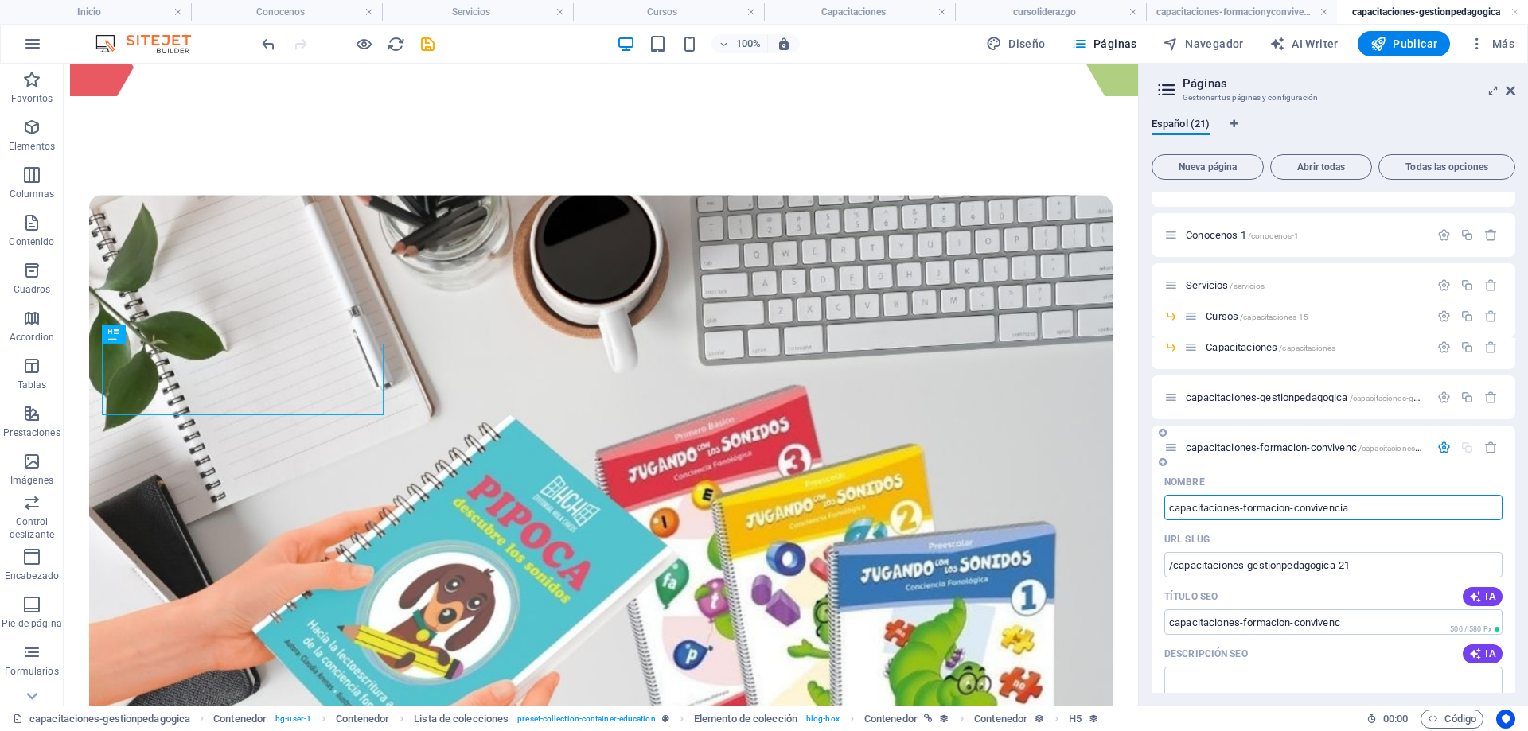
type input "capacitaciones-formacion-convivencia"
click at [1307, 446] on span "capacitaciones-formacion-convivencia /capacitaciones-gestionpedagogica-21" at bounding box center [1346, 448] width 321 height 12
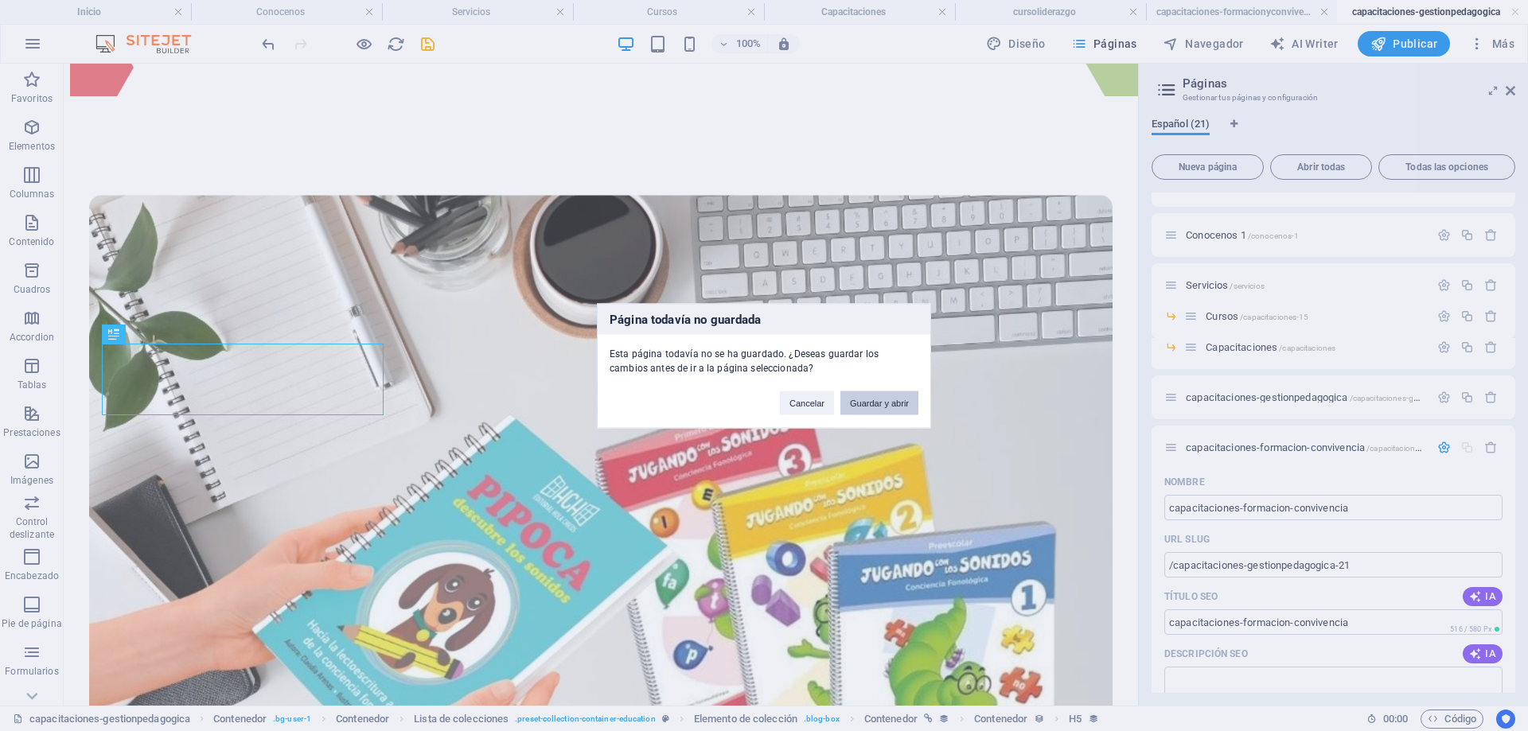
click at [896, 402] on button "Guardar y abrir" at bounding box center [879, 403] width 78 height 24
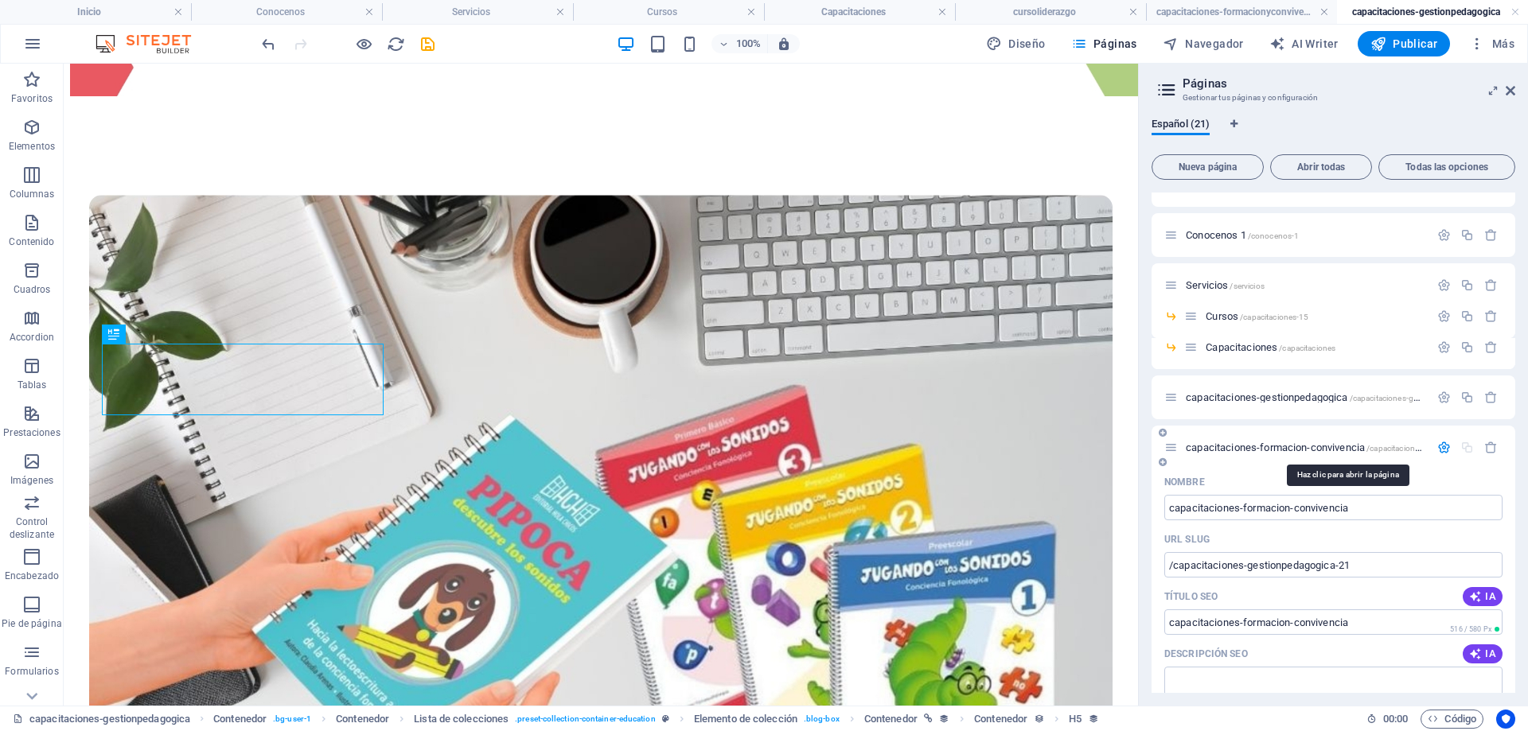
click at [1233, 446] on span "capacitaciones-formacion-convivencia /capacitaciones-gestionpedagogica-21" at bounding box center [1346, 448] width 321 height 12
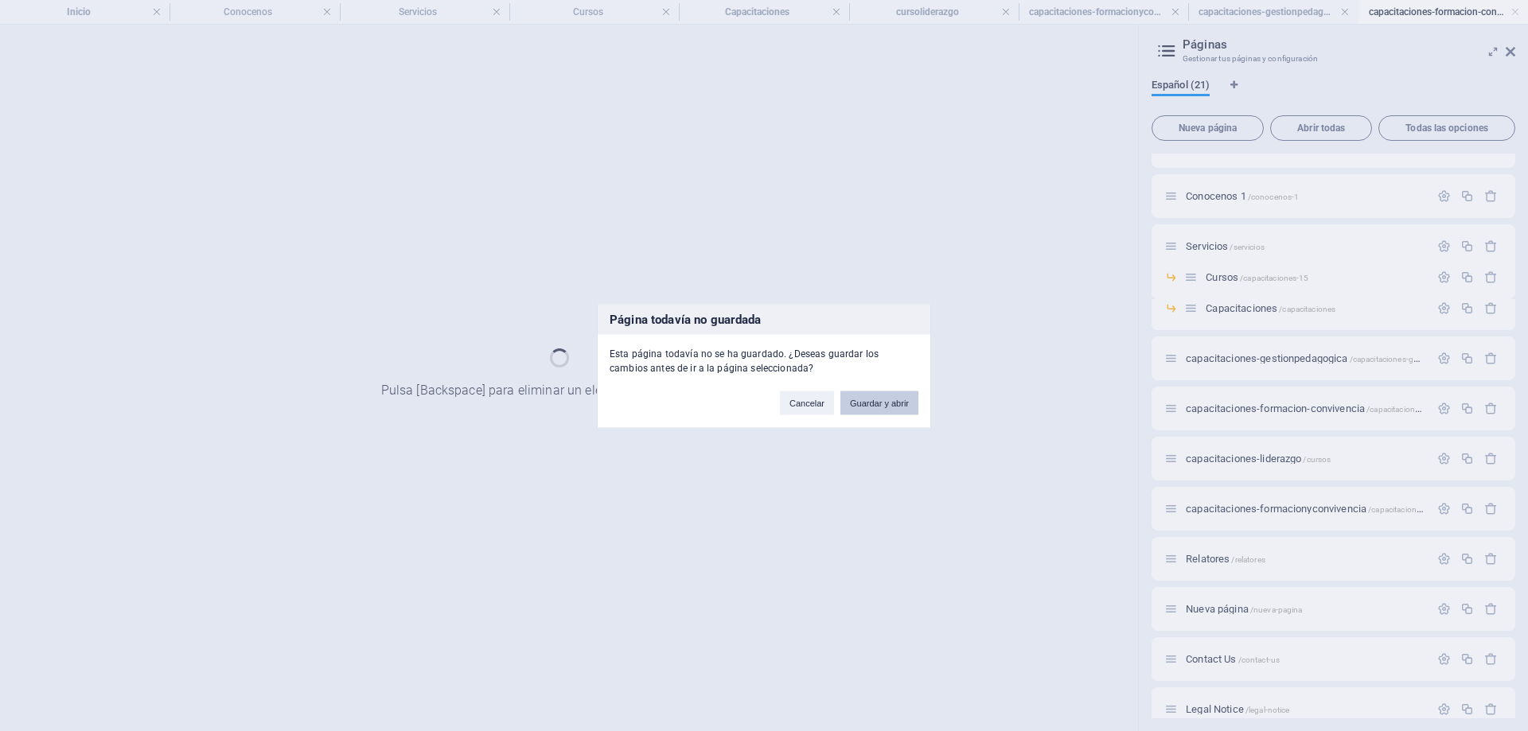
scroll to position [0, 0]
click at [900, 404] on button "Guardar y abrir" at bounding box center [879, 403] width 78 height 24
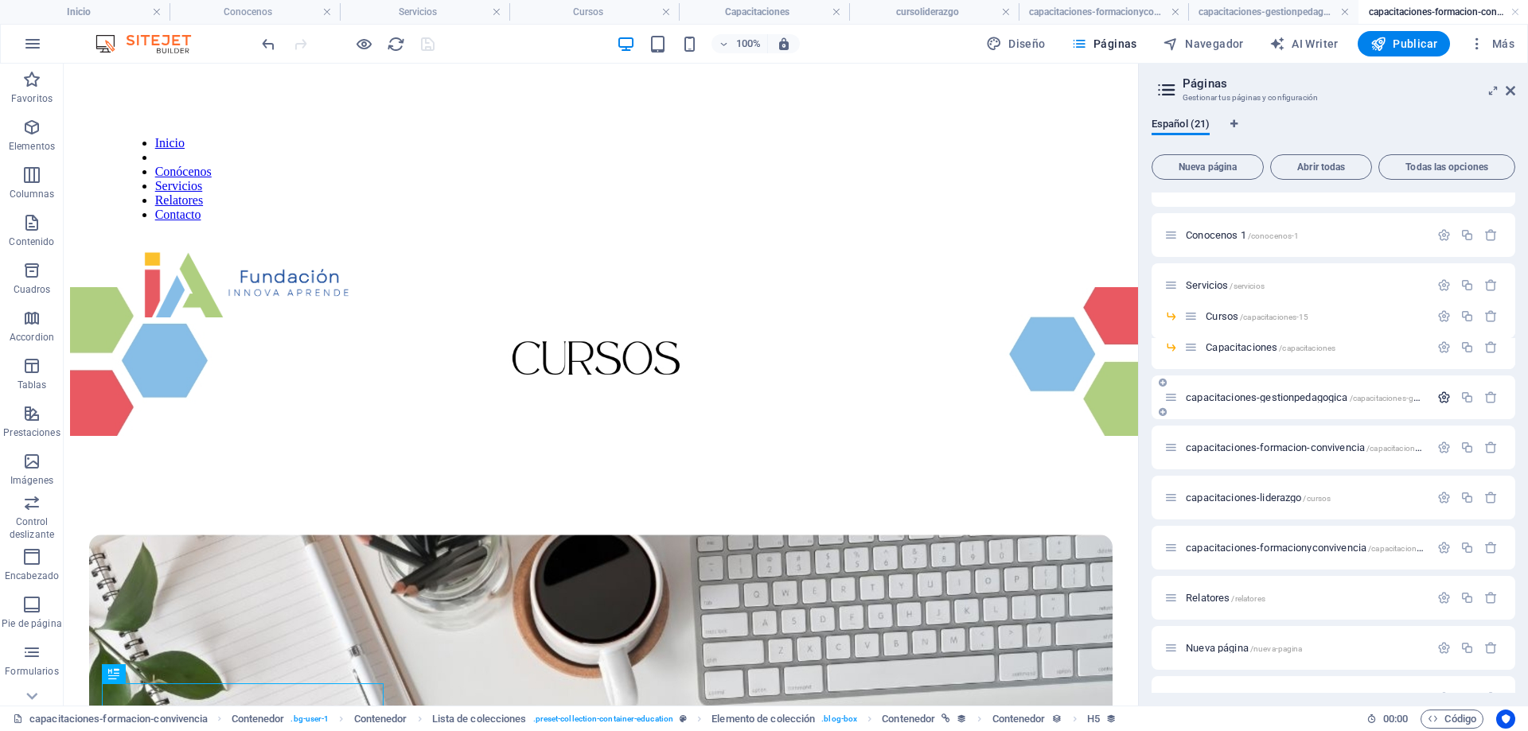
click at [1437, 395] on icon "button" at bounding box center [1444, 398] width 14 height 14
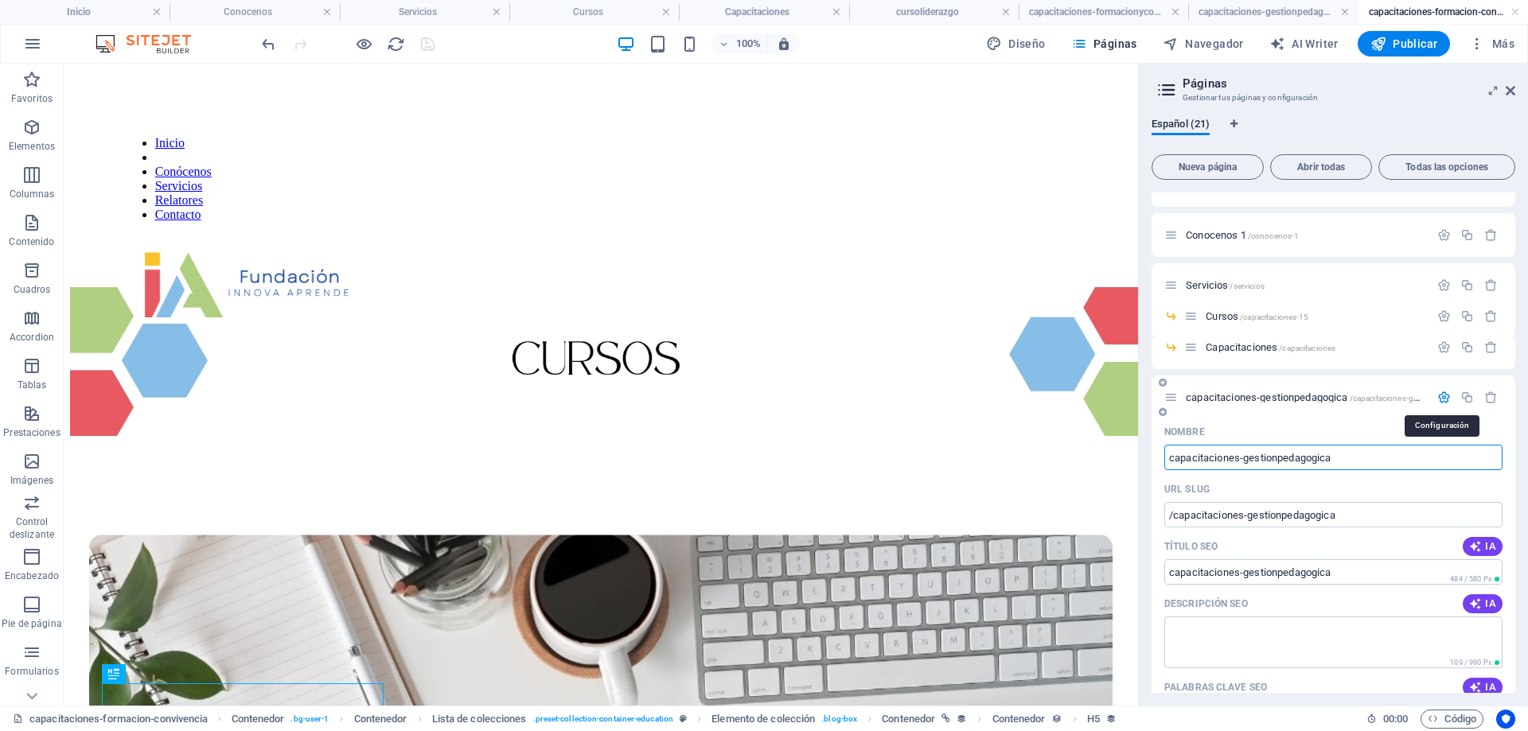
click at [1437, 395] on icon "button" at bounding box center [1444, 398] width 14 height 14
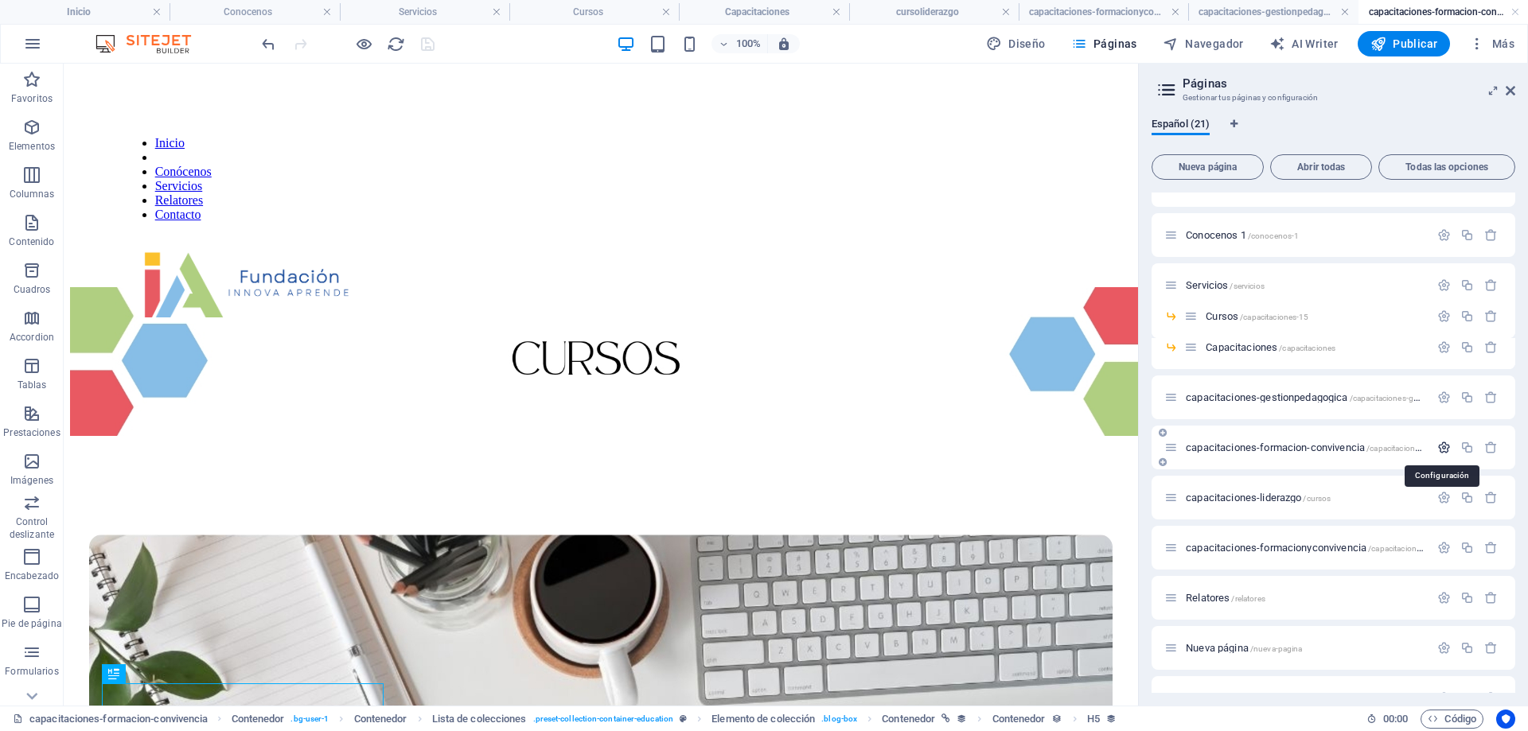
click at [1438, 452] on icon "button" at bounding box center [1444, 448] width 14 height 14
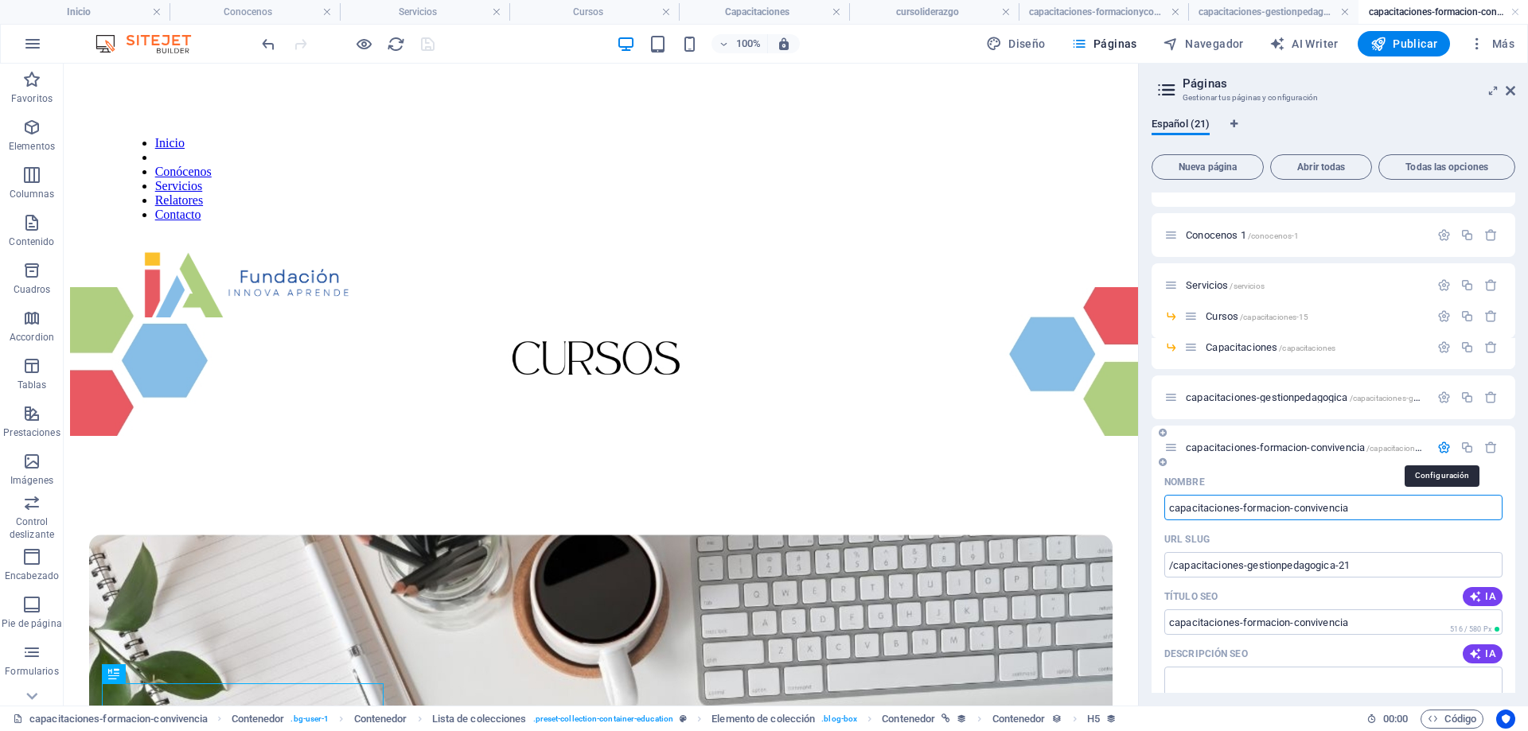
click at [1438, 452] on icon "button" at bounding box center [1444, 448] width 14 height 14
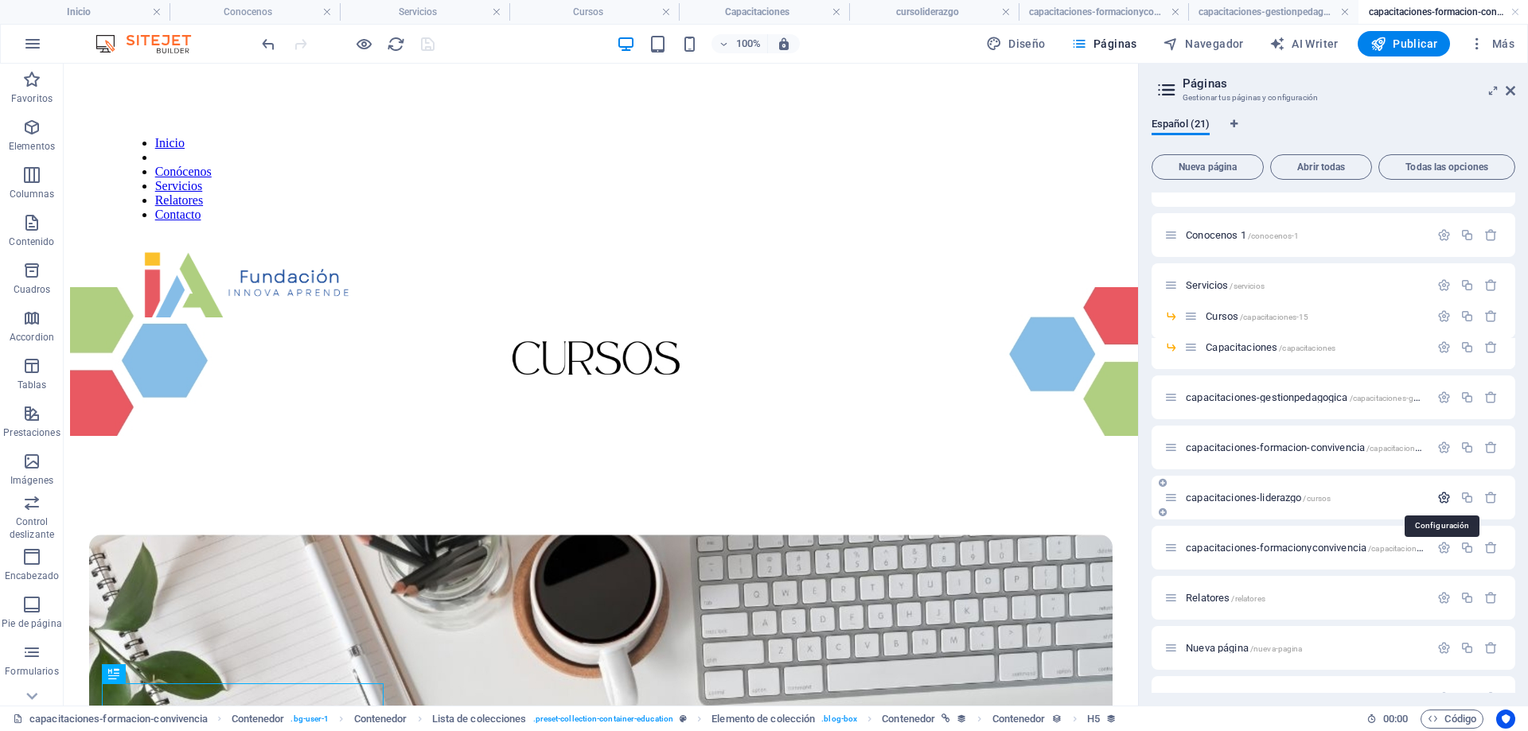
click at [1440, 501] on icon "button" at bounding box center [1444, 498] width 14 height 14
click at [1441, 548] on icon "button" at bounding box center [1444, 548] width 14 height 14
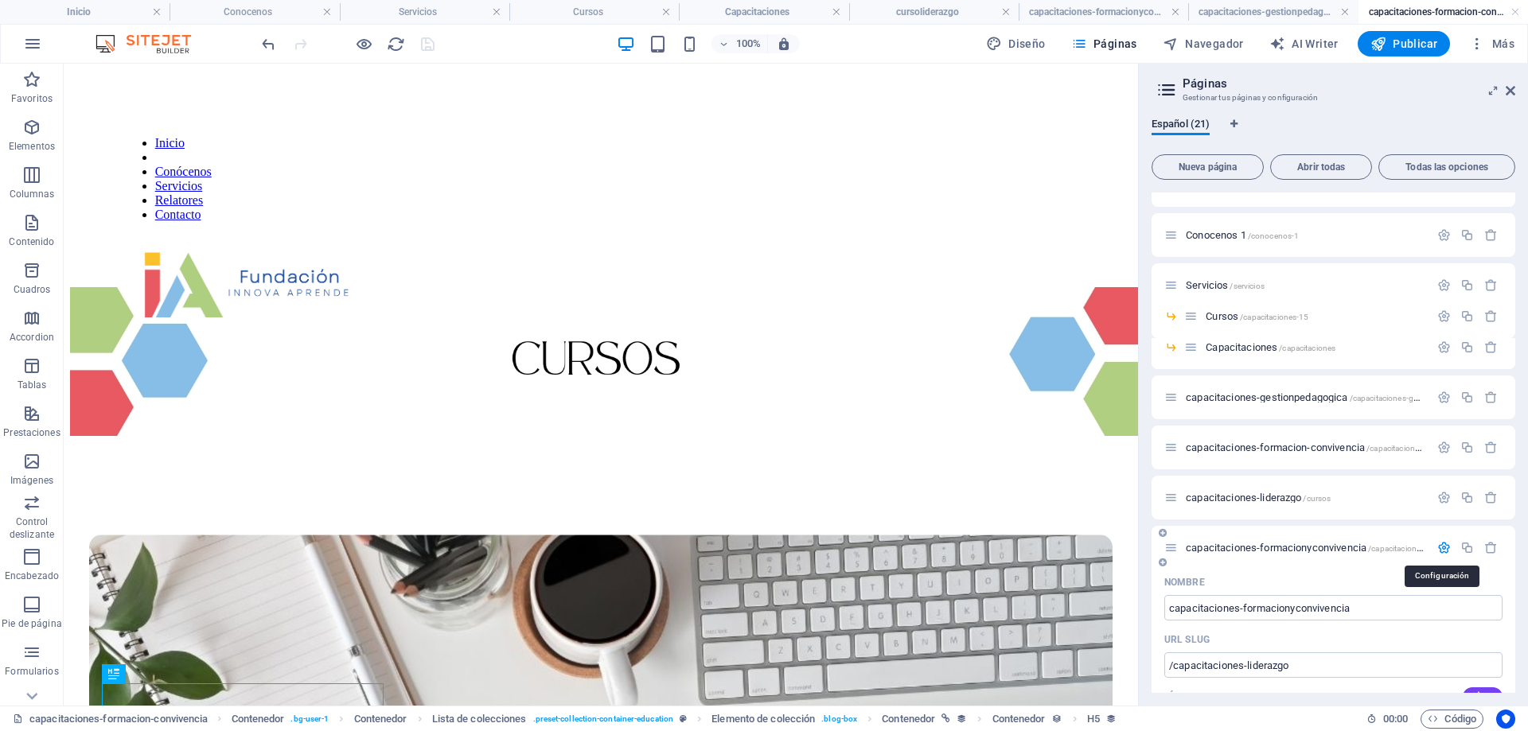
click at [1441, 548] on icon "button" at bounding box center [1444, 548] width 14 height 14
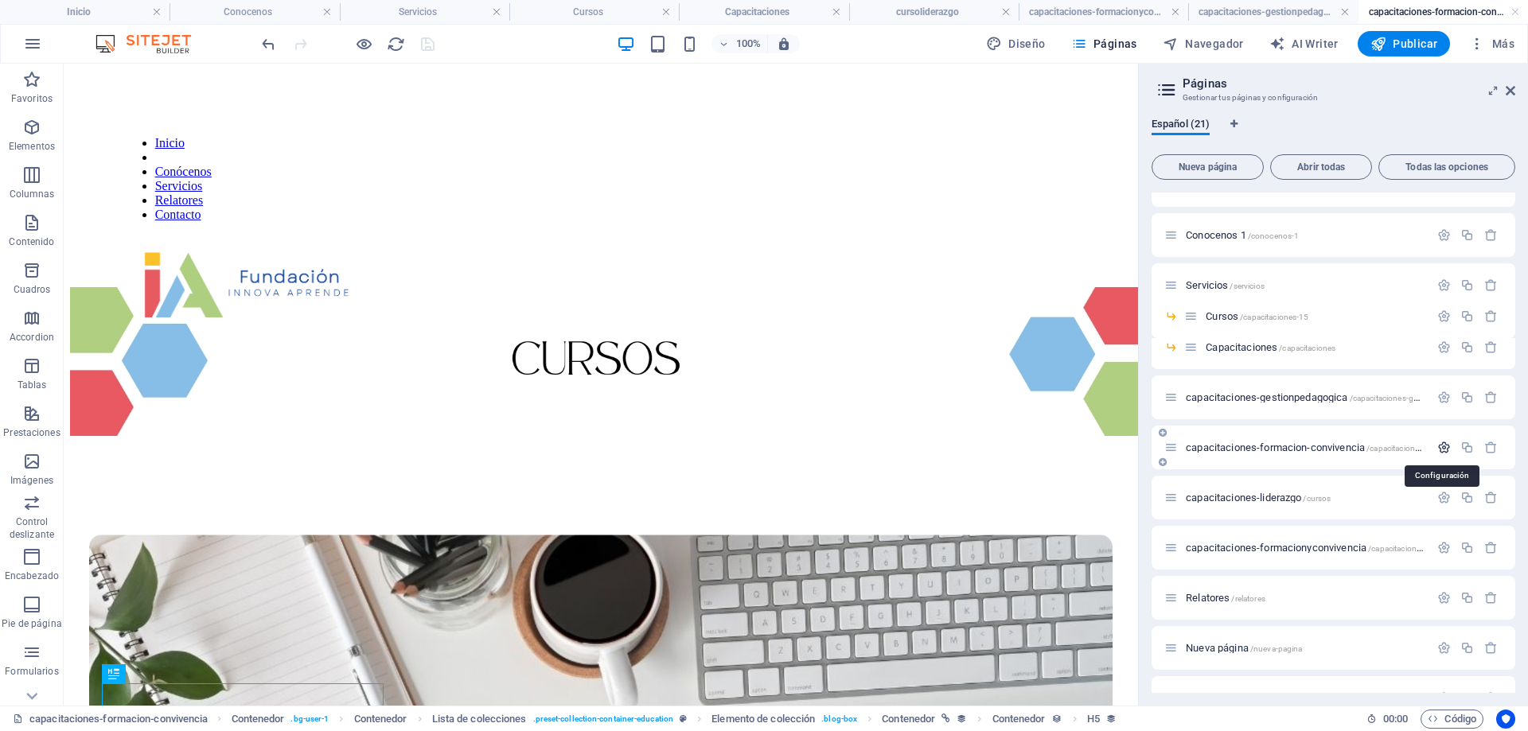
click at [1443, 444] on icon "button" at bounding box center [1444, 448] width 14 height 14
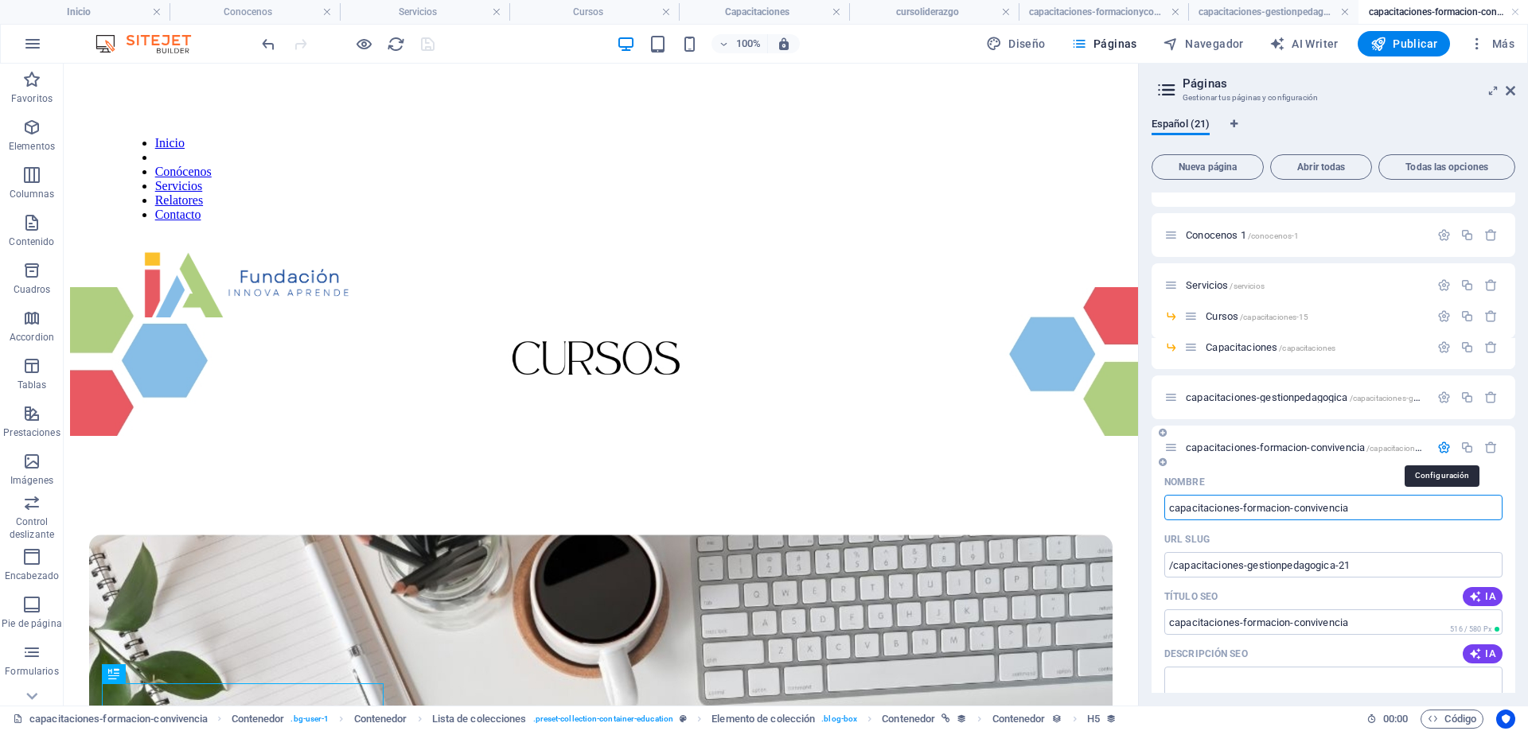
click at [1443, 444] on icon "button" at bounding box center [1444, 448] width 14 height 14
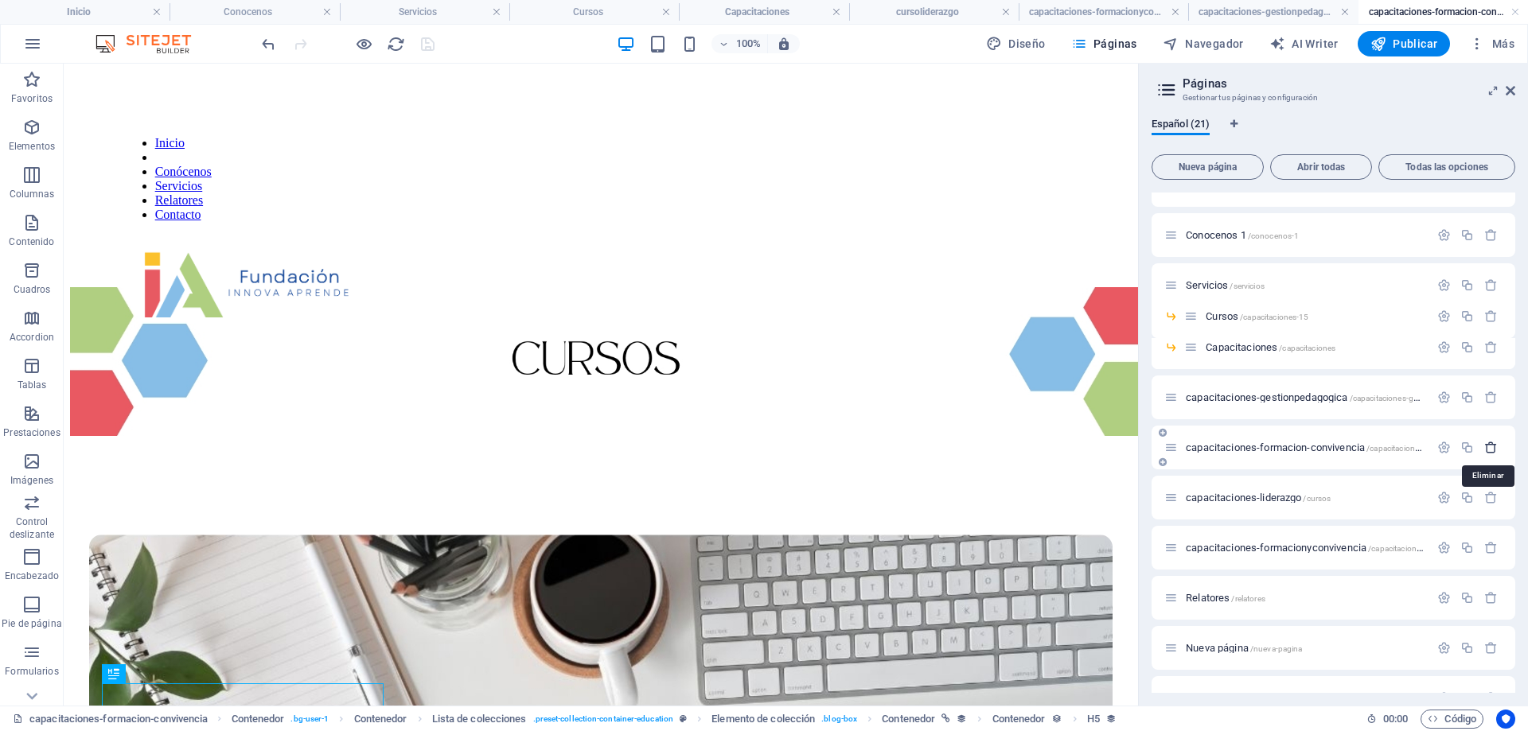
click at [1487, 446] on icon "button" at bounding box center [1491, 448] width 14 height 14
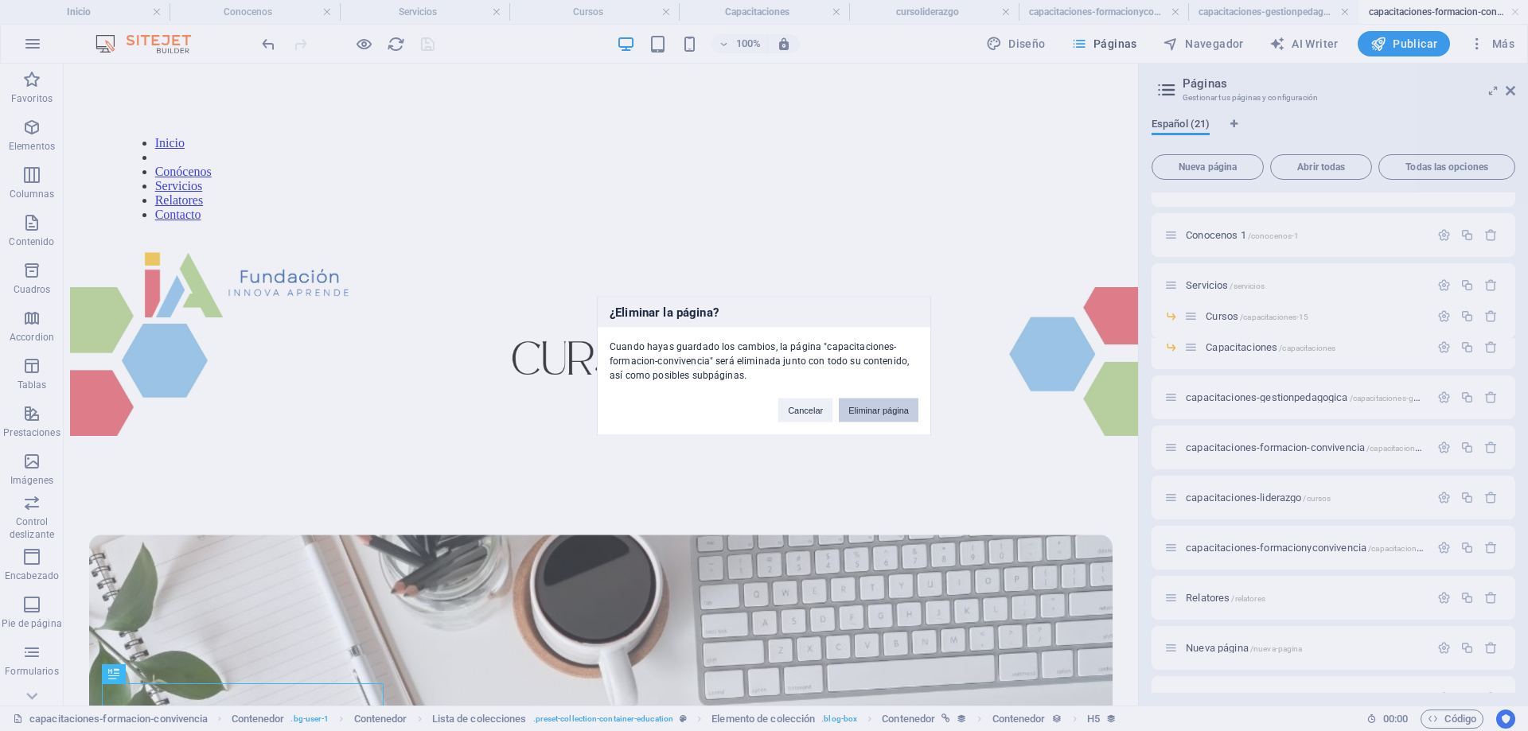
click at [852, 408] on button "Eliminar página" at bounding box center [879, 410] width 80 height 24
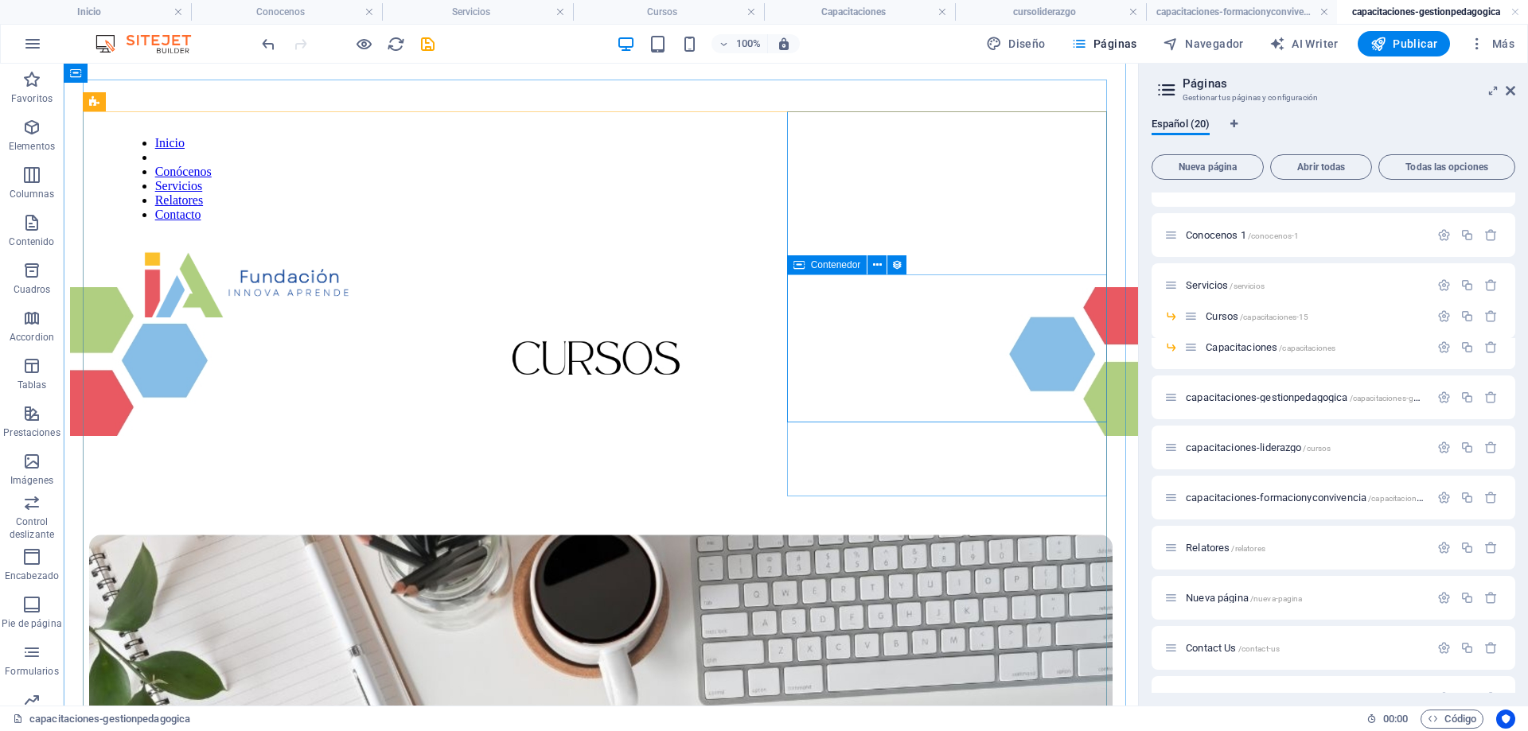
scroll to position [340, 0]
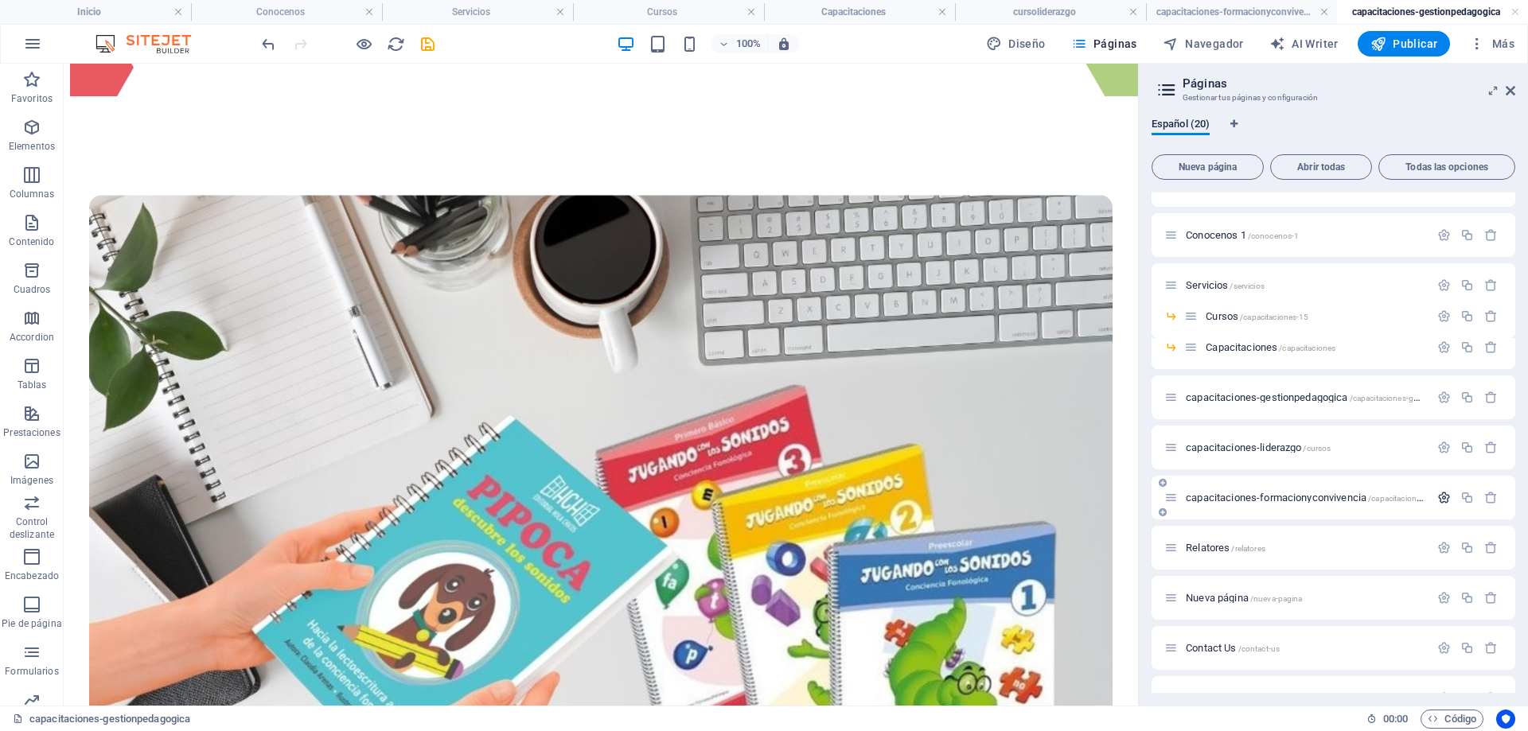
click at [1444, 497] on icon "button" at bounding box center [1444, 498] width 14 height 14
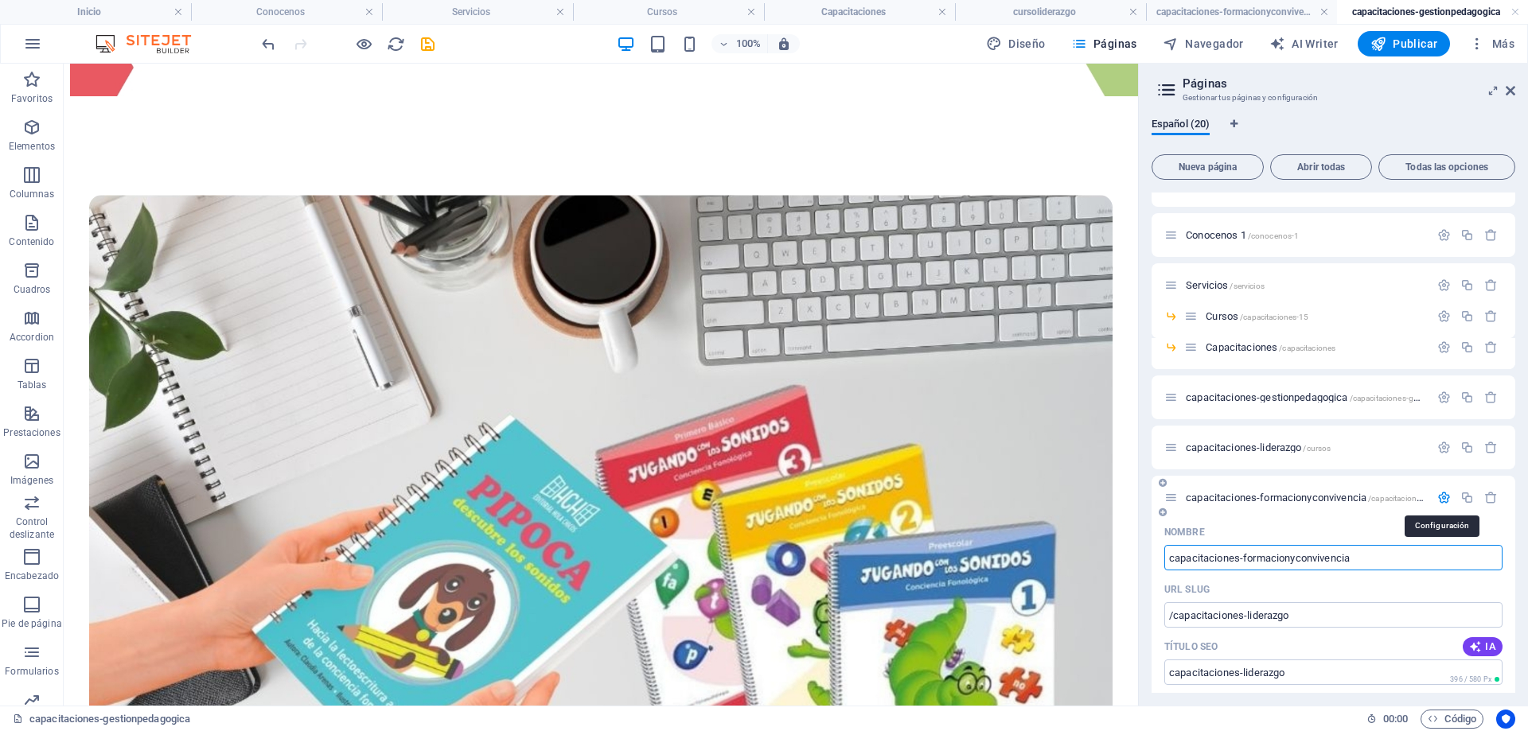
click at [1444, 497] on icon "button" at bounding box center [1444, 498] width 14 height 14
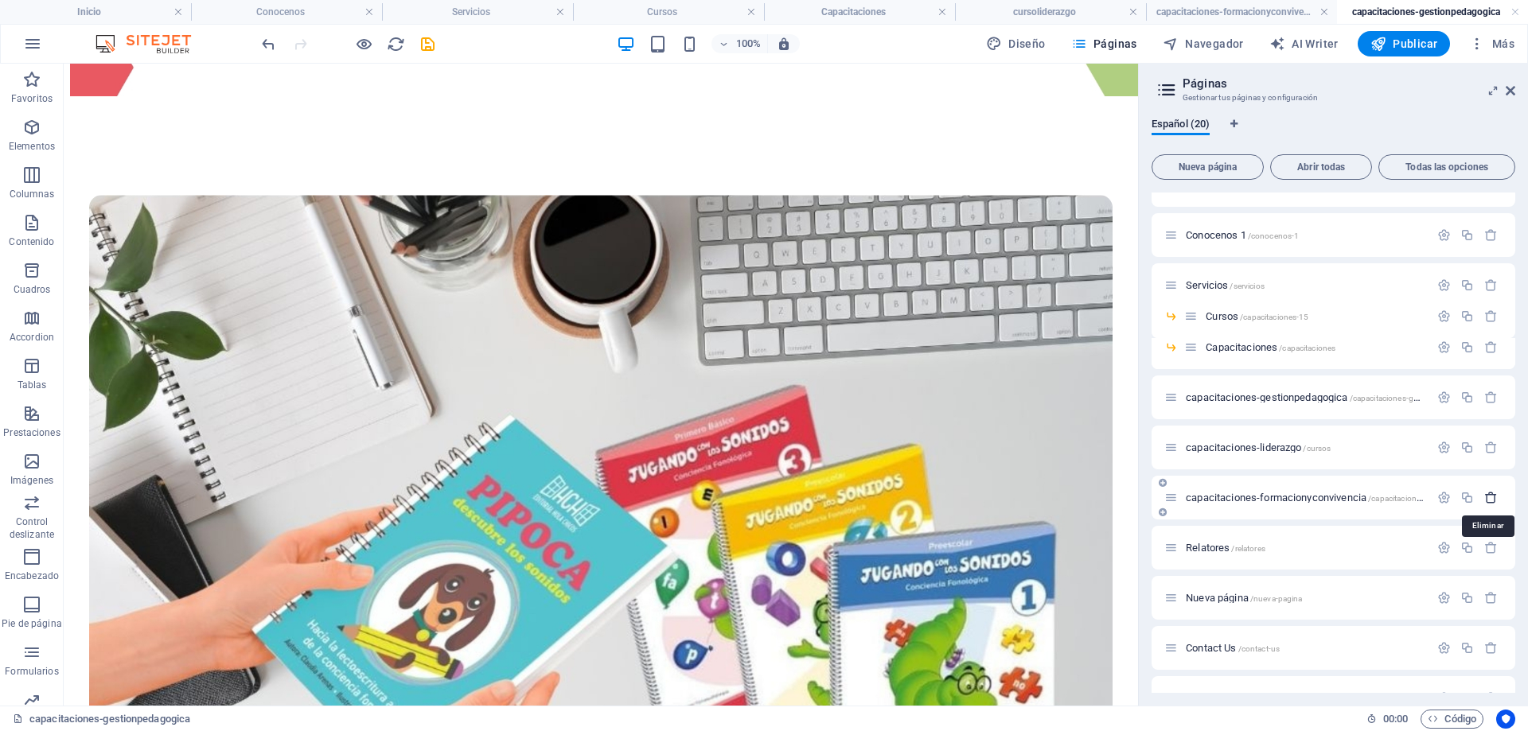
click at [1491, 501] on icon "button" at bounding box center [1491, 498] width 14 height 14
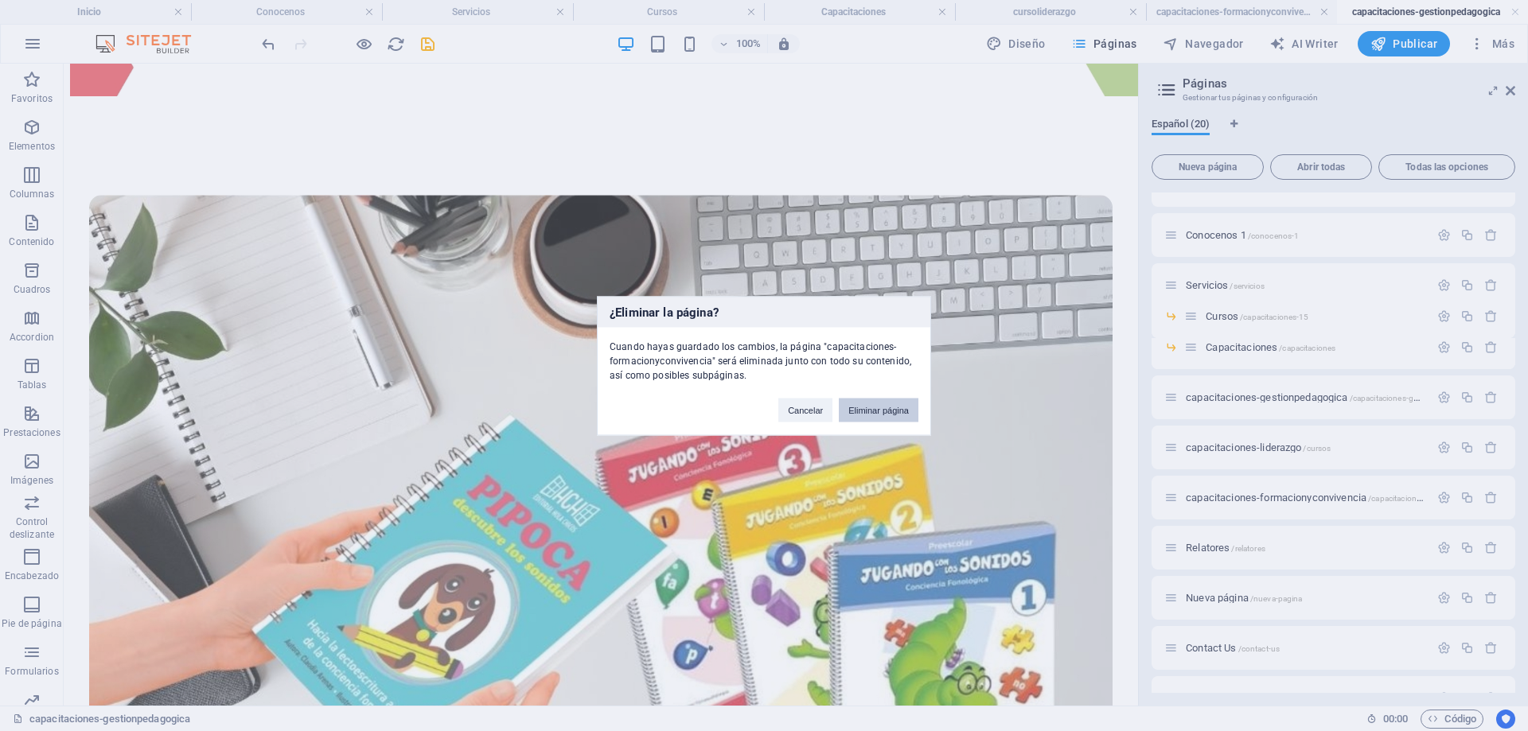
click at [899, 406] on button "Eliminar página" at bounding box center [879, 410] width 80 height 24
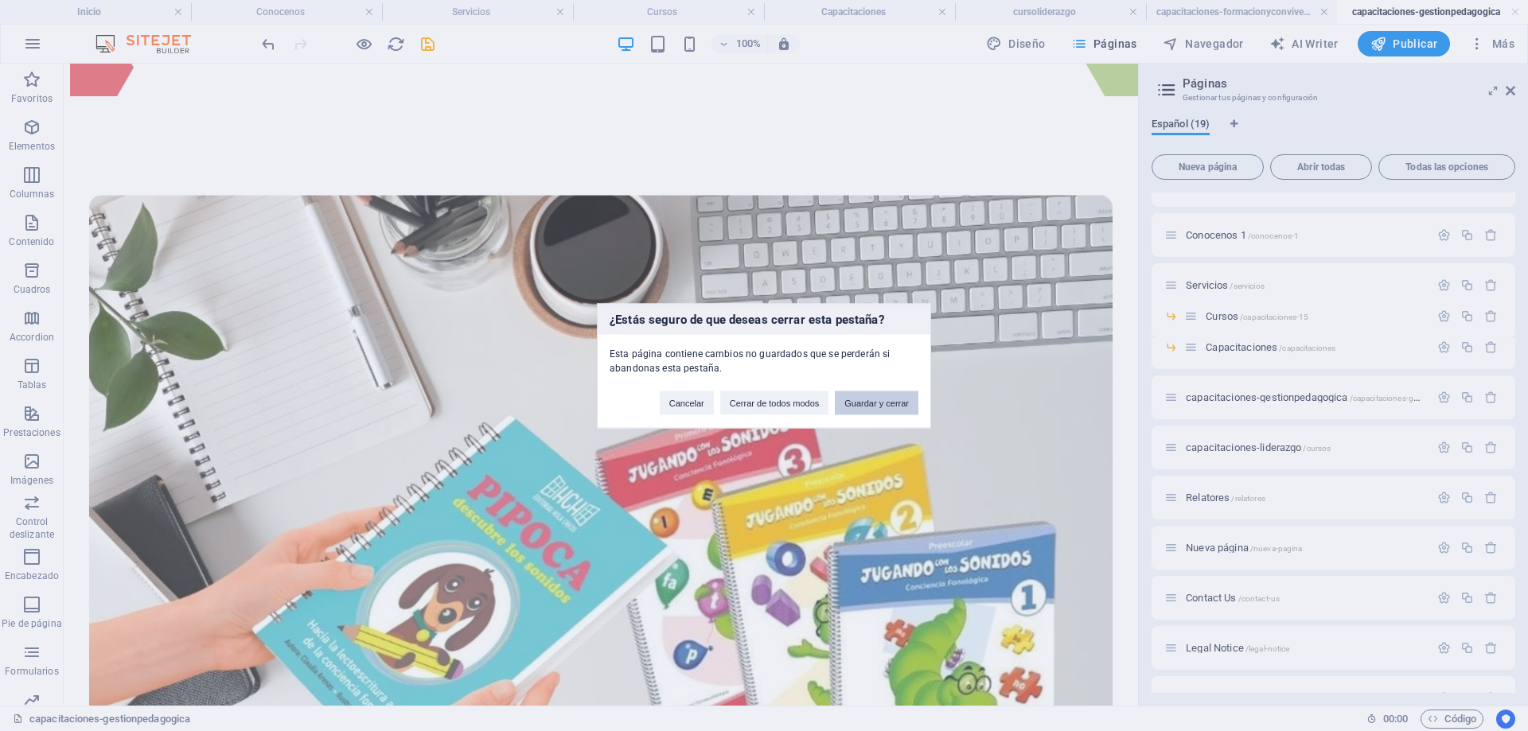
click at [860, 400] on button "Guardar y cerrar" at bounding box center [877, 403] width 84 height 24
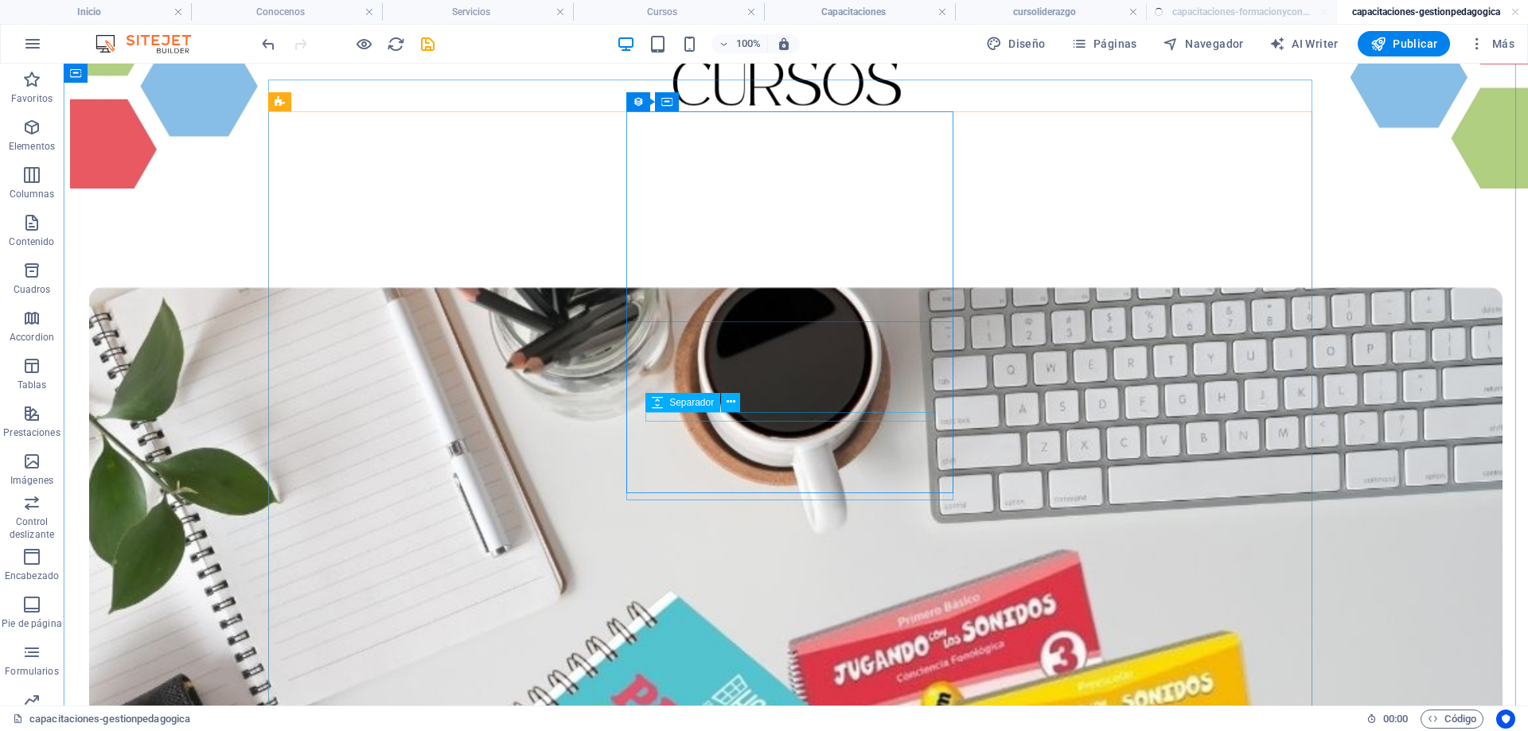
scroll to position [433, 0]
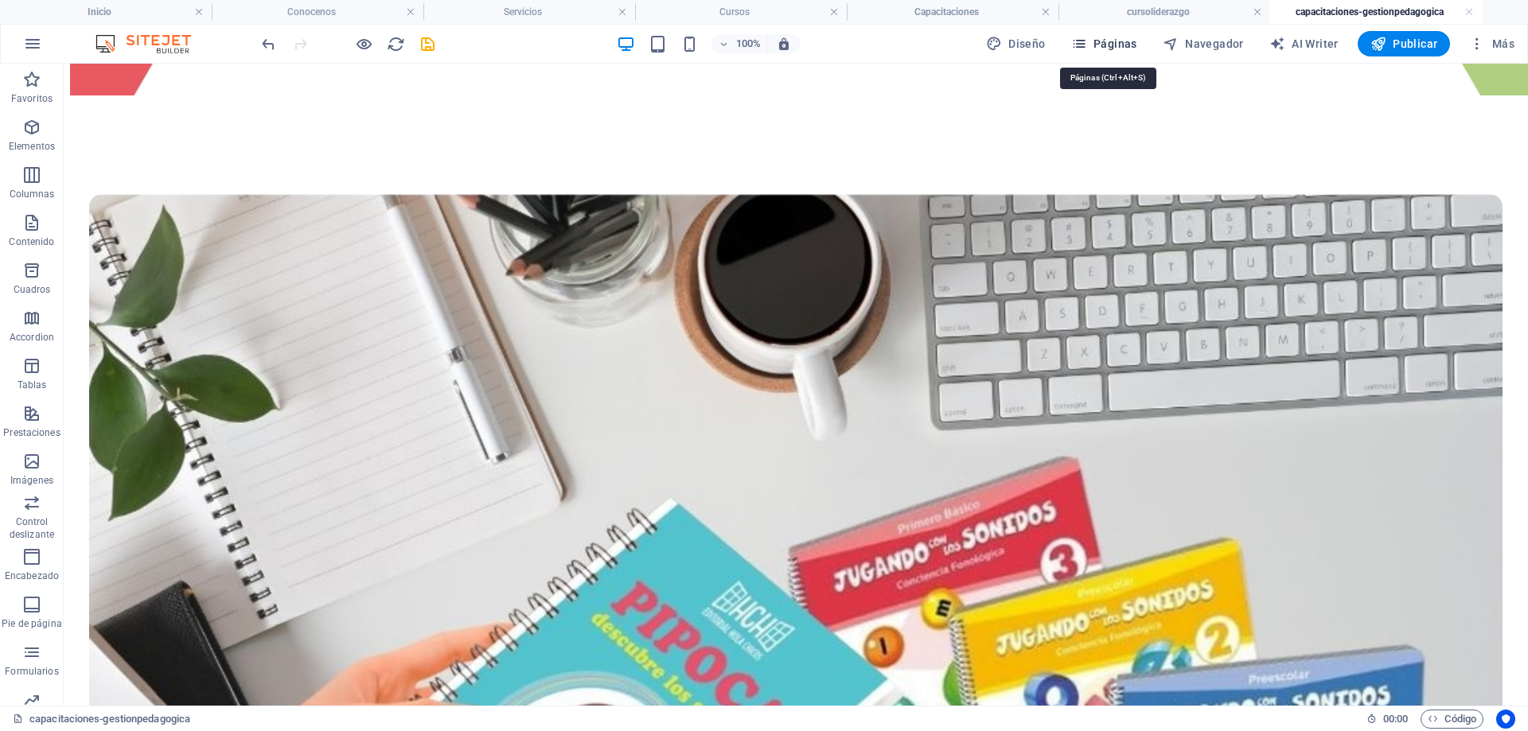
click at [1125, 45] on span "Páginas" at bounding box center [1104, 44] width 66 height 16
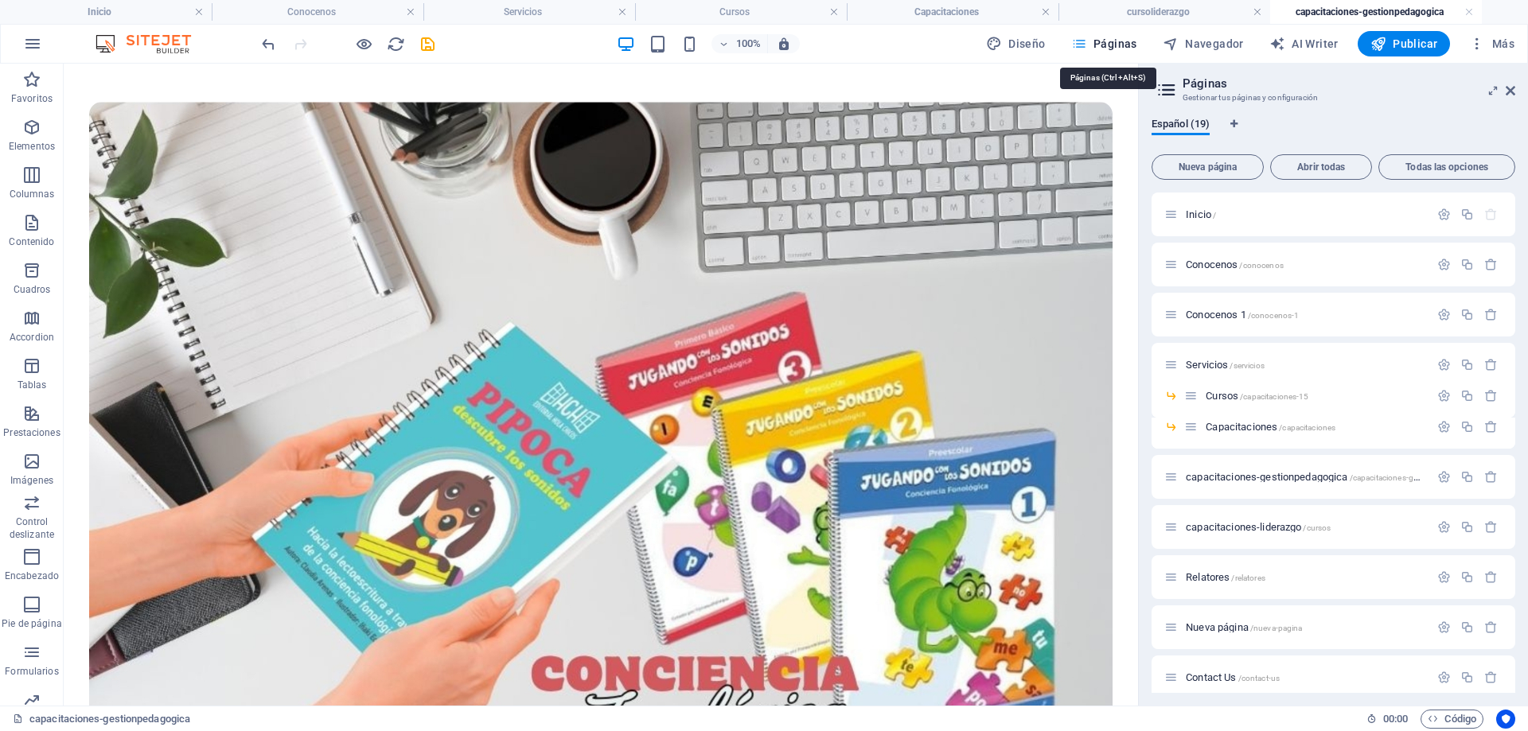
scroll to position [340, 0]
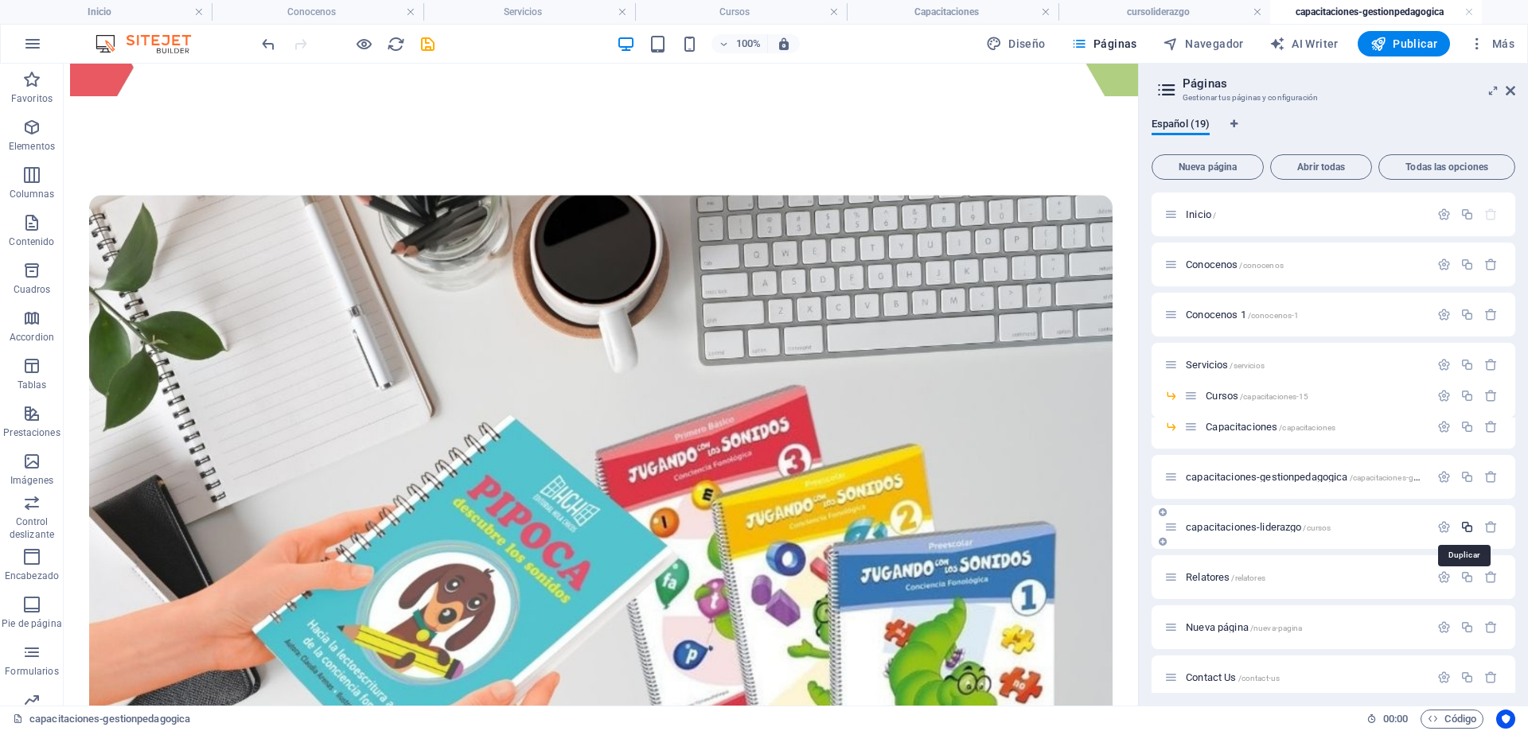
click at [1463, 531] on icon "button" at bounding box center [1467, 527] width 14 height 14
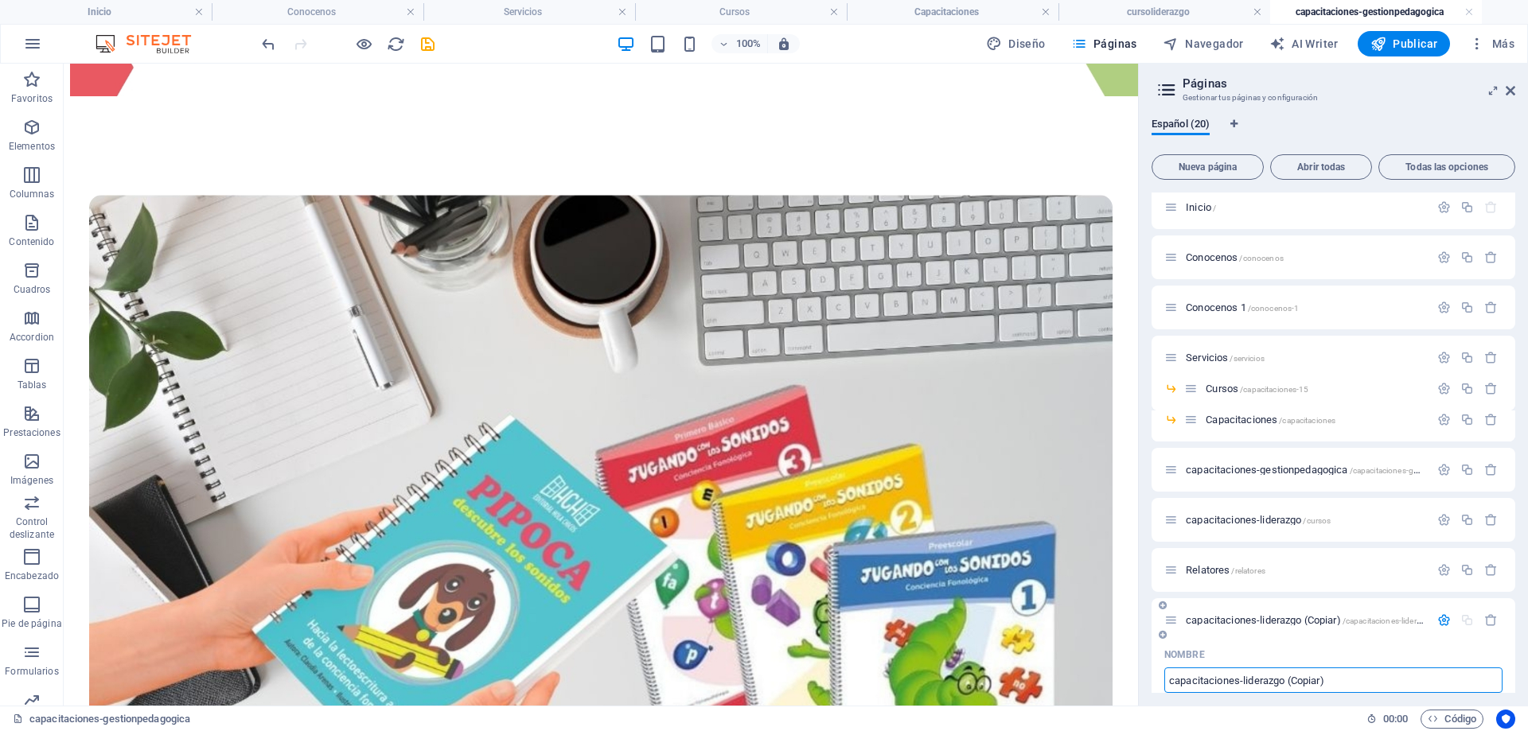
click at [1384, 674] on input "capacitaciones-liderazgo (Copiar)" at bounding box center [1333, 680] width 338 height 25
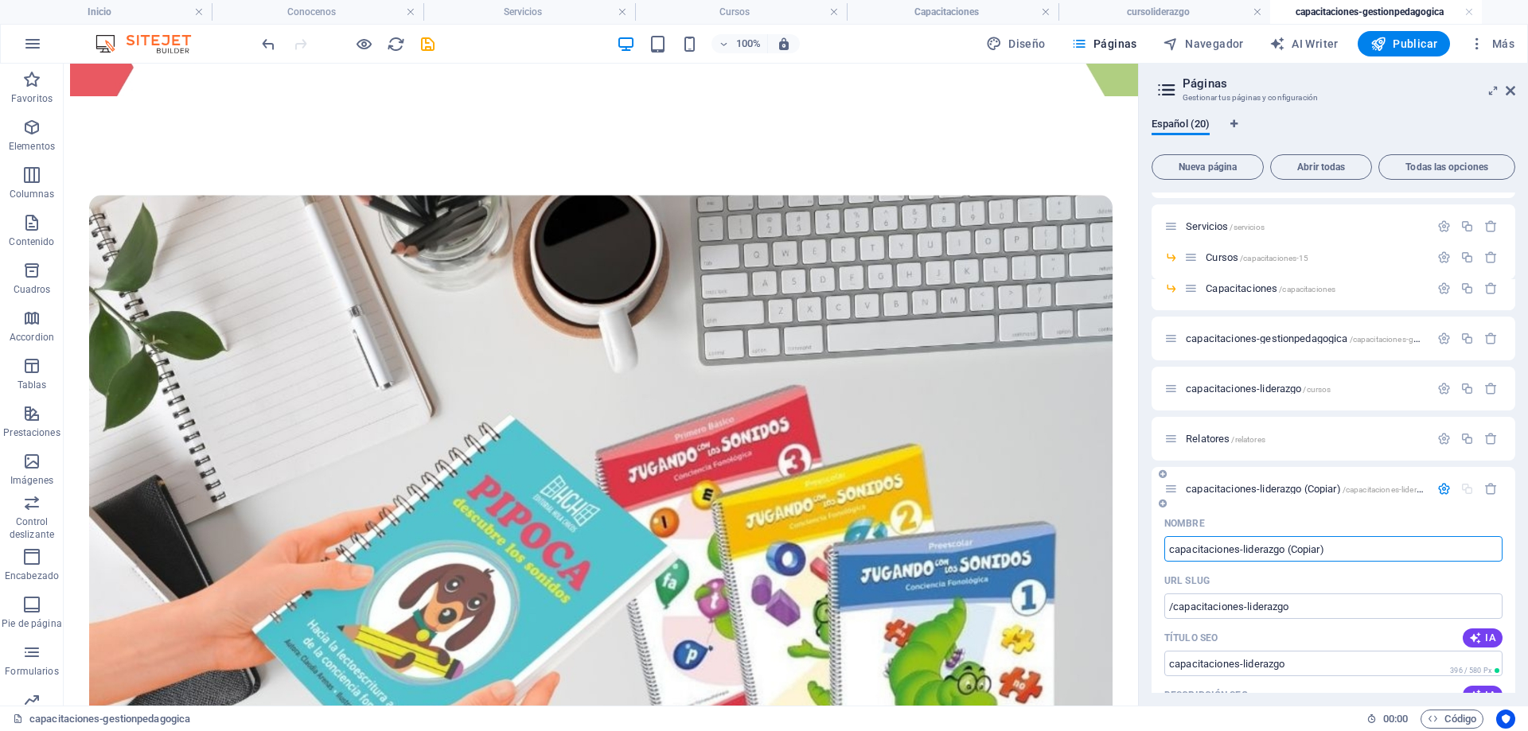
scroll to position [162, 0]
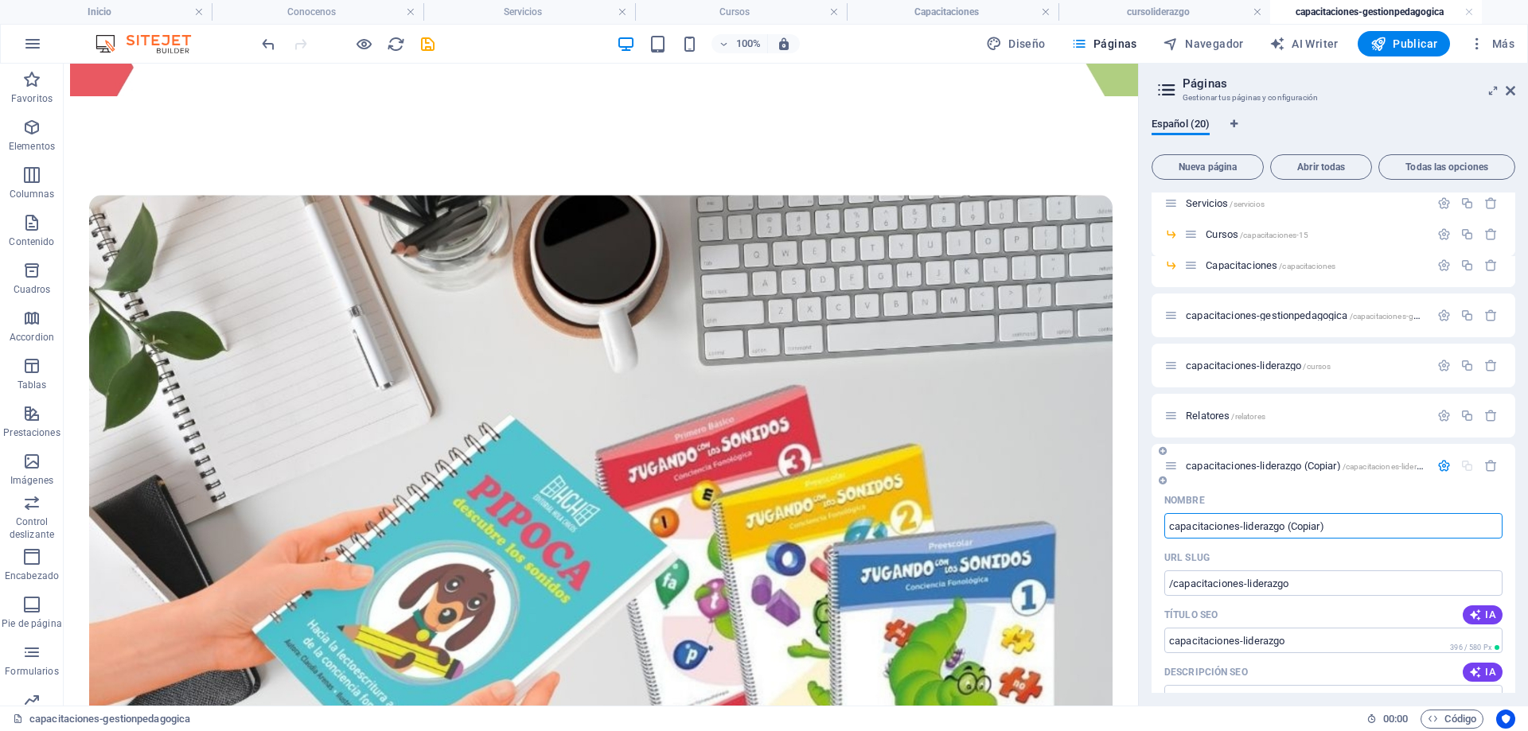
drag, startPoint x: 1384, startPoint y: 674, endPoint x: 1244, endPoint y: 540, distance: 193.6
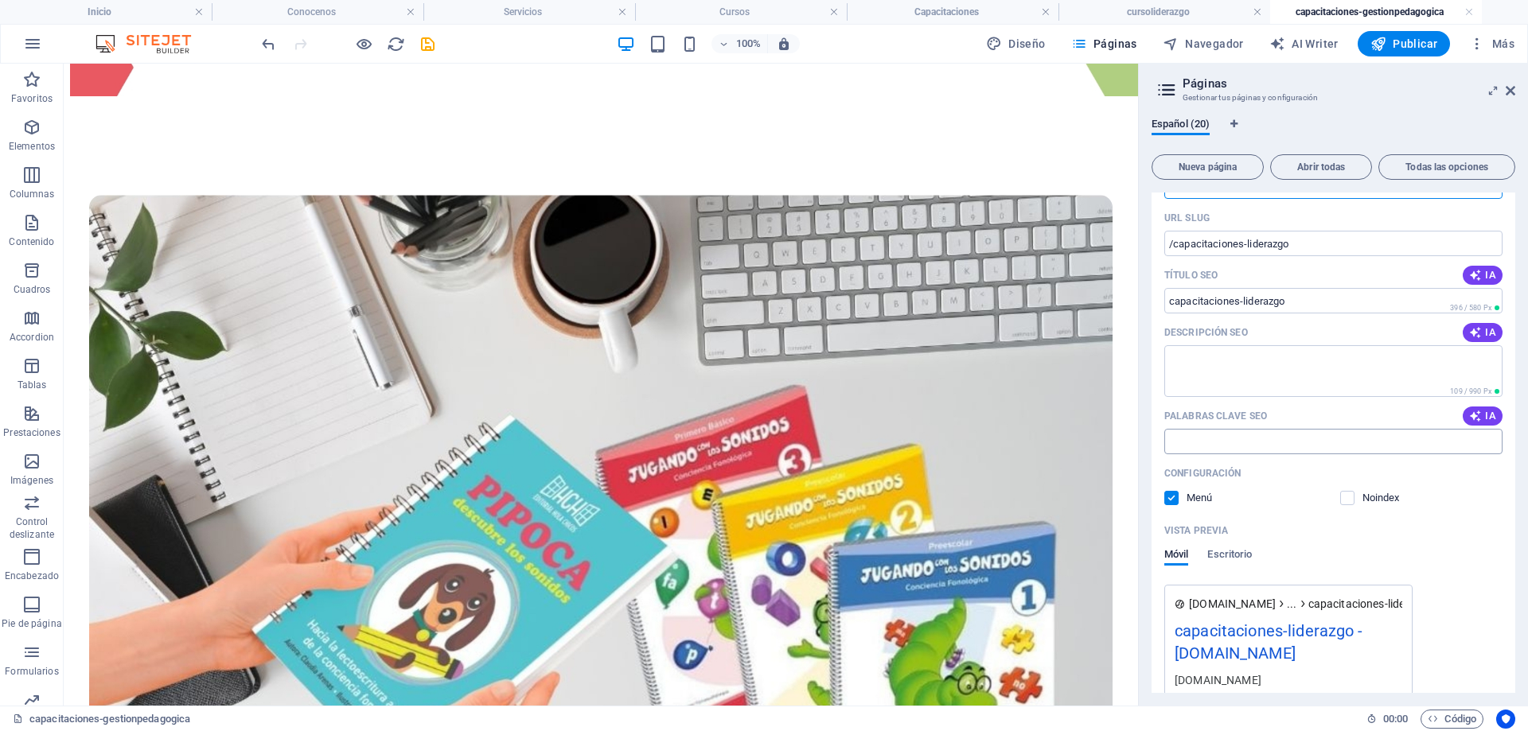
scroll to position [559, 0]
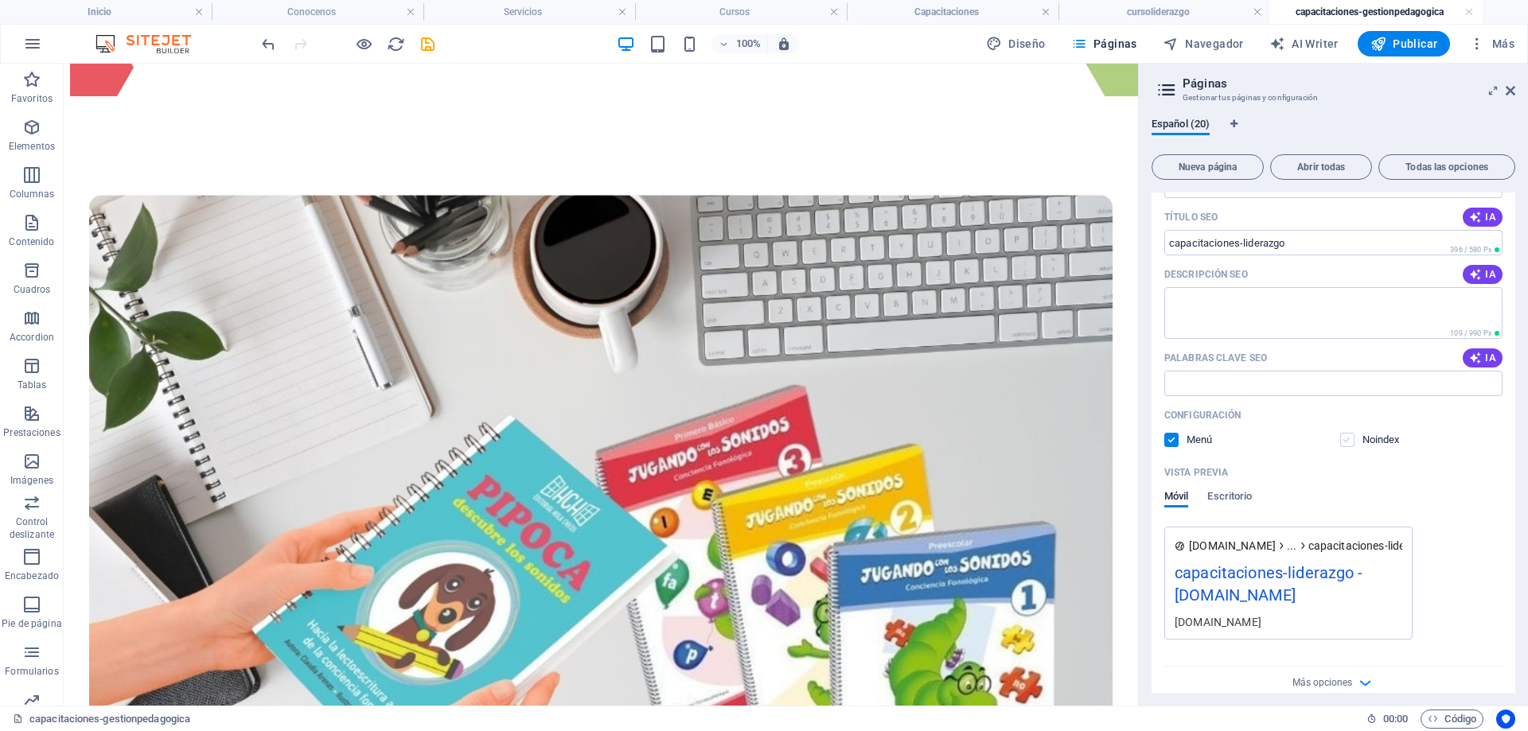
type input "capacitaciones-formacion-convivenca"
click at [1350, 440] on label at bounding box center [1347, 440] width 14 height 14
click at [0, 0] on input "checkbox" at bounding box center [0, 0] width 0 height 0
click at [1350, 440] on label at bounding box center [1347, 440] width 14 height 14
click at [0, 0] on input "checkbox" at bounding box center [0, 0] width 0 height 0
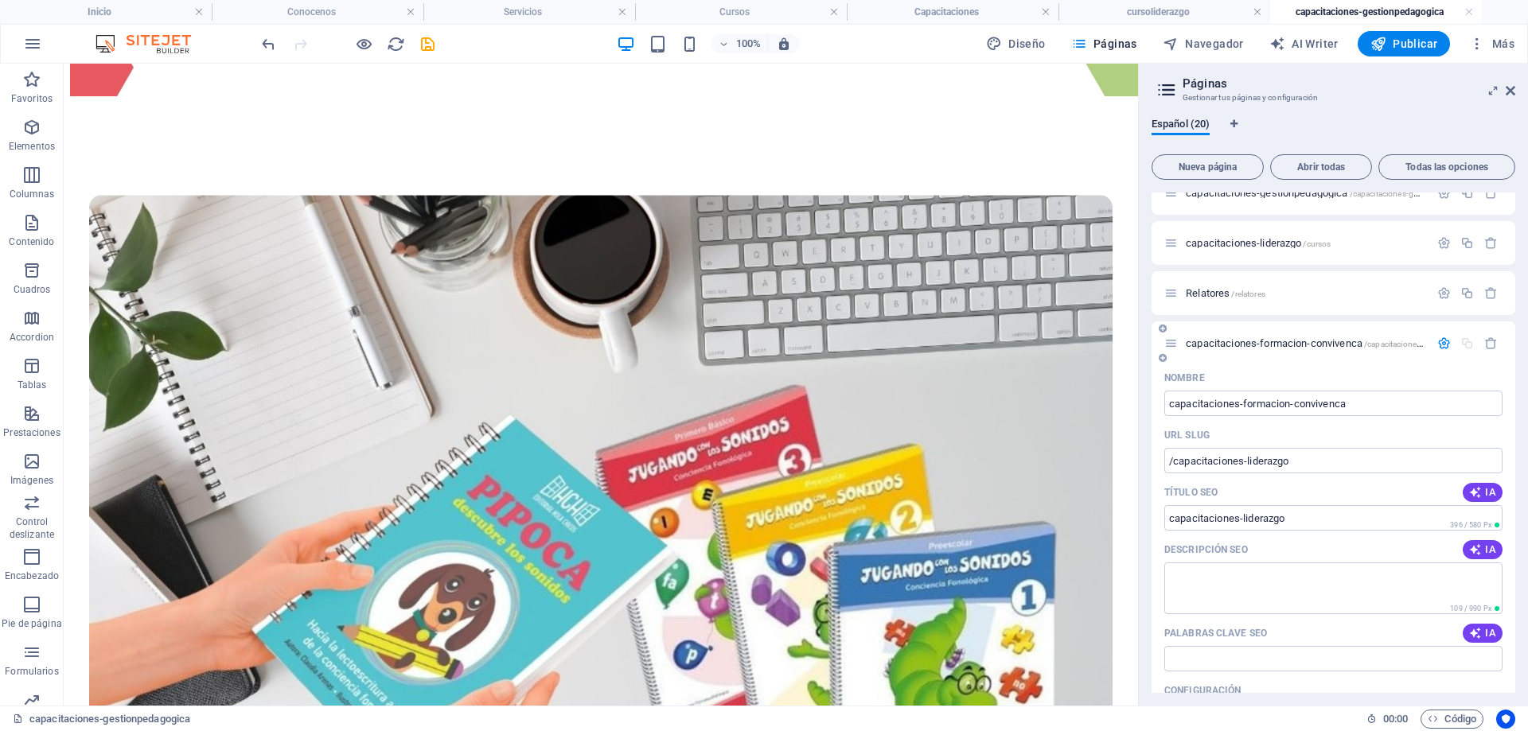
scroll to position [241, 0]
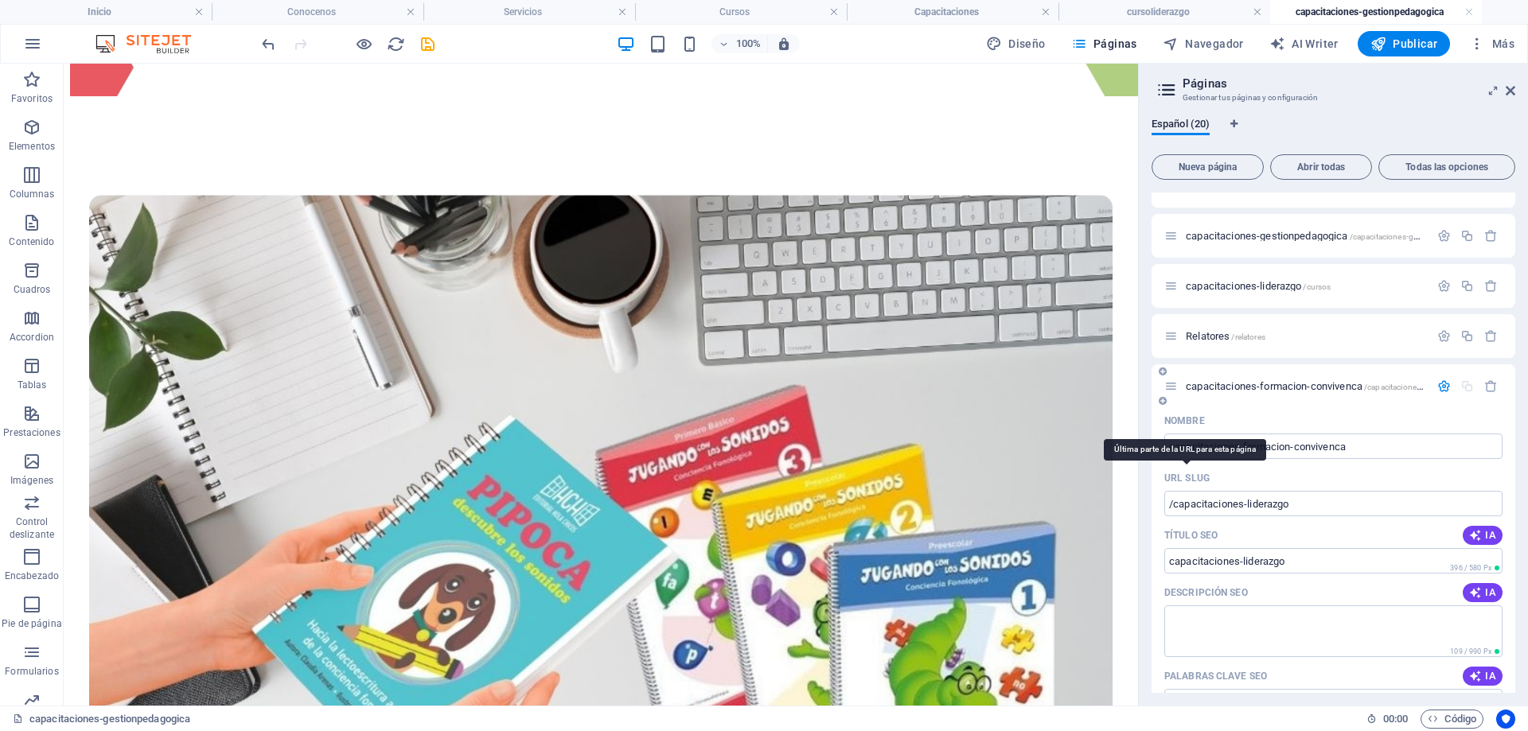
click at [1194, 475] on p "URL SLUG" at bounding box center [1186, 478] width 45 height 13
click at [1194, 491] on input "/capacitaciones-liderazgo" at bounding box center [1333, 503] width 338 height 25
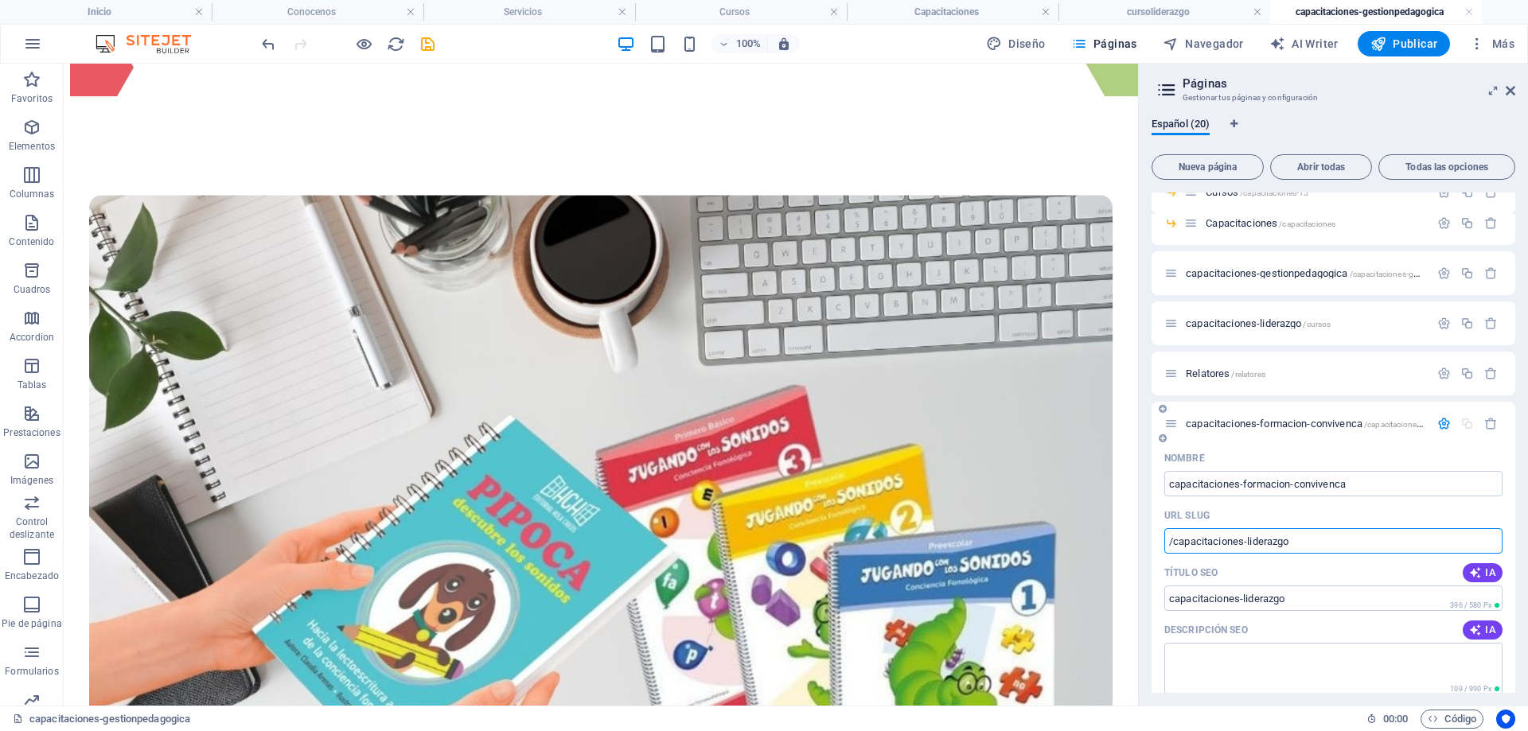
scroll to position [185, 0]
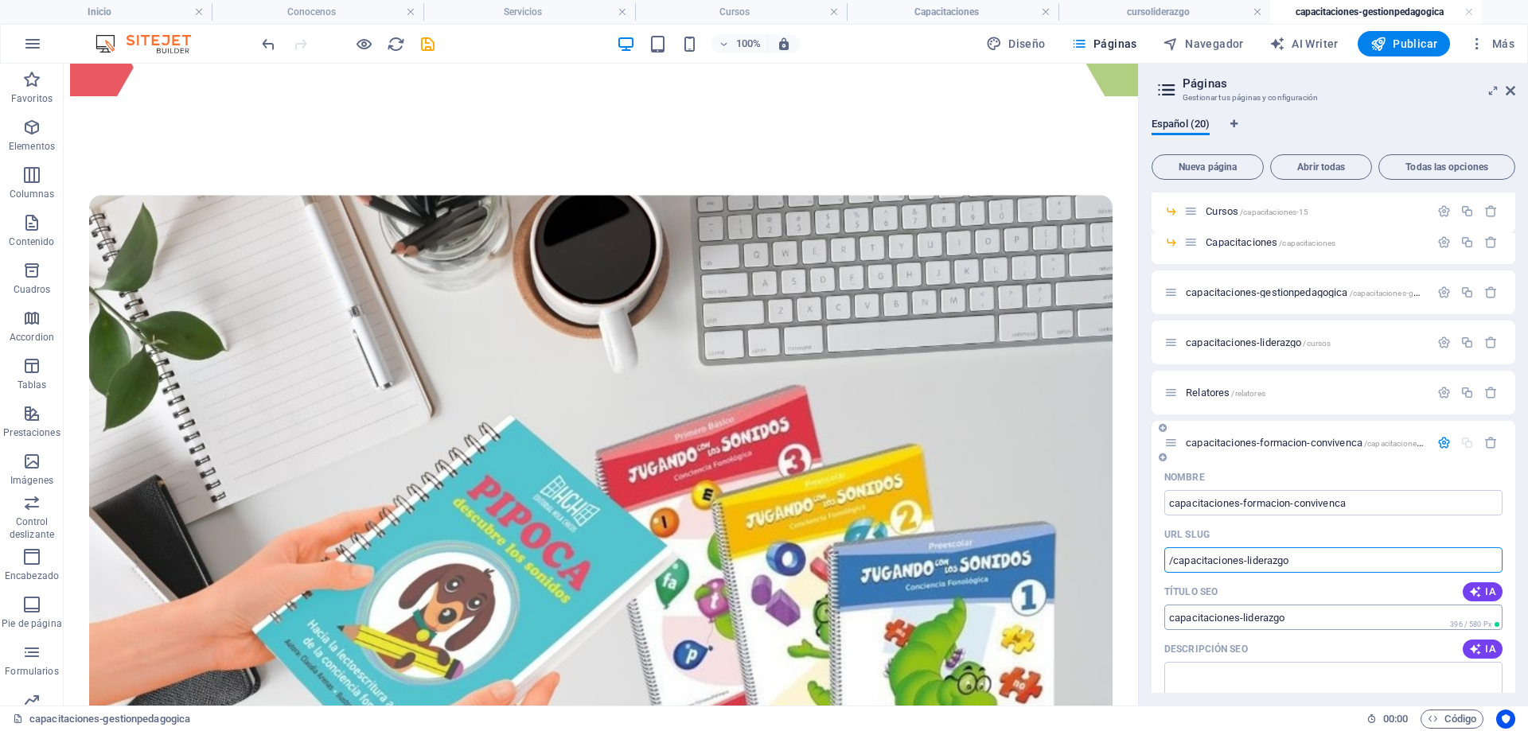
click at [1313, 620] on input "capacitaciones-liderazgo" at bounding box center [1333, 617] width 338 height 25
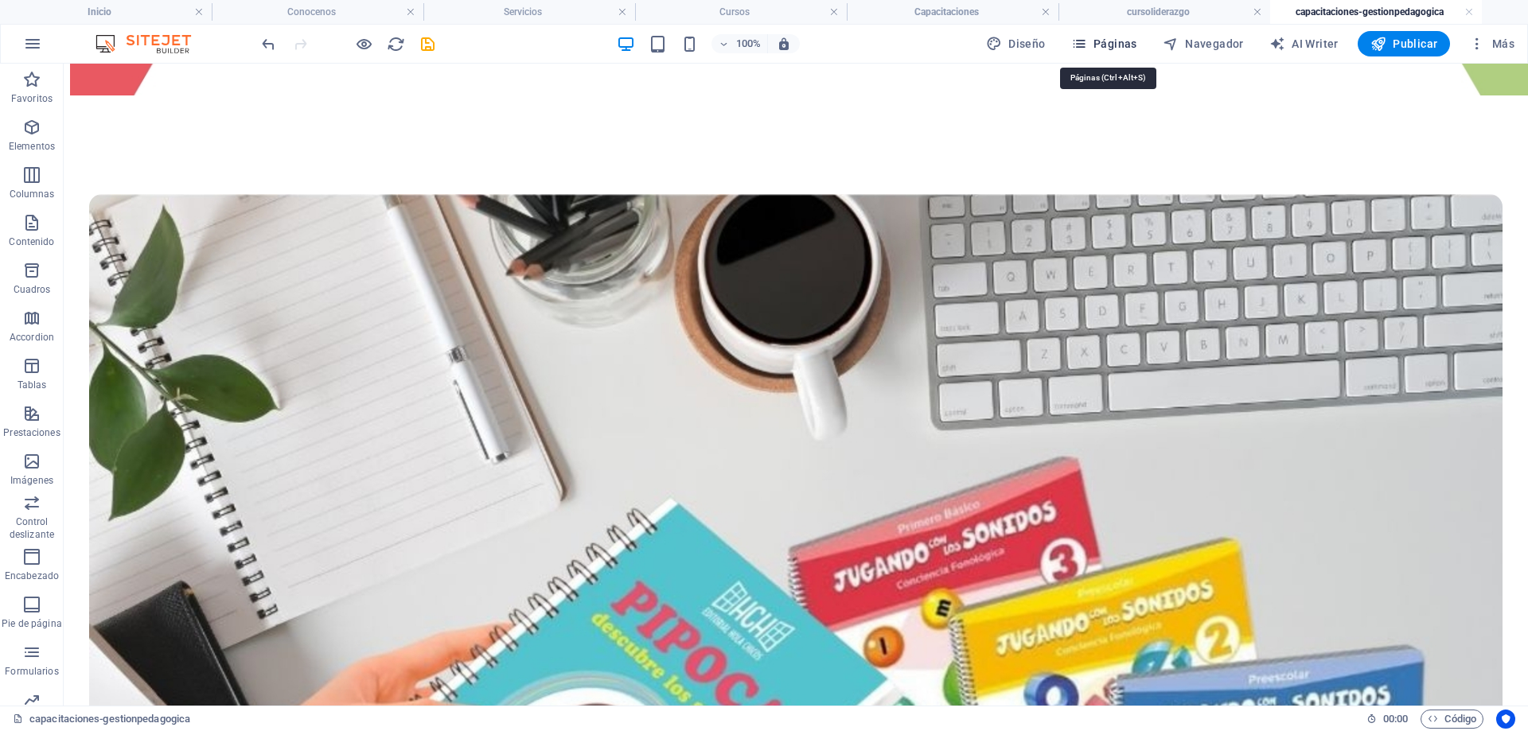
click at [1125, 49] on span "Páginas" at bounding box center [1104, 44] width 66 height 16
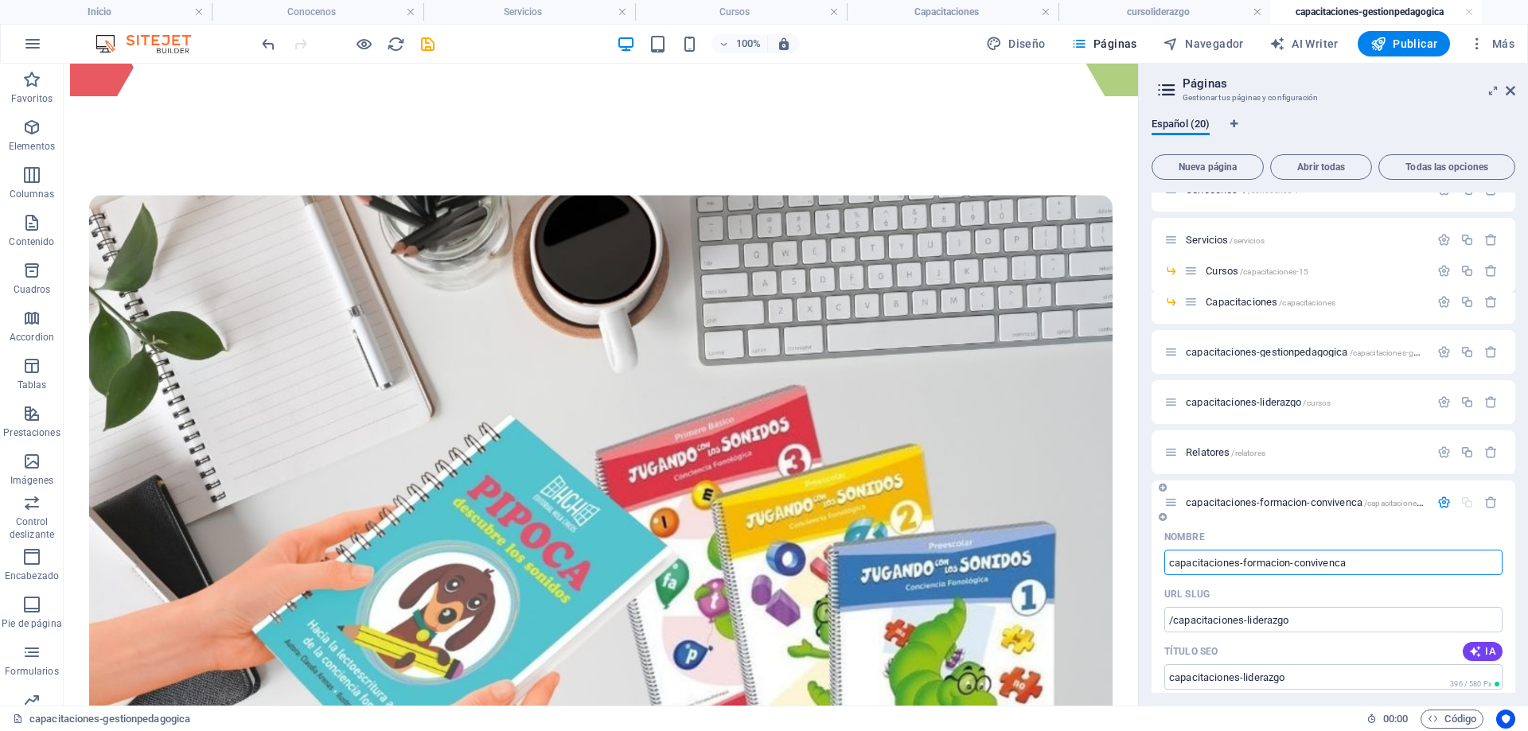
scroll to position [166, 0]
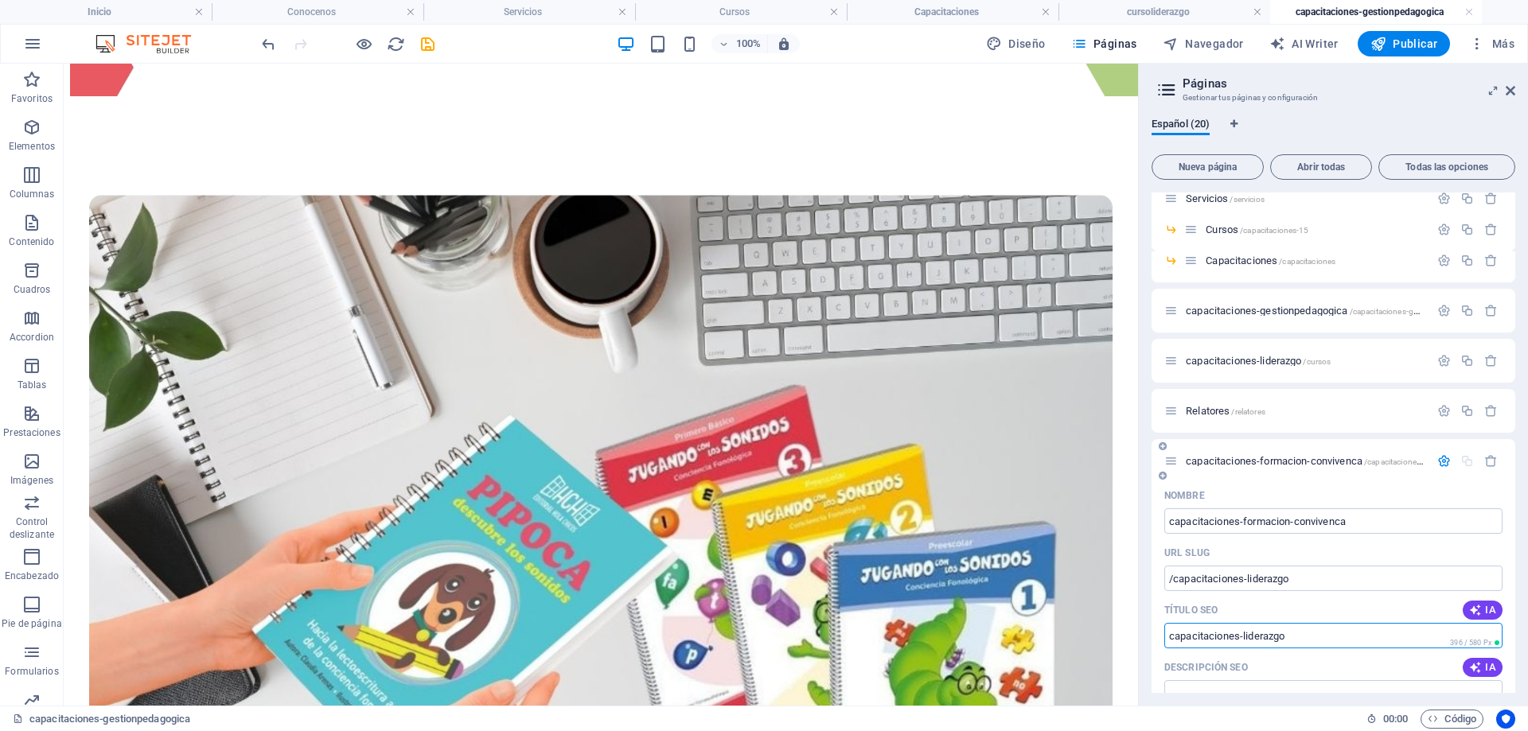
click at [1336, 633] on input "capacitaciones-liderazgo" at bounding box center [1333, 635] width 338 height 25
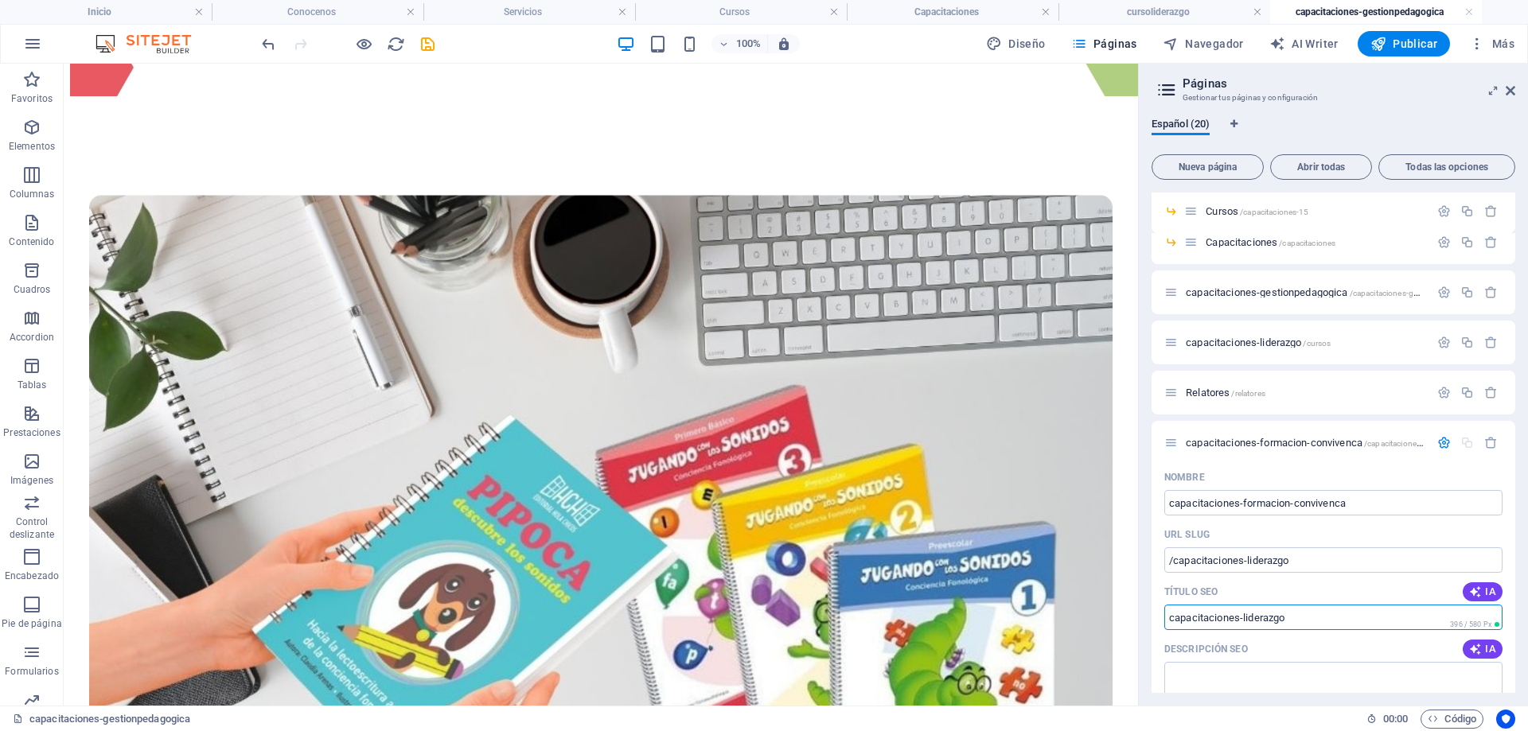
scroll to position [433, 0]
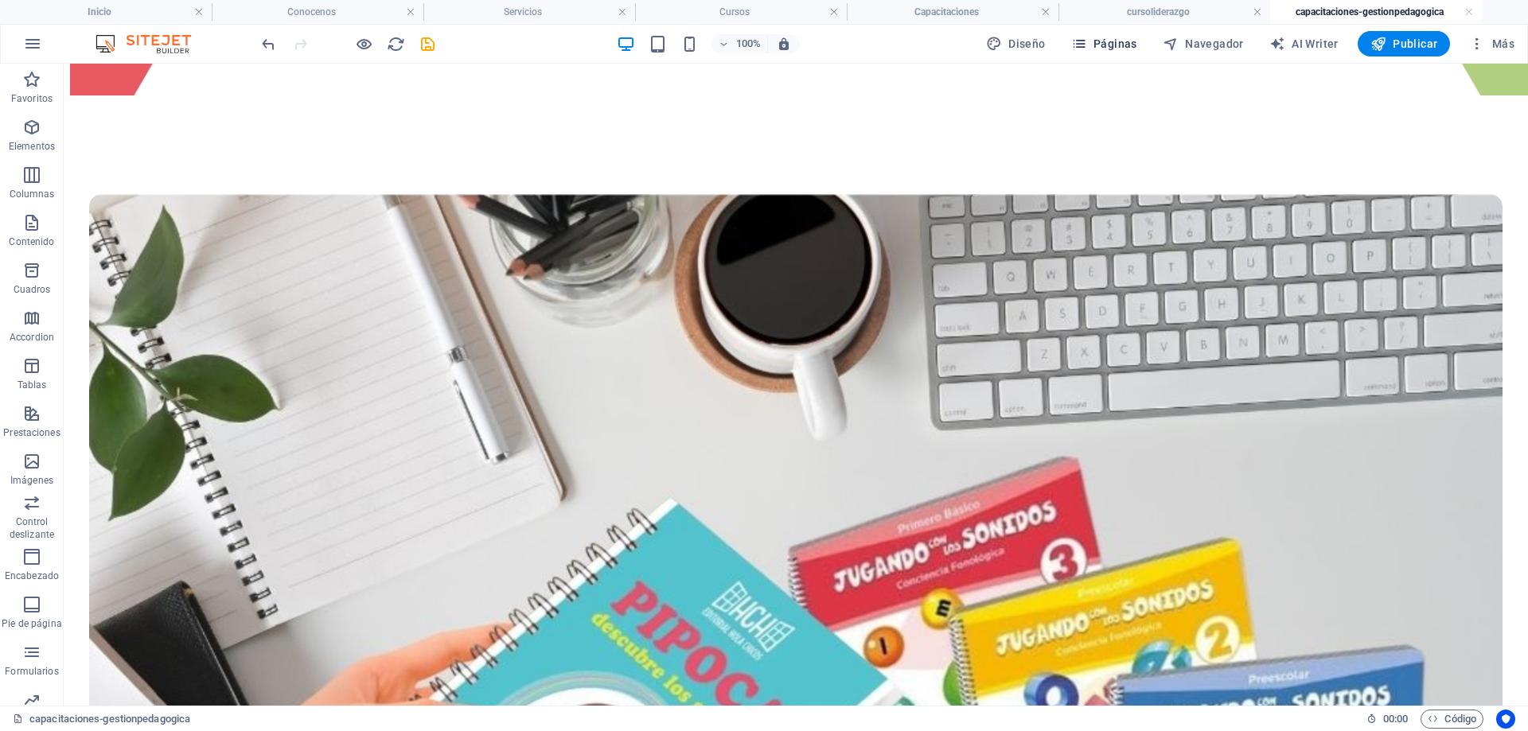
click at [1087, 40] on icon "button" at bounding box center [1079, 44] width 16 height 16
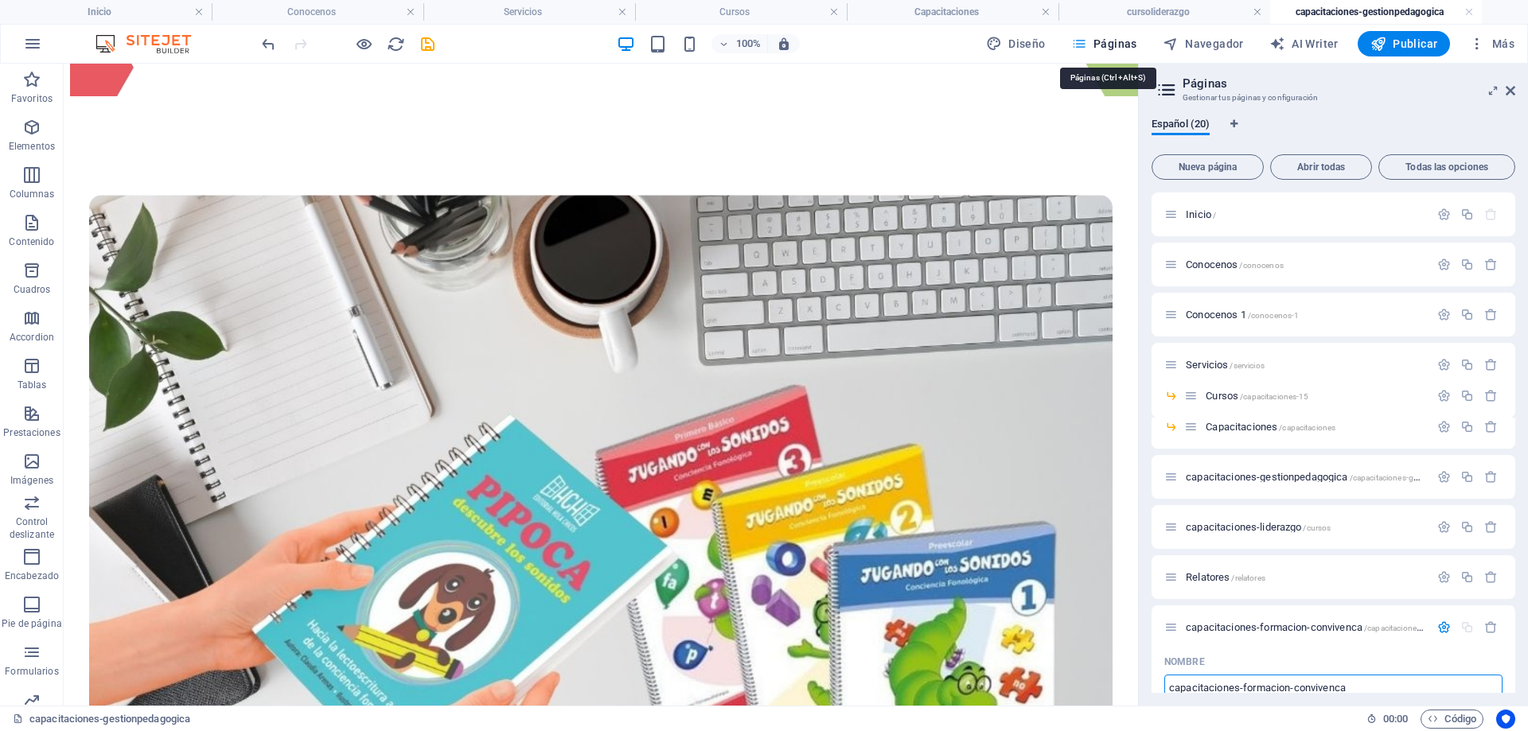
scroll to position [7, 0]
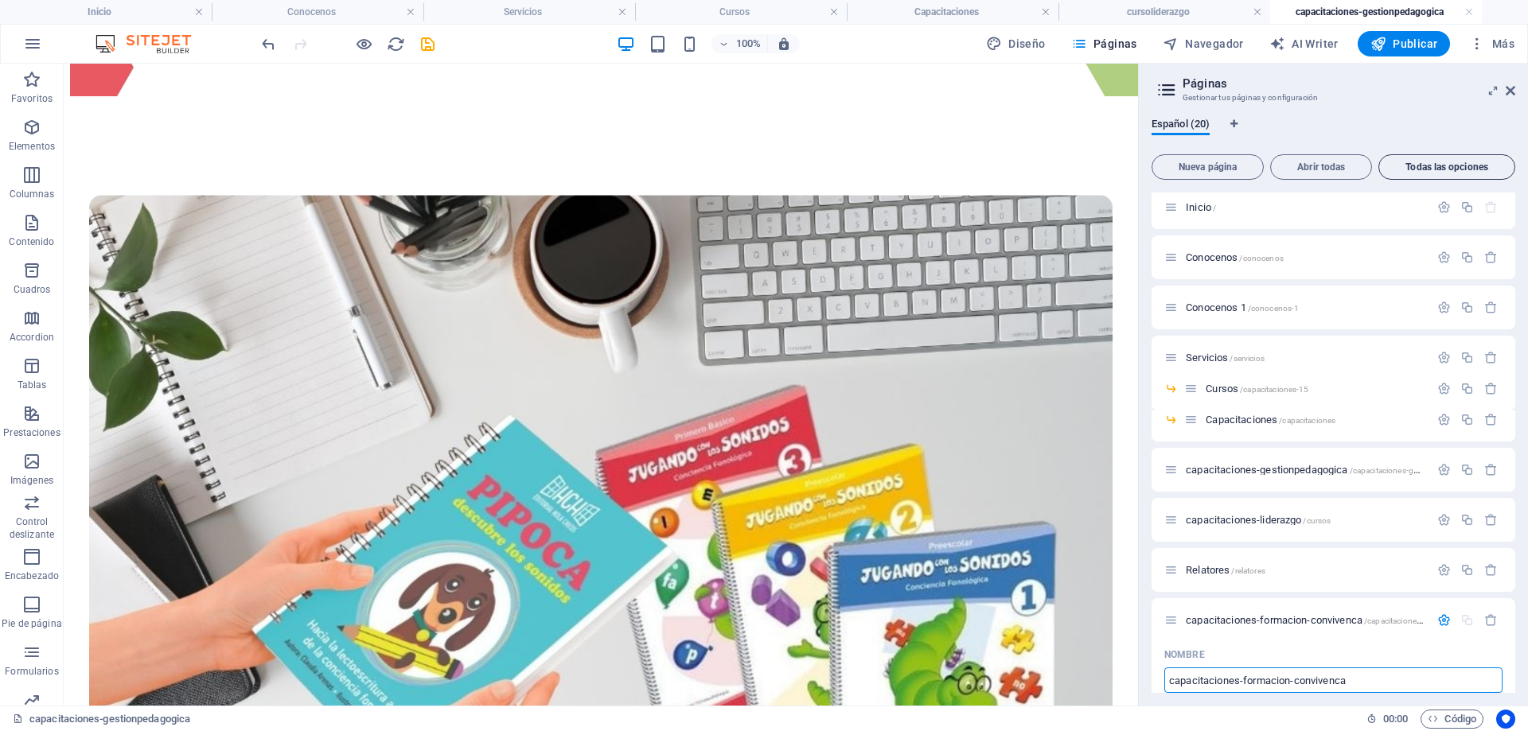
click at [1434, 160] on button "Todas las opciones" at bounding box center [1446, 166] width 137 height 25
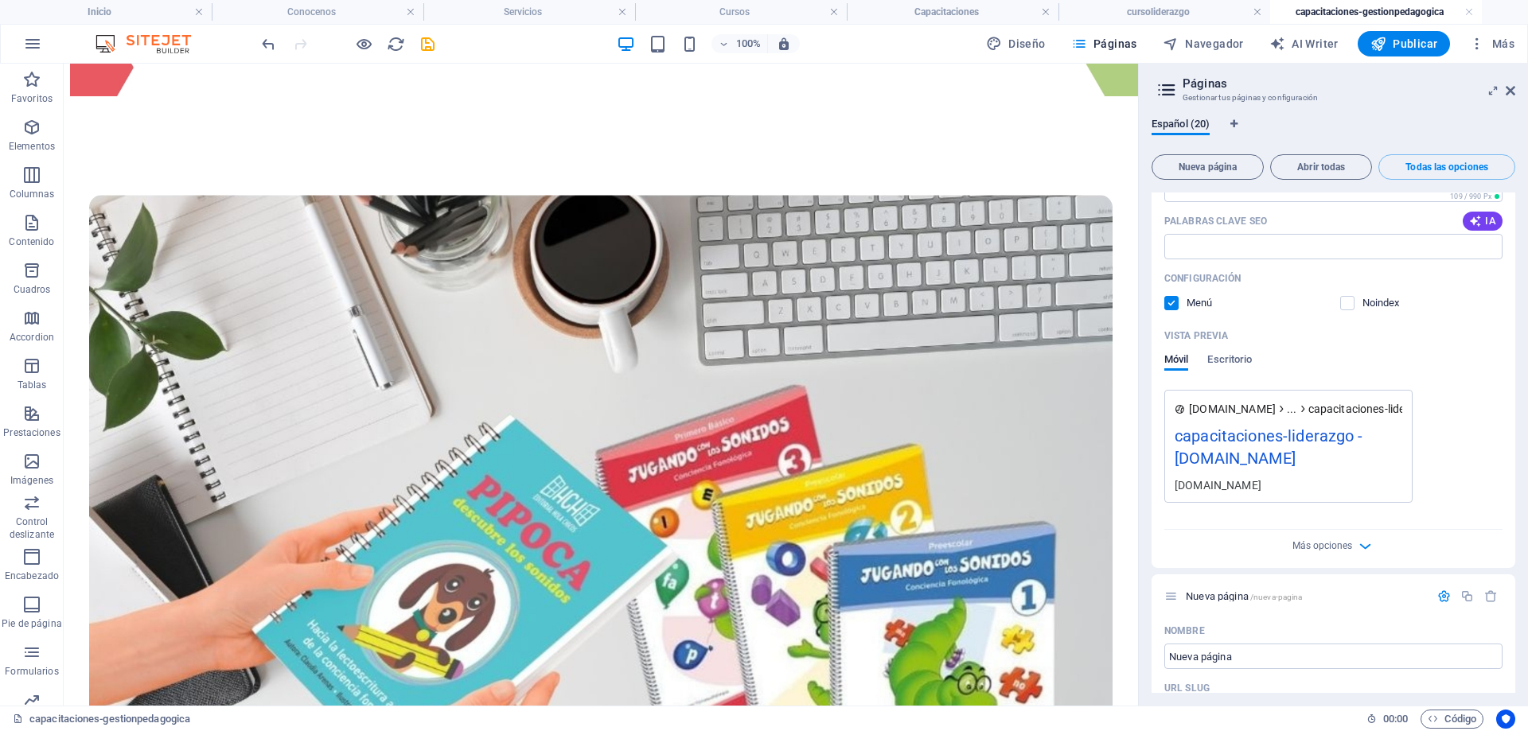
scroll to position [5884, 0]
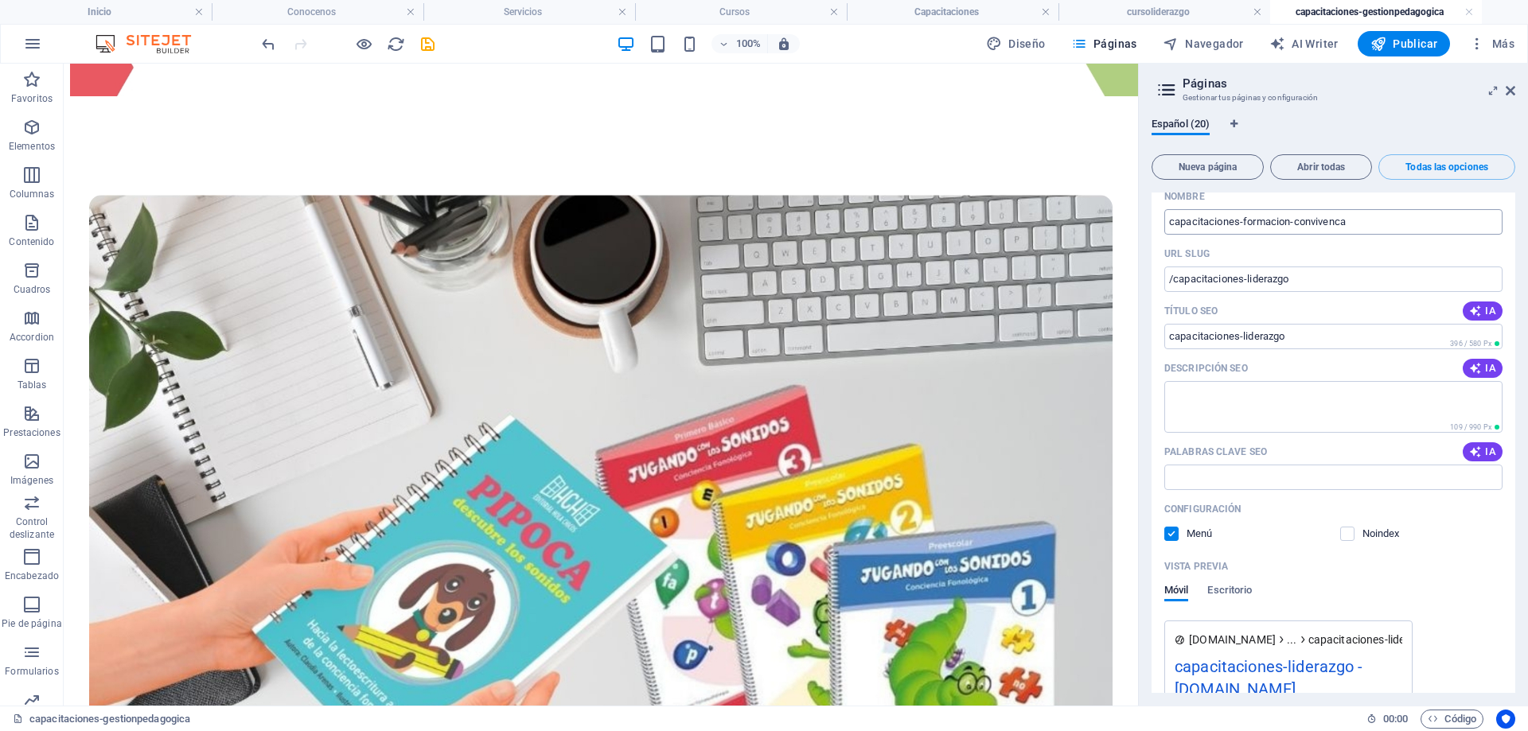
click at [1389, 235] on input "capacitaciones-formacion-convivenca" at bounding box center [1333, 221] width 338 height 25
click at [1388, 235] on input "capacitaciones-formacion-convivenca" at bounding box center [1333, 221] width 338 height 25
click at [1453, 162] on span "Todas las opciones" at bounding box center [1446, 167] width 123 height 10
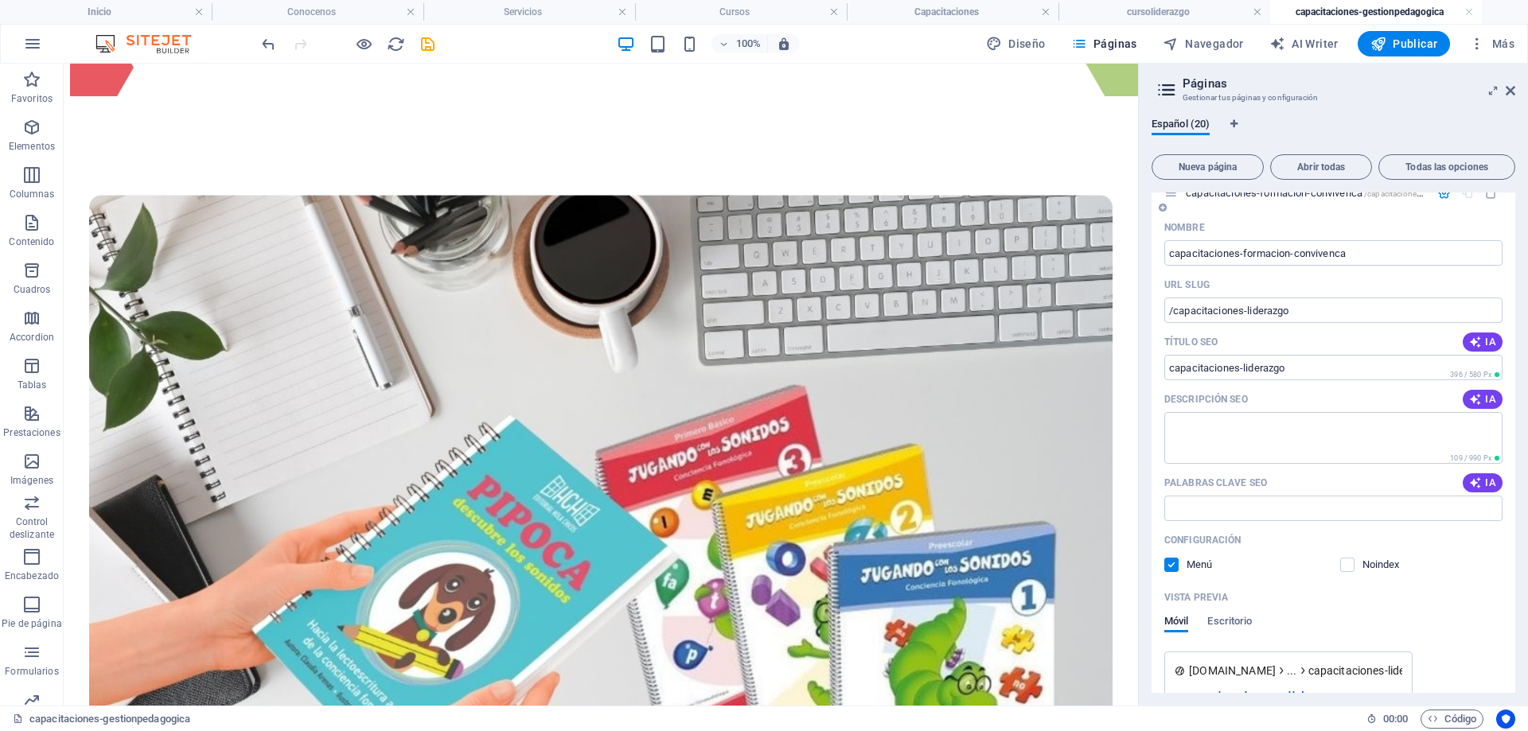
scroll to position [344, 0]
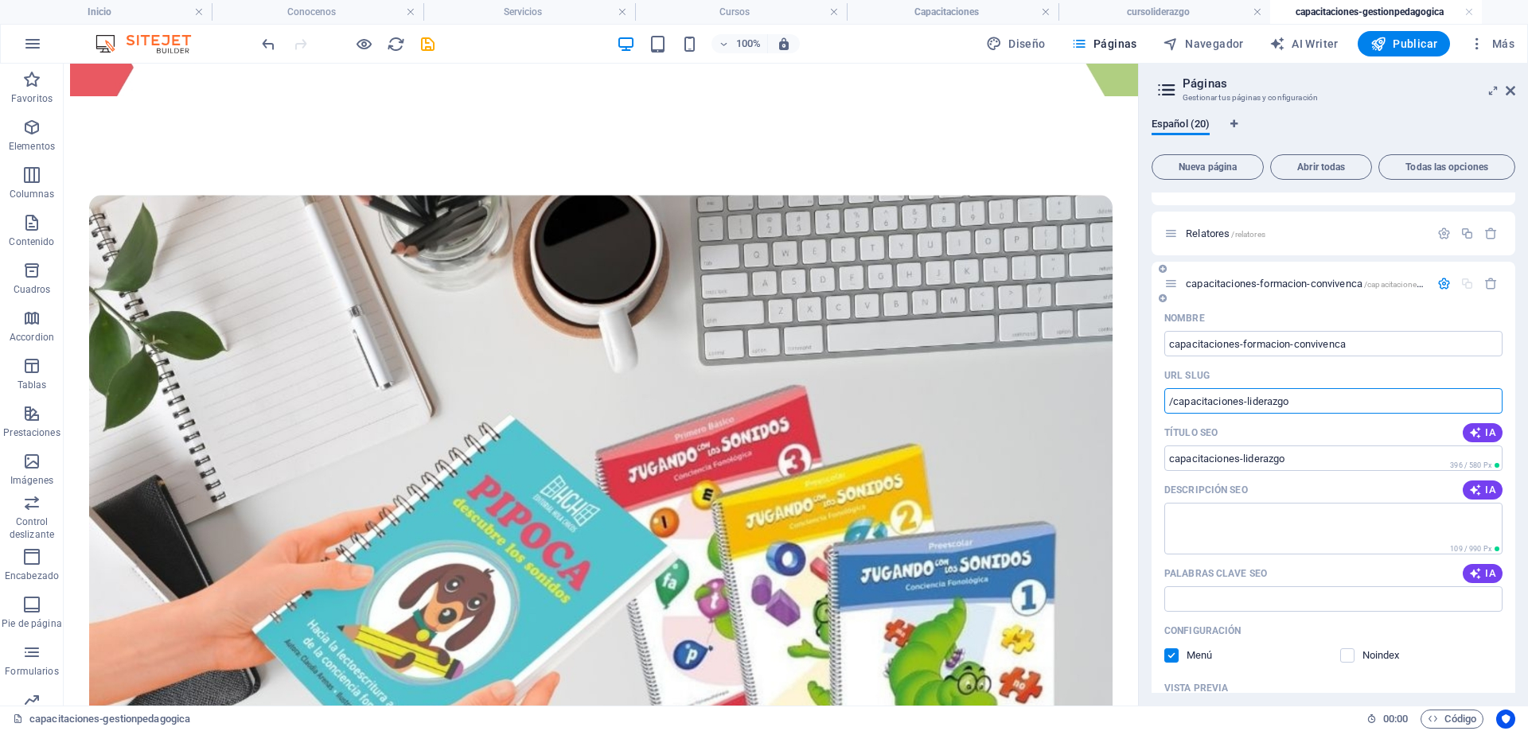
drag, startPoint x: 1254, startPoint y: 403, endPoint x: 1331, endPoint y: 402, distance: 77.2
click at [1331, 402] on input "/capacitaciones-liderazgo" at bounding box center [1333, 400] width 338 height 25
click at [1362, 346] on input "capacitaciones-formacion-convivenca" at bounding box center [1333, 343] width 338 height 25
click at [1366, 345] on input "capacitaciones-formacion-convivenca" at bounding box center [1333, 343] width 338 height 25
click at [1338, 346] on input "capacitaciones-formacion-convivenca" at bounding box center [1333, 343] width 338 height 25
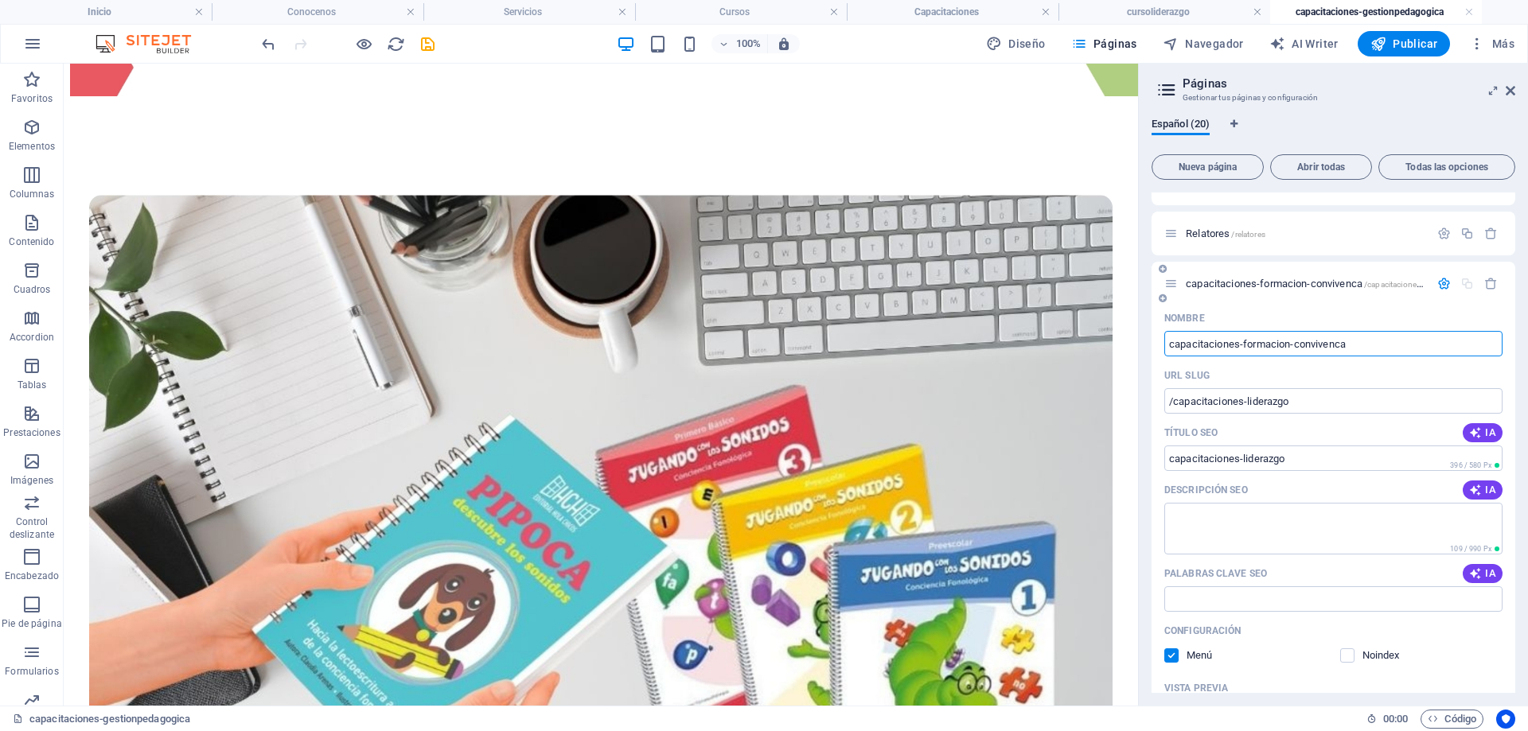
click at [1341, 344] on input "capacitaciones-formacion-convivenca" at bounding box center [1333, 343] width 338 height 25
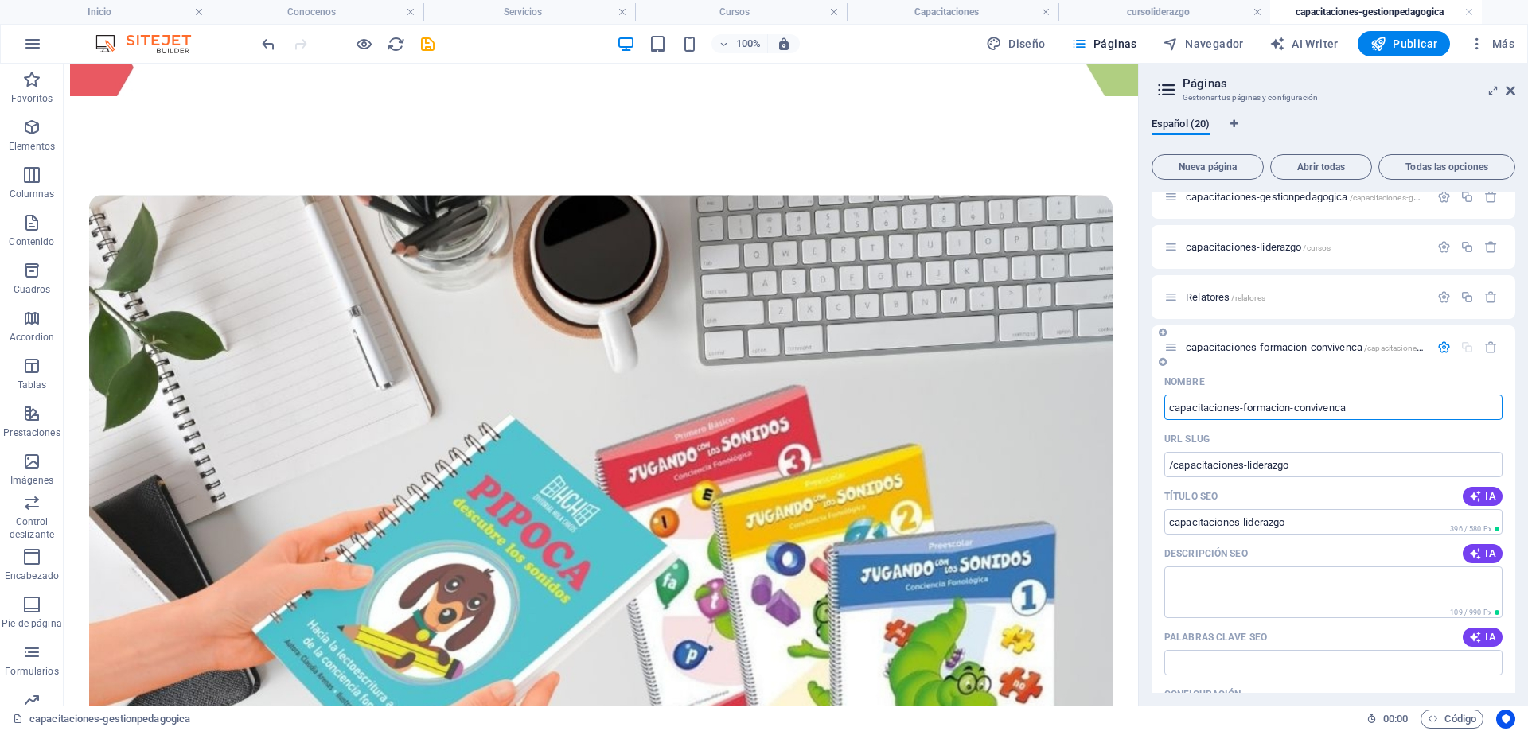
scroll to position [105, 0]
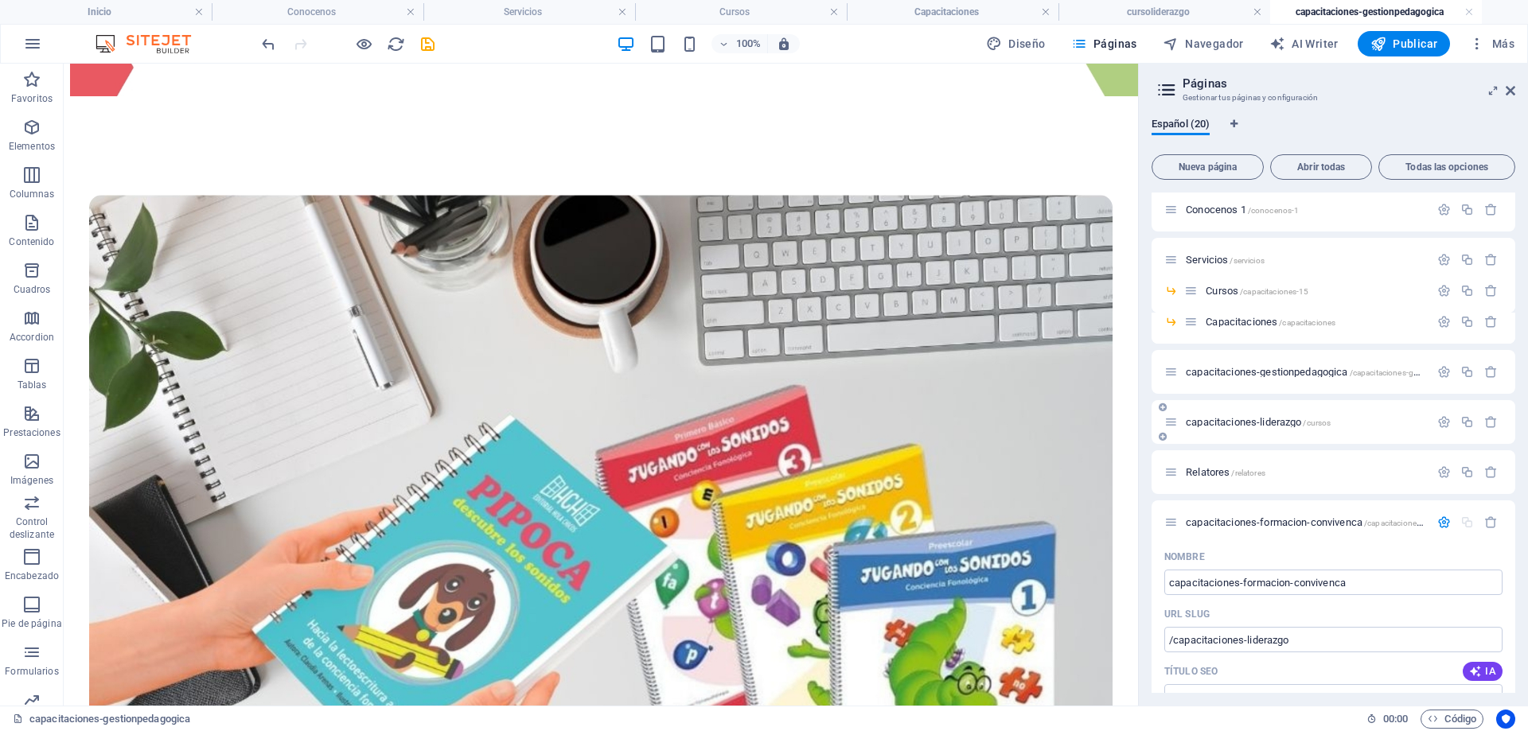
click at [1238, 425] on span "capacitaciones-liderazgo /cursos" at bounding box center [1258, 422] width 145 height 12
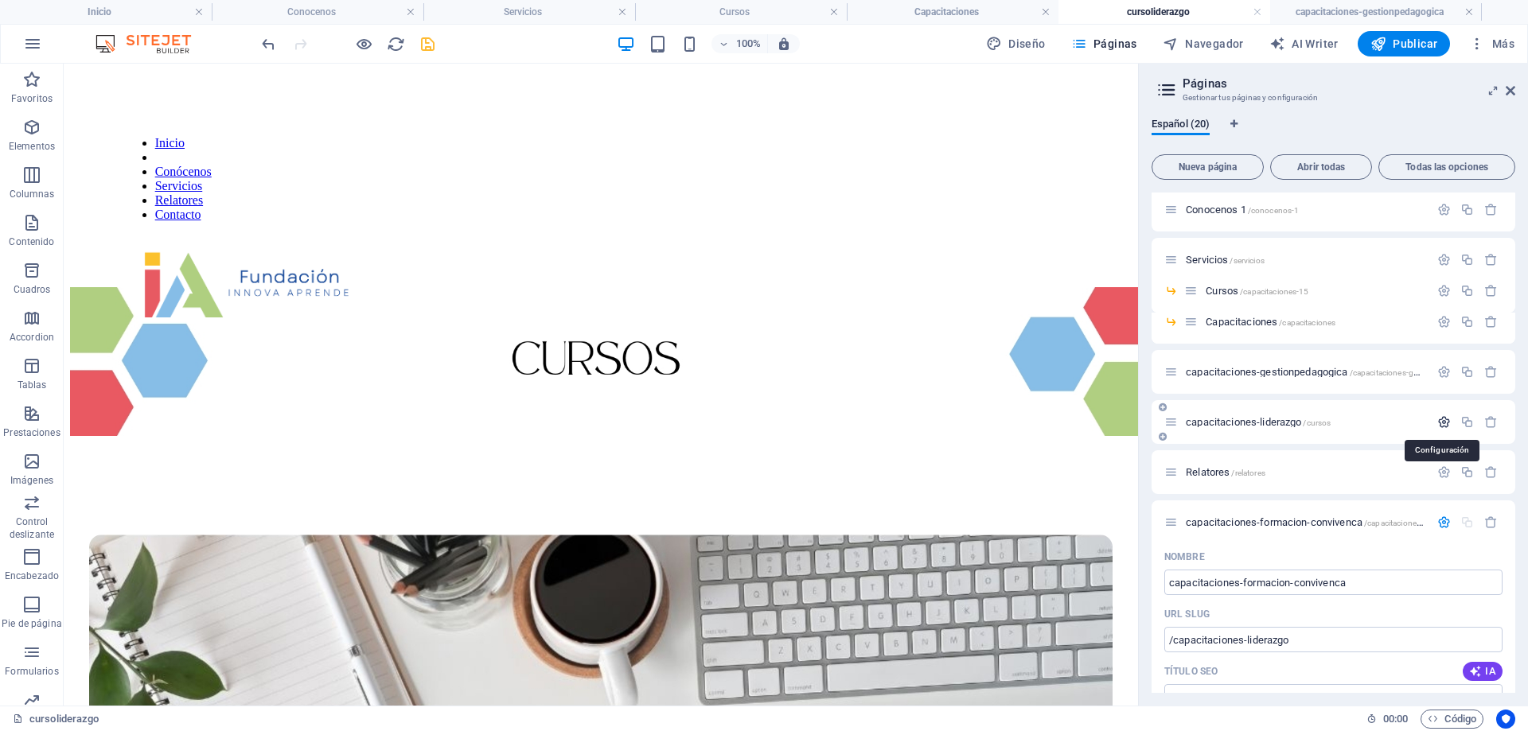
click at [1441, 423] on icon "button" at bounding box center [1444, 422] width 14 height 14
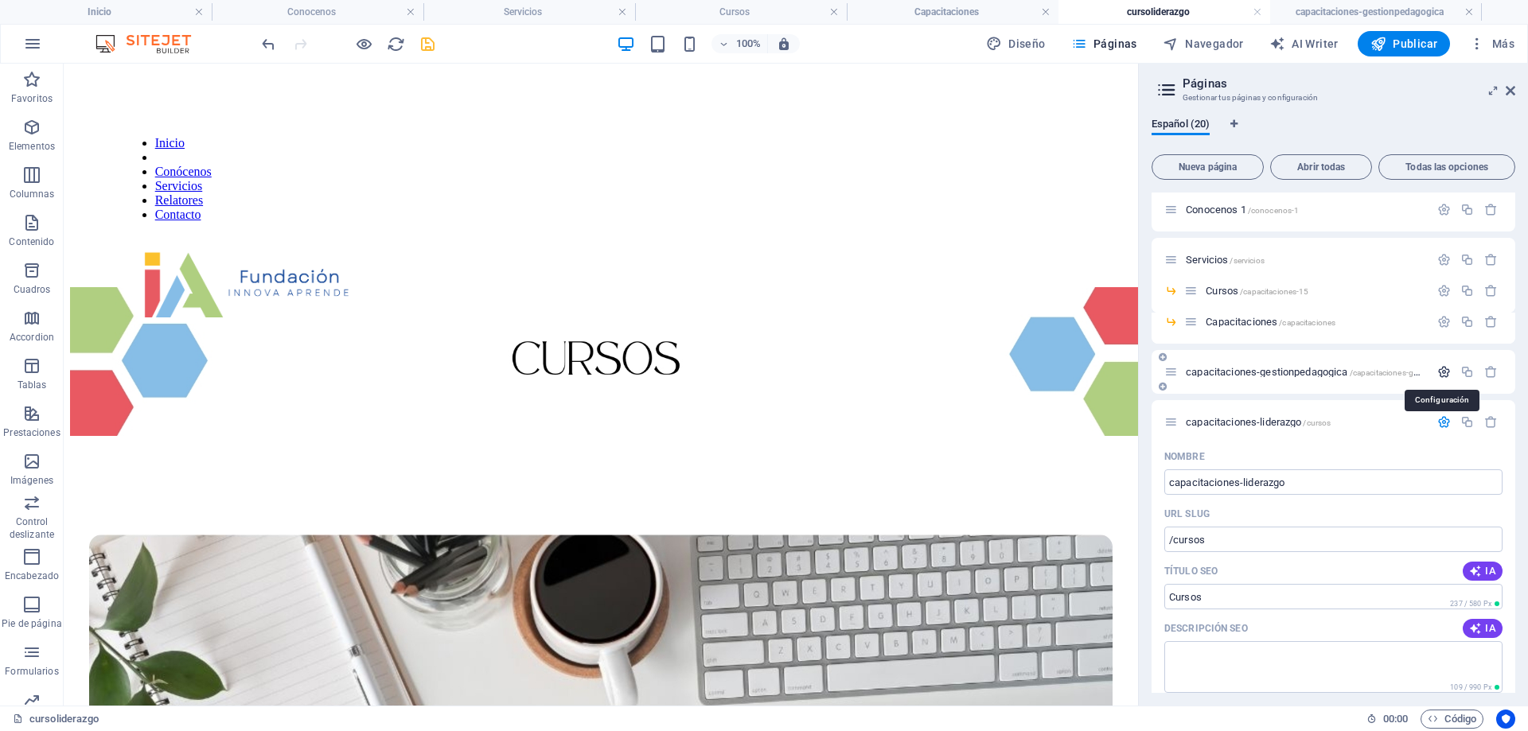
click at [1443, 370] on icon "button" at bounding box center [1444, 372] width 14 height 14
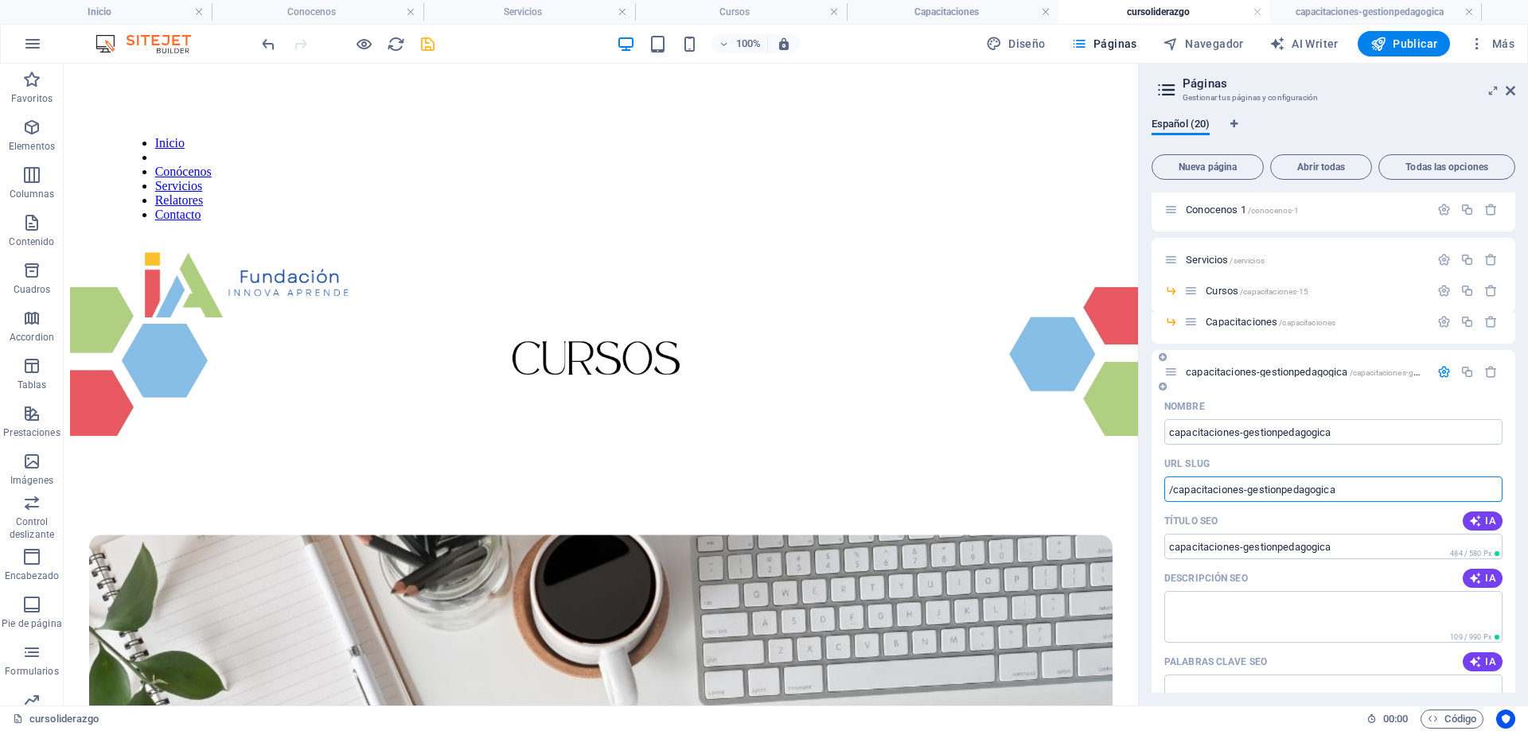
drag, startPoint x: 1370, startPoint y: 489, endPoint x: 1174, endPoint y: 500, distance: 196.9
click at [1174, 500] on input "/capacitaciones-gestionpedagogica" at bounding box center [1333, 489] width 338 height 25
click at [1328, 376] on span "capacitaciones-gestionpedagogica /capacitaciones-gestionpedagogica" at bounding box center [1332, 372] width 292 height 12
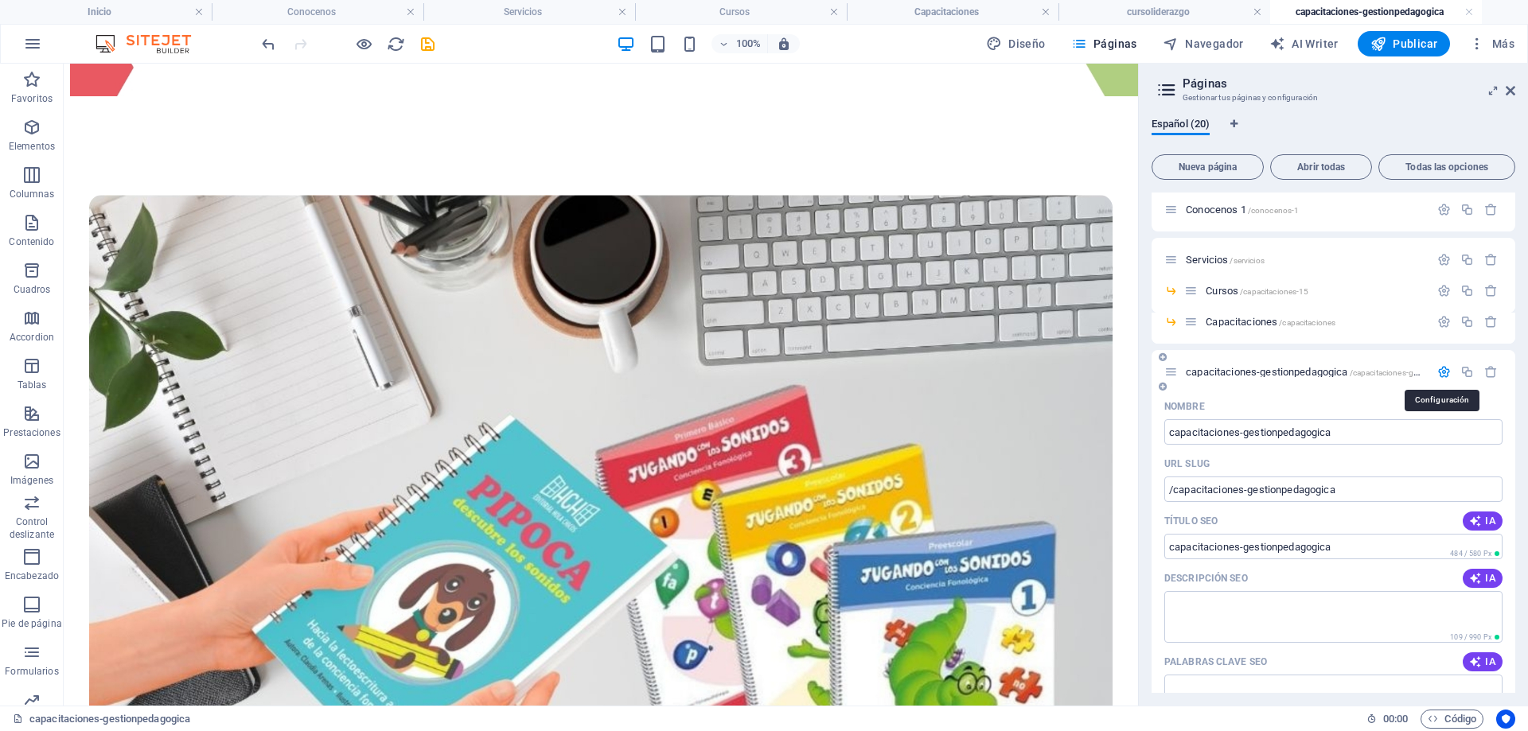
click at [1440, 372] on icon "button" at bounding box center [1444, 372] width 14 height 14
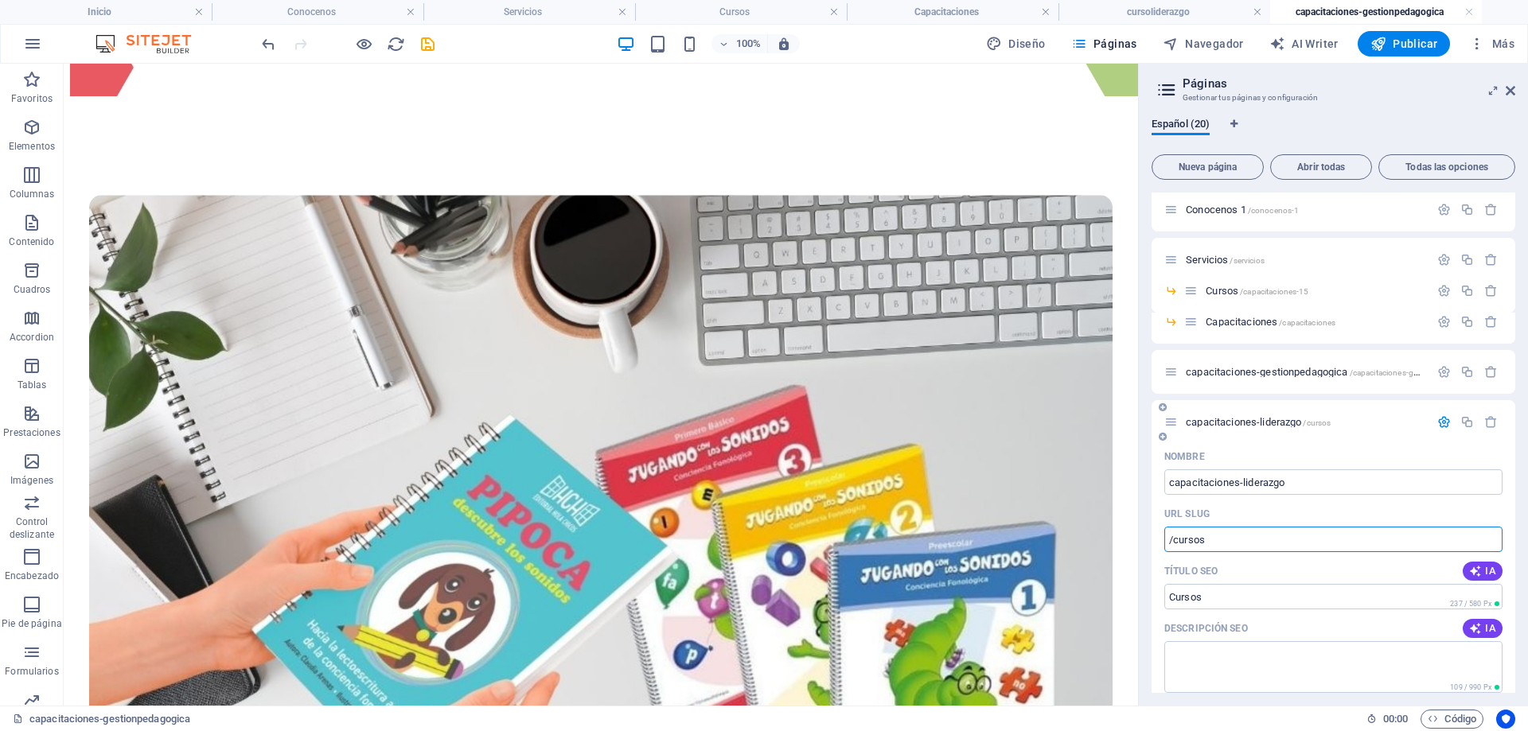
drag, startPoint x: 1231, startPoint y: 543, endPoint x: 1162, endPoint y: 541, distance: 69.2
click at [1162, 541] on div "Nombre capacitaciones-liderazgo ​ URL SLUG /cursos ​ Título SEO IA Cursos ​ 237…" at bounding box center [1333, 740] width 364 height 593
click at [1271, 537] on input "v" at bounding box center [1333, 539] width 338 height 25
drag, startPoint x: 1184, startPoint y: 540, endPoint x: 1158, endPoint y: 541, distance: 26.3
click at [1158, 541] on div "Nombre capacitaciones-liderazgo ​ URL SLUG v ​ Título SEO IA Cursos ​ 237 / 580…" at bounding box center [1333, 740] width 364 height 593
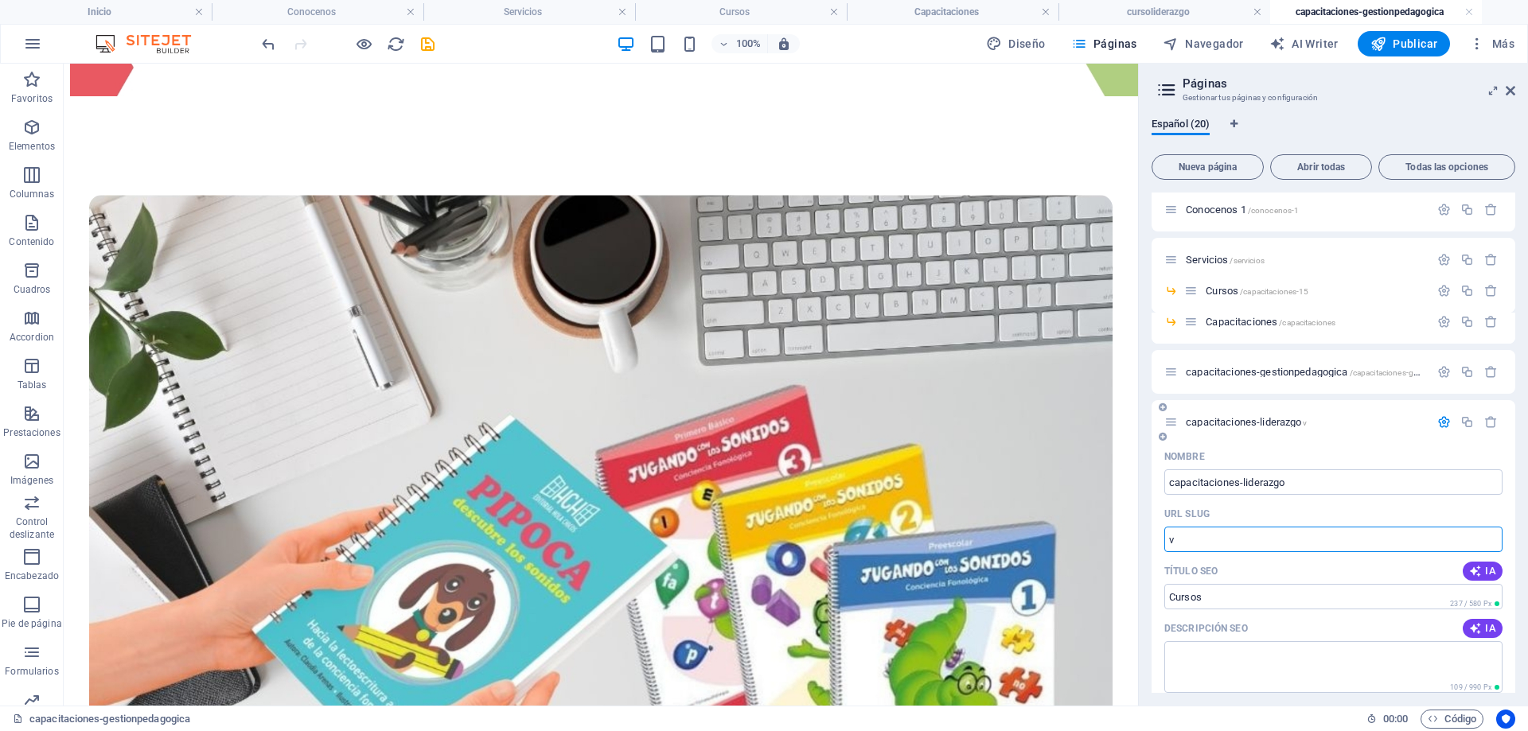
paste input "capacitaciones-gestionpedagogica"
click at [1241, 542] on input "capacitaciones-gestionpedagogica" at bounding box center [1333, 539] width 338 height 25
drag, startPoint x: 1242, startPoint y: 542, endPoint x: 1381, endPoint y: 542, distance: 139.3
click at [1381, 542] on input "capacitaciones-gestionpedagogica" at bounding box center [1333, 539] width 338 height 25
type input "capacitaciones-liderazgo"
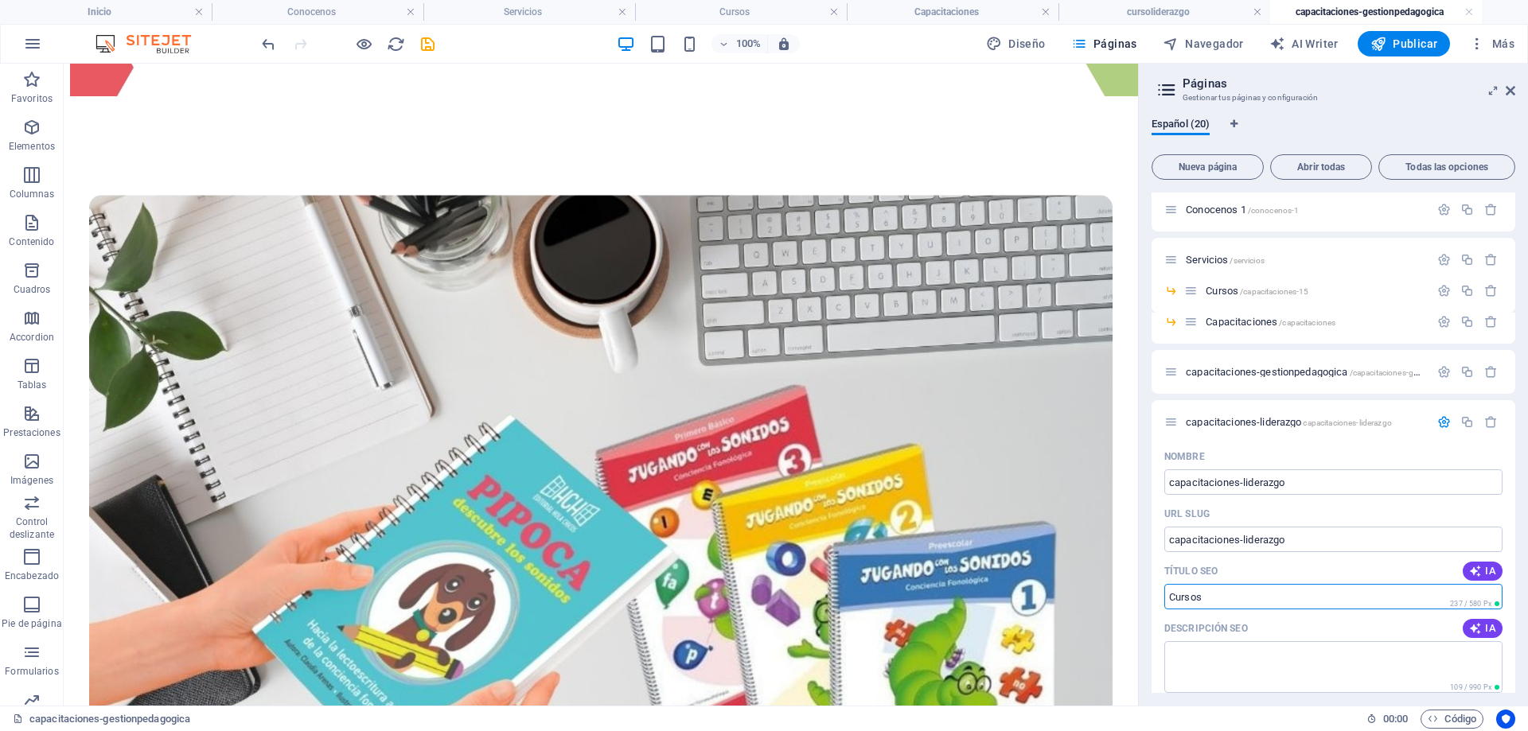
drag, startPoint x: 1272, startPoint y: 663, endPoint x: 1136, endPoint y: 604, distance: 148.3
type input "capacitaciones"
click at [1437, 420] on icon "button" at bounding box center [1444, 422] width 14 height 14
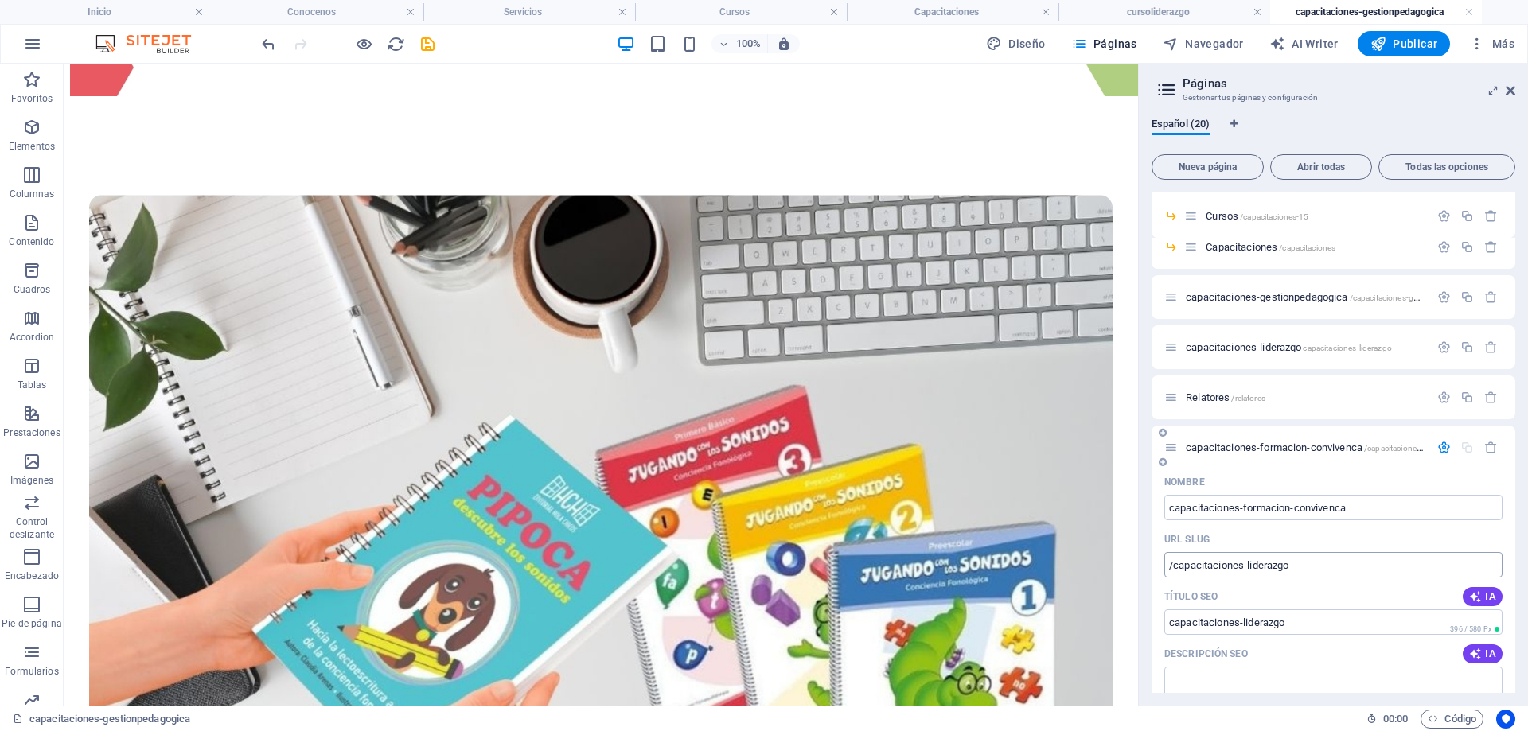
scroll to position [185, 0]
click at [1442, 443] on icon "button" at bounding box center [1444, 443] width 14 height 14
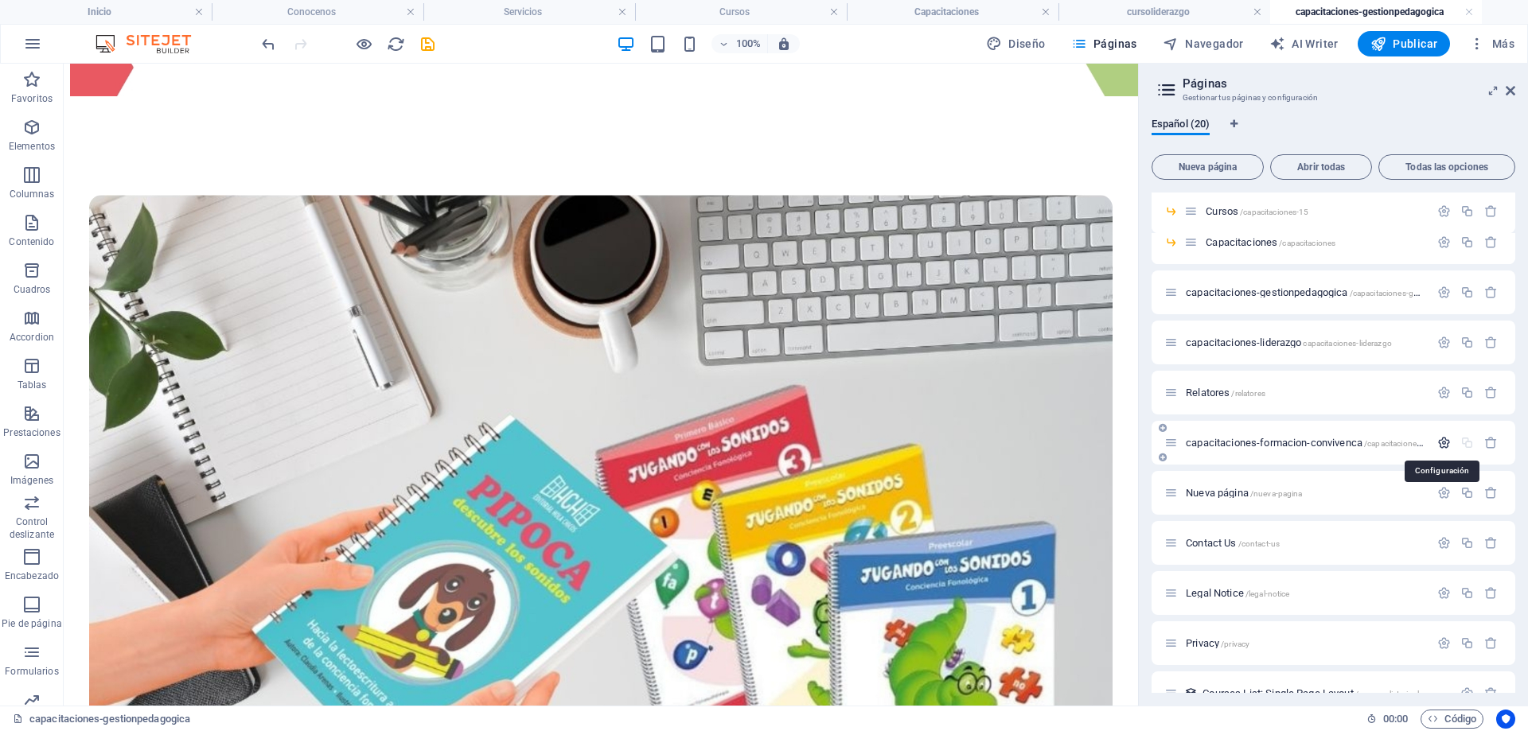
click at [1439, 442] on icon "button" at bounding box center [1444, 443] width 14 height 14
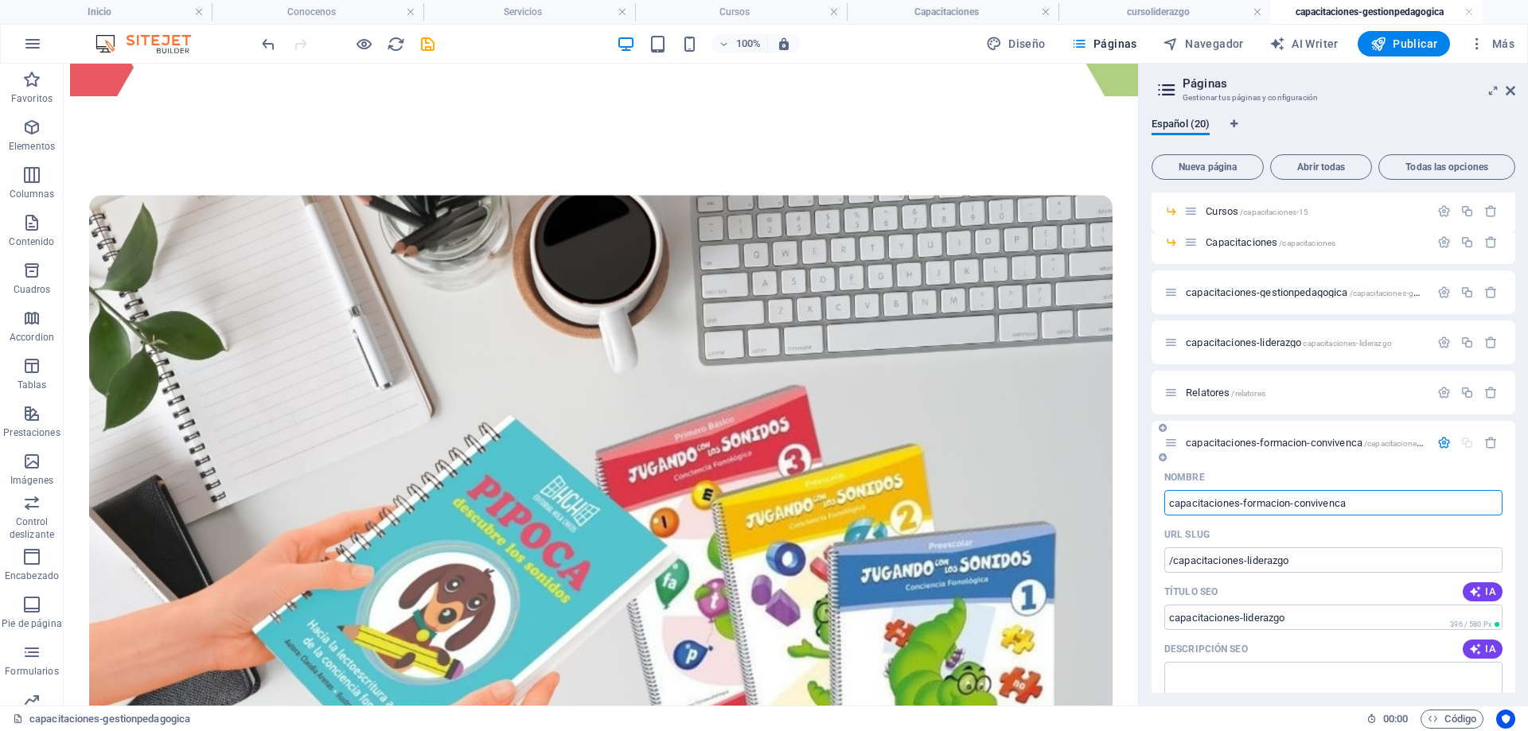
click at [1356, 493] on input "capacitaciones-formacion-convivenca" at bounding box center [1333, 502] width 338 height 25
drag, startPoint x: 1358, startPoint y: 503, endPoint x: 1245, endPoint y: 504, distance: 113.0
click at [1245, 504] on input "capacitaciones-formacion-convivenca" at bounding box center [1333, 502] width 338 height 25
drag, startPoint x: 1307, startPoint y: 559, endPoint x: 1249, endPoint y: 559, distance: 58.1
click at [1249, 559] on input "/capacitaciones-liderazgo" at bounding box center [1333, 559] width 338 height 25
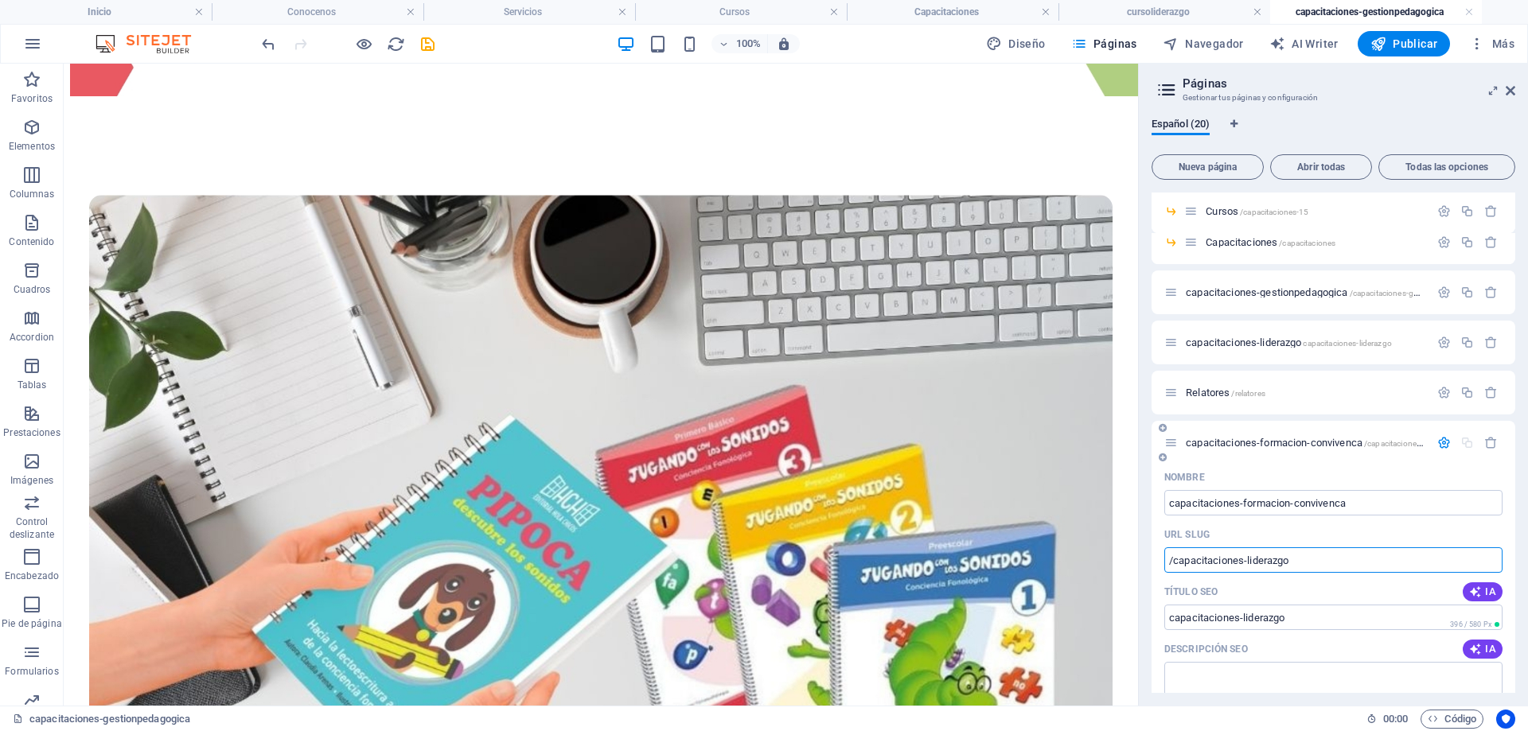
paste input "formacion-convivenca"
type input "/capacitaciones-formacion-convivenca"
drag, startPoint x: 1294, startPoint y: 618, endPoint x: 1163, endPoint y: 619, distance: 131.3
paste input "formacion-convivenca"
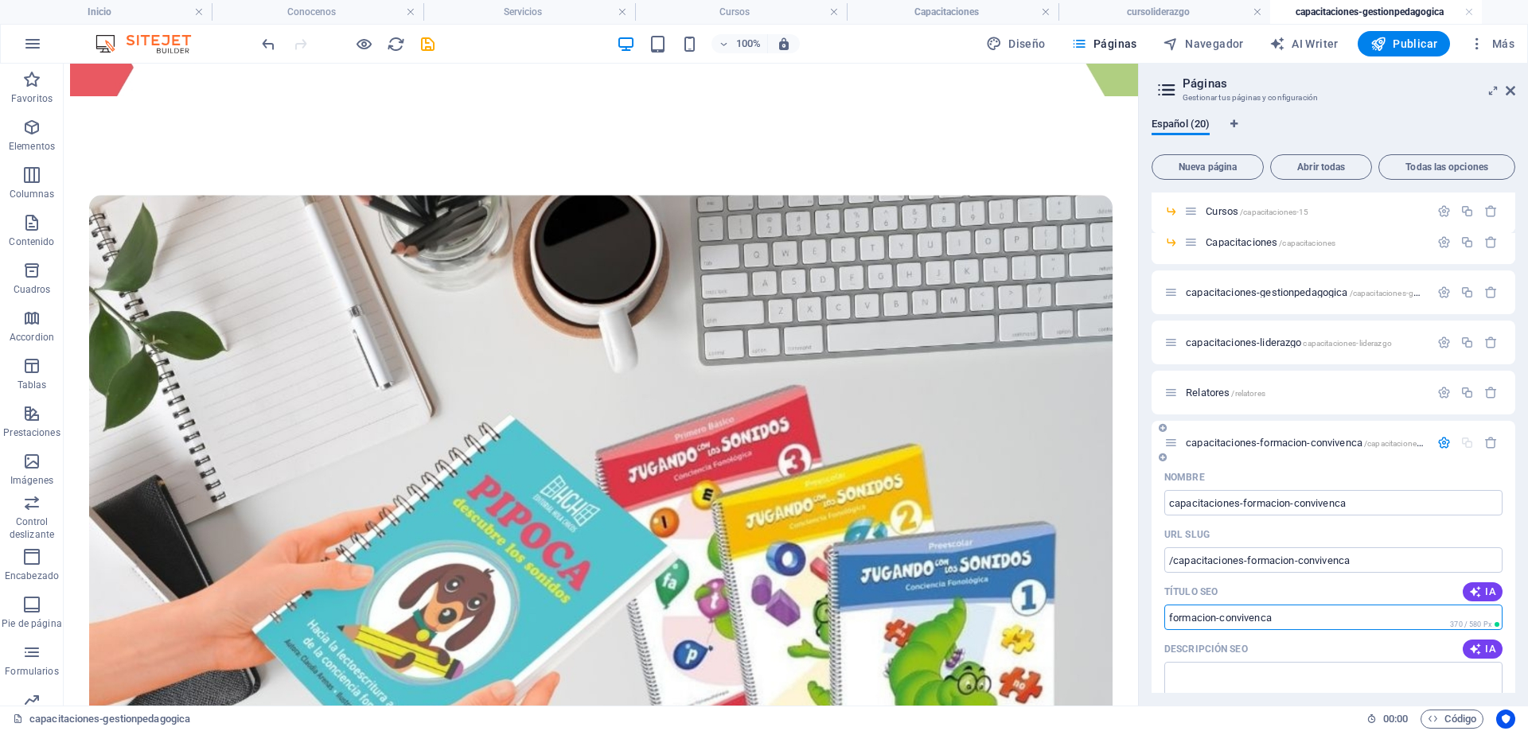
type input "formacion-convivenca"
click at [1440, 449] on icon "button" at bounding box center [1444, 443] width 14 height 14
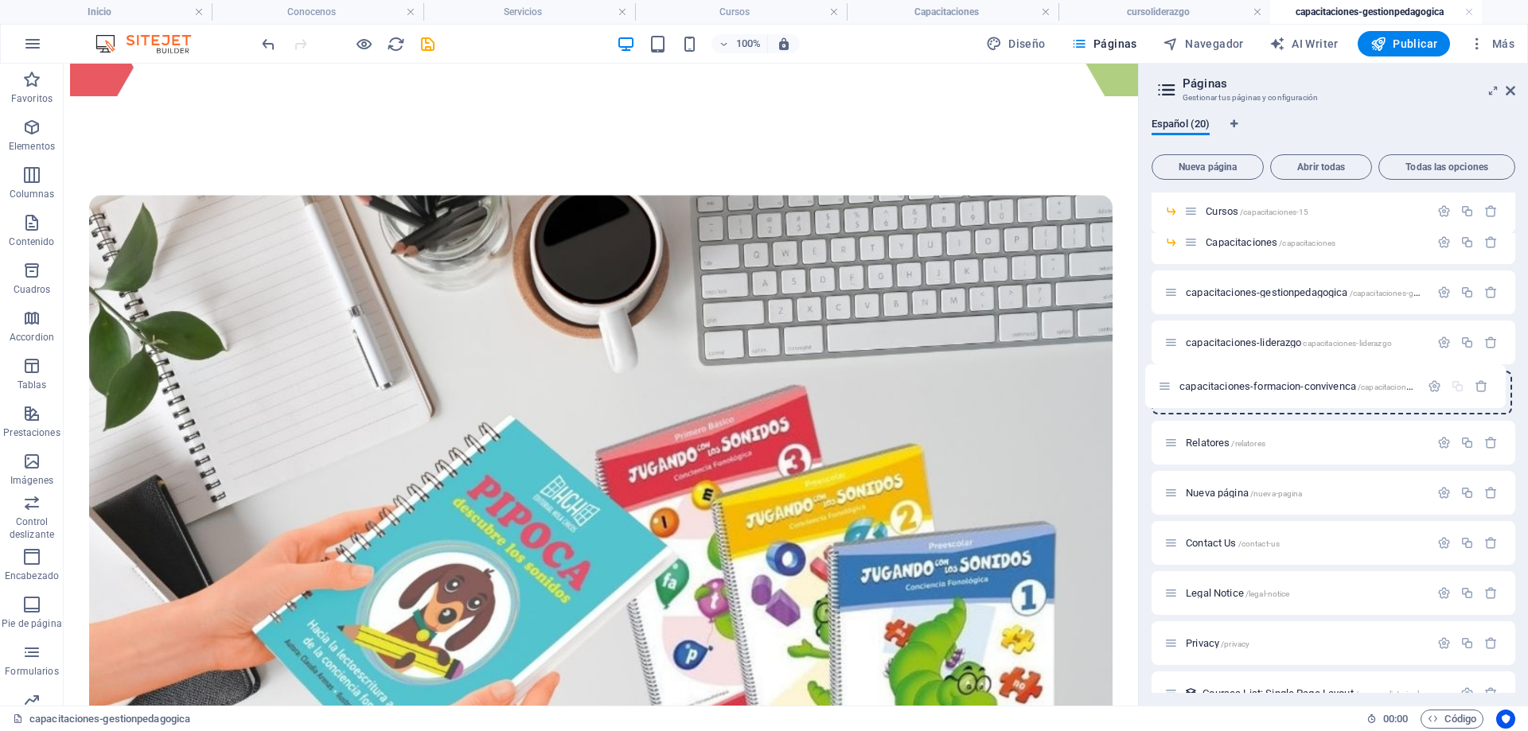
drag, startPoint x: 1172, startPoint y: 445, endPoint x: 1162, endPoint y: 388, distance: 58.2
click at [1162, 388] on div "Inicio / Conocenos /conocenos Conocenos 1 /conocenos-1 Servicios /servicios Cur…" at bounding box center [1333, 477] width 364 height 939
click at [1438, 290] on icon "button" at bounding box center [1444, 293] width 14 height 14
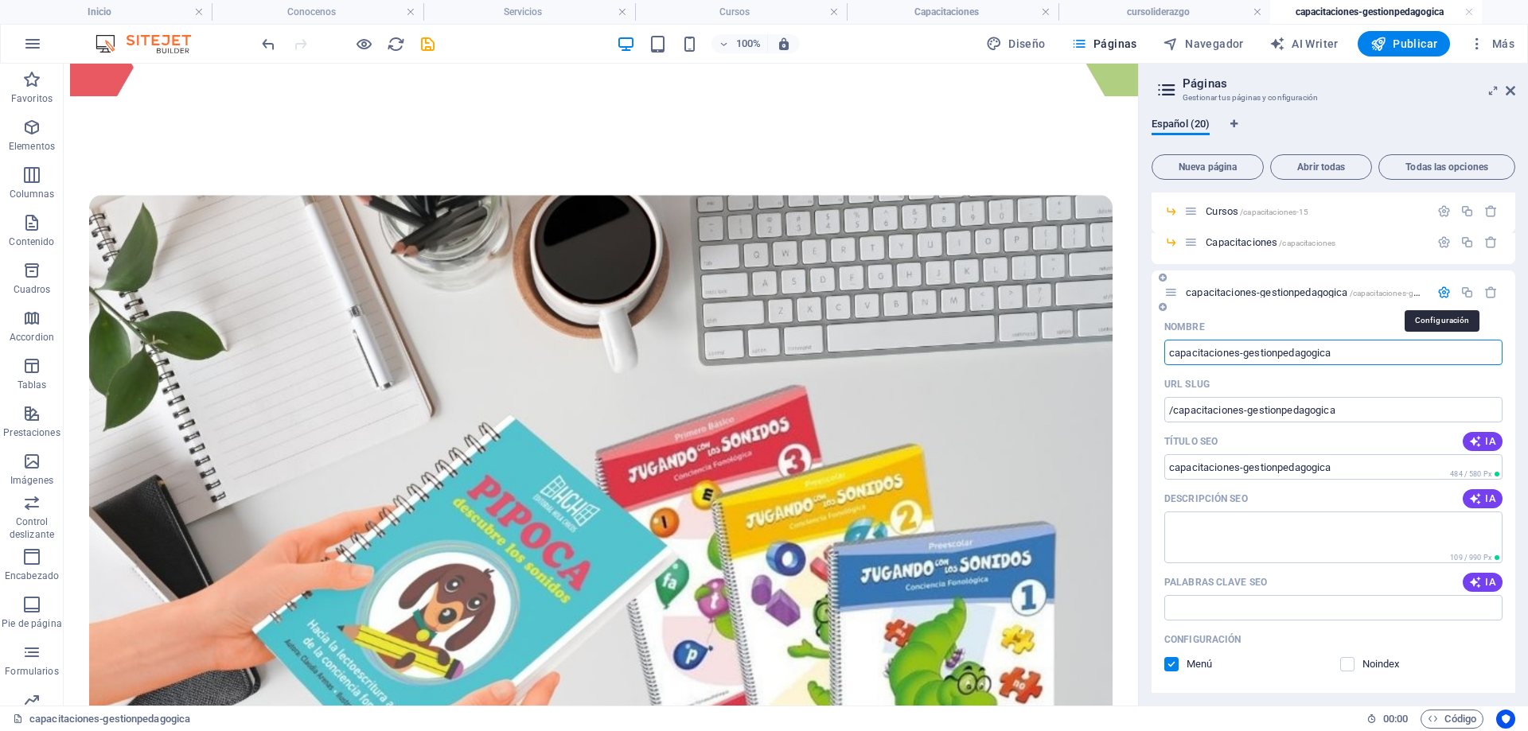
click at [1438, 290] on icon "button" at bounding box center [1444, 293] width 14 height 14
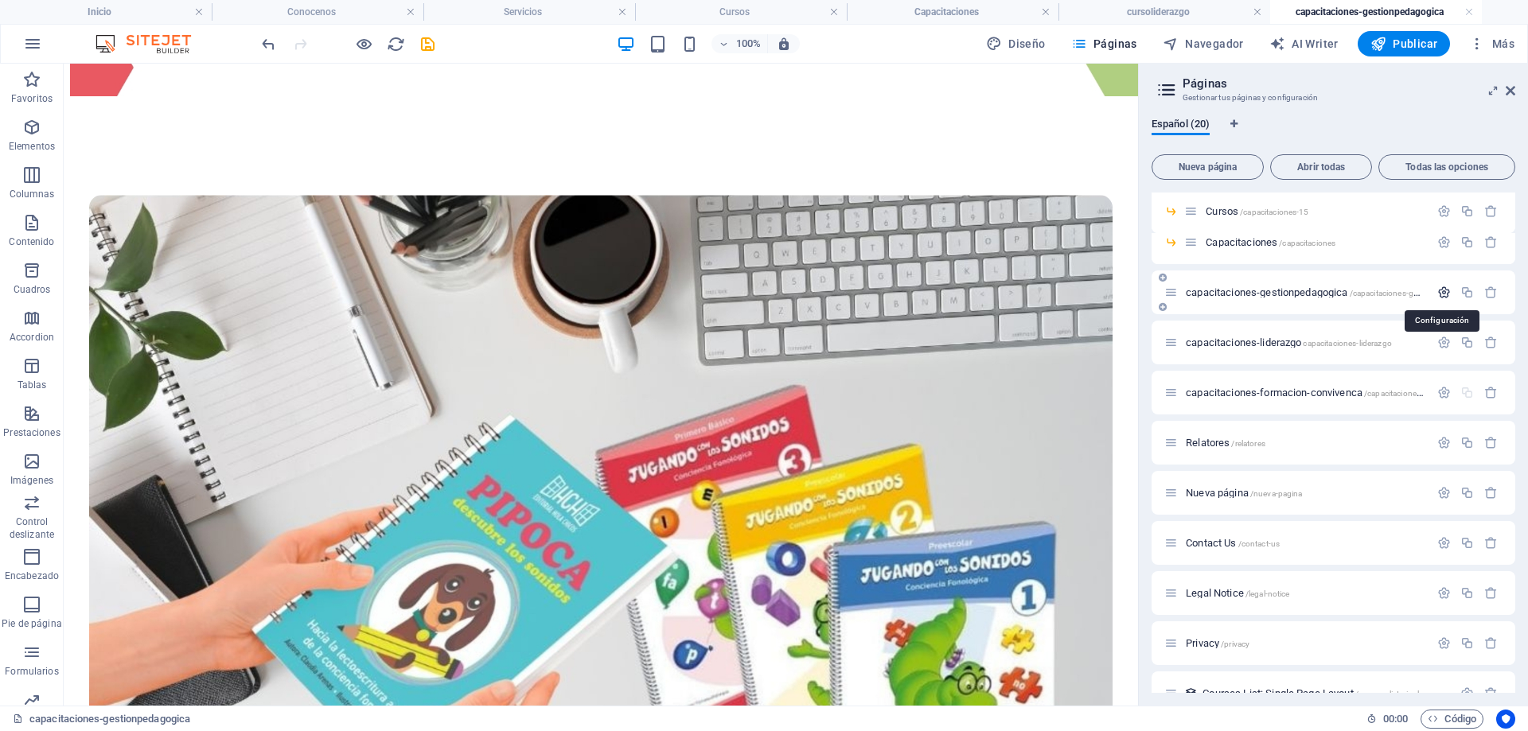
click at [1438, 290] on icon "button" at bounding box center [1444, 293] width 14 height 14
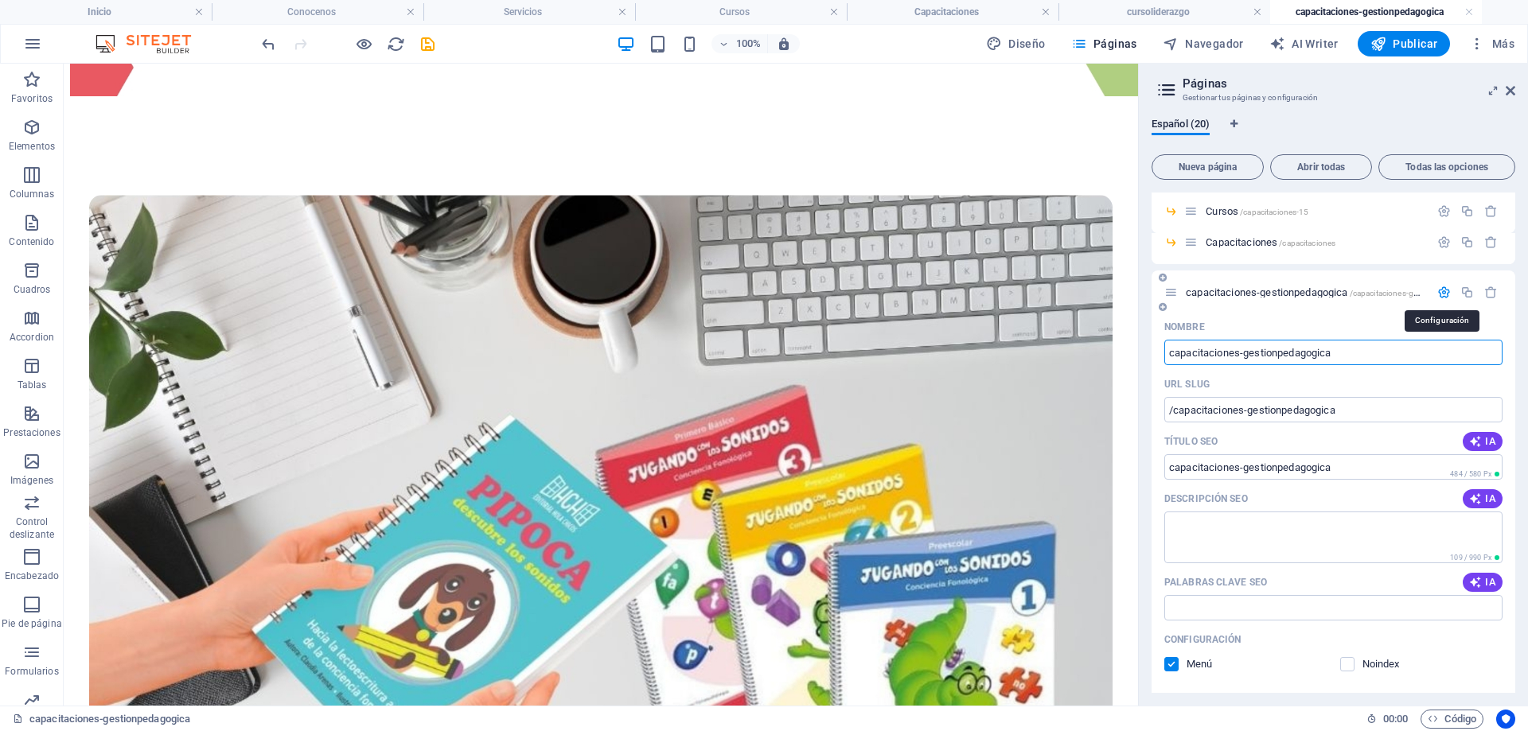
click at [1438, 290] on icon "button" at bounding box center [1444, 293] width 14 height 14
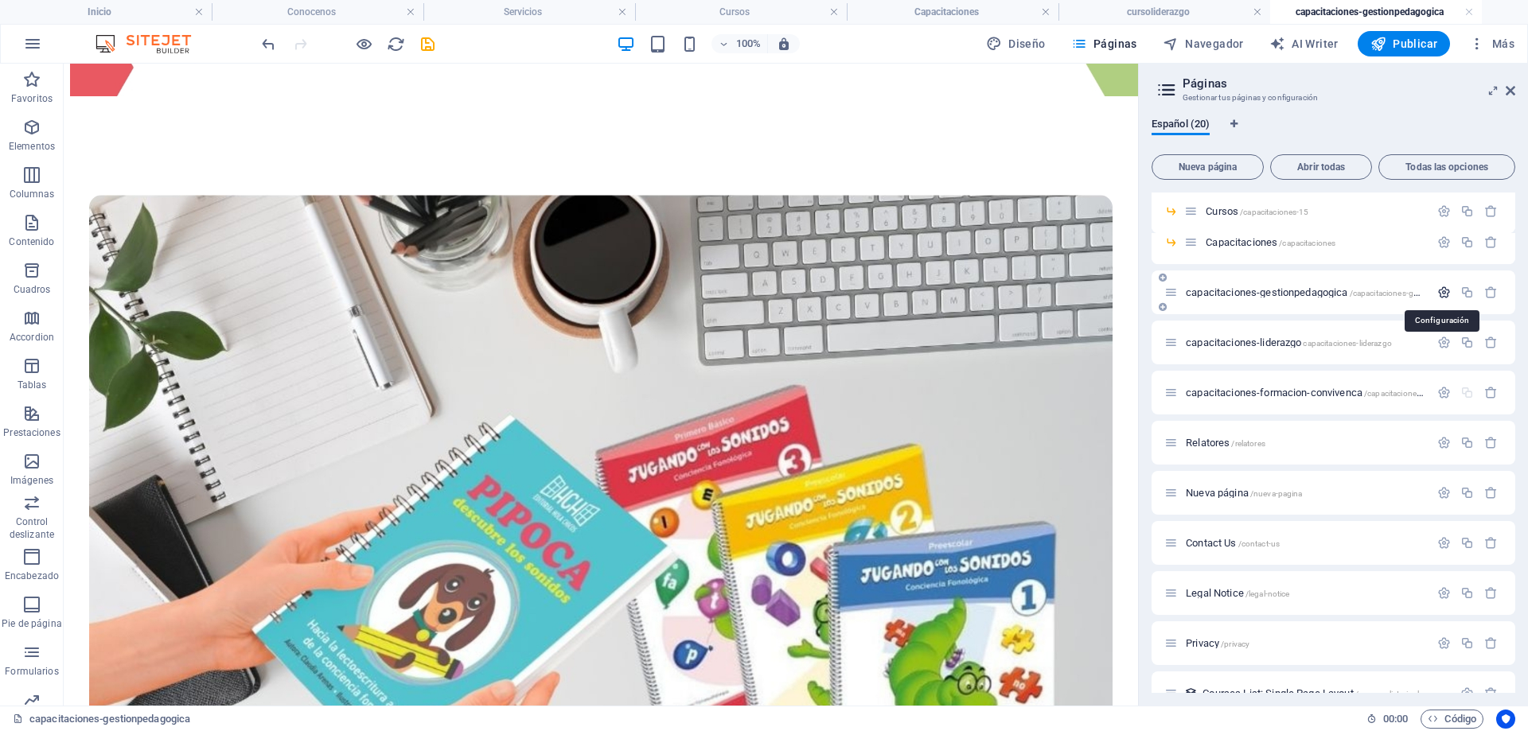
click at [1438, 290] on icon "button" at bounding box center [1444, 293] width 14 height 14
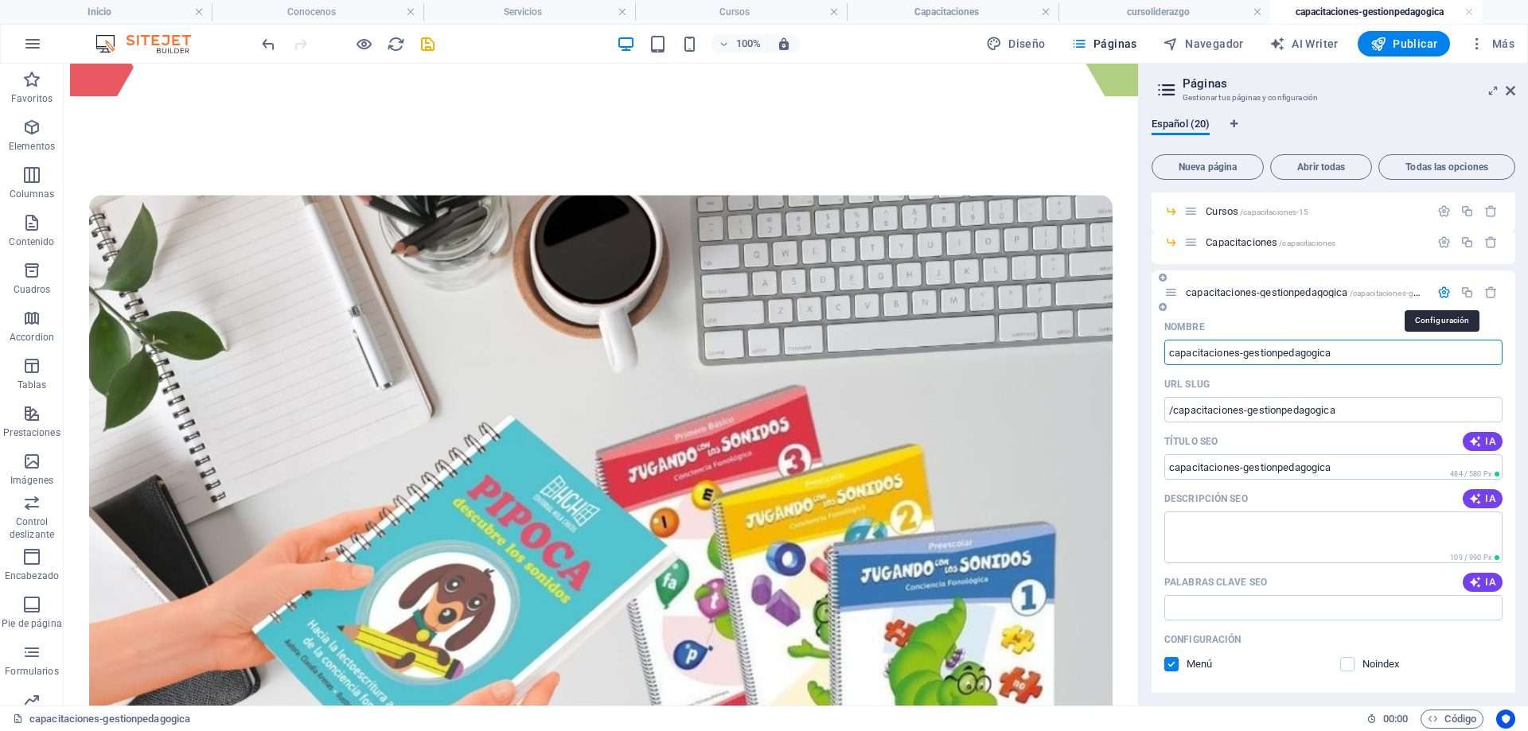
click at [1438, 290] on icon "button" at bounding box center [1444, 293] width 14 height 14
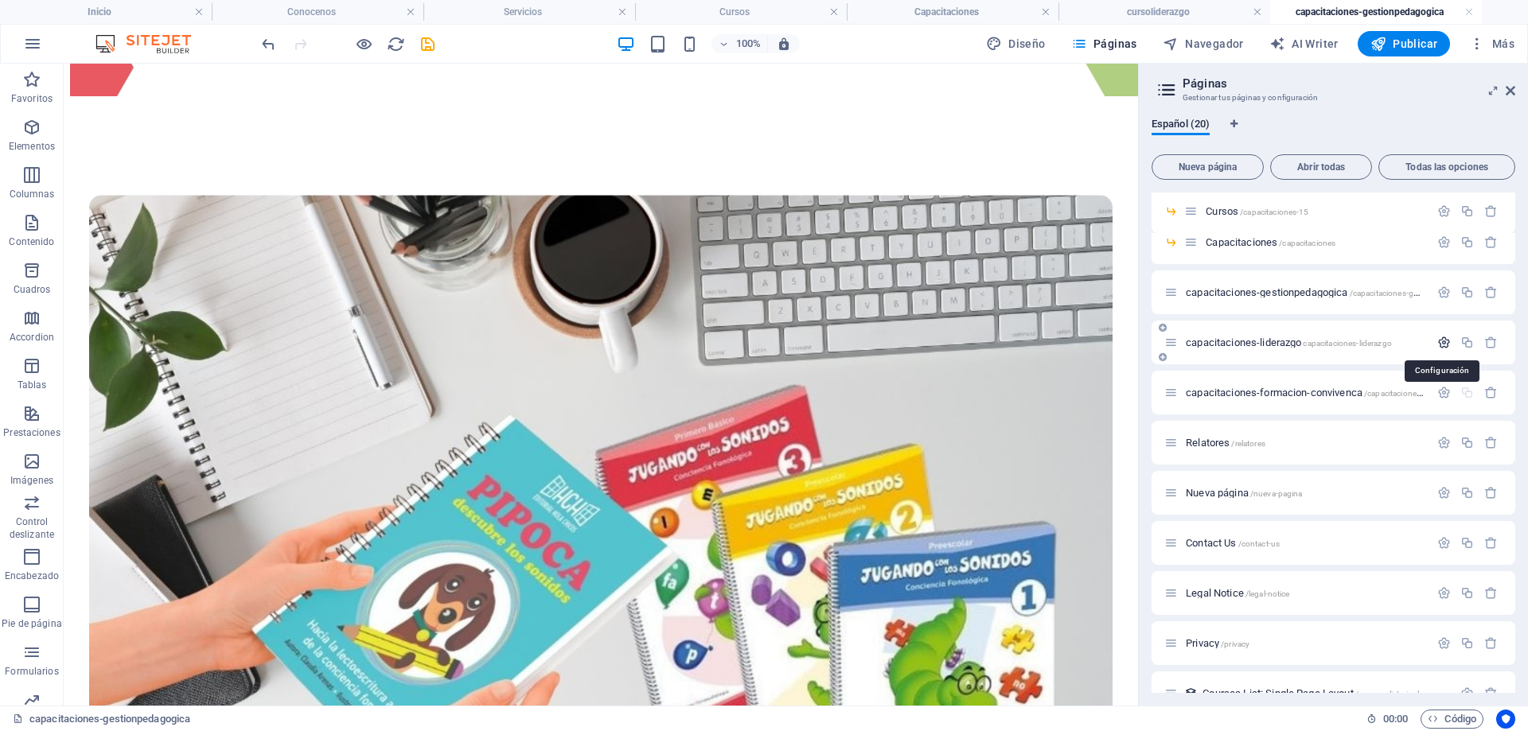
click at [1438, 341] on icon "button" at bounding box center [1444, 343] width 14 height 14
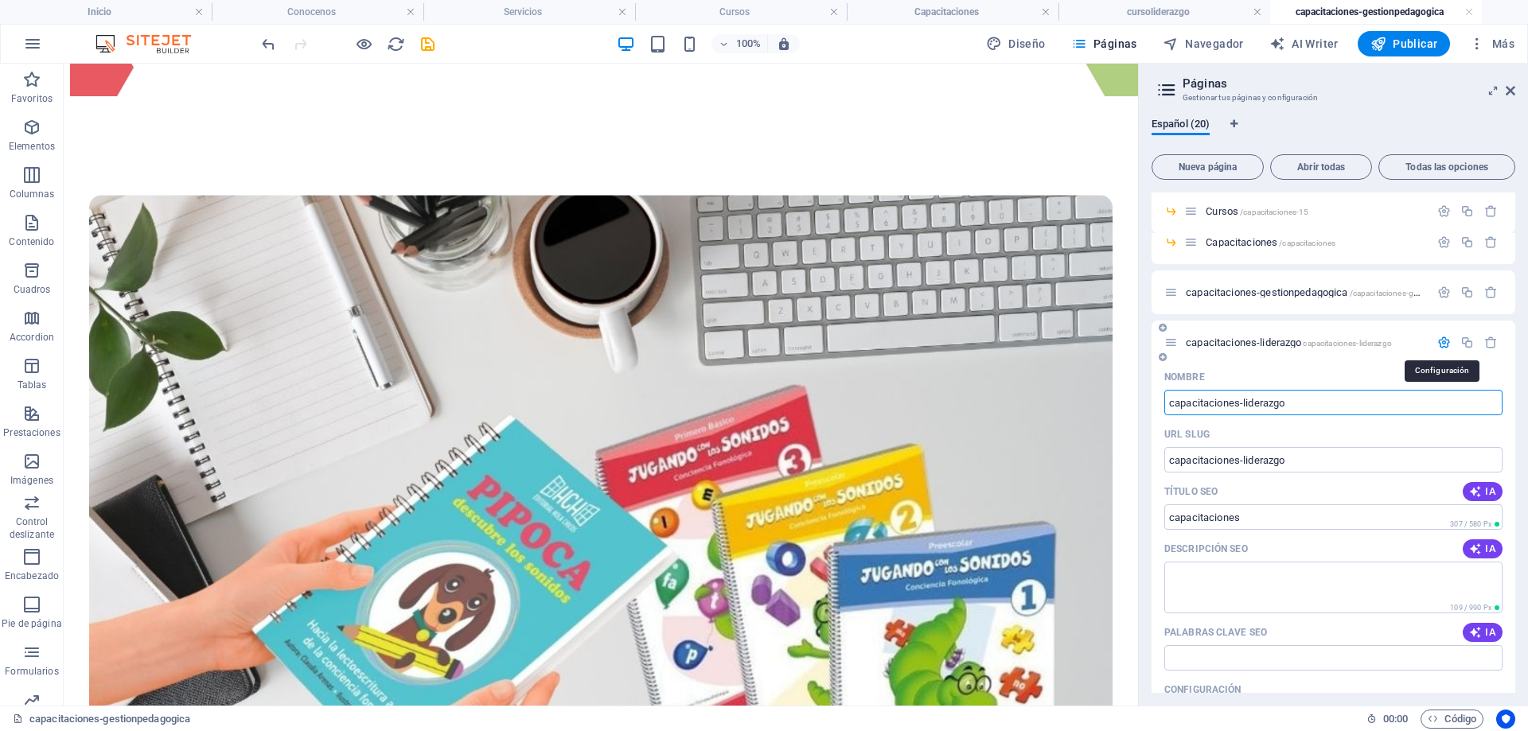
click at [1438, 341] on icon "button" at bounding box center [1444, 343] width 14 height 14
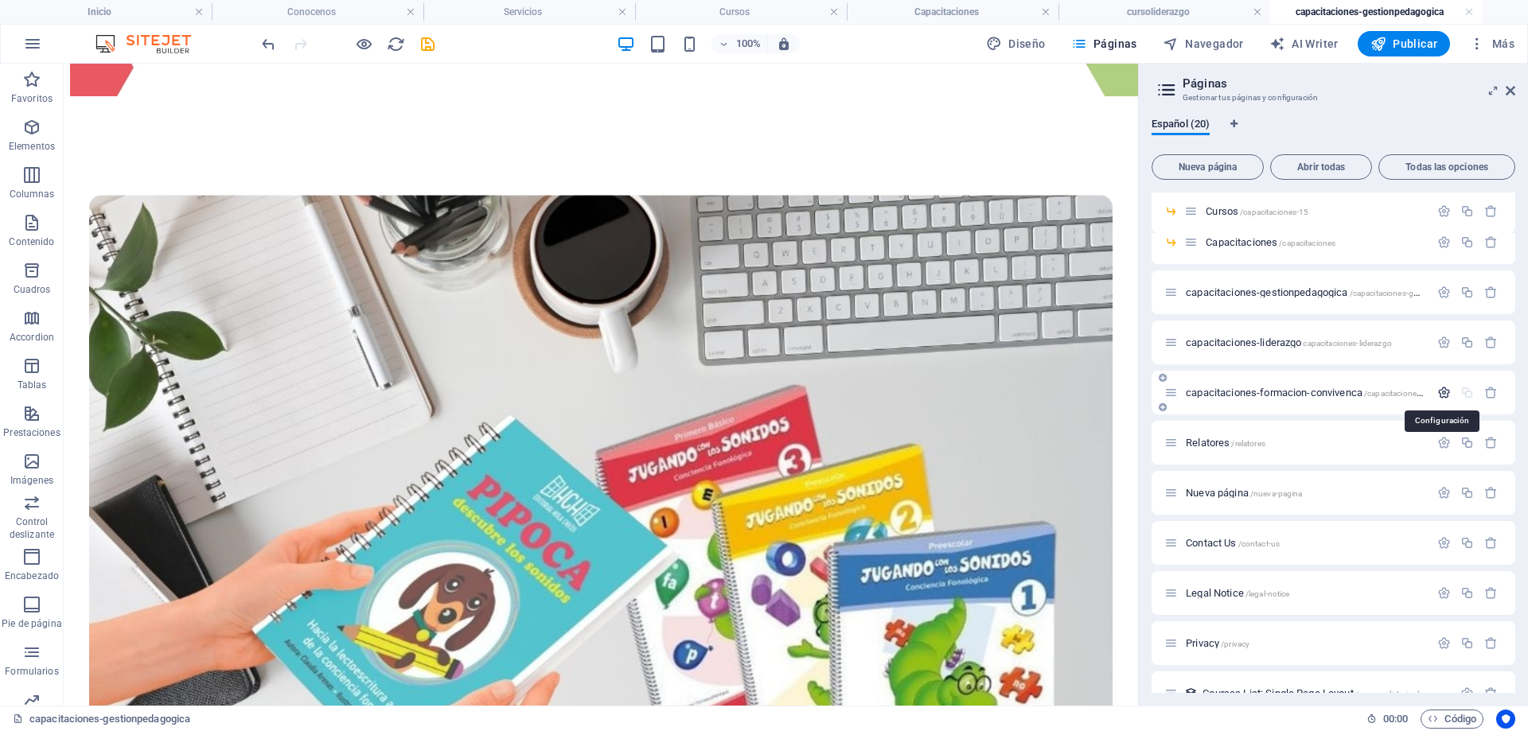
click at [1439, 393] on icon "button" at bounding box center [1444, 393] width 14 height 14
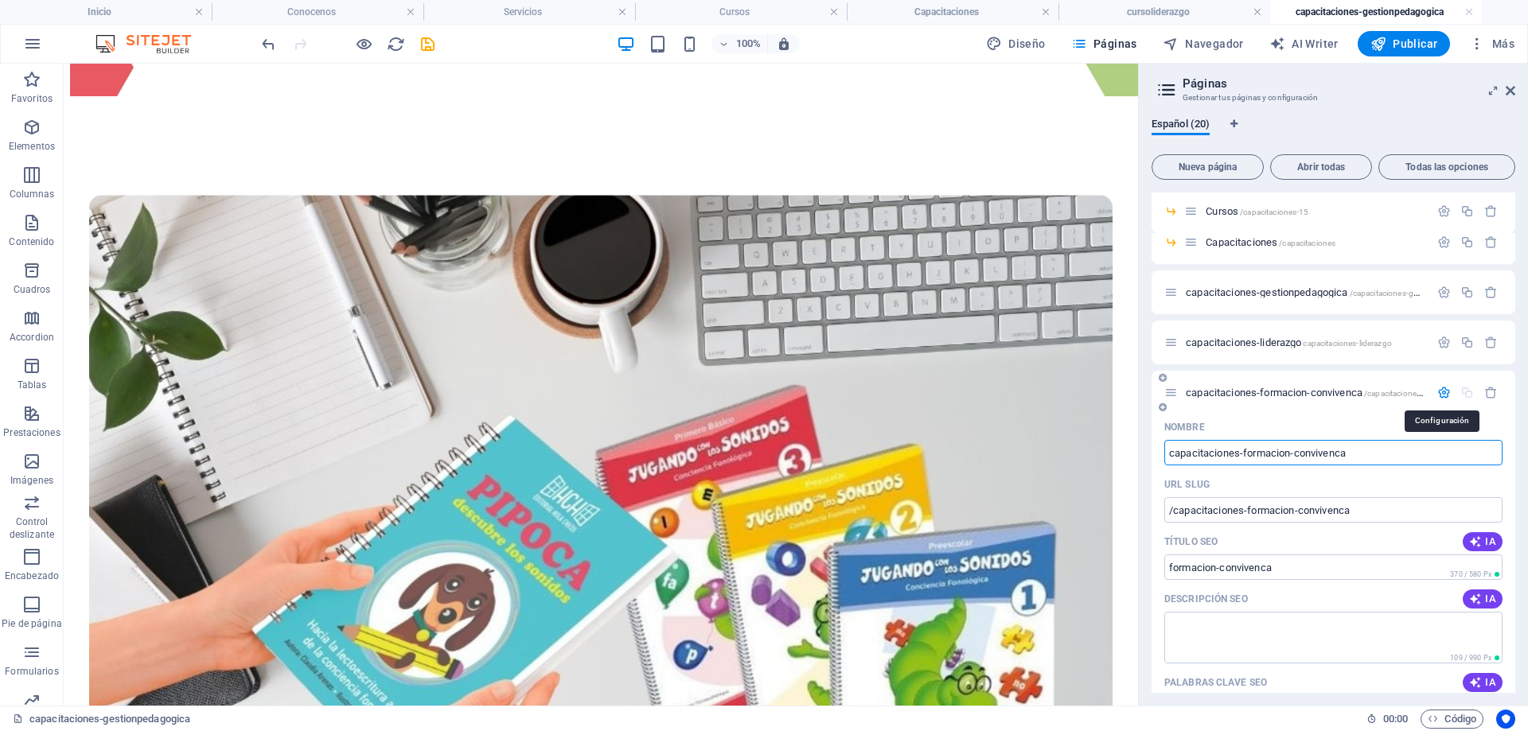
click at [1437, 393] on icon "button" at bounding box center [1444, 393] width 14 height 14
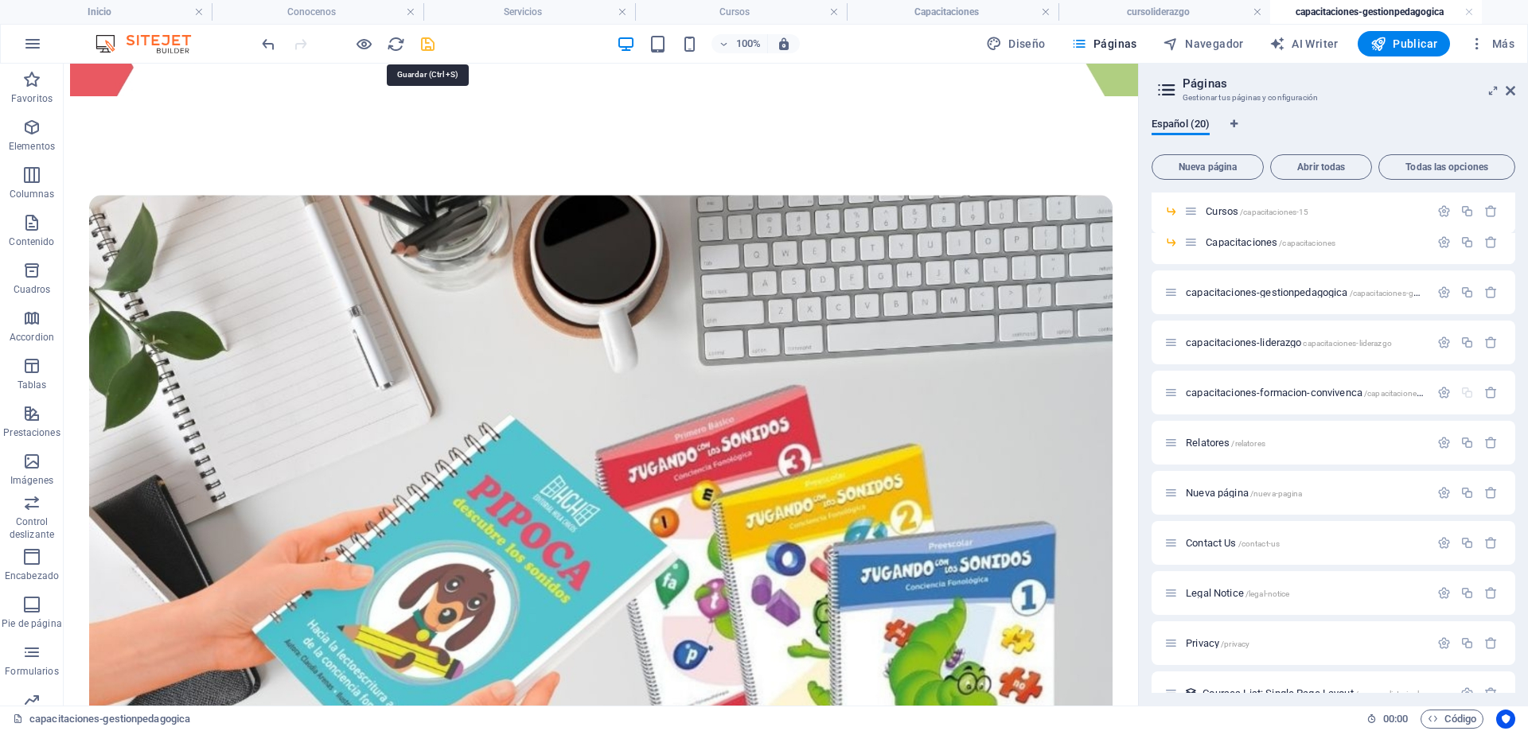
click at [433, 48] on icon "save" at bounding box center [428, 44] width 18 height 18
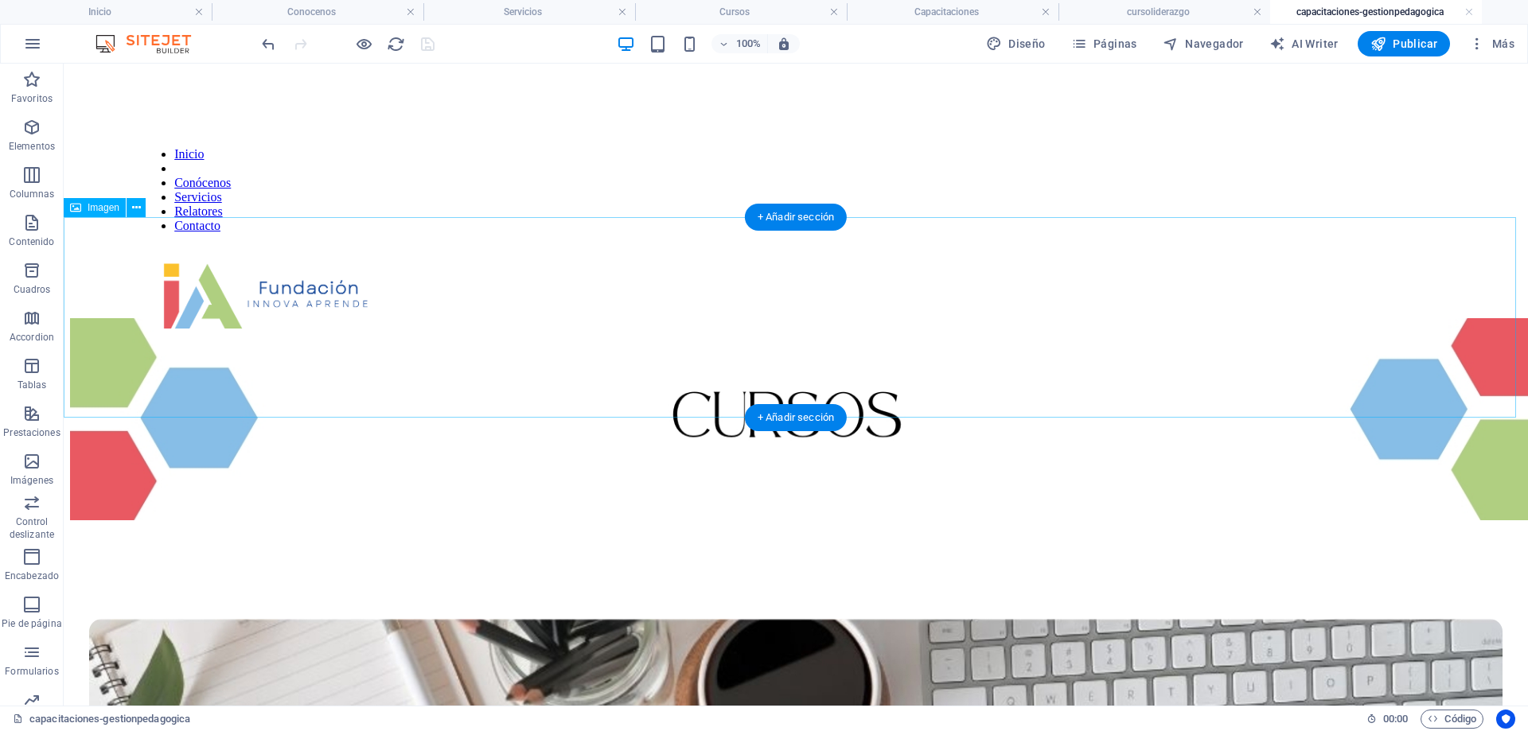
scroll to position [0, 0]
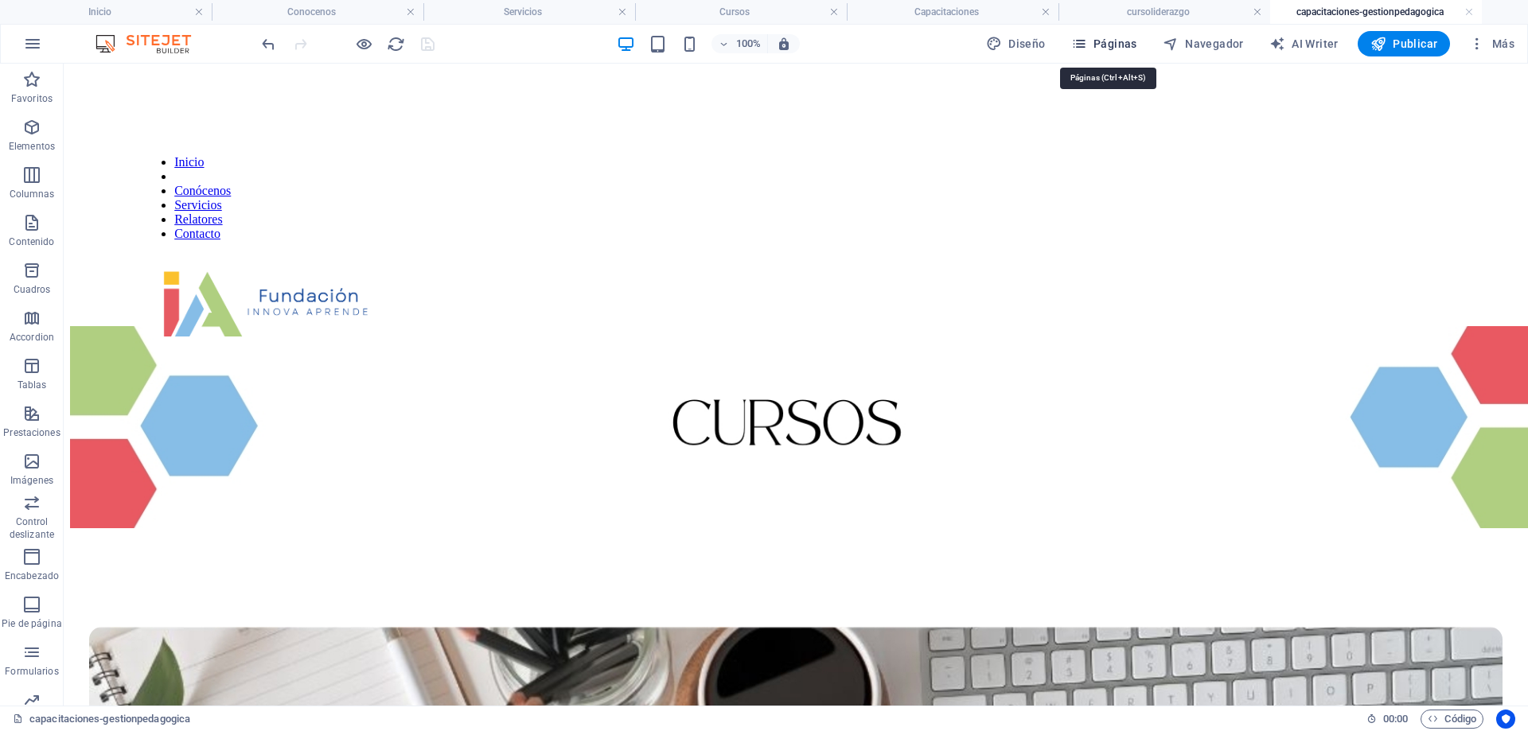
click at [1113, 47] on span "Páginas" at bounding box center [1104, 44] width 66 height 16
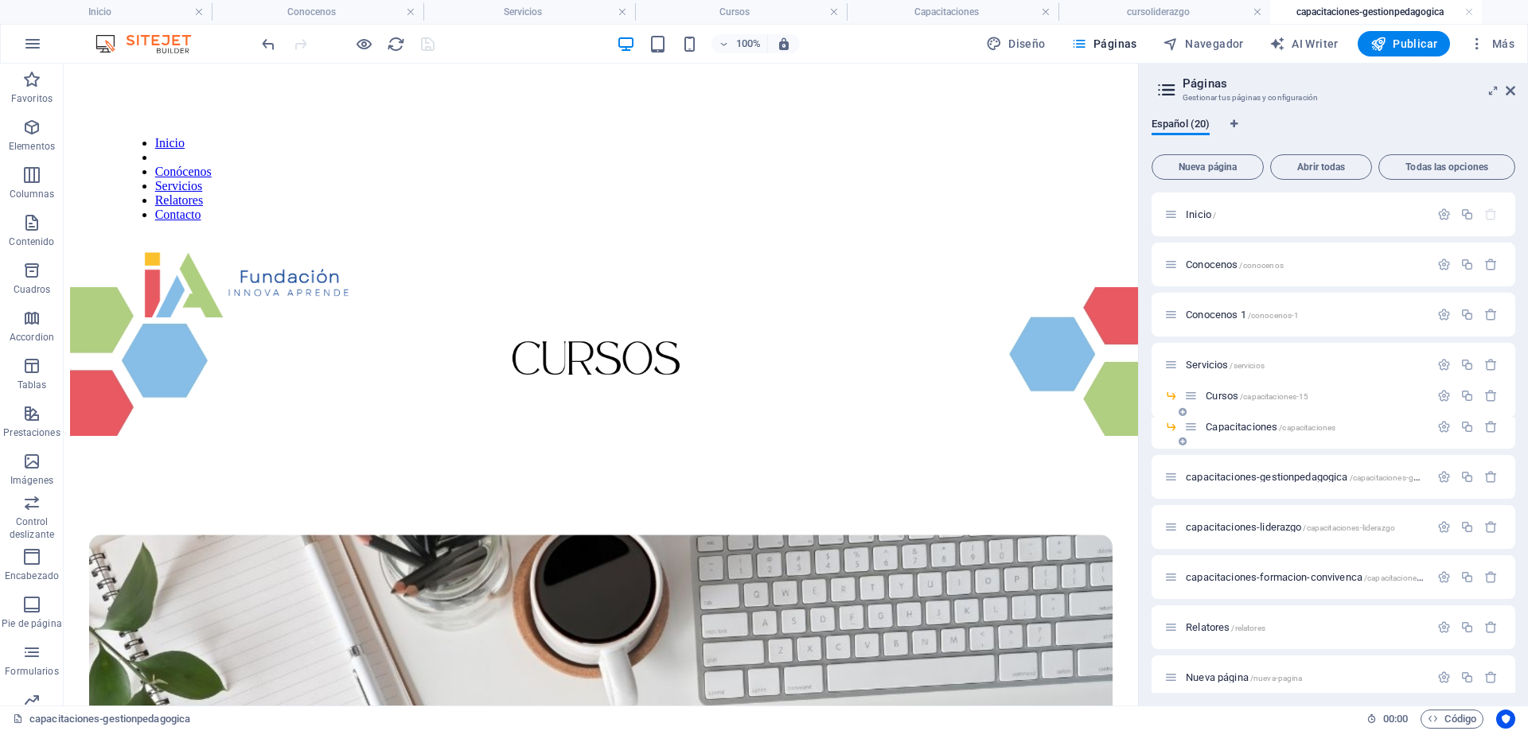
click at [1237, 427] on span "Capacitaciones /capacitaciones" at bounding box center [1271, 427] width 130 height 12
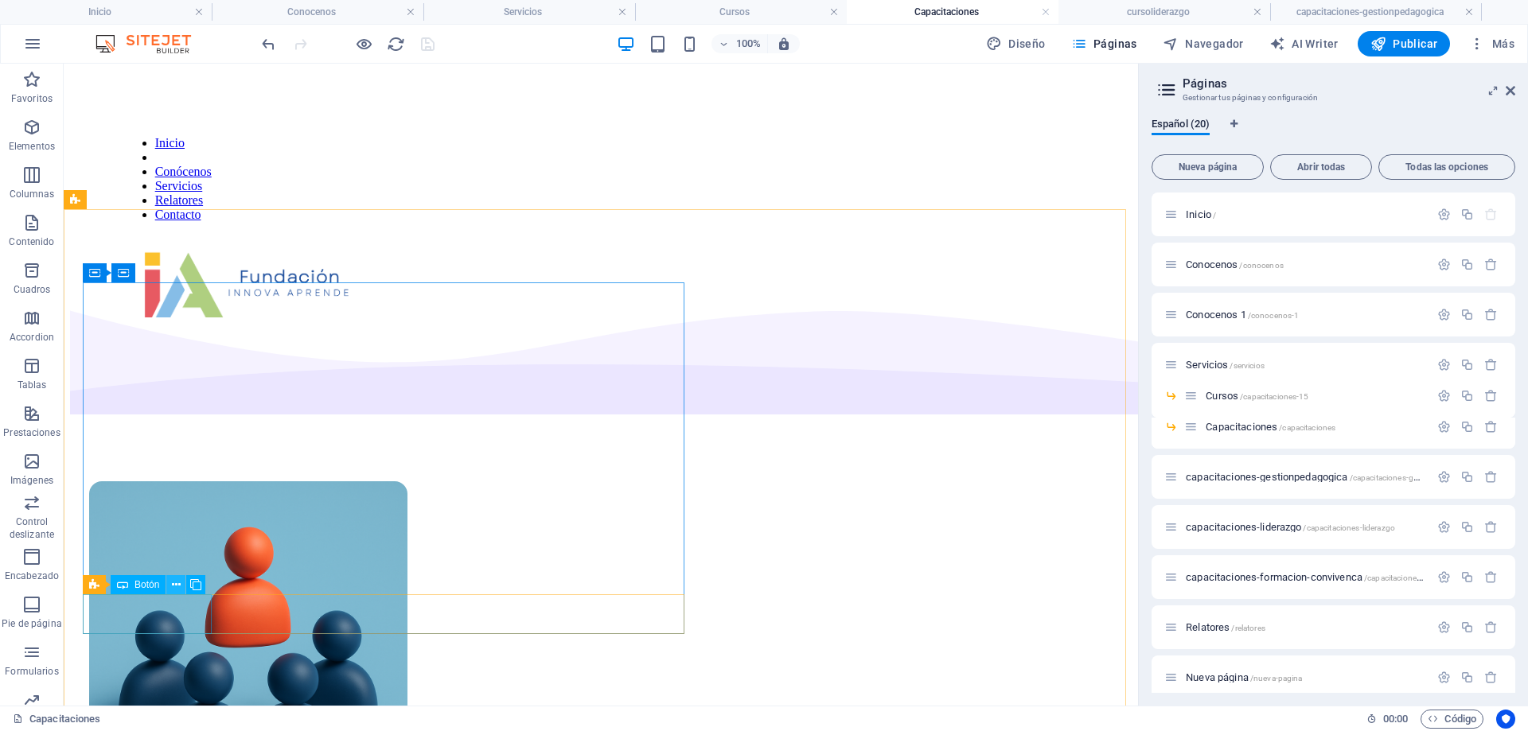
click at [179, 586] on icon at bounding box center [176, 585] width 9 height 17
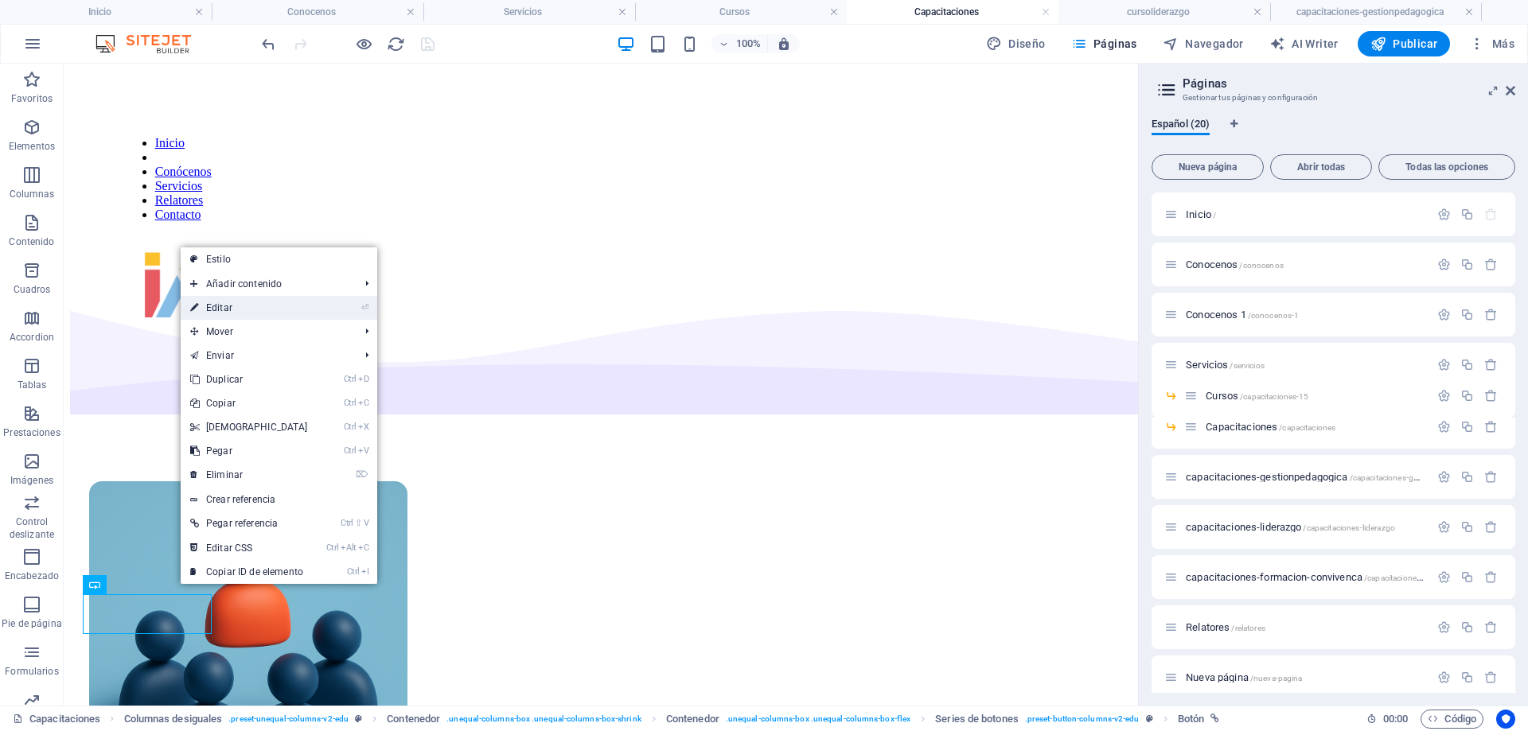
click at [243, 318] on link "⏎ Editar" at bounding box center [249, 308] width 137 height 24
select select "6"
select select
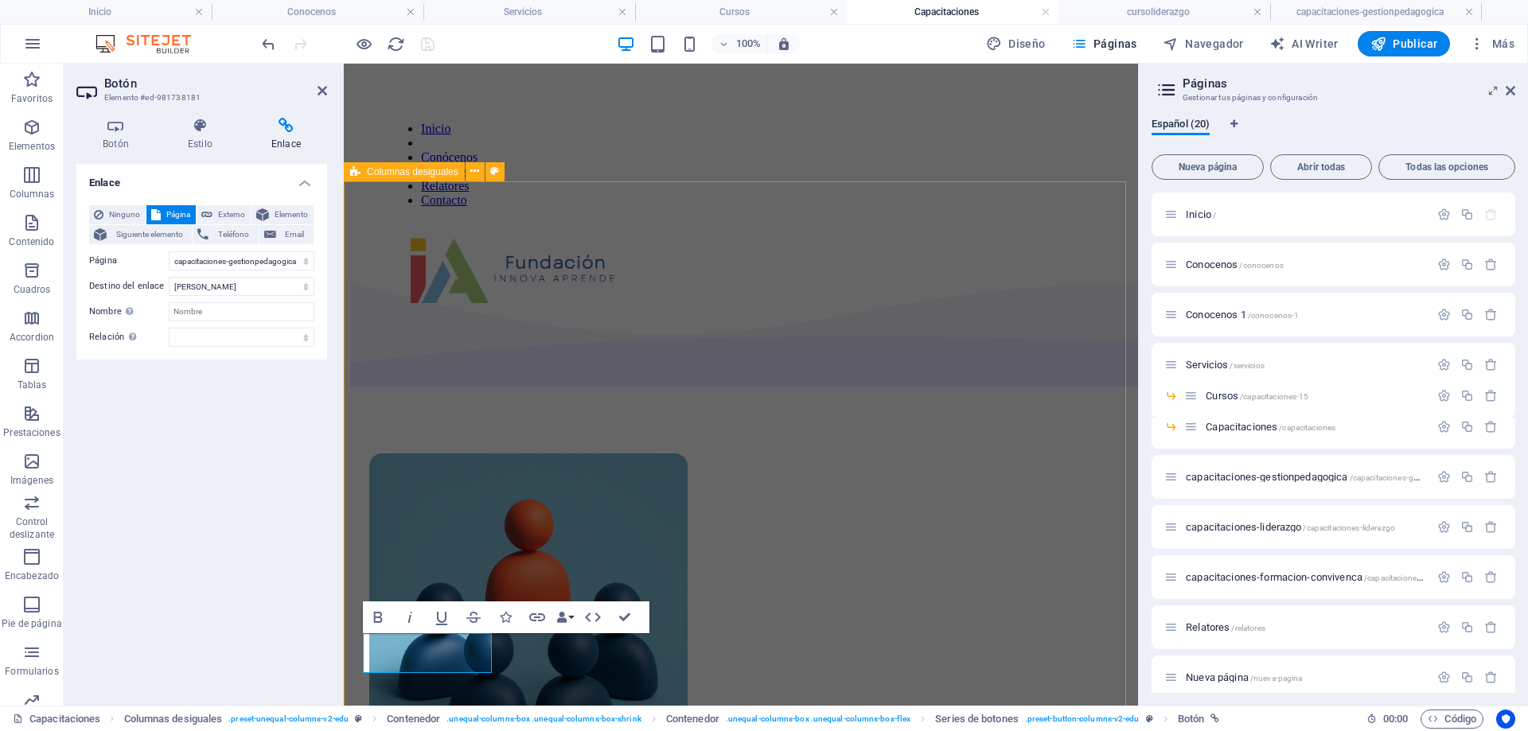
drag, startPoint x: 590, startPoint y: 674, endPoint x: 872, endPoint y: 674, distance: 281.7
click at [872, 674] on div "Liderazgo Guiar, inspirar y transformar comunidades educativas es esencial para…" at bounding box center [740, 743] width 781 height 969
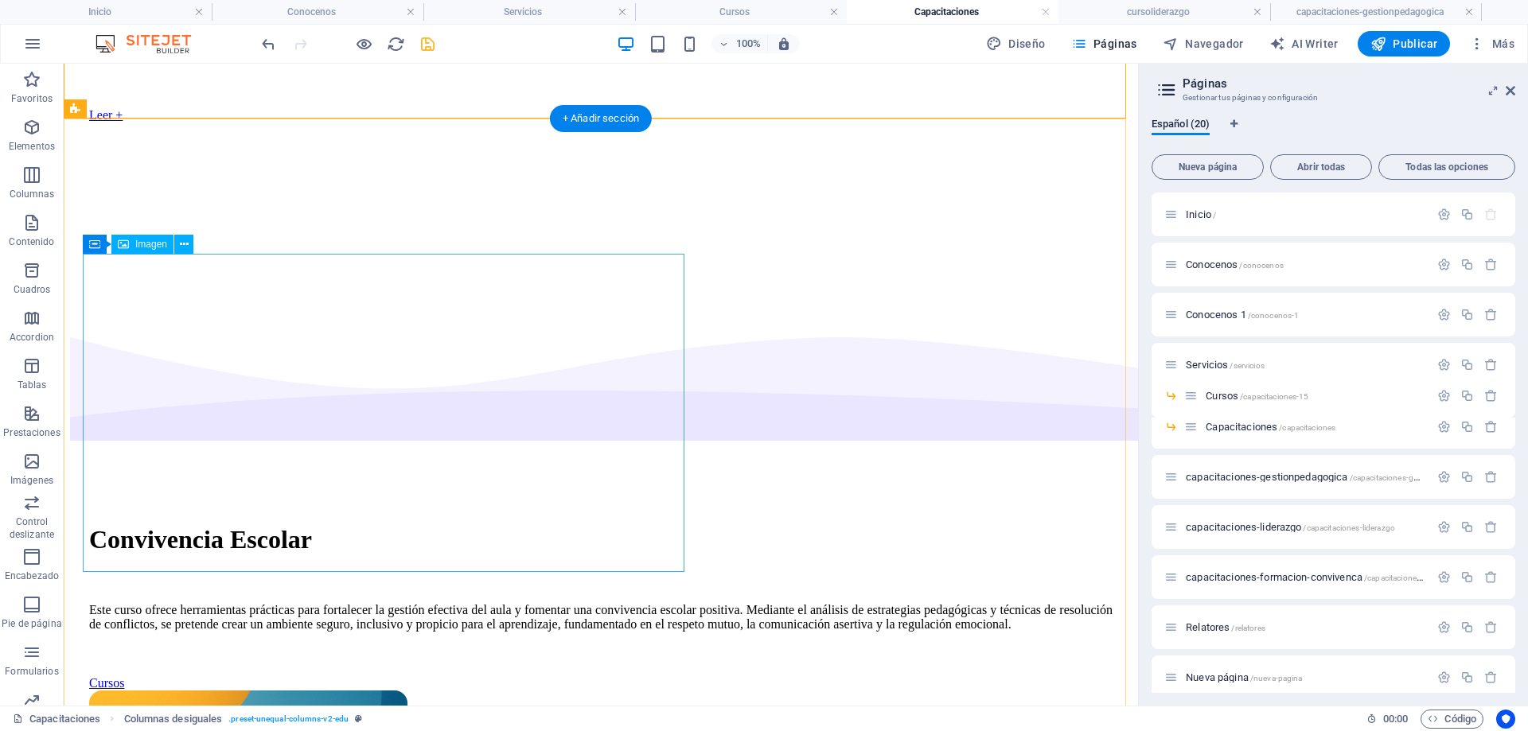
scroll to position [955, 0]
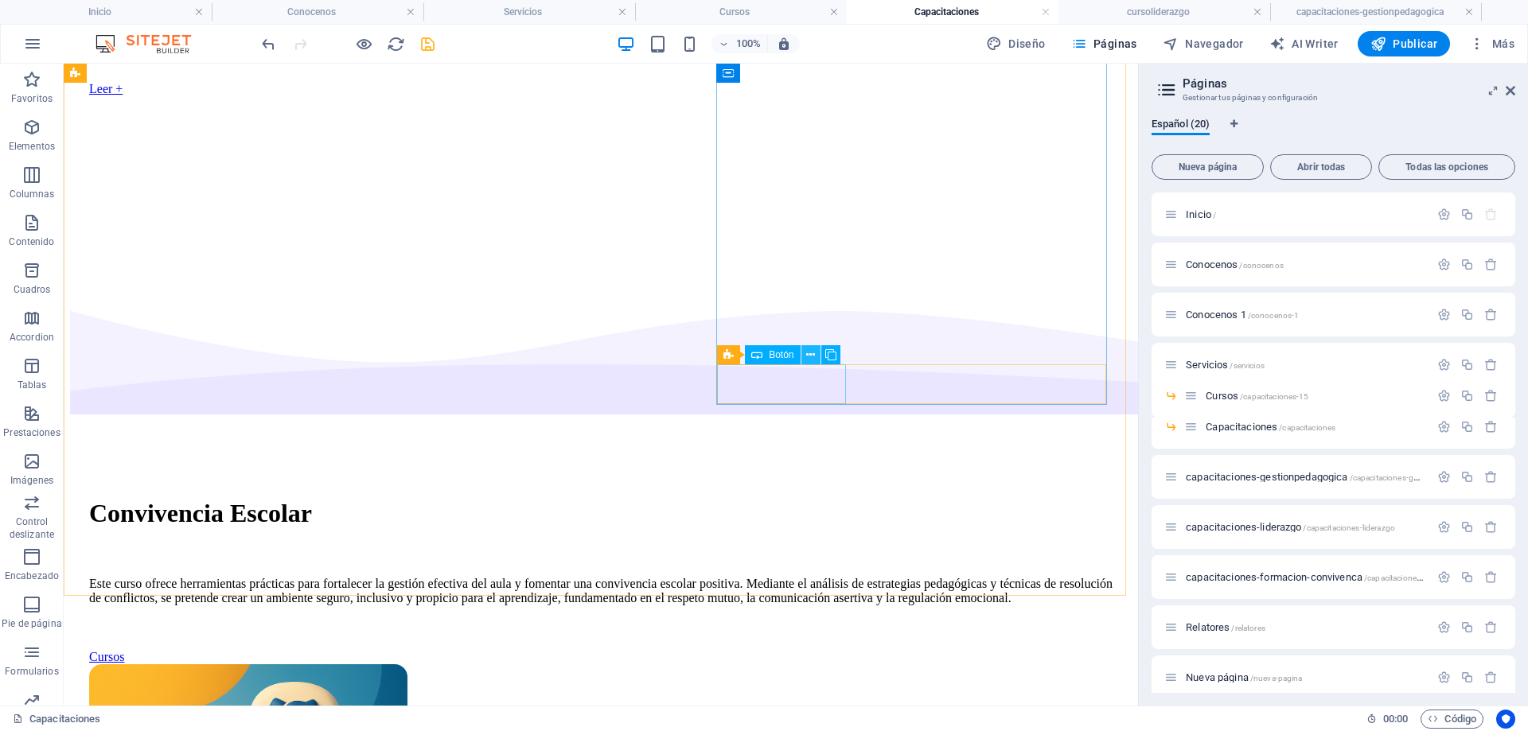
click at [808, 354] on icon at bounding box center [810, 355] width 9 height 17
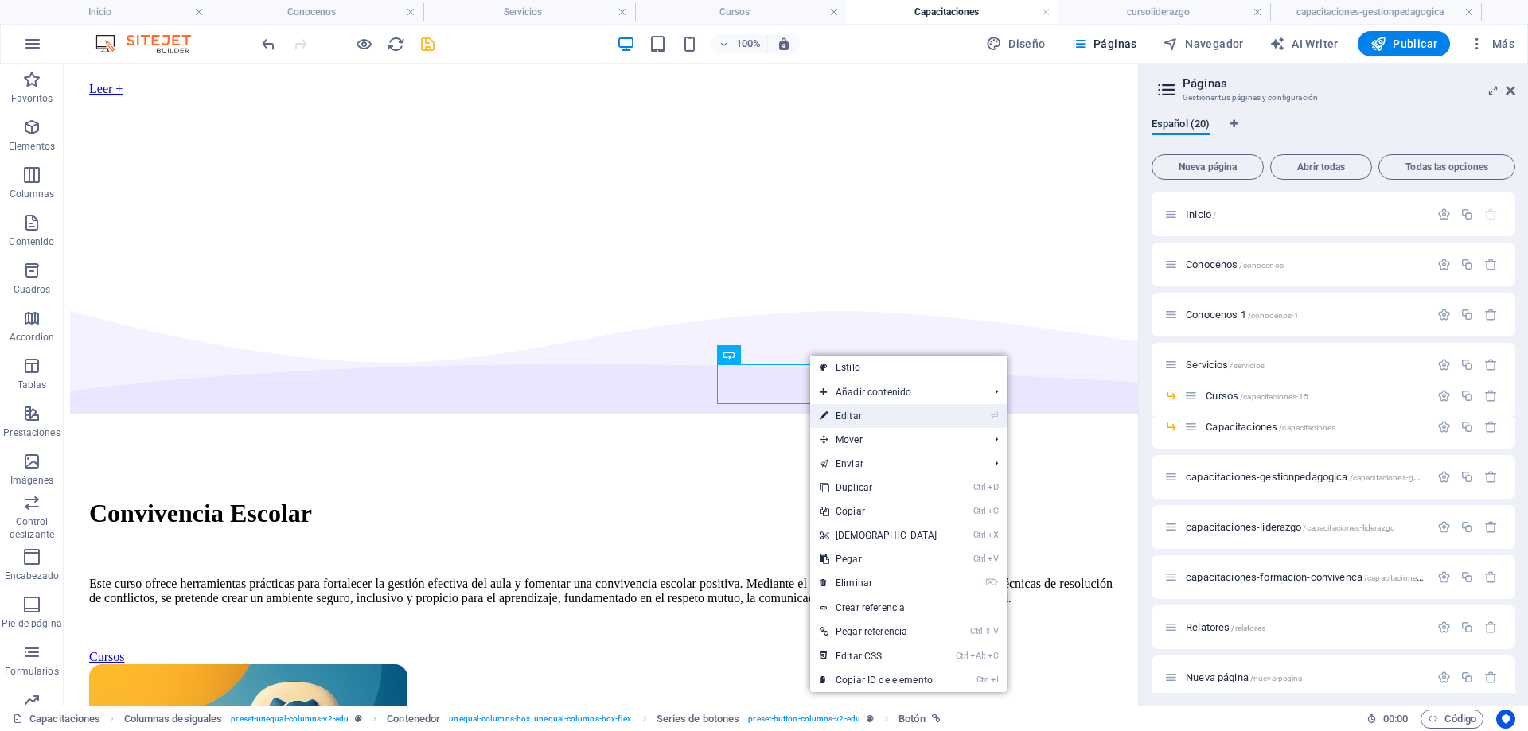
click at [866, 423] on link "⏎ Editar" at bounding box center [878, 416] width 137 height 24
select select "px"
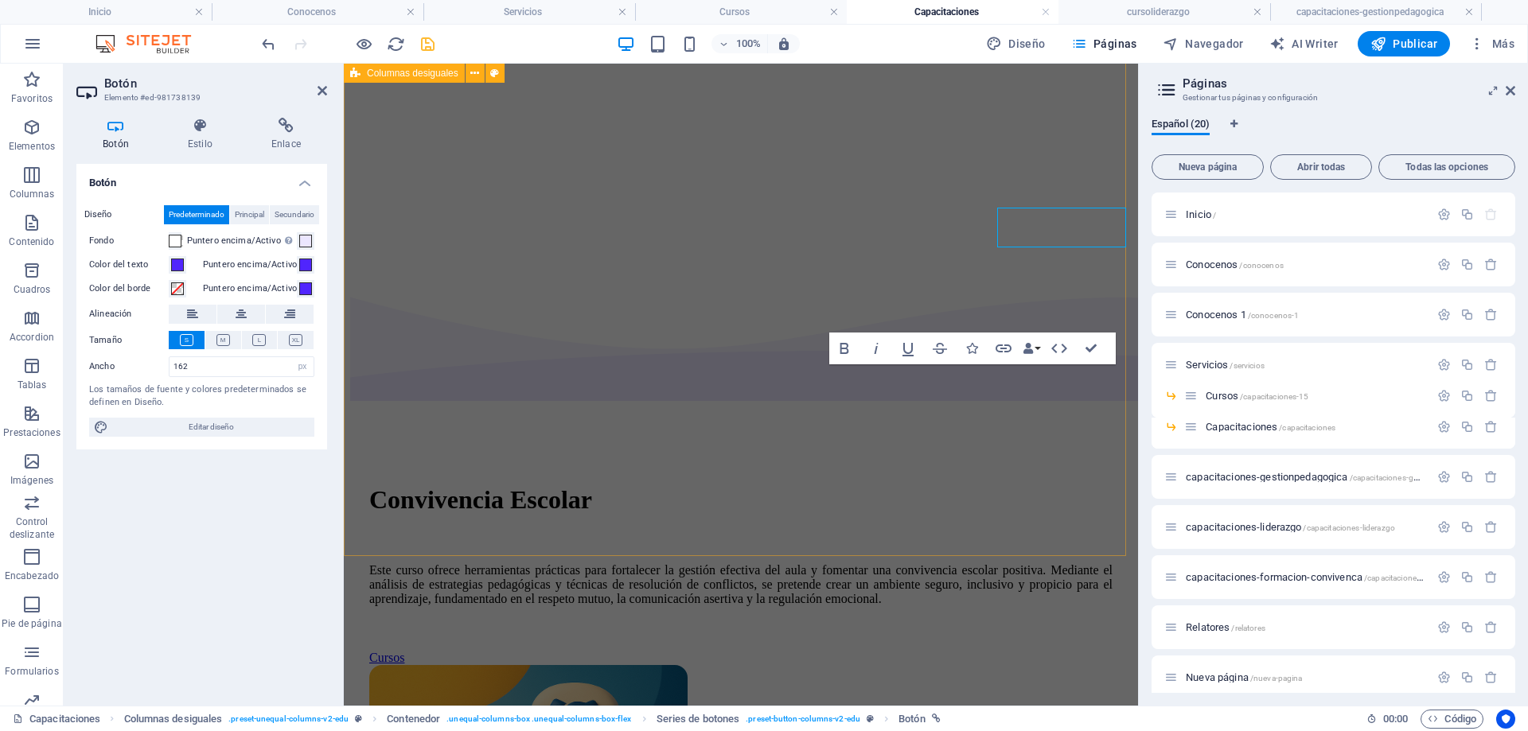
scroll to position [1112, 0]
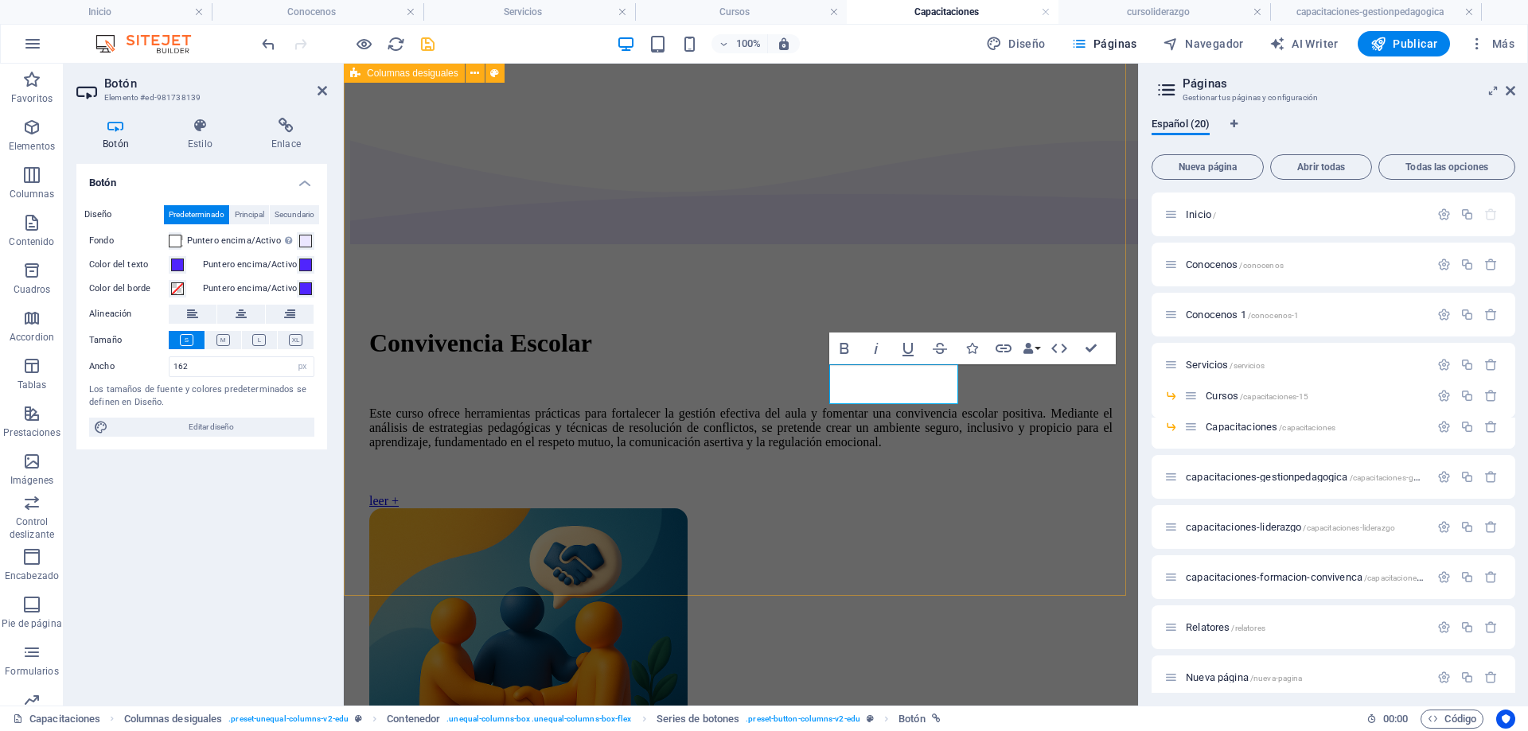
click at [730, 450] on div "Convivencia Escolar Este curso ofrece herramientas prácticas para fortalecer la…" at bounding box center [740, 569] width 781 height 904
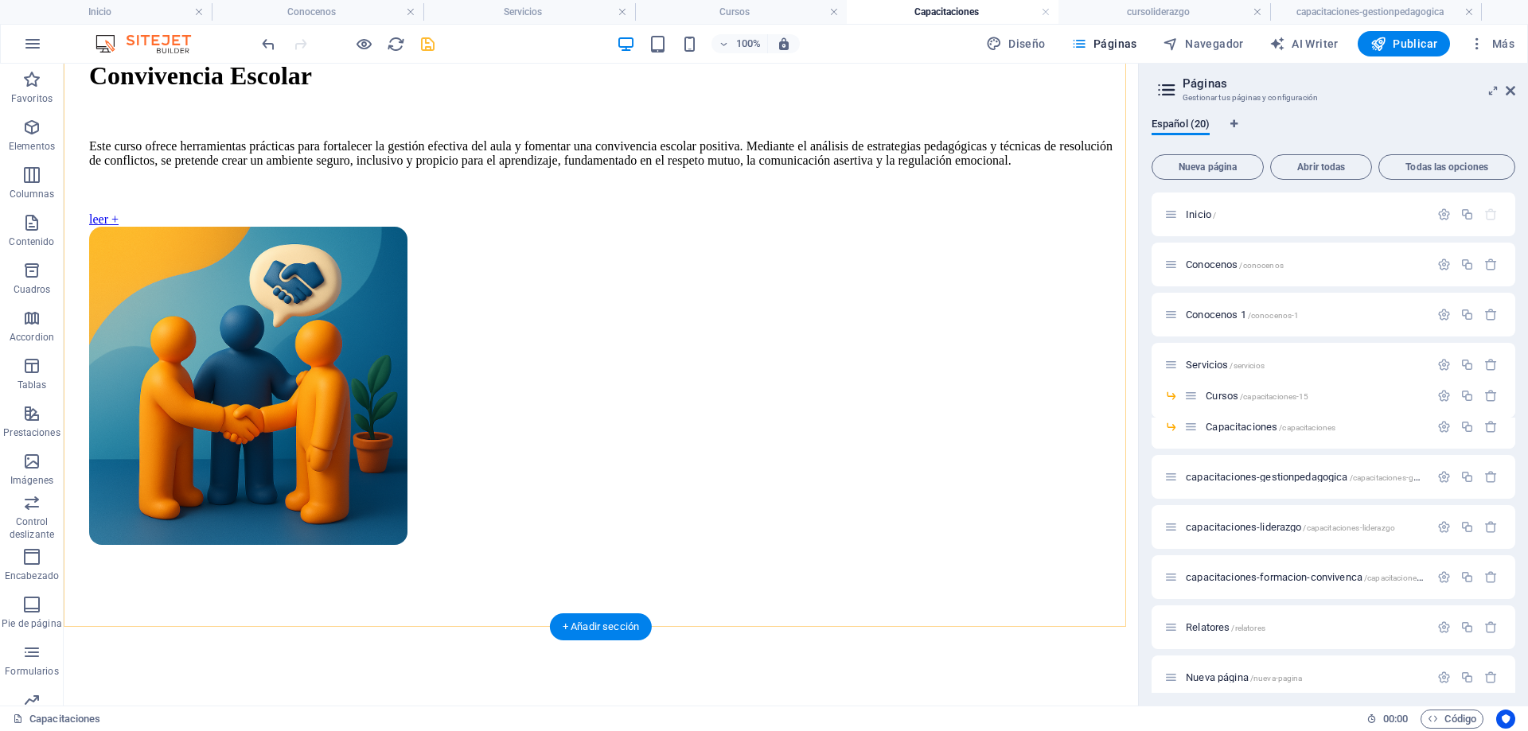
scroll to position [1591, 0]
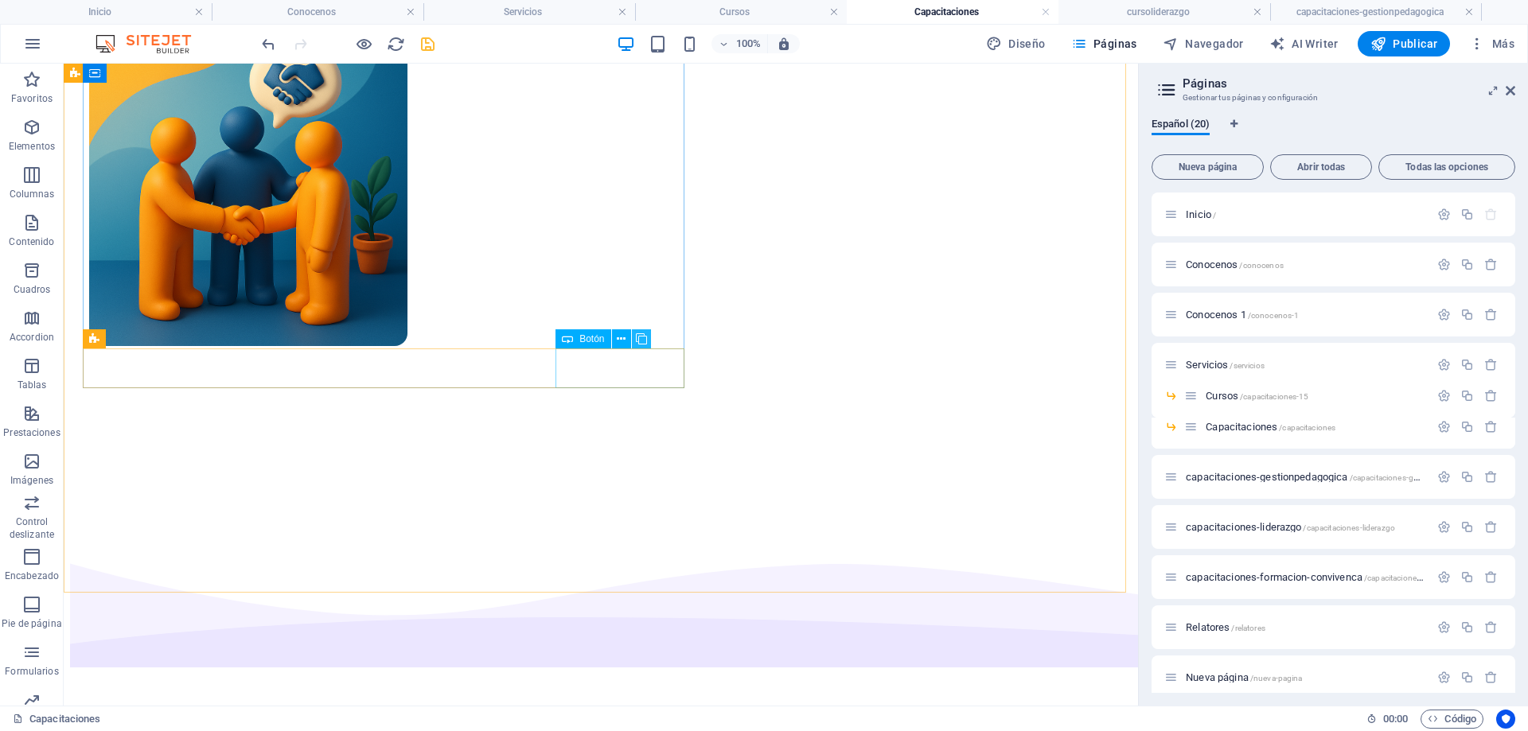
click at [645, 343] on icon at bounding box center [641, 339] width 11 height 17
click at [623, 339] on icon at bounding box center [621, 339] width 9 height 17
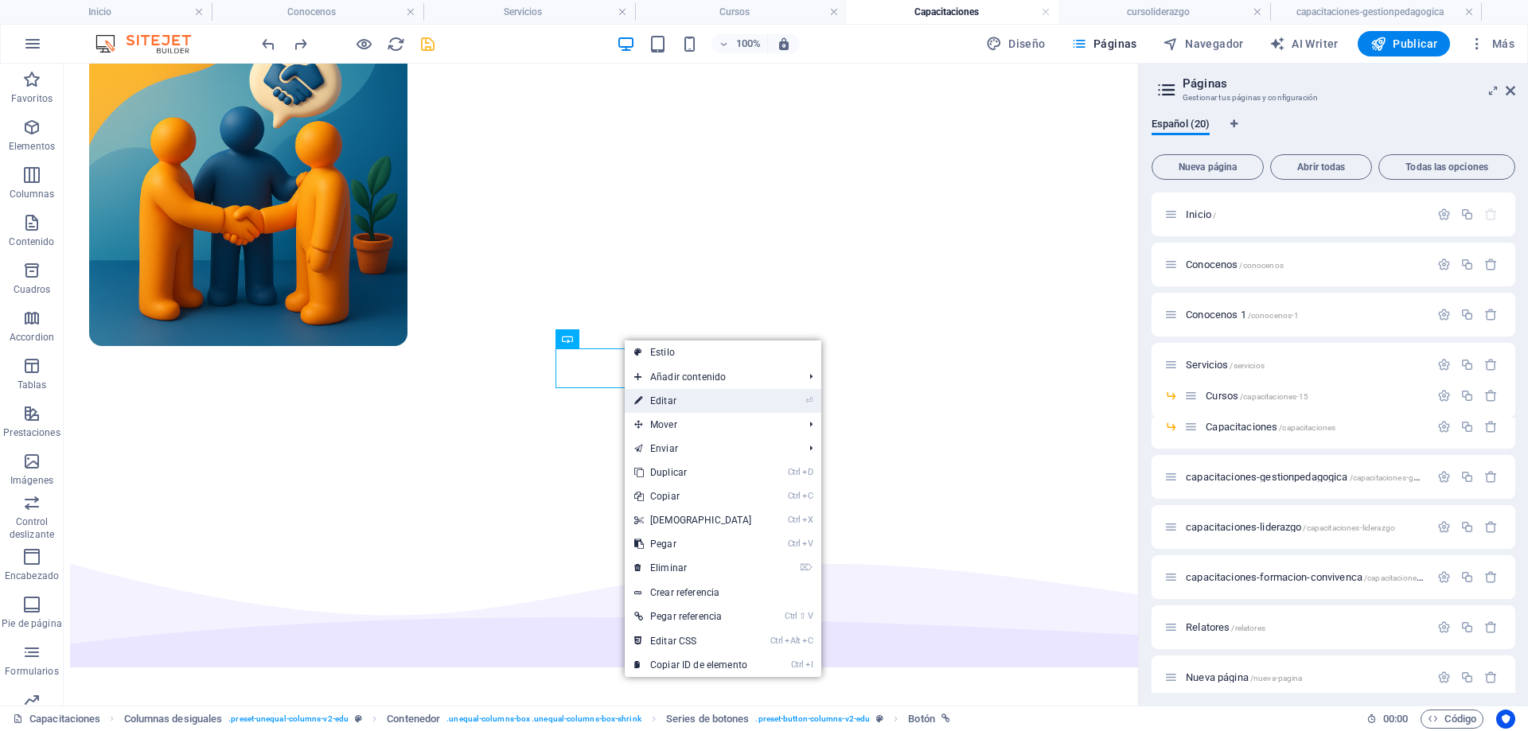
click at [651, 396] on link "⏎ Editar" at bounding box center [693, 401] width 137 height 24
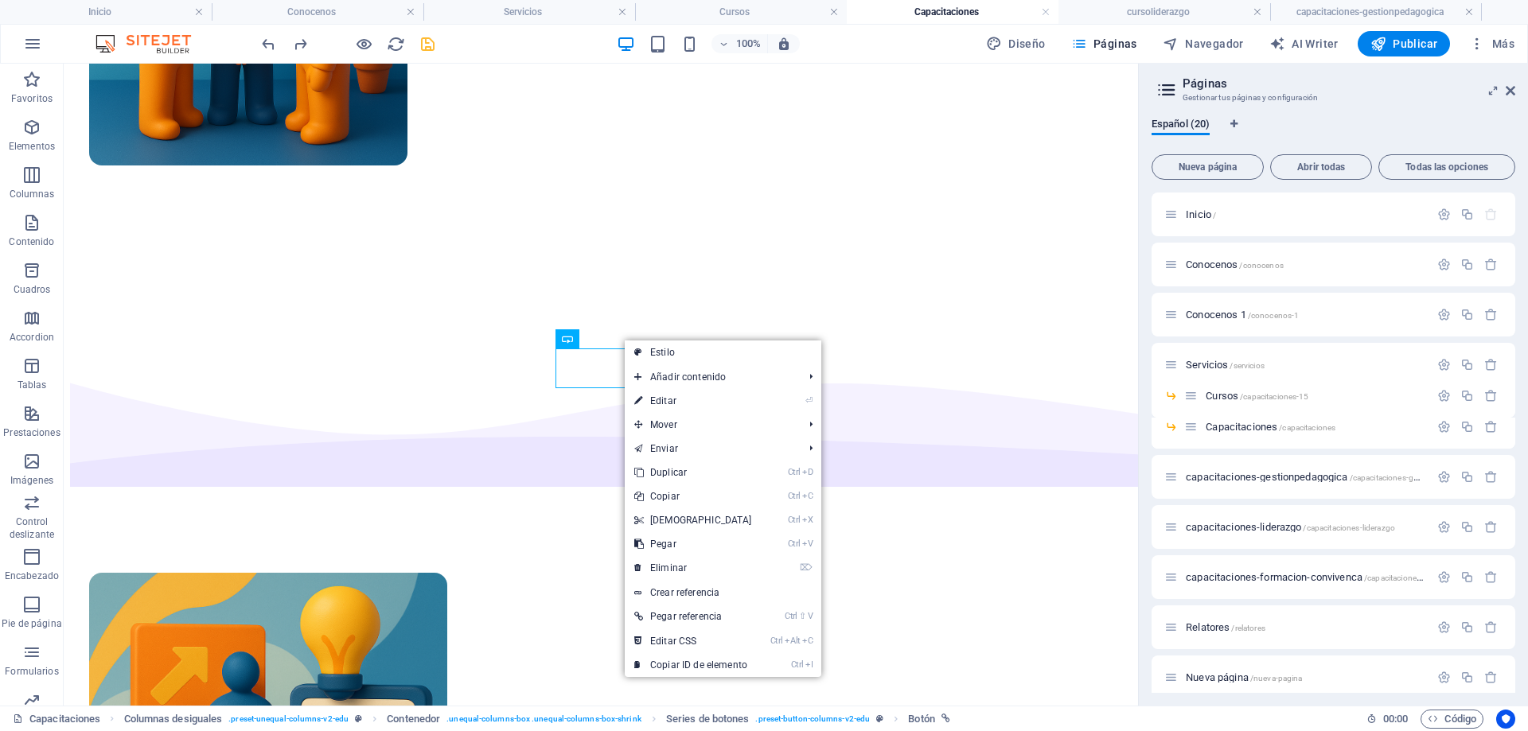
select select "px"
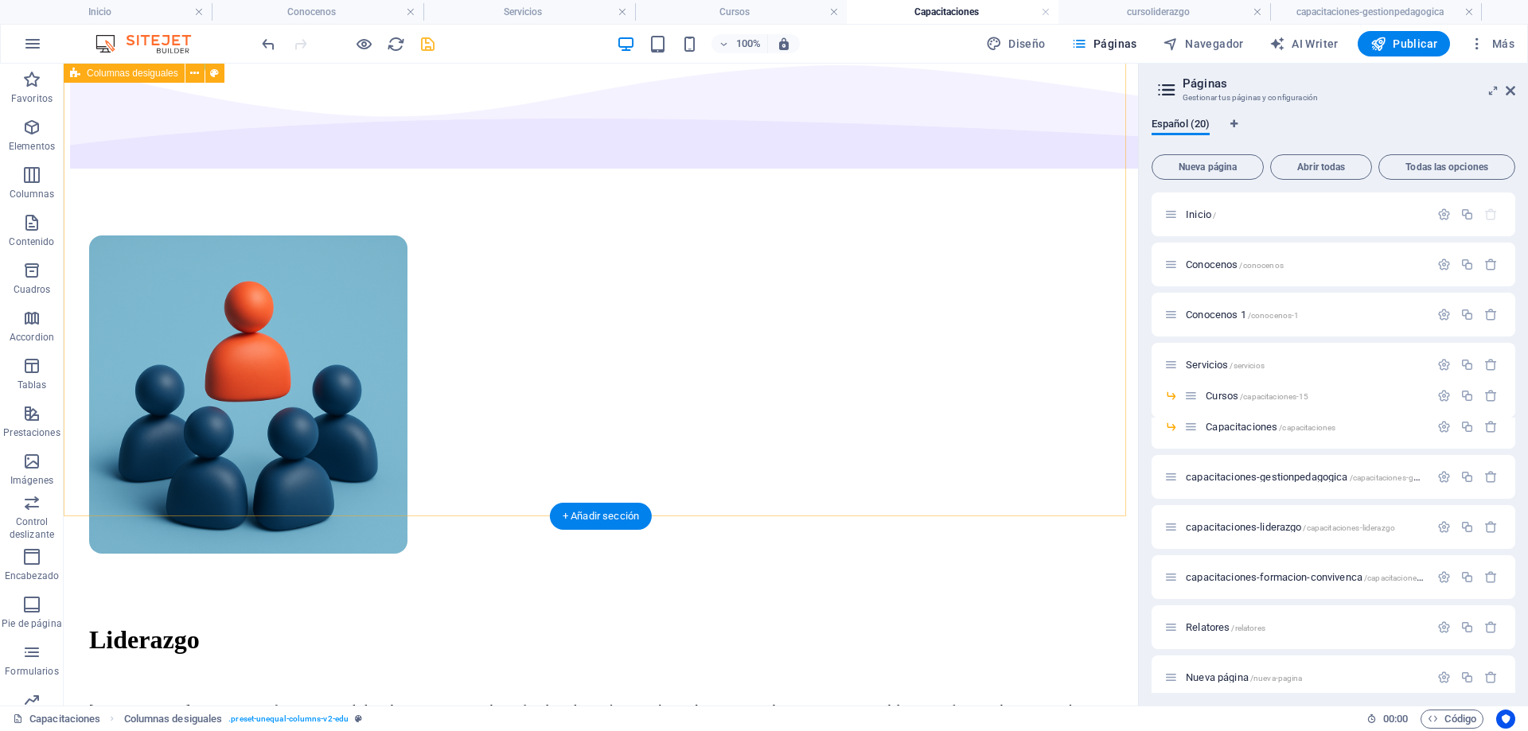
scroll to position [0, 0]
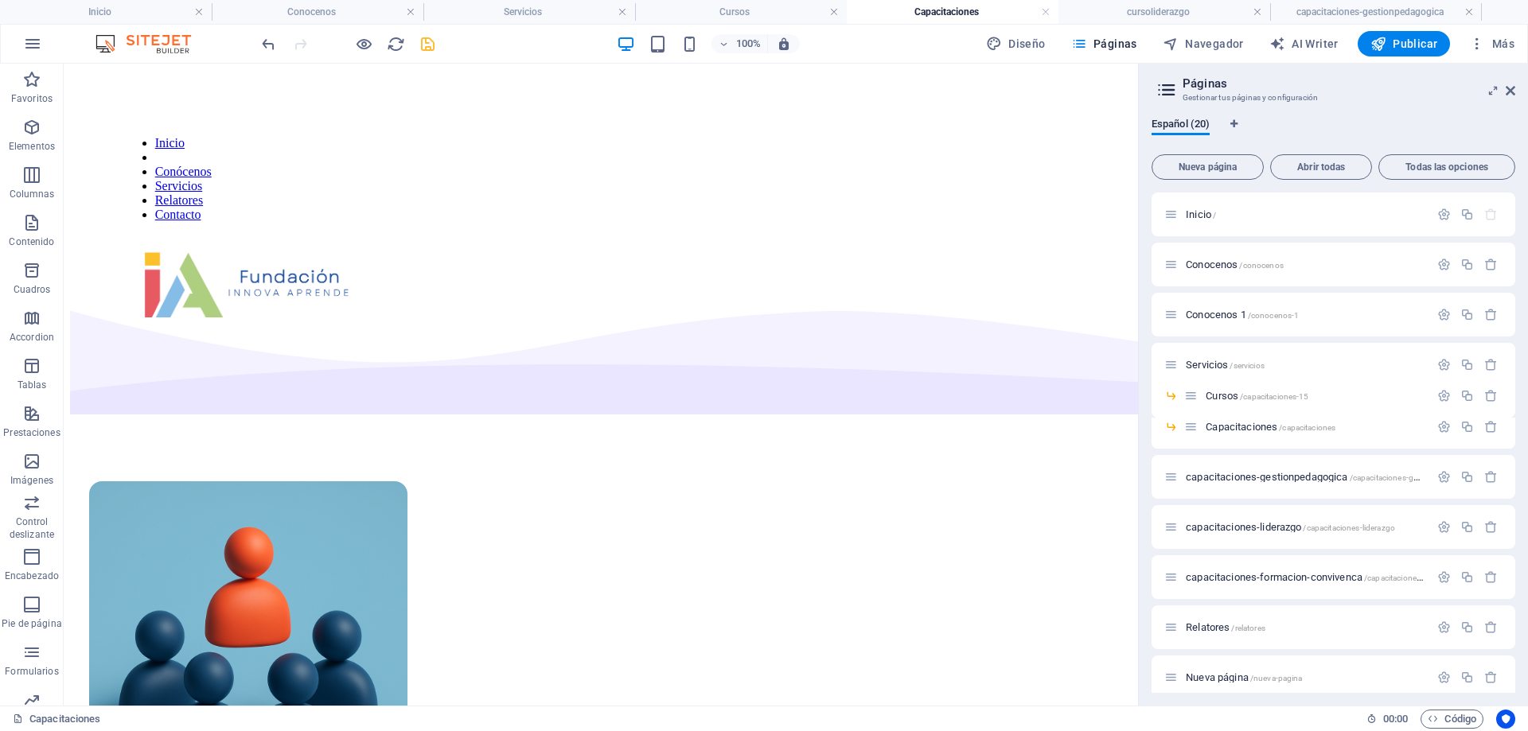
click at [429, 47] on icon "save" at bounding box center [428, 44] width 18 height 18
